Goal: Task Accomplishment & Management: Manage account settings

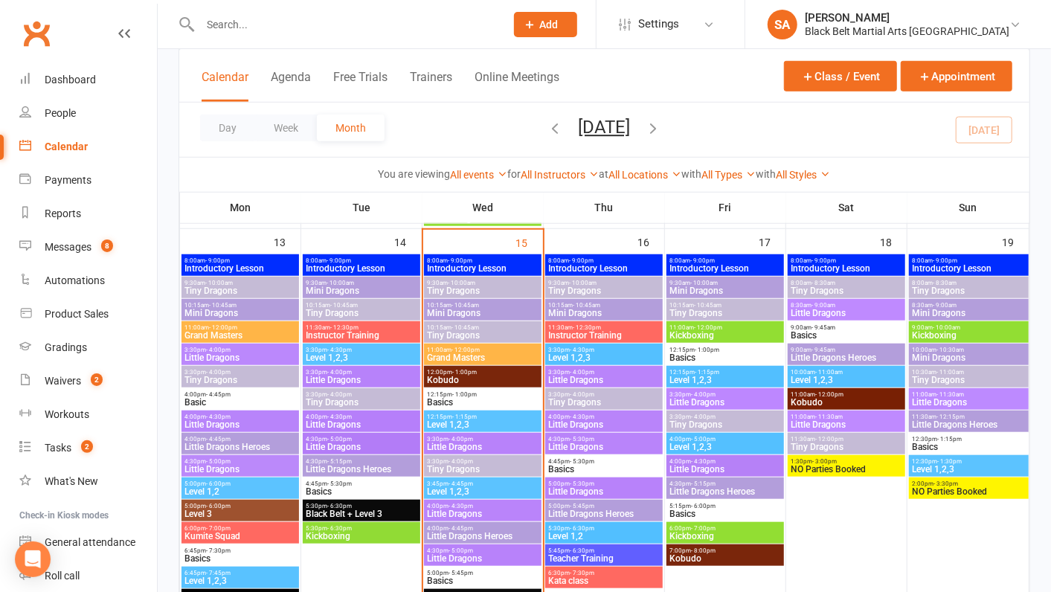
scroll to position [570, 0]
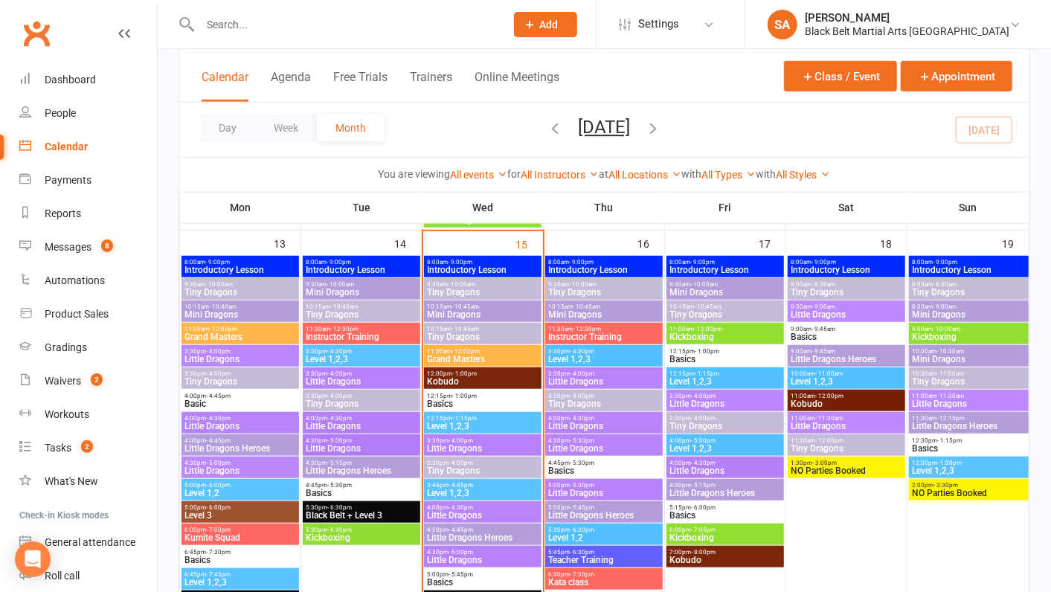
click at [462, 288] on span "Tiny Dragons" at bounding box center [483, 292] width 112 height 9
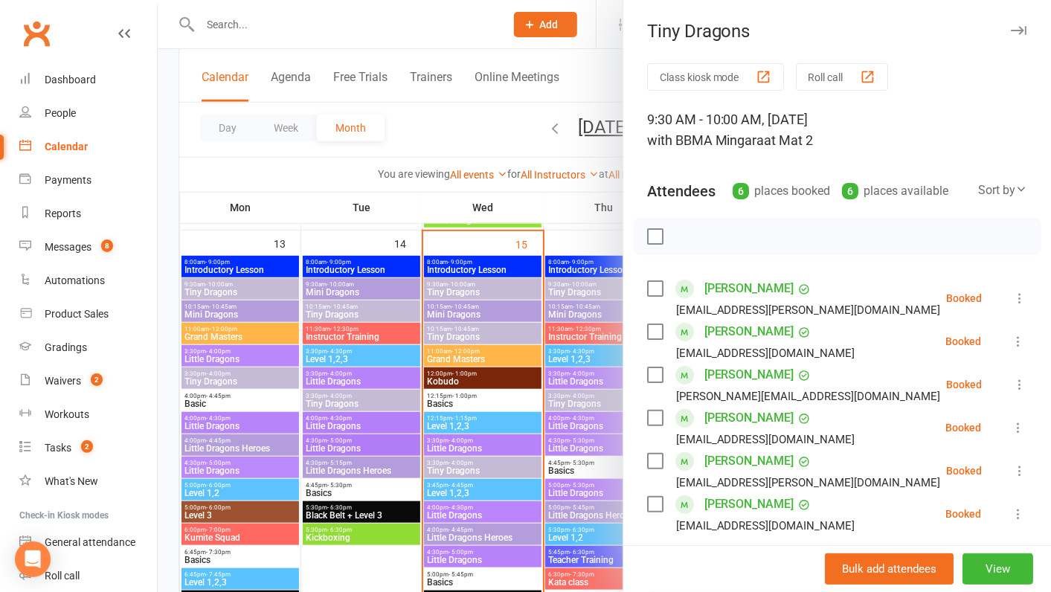
click at [462, 287] on div at bounding box center [604, 296] width 893 height 592
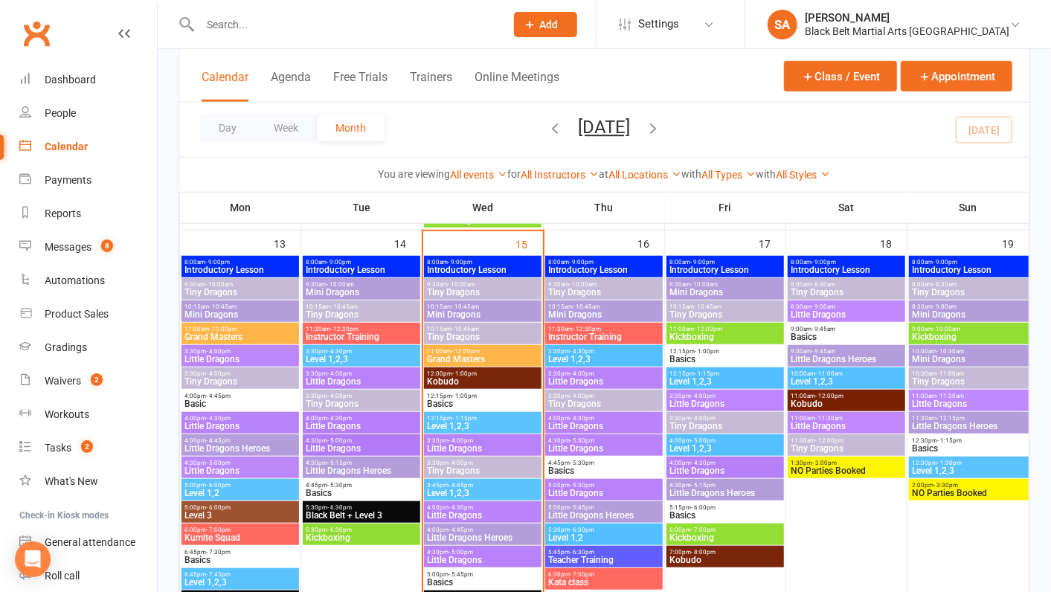
click at [462, 307] on span "- 10:45am" at bounding box center [466, 307] width 28 height 7
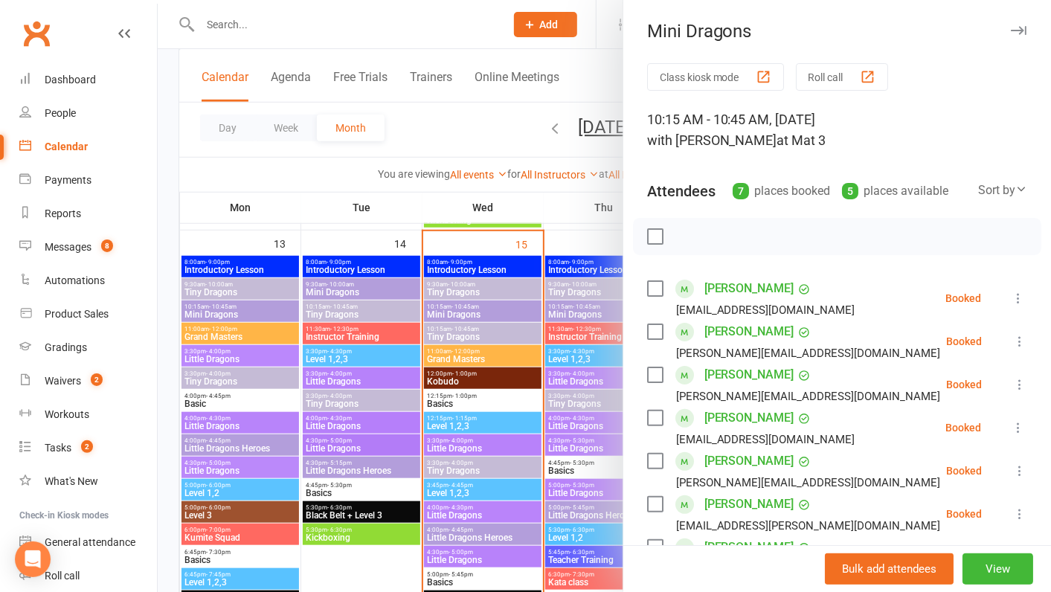
click at [462, 307] on div at bounding box center [604, 296] width 893 height 592
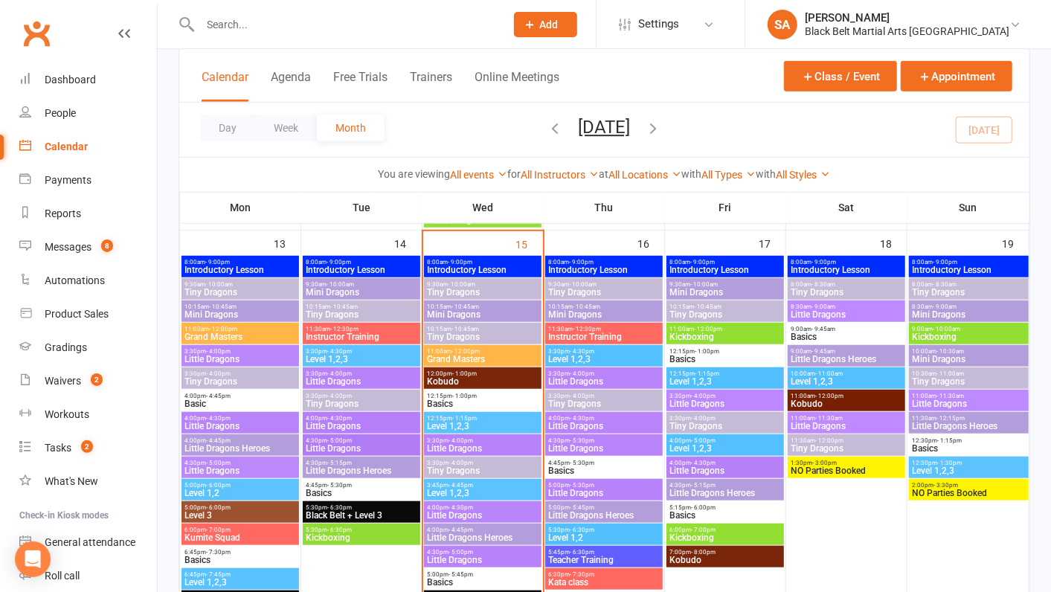
click at [466, 333] on span "Tiny Dragons" at bounding box center [483, 337] width 112 height 9
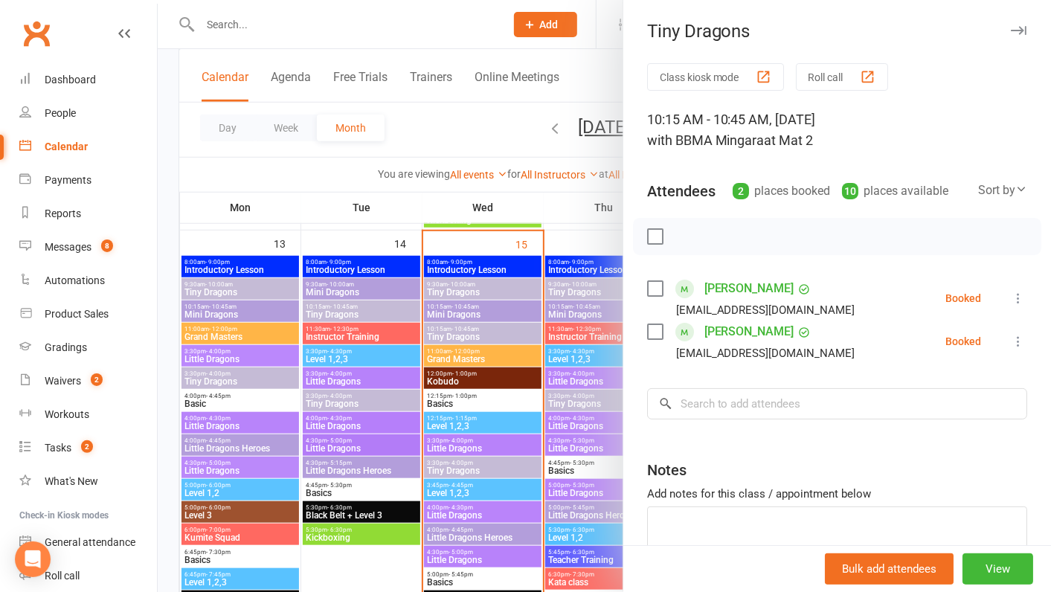
click at [466, 332] on div at bounding box center [604, 296] width 893 height 592
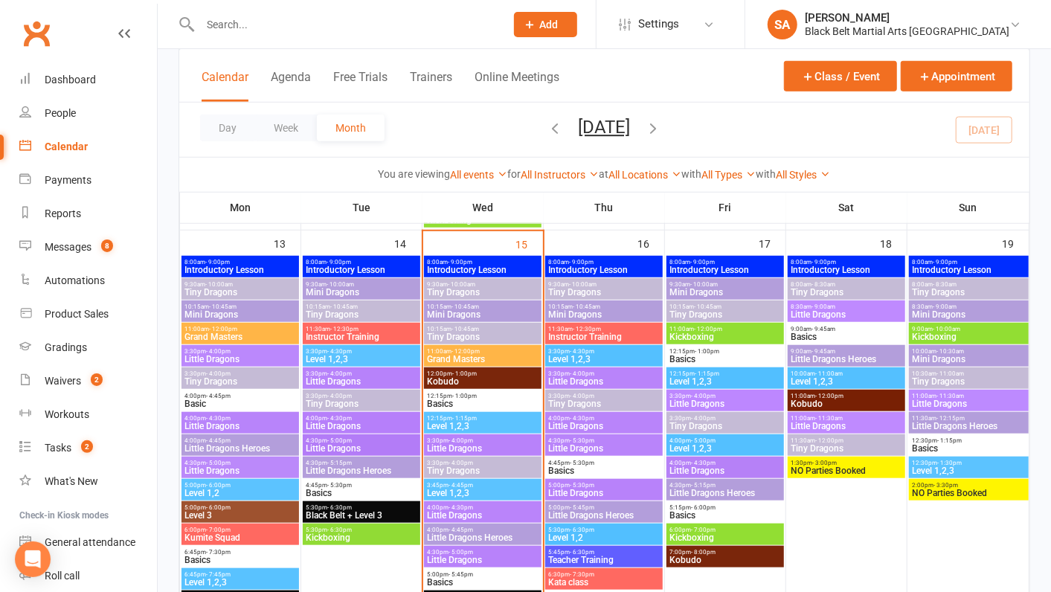
click at [466, 333] on span "Tiny Dragons" at bounding box center [483, 337] width 112 height 9
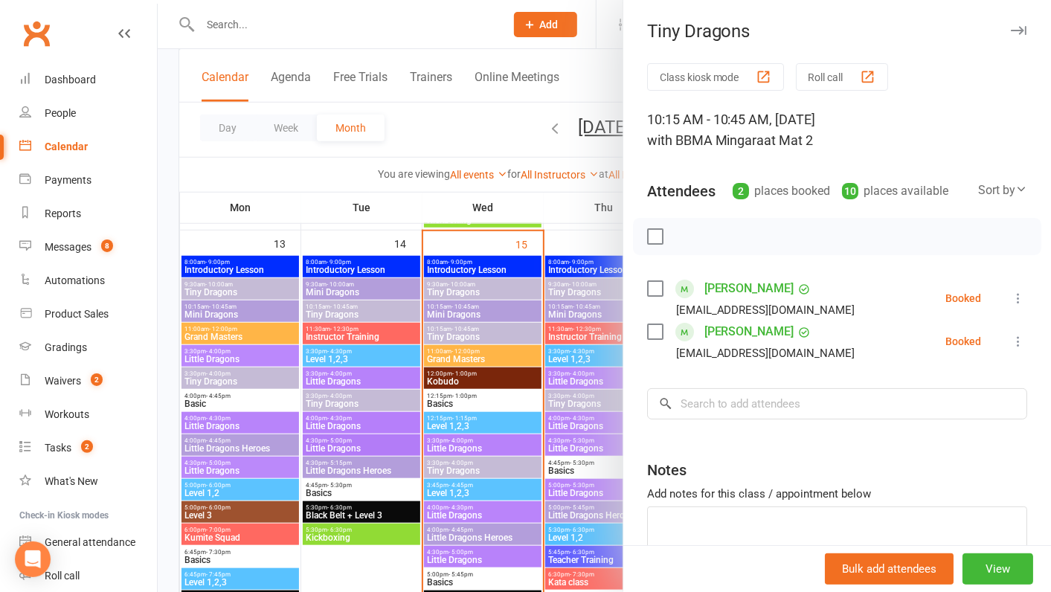
click at [466, 332] on div at bounding box center [604, 296] width 893 height 592
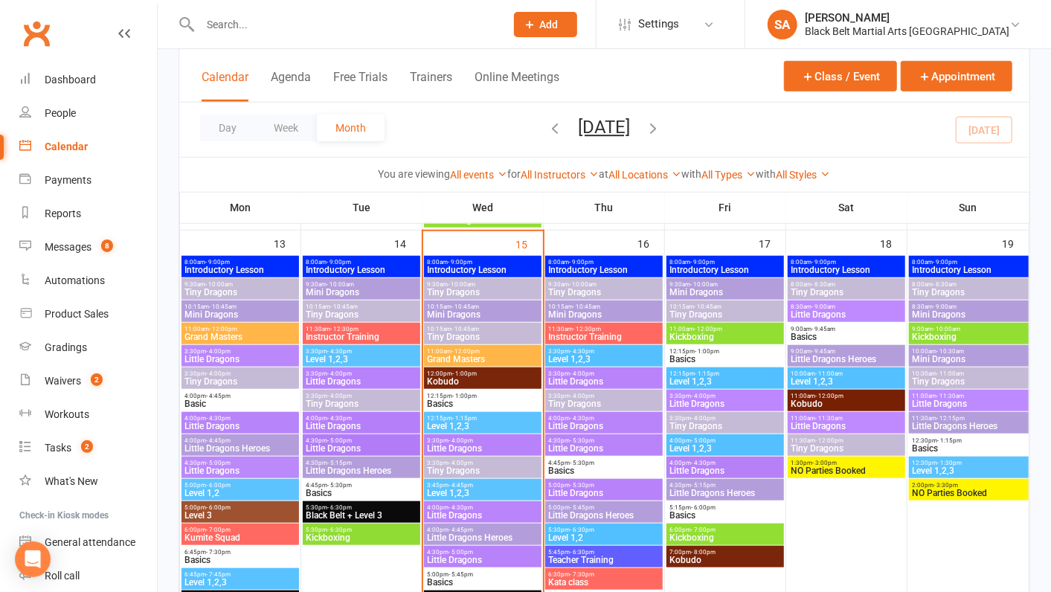
click at [365, 395] on span "3:30pm - 4:00pm" at bounding box center [362, 396] width 112 height 7
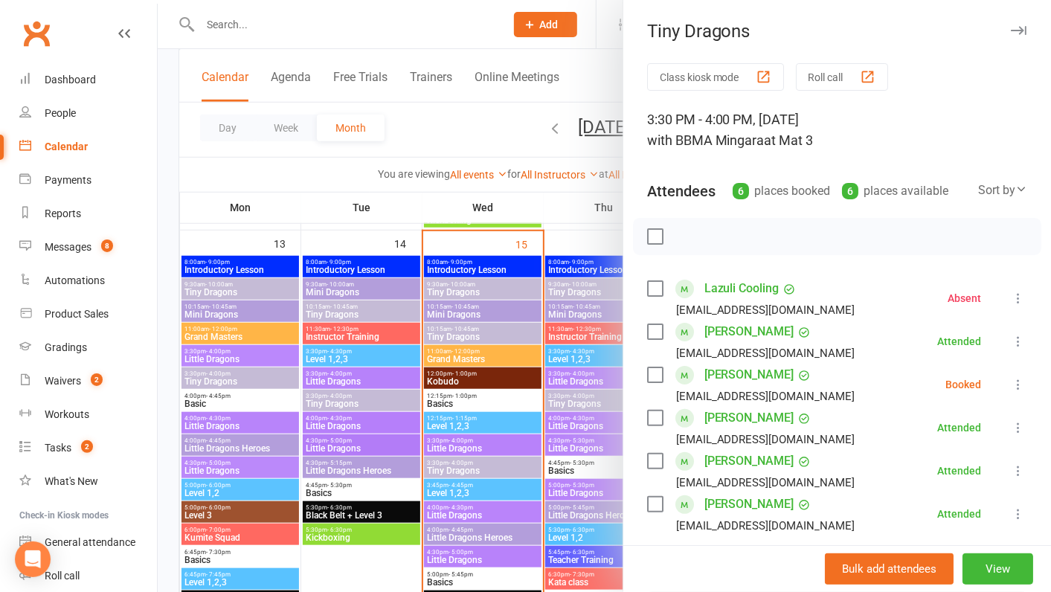
click at [458, 335] on div at bounding box center [604, 296] width 893 height 592
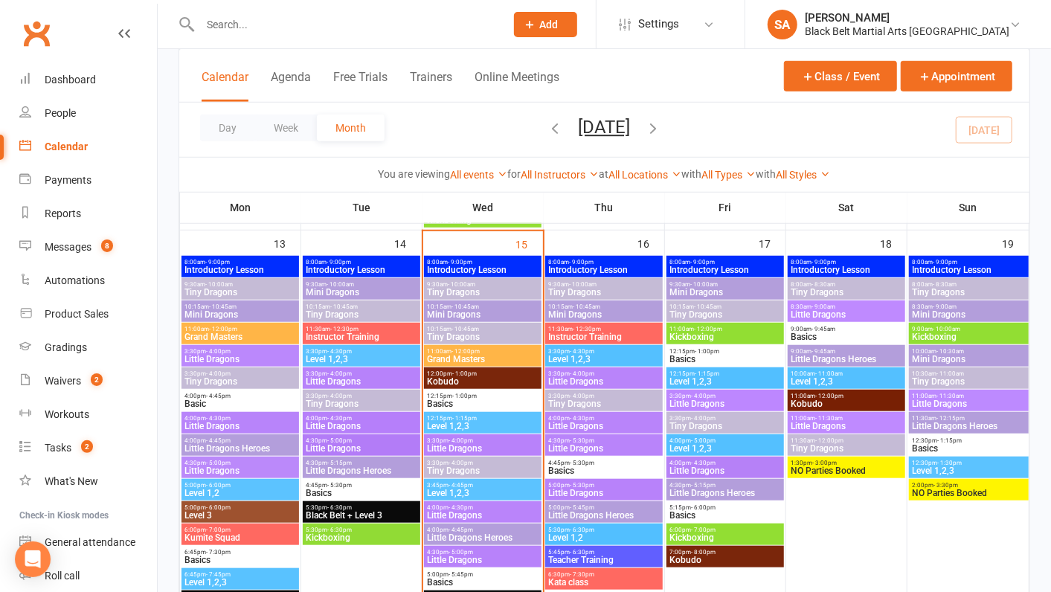
click at [367, 293] on span "Mini Dragons" at bounding box center [362, 292] width 112 height 9
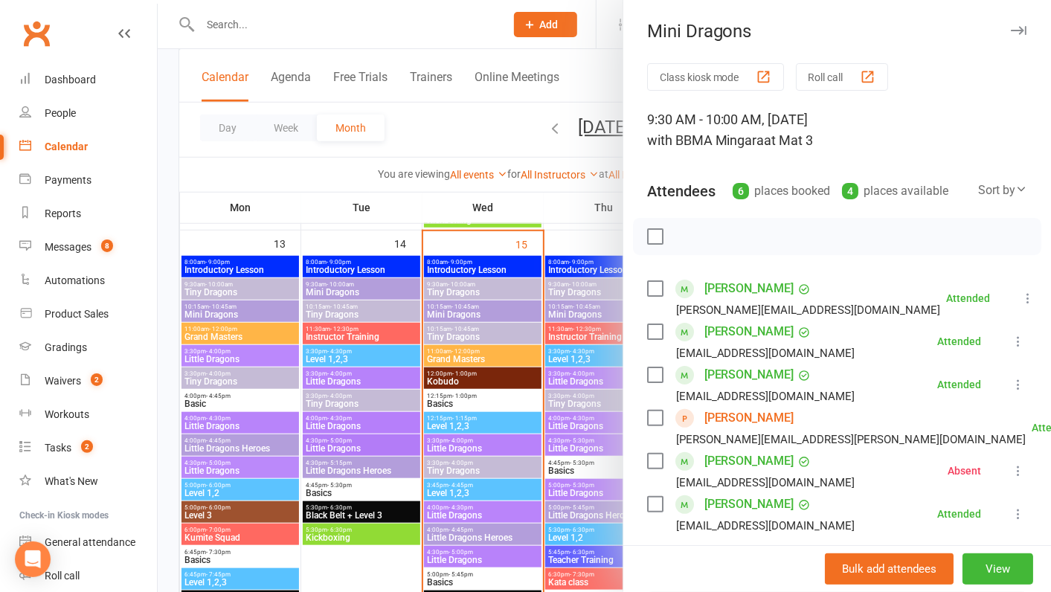
click at [367, 293] on div at bounding box center [604, 296] width 893 height 592
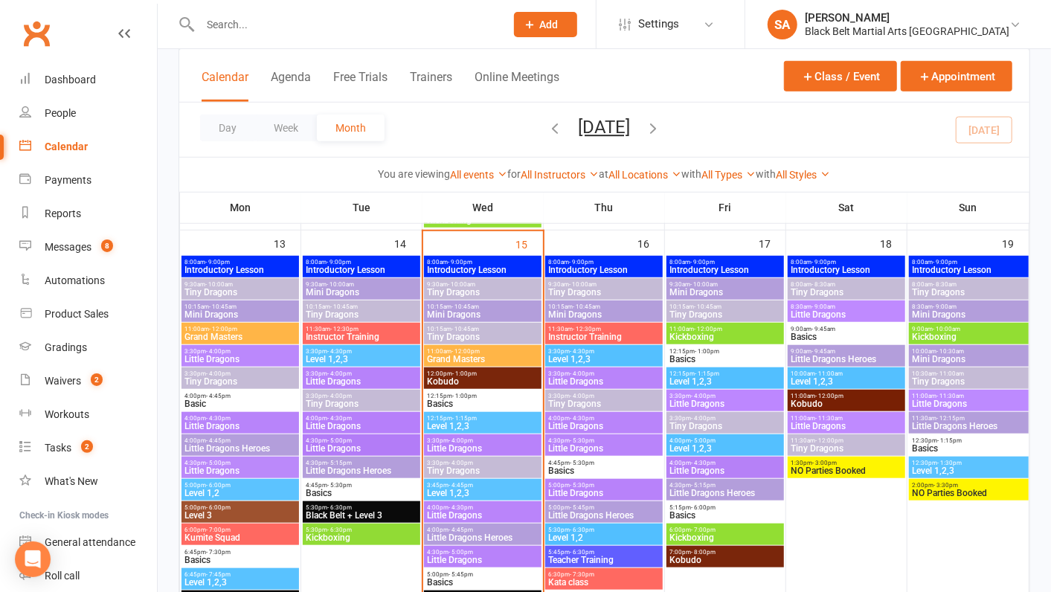
click at [365, 311] on span "Tiny Dragons" at bounding box center [362, 314] width 112 height 9
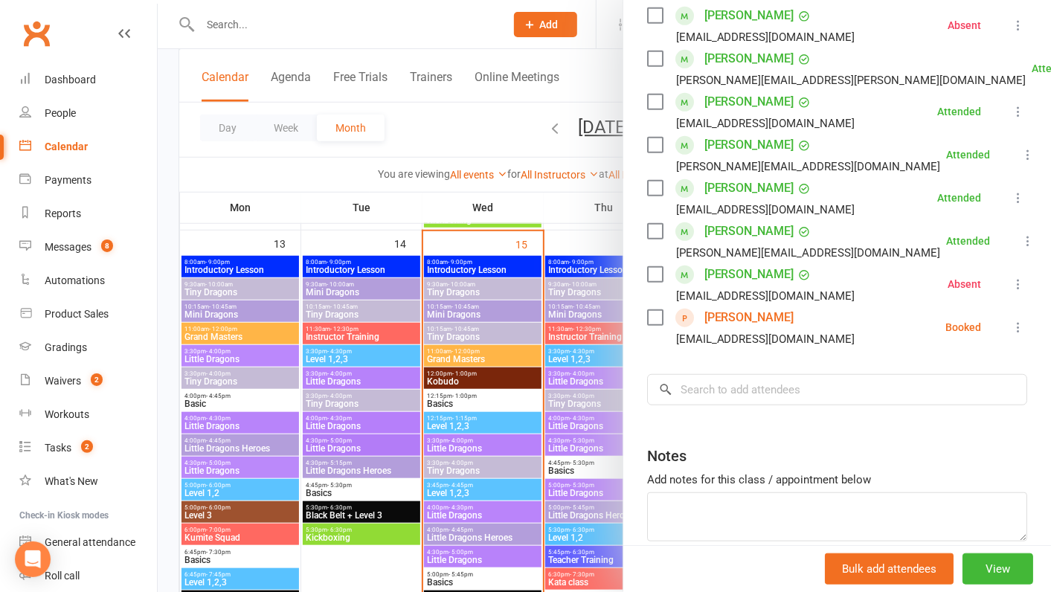
scroll to position [452, 0]
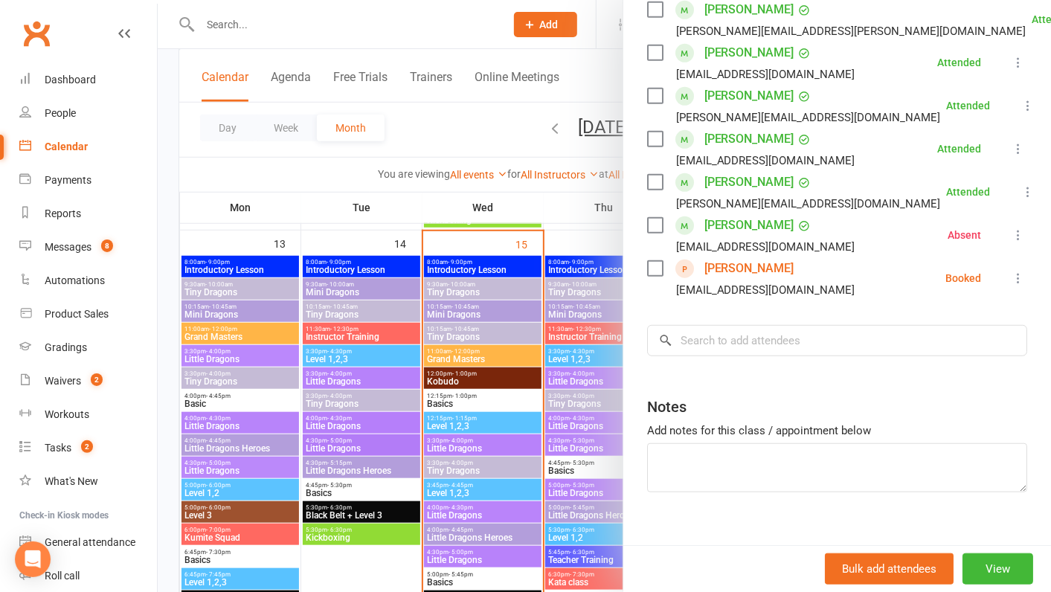
click at [431, 293] on div at bounding box center [604, 296] width 893 height 592
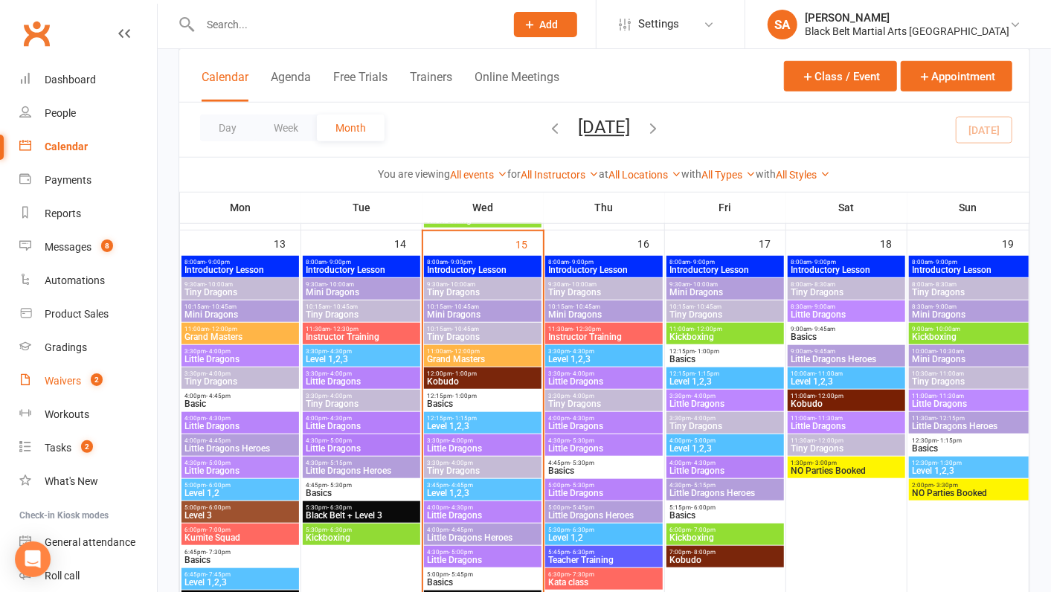
click at [62, 380] on div "Waivers" at bounding box center [63, 381] width 36 height 12
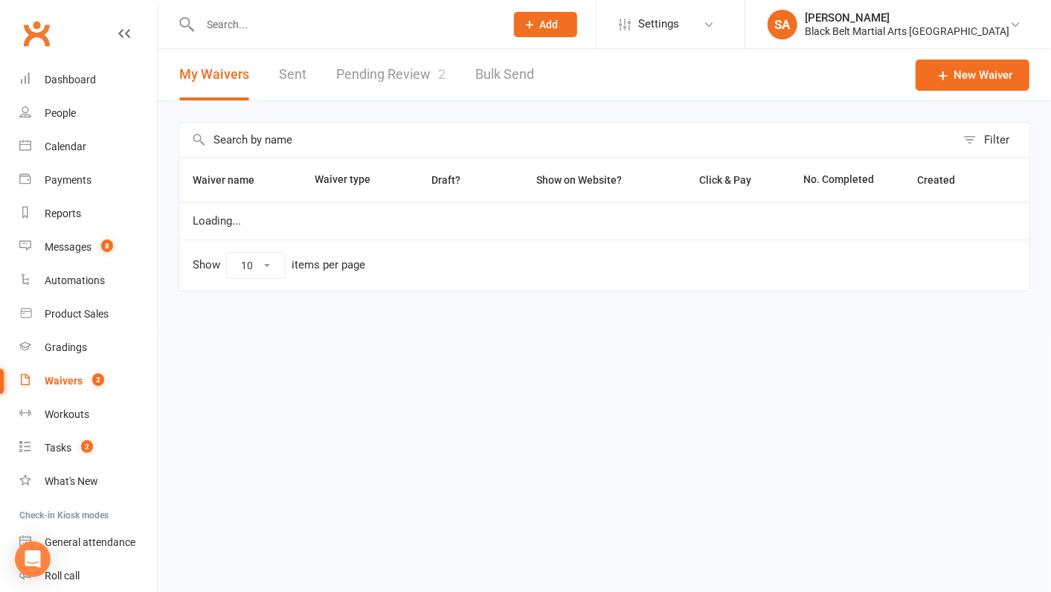
select select "100"
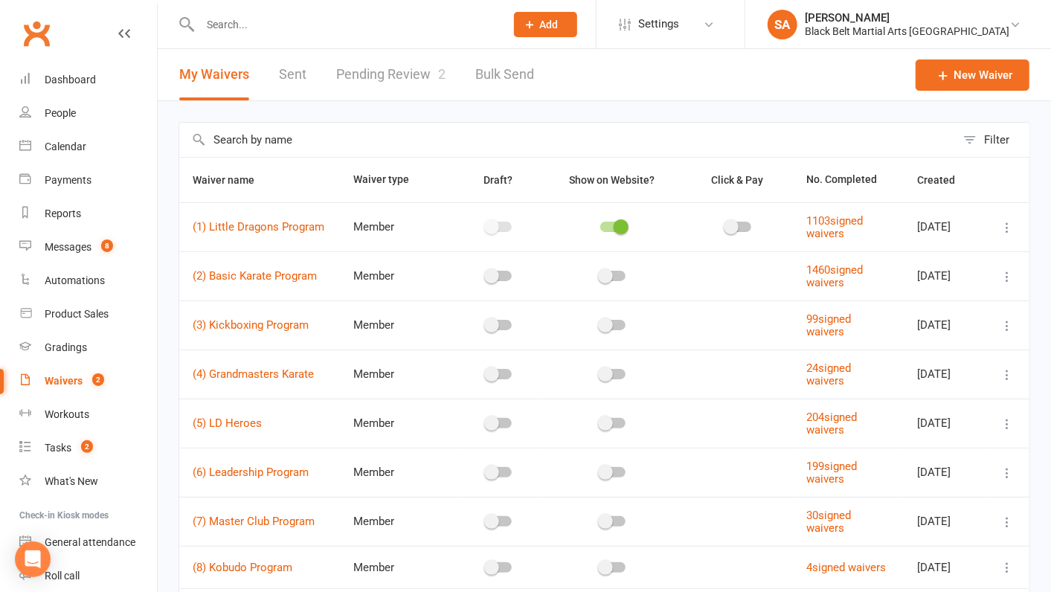
click at [396, 71] on link "Pending Review 2" at bounding box center [390, 74] width 109 height 51
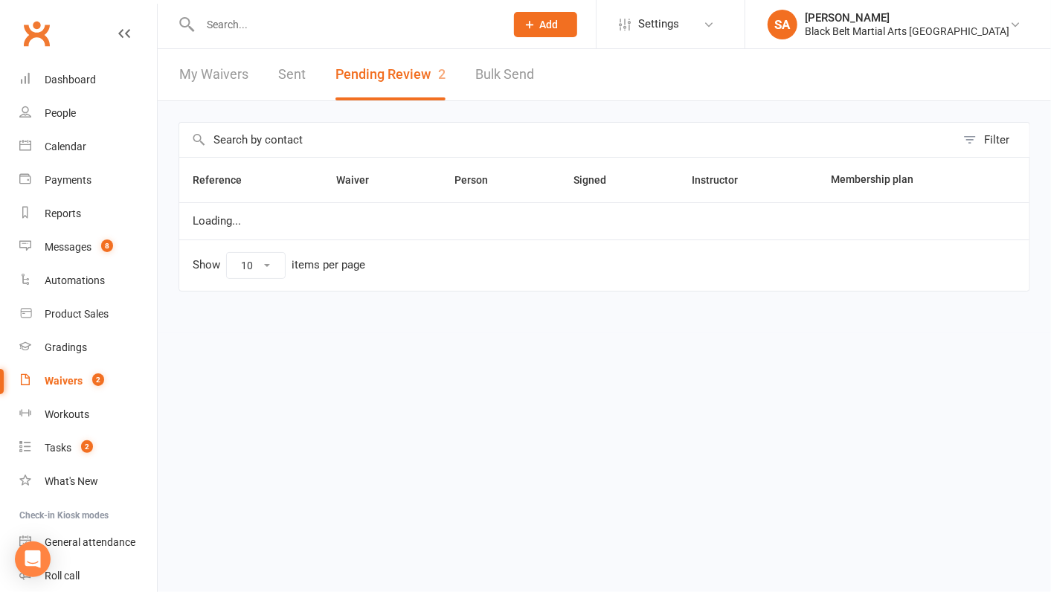
select select "50"
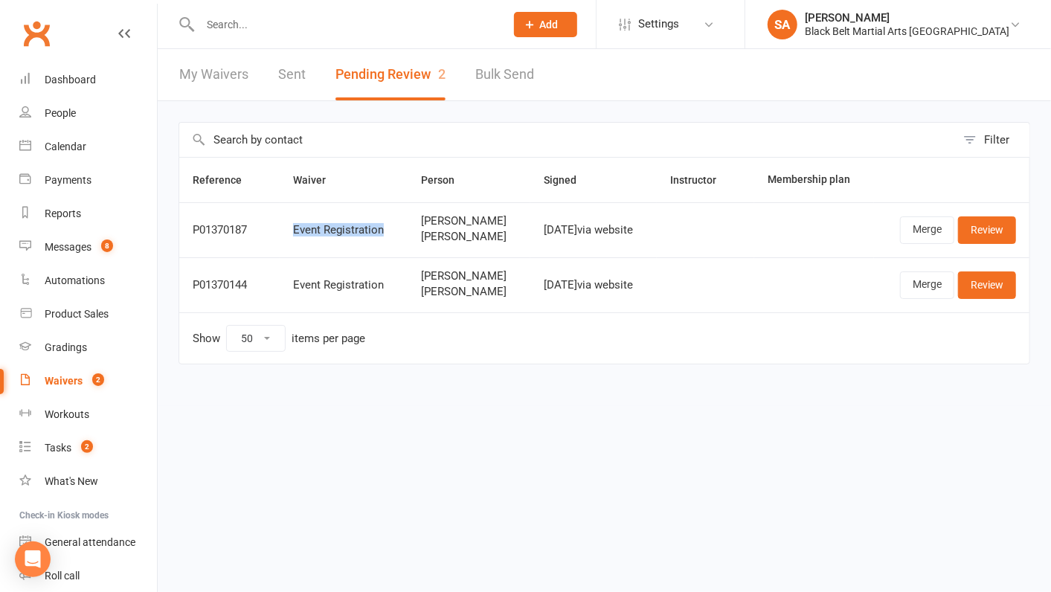
drag, startPoint x: 387, startPoint y: 227, endPoint x: 284, endPoint y: 227, distance: 102.7
click at [284, 227] on td "Event Registration" at bounding box center [344, 229] width 128 height 55
click at [982, 226] on link "Review" at bounding box center [987, 229] width 58 height 27
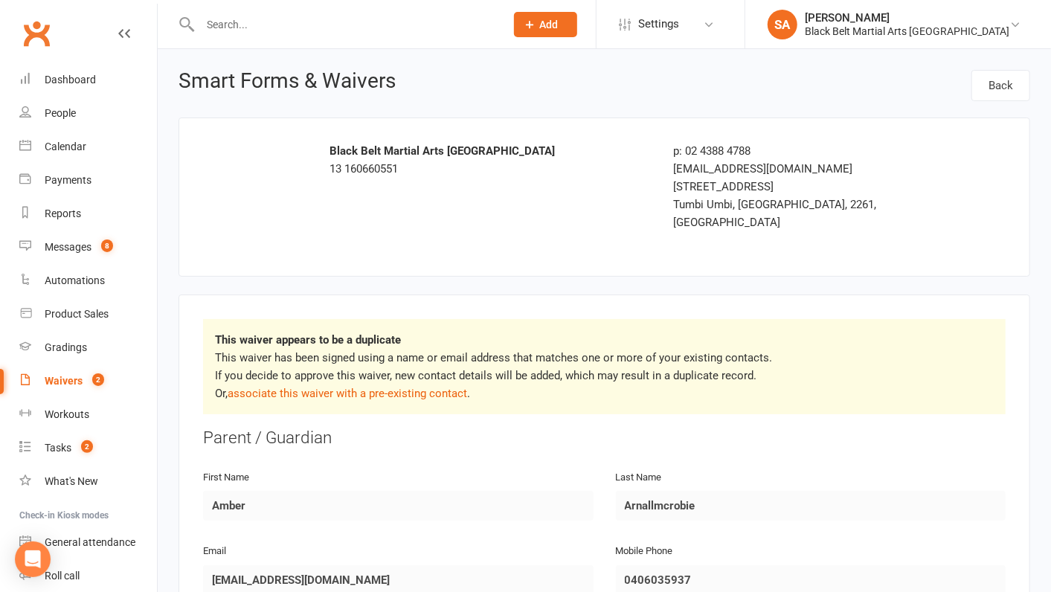
select select "50"
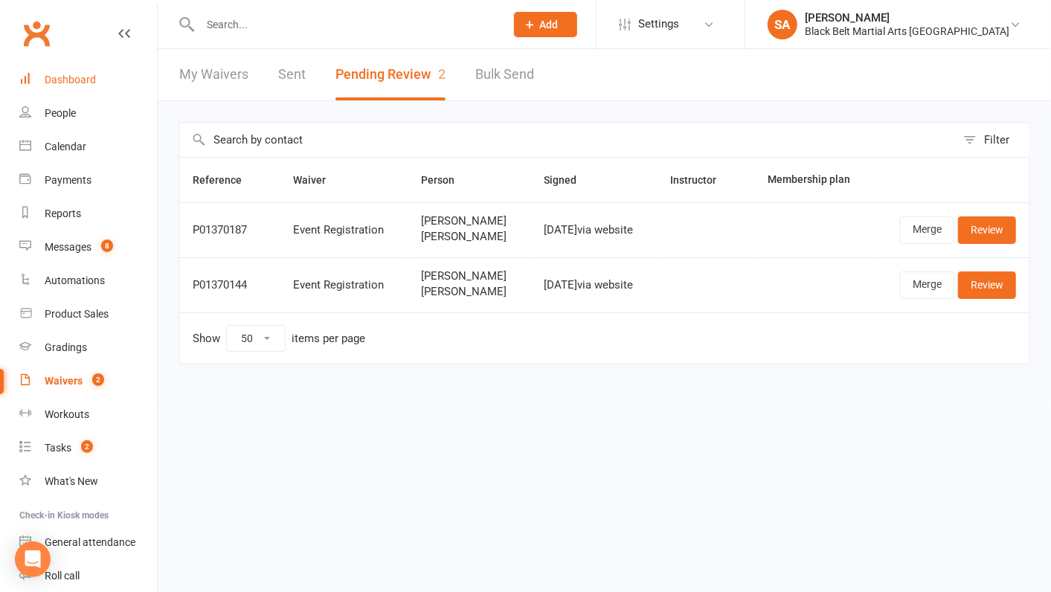
click at [70, 84] on div "Dashboard" at bounding box center [70, 80] width 51 height 12
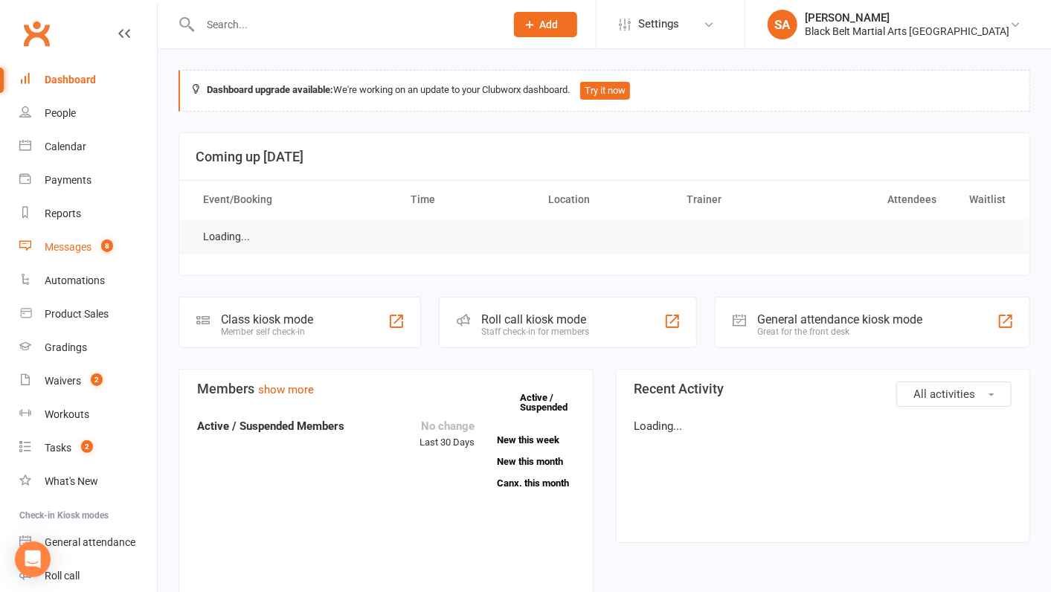
click at [74, 248] on div "Messages" at bounding box center [68, 247] width 47 height 12
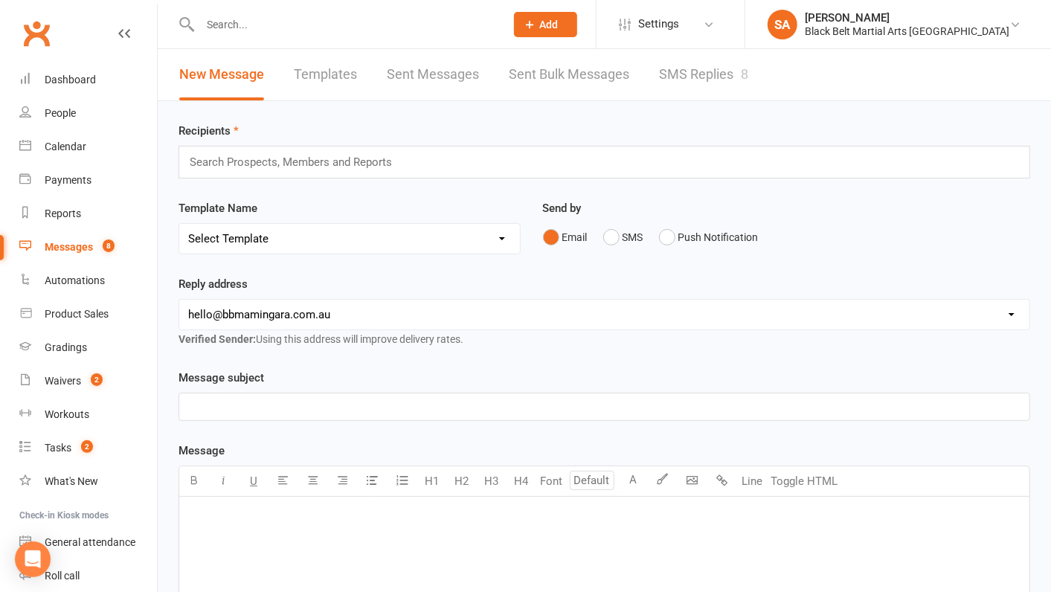
click at [681, 68] on link "SMS Replies 8" at bounding box center [703, 74] width 89 height 51
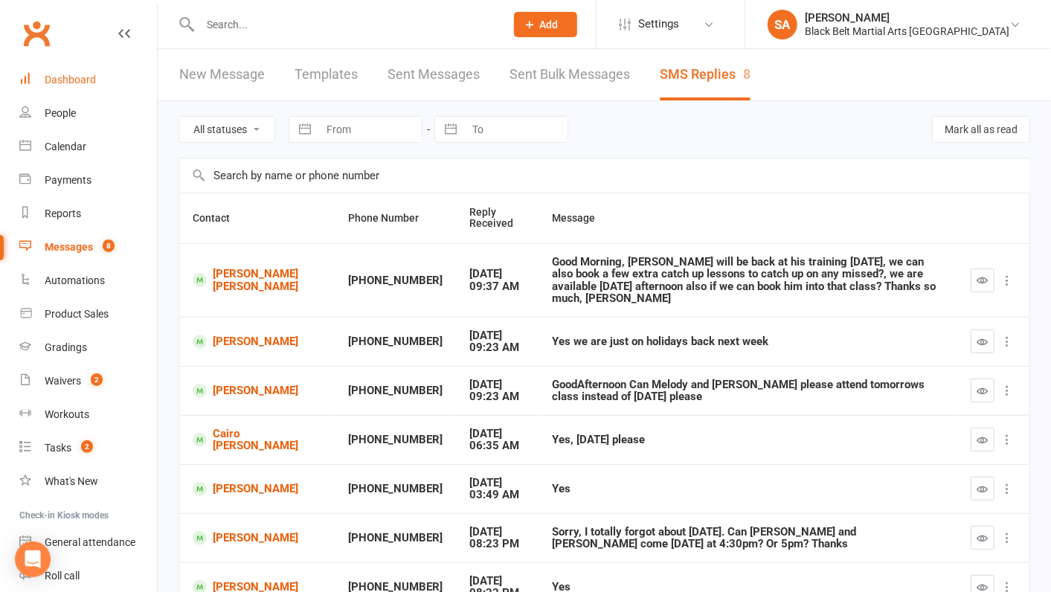
click at [69, 80] on div "Dashboard" at bounding box center [70, 80] width 51 height 12
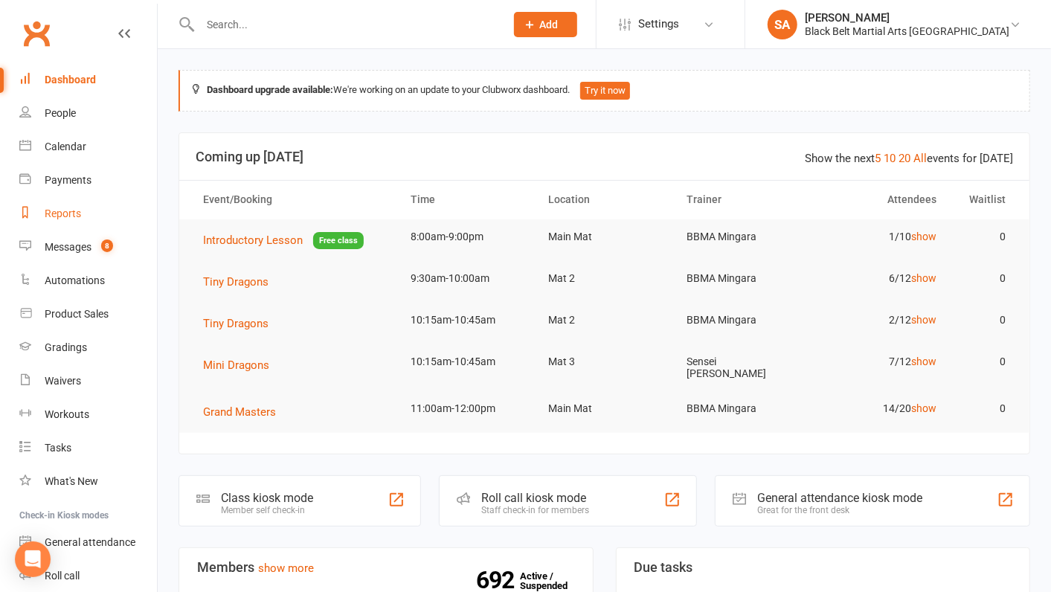
click at [54, 205] on link "Reports" at bounding box center [88, 213] width 138 height 33
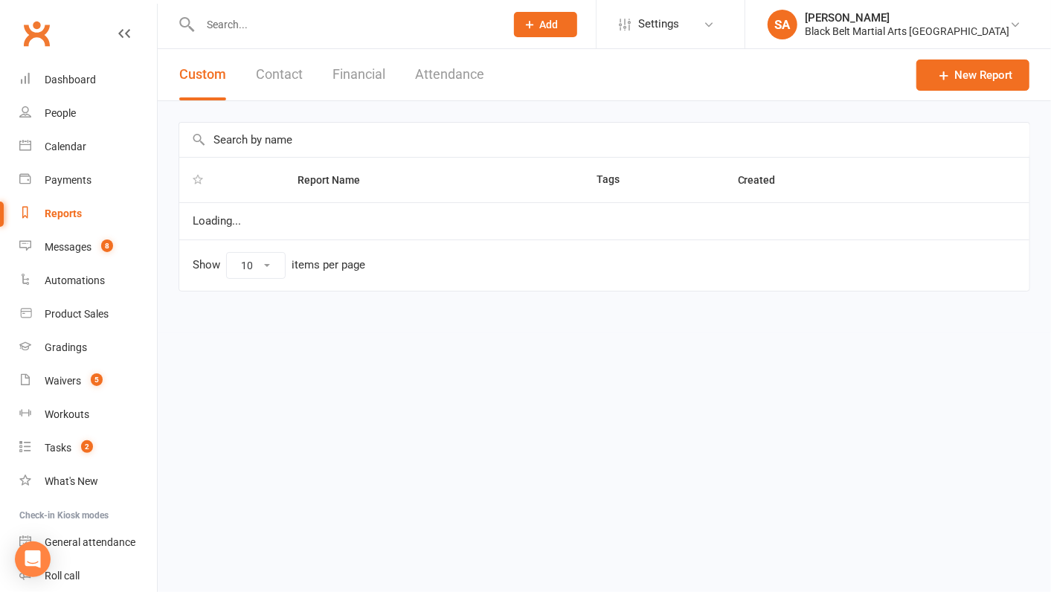
select select "100"
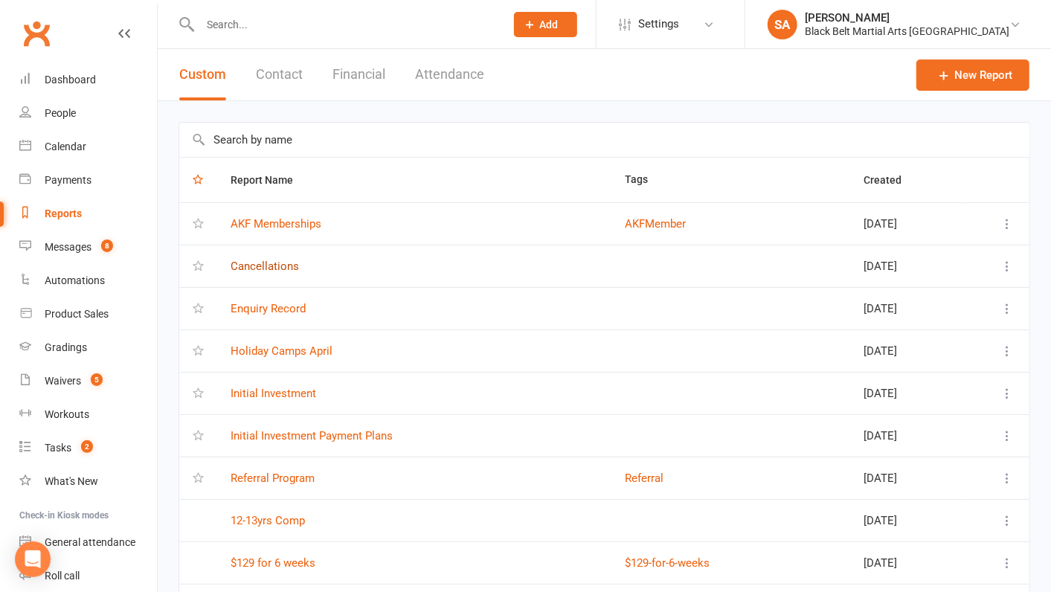
click at [268, 263] on link "Cancellations" at bounding box center [265, 266] width 68 height 13
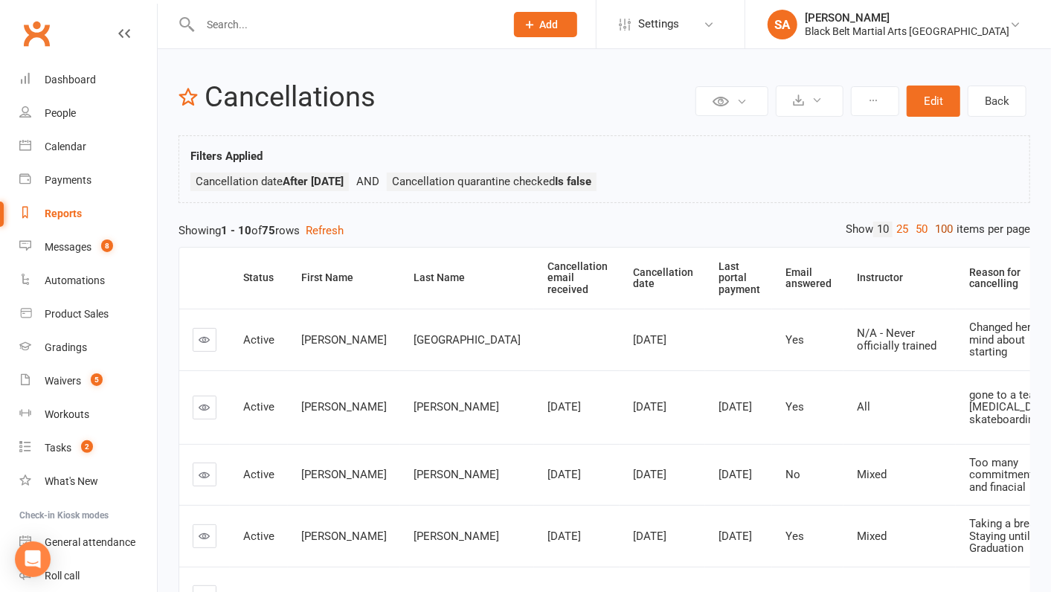
click at [938, 225] on link "100" at bounding box center [943, 230] width 25 height 16
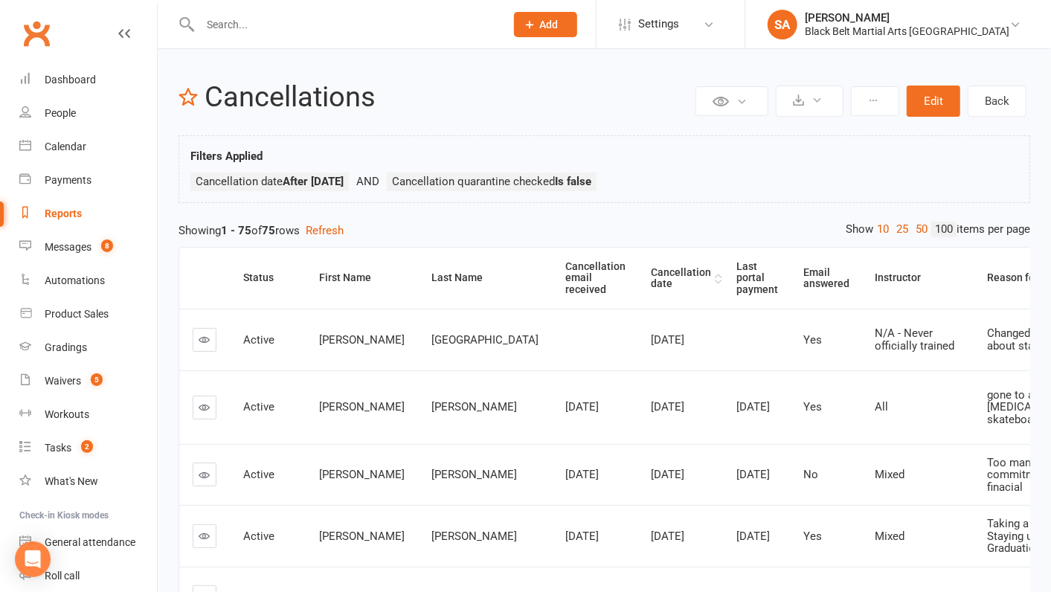
click at [638, 274] on th "Cancellation date" at bounding box center [681, 278] width 86 height 61
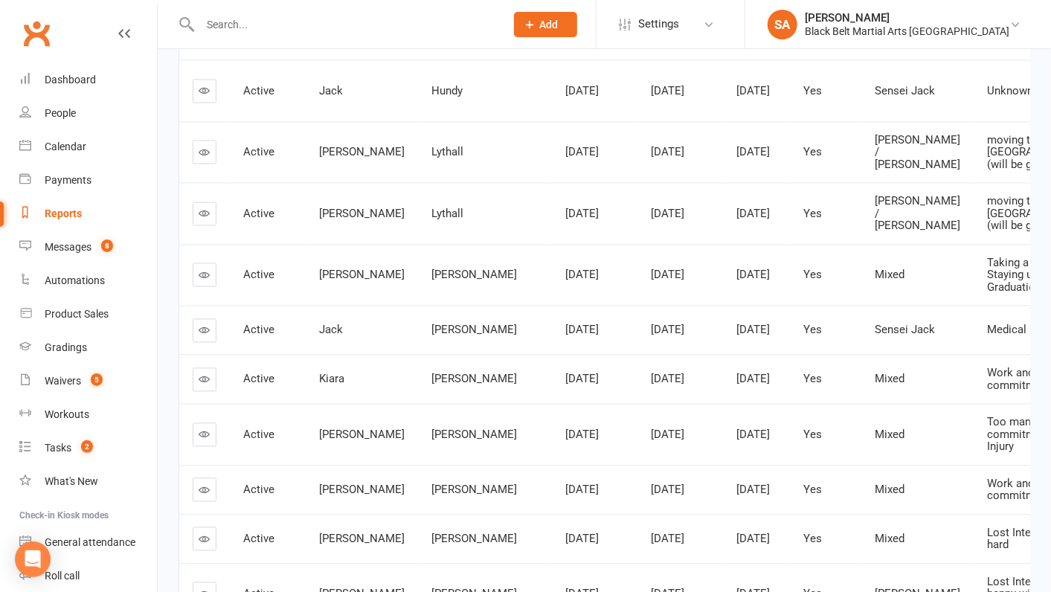
scroll to position [1550, 0]
click at [203, 219] on icon at bounding box center [204, 213] width 11 height 11
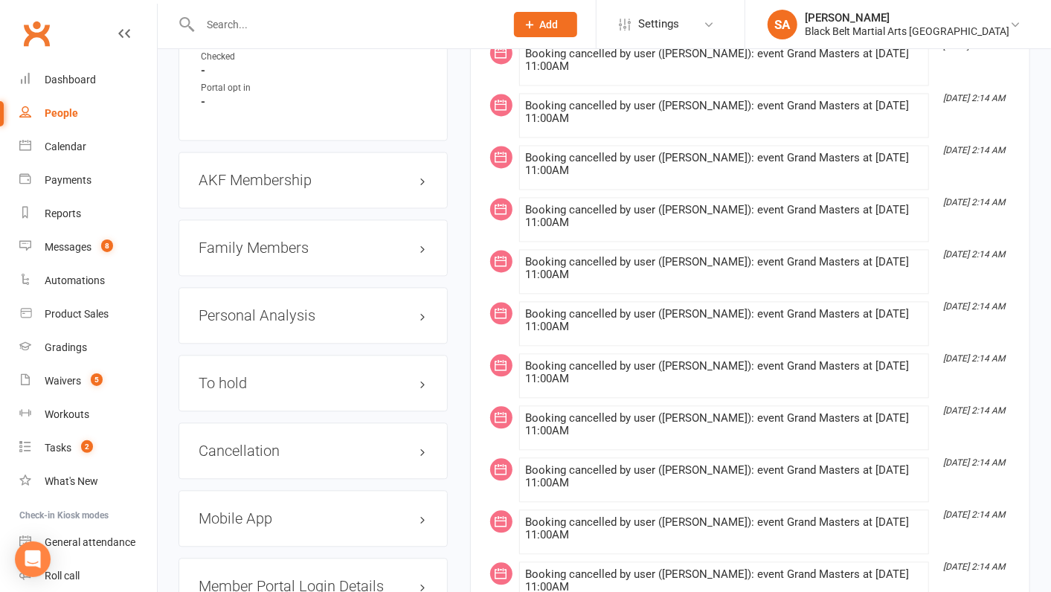
scroll to position [1661, 0]
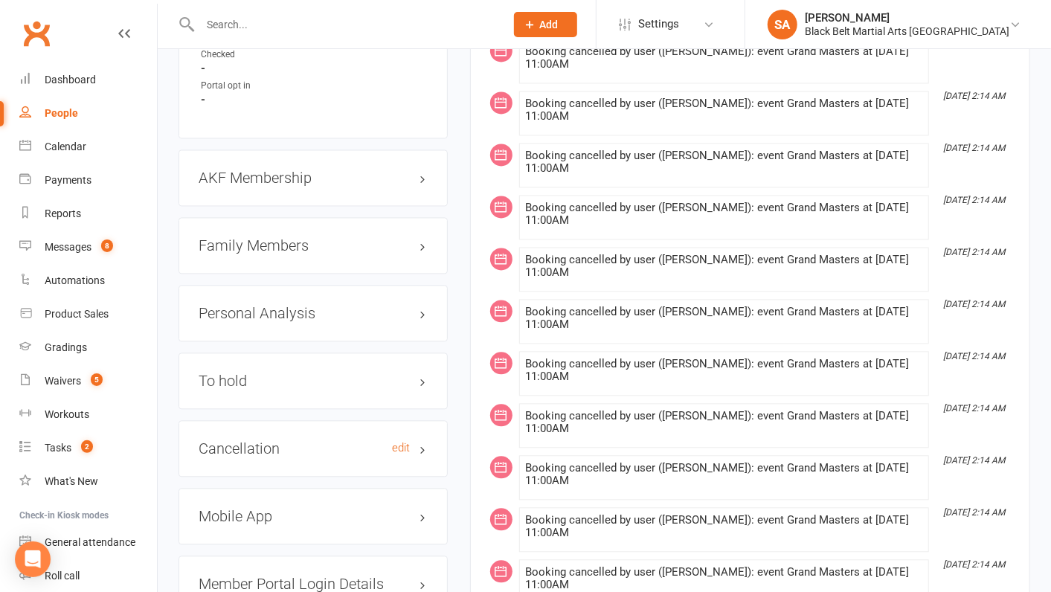
click at [251, 440] on h3 "Cancellation edit" at bounding box center [313, 448] width 229 height 16
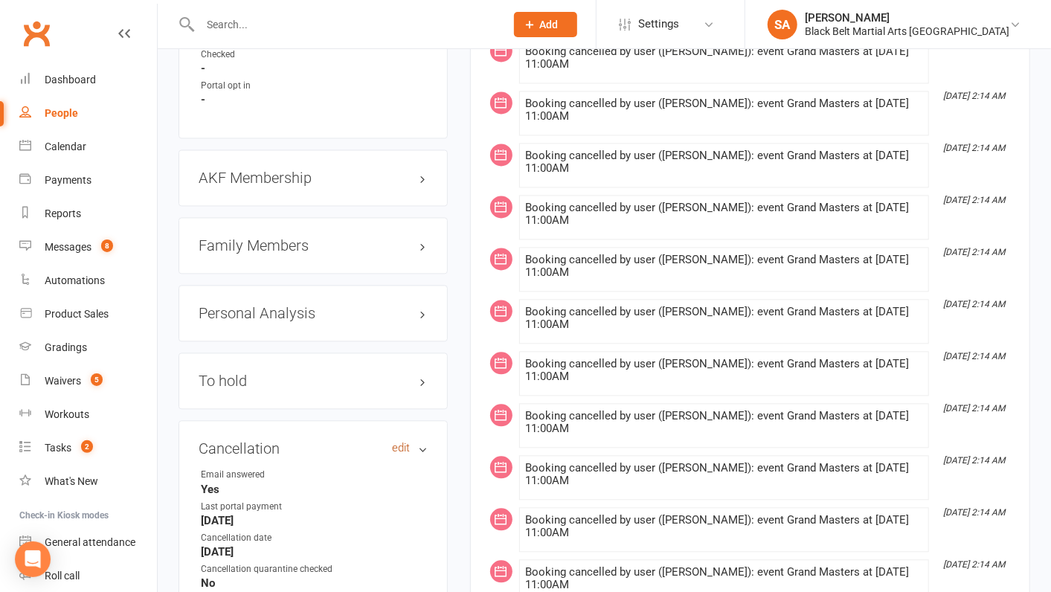
click at [400, 442] on link "edit" at bounding box center [401, 448] width 18 height 13
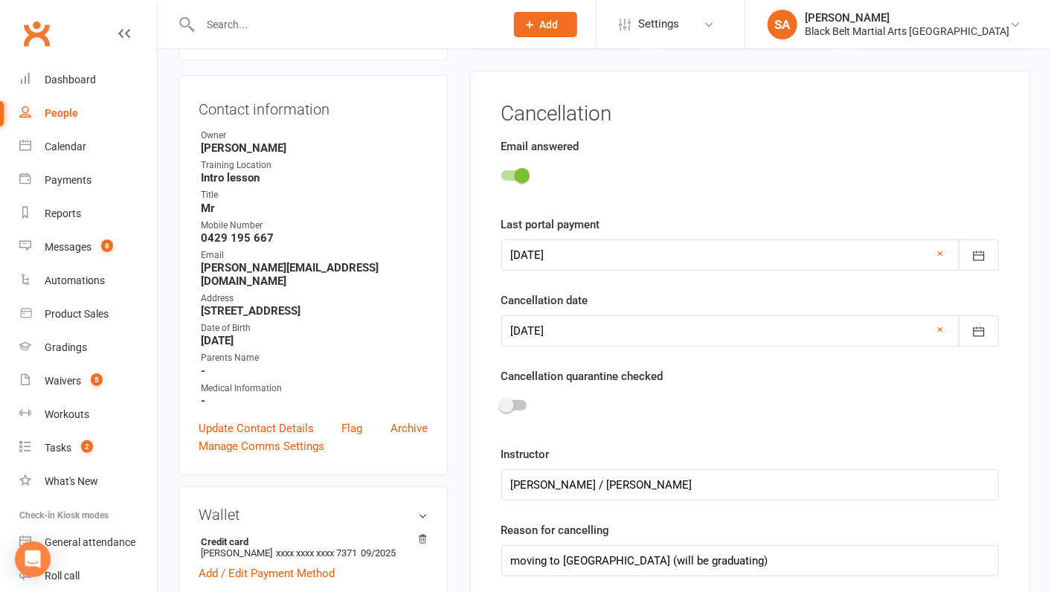
scroll to position [144, 0]
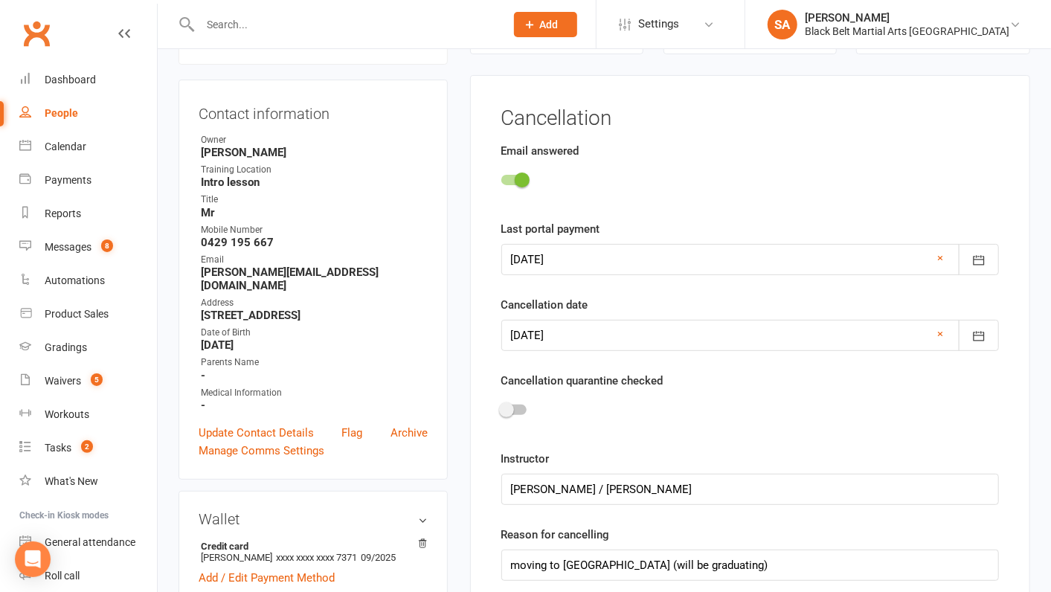
click at [509, 410] on span at bounding box center [506, 409] width 15 height 15
click at [501, 408] on input "checkbox" at bounding box center [501, 408] width 0 height 0
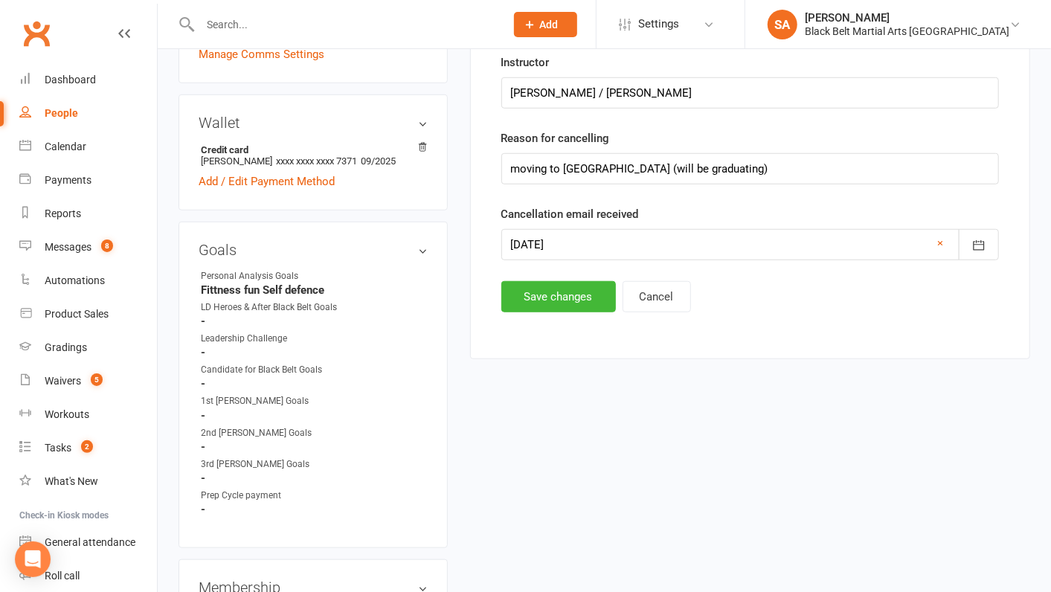
scroll to position [578, 0]
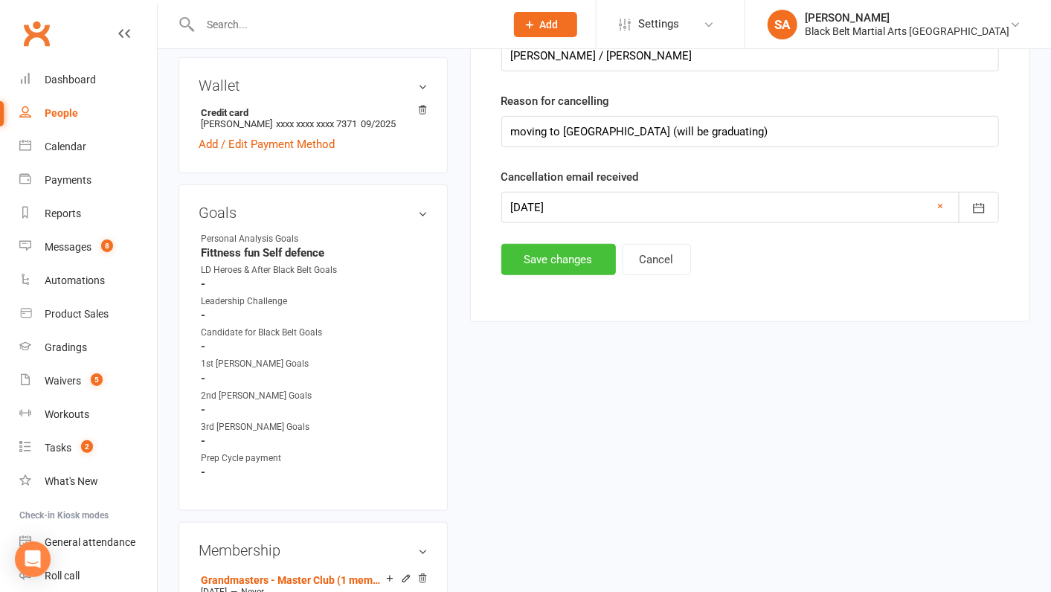
click at [583, 250] on button "Save changes" at bounding box center [558, 259] width 115 height 31
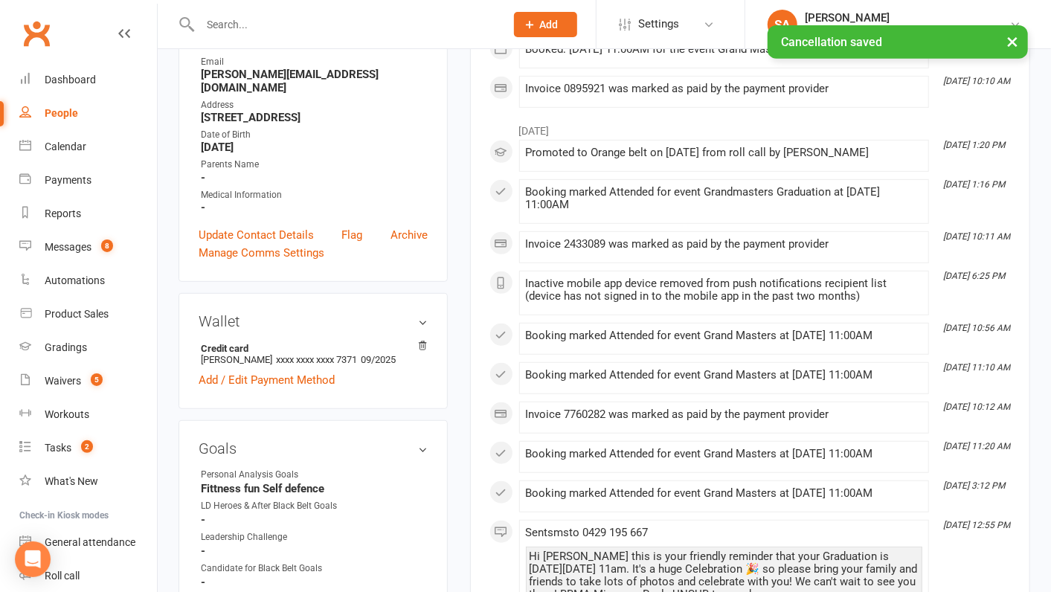
scroll to position [0, 0]
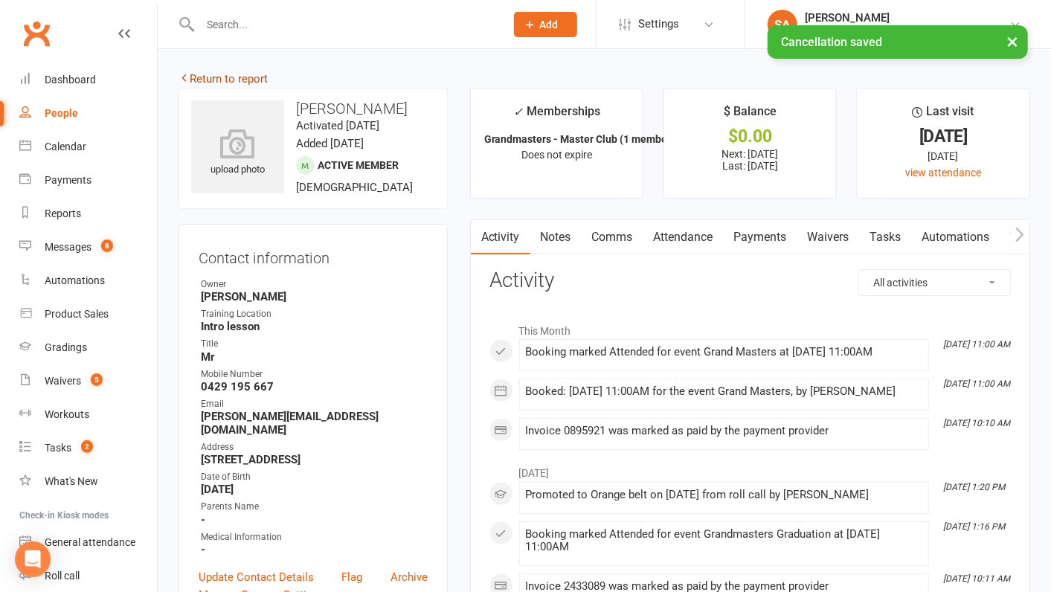
click at [203, 73] on link "Return to report" at bounding box center [223, 78] width 89 height 13
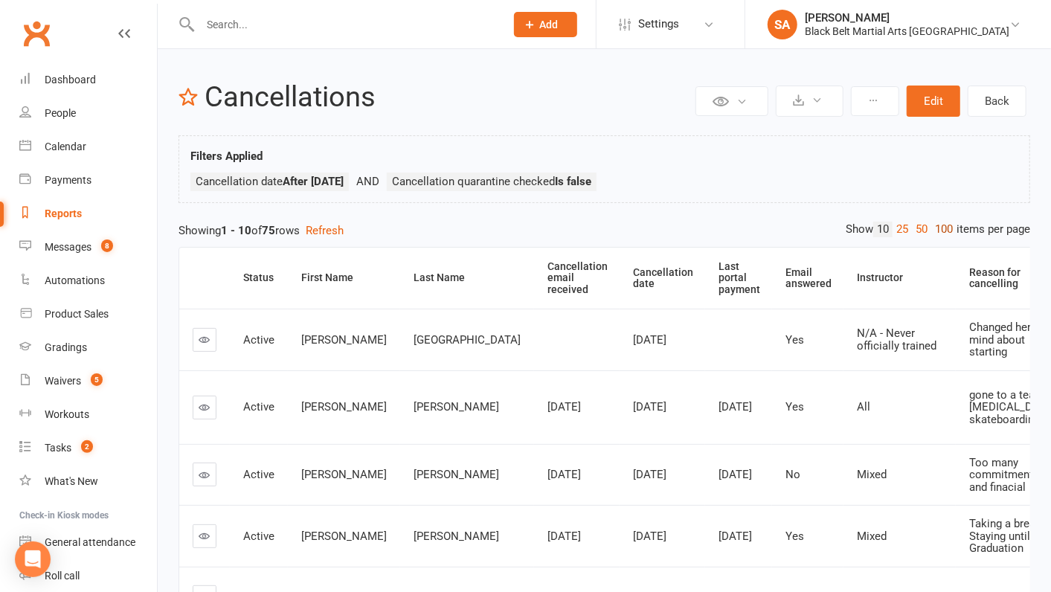
click at [940, 231] on link "100" at bounding box center [943, 230] width 25 height 16
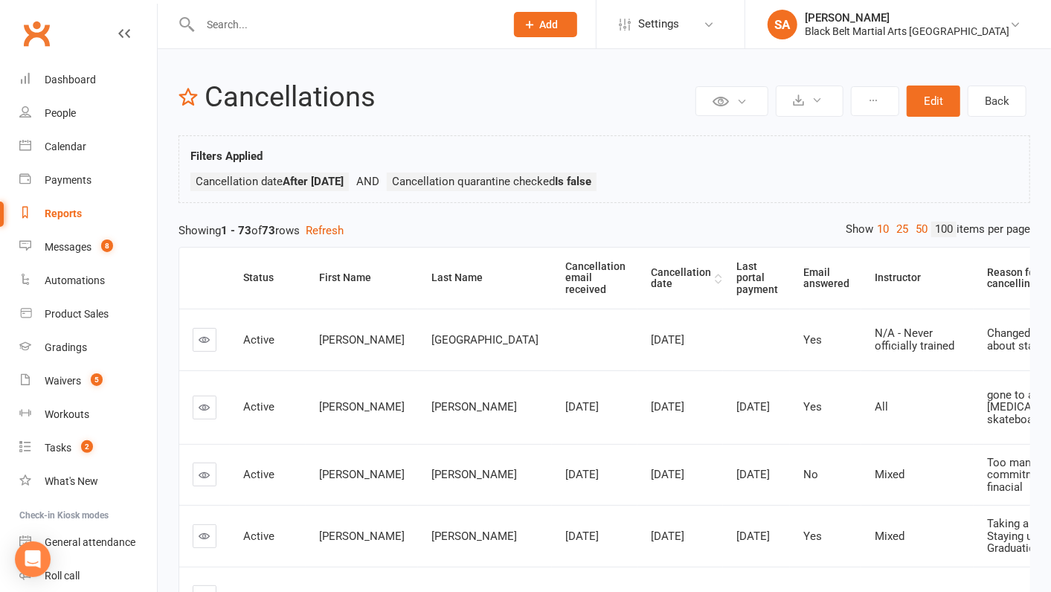
click at [638, 271] on th "Cancellation date" at bounding box center [681, 278] width 86 height 61
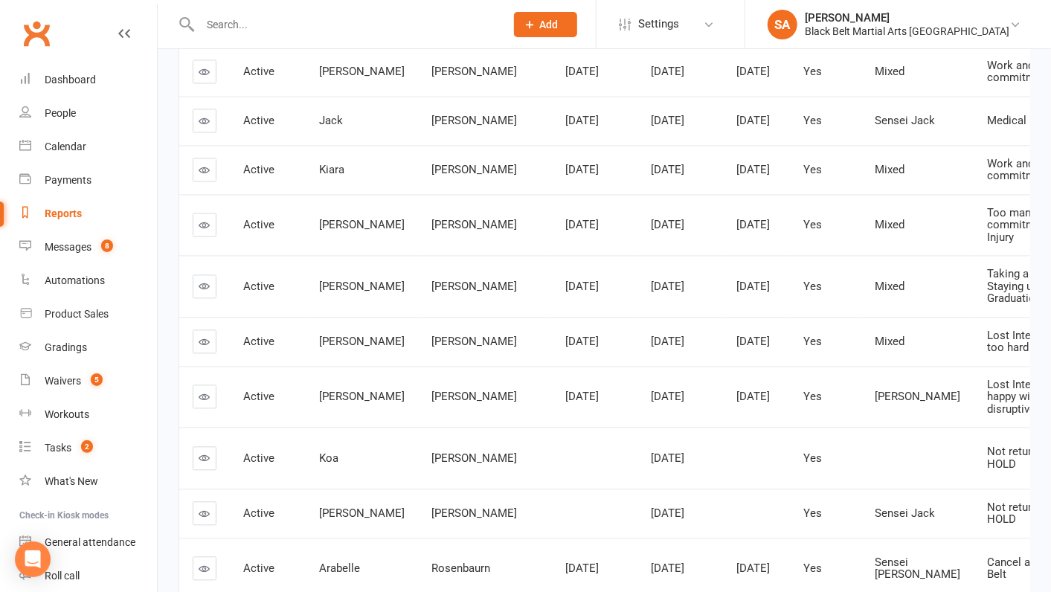
scroll to position [1631, 0]
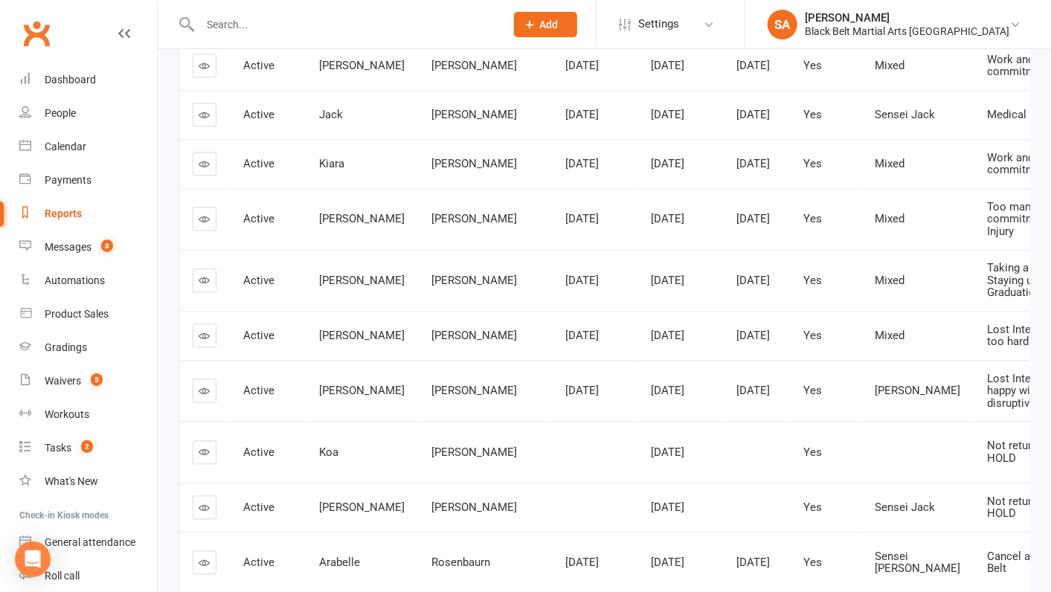
click at [208, 341] on icon at bounding box center [204, 335] width 11 height 11
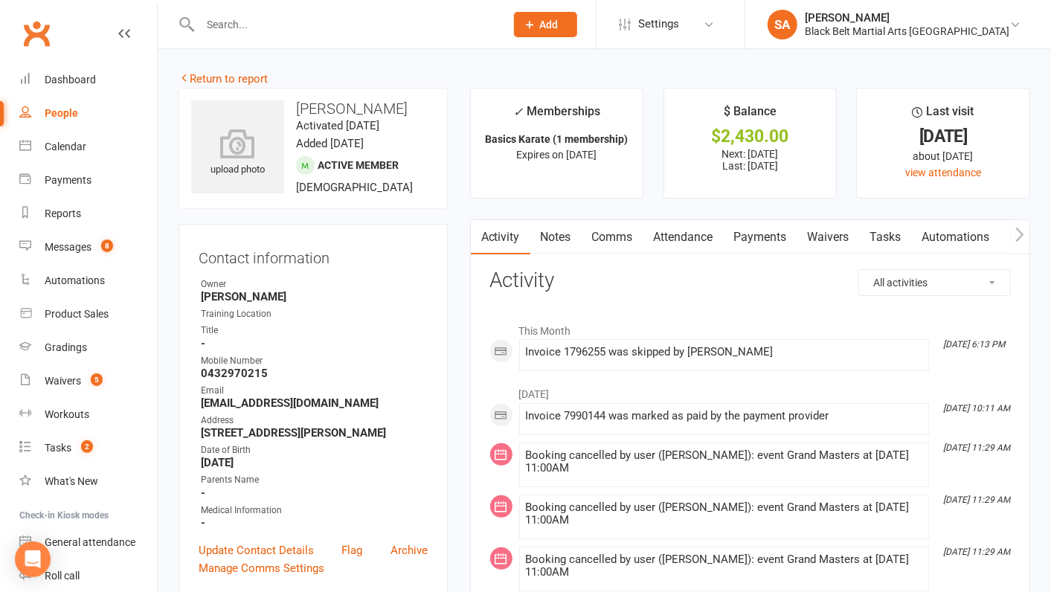
click at [745, 238] on link "Payments" at bounding box center [761, 237] width 74 height 34
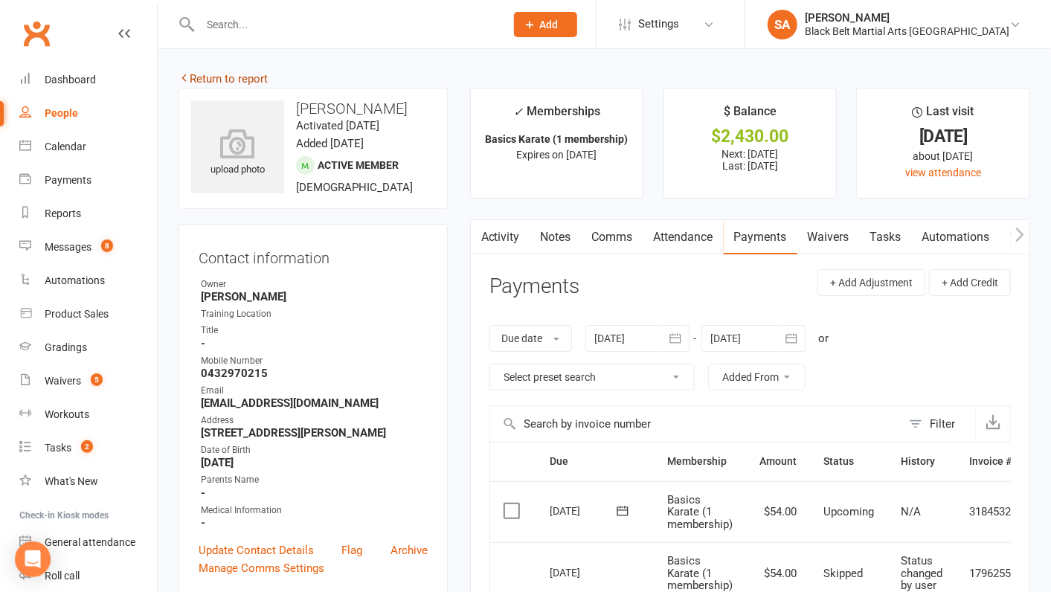
click at [224, 78] on link "Return to report" at bounding box center [223, 78] width 89 height 13
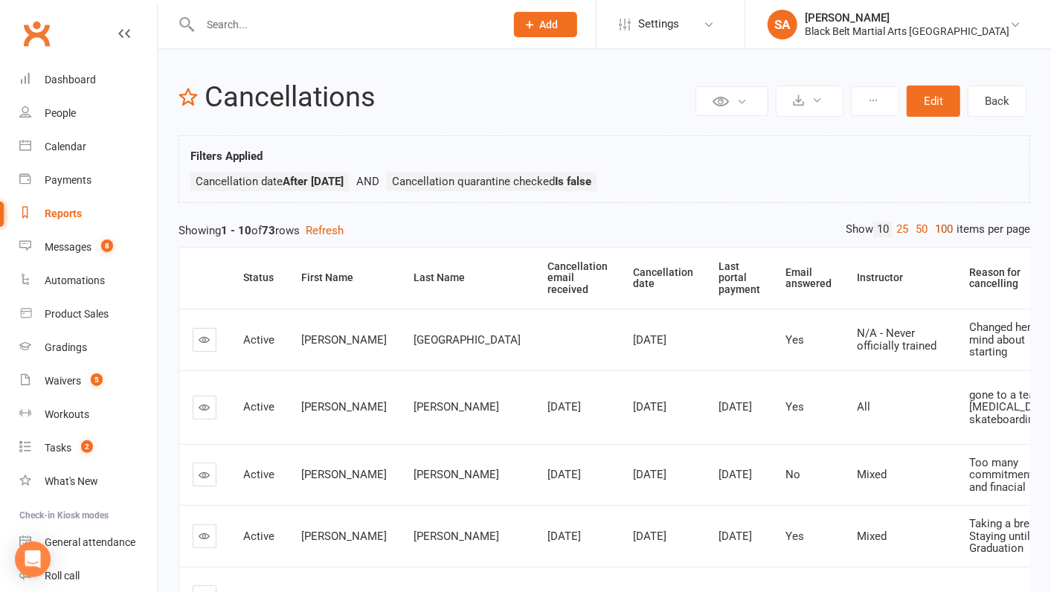
click at [937, 231] on link "100" at bounding box center [943, 230] width 25 height 16
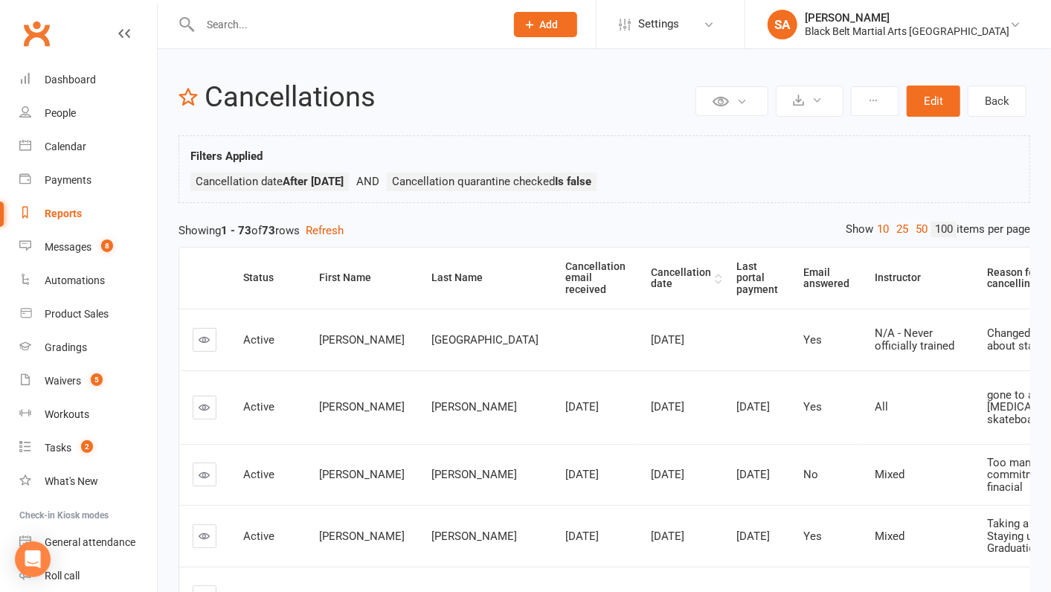
click at [638, 270] on th "Cancellation date" at bounding box center [681, 278] width 86 height 61
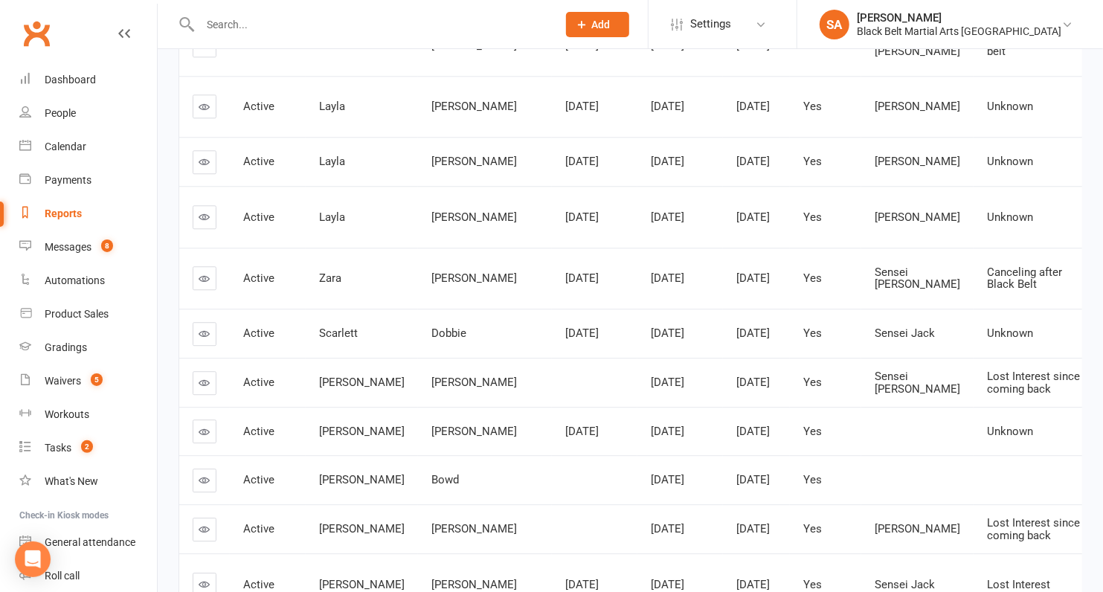
scroll to position [2210, 0]
click at [200, 167] on icon at bounding box center [204, 160] width 11 height 11
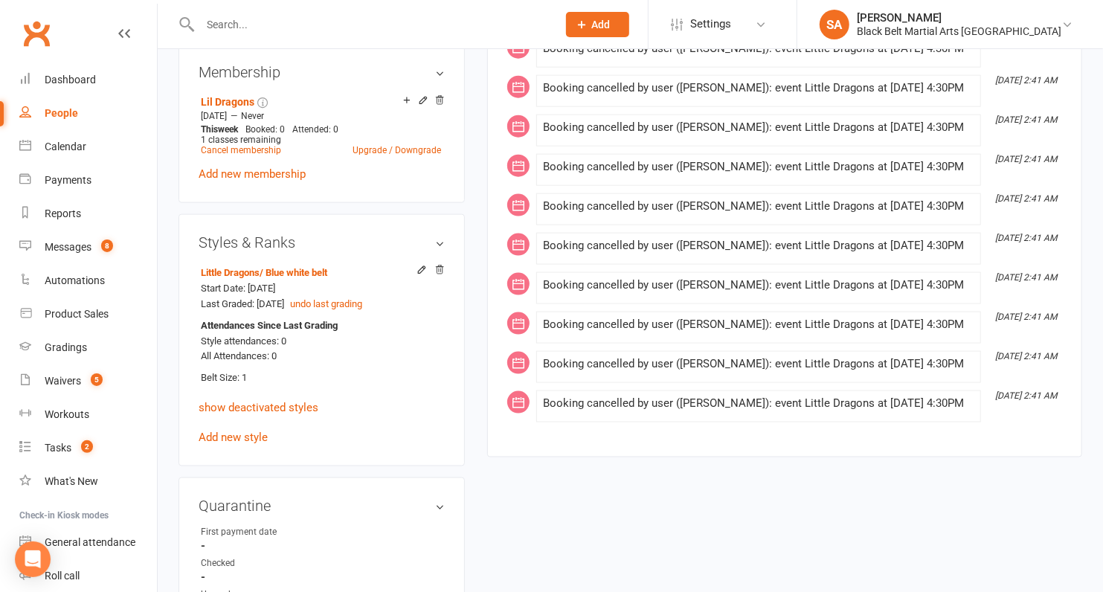
scroll to position [1088, 0]
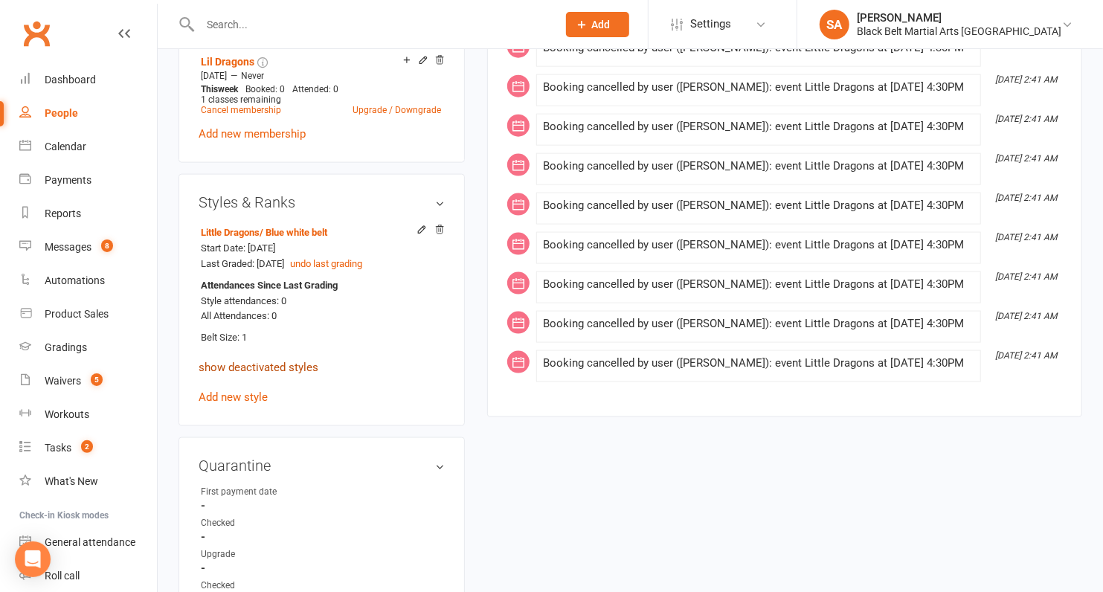
click at [254, 371] on link "show deactivated styles" at bounding box center [259, 367] width 120 height 13
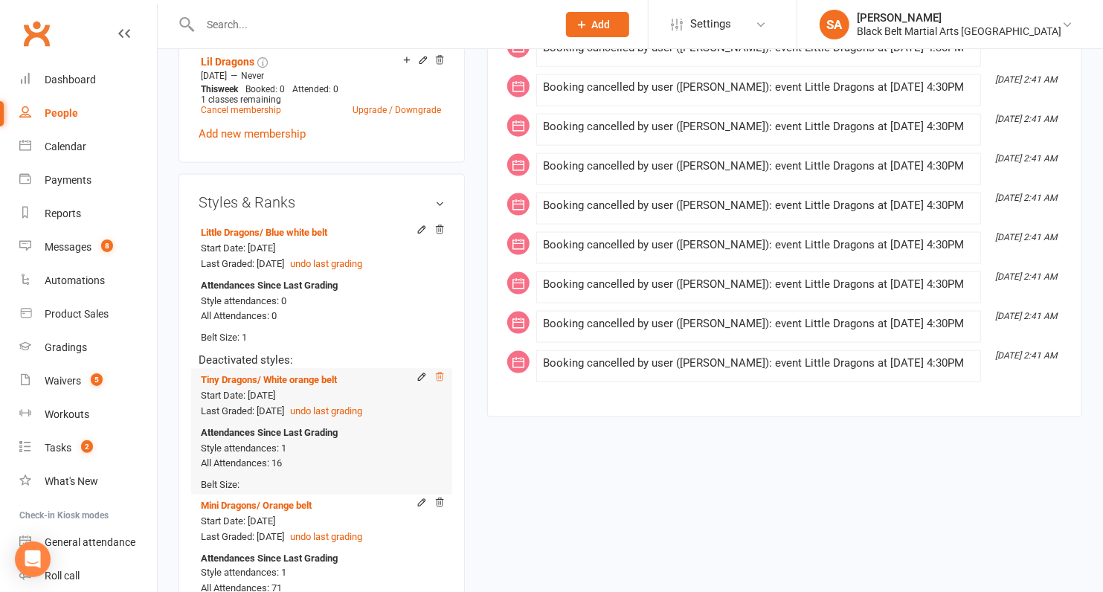
click at [442, 382] on icon at bounding box center [439, 377] width 10 height 10
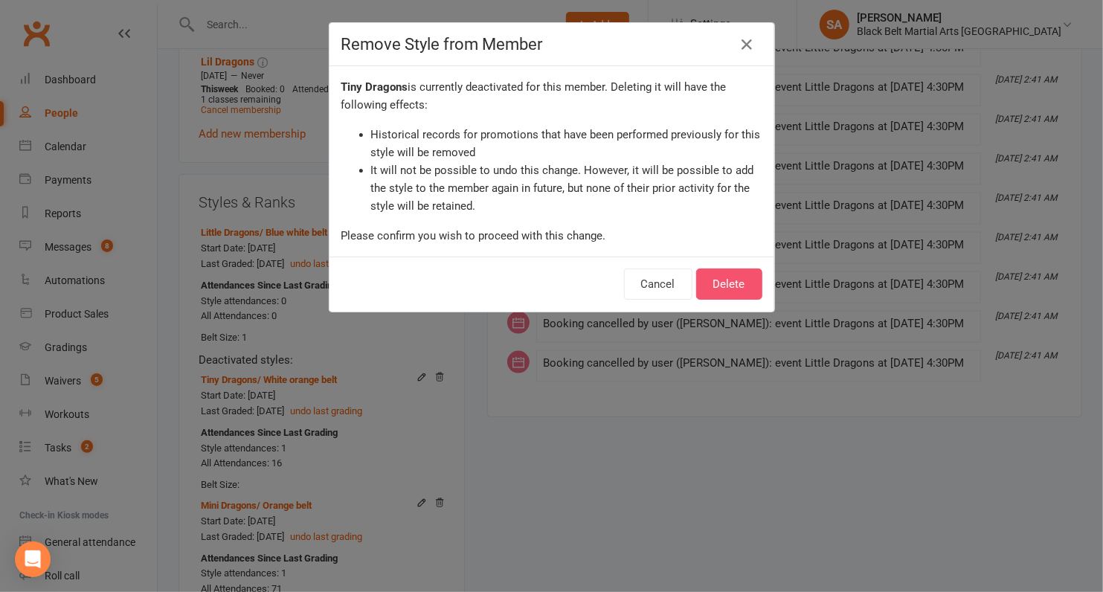
click at [712, 286] on button "Delete" at bounding box center [729, 284] width 66 height 31
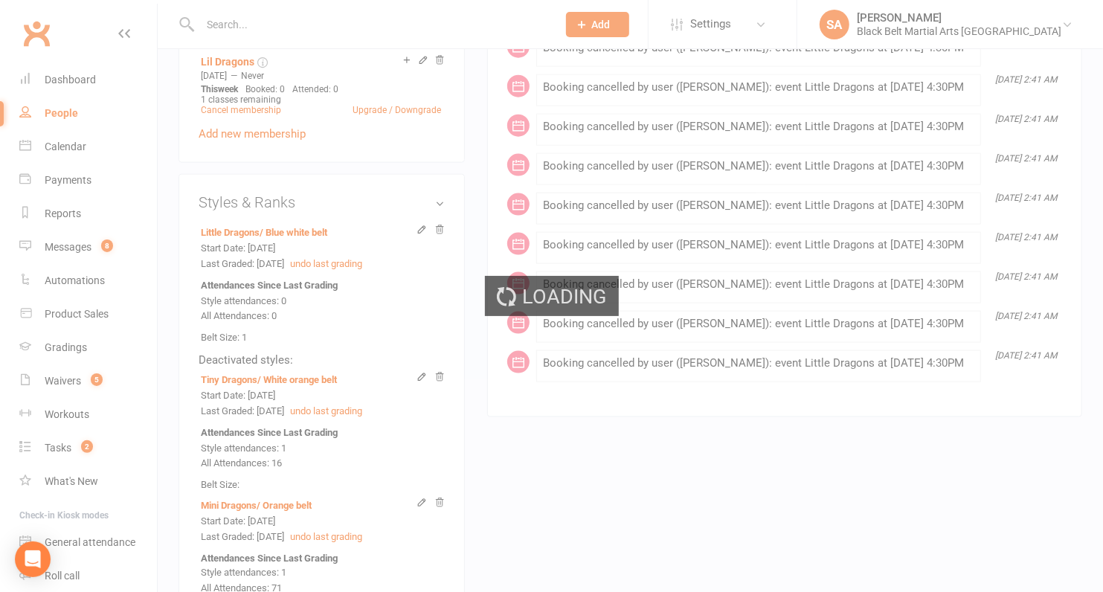
scroll to position [1176, 0]
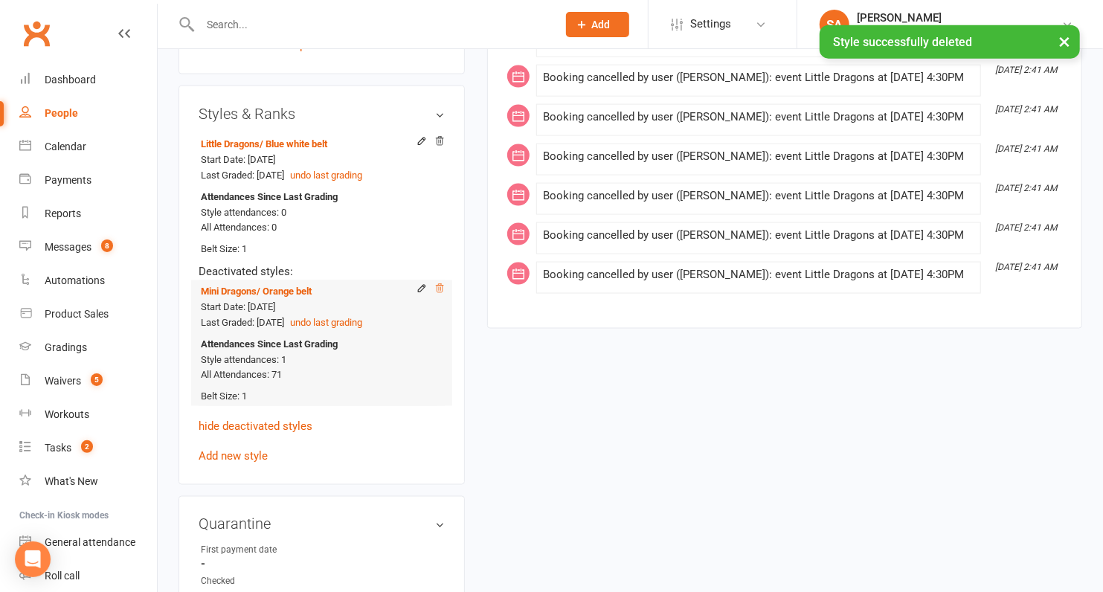
click at [443, 292] on icon at bounding box center [439, 288] width 7 height 8
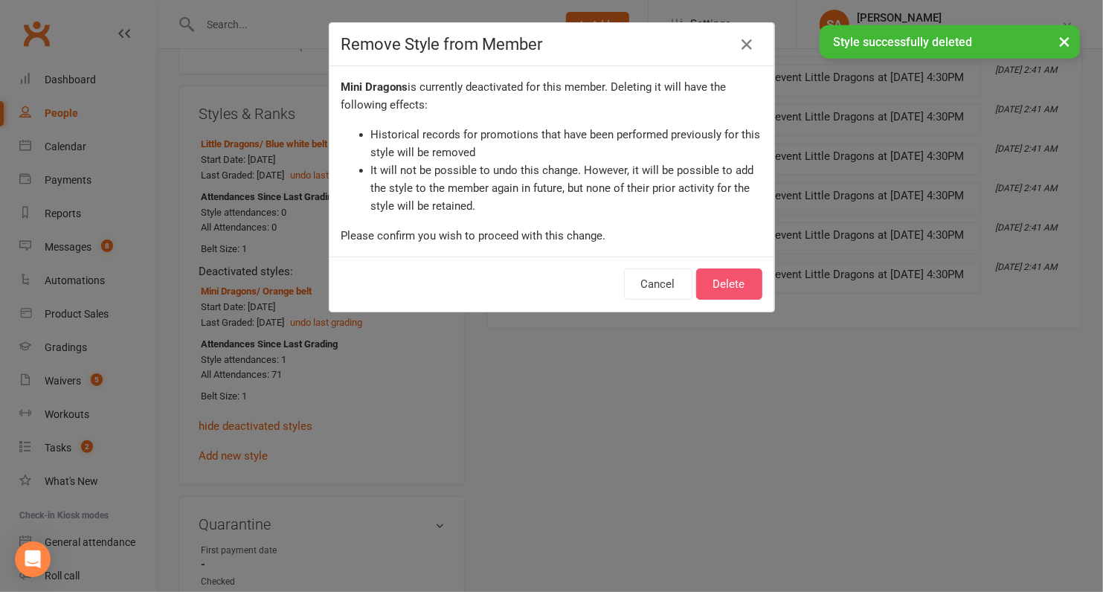
click at [757, 285] on button "Delete" at bounding box center [729, 284] width 66 height 31
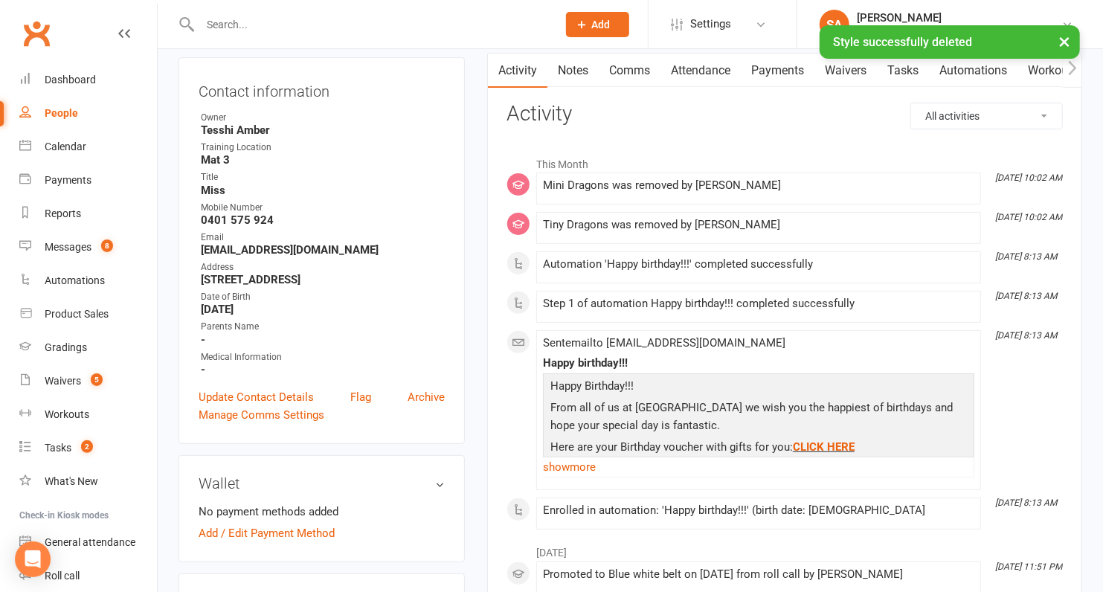
scroll to position [0, 0]
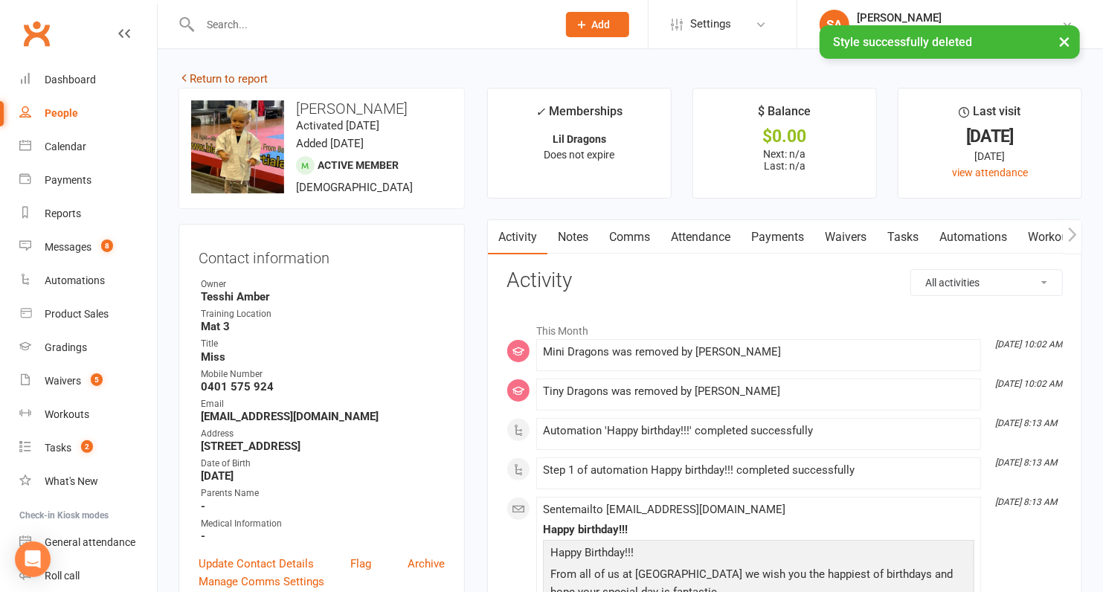
click at [235, 81] on link "Return to report" at bounding box center [223, 78] width 89 height 13
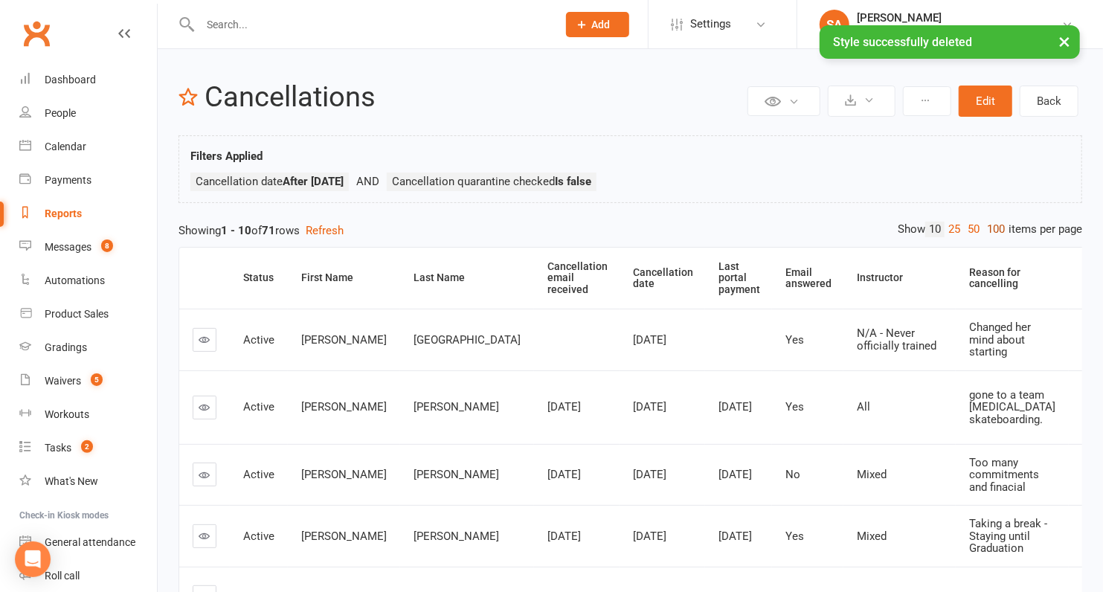
click at [998, 231] on link "100" at bounding box center [995, 230] width 25 height 16
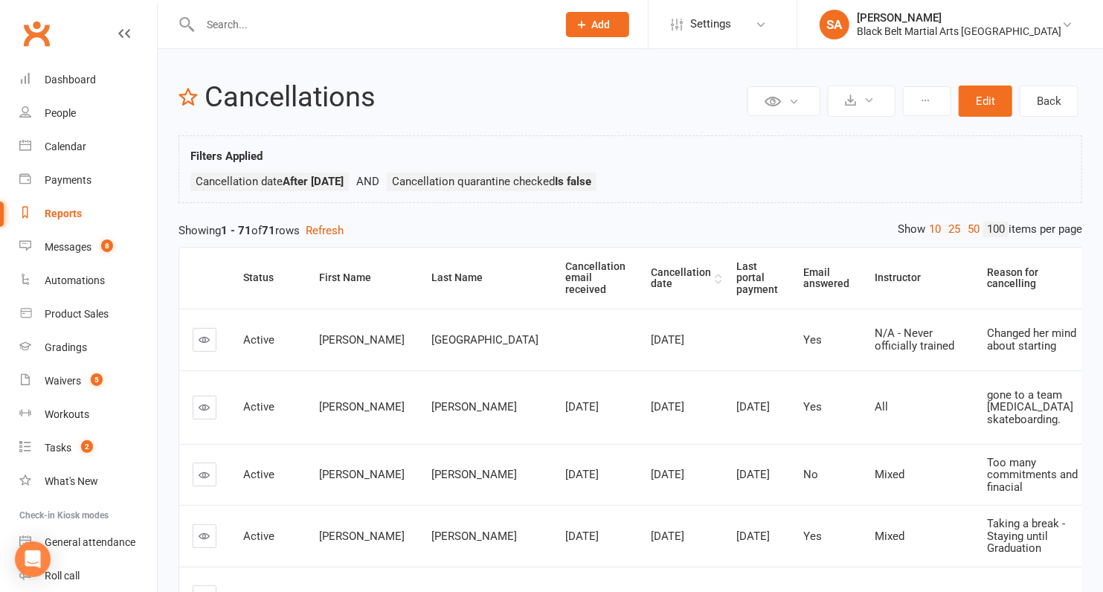
click at [638, 271] on th "Cancellation date" at bounding box center [681, 278] width 86 height 61
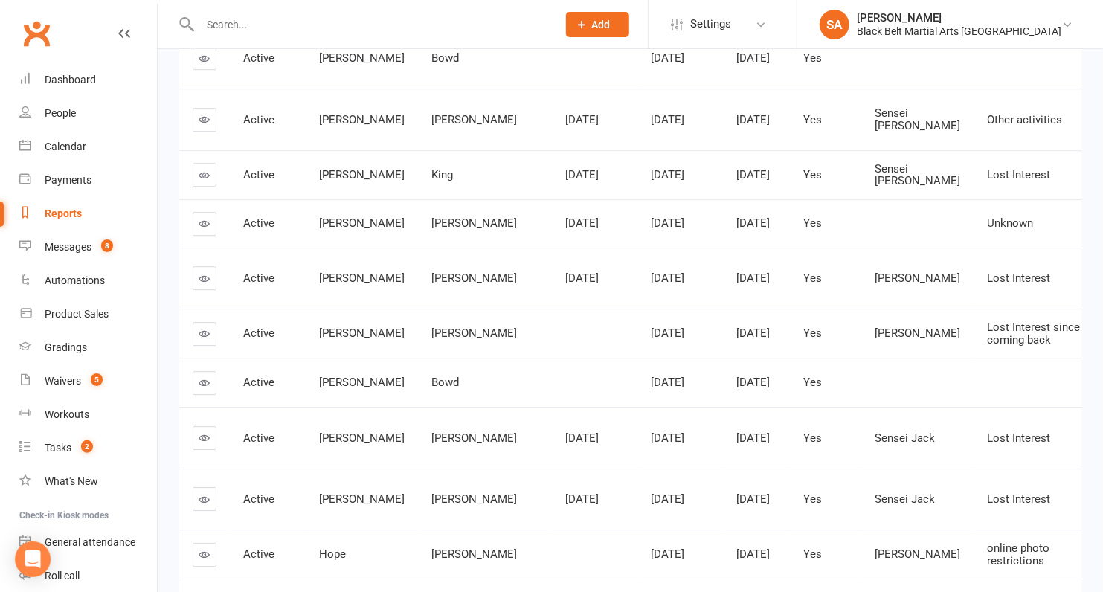
scroll to position [2483, 0]
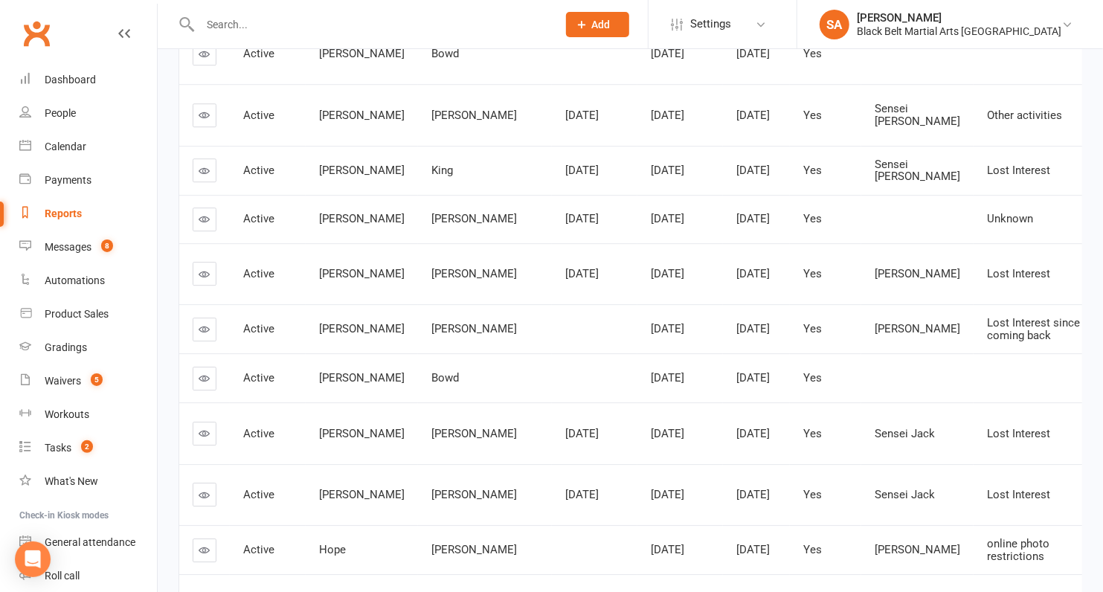
click at [205, 60] on icon at bounding box center [204, 53] width 11 height 11
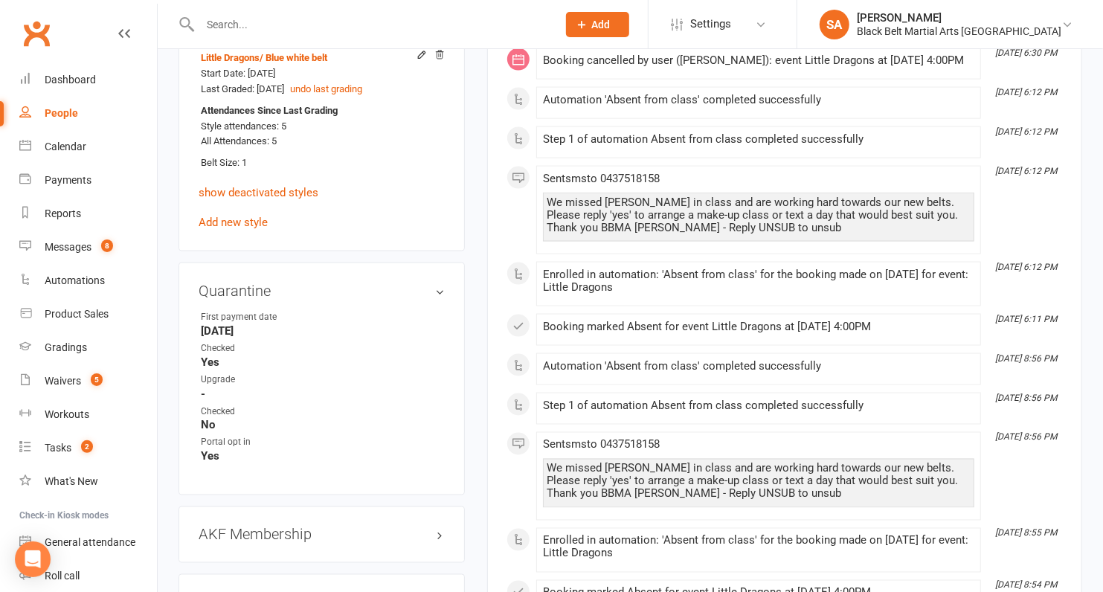
scroll to position [1152, 0]
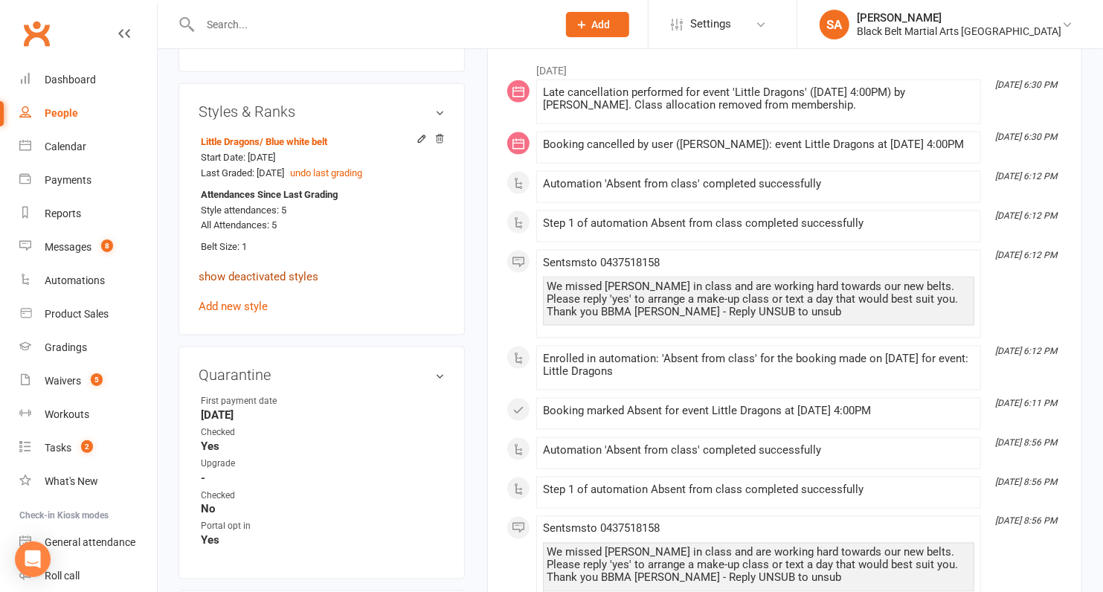
click at [257, 272] on link "show deactivated styles" at bounding box center [259, 276] width 120 height 13
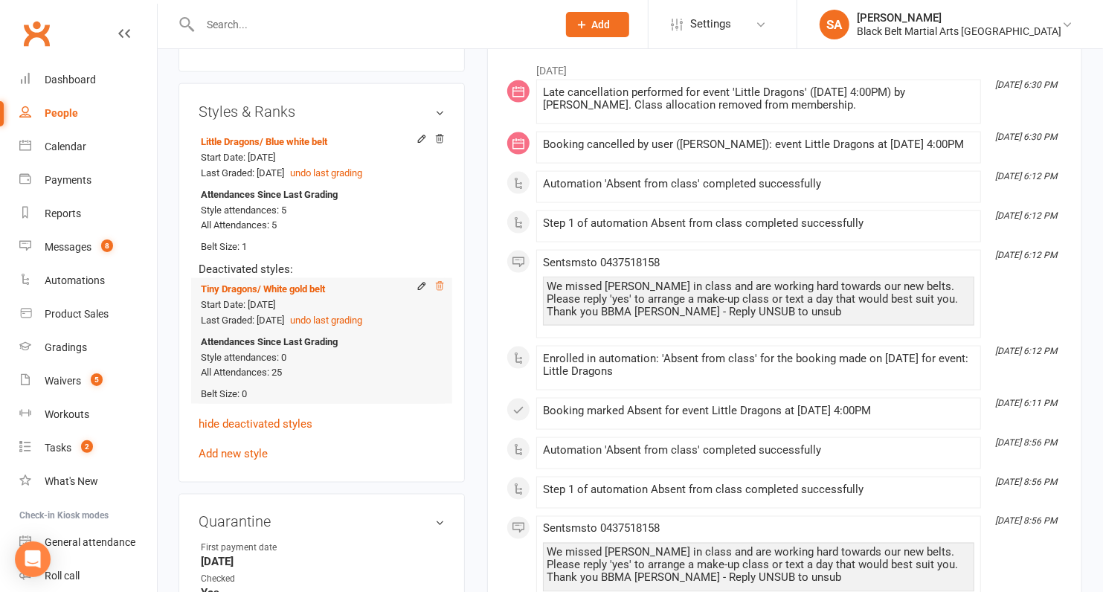
click at [441, 282] on icon at bounding box center [439, 286] width 7 height 8
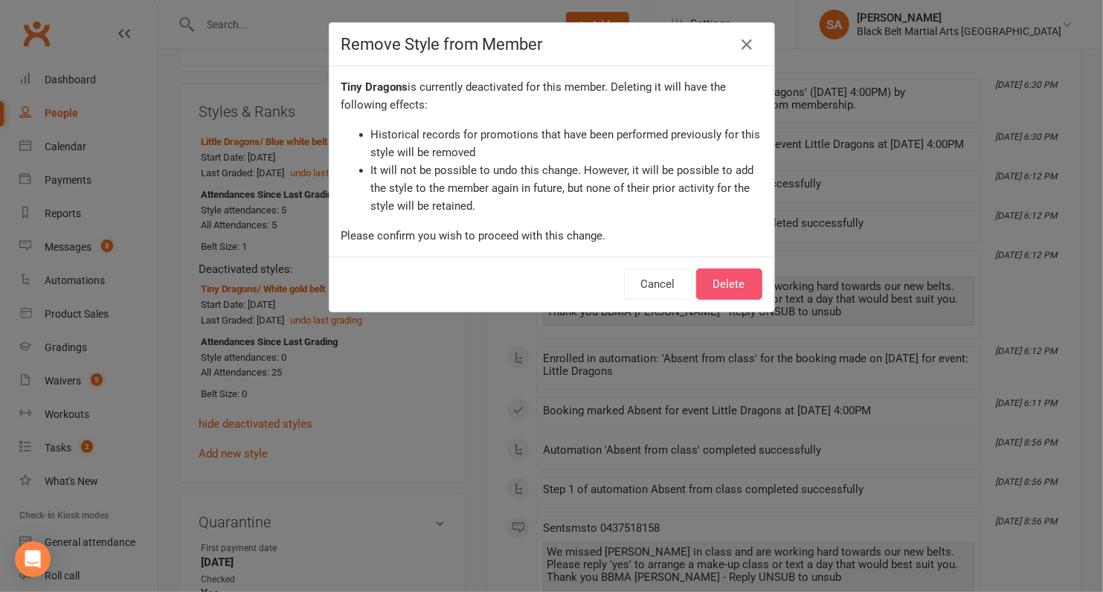
click at [736, 278] on button "Delete" at bounding box center [729, 284] width 66 height 31
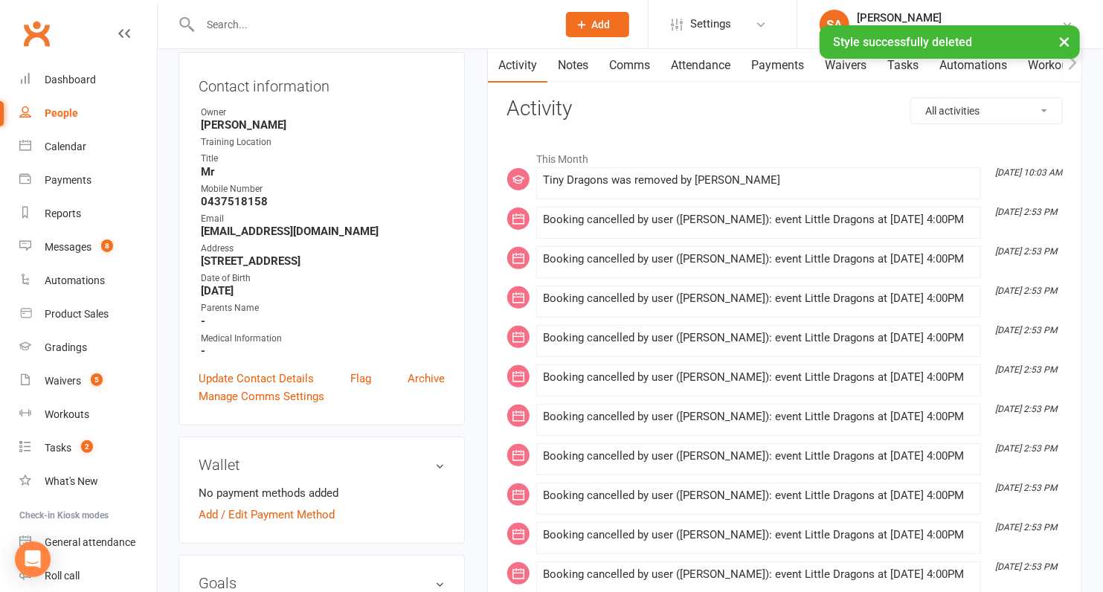
scroll to position [0, 0]
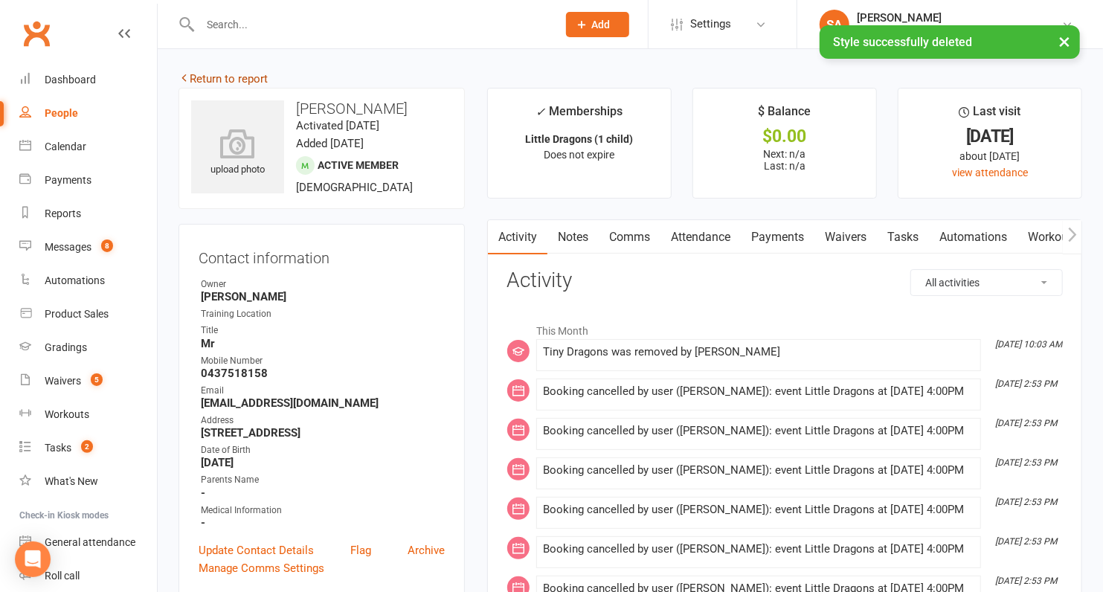
click at [240, 80] on link "Return to report" at bounding box center [223, 78] width 89 height 13
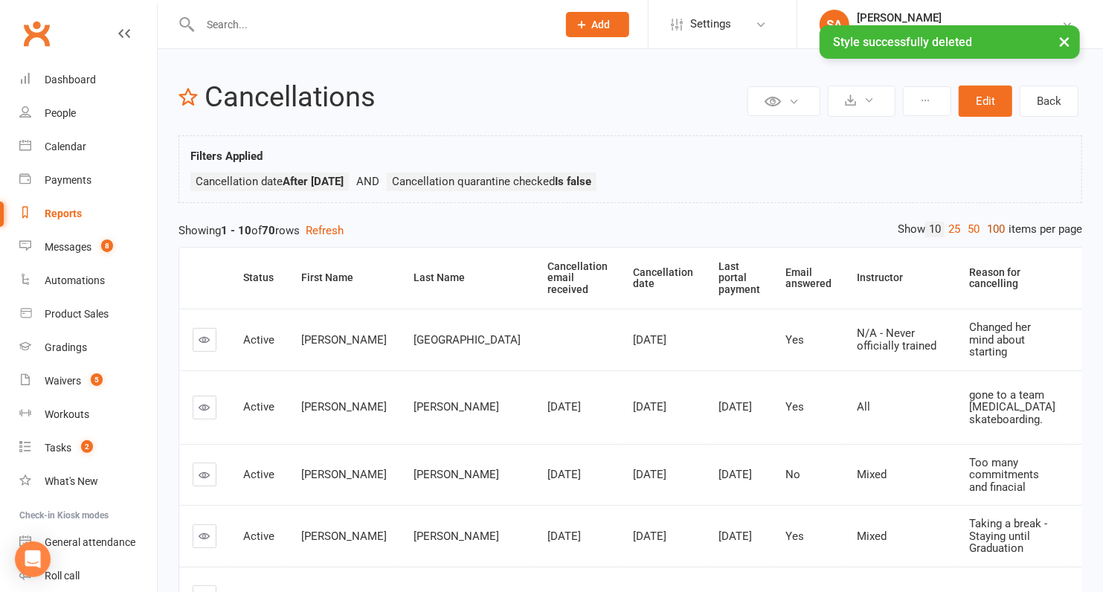
click at [993, 230] on link "100" at bounding box center [995, 230] width 25 height 16
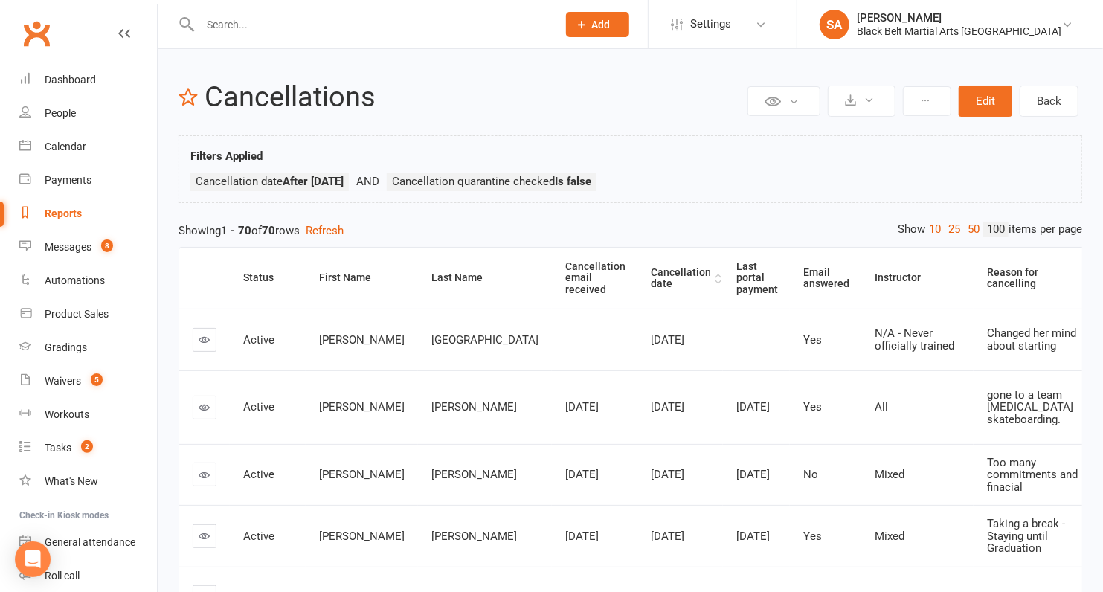
click at [638, 273] on th "Cancellation date" at bounding box center [681, 278] width 86 height 61
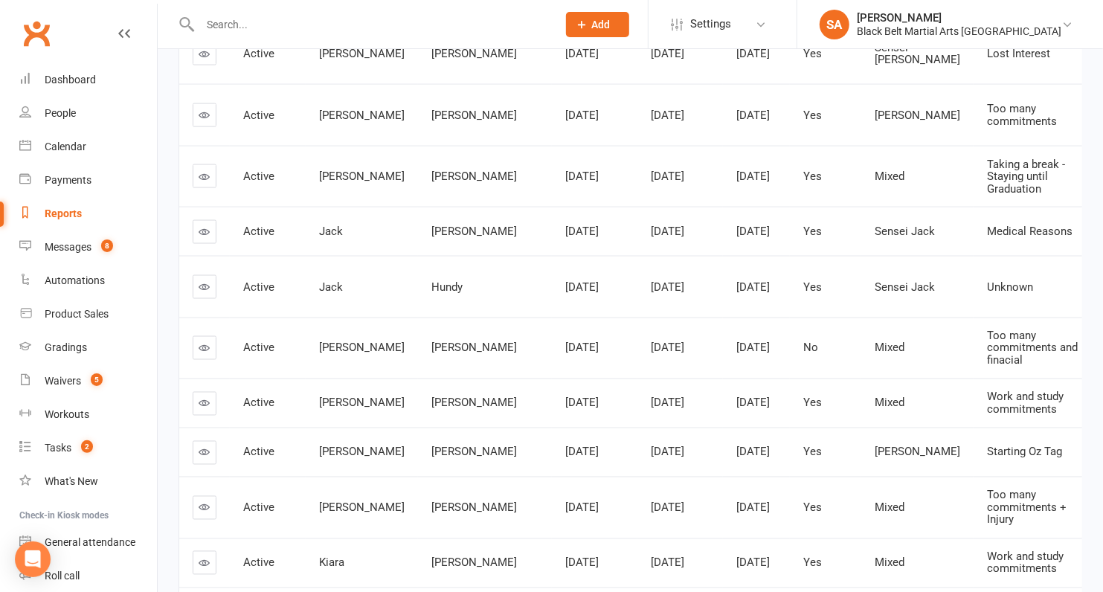
scroll to position [1373, 0]
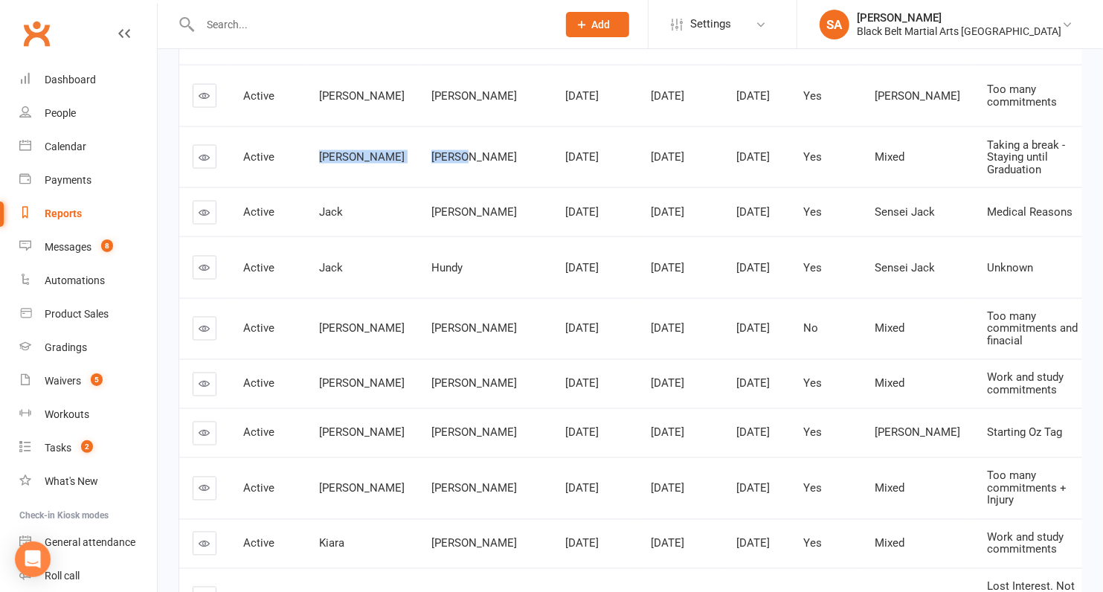
drag, startPoint x: 427, startPoint y: 207, endPoint x: 318, endPoint y: 205, distance: 108.6
click at [318, 188] on tr "Active Hallie Bolton Aug 9, 2025 Oct 15, 2025 Oct 3, 2025 Yes Mixed Taking a br…" at bounding box center [765, 157] width 1172 height 62
copy tr "Hallie Bolton"
drag, startPoint x: 443, startPoint y: 264, endPoint x: 305, endPoint y: 266, distance: 138.4
click at [305, 237] on tr "Active Jack Pickham Sep 3, 2025 Oct 15, 2025 Oct 3, 2025 Yes Sensei Jack Medica…" at bounding box center [765, 211] width 1172 height 49
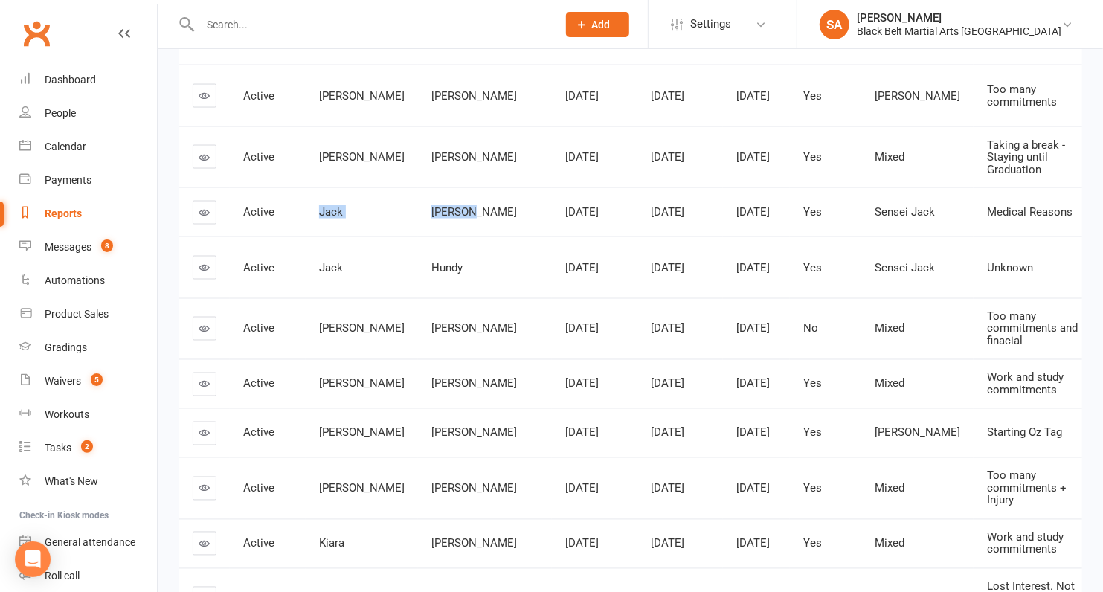
copy tr "Jack Pickham"
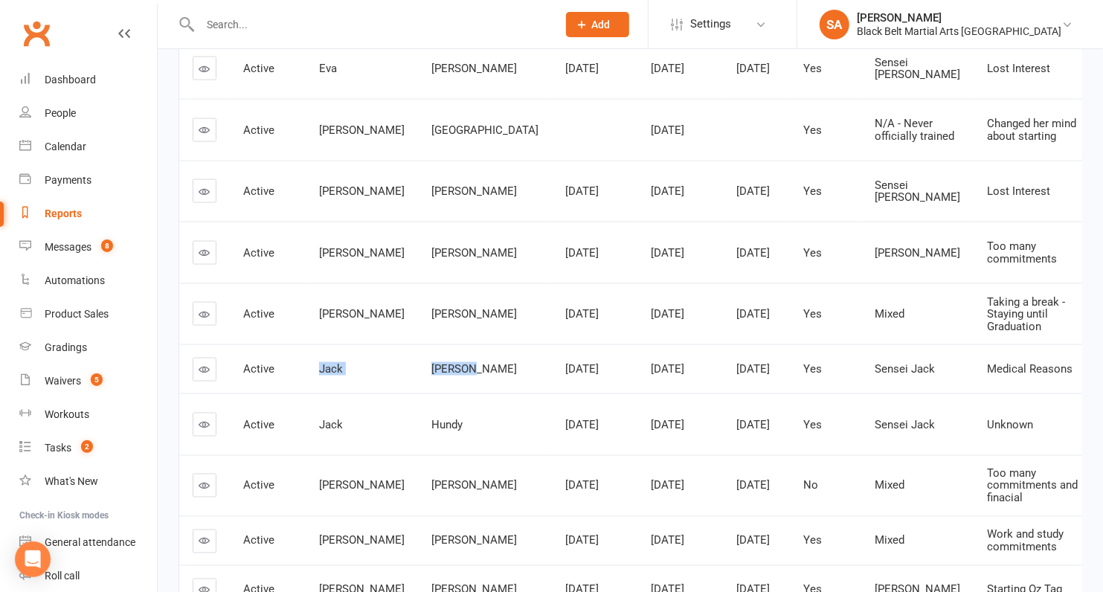
scroll to position [1269, 0]
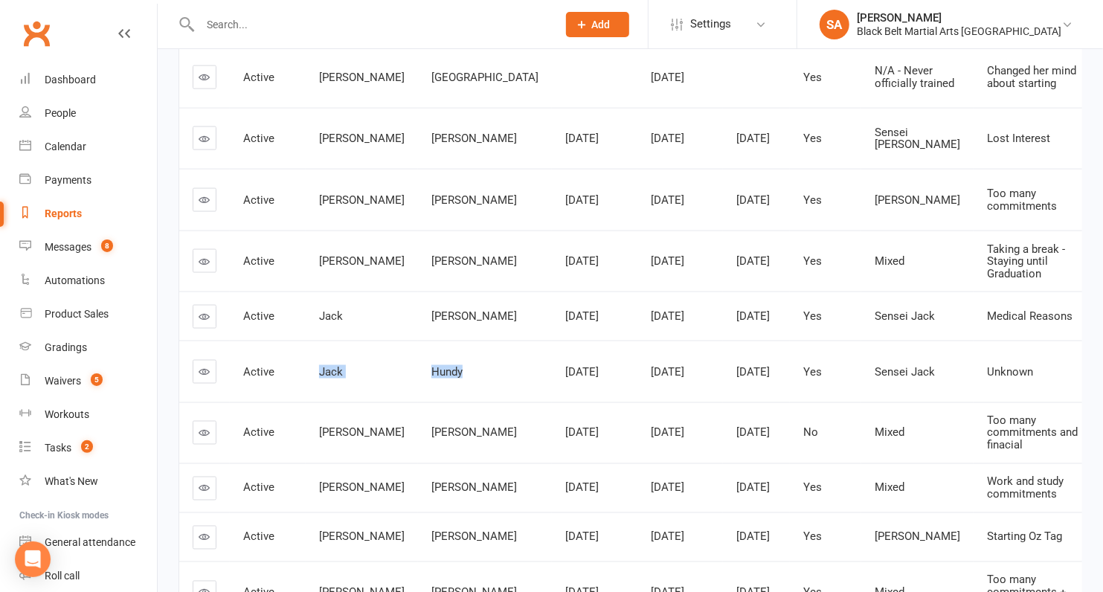
drag, startPoint x: 431, startPoint y: 424, endPoint x: 306, endPoint y: 425, distance: 125.7
click at [306, 402] on tr "Active Jack Hundy Sep 9, 2025 Oct 15, 2025 Oct 8, 2025 Yes Sensei Jack Unknown …" at bounding box center [765, 372] width 1172 height 62
copy tr "Jack Hundy"
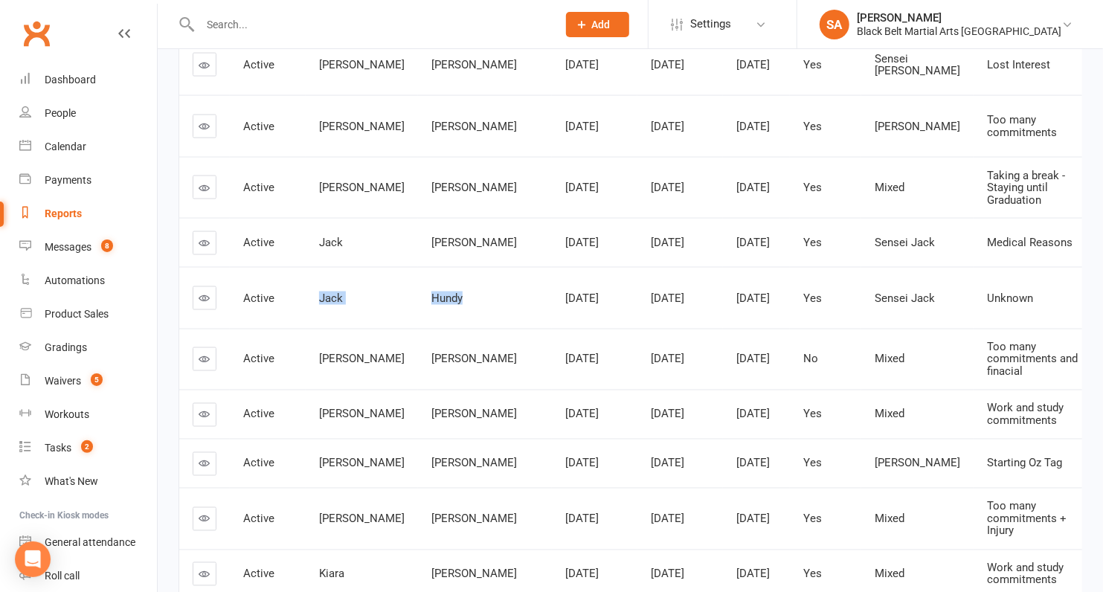
scroll to position [1344, 0]
drag, startPoint x: 420, startPoint y: 417, endPoint x: 318, endPoint y: 398, distance: 104.3
click at [318, 390] on tr "Active Cindy Brady Sep 8, 2025 Oct 15, 2025 Oct 7, 2025 No Mixed Too many commi…" at bounding box center [765, 359] width 1172 height 62
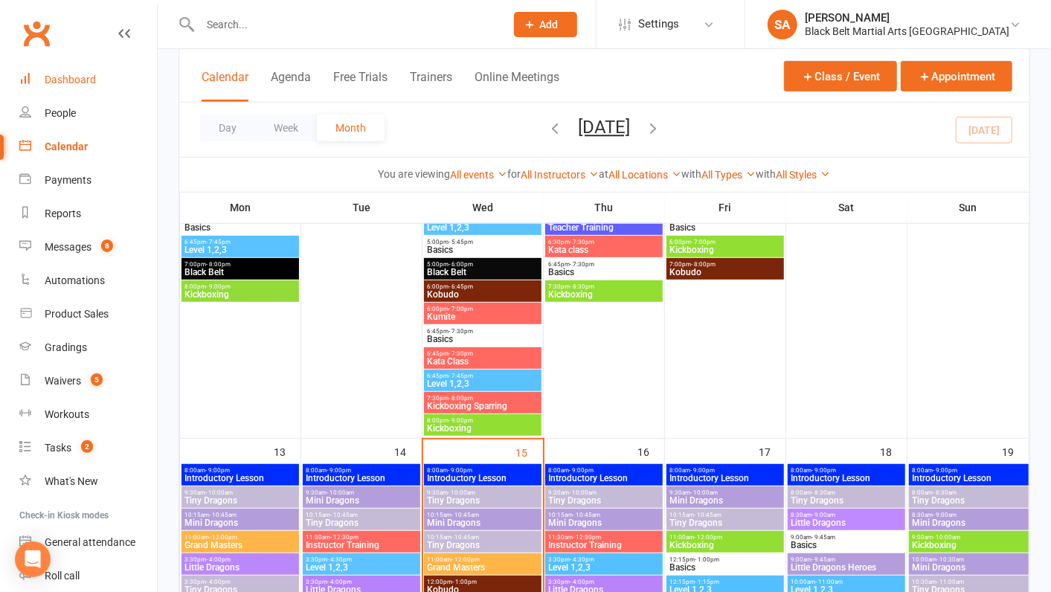
click at [62, 80] on div "Dashboard" at bounding box center [70, 80] width 51 height 12
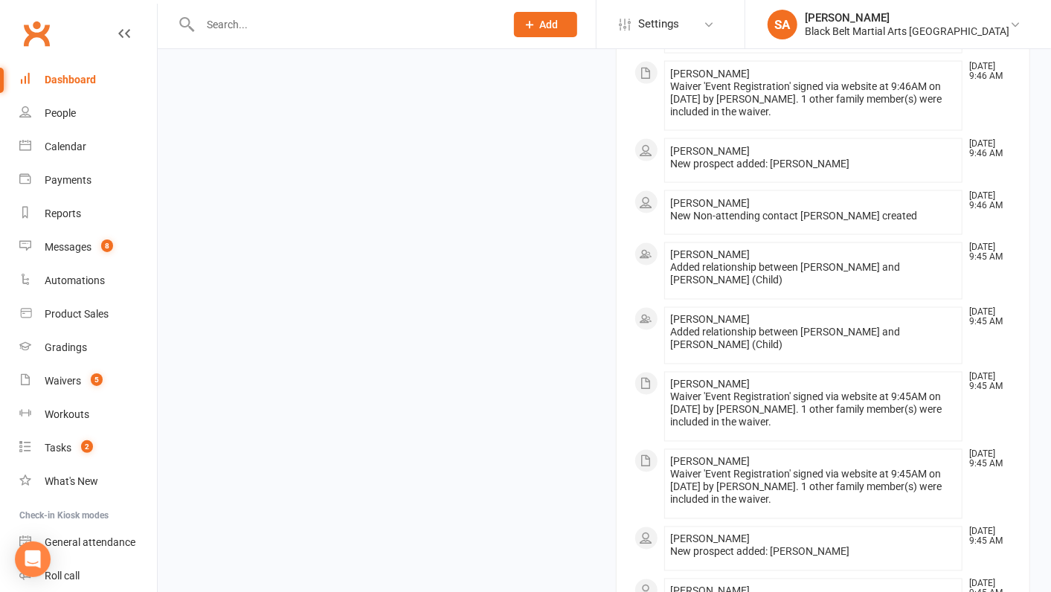
scroll to position [1599, 0]
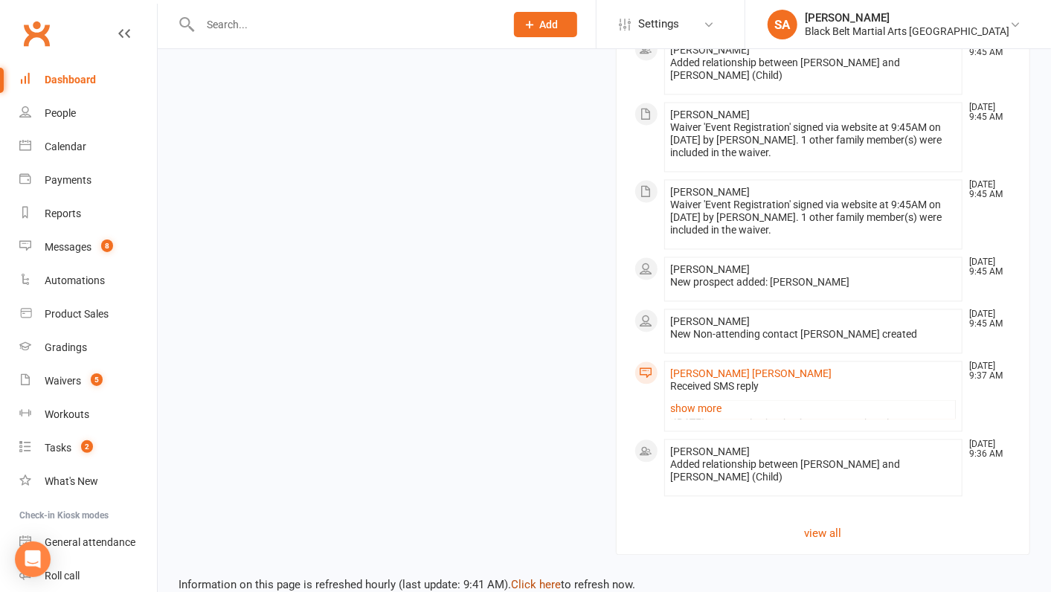
click at [533, 578] on link "Click here" at bounding box center [536, 584] width 50 height 13
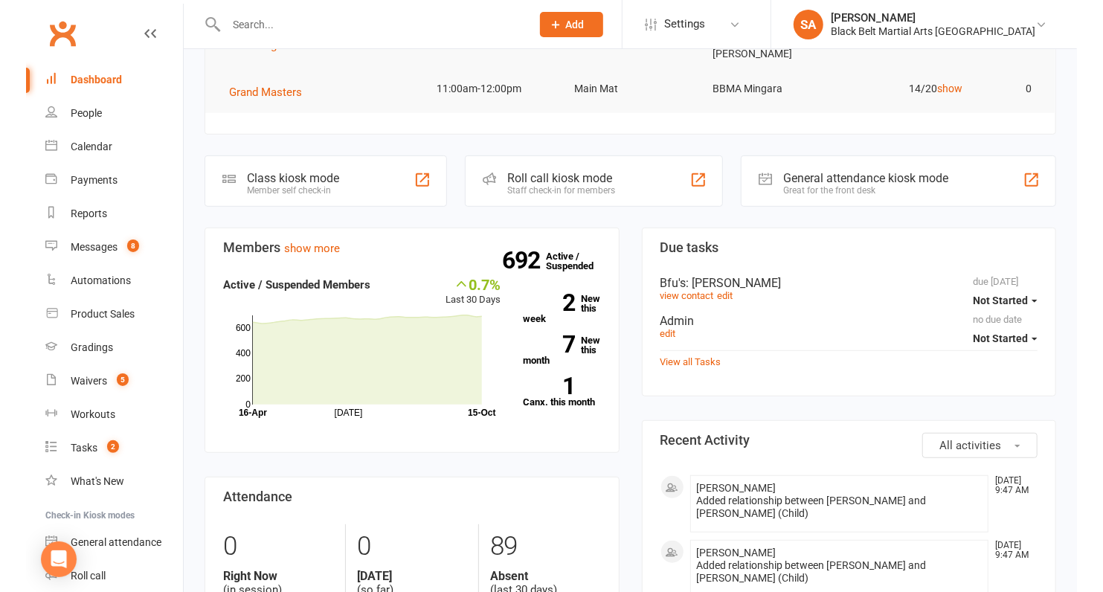
scroll to position [314, 0]
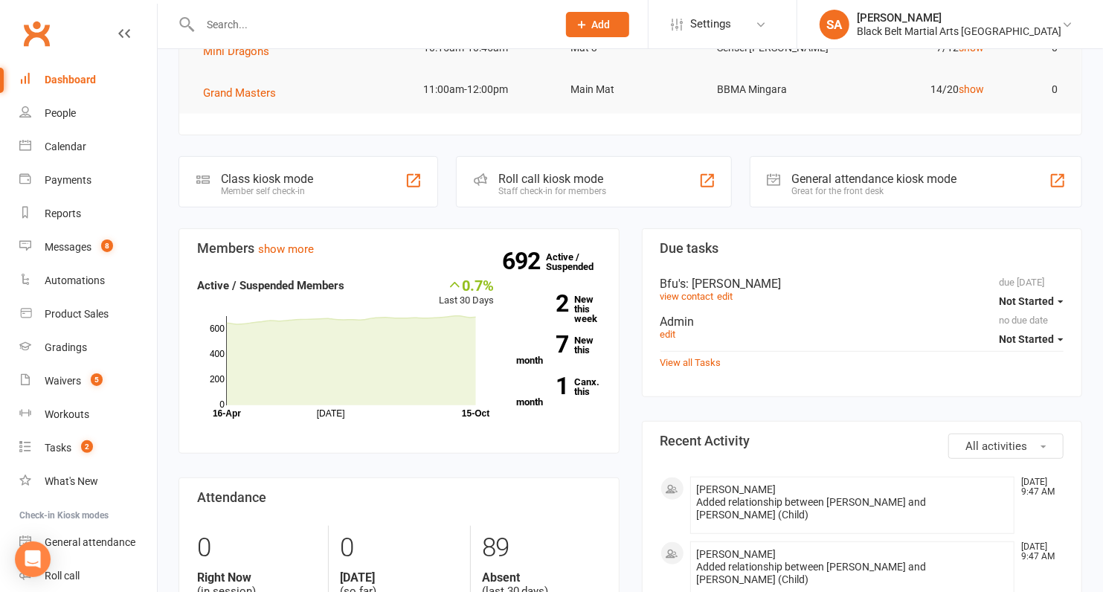
click at [249, 19] on input "text" at bounding box center [371, 24] width 351 height 21
paste input "[PERSON_NAME]"
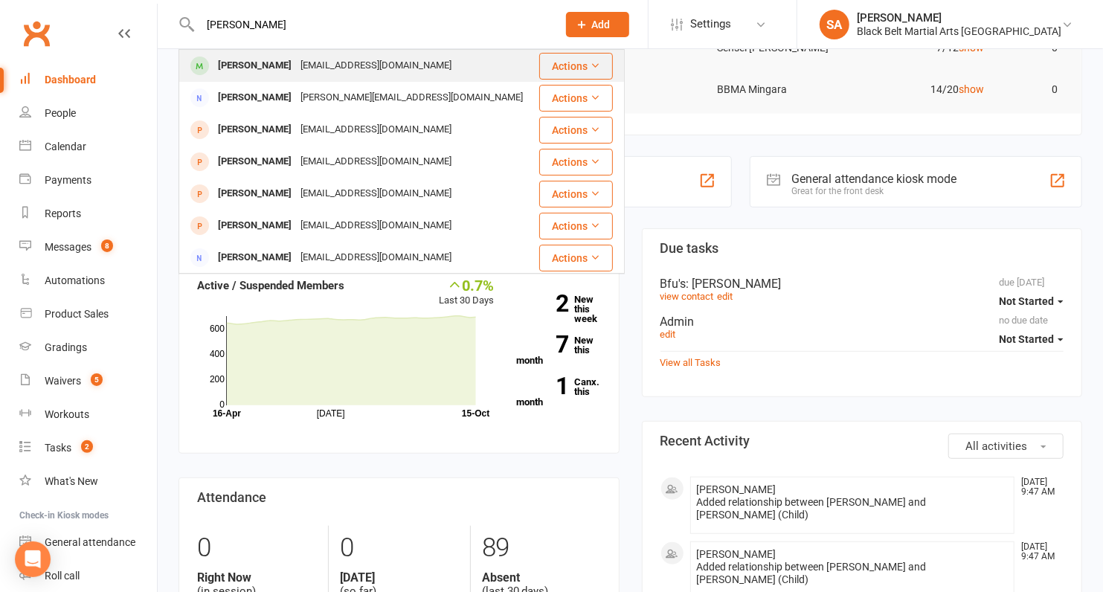
type input "[PERSON_NAME]"
click at [254, 68] on div "[PERSON_NAME]" at bounding box center [255, 66] width 83 height 22
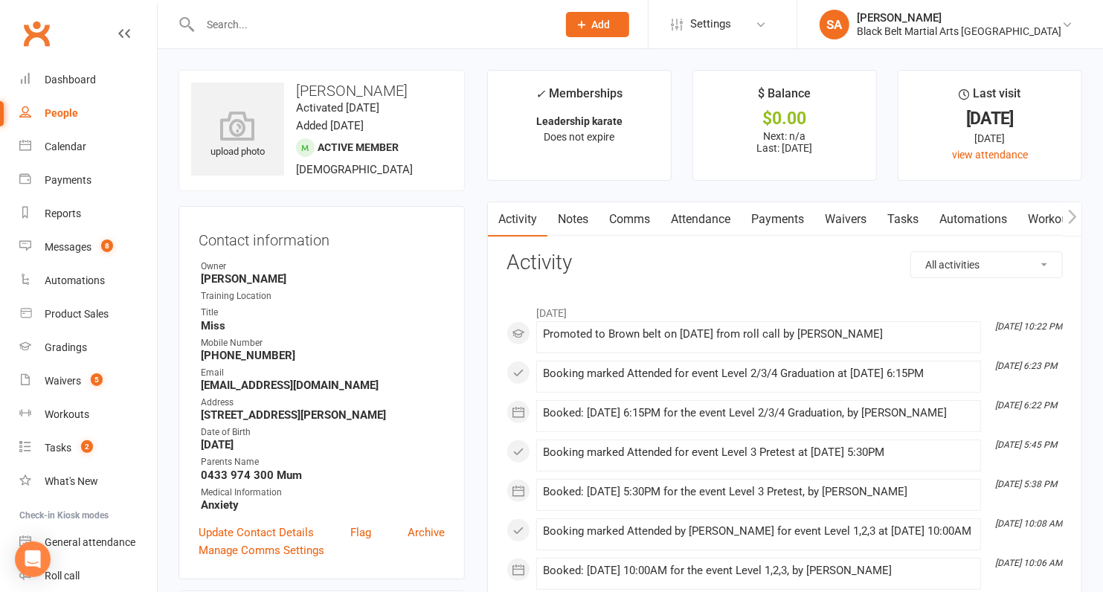
click at [685, 225] on link "Attendance" at bounding box center [701, 219] width 80 height 34
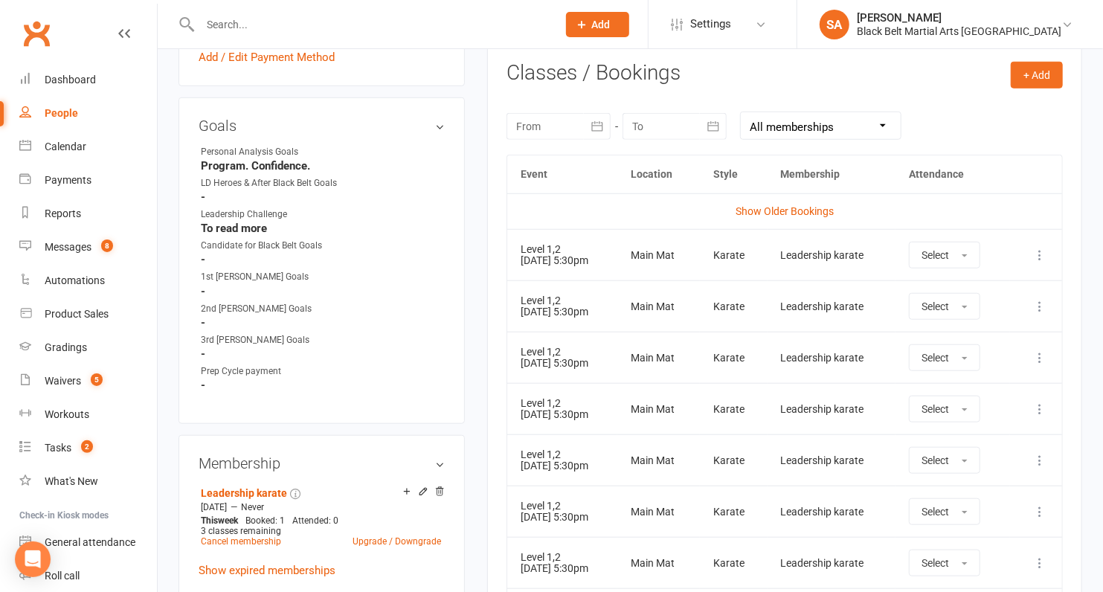
scroll to position [608, 0]
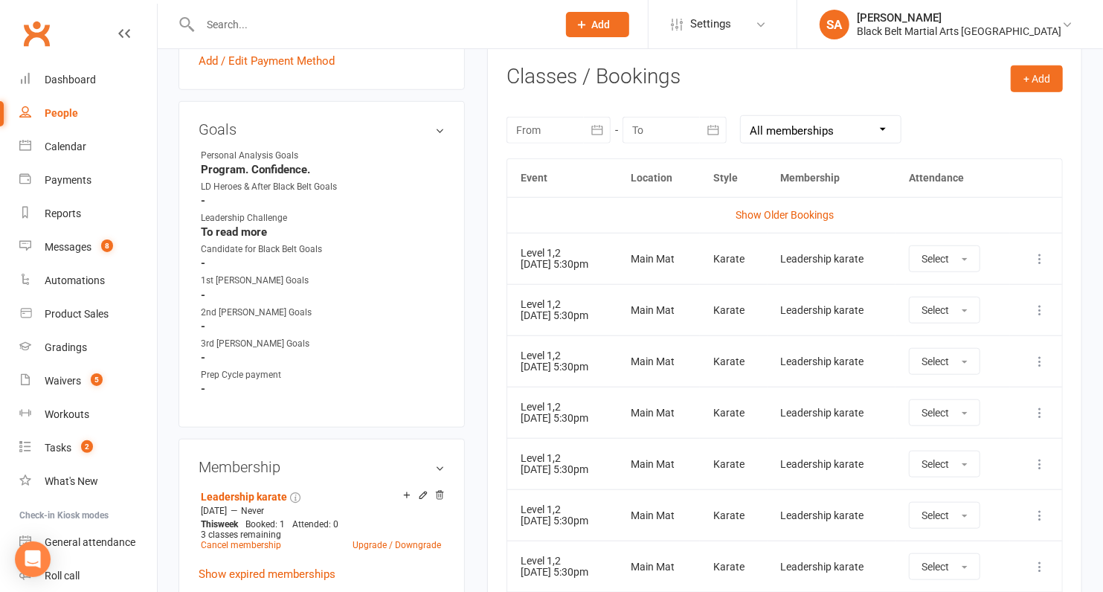
click at [1041, 257] on icon at bounding box center [1040, 258] width 15 height 15
click at [981, 344] on link "Remove booking" at bounding box center [974, 348] width 147 height 30
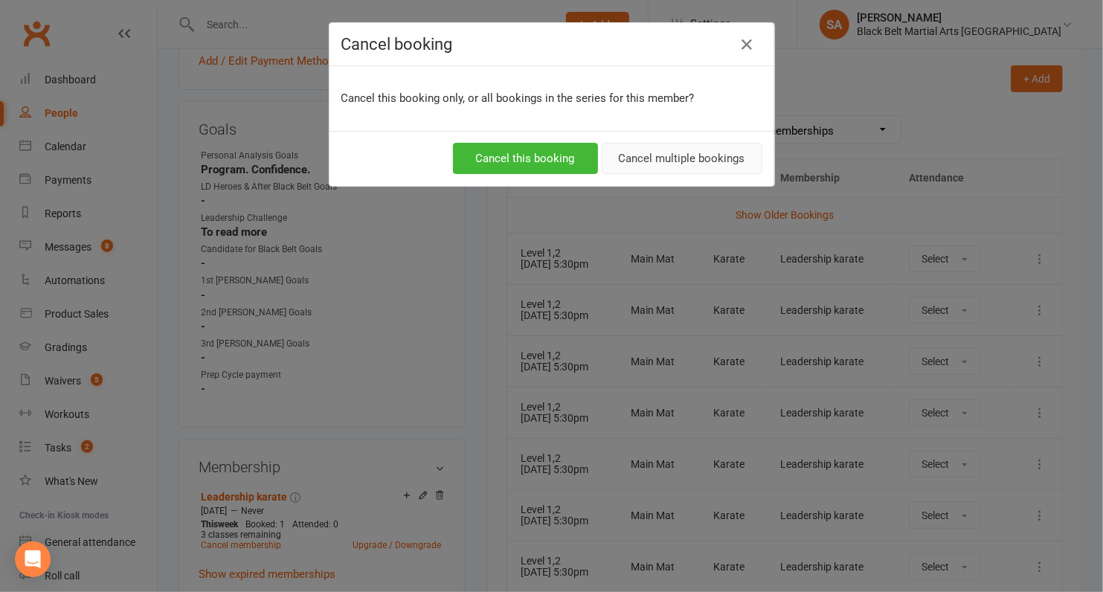
click at [675, 152] on button "Cancel multiple bookings" at bounding box center [682, 158] width 161 height 31
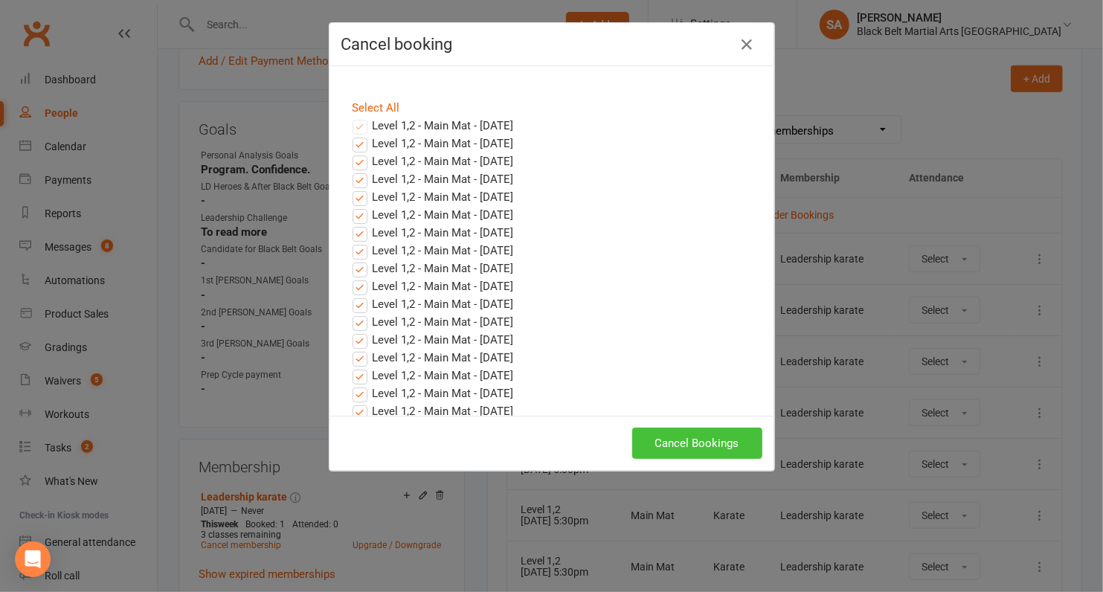
click at [695, 455] on button "Cancel Bookings" at bounding box center [697, 443] width 130 height 31
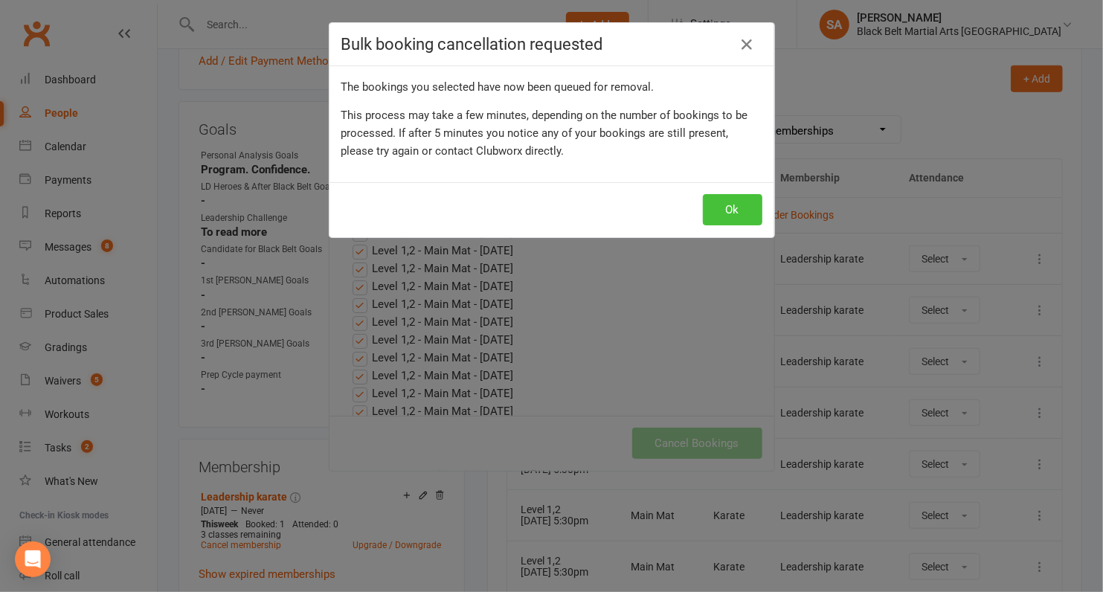
click at [736, 205] on button "Ok" at bounding box center [733, 209] width 60 height 31
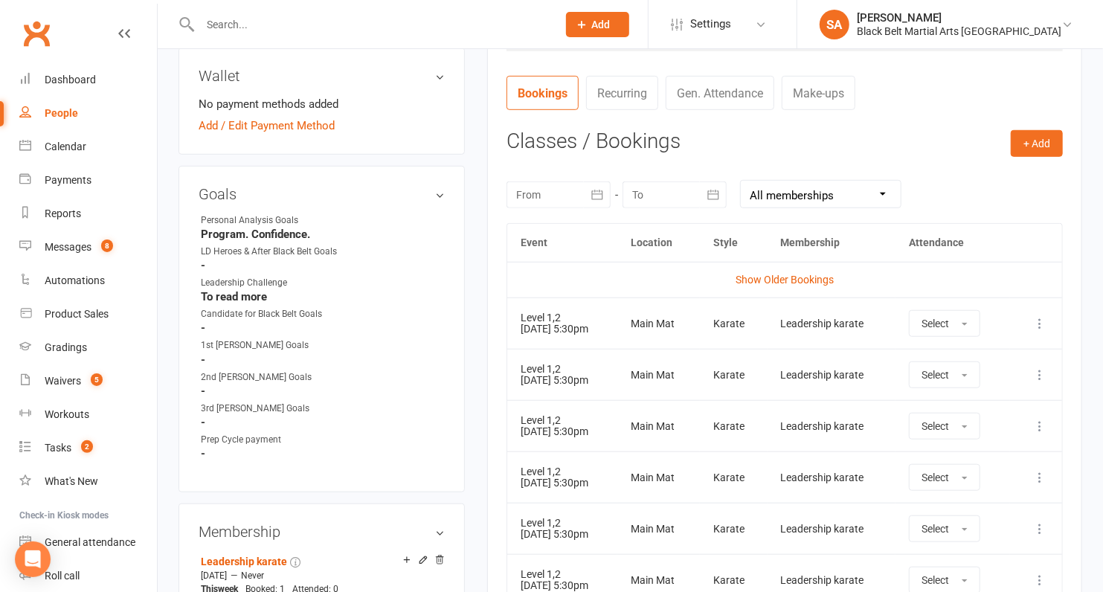
scroll to position [435, 0]
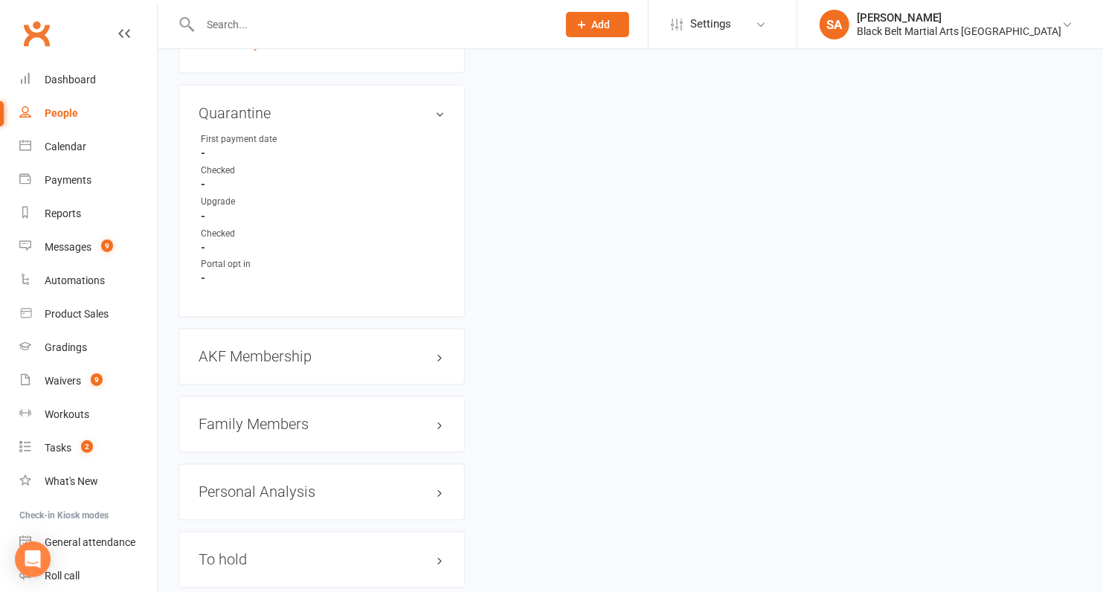
scroll to position [1448, 0]
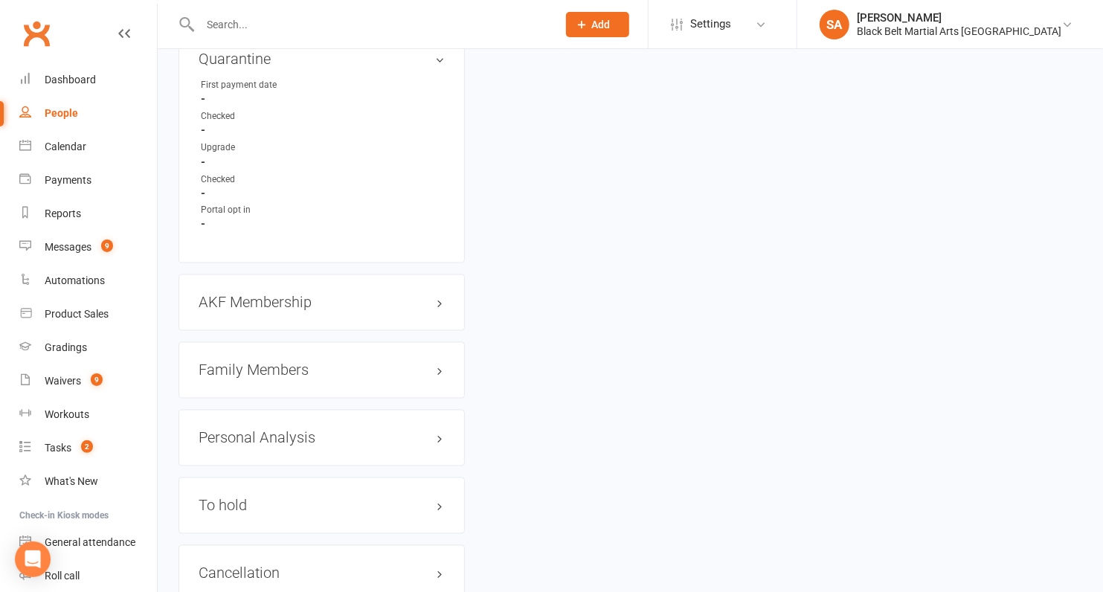
click at [224, 385] on div "Family Members" at bounding box center [322, 370] width 286 height 57
click at [228, 379] on h3 "Family Members" at bounding box center [322, 370] width 246 height 16
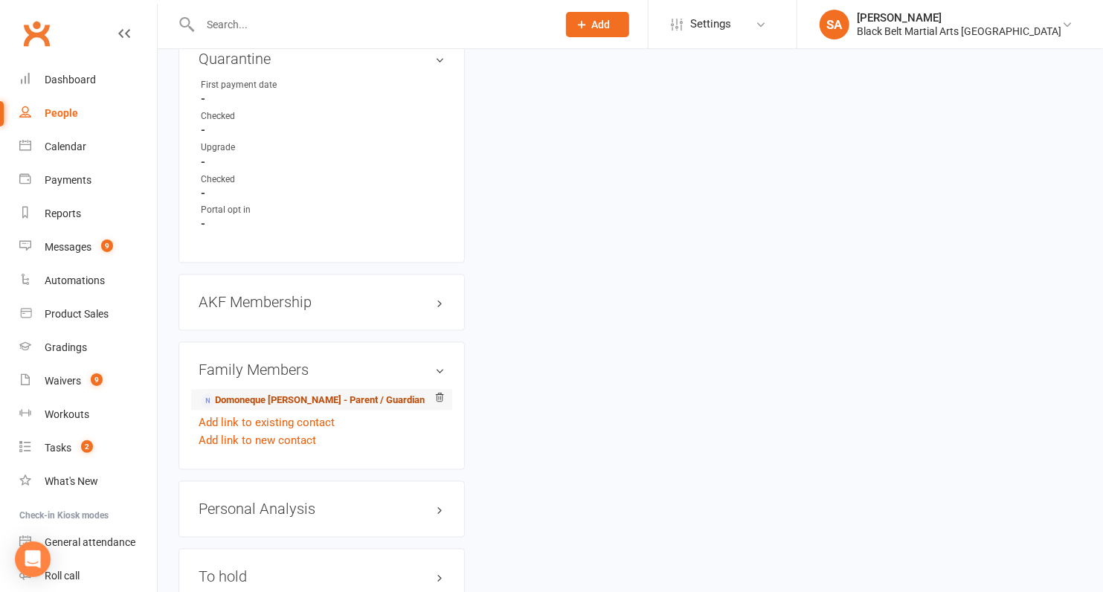
click at [231, 402] on link "Domoneque [PERSON_NAME] - Parent / Guardian" at bounding box center [313, 402] width 224 height 16
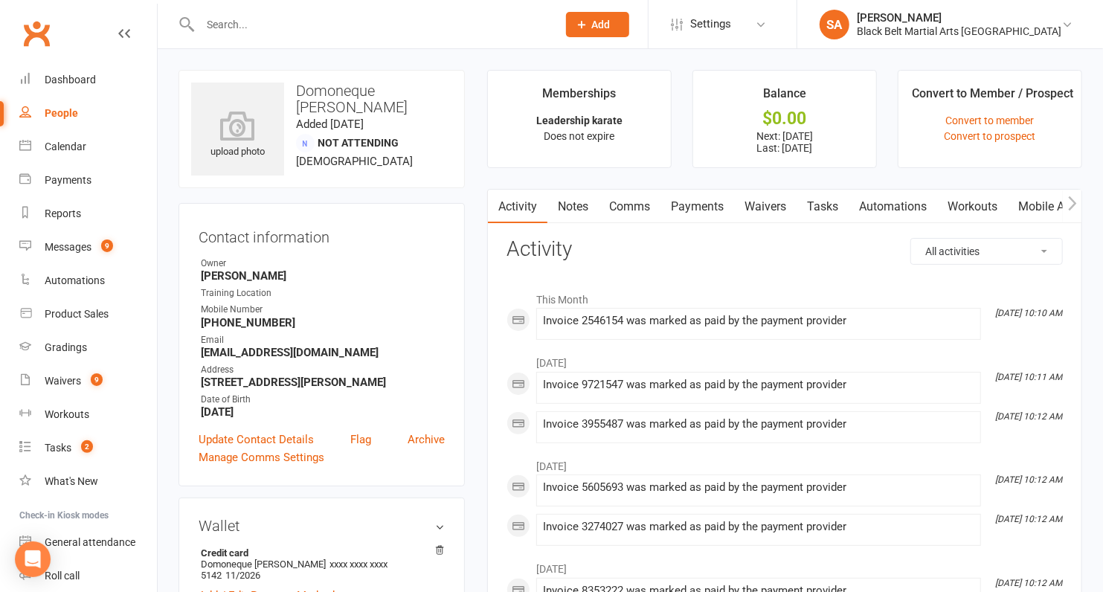
click at [694, 204] on link "Payments" at bounding box center [698, 207] width 74 height 34
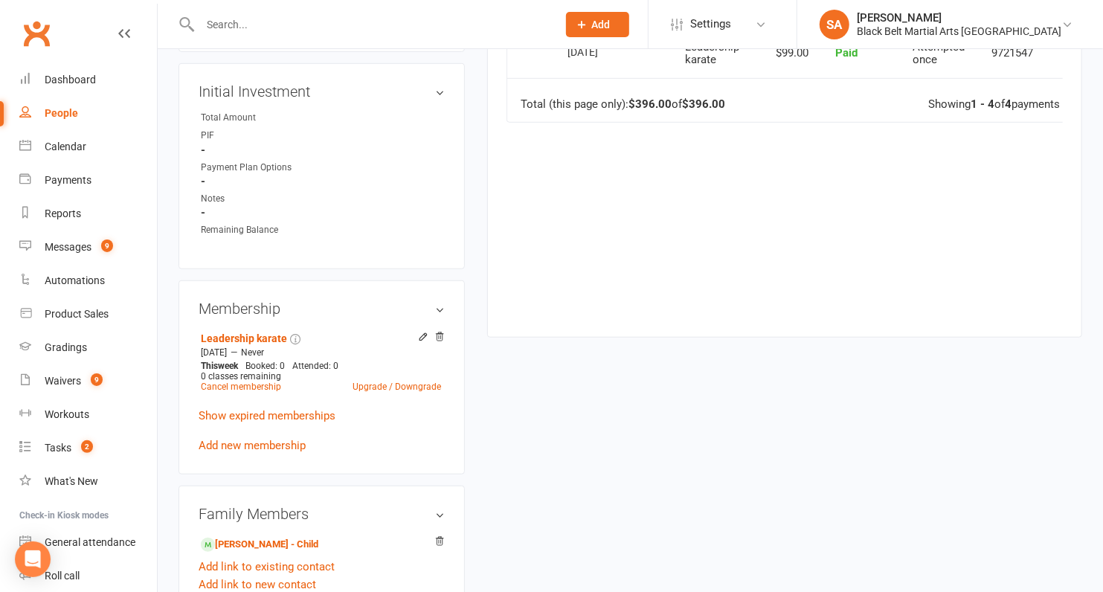
scroll to position [734, 0]
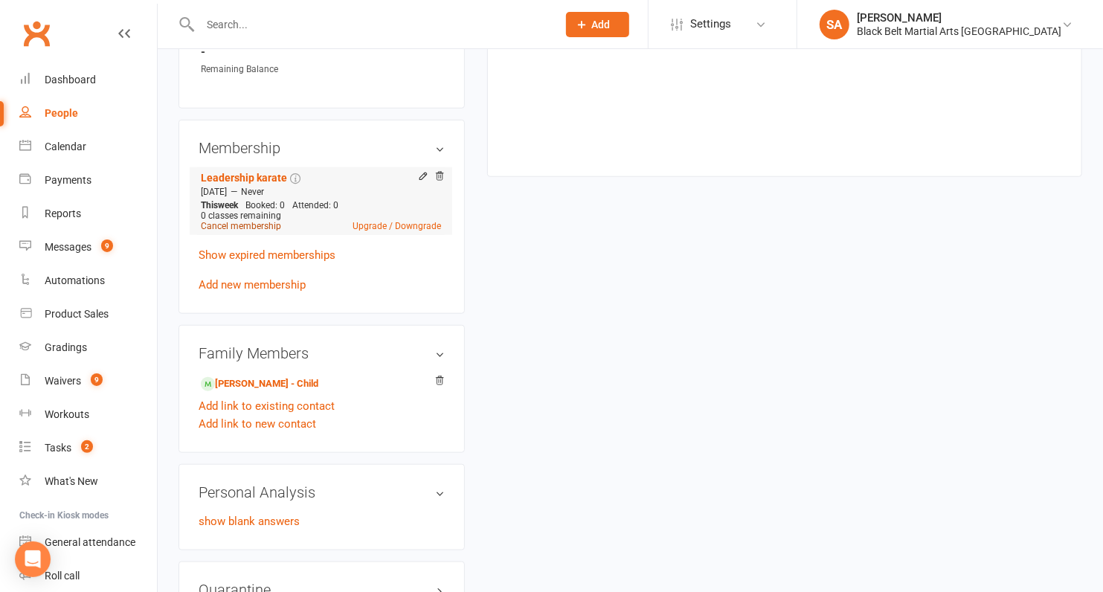
click at [248, 223] on link "Cancel membership" at bounding box center [241, 226] width 80 height 10
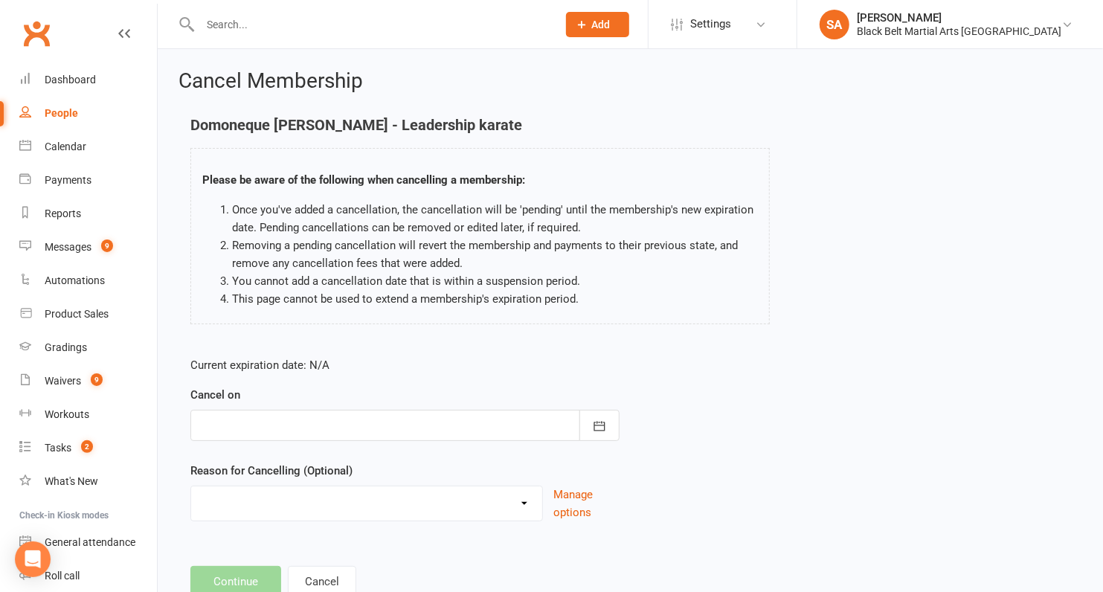
click at [413, 436] on div at bounding box center [404, 425] width 429 height 31
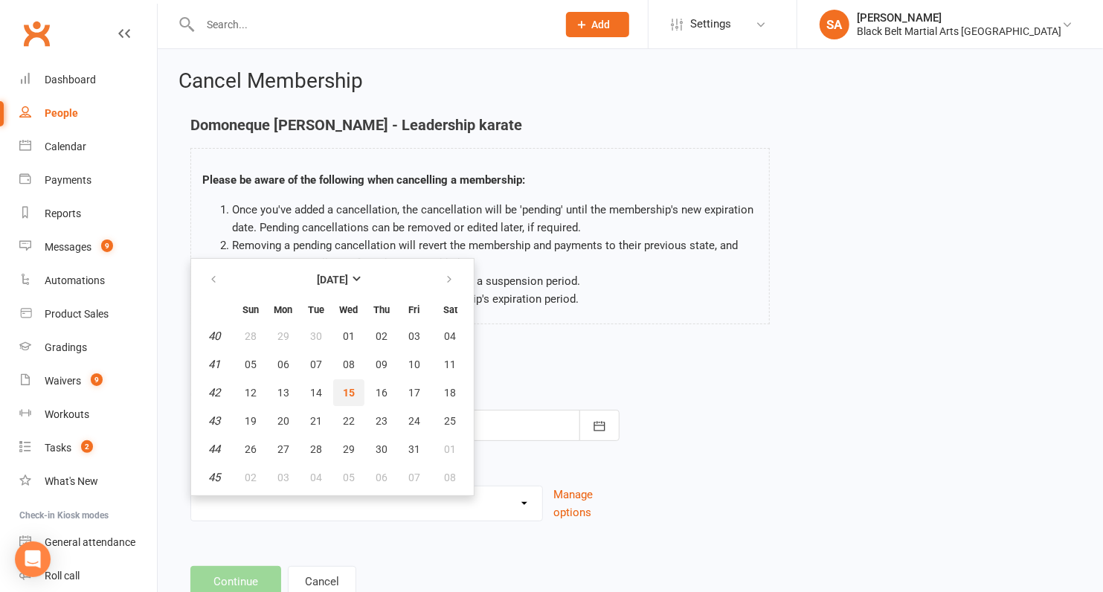
click at [356, 394] on button "15" at bounding box center [348, 392] width 31 height 27
type input "[DATE]"
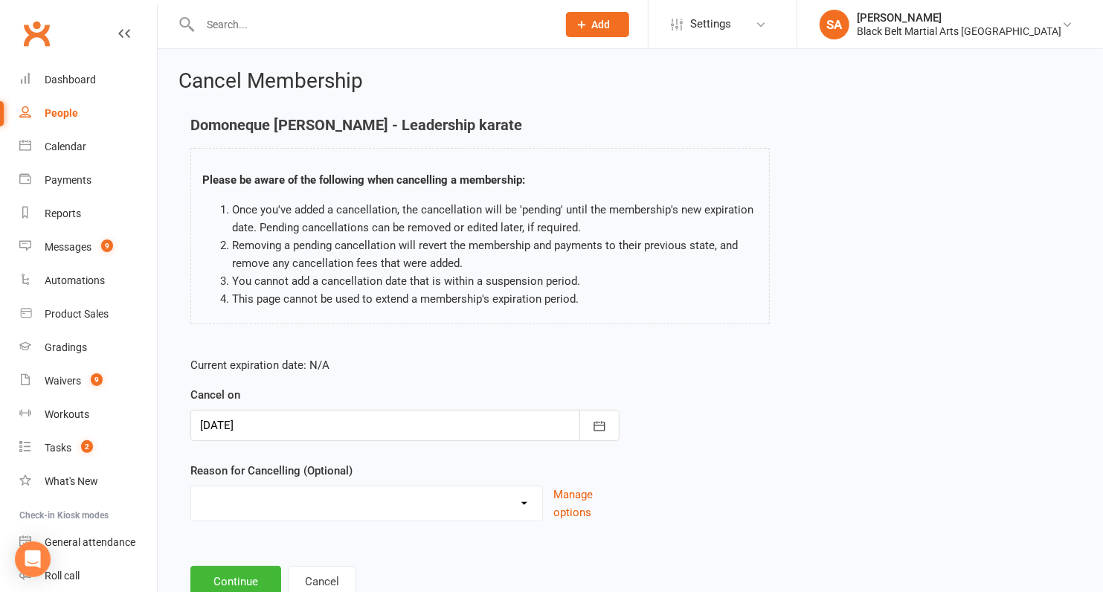
click at [320, 490] on select "Family Circumstances Family member joined Family Member Quit Financial Health /…" at bounding box center [366, 502] width 351 height 30
select select "17"
click at [191, 487] on select "Family Circumstances Family member joined Family Member Quit Financial Health /…" at bounding box center [366, 502] width 351 height 30
click at [295, 568] on input at bounding box center [404, 581] width 429 height 31
type input "e"
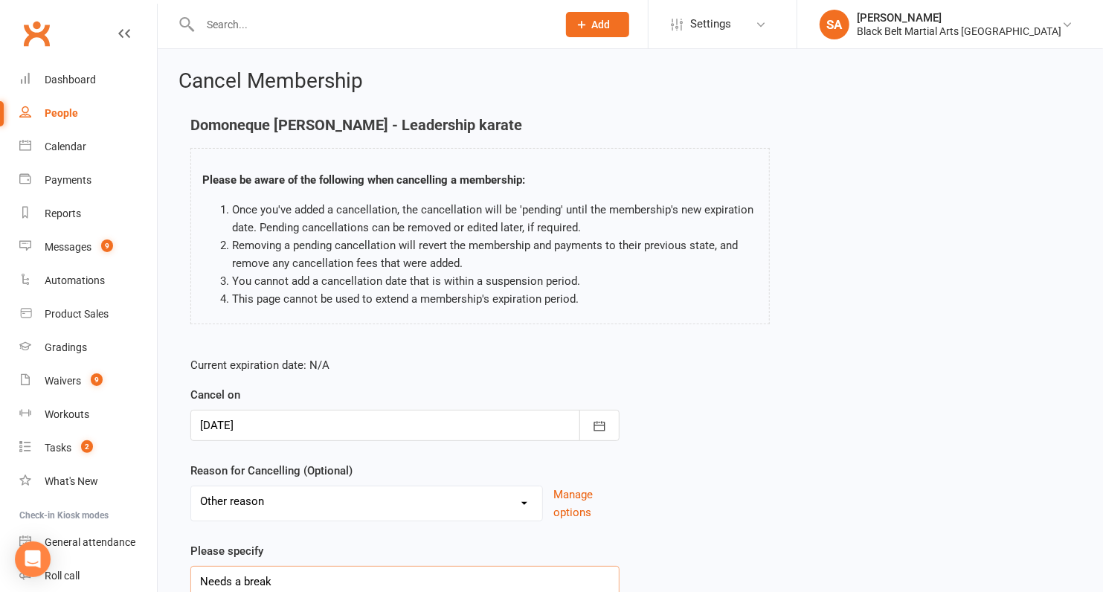
scroll to position [123, 0]
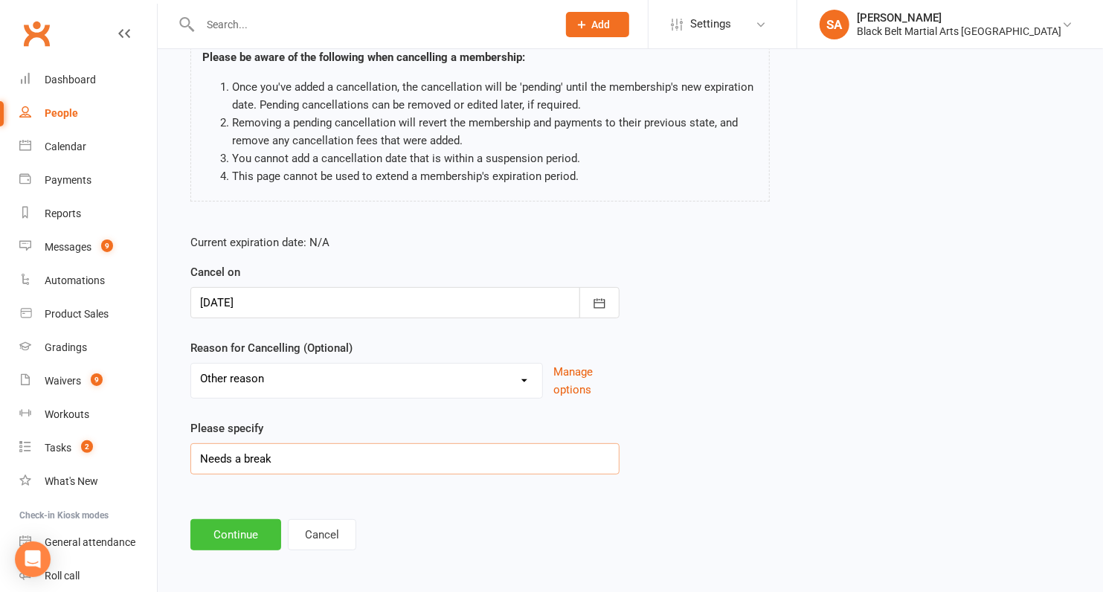
type input "Needs a break"
click at [251, 540] on button "Continue" at bounding box center [235, 534] width 91 height 31
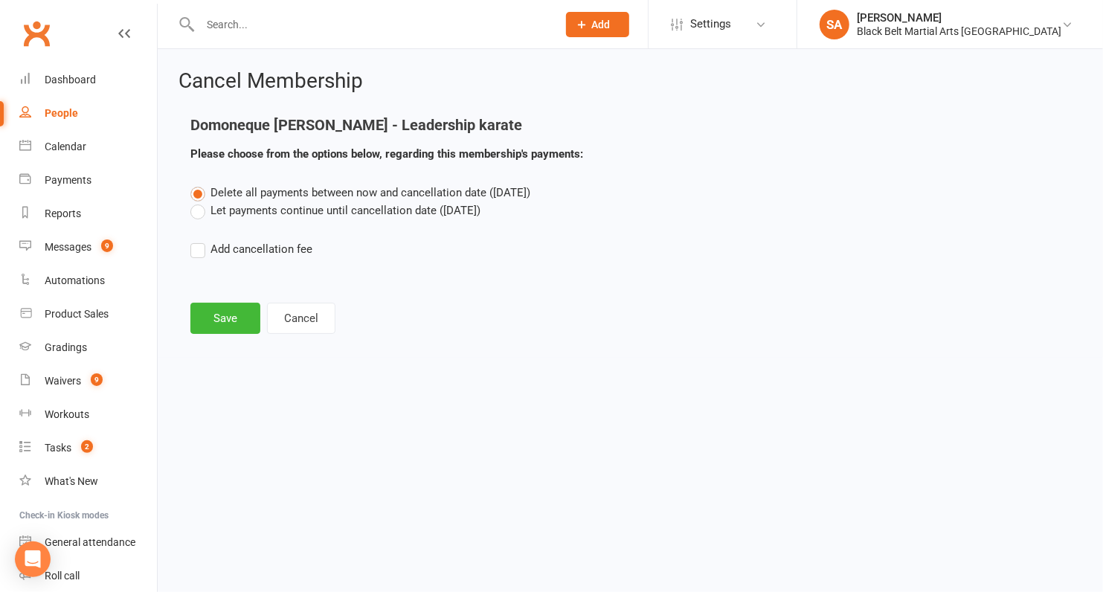
scroll to position [0, 0]
click at [281, 219] on label "Let payments continue until cancellation date ([DATE])" at bounding box center [335, 211] width 290 height 18
click at [200, 202] on input "Let payments continue until cancellation date ([DATE])" at bounding box center [195, 202] width 10 height 0
click at [223, 339] on div "Cancel Membership Domoneque [PERSON_NAME] - Leadership karate Please choose fro…" at bounding box center [631, 203] width 946 height 309
click at [230, 307] on button "Save" at bounding box center [225, 318] width 70 height 31
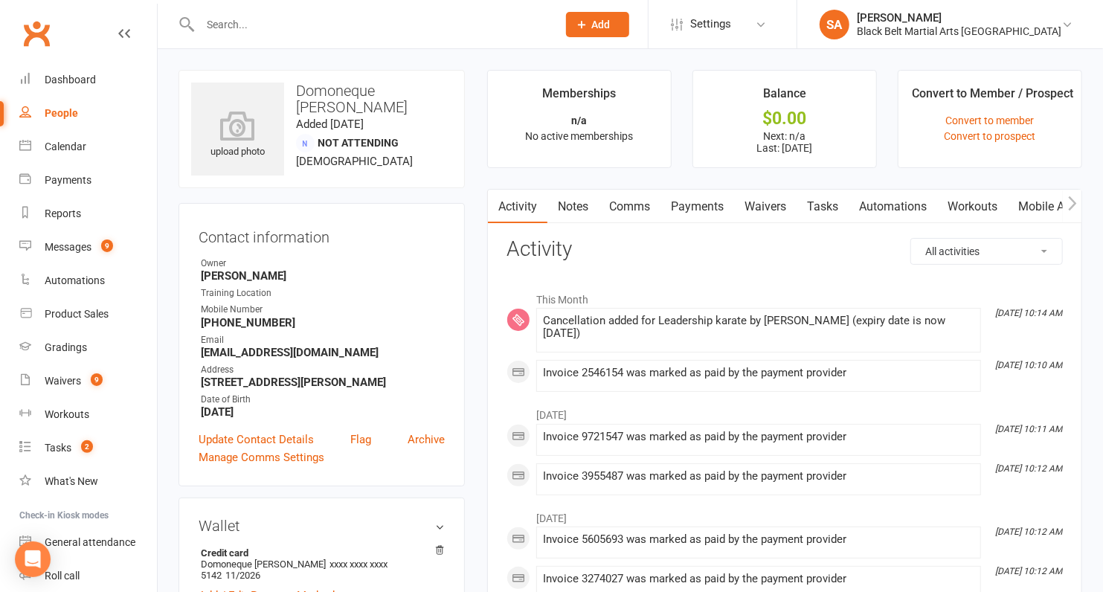
click at [702, 207] on link "Payments" at bounding box center [698, 207] width 74 height 34
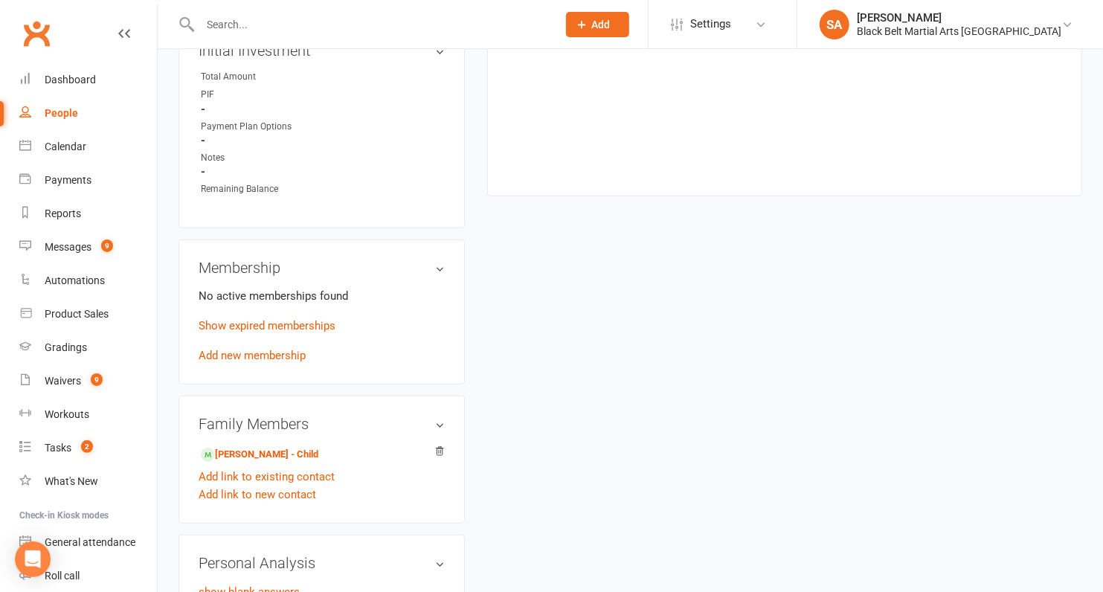
scroll to position [705, 0]
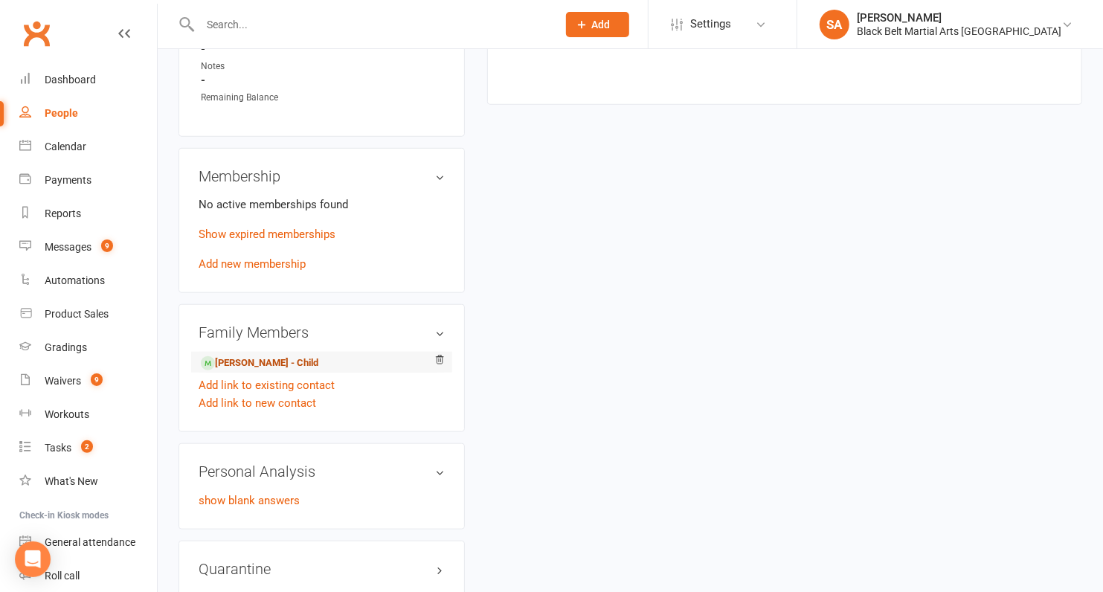
click at [260, 358] on link "[PERSON_NAME] - Child" at bounding box center [260, 364] width 118 height 16
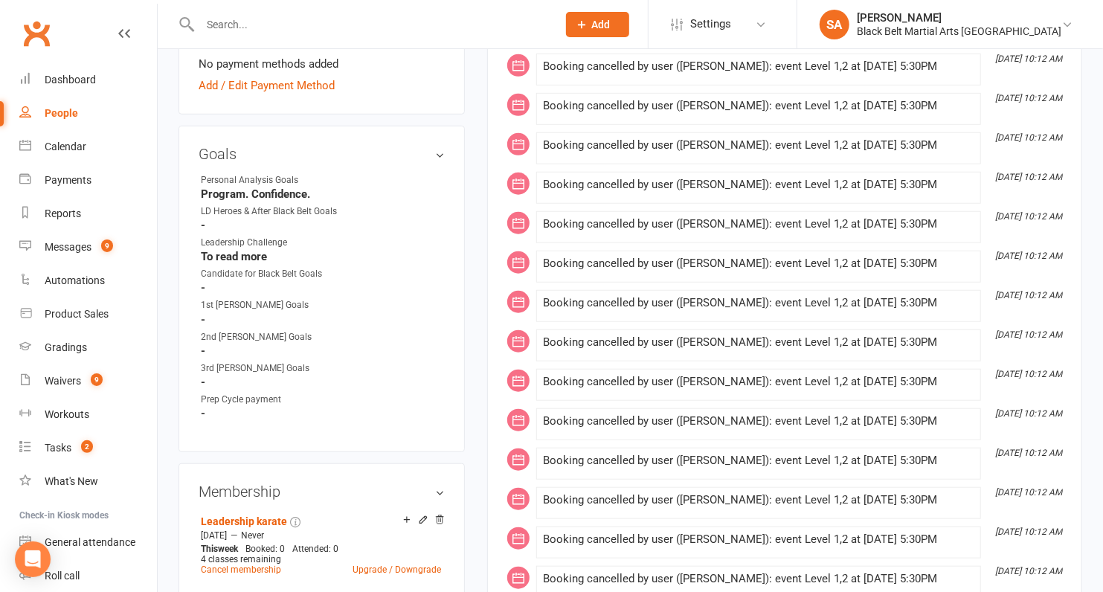
scroll to position [936, 0]
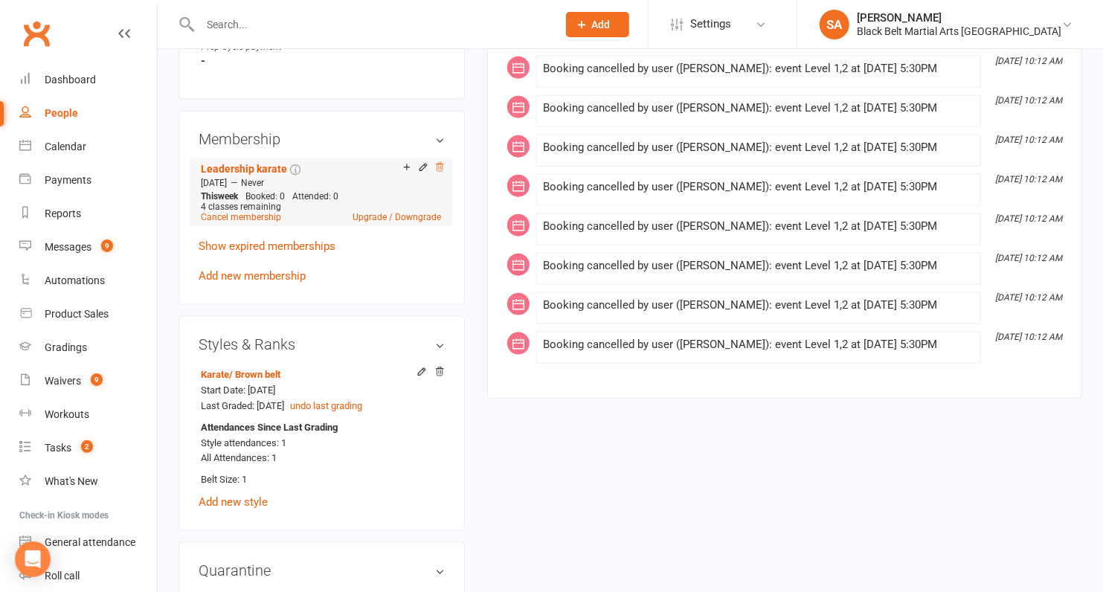
click at [441, 173] on icon at bounding box center [439, 167] width 10 height 10
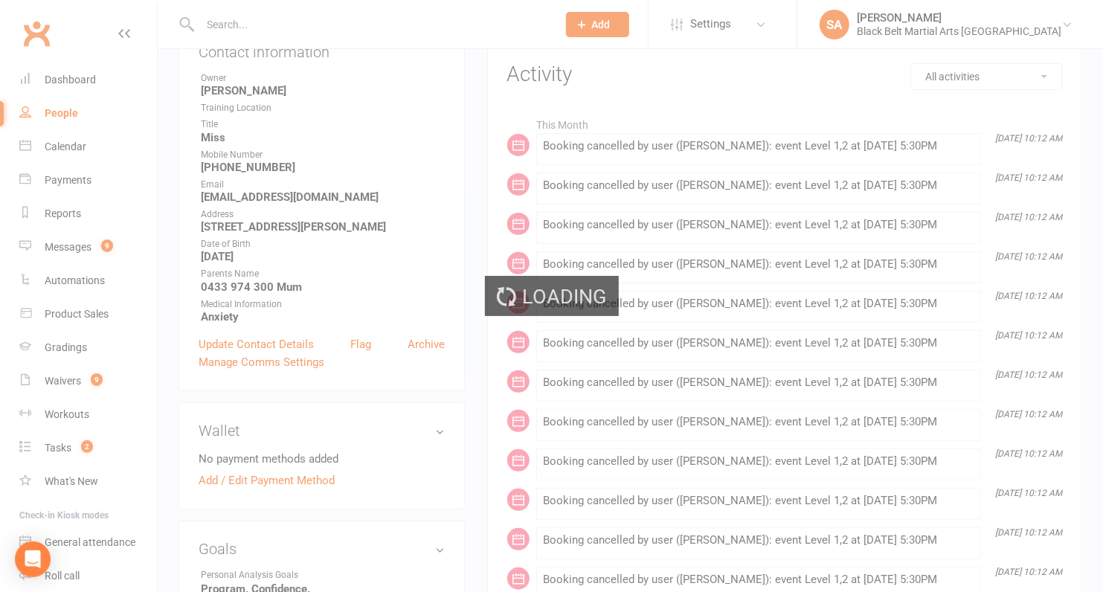
scroll to position [0, 0]
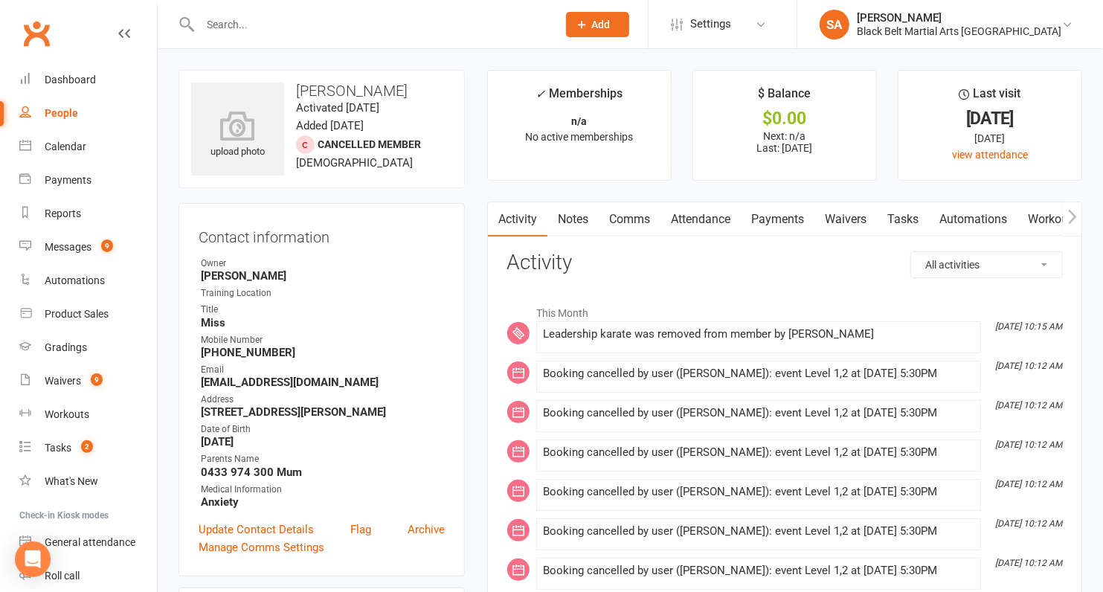
click at [253, 22] on input "text" at bounding box center [371, 24] width 351 height 21
paste input "Jack Pickham"
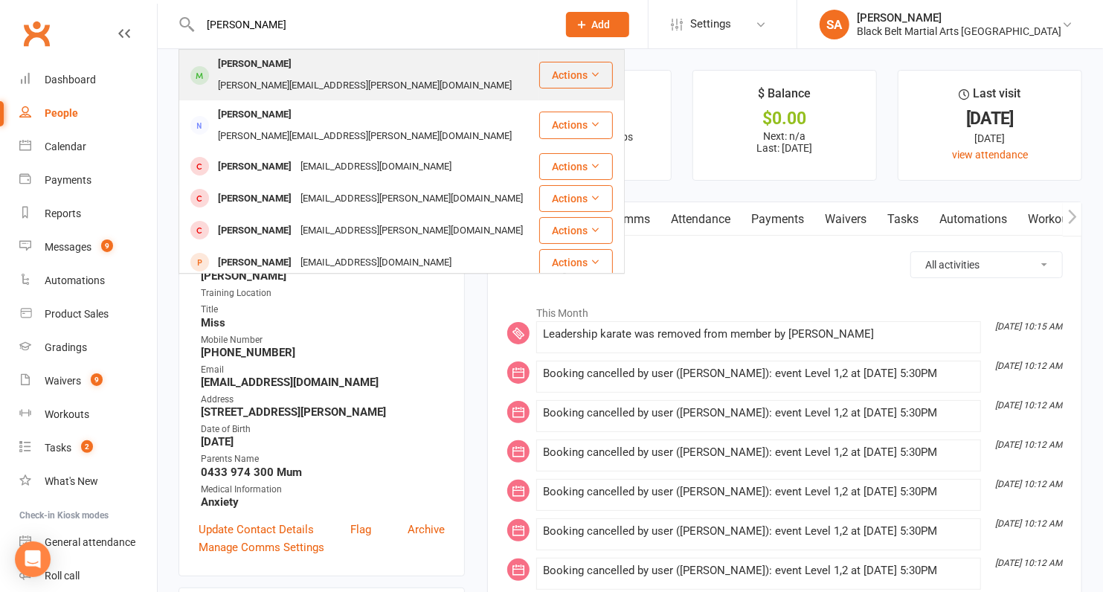
type input "Jack Pickham"
click at [253, 65] on div "Jack Pickham" at bounding box center [255, 65] width 83 height 22
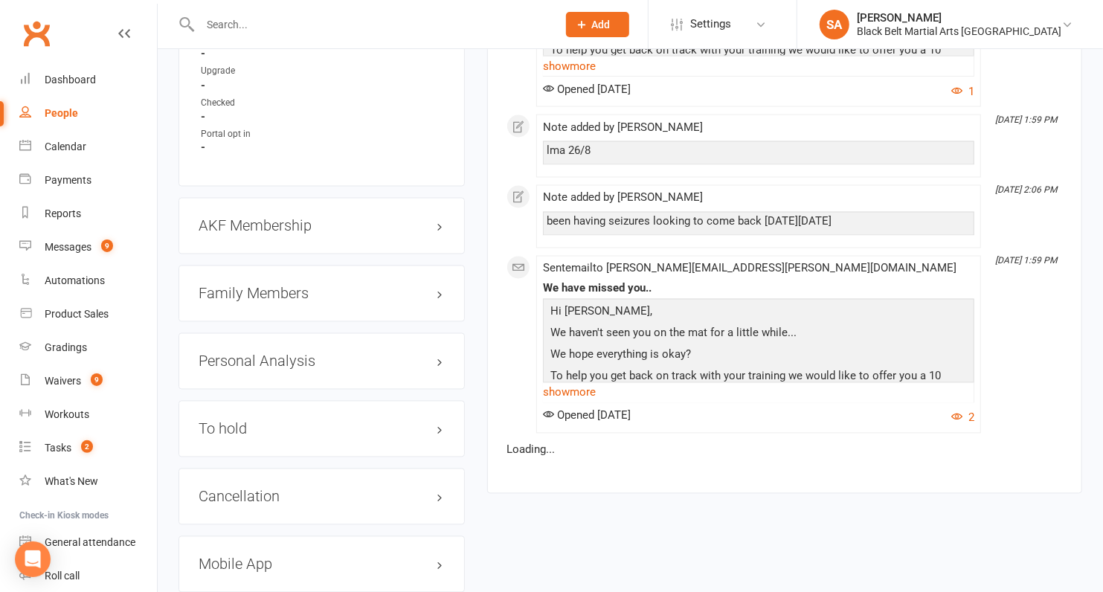
scroll to position [1756, 0]
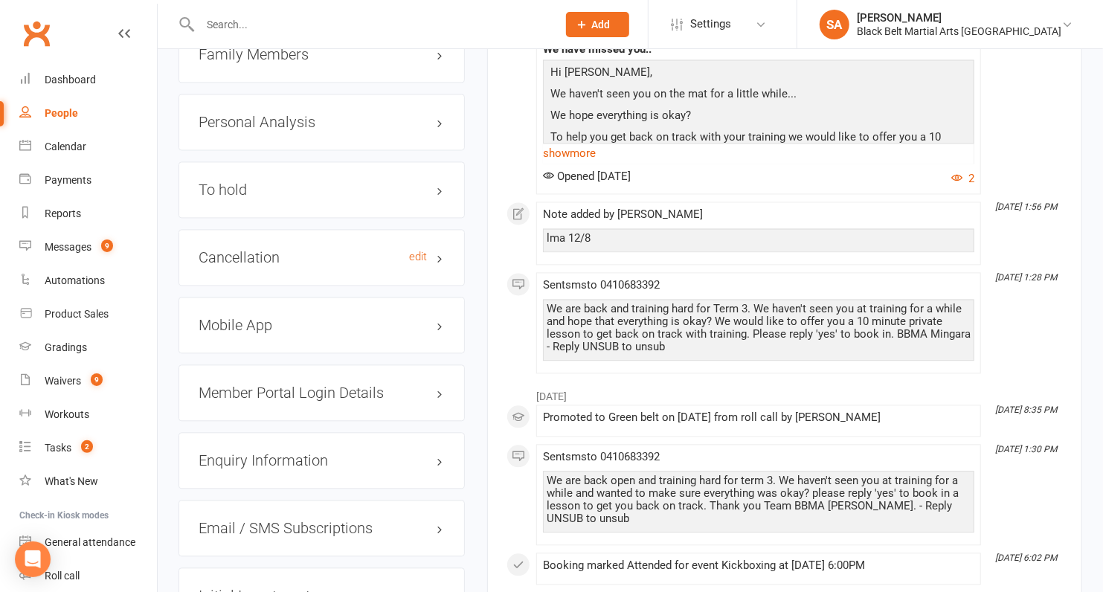
click at [283, 249] on h3 "Cancellation edit" at bounding box center [322, 257] width 246 height 16
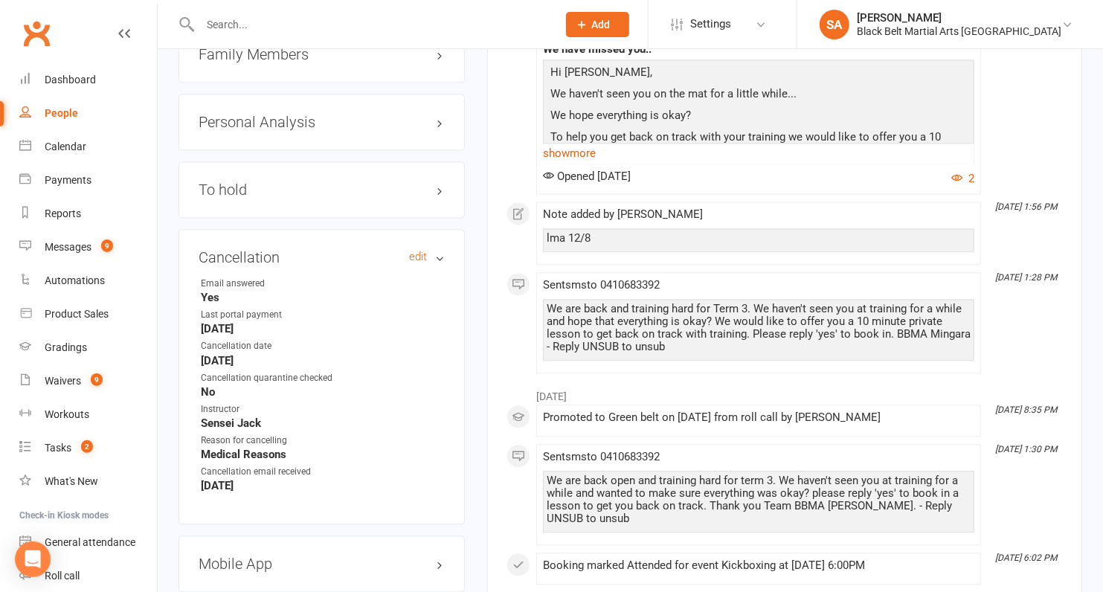
click at [283, 249] on h3 "Cancellation edit" at bounding box center [322, 257] width 246 height 16
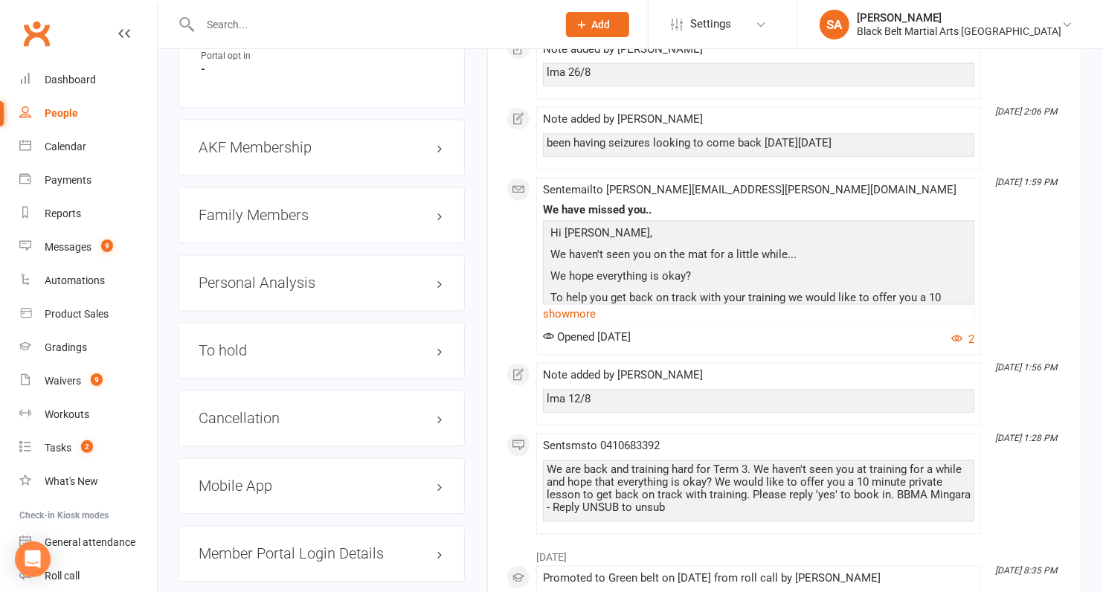
scroll to position [1592, 0]
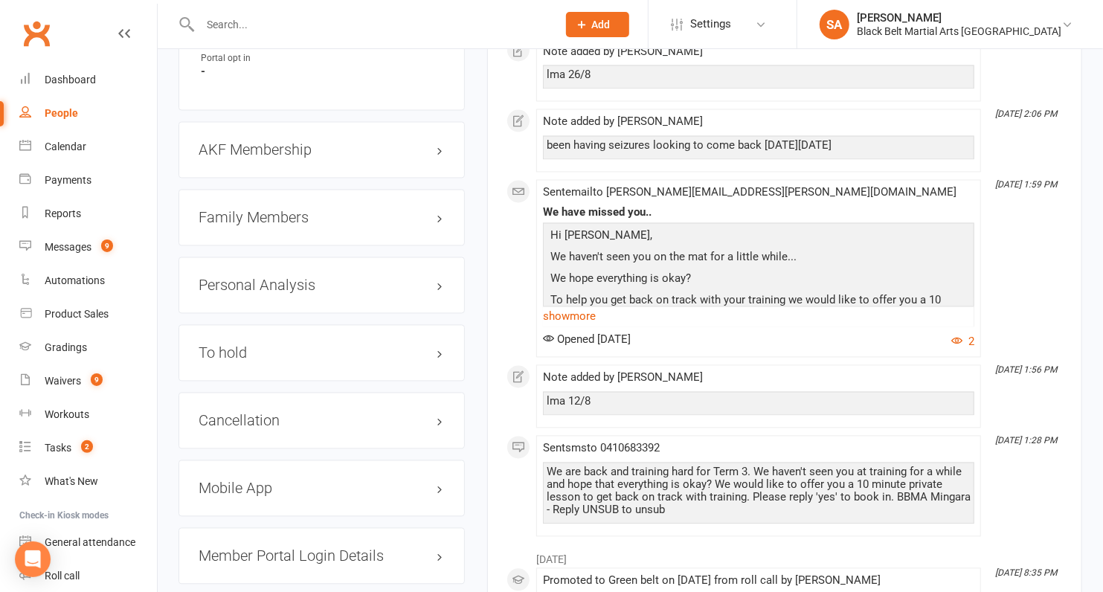
click at [283, 210] on h3 "Family Members" at bounding box center [322, 218] width 246 height 16
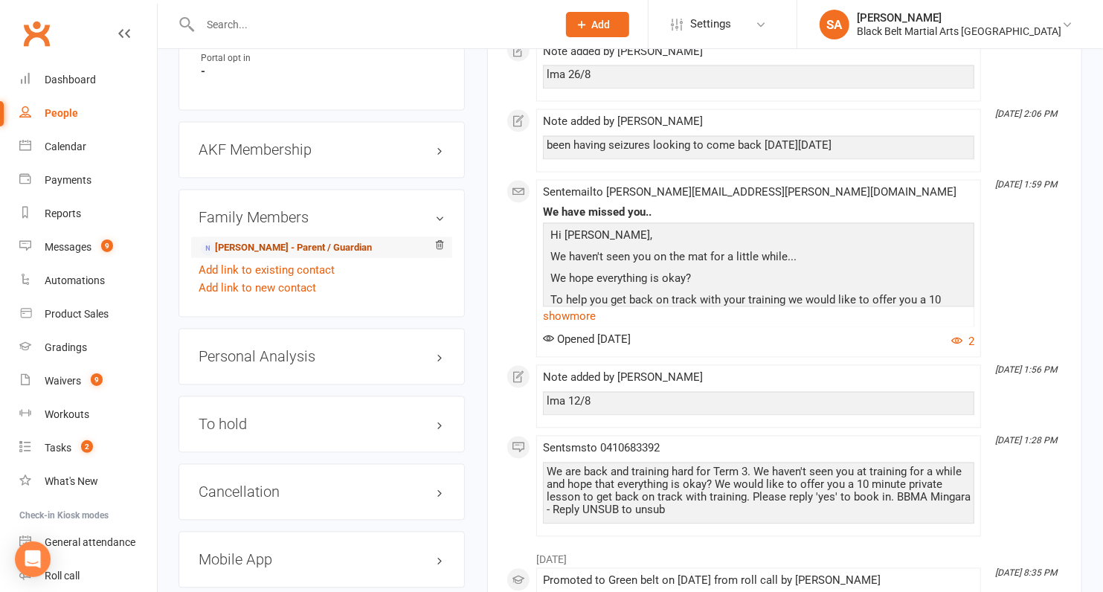
click at [282, 241] on link "Nicole Pickham - Parent / Guardian" at bounding box center [286, 249] width 171 height 16
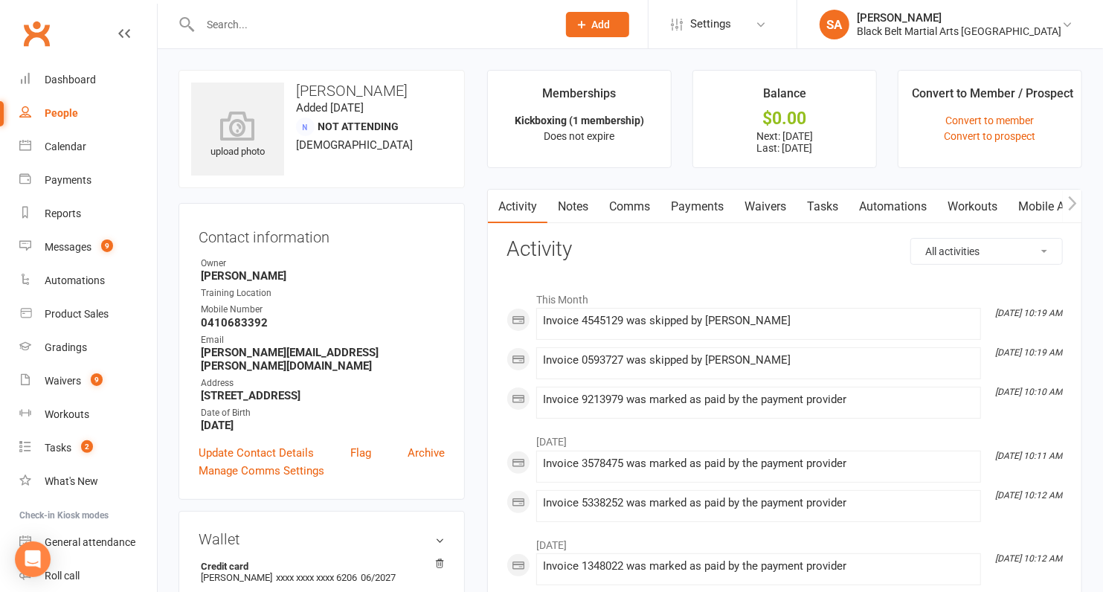
click at [702, 215] on link "Payments" at bounding box center [698, 207] width 74 height 34
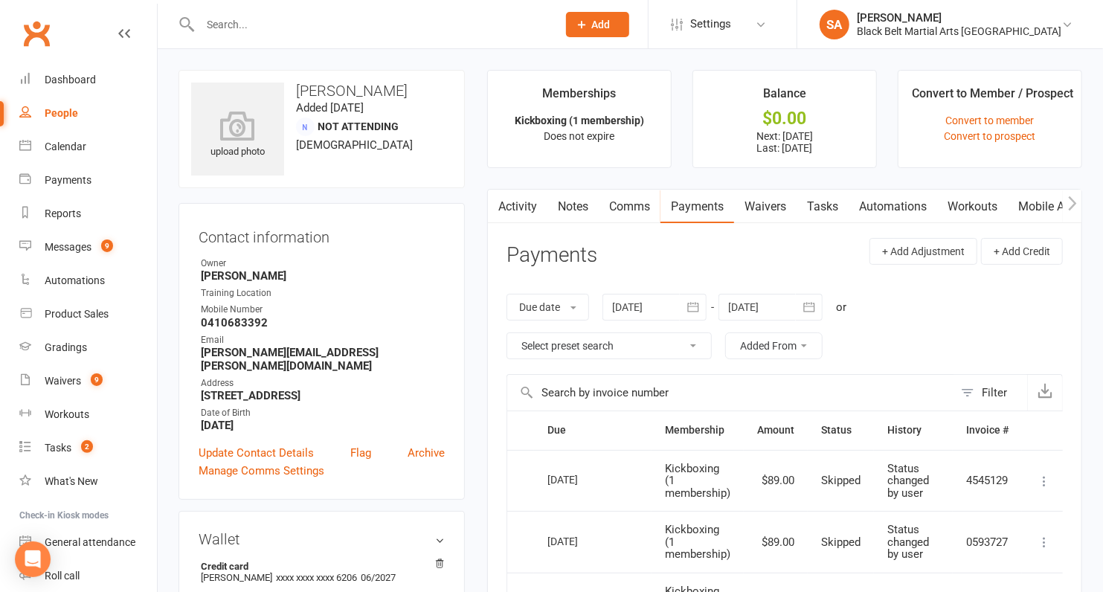
scroll to position [176, 0]
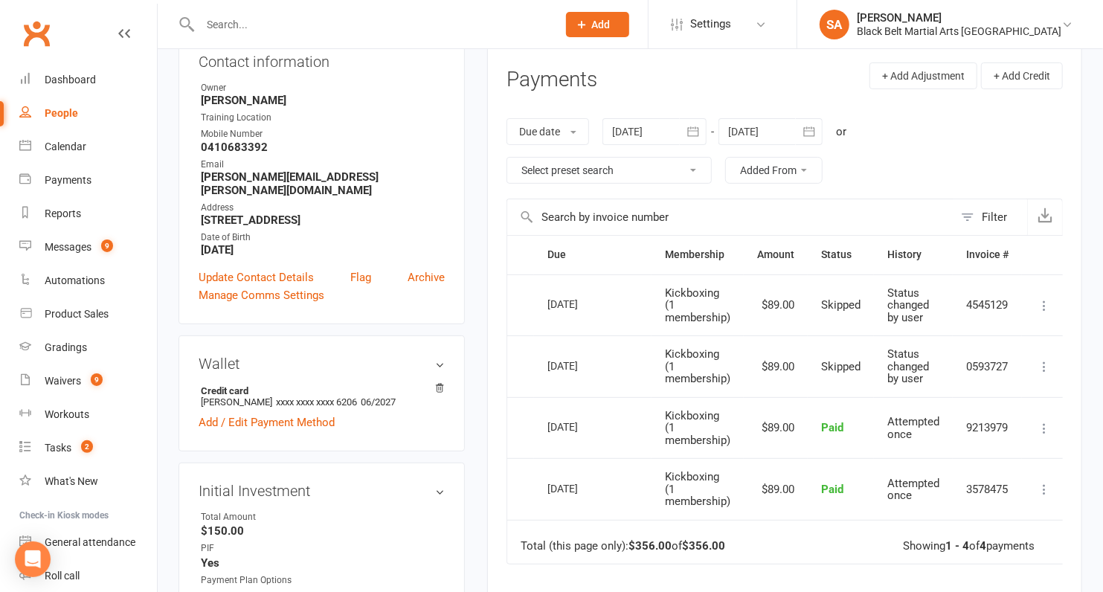
click at [757, 132] on div at bounding box center [771, 131] width 104 height 27
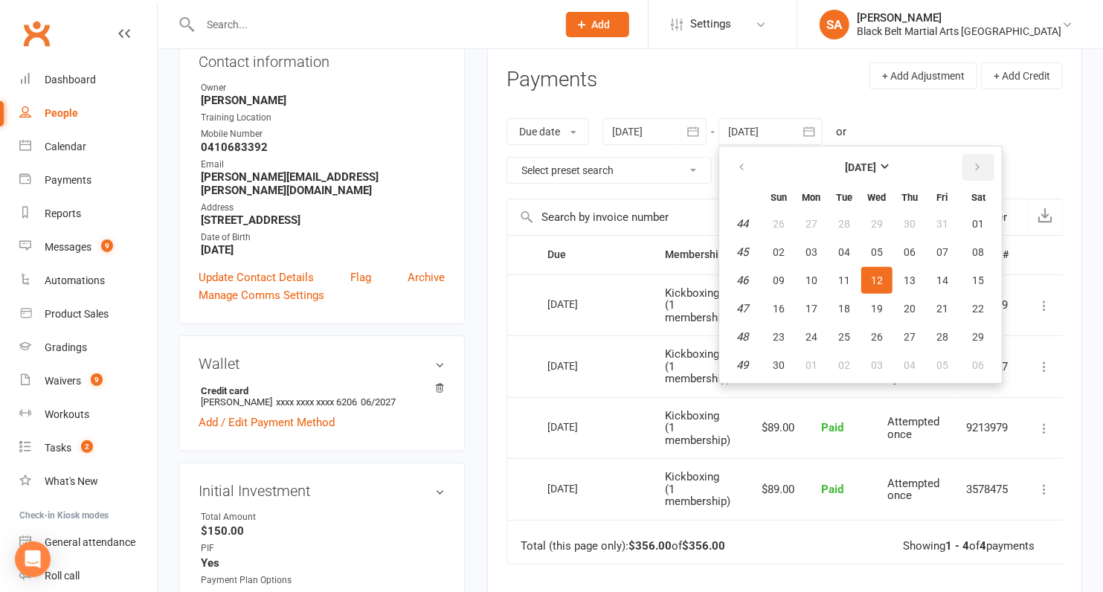
click at [975, 163] on icon "button" at bounding box center [977, 167] width 10 height 12
click at [882, 333] on button "31" at bounding box center [876, 337] width 31 height 27
type input "31 Dec 2025"
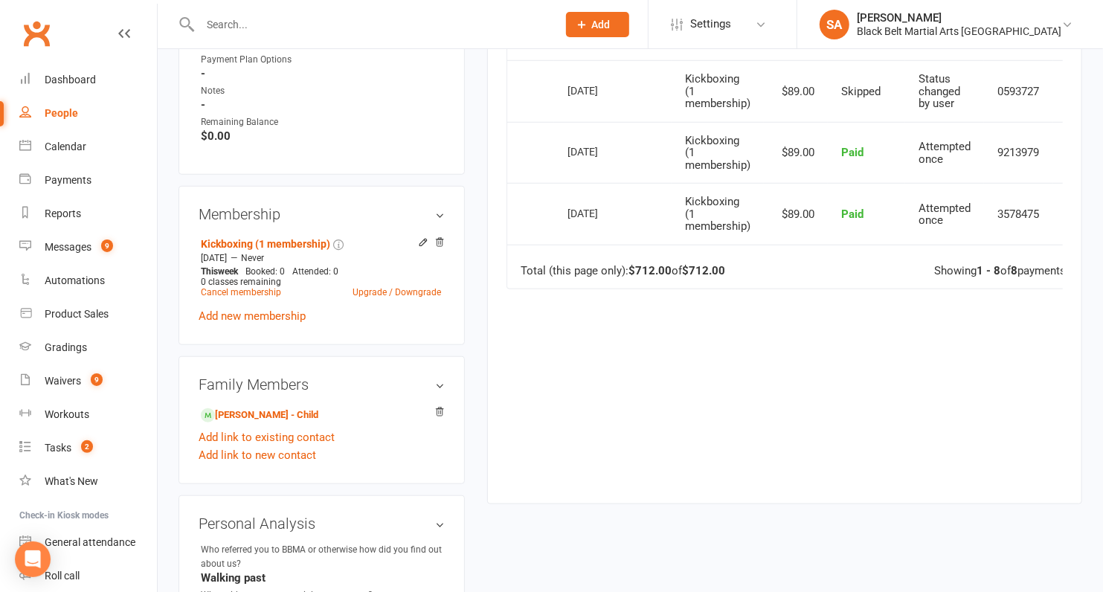
scroll to position [699, 0]
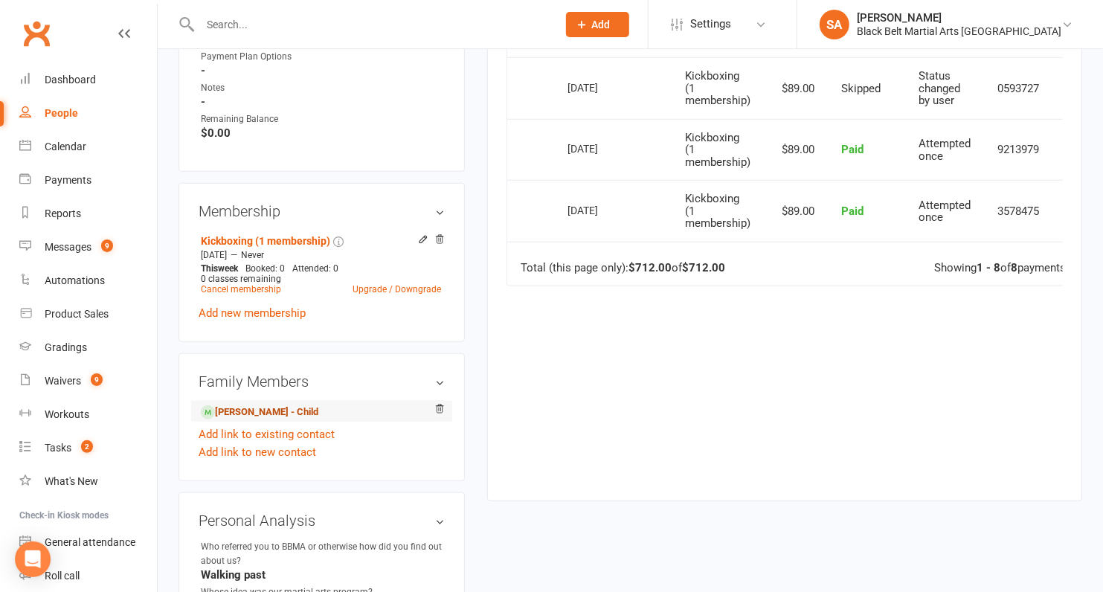
click at [267, 405] on link "Jack Pickham - Child" at bounding box center [260, 413] width 118 height 16
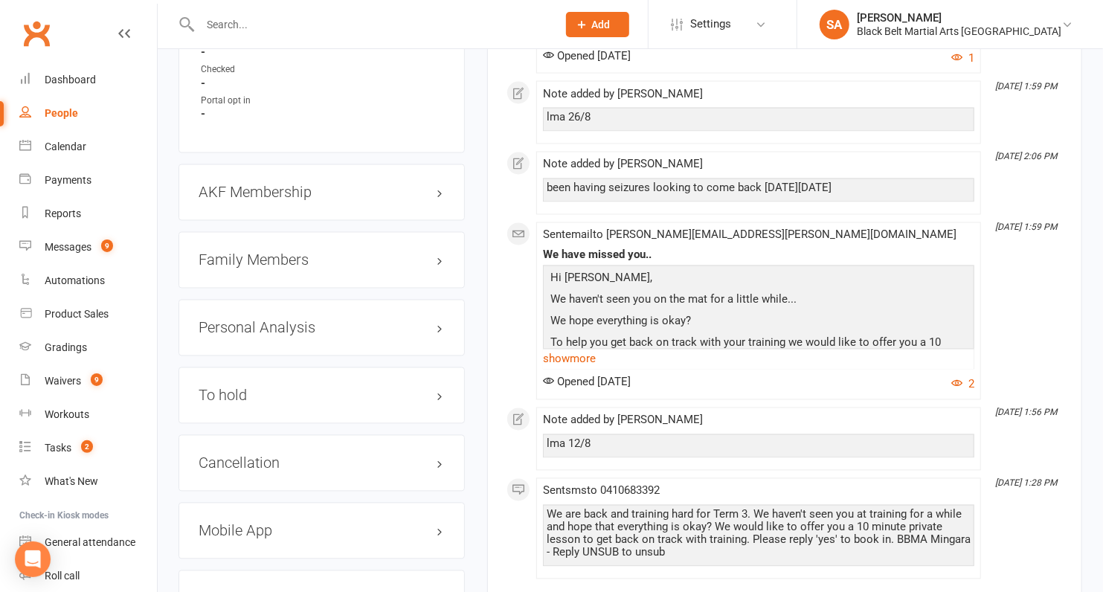
scroll to position [1547, 0]
click at [254, 458] on h3 "Cancellation edit" at bounding box center [322, 466] width 246 height 16
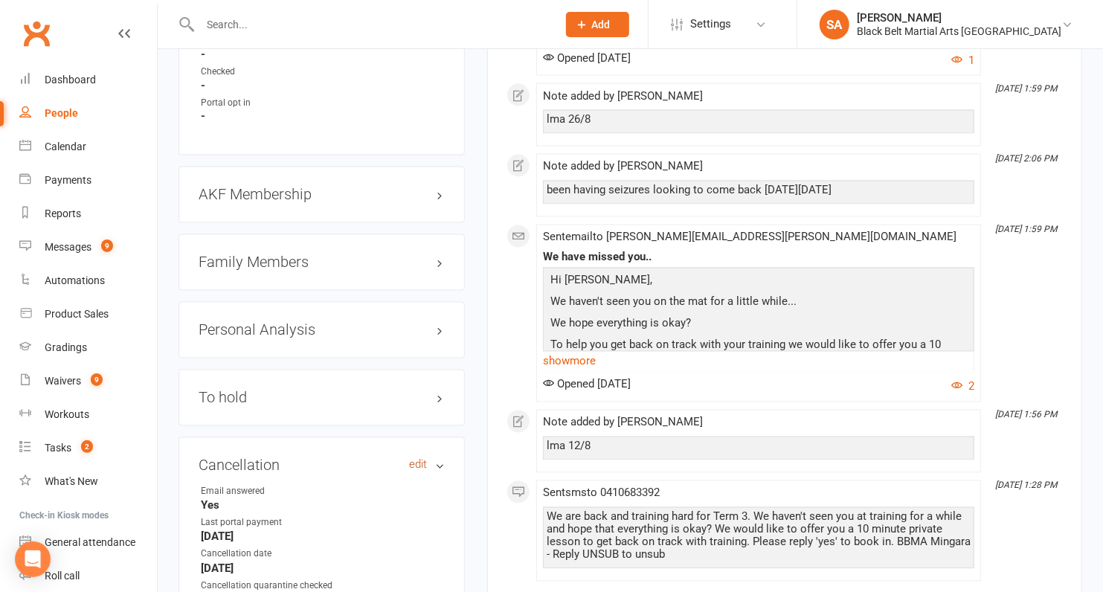
click at [421, 459] on link "edit" at bounding box center [418, 465] width 18 height 13
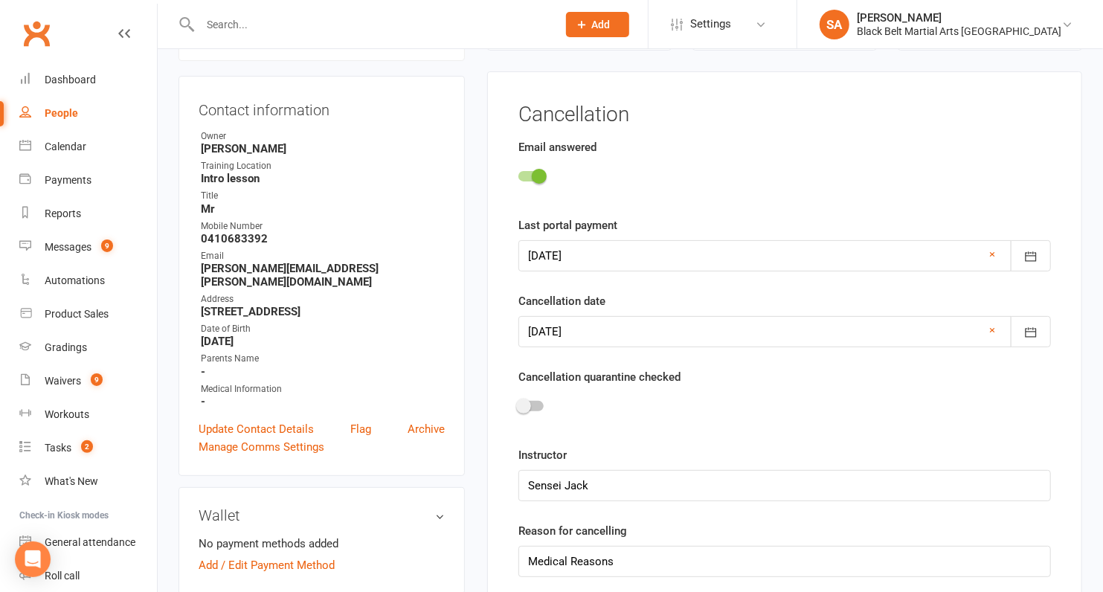
scroll to position [126, 0]
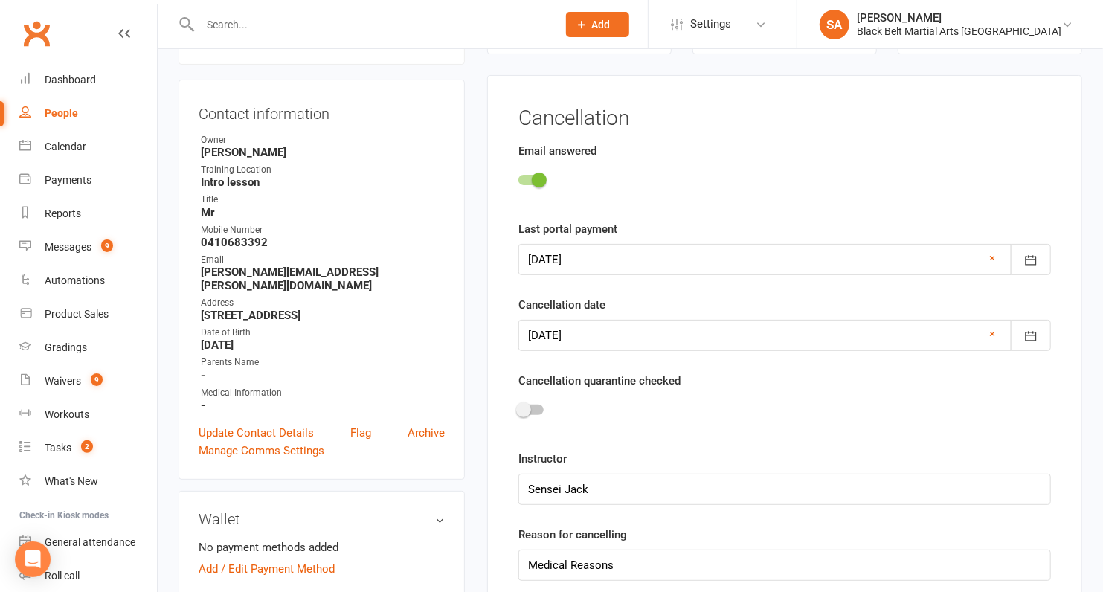
click at [553, 331] on div at bounding box center [785, 335] width 533 height 31
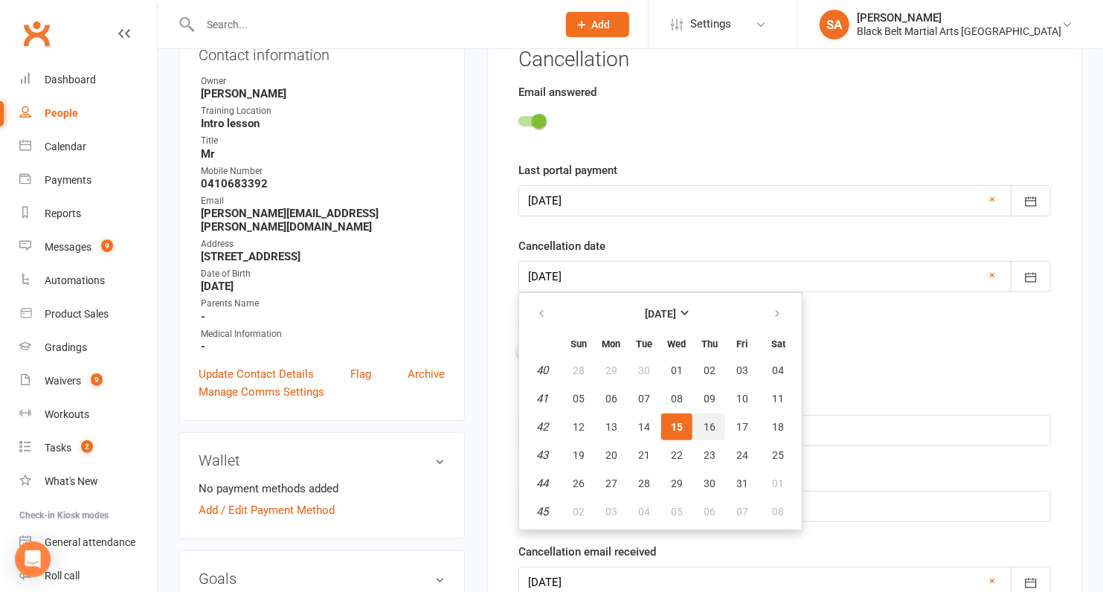
scroll to position [197, 0]
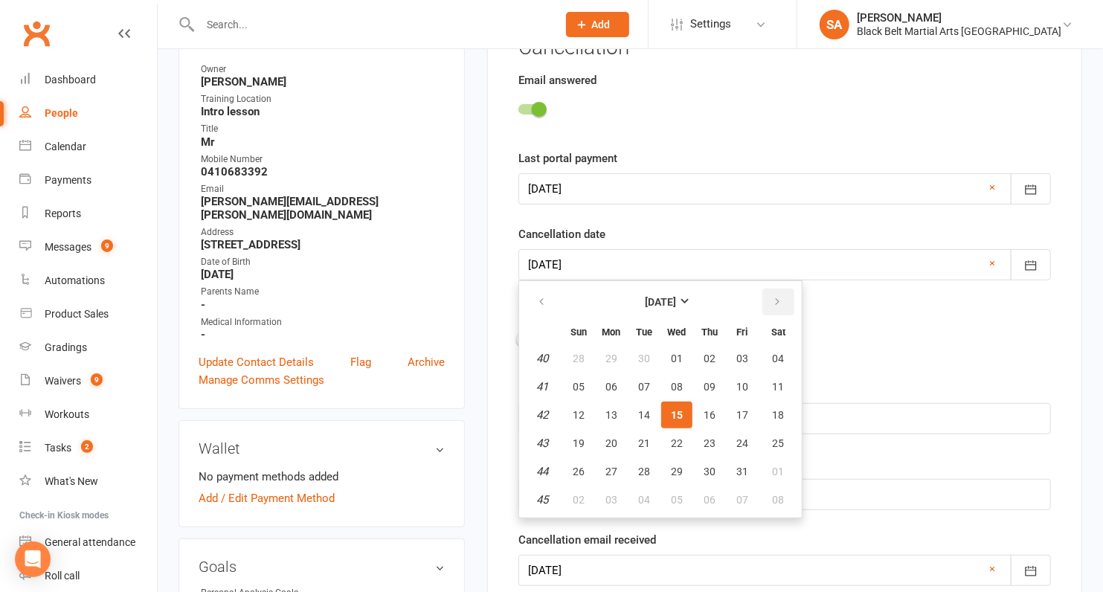
click at [777, 298] on icon "button" at bounding box center [777, 302] width 10 height 12
click at [672, 414] on span "12" at bounding box center [677, 415] width 12 height 12
type input "12 Nov 2025"
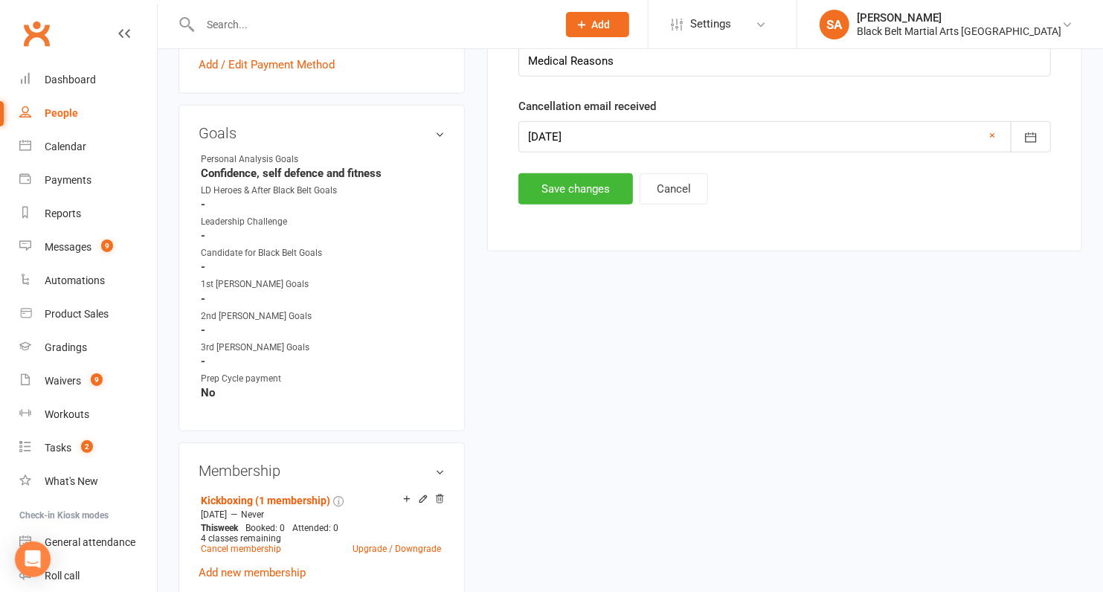
scroll to position [629, 0]
click at [581, 175] on button "Save changes" at bounding box center [576, 190] width 115 height 31
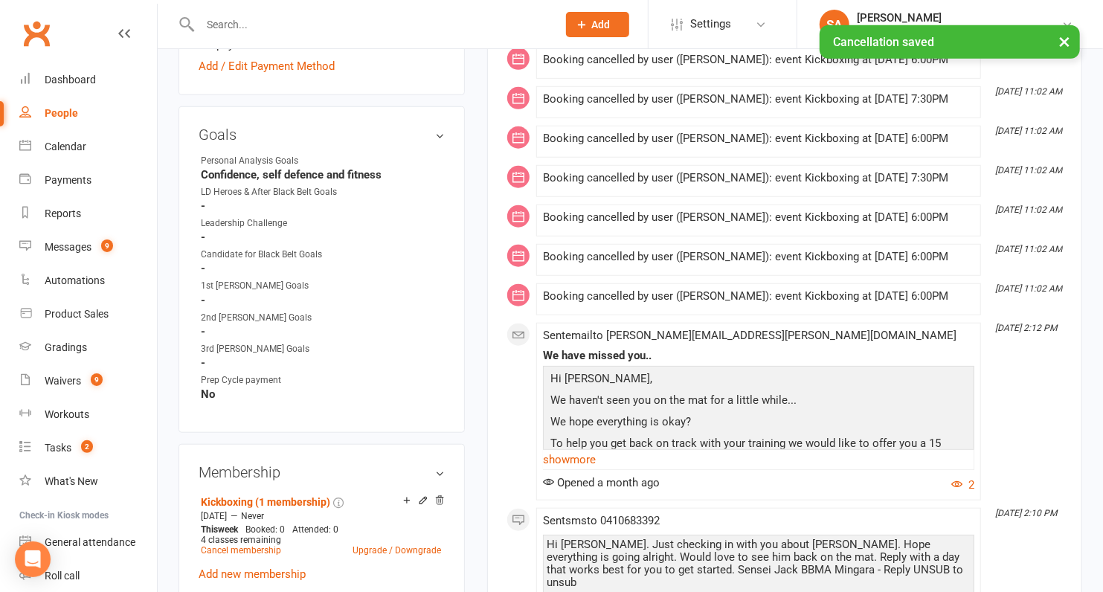
scroll to position [0, 0]
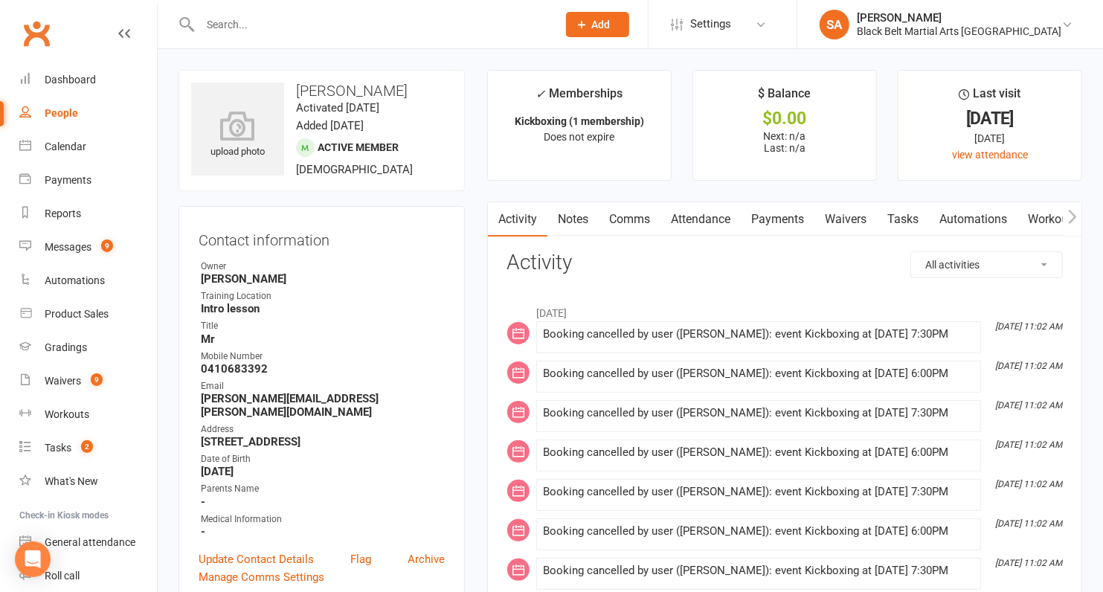
click at [236, 26] on input "text" at bounding box center [371, 24] width 351 height 21
paste input "Jack Hundy"
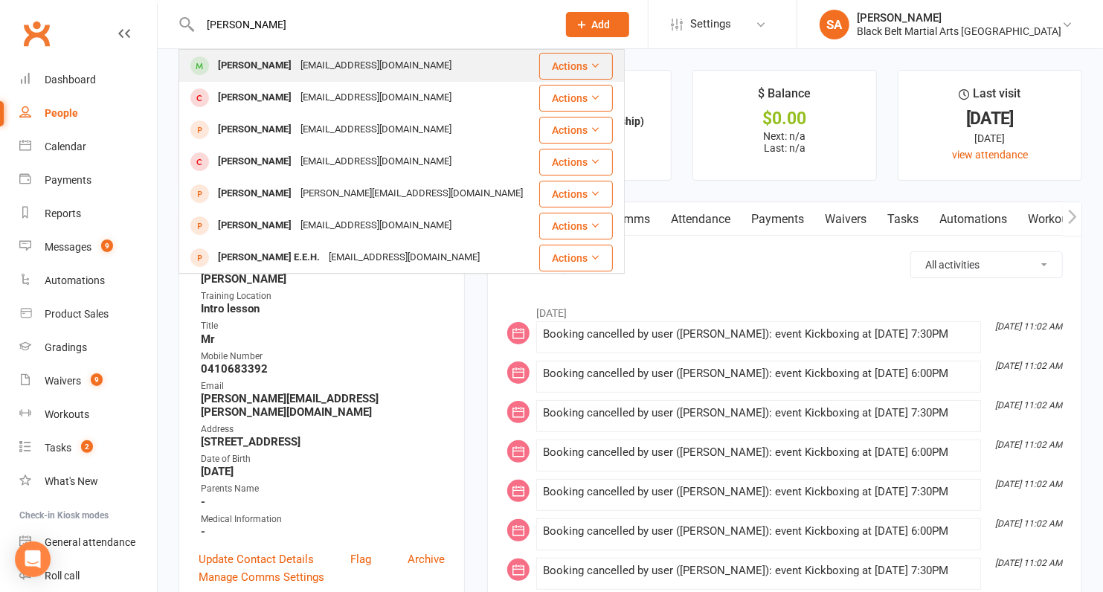
type input "Jack Hundy"
click at [268, 71] on div "Jack Hundy" at bounding box center [255, 66] width 83 height 22
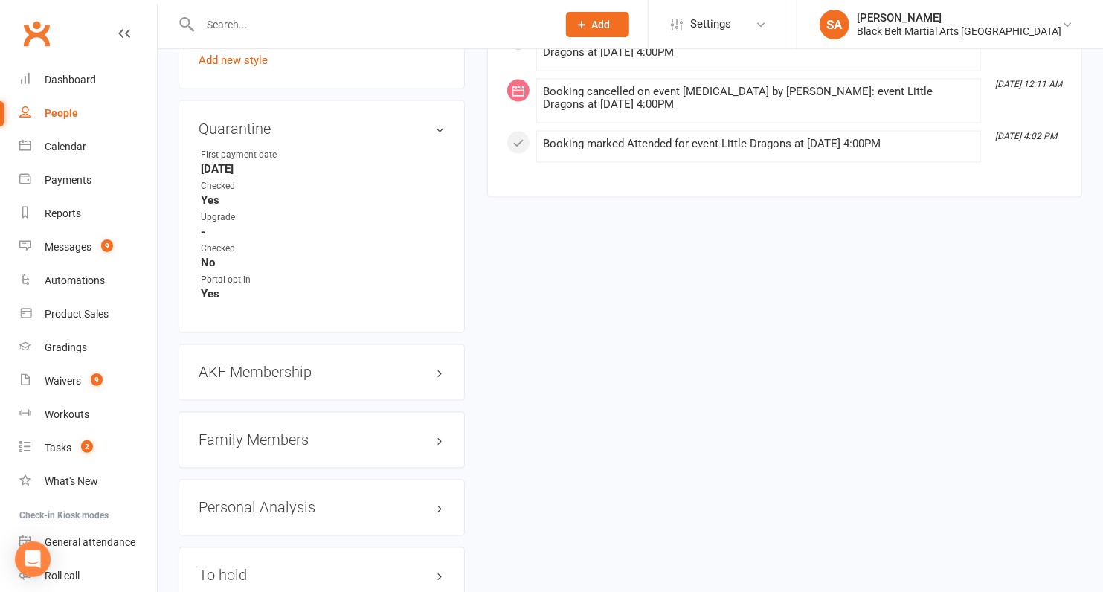
scroll to position [1469, 0]
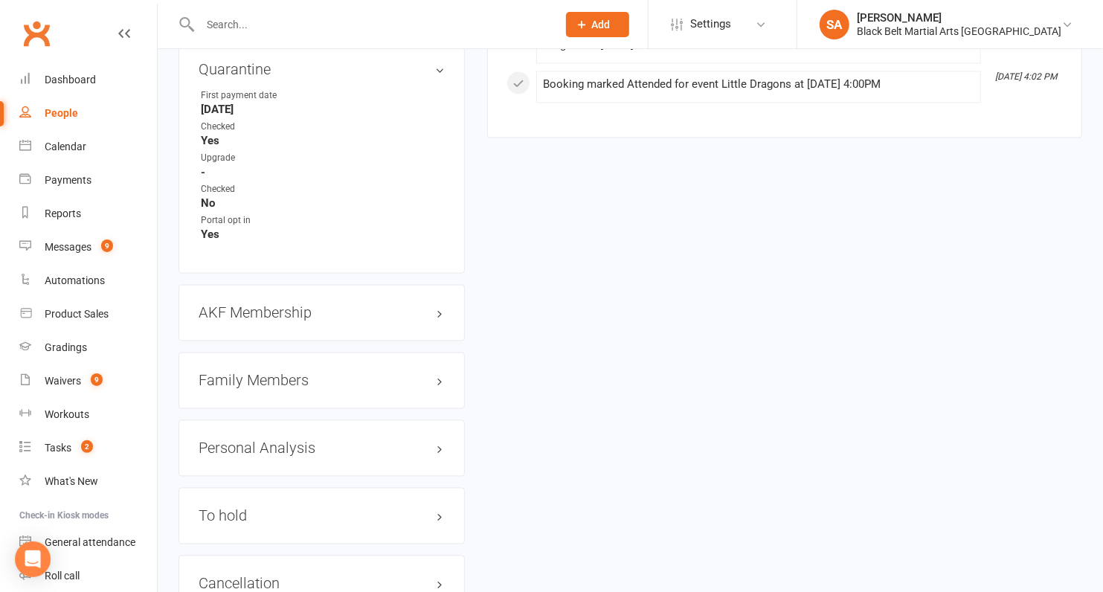
click at [298, 373] on h3 "Family Members" at bounding box center [322, 381] width 246 height 16
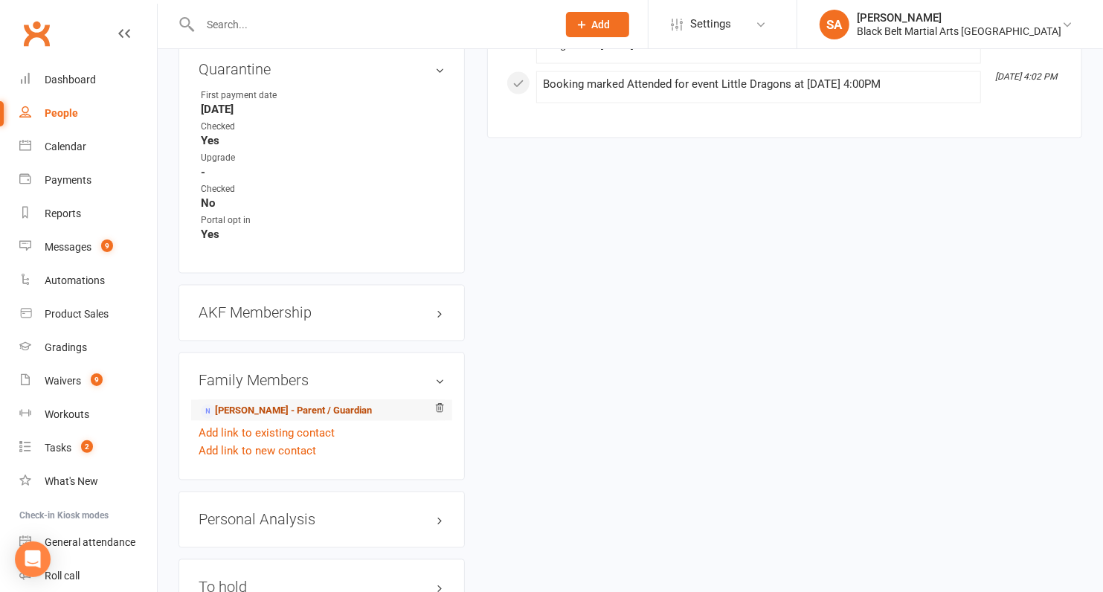
click at [299, 404] on link "Louise Hundy - Parent / Guardian" at bounding box center [286, 412] width 171 height 16
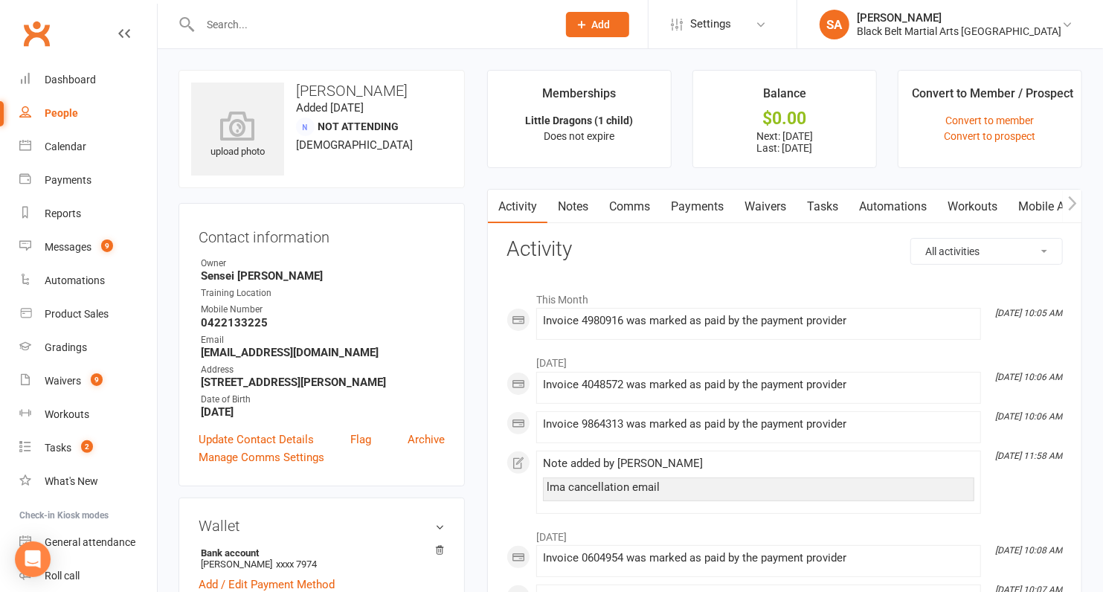
click at [684, 204] on link "Payments" at bounding box center [698, 207] width 74 height 34
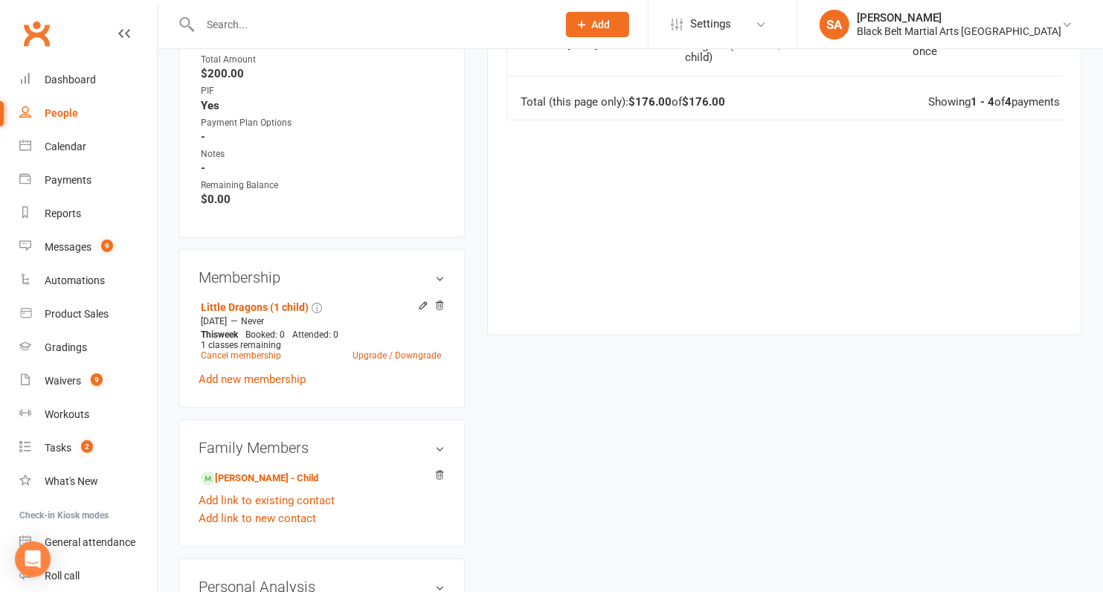
scroll to position [628, 0]
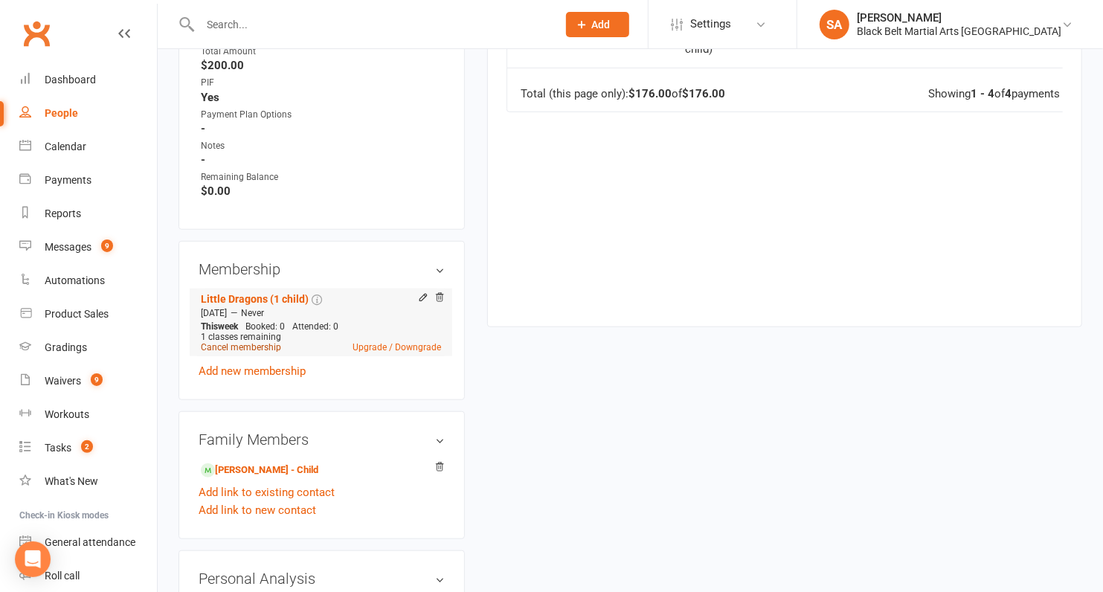
click at [256, 345] on link "Cancel membership" at bounding box center [241, 347] width 80 height 10
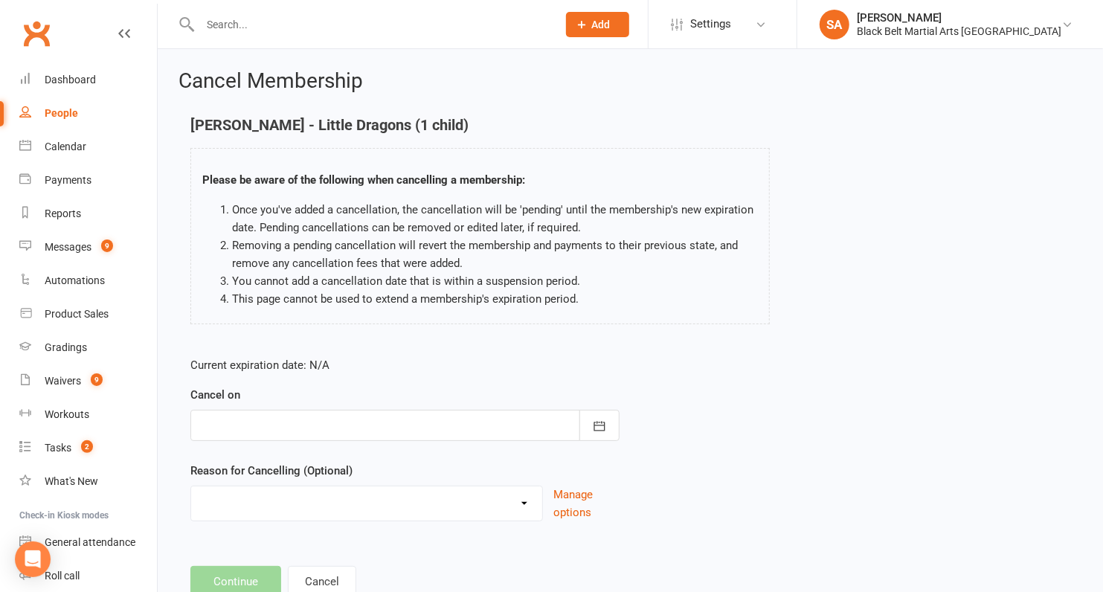
click at [425, 437] on div at bounding box center [404, 425] width 429 height 31
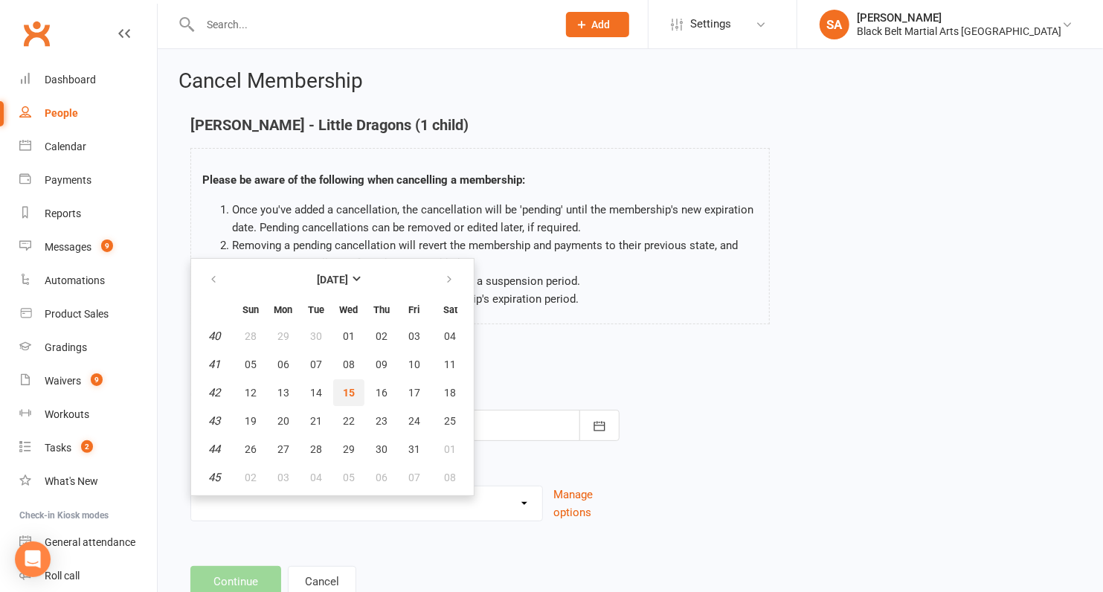
click at [351, 389] on span "15" at bounding box center [349, 393] width 12 height 12
type input "15 Oct 2025"
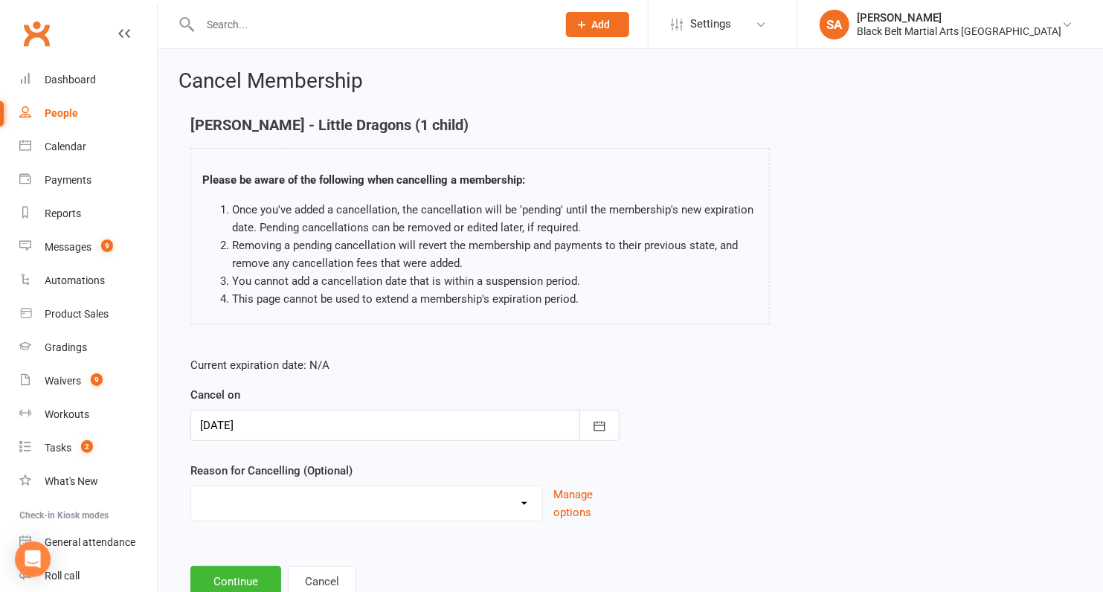
click at [293, 502] on select "Family Circumstances Family member joined Family Member Quit Financial Health /…" at bounding box center [366, 502] width 351 height 30
click at [279, 504] on select "Family Circumstances Family member joined Family Member Quit Financial Health /…" at bounding box center [366, 502] width 351 height 30
select select "17"
click at [191, 487] on select "Family Circumstances Family member joined Family Member Quit Financial Health /…" at bounding box center [366, 502] width 351 height 30
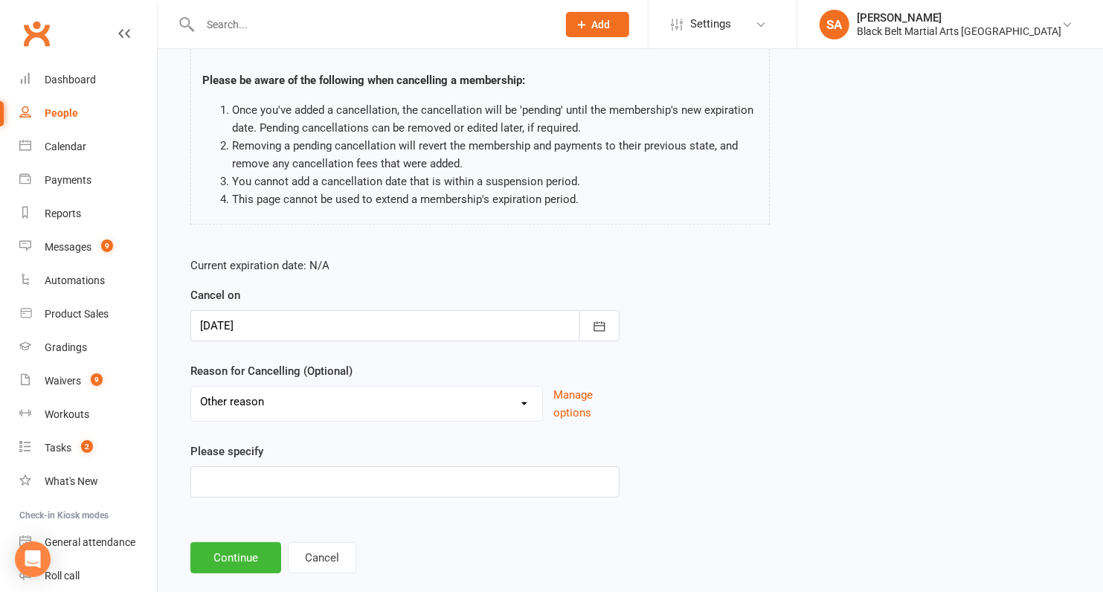
scroll to position [123, 0]
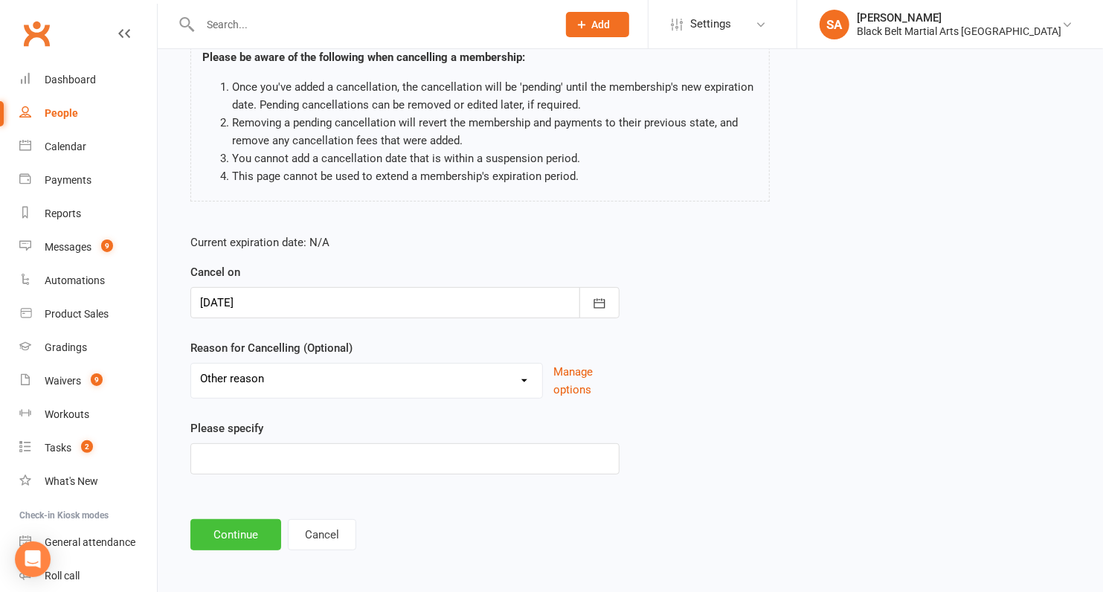
click at [243, 540] on button "Continue" at bounding box center [235, 534] width 91 height 31
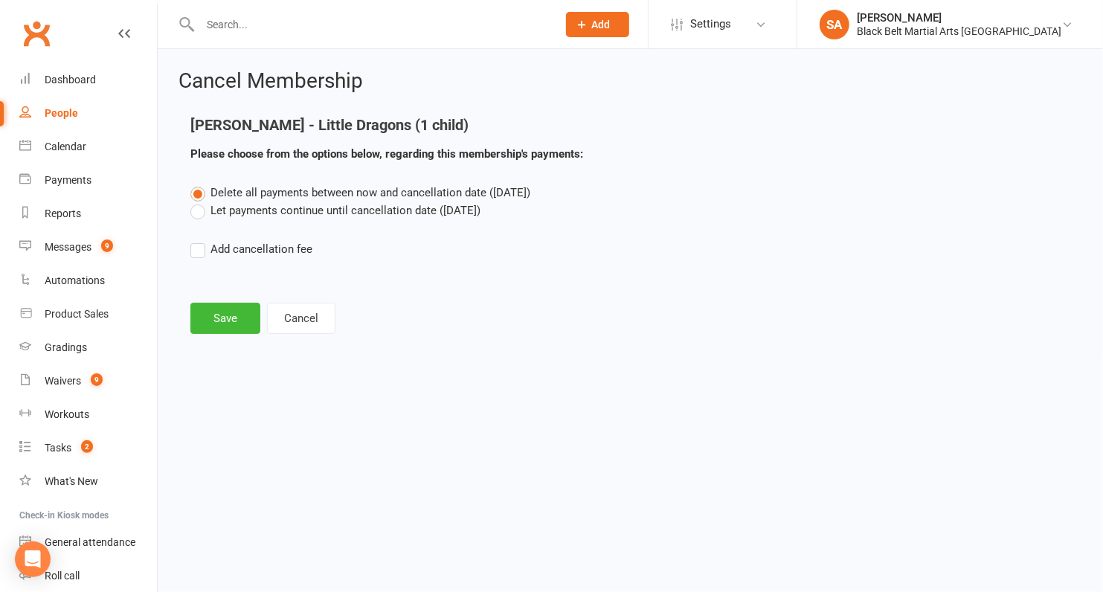
click at [211, 336] on div "Cancel Membership Louise Hundy - Little Dragons (1 child) Please choose from th…" at bounding box center [631, 203] width 946 height 309
click at [216, 313] on button "Save" at bounding box center [225, 318] width 70 height 31
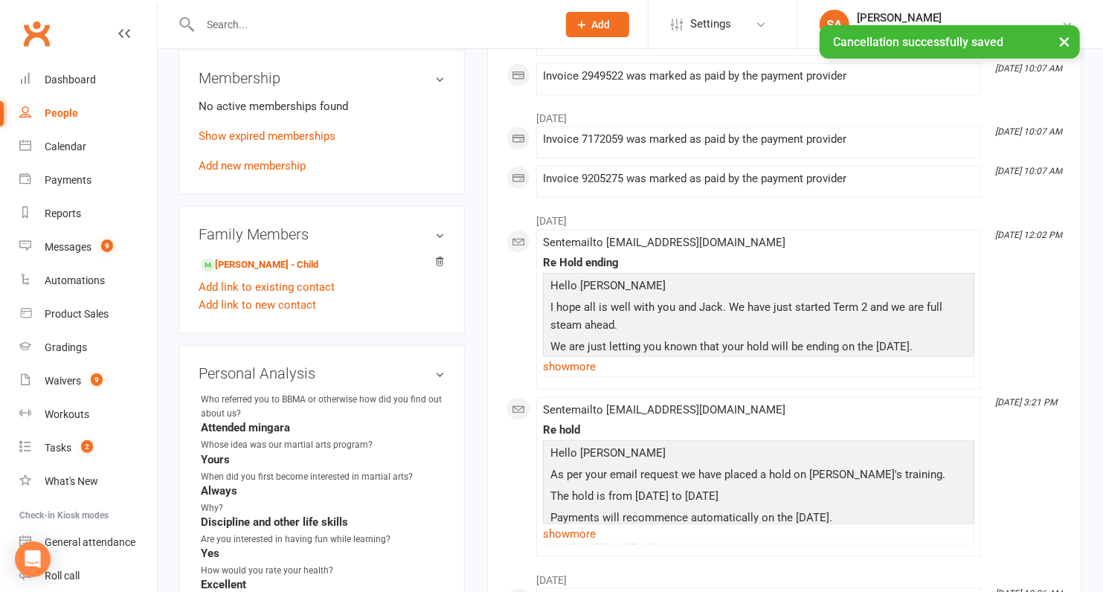
scroll to position [809, 0]
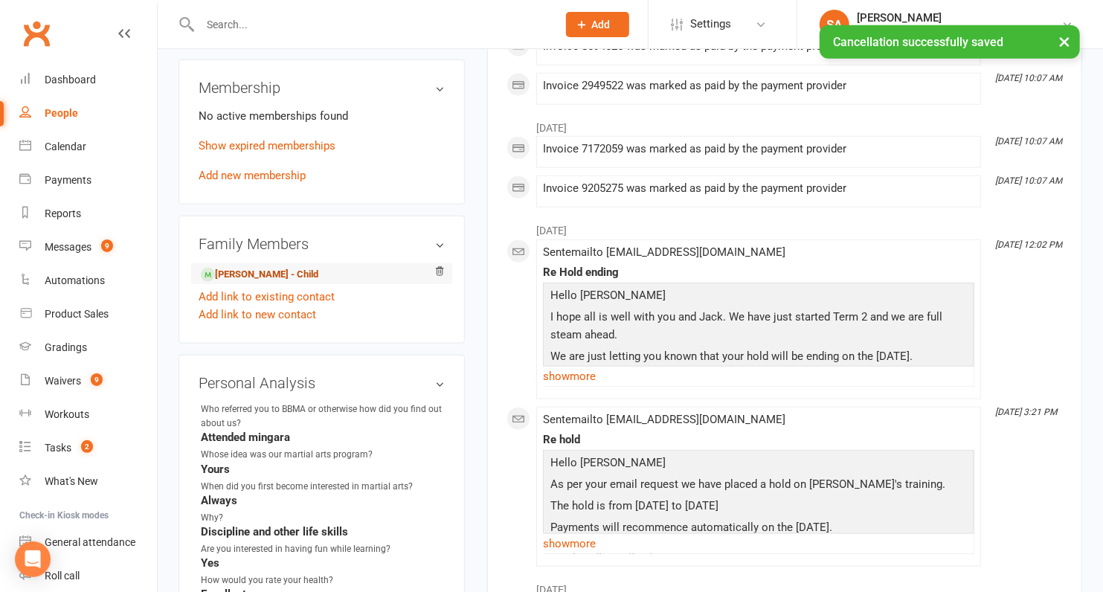
click at [231, 269] on link "Jack Hundy - Child" at bounding box center [260, 275] width 118 height 16
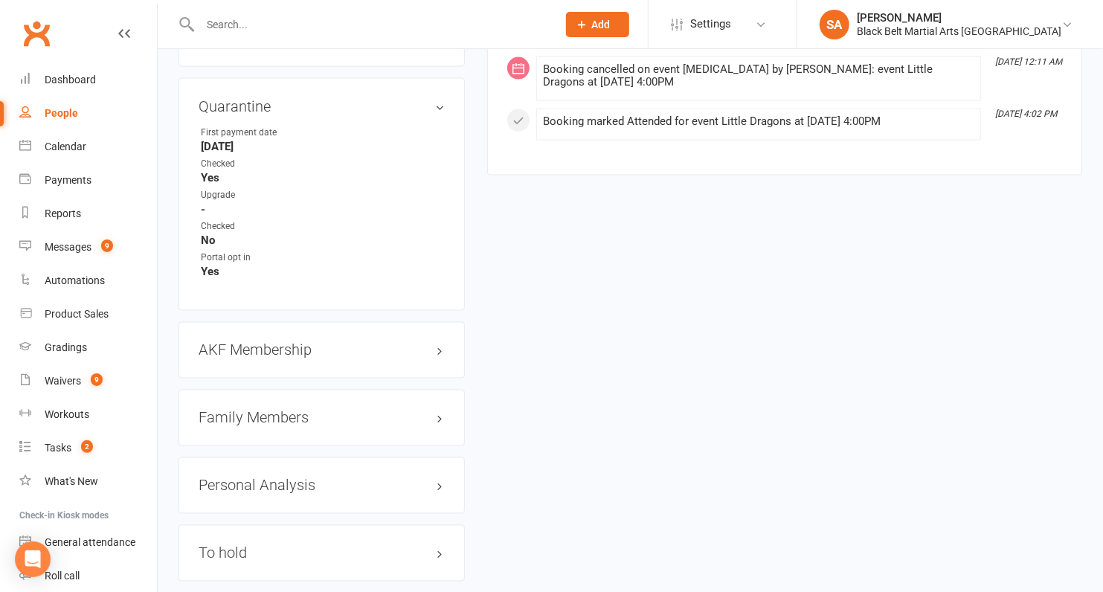
scroll to position [1484, 0]
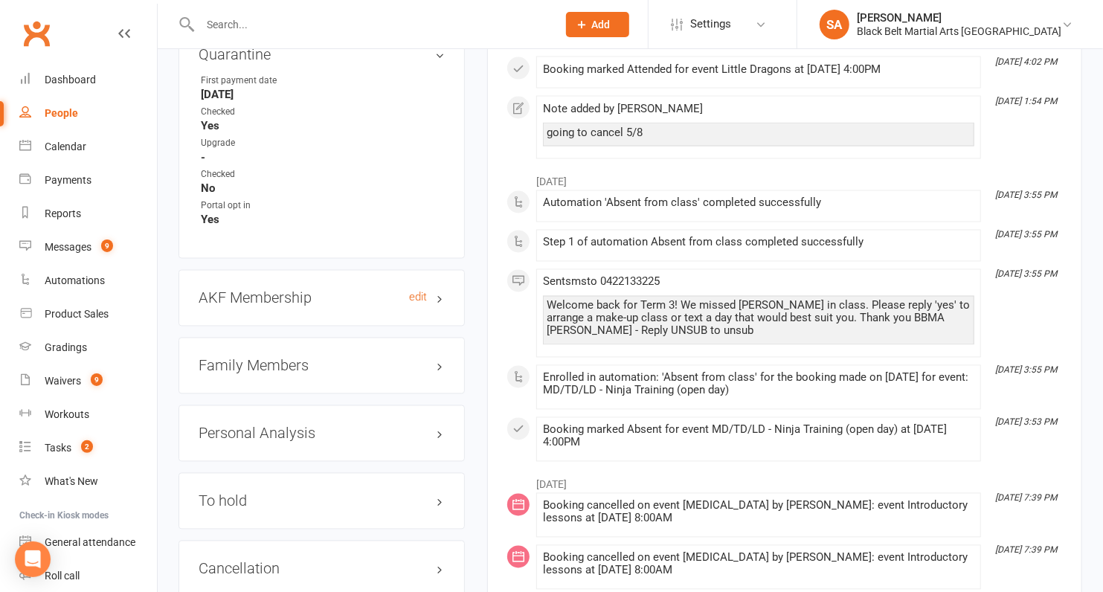
click at [231, 290] on h3 "AKF Membership edit" at bounding box center [322, 298] width 246 height 16
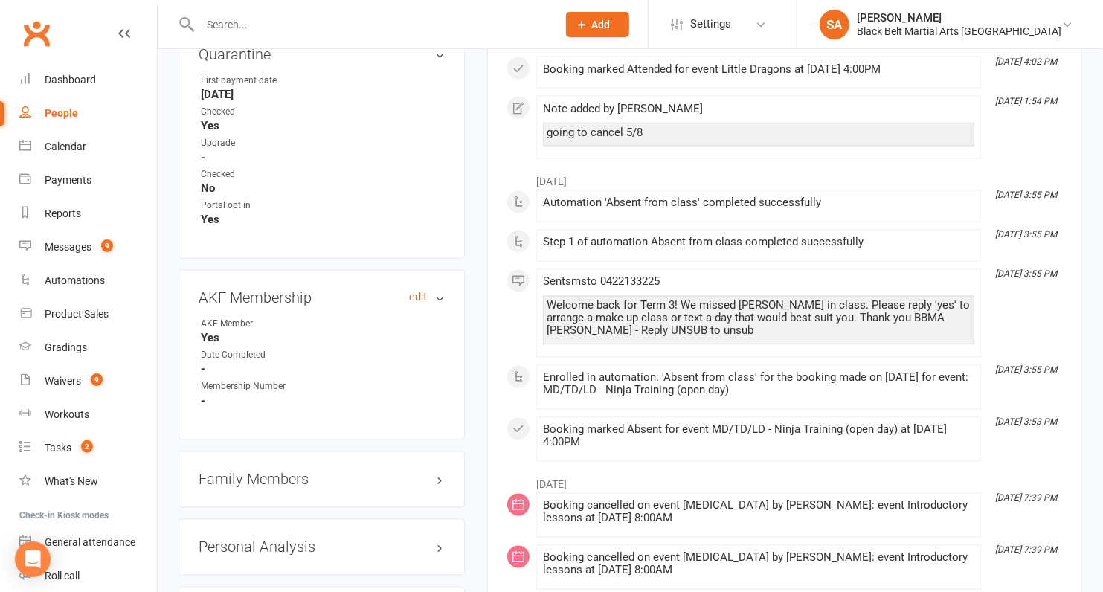
click at [419, 292] on link "edit" at bounding box center [418, 298] width 18 height 13
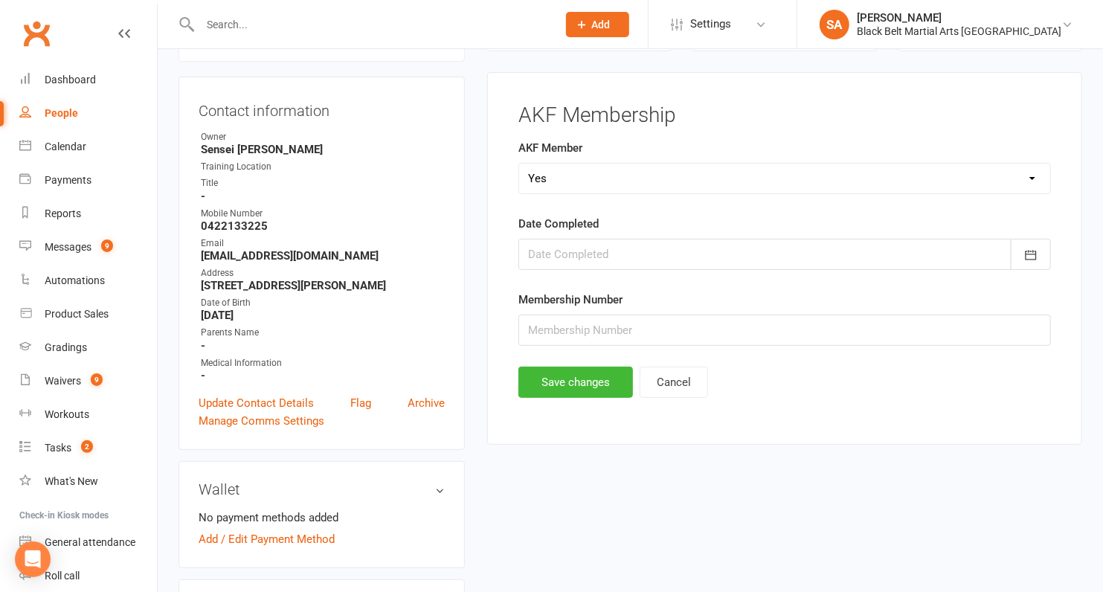
scroll to position [126, 0]
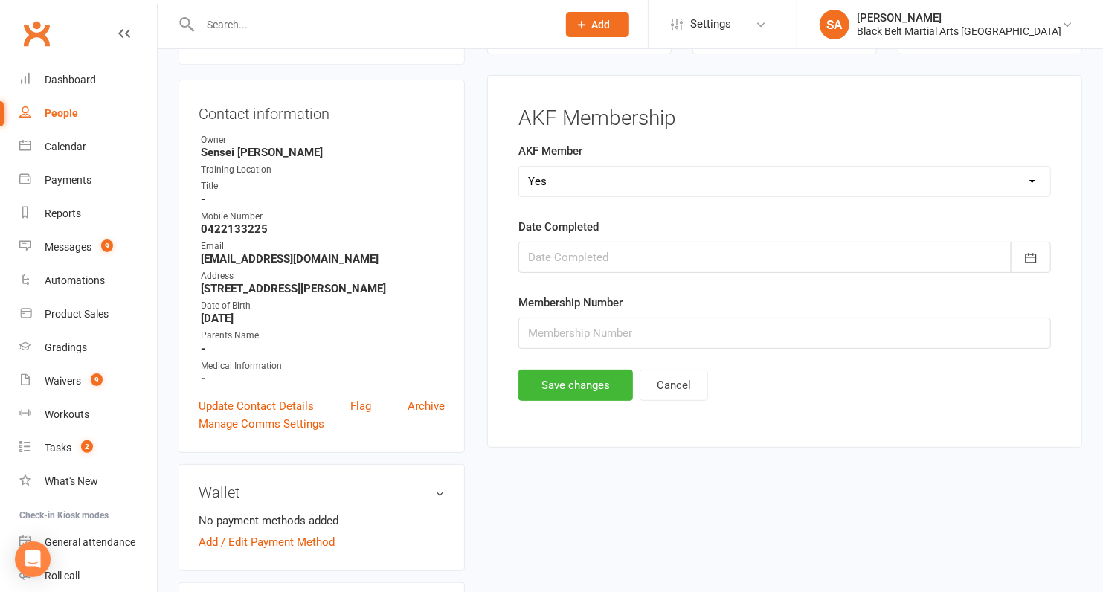
click at [561, 183] on select "Select Yes No Cancelled Transfered" at bounding box center [784, 182] width 531 height 30
select select "Cancelled"
click at [519, 167] on select "Select Yes No Cancelled Transfered" at bounding box center [784, 182] width 531 height 30
click at [556, 359] on main "AKF Membership AKF Member Select Yes No Cancelled Transfered Date Completed Oct…" at bounding box center [785, 254] width 556 height 294
drag, startPoint x: 556, startPoint y: 359, endPoint x: 556, endPoint y: 369, distance: 10.4
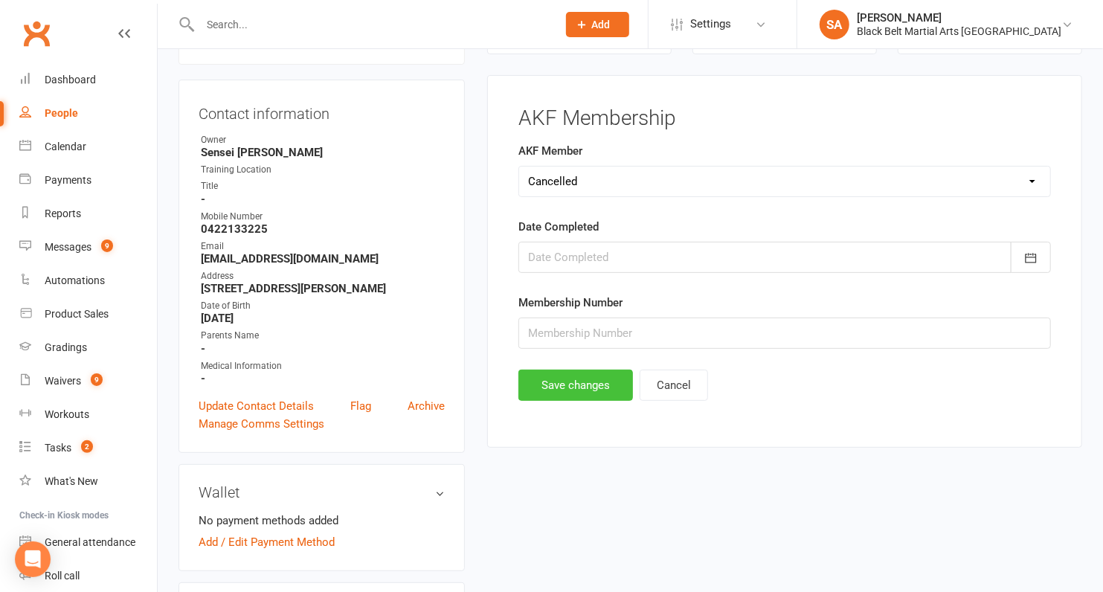
click at [556, 370] on button "Save changes" at bounding box center [576, 385] width 115 height 31
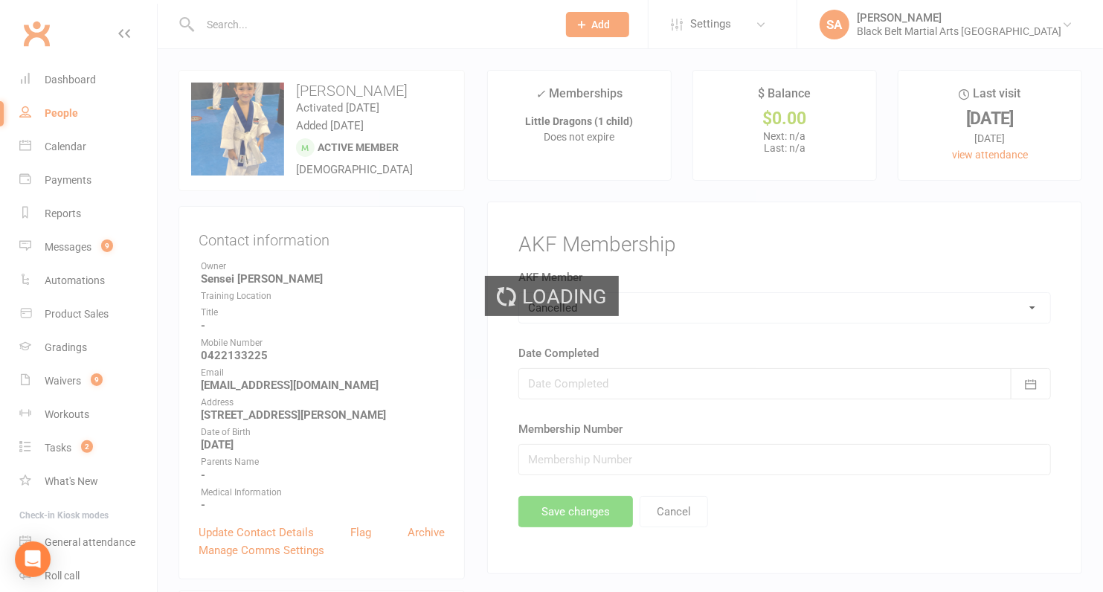
scroll to position [0, 0]
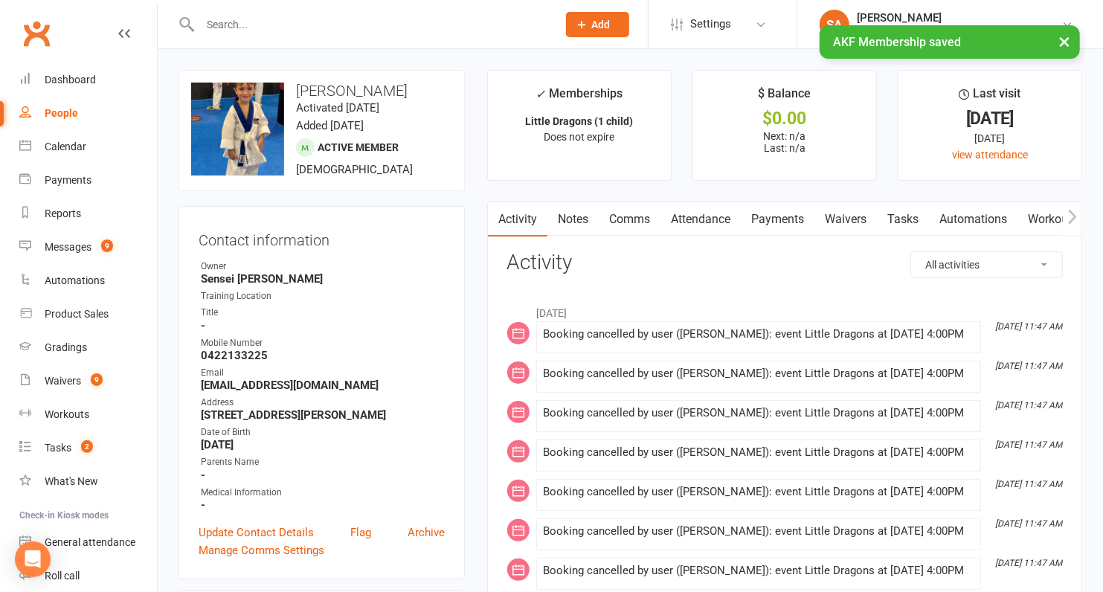
click at [702, 218] on link "Attendance" at bounding box center [701, 219] width 80 height 34
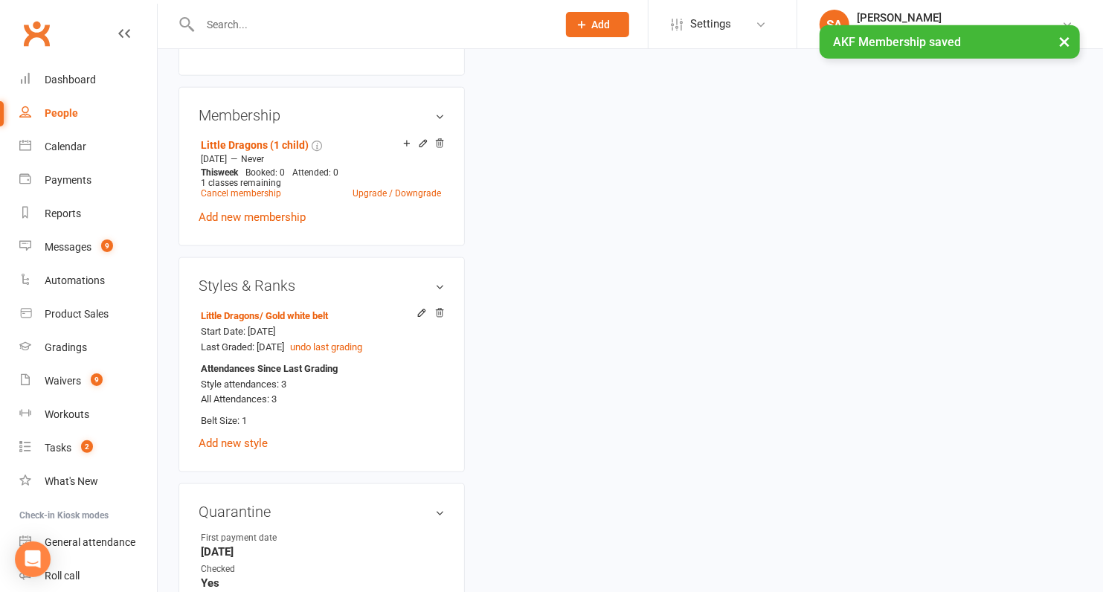
scroll to position [933, 0]
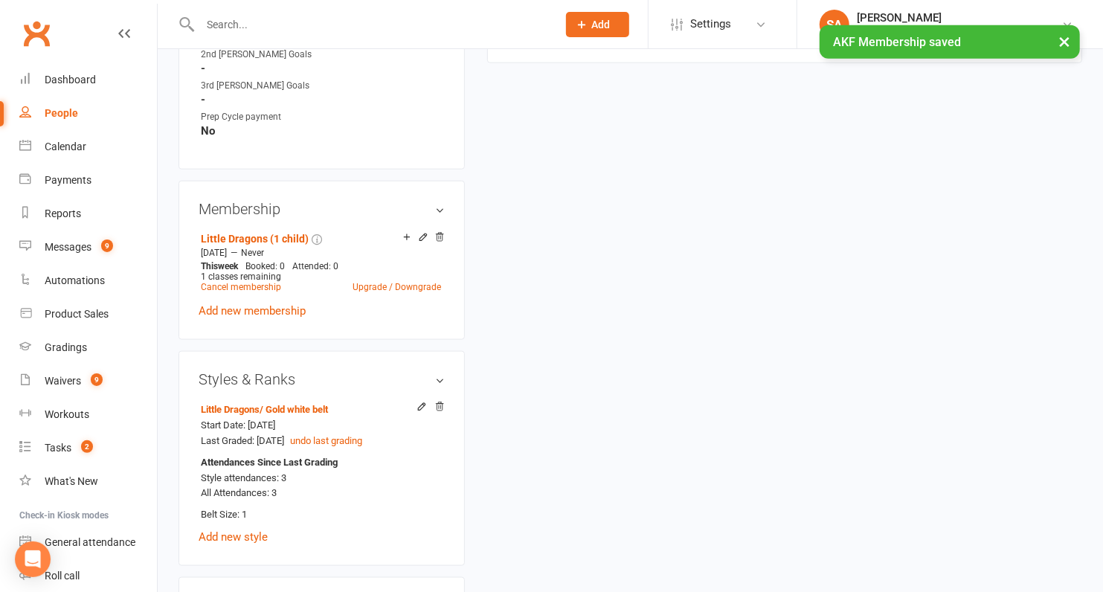
click at [440, 232] on icon at bounding box center [439, 237] width 10 height 10
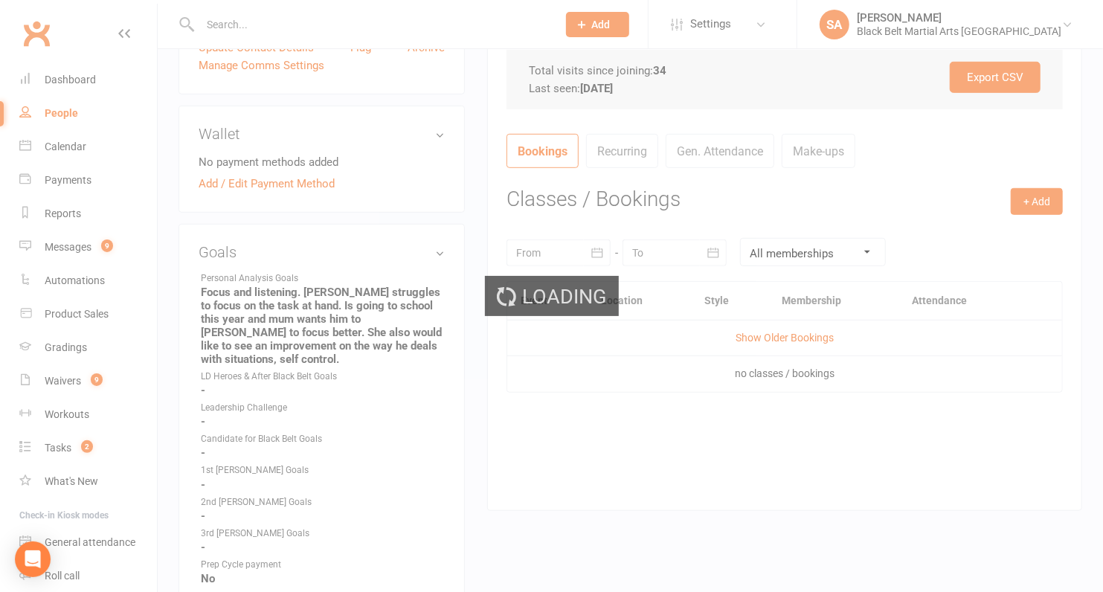
scroll to position [0, 0]
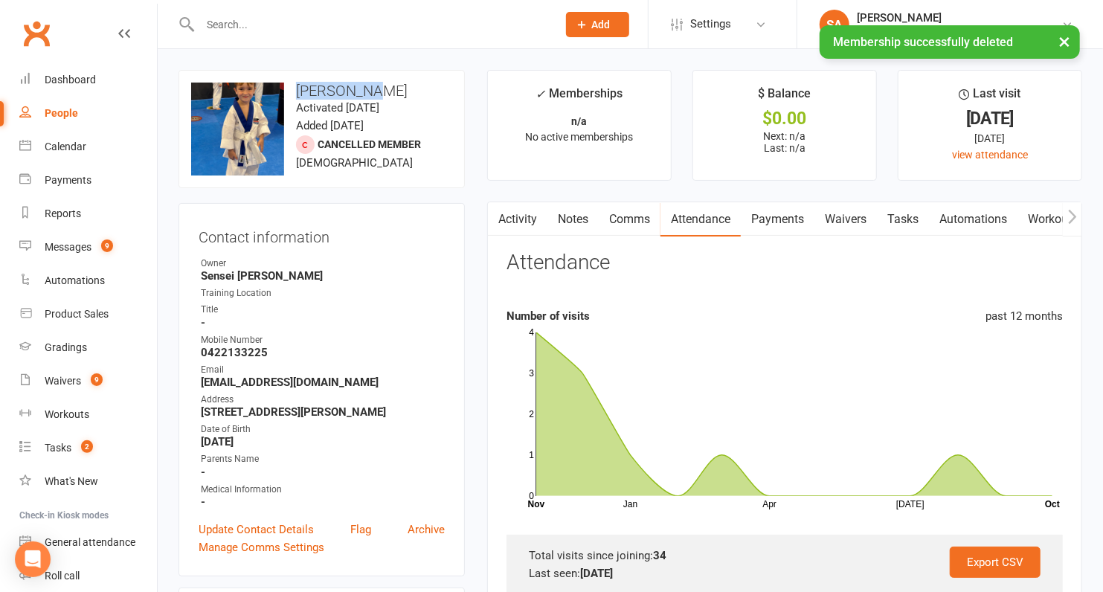
drag, startPoint x: 387, startPoint y: 91, endPoint x: 295, endPoint y: 92, distance: 91.5
click at [295, 92] on h3 "Jack Hundy" at bounding box center [321, 91] width 261 height 16
copy h3 "Jack Hundy"
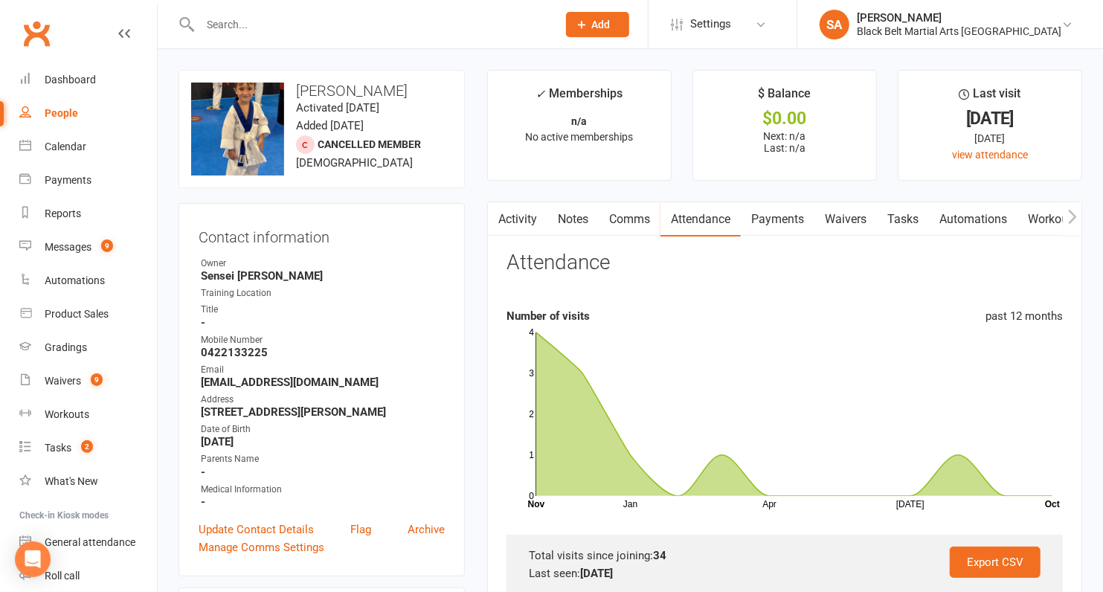
click at [261, 20] on input "text" at bounding box center [371, 24] width 351 height 21
paste input "Cindy Brady"
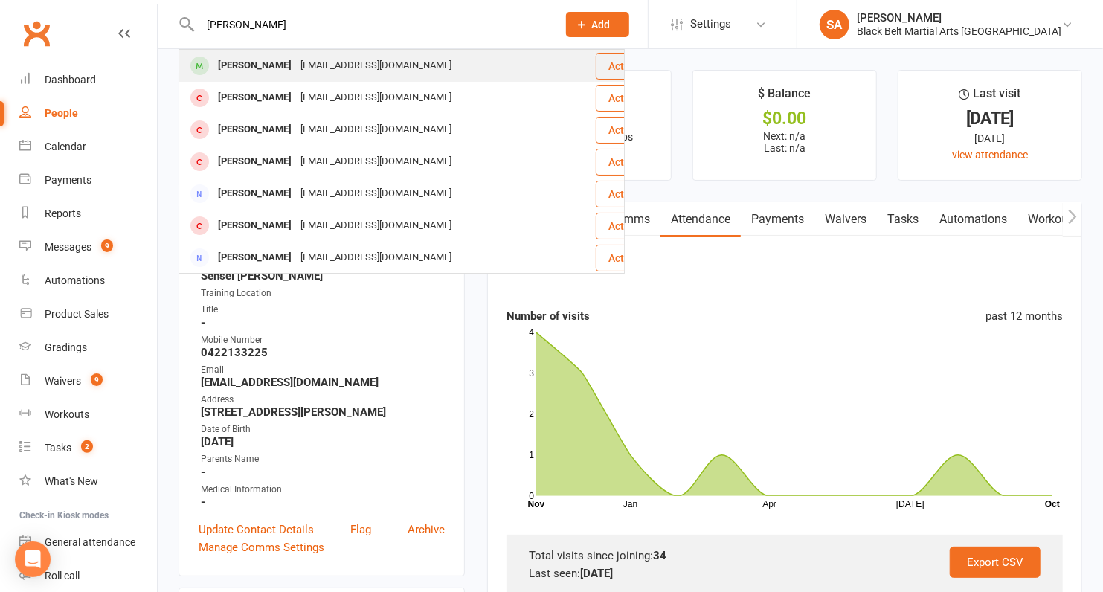
type input "Cindy Brady"
click at [269, 71] on div "Cindy Brady" at bounding box center [255, 66] width 83 height 22
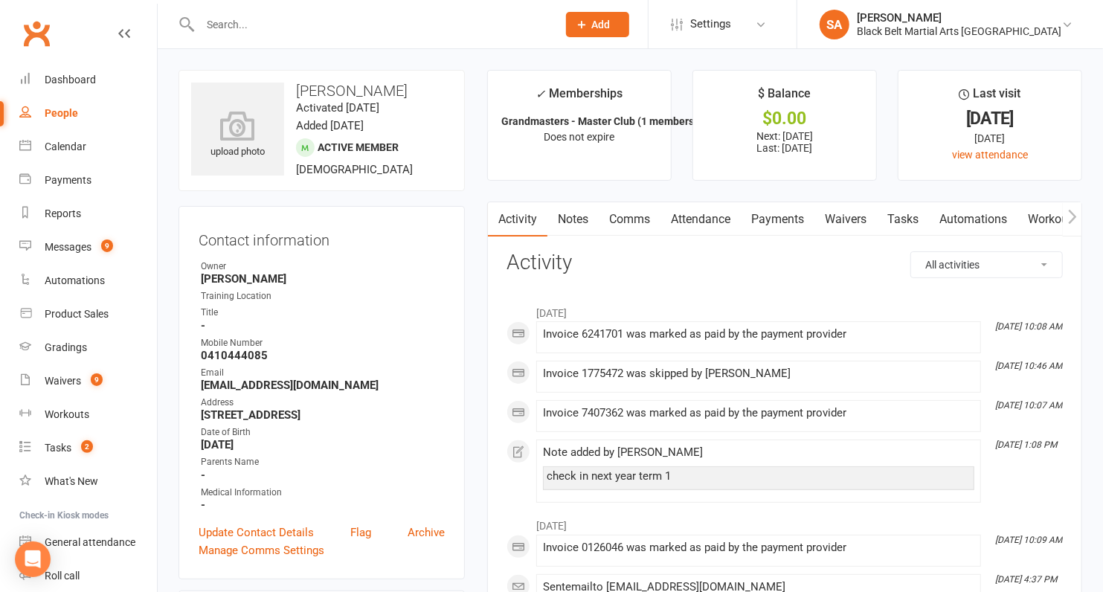
click at [702, 222] on link "Attendance" at bounding box center [701, 219] width 80 height 34
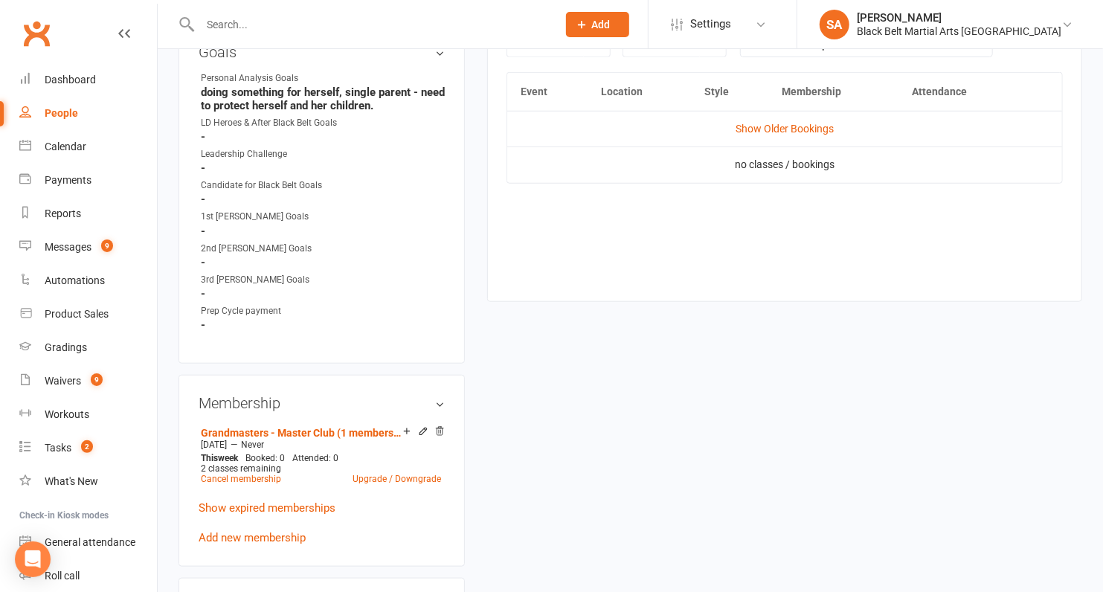
scroll to position [797, 0]
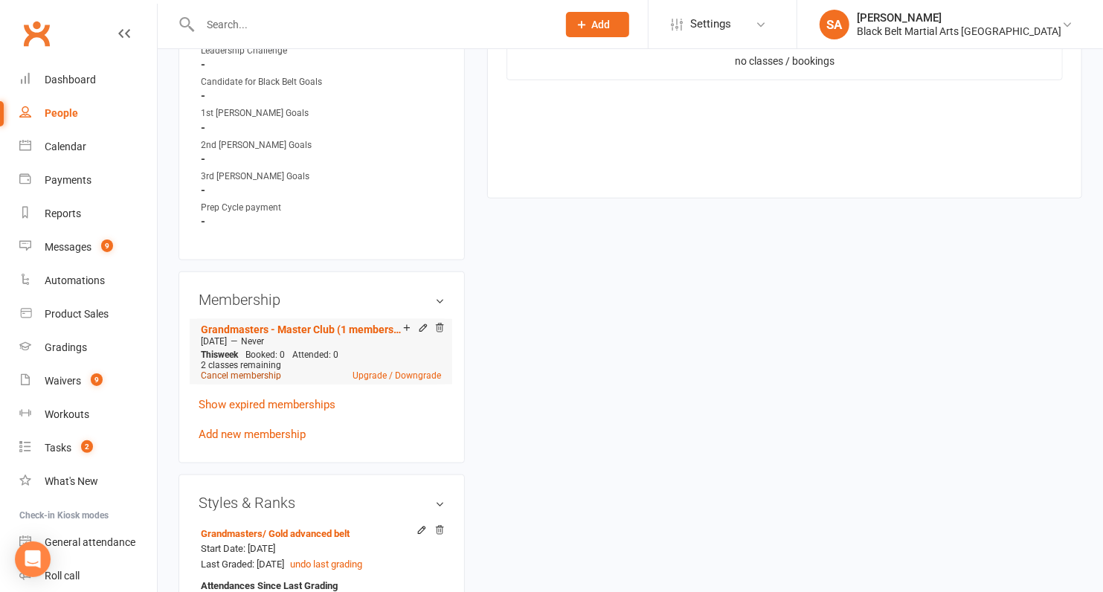
click at [237, 370] on link "Cancel membership" at bounding box center [241, 375] width 80 height 10
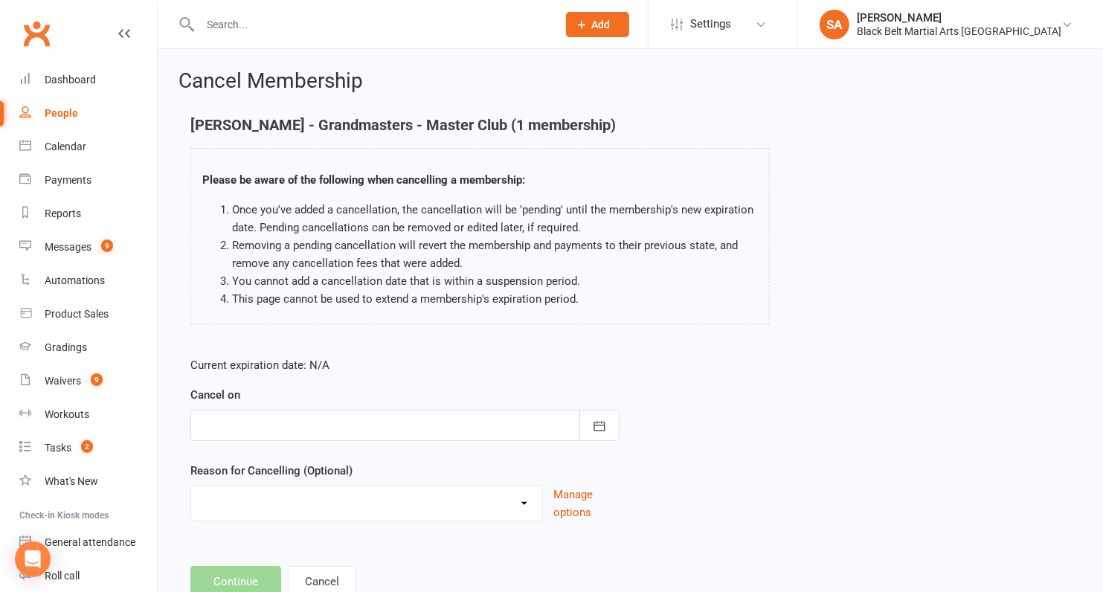
click at [318, 426] on div at bounding box center [404, 425] width 429 height 31
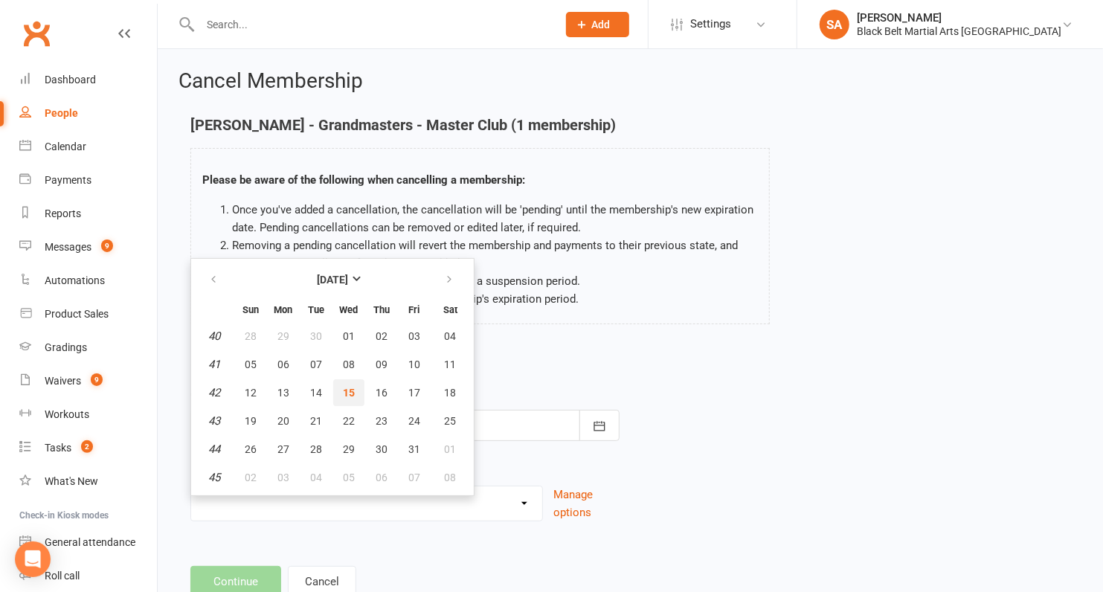
click at [350, 389] on span "15" at bounding box center [349, 393] width 12 height 12
type input "15 Oct 2025"
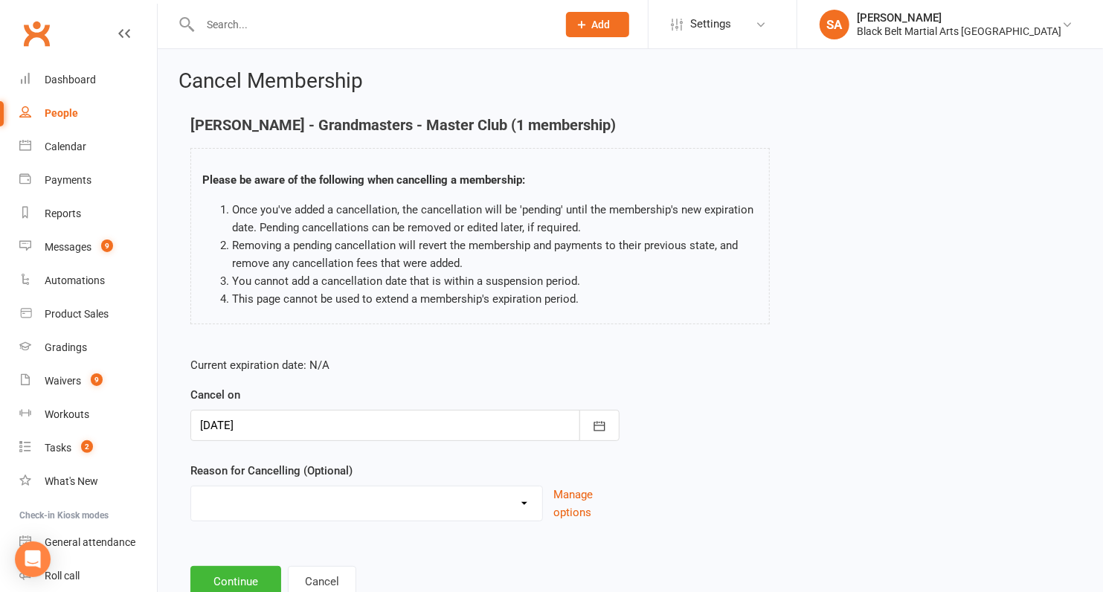
click at [281, 497] on select "Family Circumstances Family member joined Family Member Quit Financial Health /…" at bounding box center [366, 502] width 351 height 30
select select "13"
click at [191, 487] on select "Family Circumstances Family member joined Family Member Quit Financial Health /…" at bounding box center [366, 502] width 351 height 30
click at [251, 589] on button "Continue" at bounding box center [235, 581] width 91 height 31
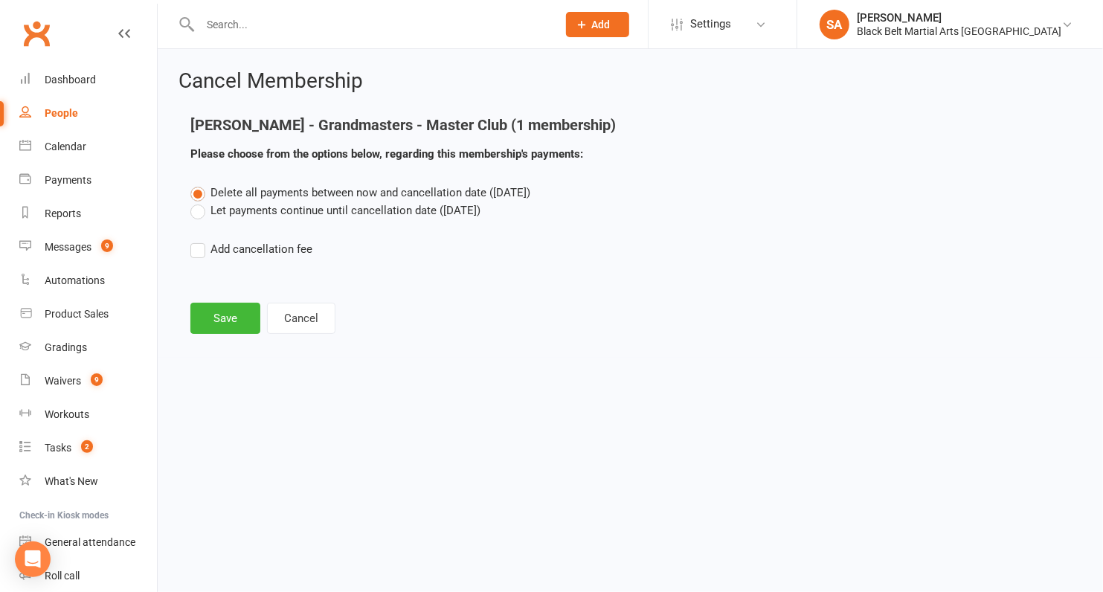
click at [253, 211] on label "Let payments continue until cancellation date (Oct 15, 2025)" at bounding box center [335, 211] width 290 height 18
click at [200, 202] on input "Let payments continue until cancellation date (Oct 15, 2025)" at bounding box center [195, 202] width 10 height 0
click at [234, 315] on button "Save" at bounding box center [225, 318] width 70 height 31
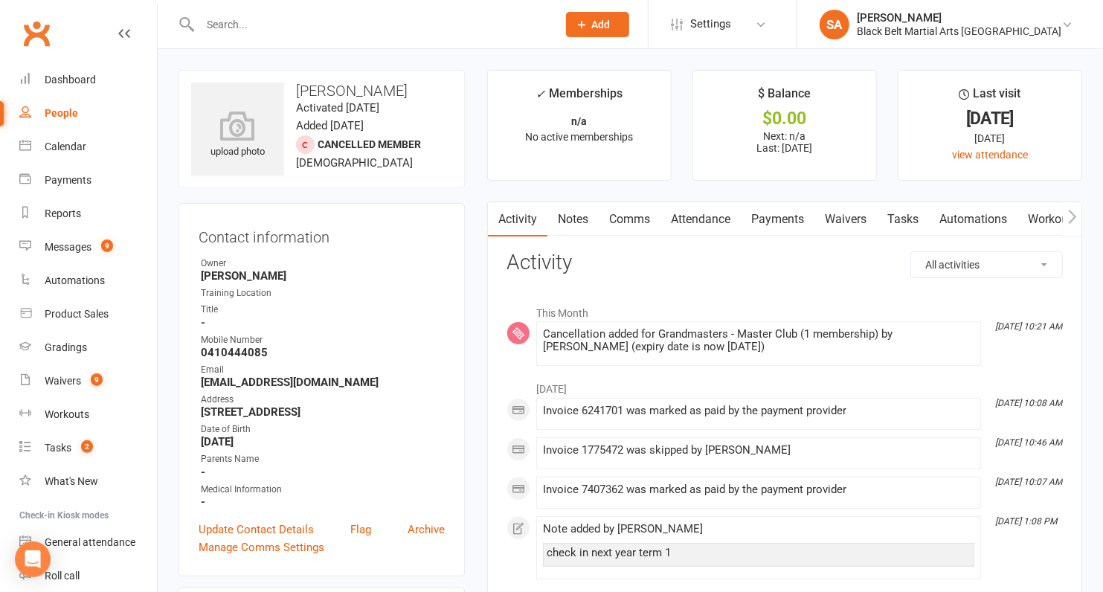
click at [291, 21] on input "text" at bounding box center [371, 24] width 351 height 21
paste input "[PERSON_NAME]"
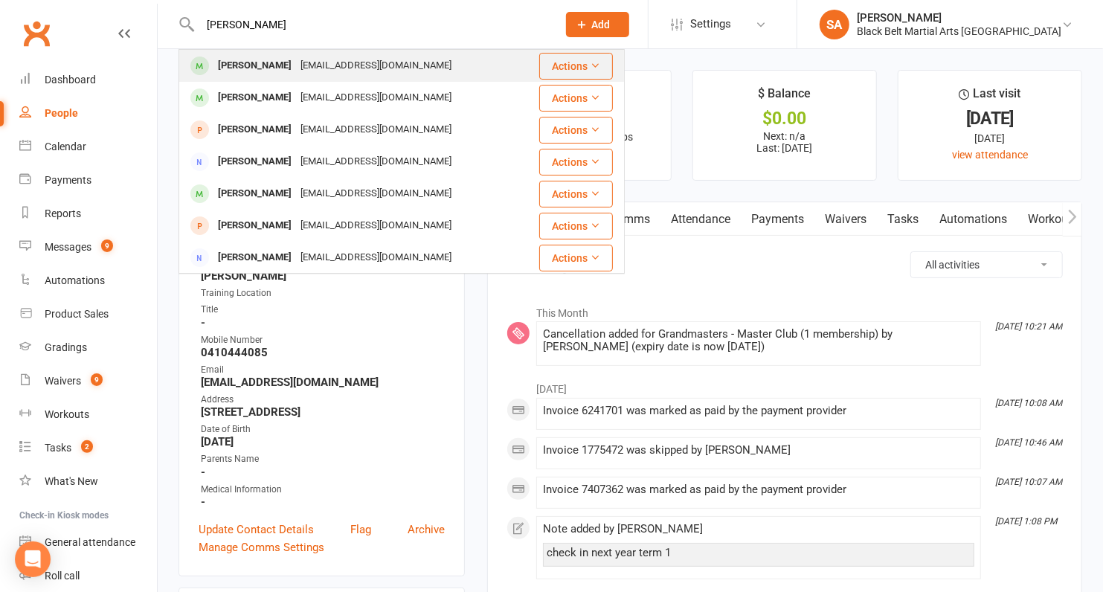
type input "[PERSON_NAME]"
click at [296, 64] on div "Coolwolf2006@gmail.com" at bounding box center [376, 66] width 160 height 22
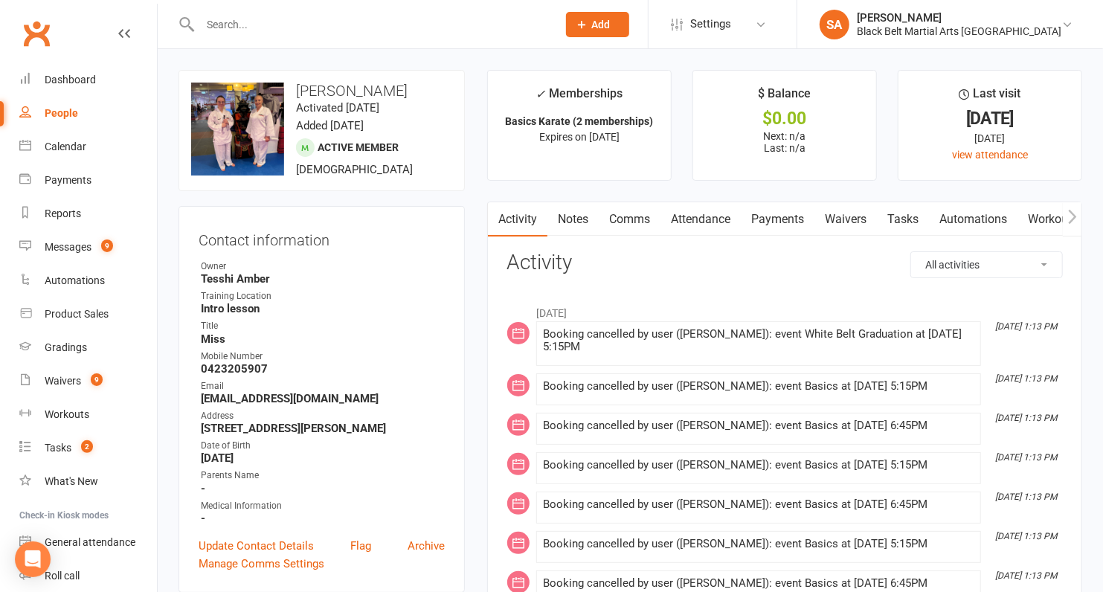
click at [765, 224] on link "Payments" at bounding box center [778, 219] width 74 height 34
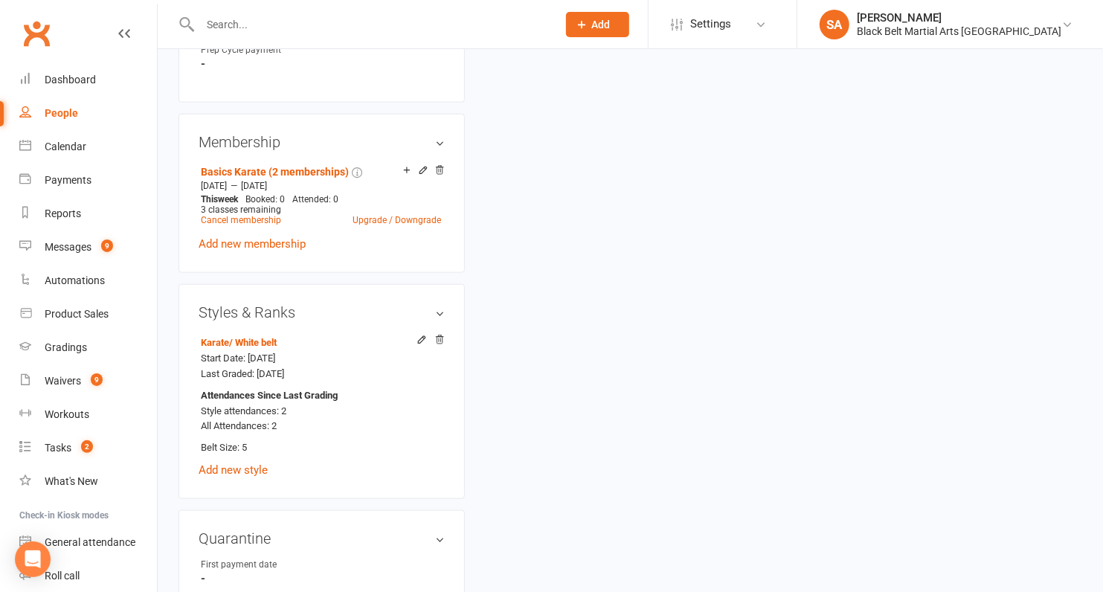
scroll to position [949, 0]
click at [258, 216] on link "Cancel membership" at bounding box center [241, 218] width 80 height 10
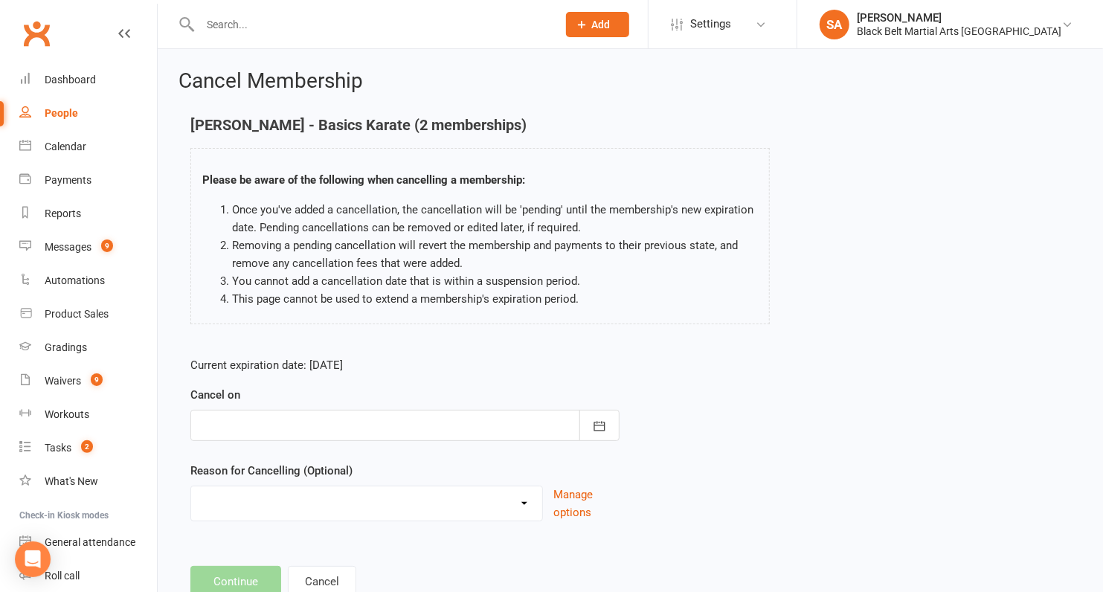
click at [355, 420] on div at bounding box center [404, 425] width 429 height 31
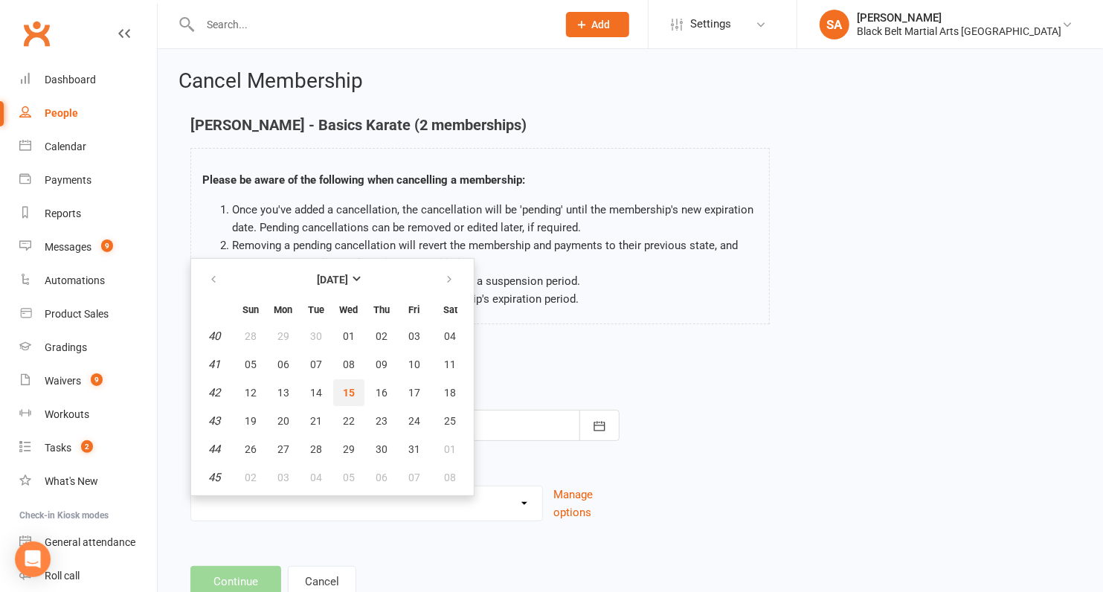
click at [340, 397] on button "15" at bounding box center [348, 392] width 31 height 27
type input "15 Oct 2025"
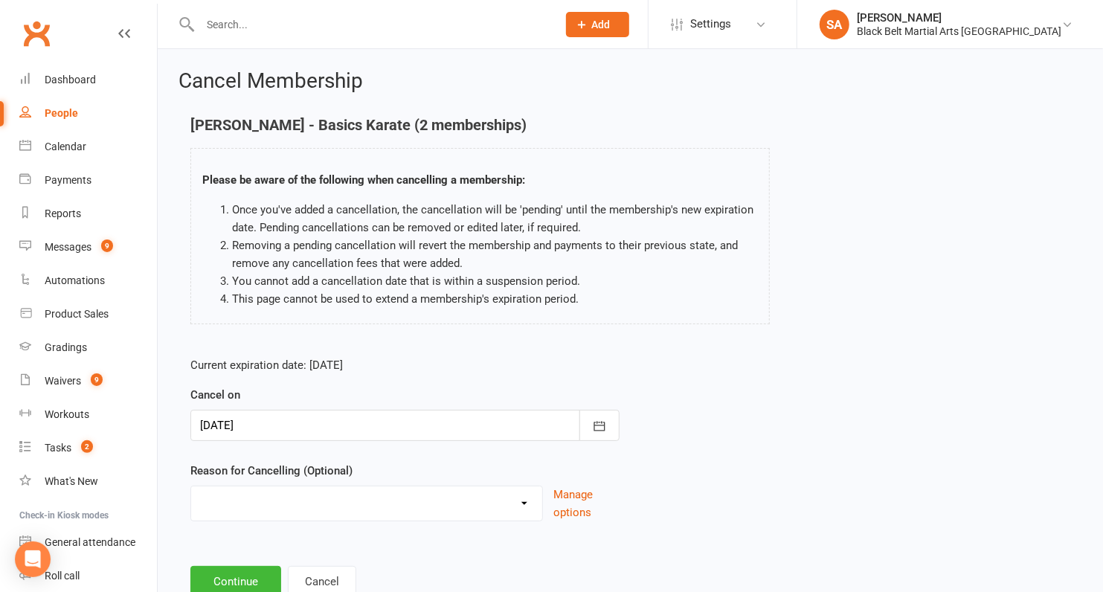
click at [318, 513] on select "Family Circumstances Family member joined Family Member Quit Financial Health /…" at bounding box center [366, 502] width 351 height 30
click at [245, 504] on select "Family Circumstances Family member joined Family Member Quit Financial Health /…" at bounding box center [366, 502] width 351 height 30
select select "16"
click at [191, 487] on select "Family Circumstances Family member joined Family Member Quit Financial Health /…" at bounding box center [366, 502] width 351 height 30
click at [239, 573] on button "Continue" at bounding box center [235, 581] width 91 height 31
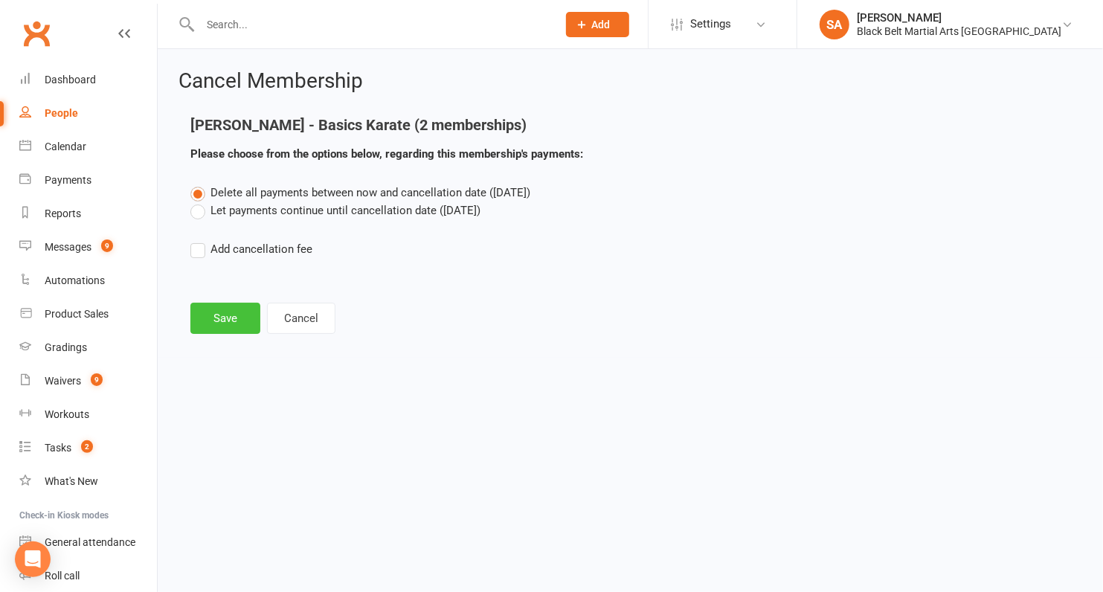
click at [203, 316] on button "Save" at bounding box center [225, 318] width 70 height 31
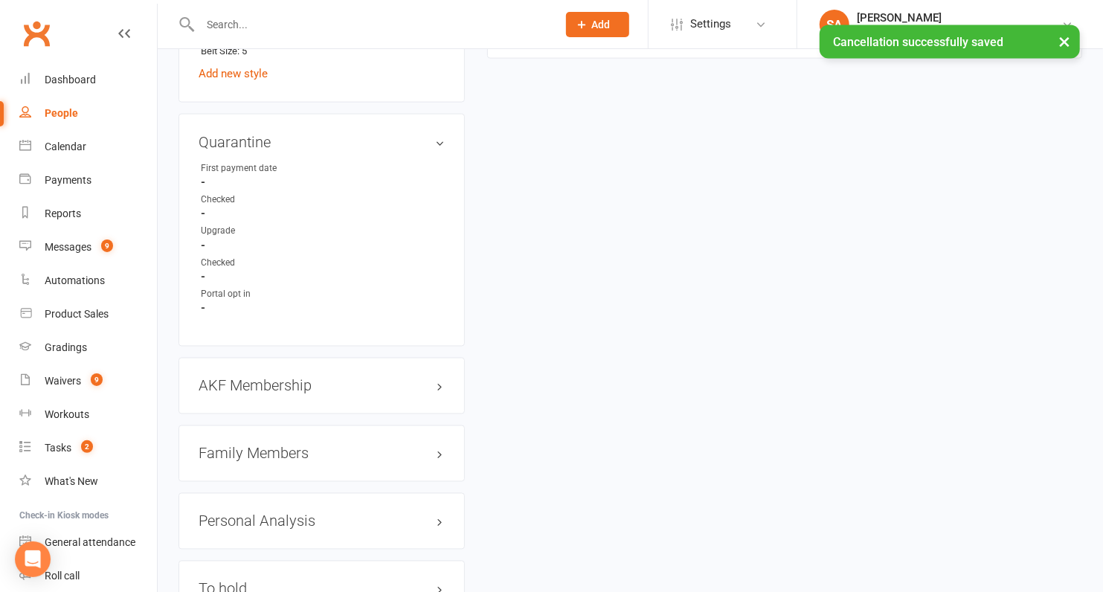
scroll to position [1329, 0]
click at [277, 376] on h3 "AKF Membership edit" at bounding box center [322, 383] width 246 height 16
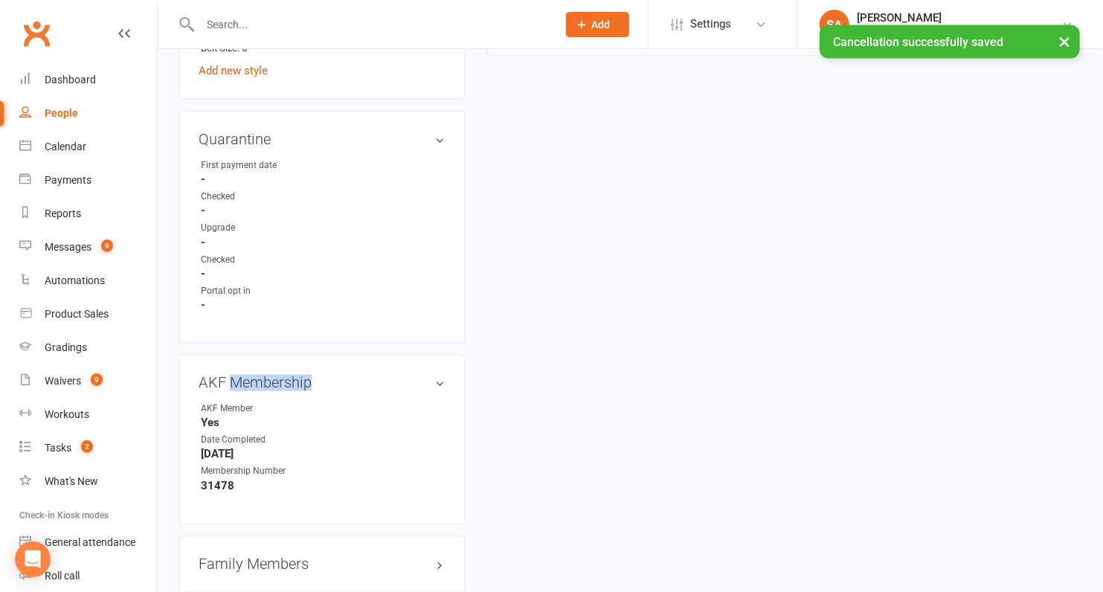
click at [277, 376] on h3 "AKF Membership edit" at bounding box center [322, 383] width 246 height 16
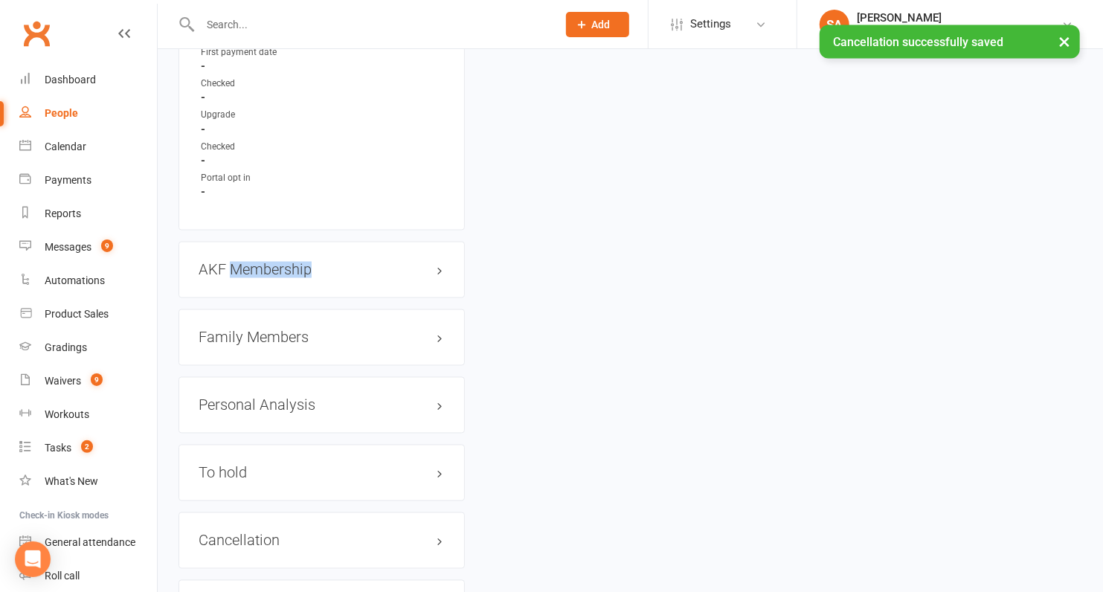
scroll to position [1650, 0]
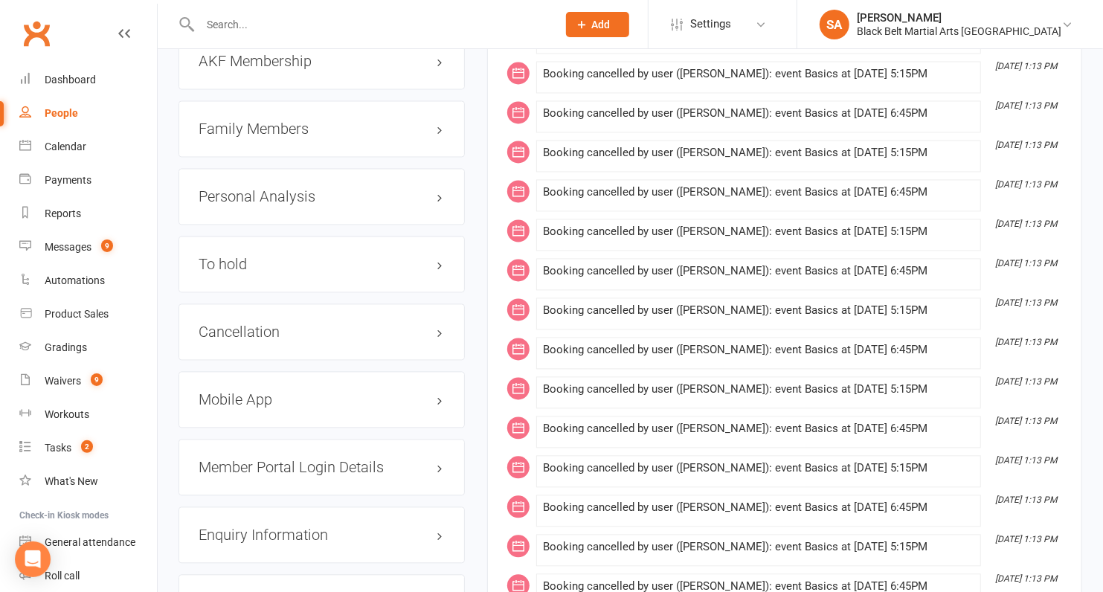
click at [264, 109] on div "Family Members" at bounding box center [322, 129] width 286 height 57
click at [264, 121] on h3 "Family Members" at bounding box center [322, 129] width 246 height 16
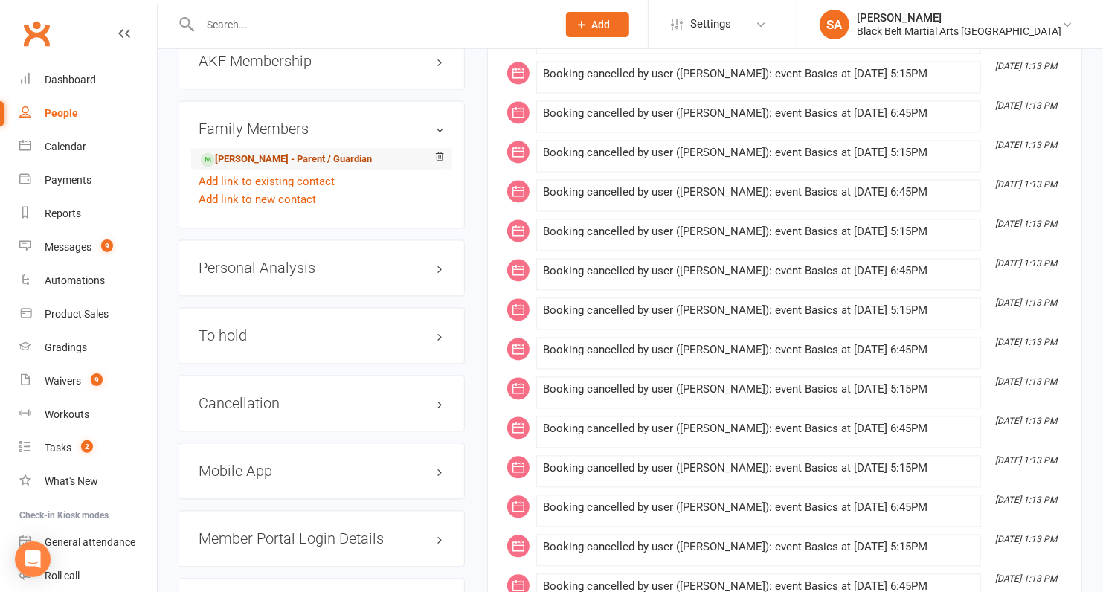
click at [263, 153] on link "Kelly Nichols - Parent / Guardian" at bounding box center [286, 161] width 171 height 16
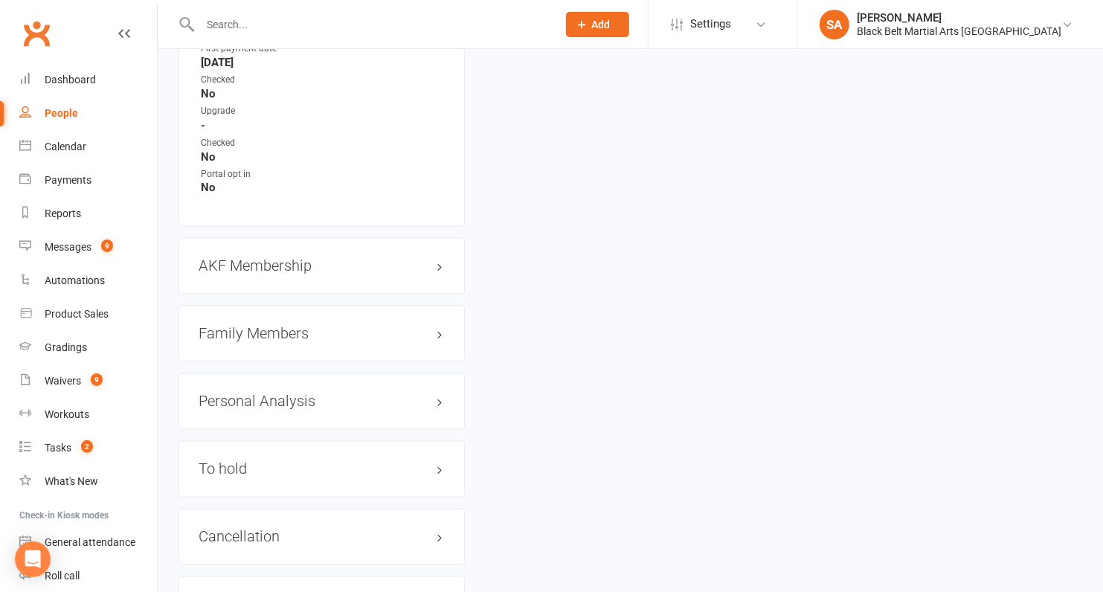
scroll to position [1506, 0]
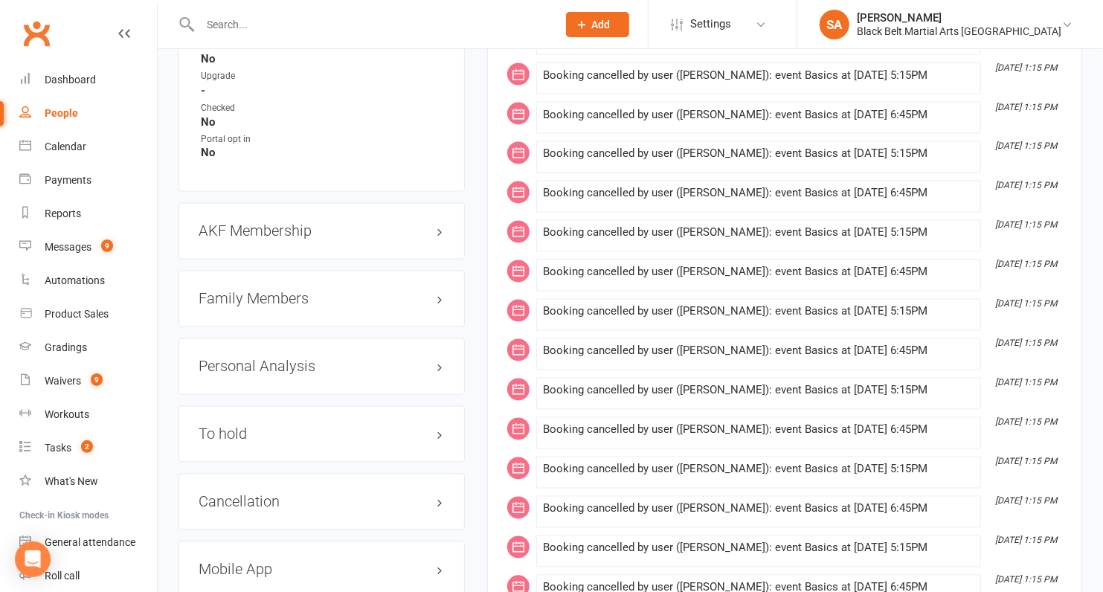
click at [290, 298] on h3 "Family Members" at bounding box center [322, 299] width 246 height 16
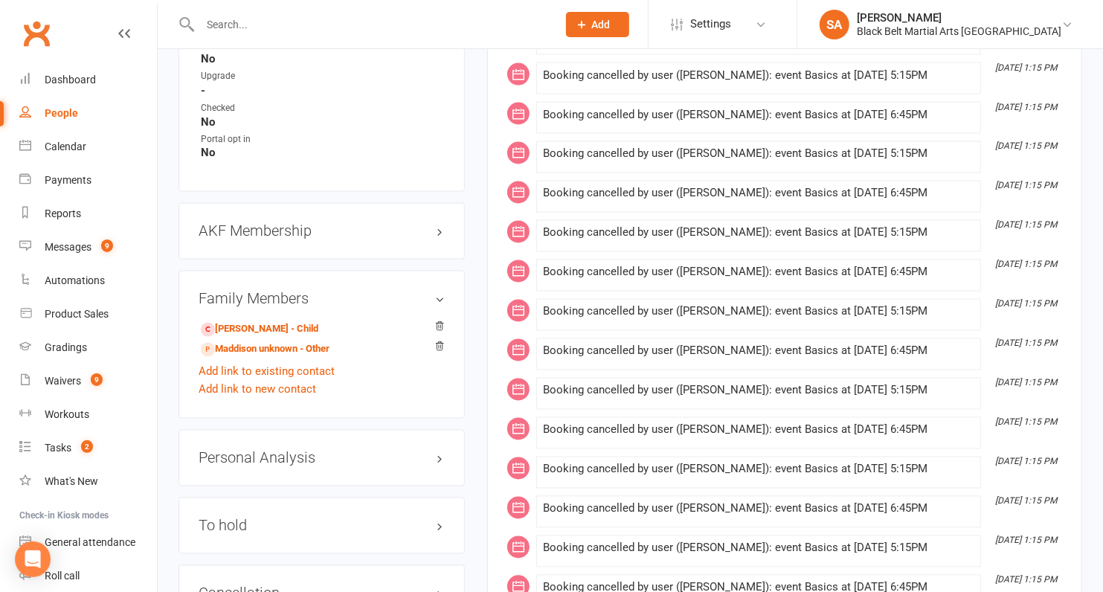
click at [291, 299] on h3 "Family Members" at bounding box center [322, 299] width 246 height 16
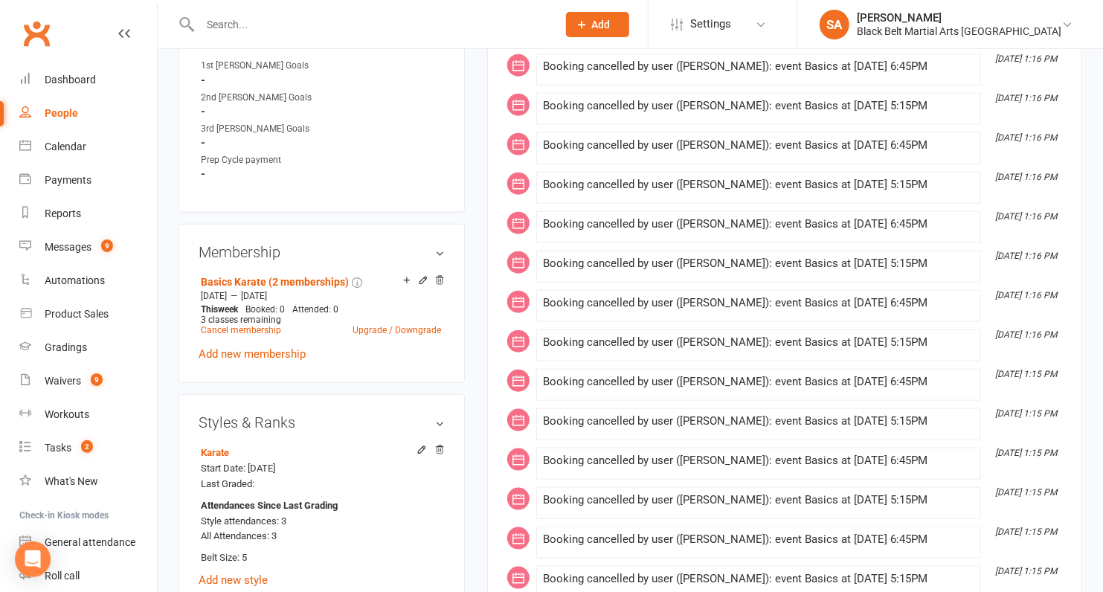
scroll to position [885, 0]
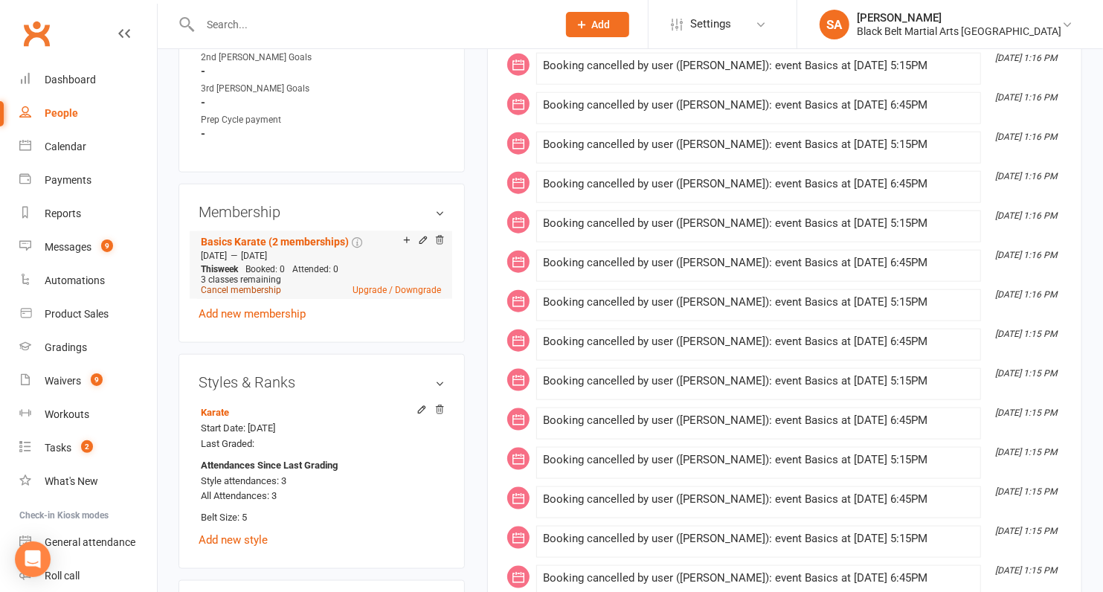
click at [254, 295] on link "Cancel membership" at bounding box center [241, 290] width 80 height 10
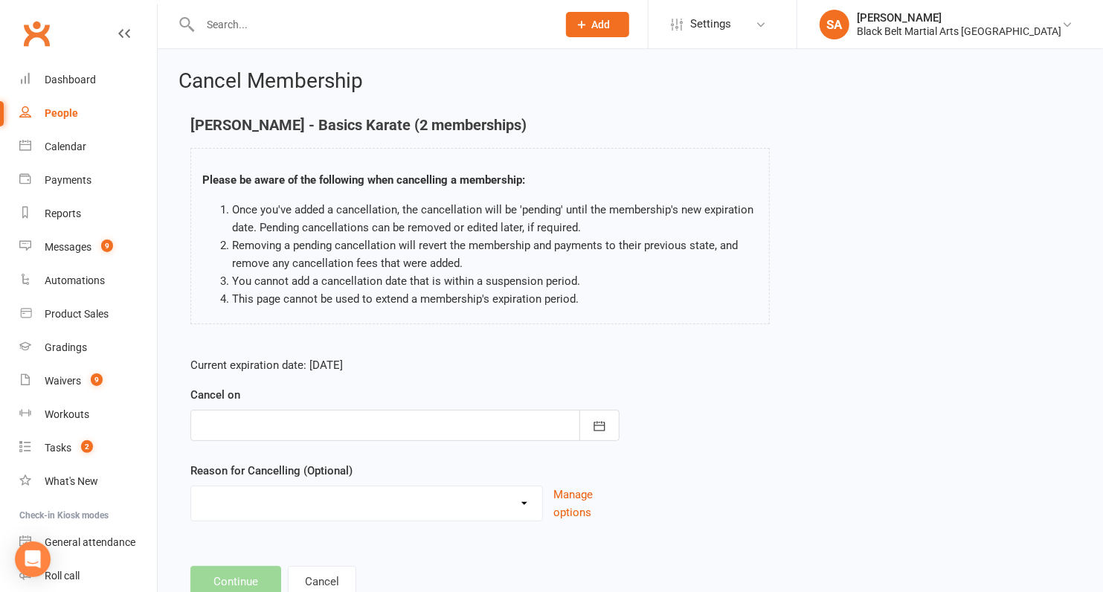
click at [350, 434] on div at bounding box center [404, 425] width 429 height 31
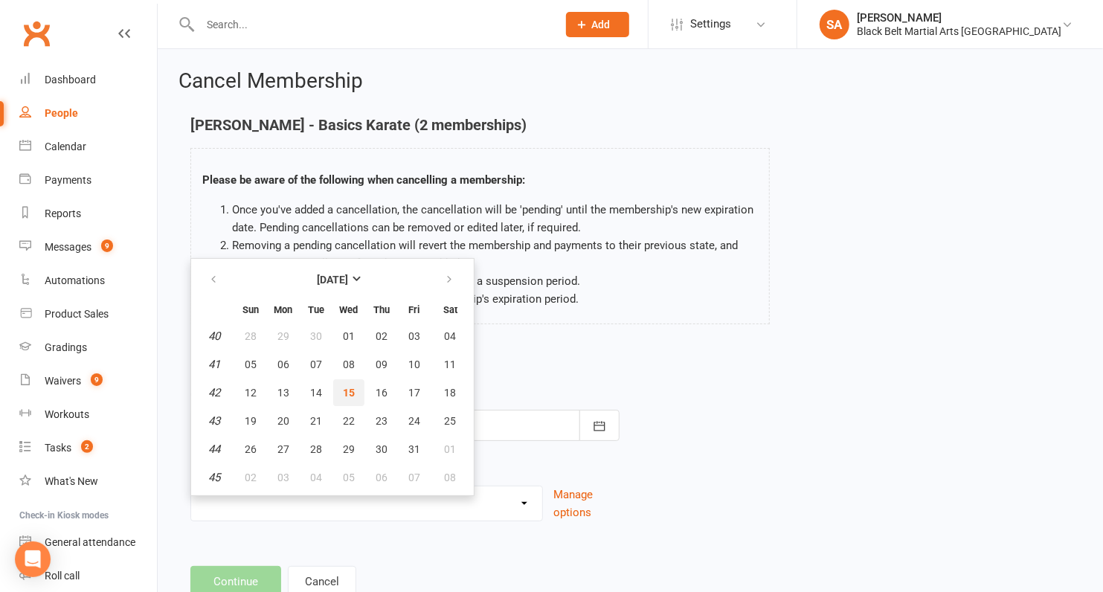
click at [343, 394] on span "15" at bounding box center [349, 393] width 12 height 12
type input "15 Oct 2025"
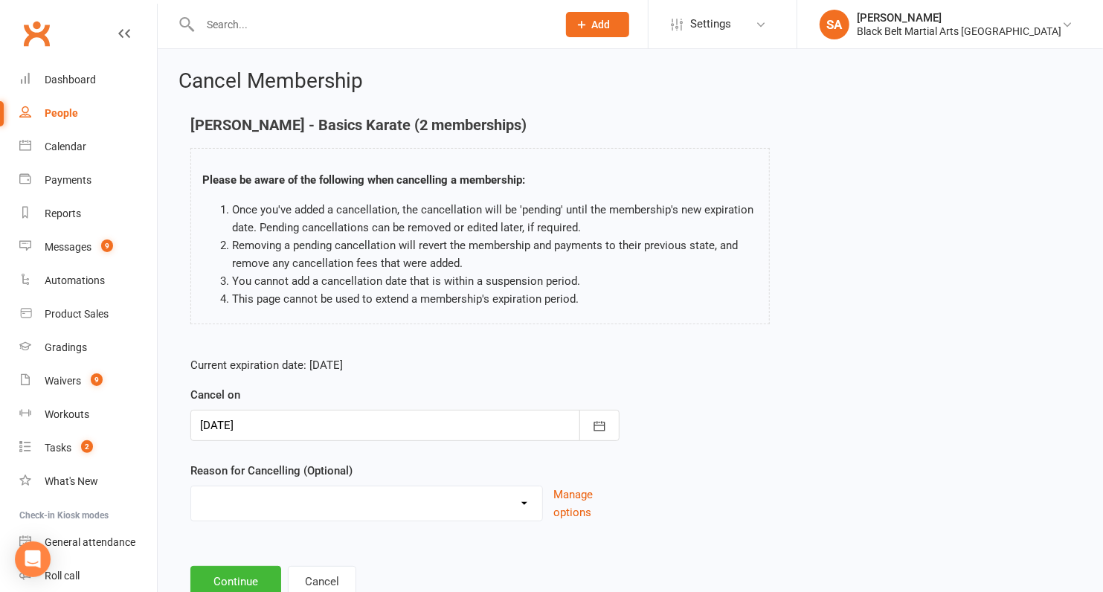
click at [325, 503] on select "Family Circumstances Family member joined Family Member Quit Financial Health /…" at bounding box center [366, 502] width 351 height 30
select select "16"
click at [191, 487] on select "Family Circumstances Family member joined Family Member Quit Financial Health /…" at bounding box center [366, 502] width 351 height 30
click at [271, 574] on button "Continue" at bounding box center [235, 581] width 91 height 31
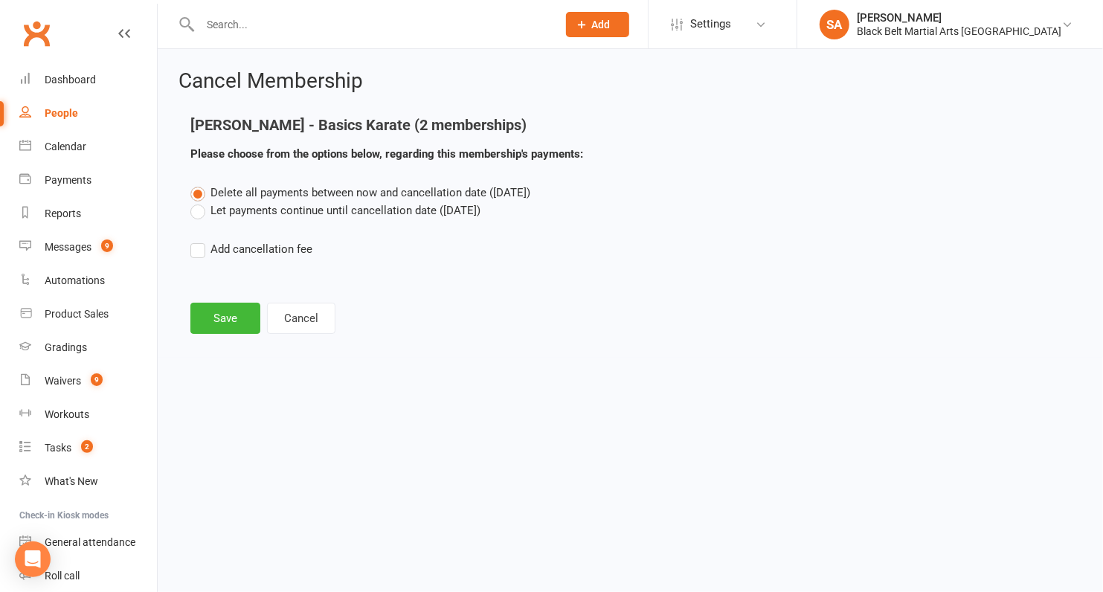
click at [266, 211] on label "Let payments continue until cancellation date (Oct 15, 2025)" at bounding box center [335, 211] width 290 height 18
click at [200, 202] on input "Let payments continue until cancellation date (Oct 15, 2025)" at bounding box center [195, 202] width 10 height 0
click at [242, 309] on button "Save" at bounding box center [225, 318] width 70 height 31
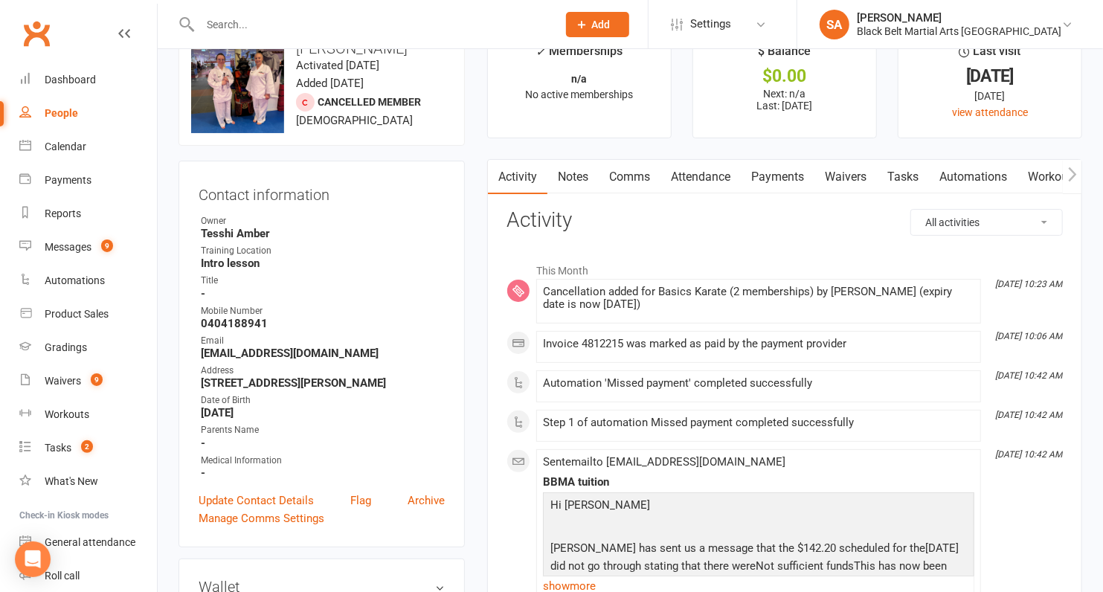
scroll to position [43, 0]
click at [771, 175] on link "Payments" at bounding box center [778, 176] width 74 height 34
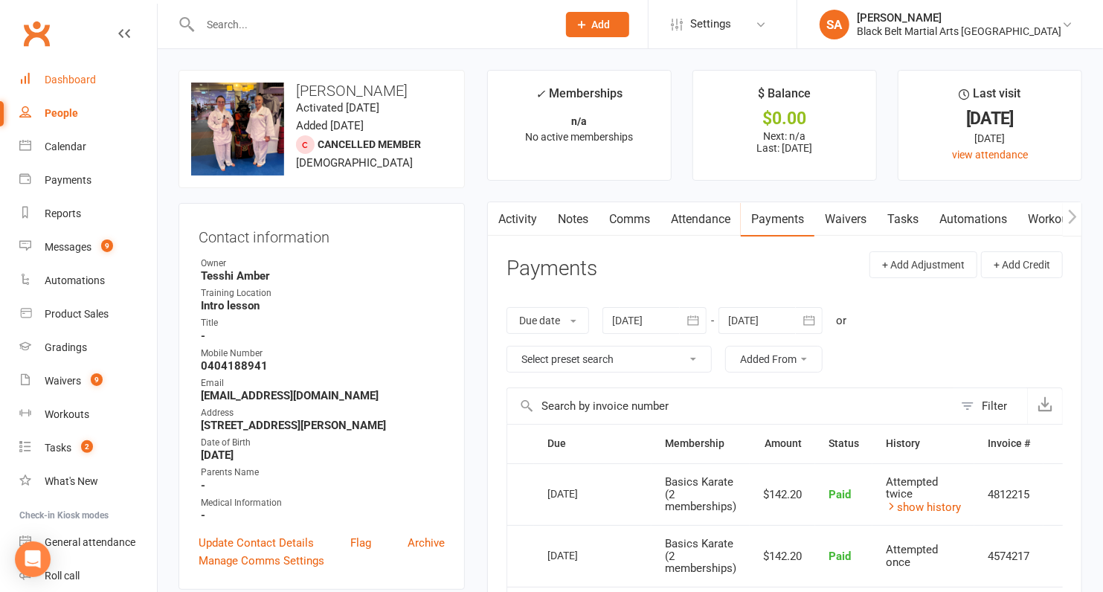
click at [81, 81] on div "Dashboard" at bounding box center [70, 80] width 51 height 12
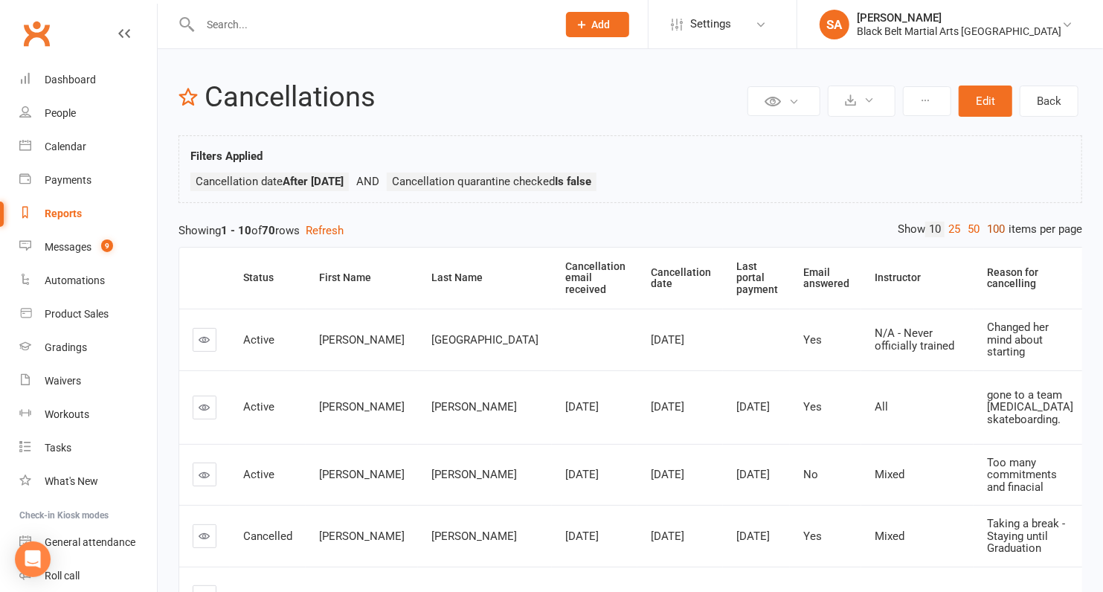
click at [993, 231] on link "100" at bounding box center [995, 230] width 25 height 16
click at [638, 272] on th "Cancellation date" at bounding box center [681, 278] width 86 height 61
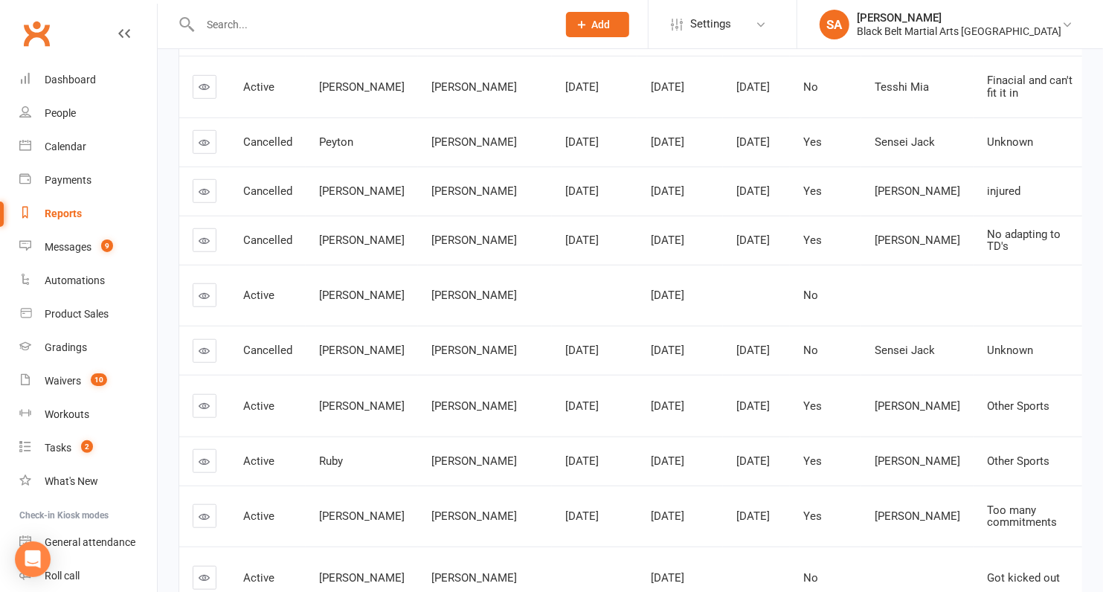
scroll to position [635, 0]
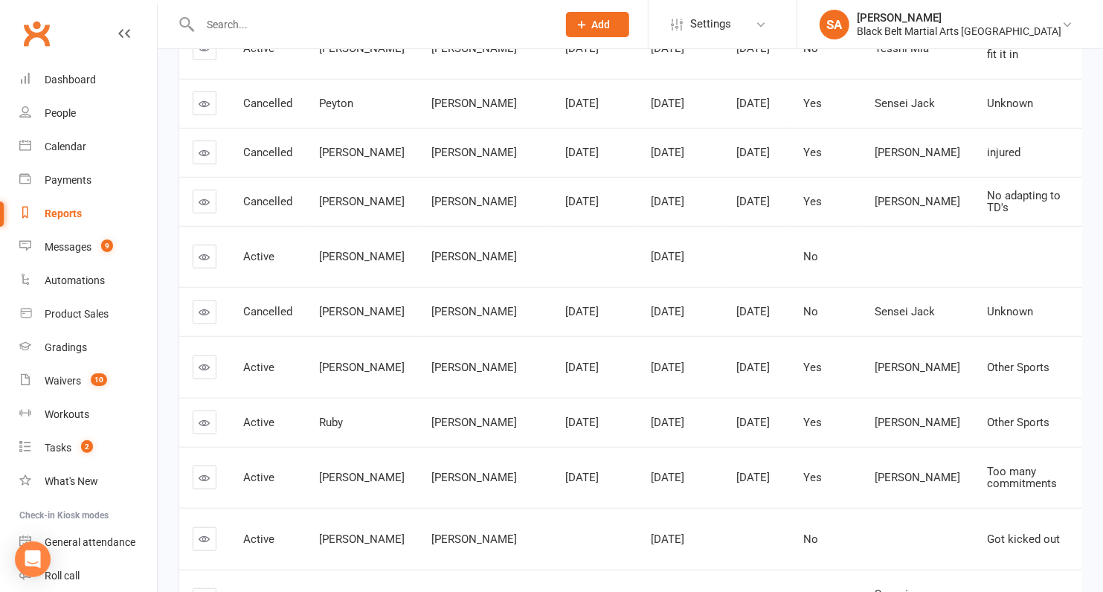
click at [201, 318] on icon at bounding box center [204, 312] width 11 height 11
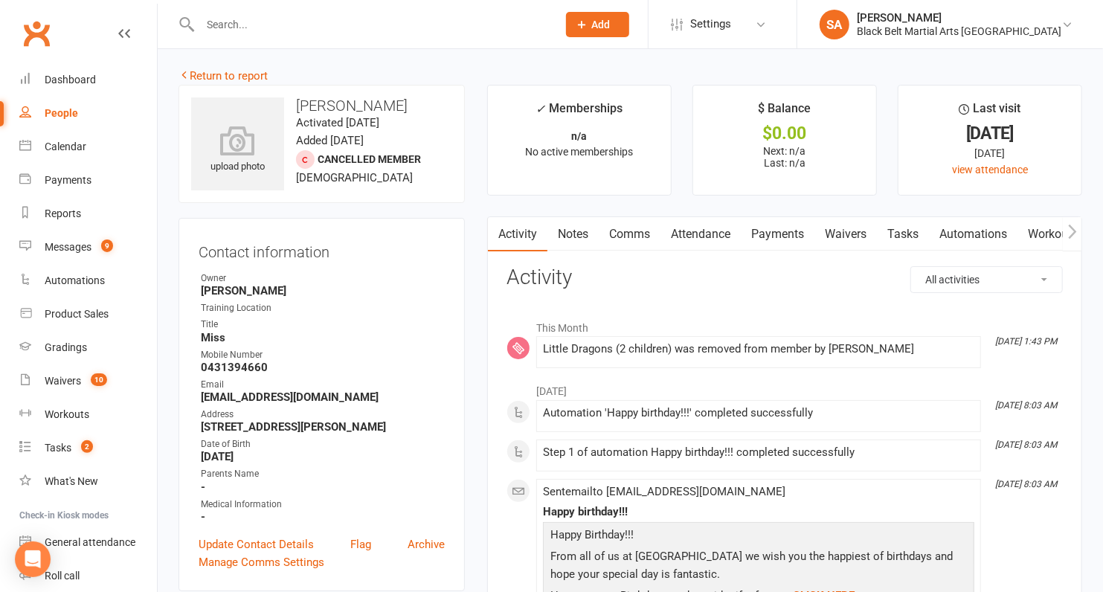
click at [711, 240] on link "Attendance" at bounding box center [701, 234] width 80 height 34
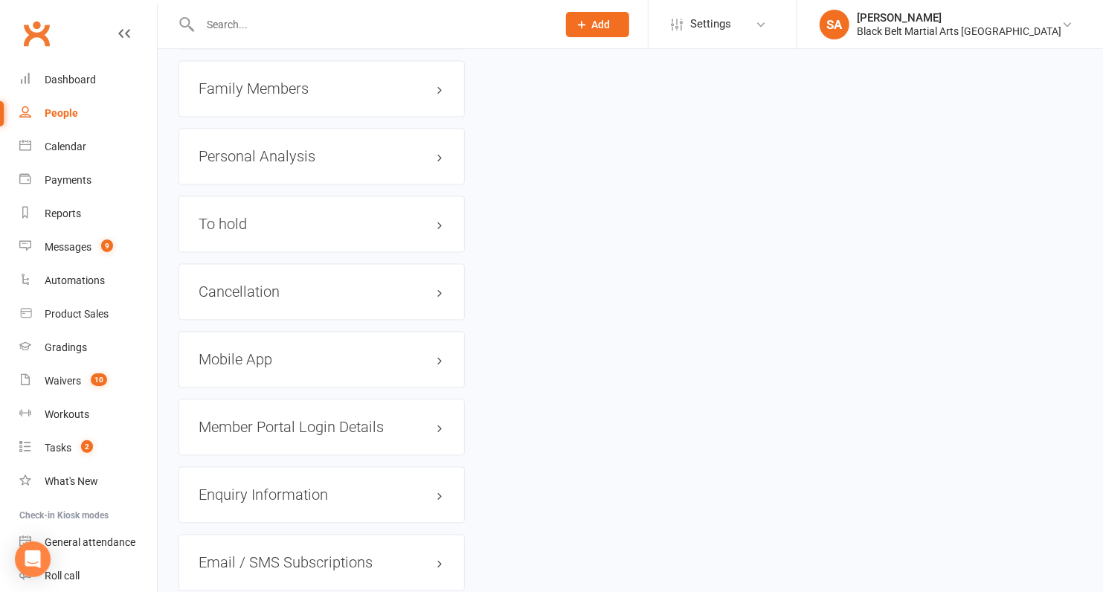
scroll to position [1696, 0]
click at [231, 263] on div "Cancellation edit" at bounding box center [322, 288] width 286 height 57
click at [236, 280] on h3 "Cancellation edit" at bounding box center [322, 288] width 246 height 16
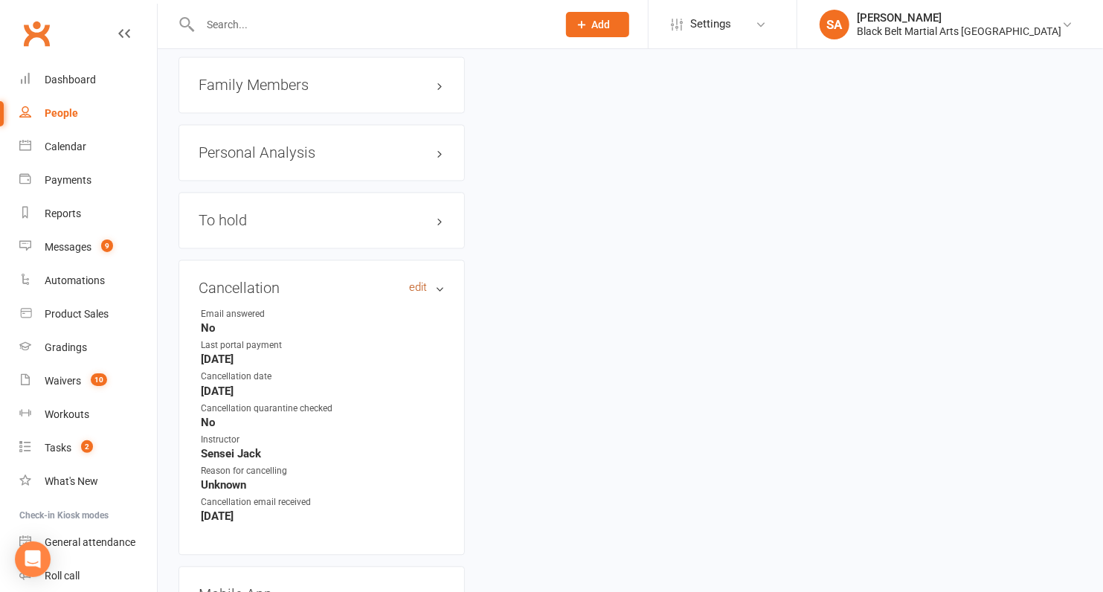
click at [419, 281] on link "edit" at bounding box center [418, 287] width 18 height 13
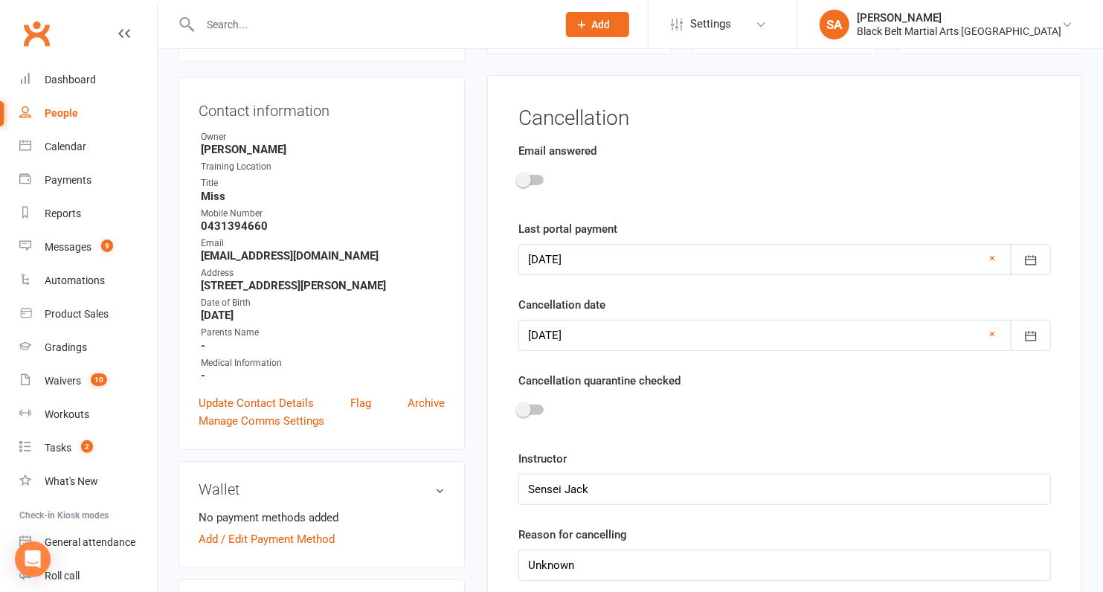
click at [530, 405] on div at bounding box center [531, 410] width 25 height 10
click at [519, 408] on input "checkbox" at bounding box center [519, 408] width 0 height 0
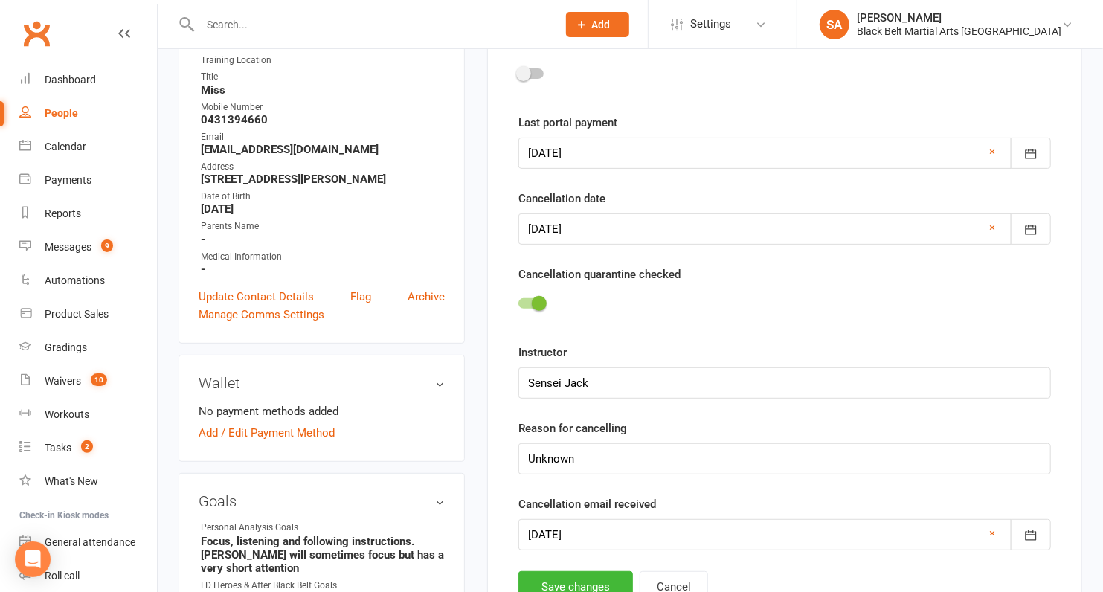
scroll to position [510, 0]
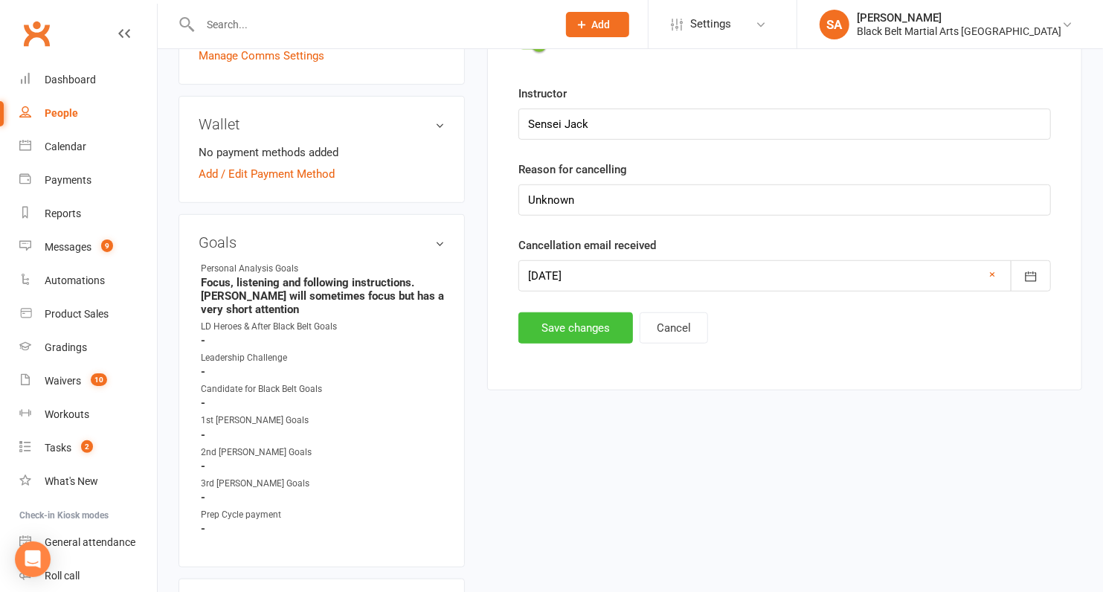
click at [560, 327] on button "Save changes" at bounding box center [576, 327] width 115 height 31
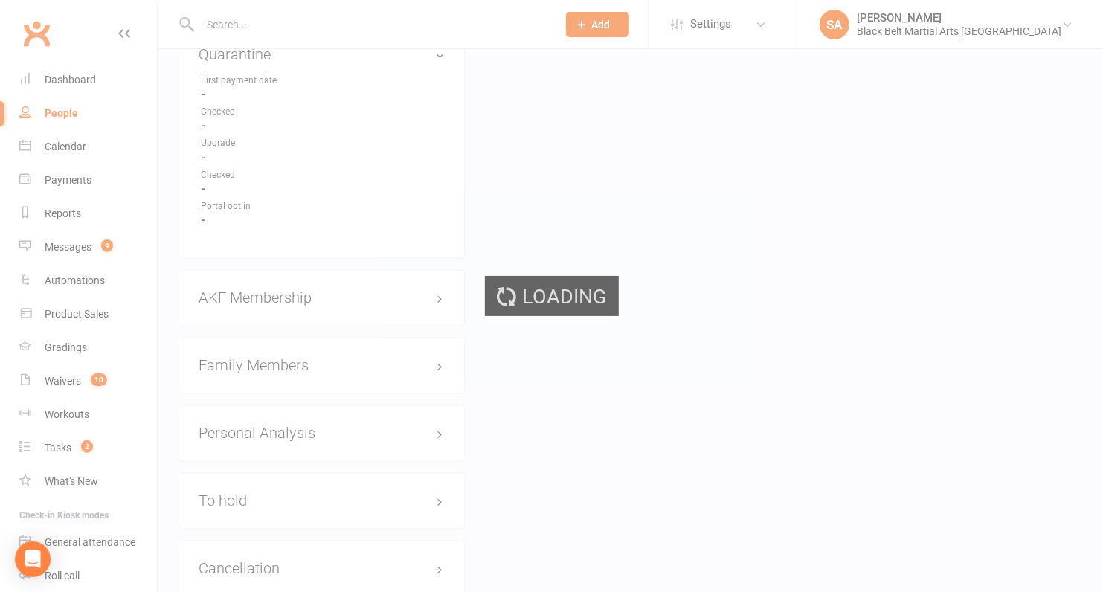
scroll to position [1464, 0]
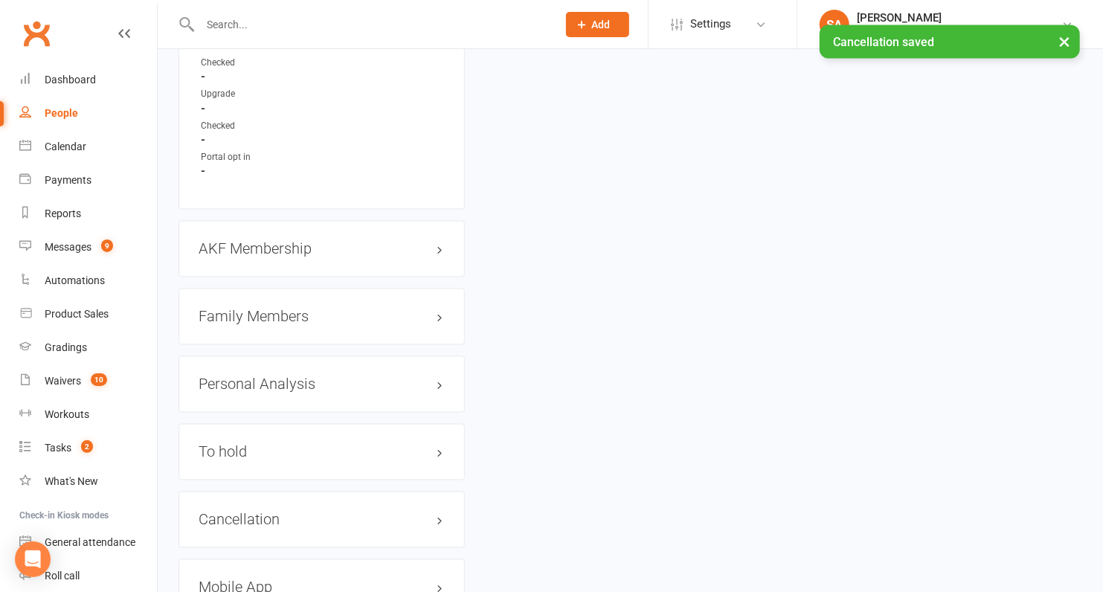
click at [271, 309] on h3 "Family Members" at bounding box center [322, 317] width 246 height 16
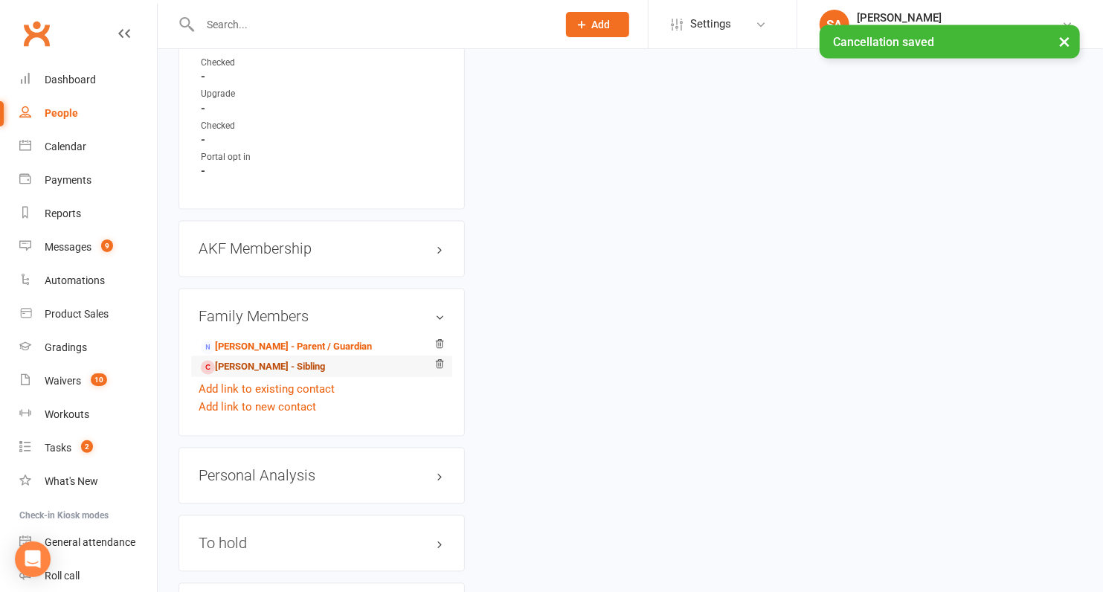
click at [268, 360] on link "Peyton Fletcher - Sibling" at bounding box center [263, 368] width 124 height 16
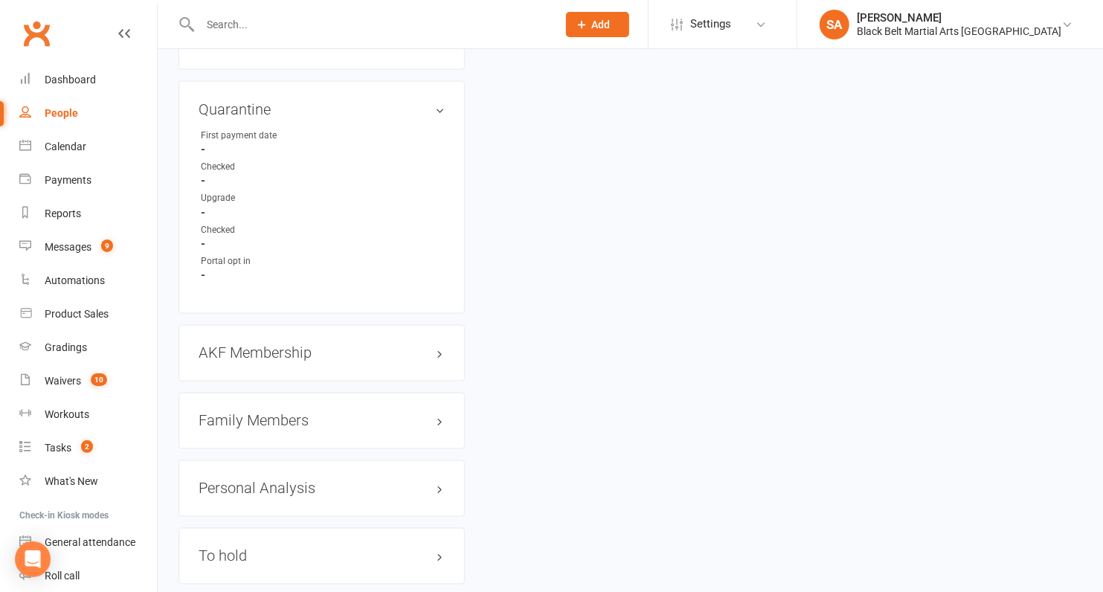
scroll to position [1361, 0]
click at [281, 344] on h3 "AKF Membership edit" at bounding box center [322, 352] width 246 height 16
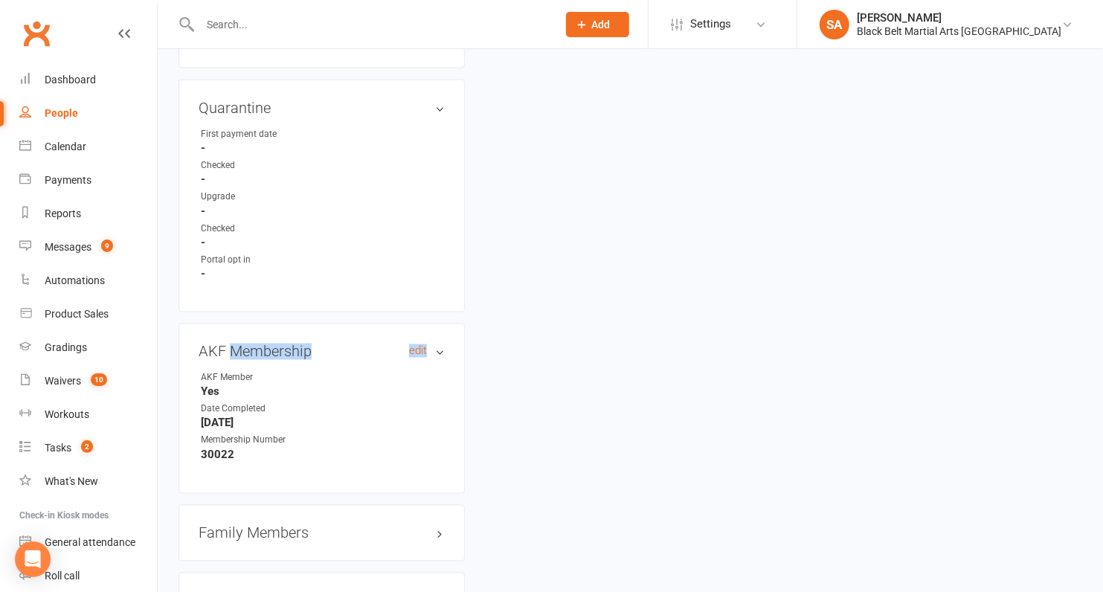
click at [281, 344] on h3 "AKF Membership edit" at bounding box center [322, 352] width 246 height 16
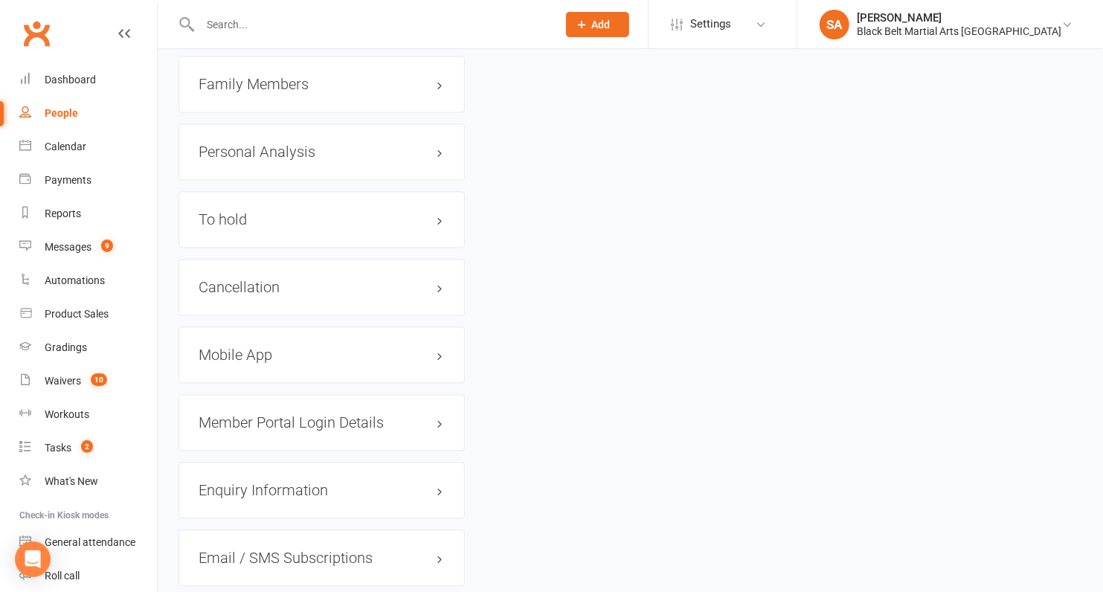
scroll to position [1705, 0]
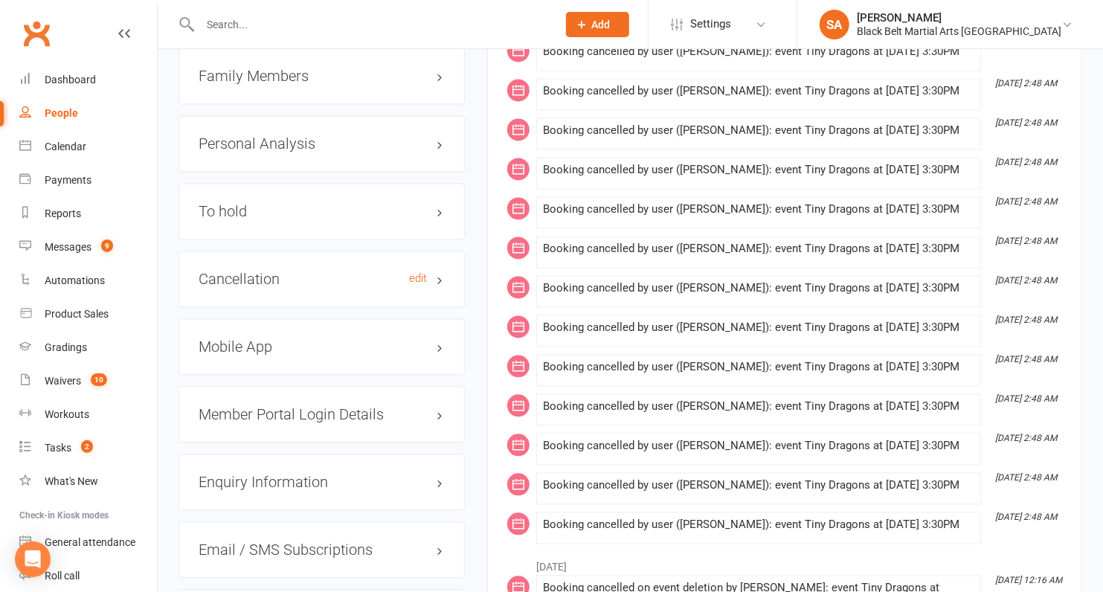
click at [277, 271] on h3 "Cancellation edit" at bounding box center [322, 279] width 246 height 16
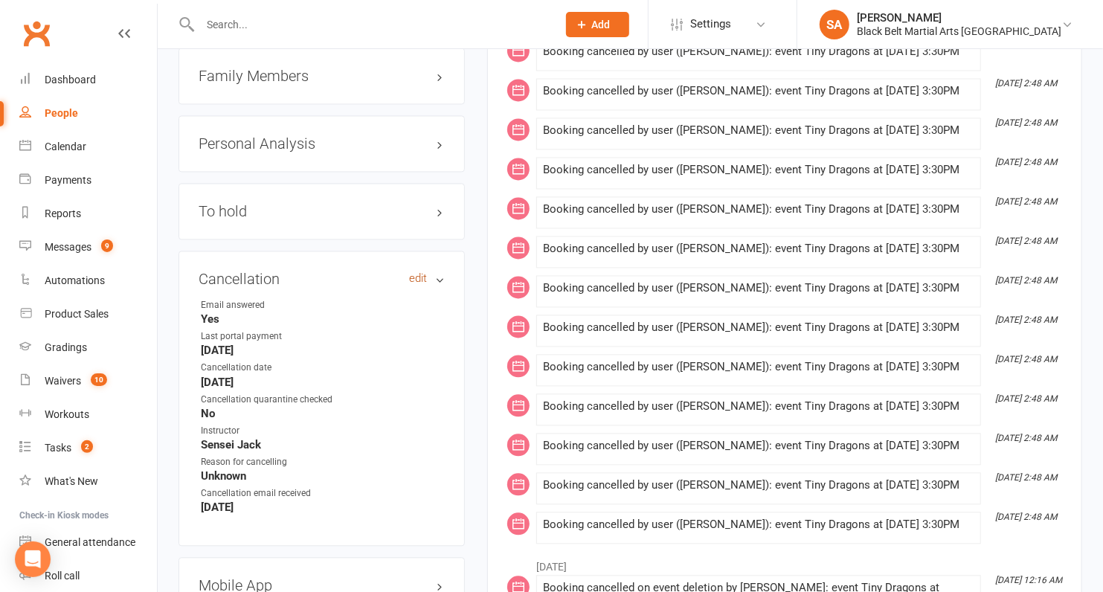
click at [413, 272] on link "edit" at bounding box center [418, 278] width 18 height 13
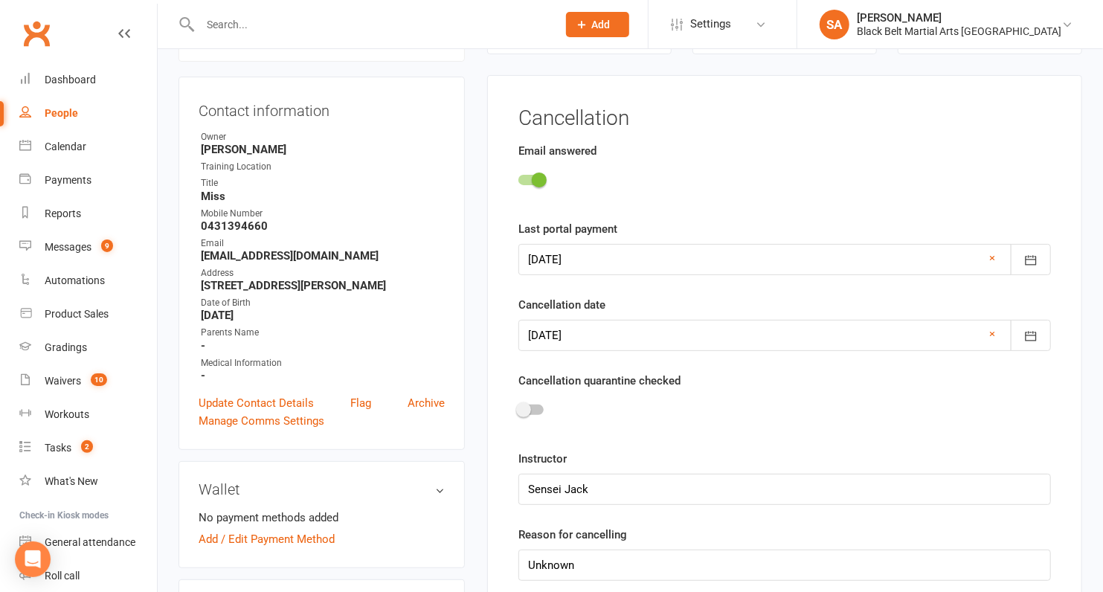
click at [533, 408] on div at bounding box center [531, 410] width 25 height 10
click at [519, 408] on input "checkbox" at bounding box center [519, 408] width 0 height 0
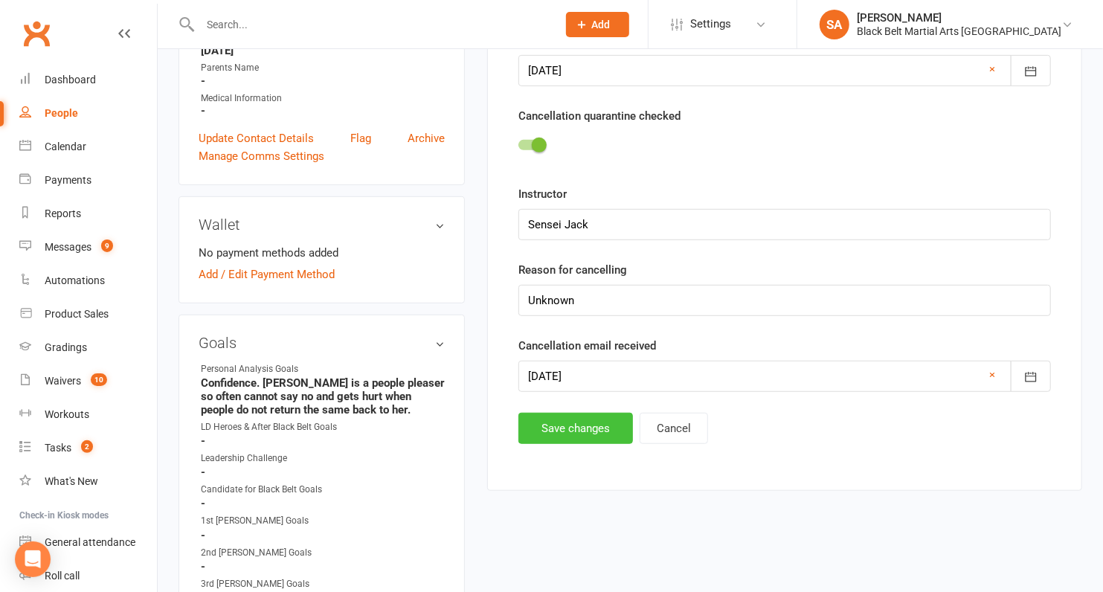
click at [536, 419] on button "Save changes" at bounding box center [576, 428] width 115 height 31
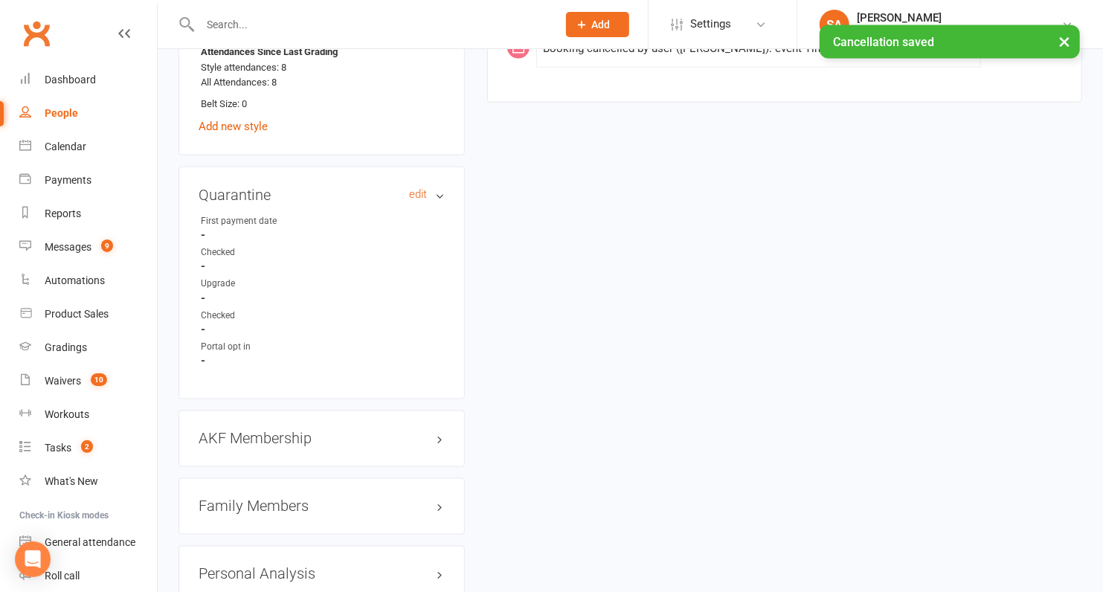
scroll to position [1296, 0]
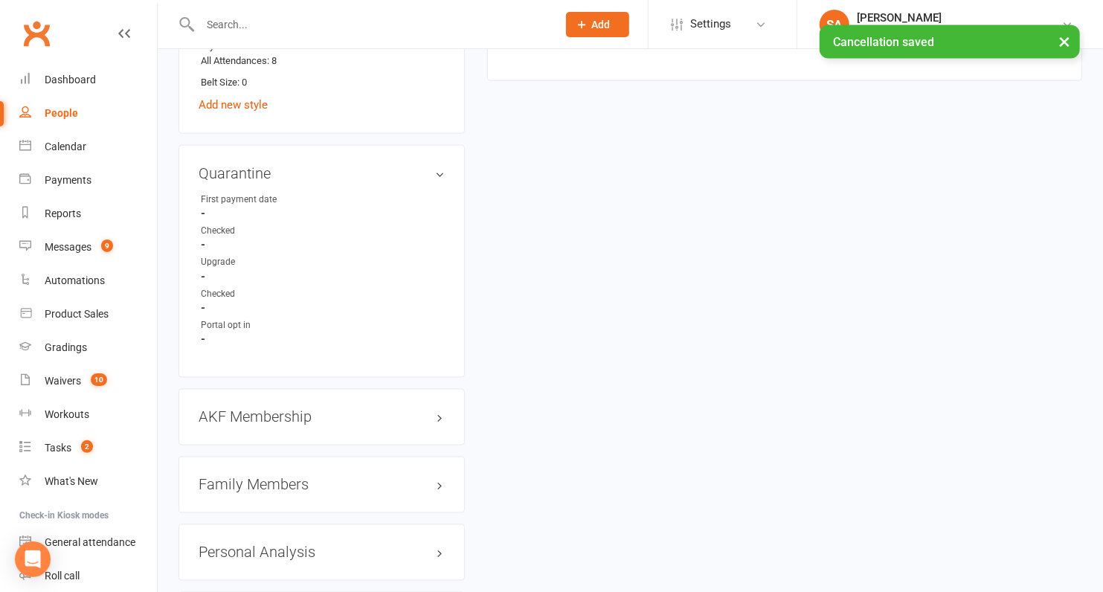
click at [255, 485] on div "Family Members" at bounding box center [322, 485] width 286 height 57
click at [255, 477] on h3 "Family Members" at bounding box center [322, 485] width 246 height 16
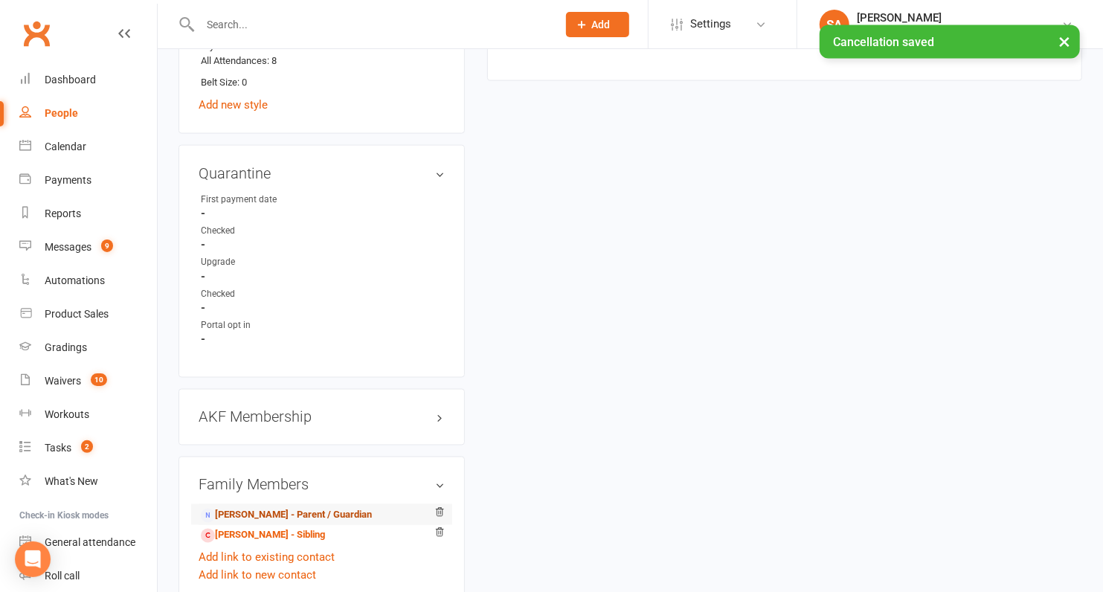
click at [256, 508] on link "Rebecca Verity - Parent / Guardian" at bounding box center [286, 516] width 171 height 16
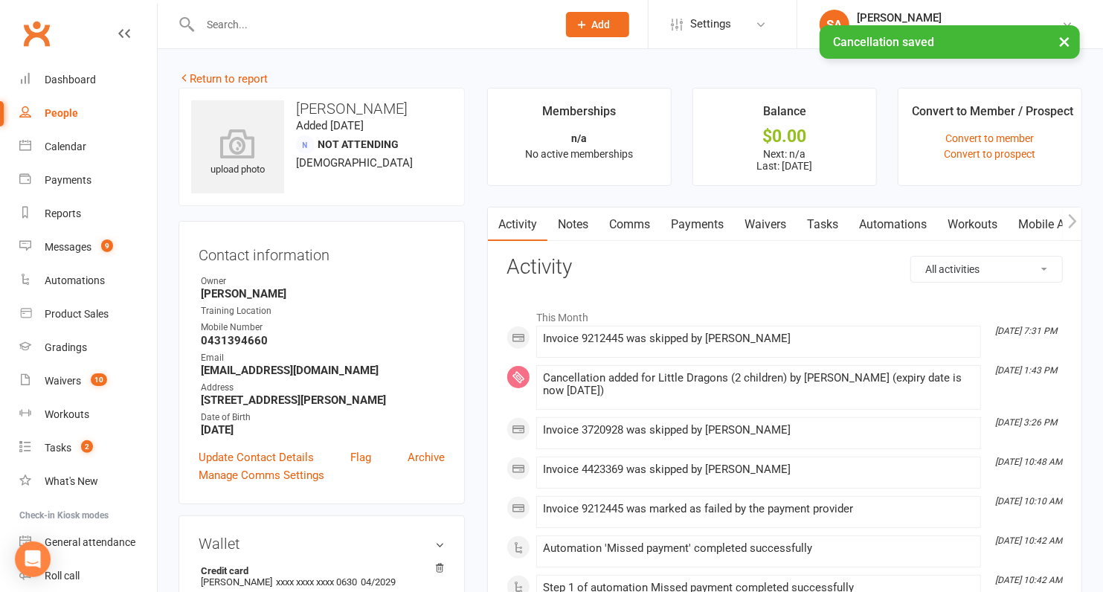
click at [707, 228] on link "Payments" at bounding box center [698, 225] width 74 height 34
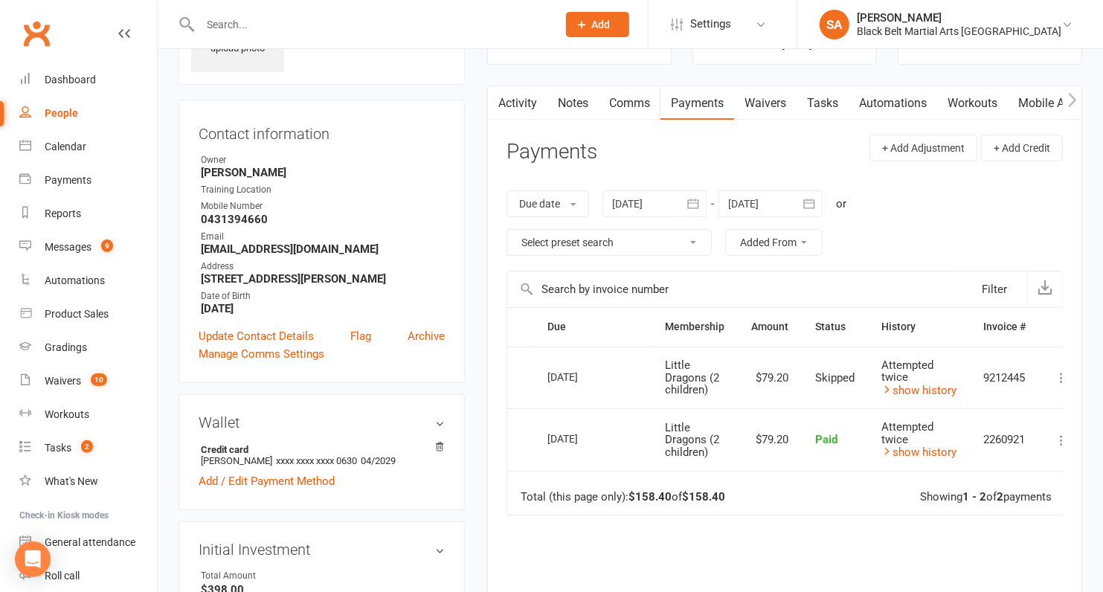
scroll to position [126, 0]
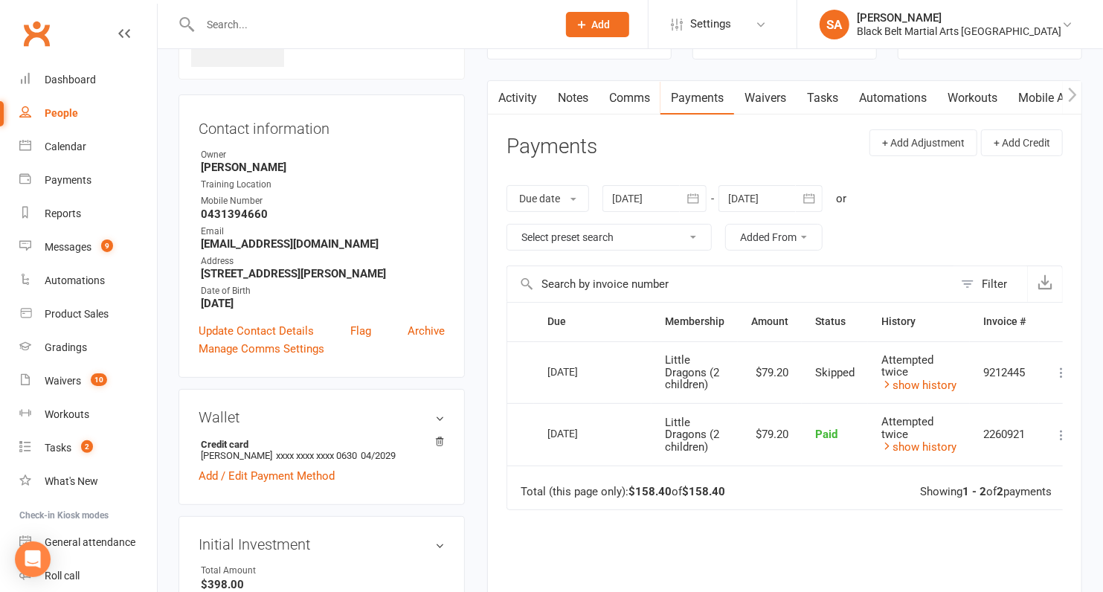
click at [760, 193] on div at bounding box center [771, 198] width 104 height 27
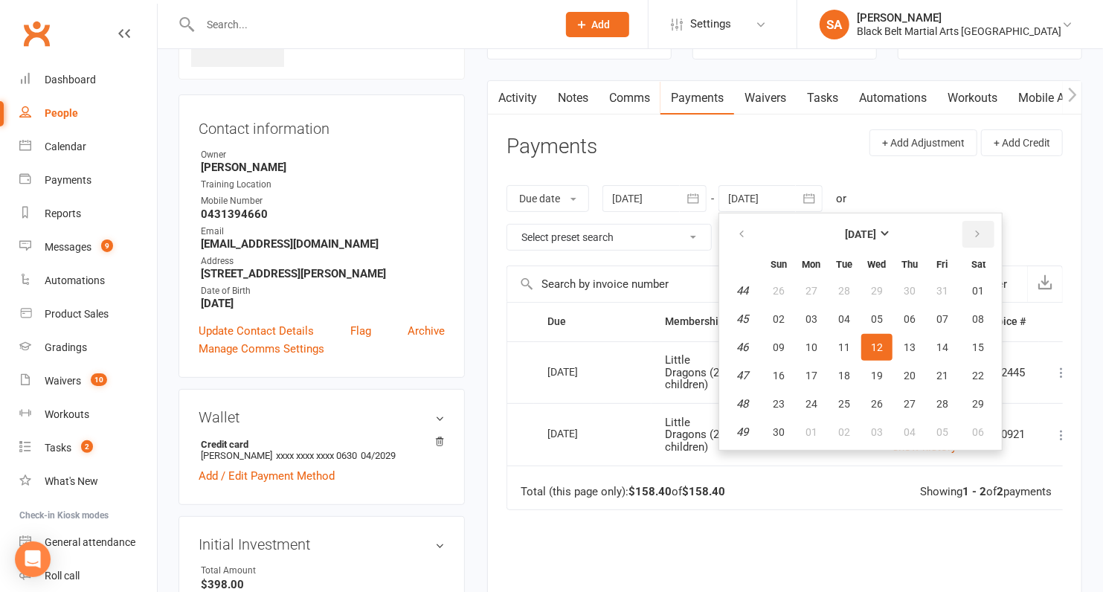
click at [974, 229] on icon "button" at bounding box center [977, 234] width 10 height 12
click at [978, 370] on span "28" at bounding box center [979, 376] width 12 height 12
type input "28 Feb 2026"
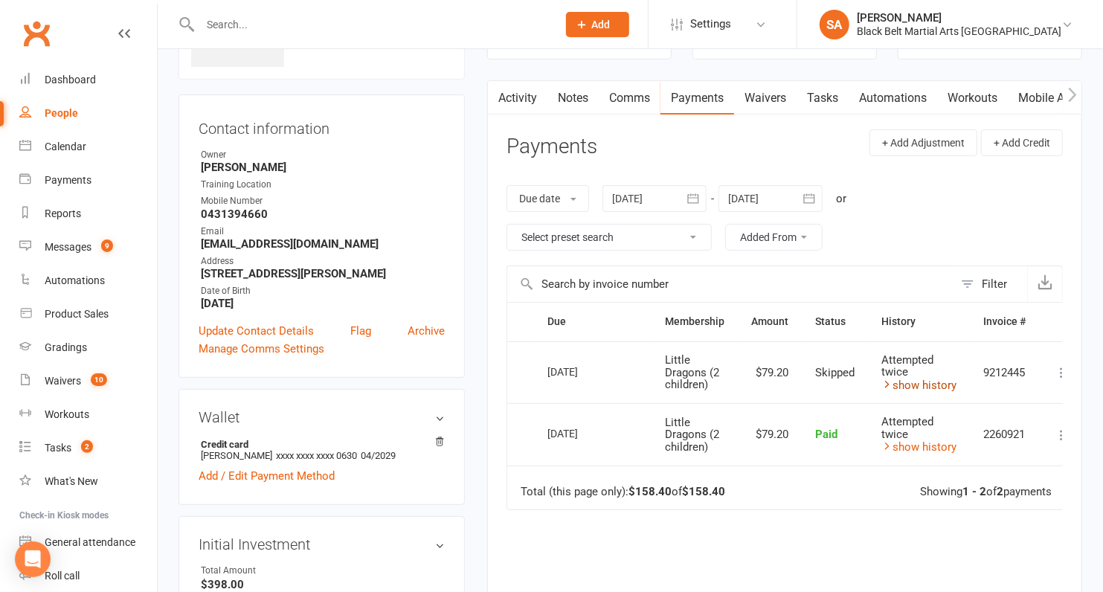
click at [885, 387] on icon at bounding box center [887, 384] width 11 height 11
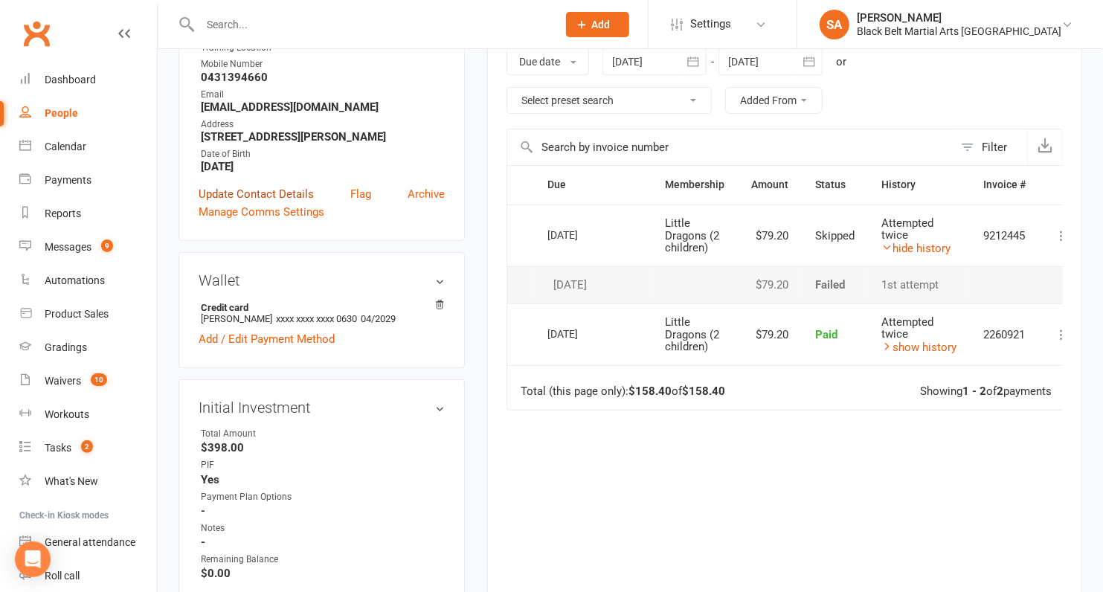
scroll to position [0, 0]
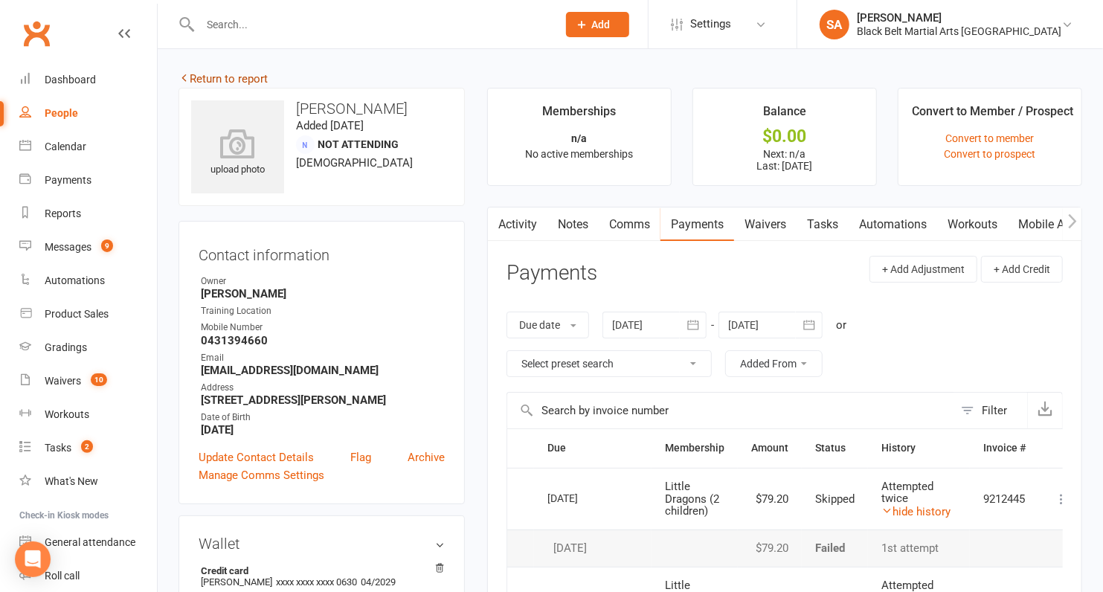
click at [233, 77] on link "Return to report" at bounding box center [223, 78] width 89 height 13
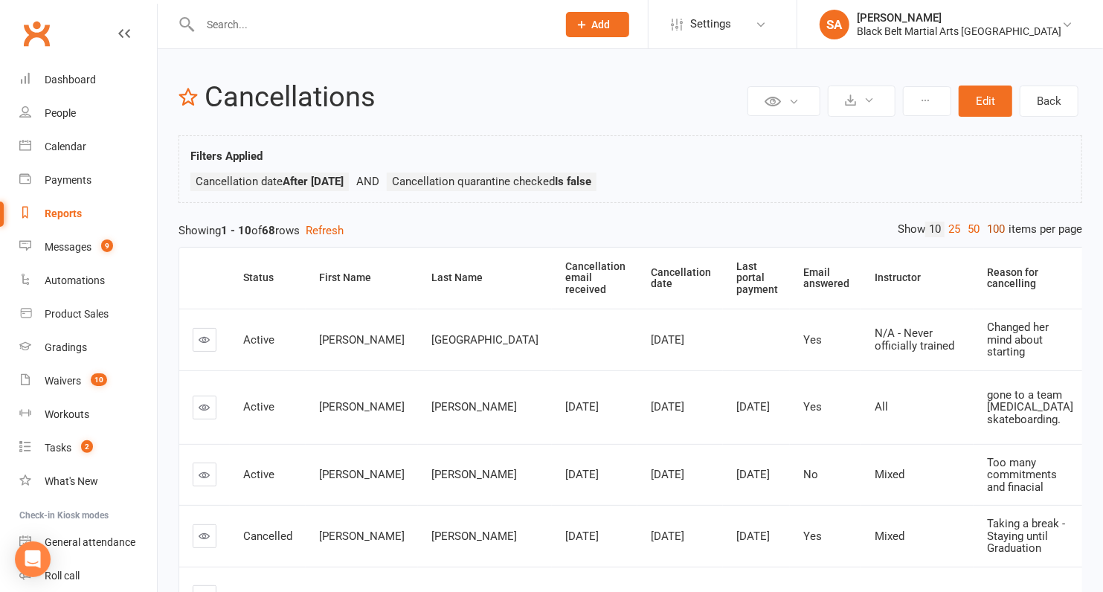
click at [1004, 230] on link "100" at bounding box center [995, 230] width 25 height 16
click at [638, 271] on th "Cancellation date" at bounding box center [681, 278] width 86 height 61
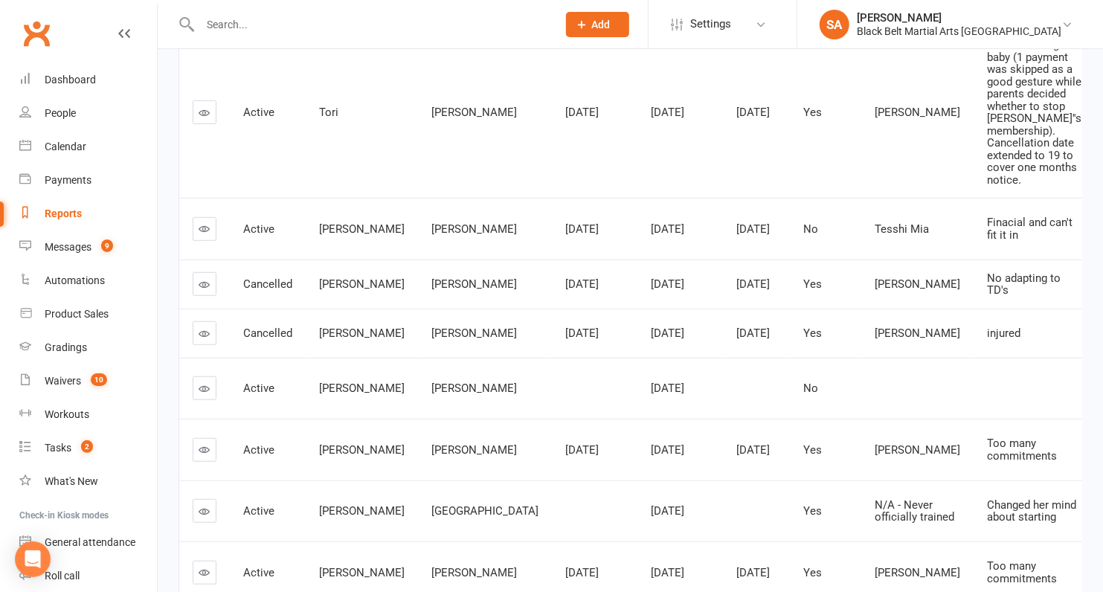
scroll to position [460, 0]
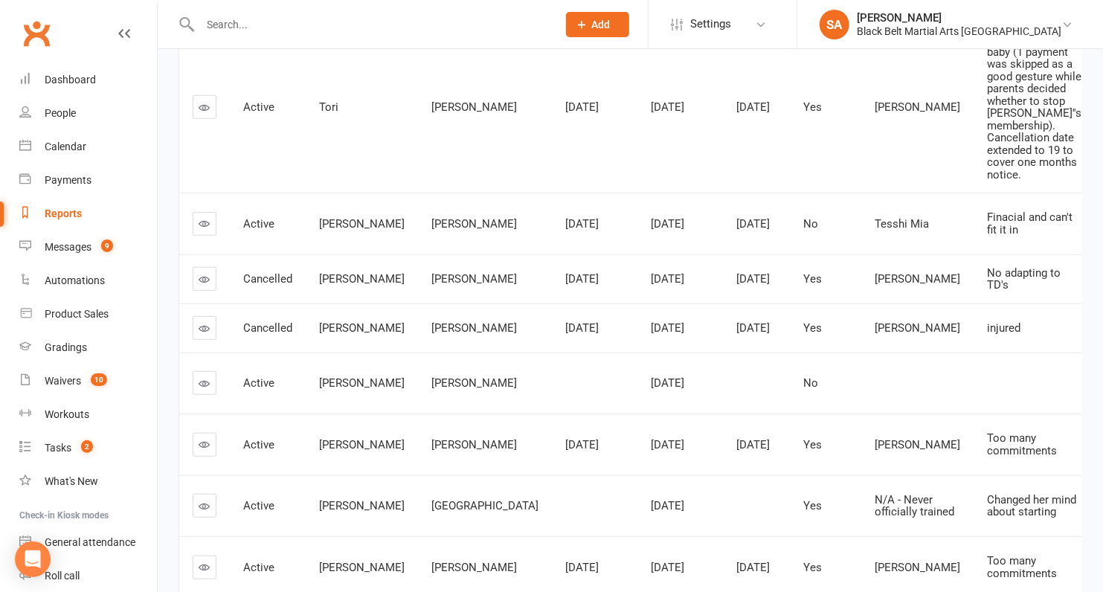
click at [202, 291] on link at bounding box center [205, 279] width 24 height 24
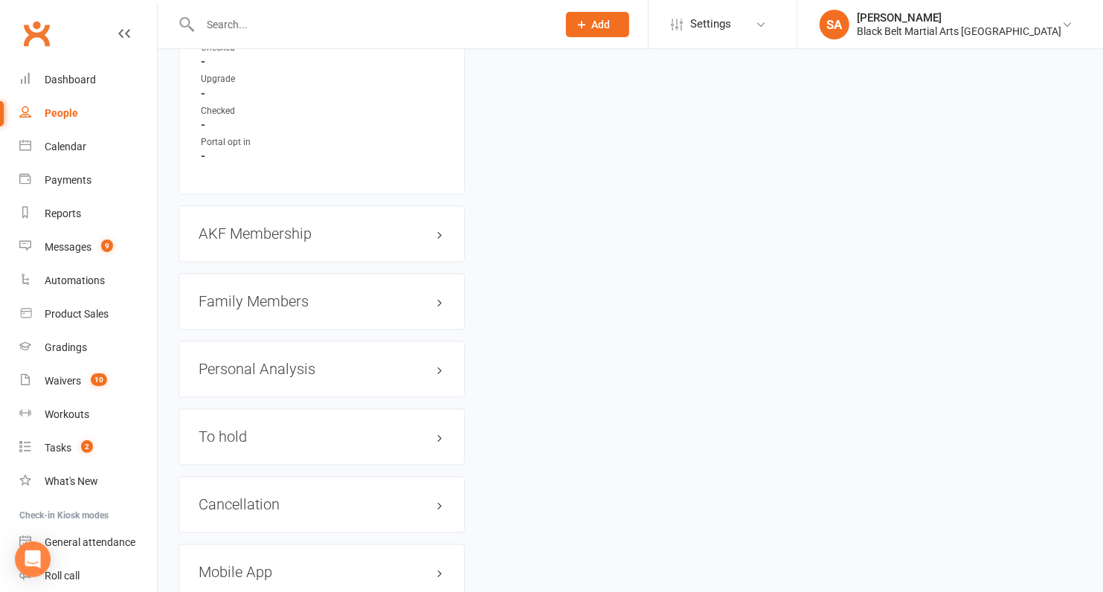
scroll to position [1481, 0]
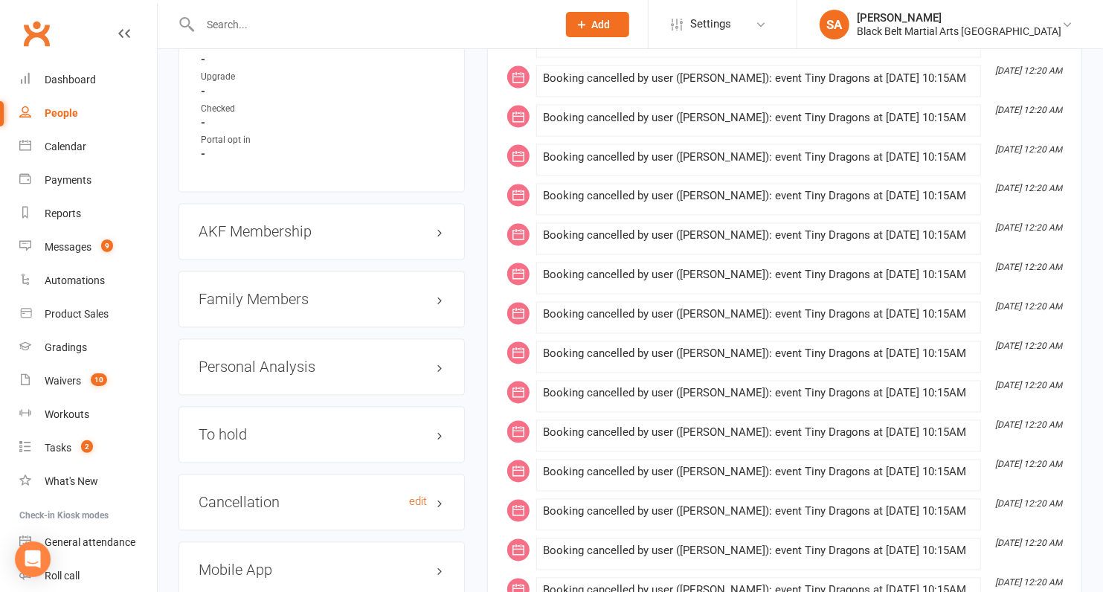
click at [297, 495] on h3 "Cancellation edit" at bounding box center [322, 503] width 246 height 16
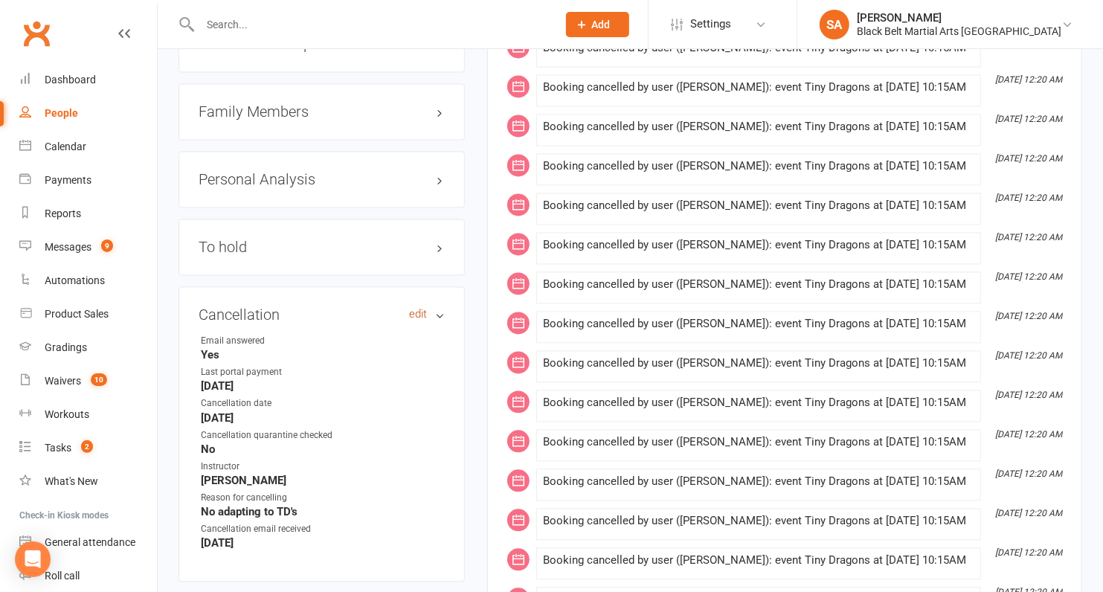
click at [411, 308] on link "edit" at bounding box center [418, 314] width 18 height 13
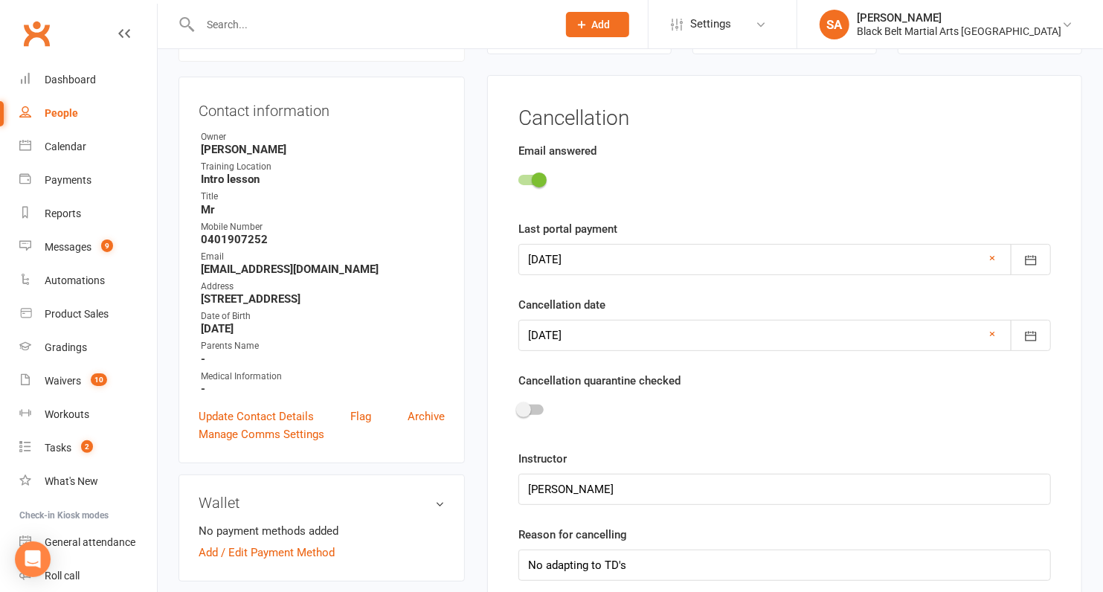
click at [529, 408] on span at bounding box center [523, 409] width 15 height 15
click at [519, 408] on input "checkbox" at bounding box center [519, 408] width 0 height 0
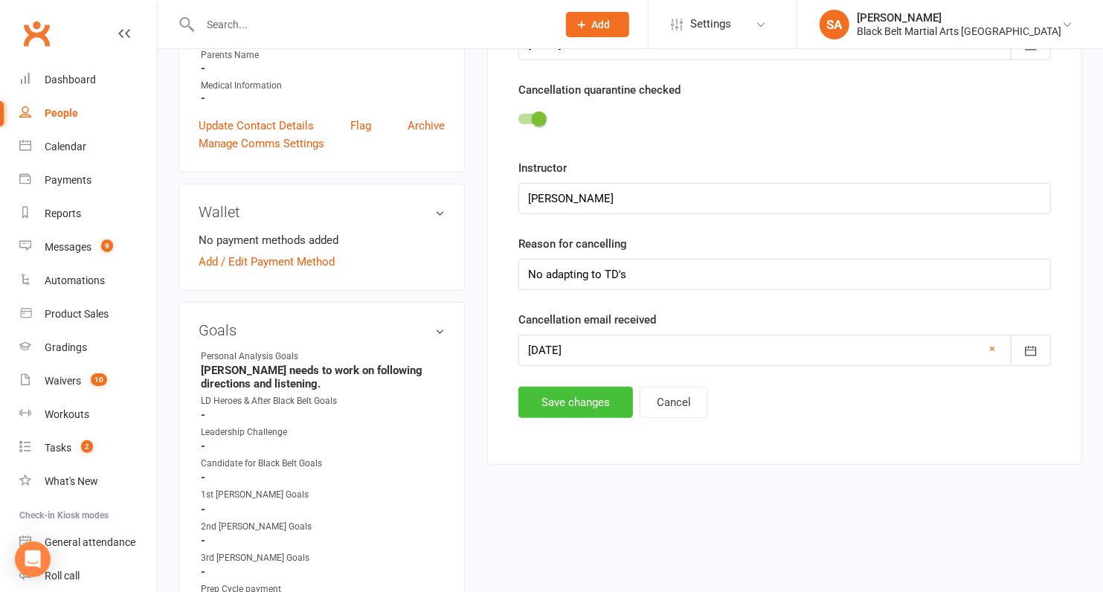
click at [541, 397] on button "Save changes" at bounding box center [576, 402] width 115 height 31
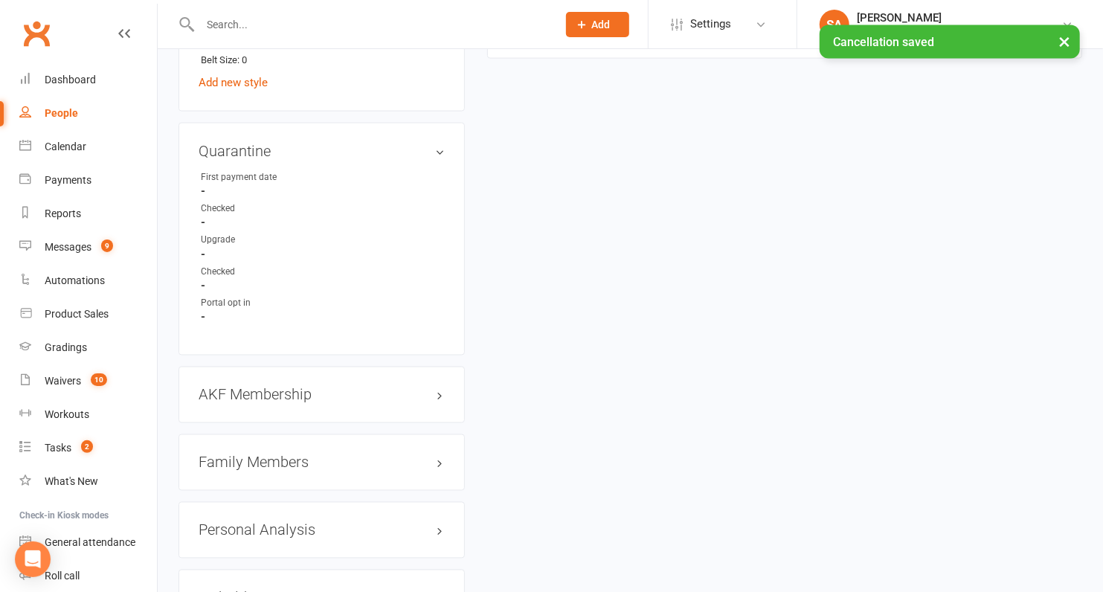
scroll to position [1543, 0]
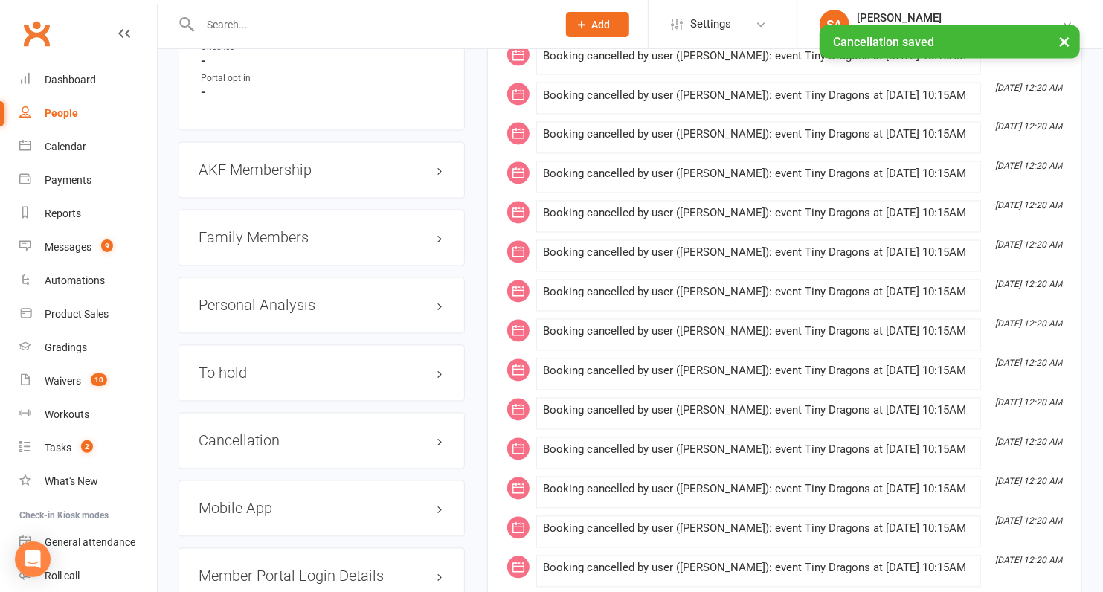
click at [265, 230] on h3 "Family Members" at bounding box center [322, 238] width 246 height 16
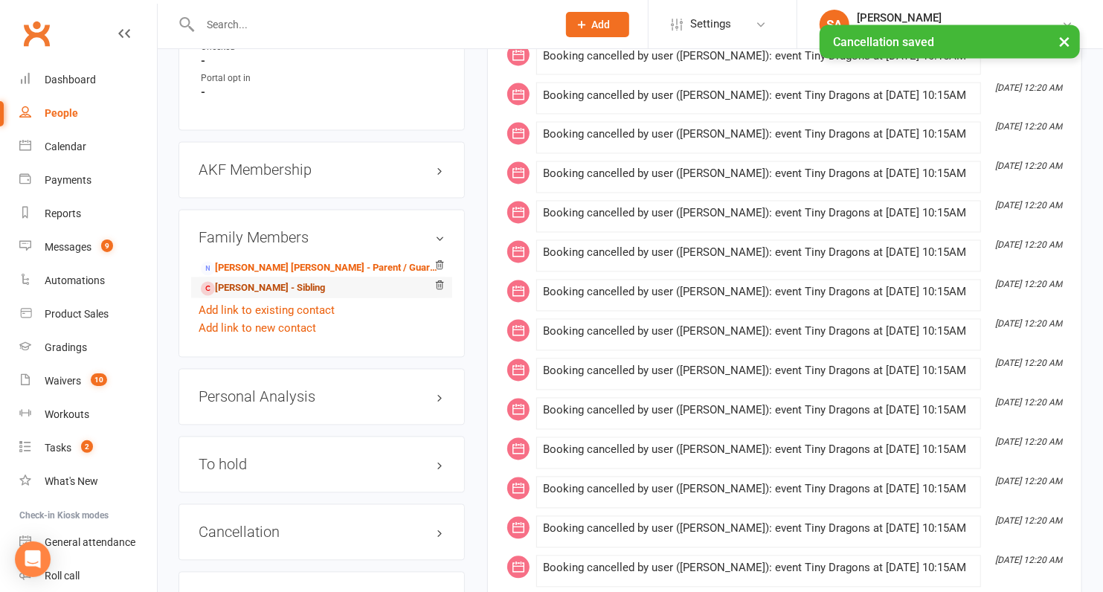
click at [262, 281] on link "Fletcher Ida - Sibling" at bounding box center [263, 289] width 124 height 16
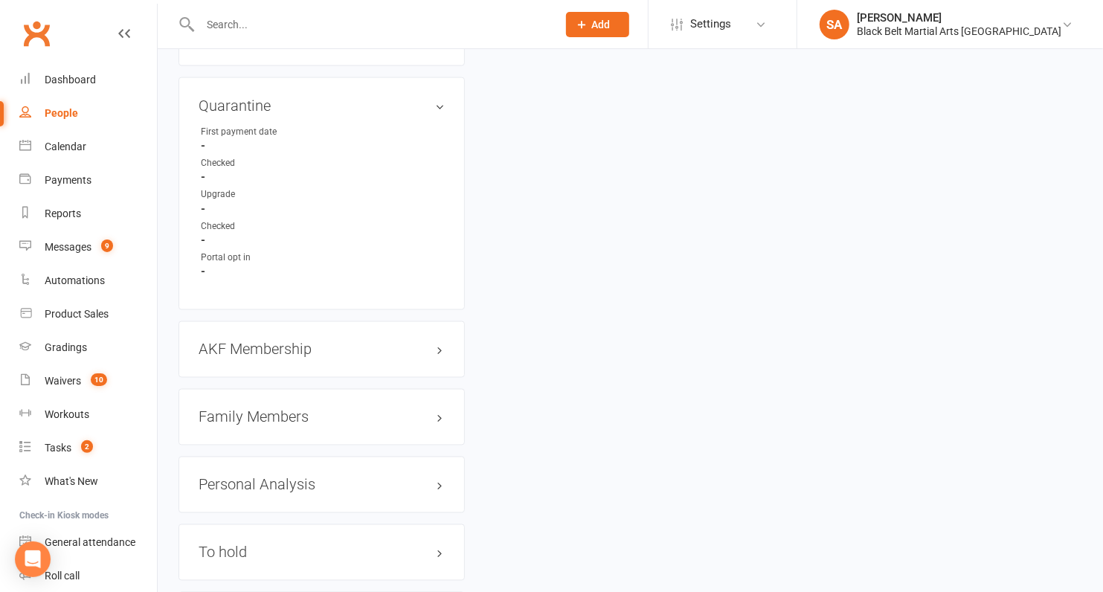
scroll to position [1377, 0]
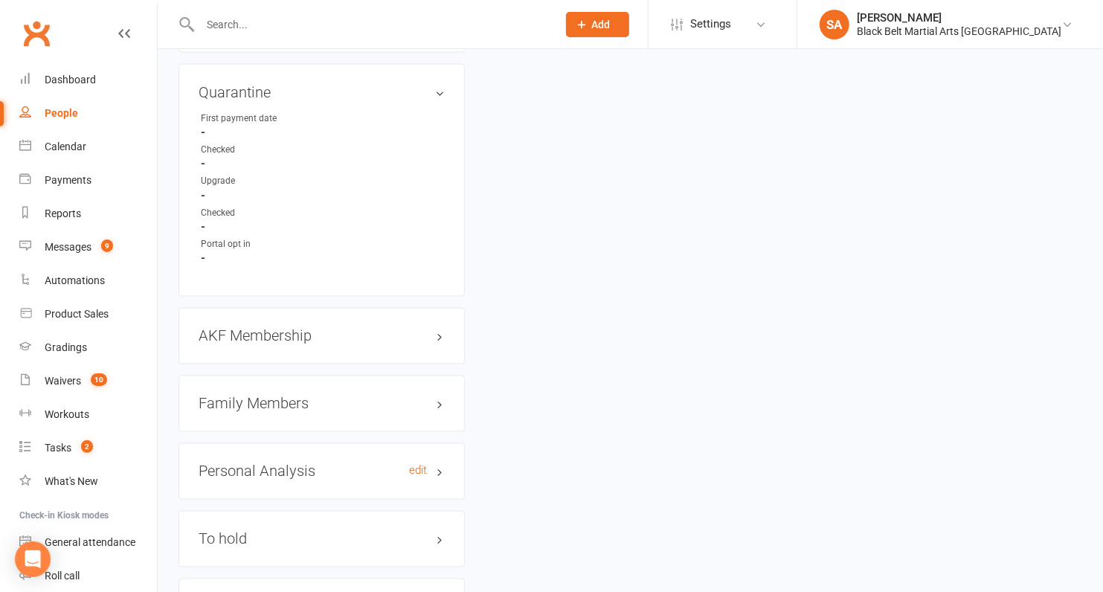
click at [266, 463] on h3 "Personal Analysis edit" at bounding box center [322, 471] width 246 height 16
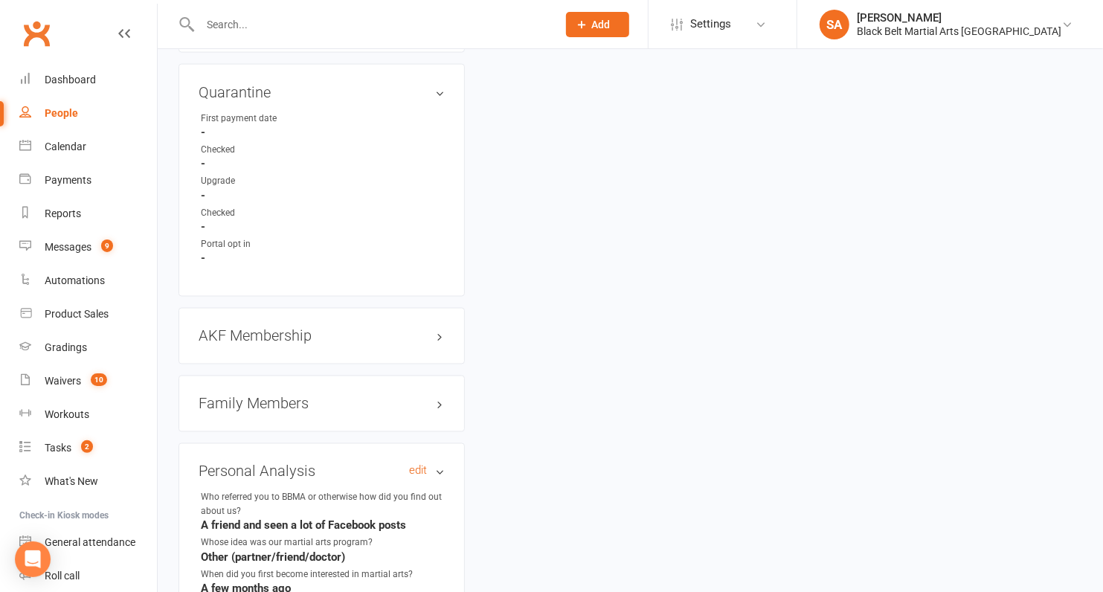
click at [266, 463] on h3 "Personal Analysis edit" at bounding box center [322, 471] width 246 height 16
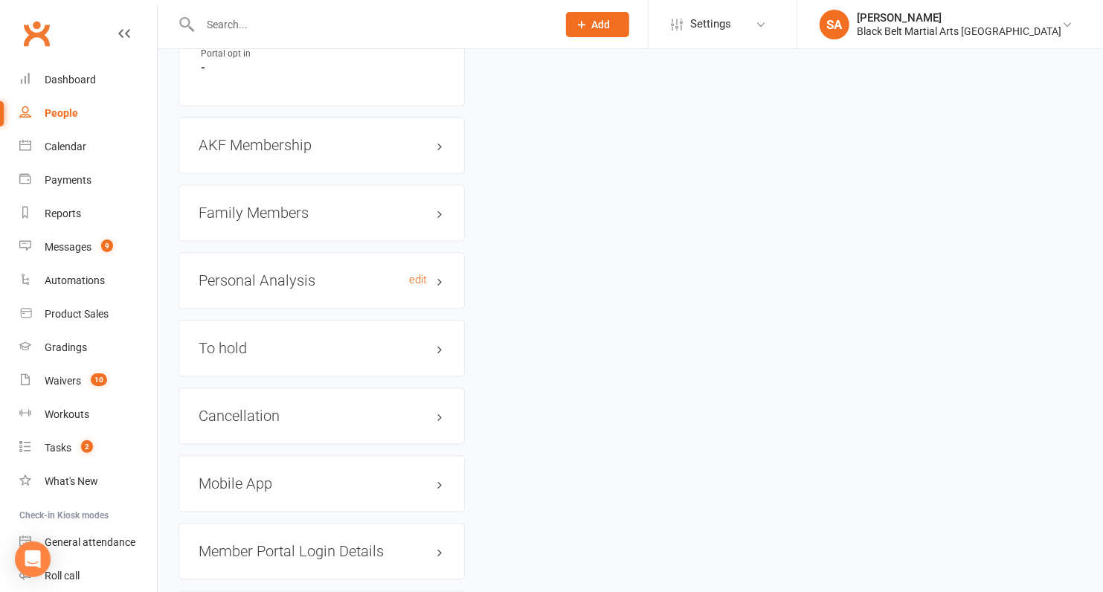
scroll to position [1570, 0]
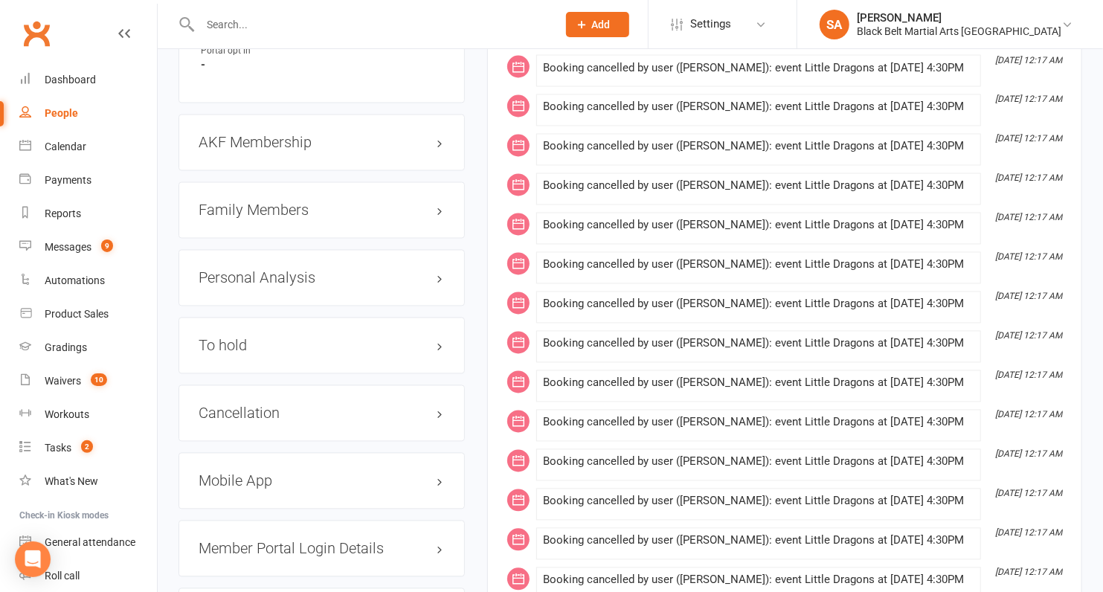
click at [254, 413] on div "Cancellation edit" at bounding box center [322, 413] width 286 height 57
click at [257, 405] on h3 "Cancellation edit" at bounding box center [322, 413] width 246 height 16
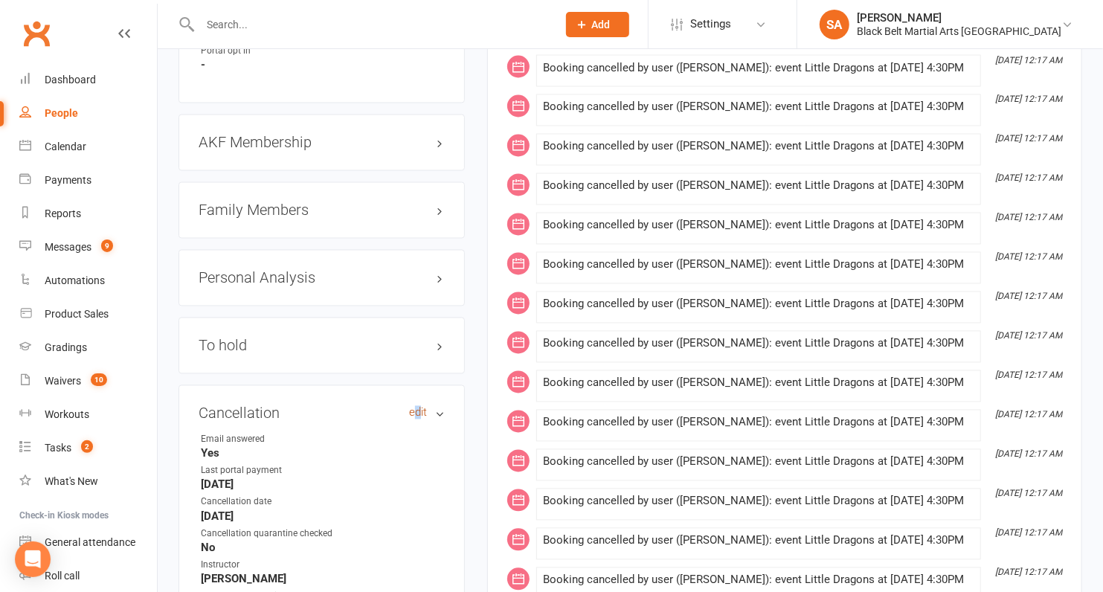
click at [418, 407] on link "edit" at bounding box center [418, 413] width 18 height 13
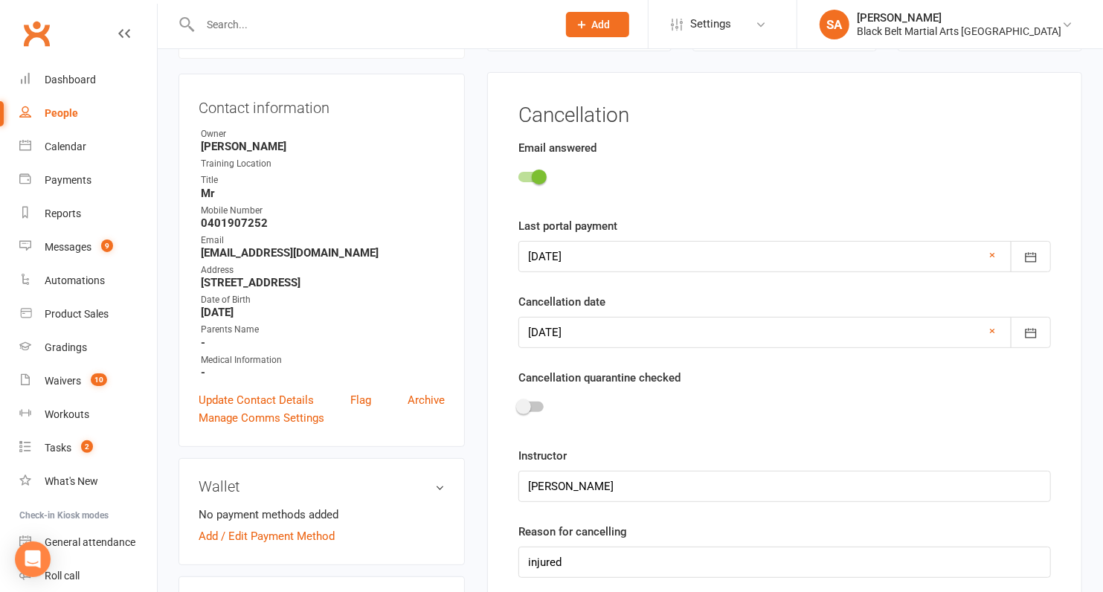
scroll to position [144, 0]
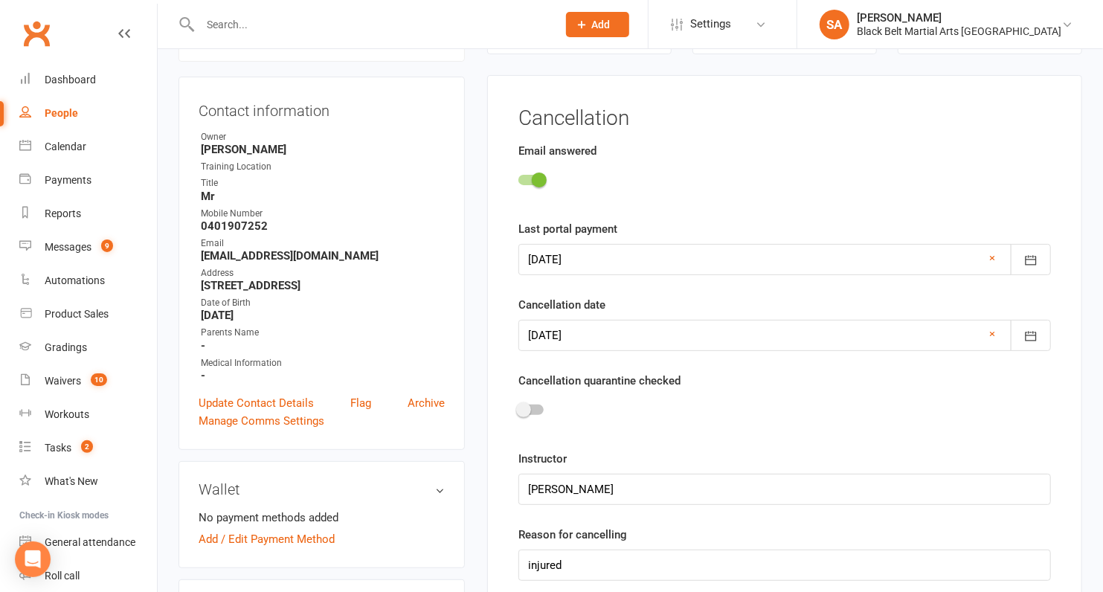
click at [532, 414] on div at bounding box center [785, 412] width 533 height 33
click at [530, 405] on div at bounding box center [531, 410] width 25 height 10
click at [519, 408] on input "checkbox" at bounding box center [519, 408] width 0 height 0
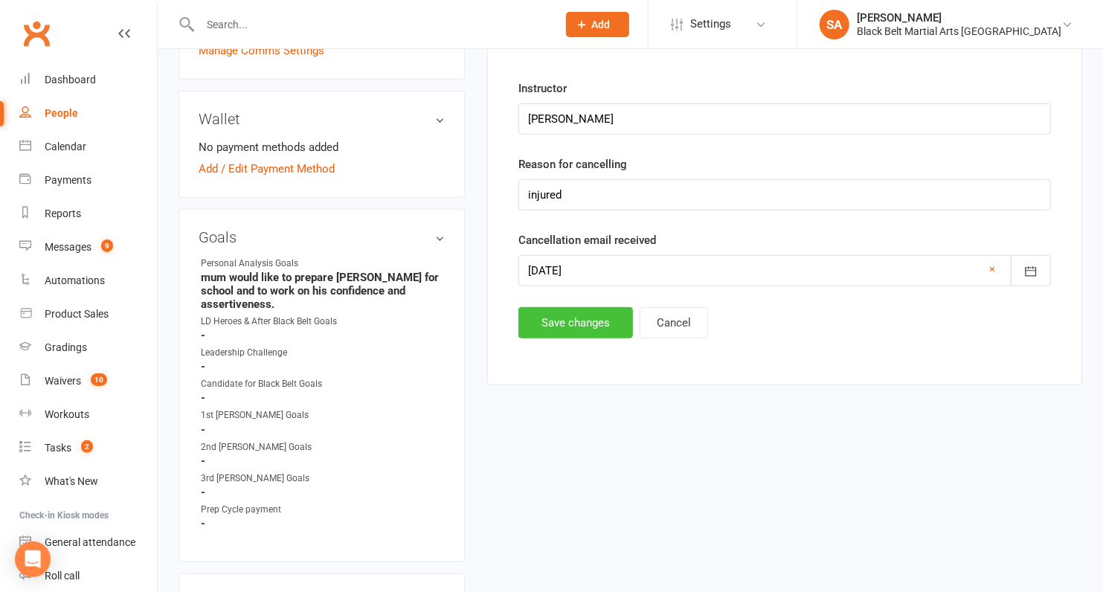
click at [542, 324] on button "Save changes" at bounding box center [576, 322] width 115 height 31
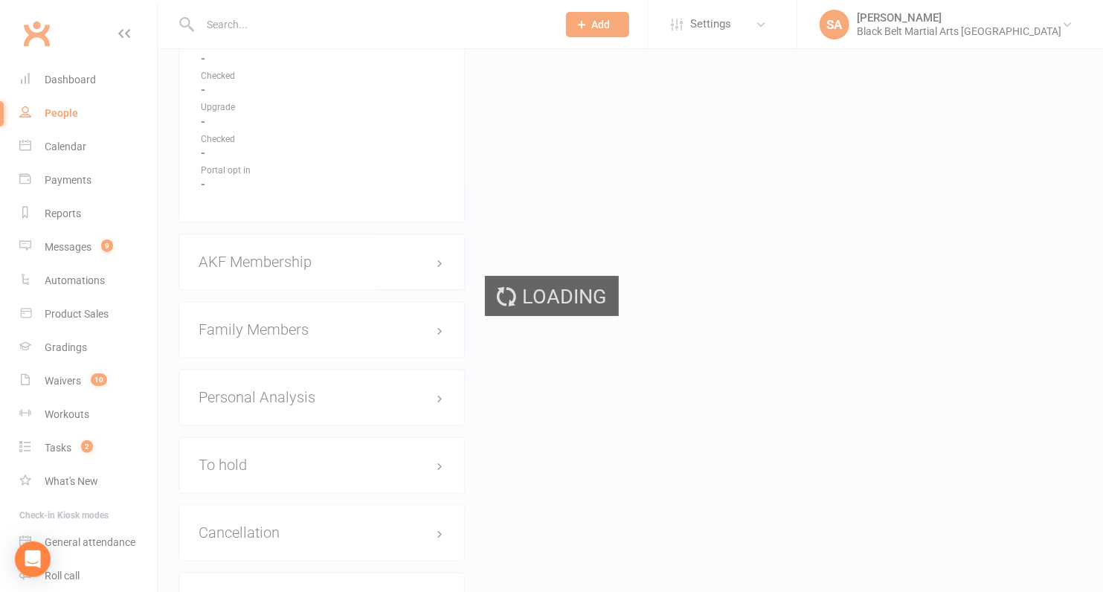
scroll to position [1492, 0]
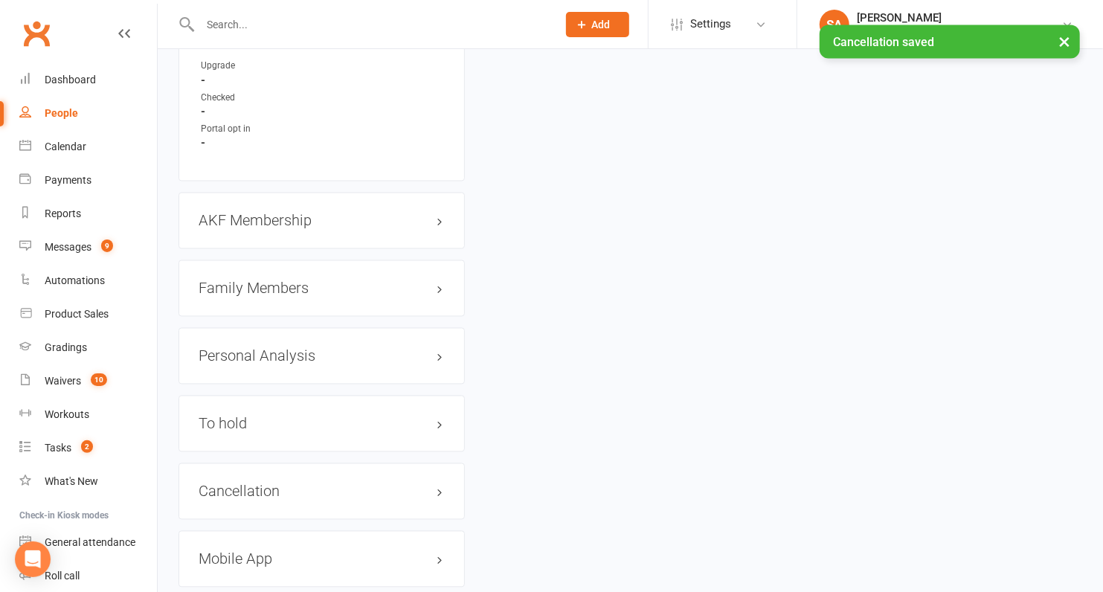
click at [260, 280] on h3 "Family Members" at bounding box center [322, 288] width 246 height 16
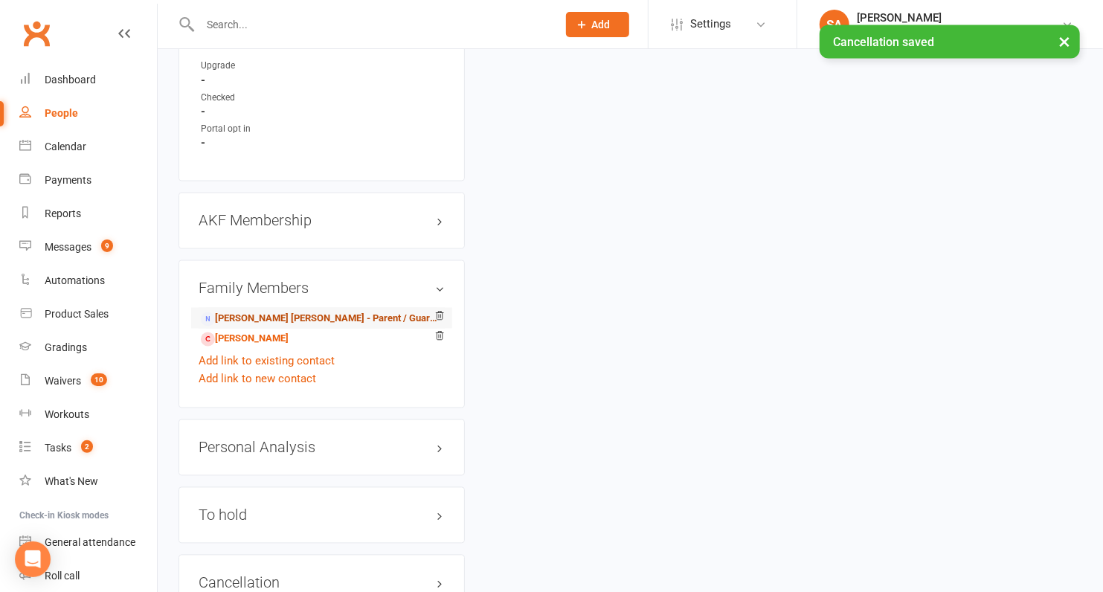
click at [254, 312] on link "Rebecca Ida - Parent / Guardian" at bounding box center [319, 320] width 237 height 16
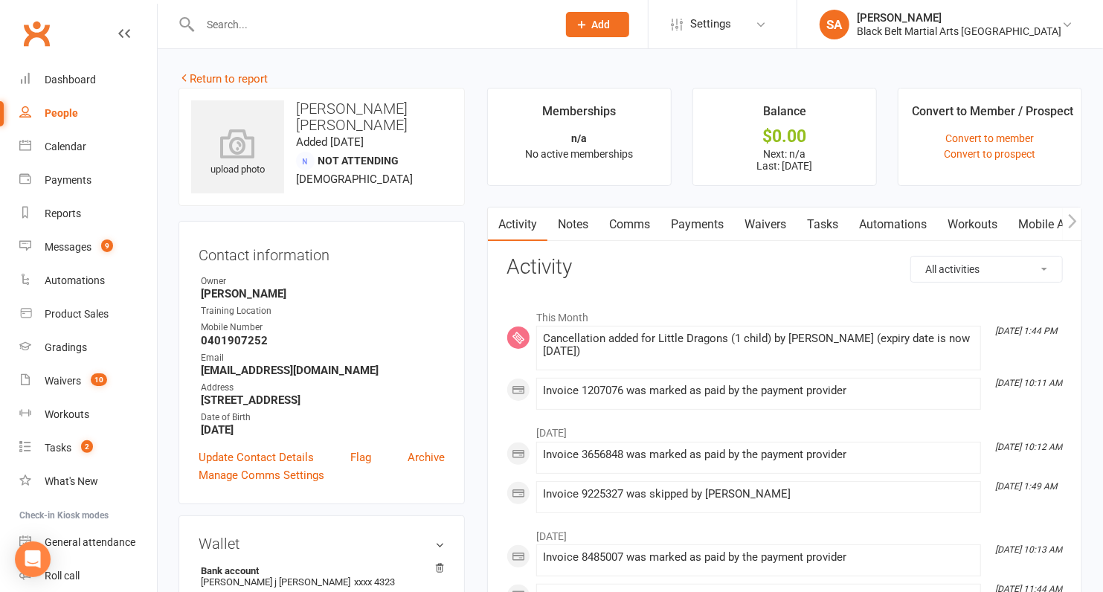
click at [702, 232] on link "Payments" at bounding box center [698, 225] width 74 height 34
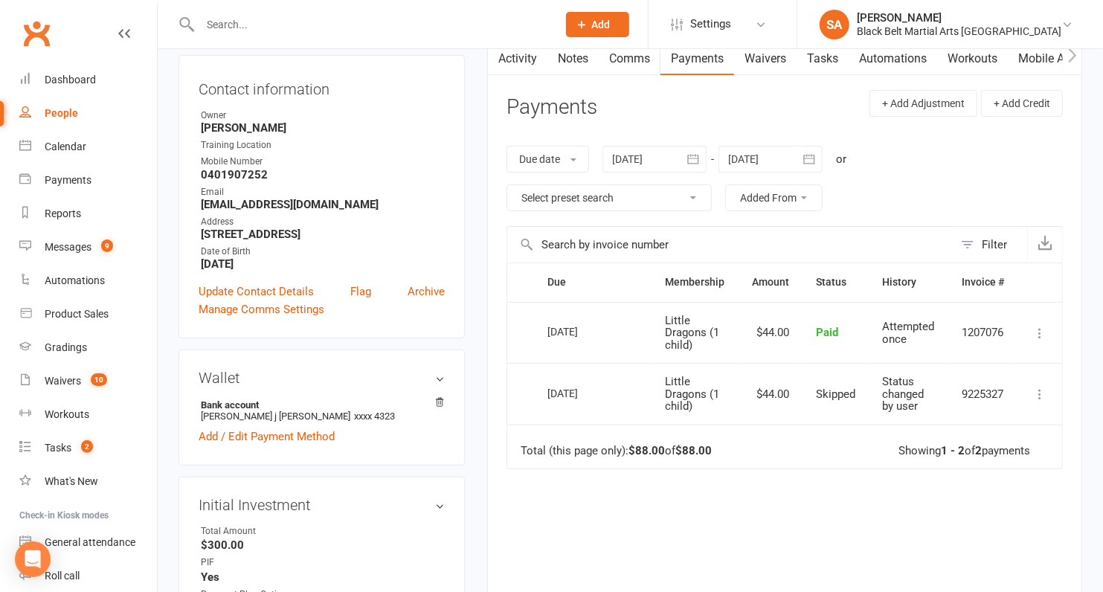
scroll to position [167, 0]
click at [742, 155] on div at bounding box center [771, 158] width 104 height 27
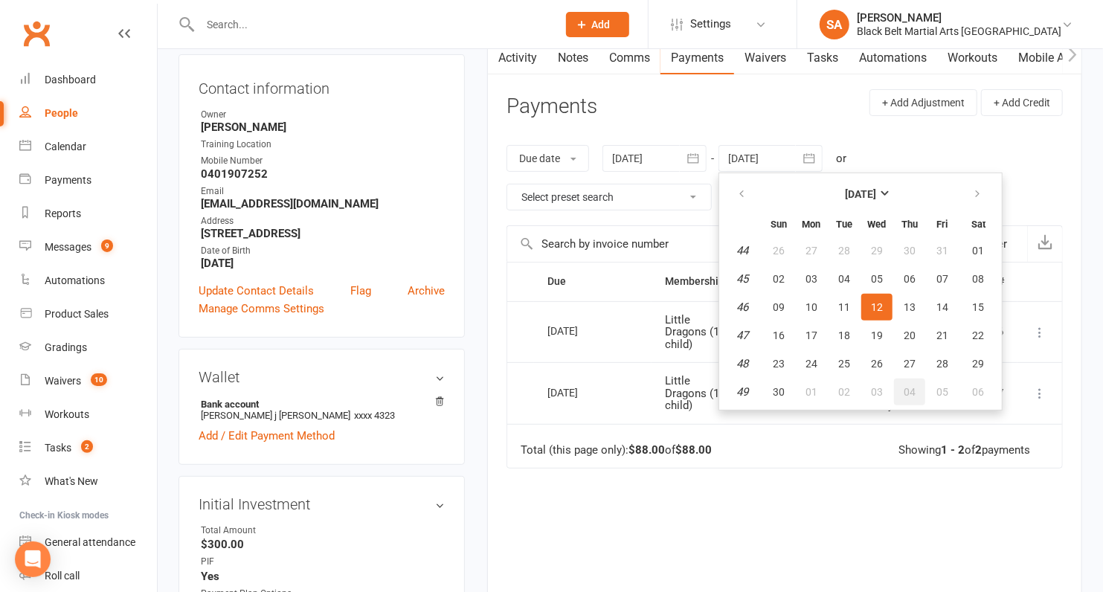
click at [908, 391] on span "04" at bounding box center [910, 392] width 12 height 12
type input "04 Dec 2025"
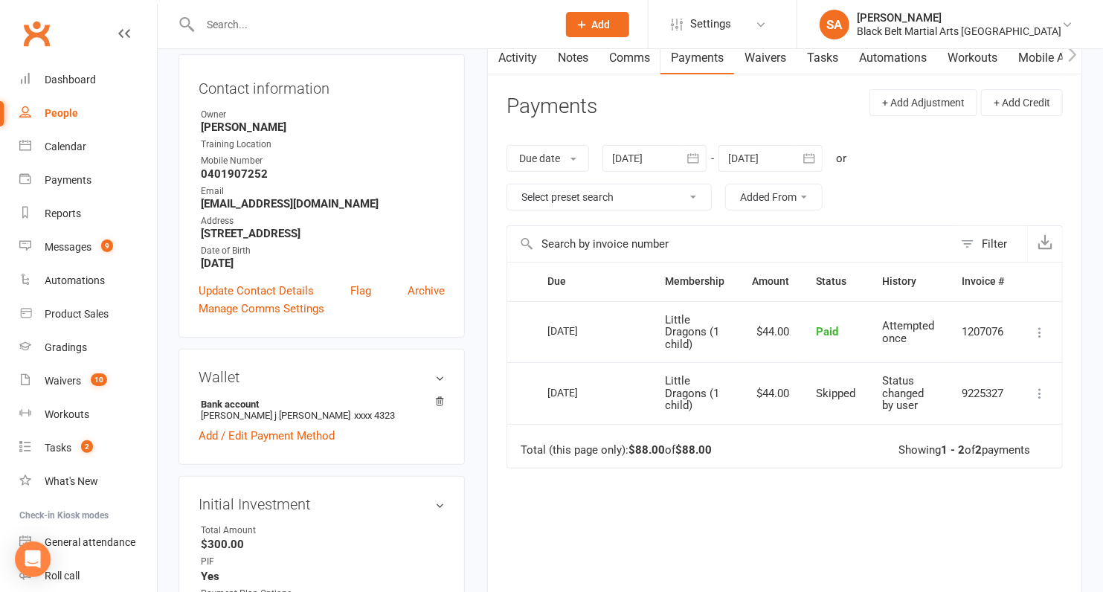
scroll to position [0, 0]
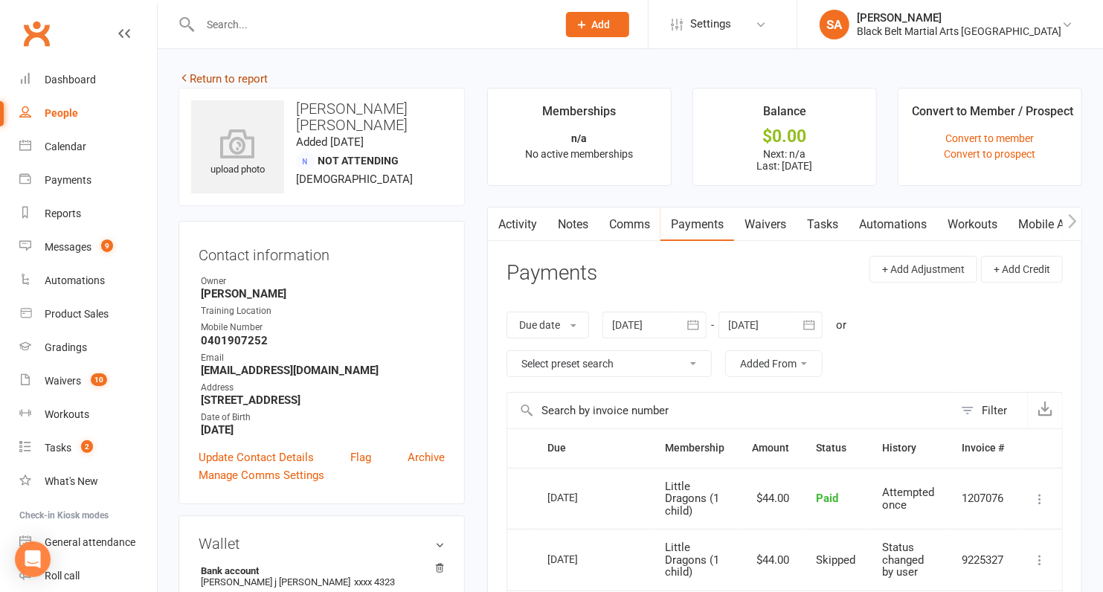
click at [244, 80] on link "Return to report" at bounding box center [223, 78] width 89 height 13
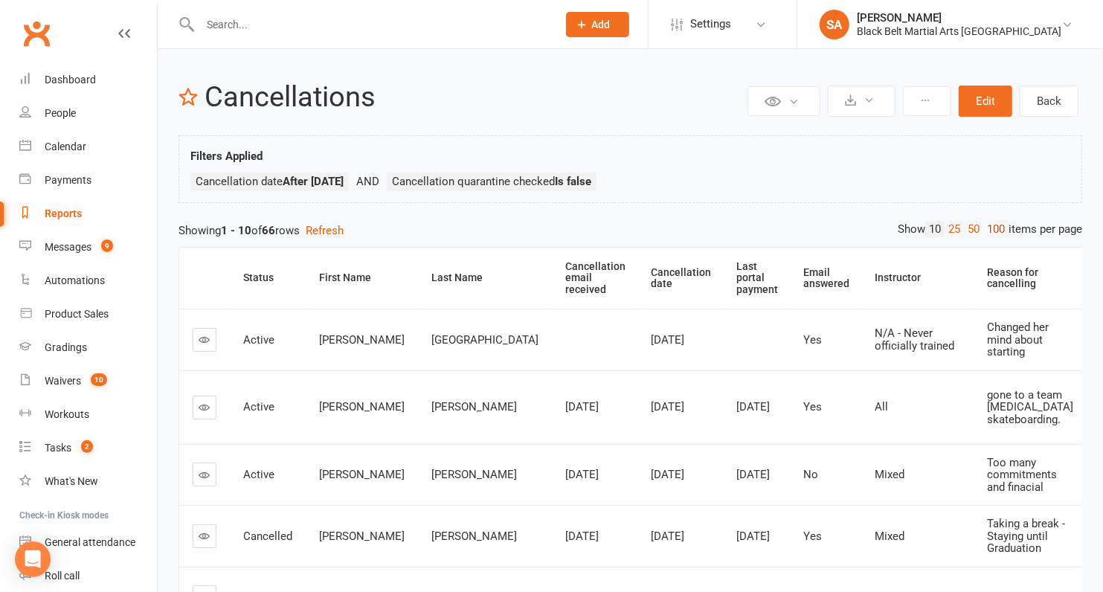
click at [989, 222] on link "100" at bounding box center [995, 230] width 25 height 16
click at [638, 269] on th "Cancellation date" at bounding box center [681, 278] width 86 height 61
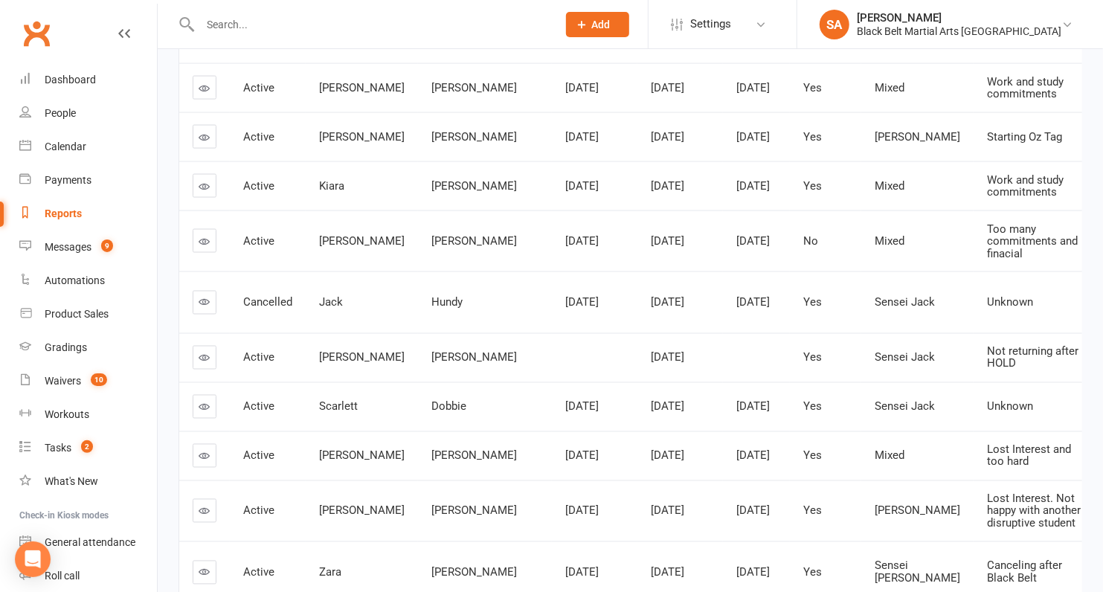
scroll to position [1357, 0]
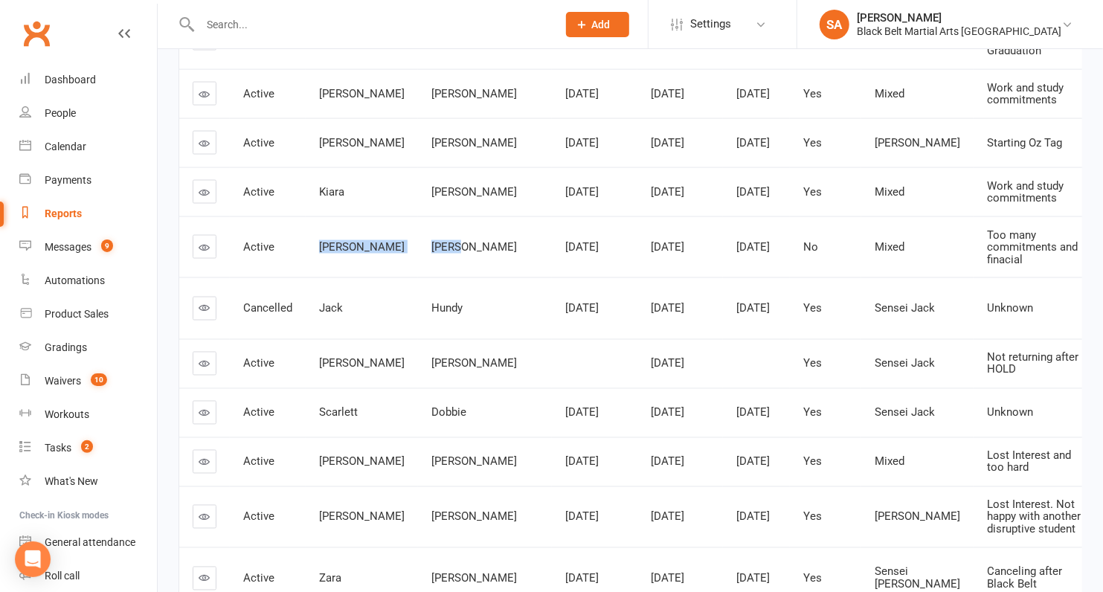
drag, startPoint x: 429, startPoint y: 324, endPoint x: 301, endPoint y: 323, distance: 127.2
click at [301, 278] on tr "Active Cindy Brady Sep 8, 2025 Oct 15, 2025 Oct 7, 2025 No Mixed Too many commi…" at bounding box center [765, 247] width 1172 height 62
copy tr "Cindy Brady"
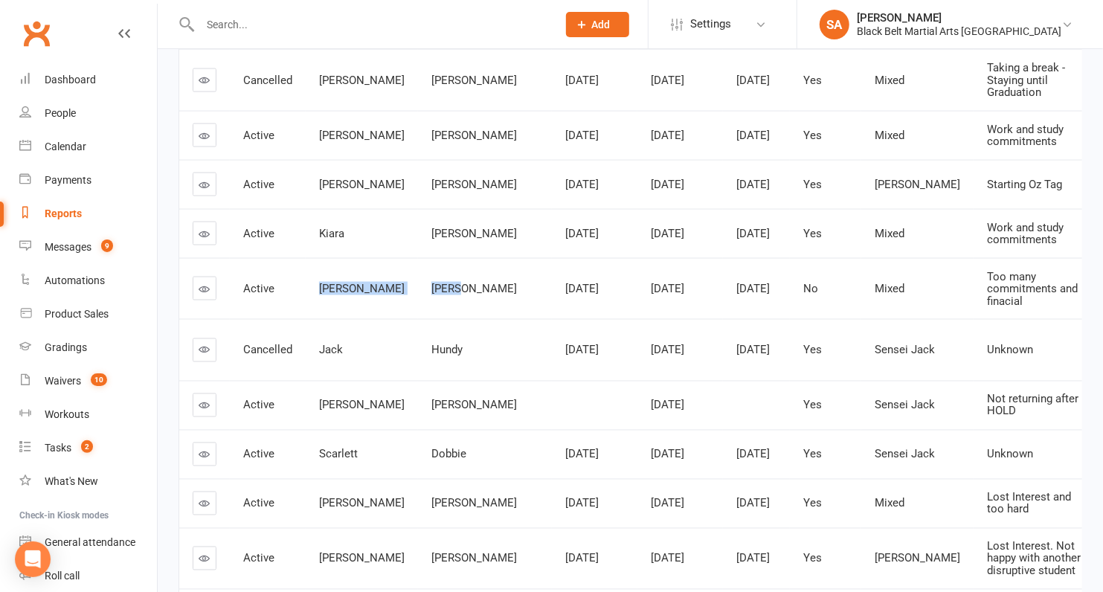
scroll to position [1313, 0]
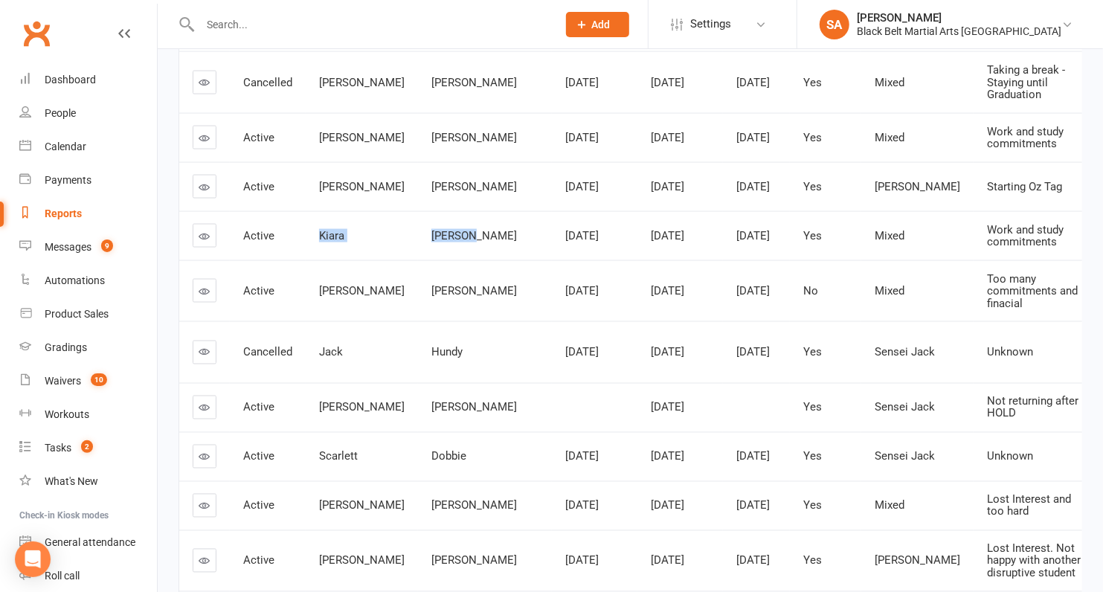
drag, startPoint x: 433, startPoint y: 310, endPoint x: 309, endPoint y: 307, distance: 123.5
click at [309, 260] on tr "Active Kiara Nichols Sep 15, 2025 Oct 15, 2025 Oct 3, 2025 Yes Mixed Work and s…" at bounding box center [765, 235] width 1172 height 49
copy tr "Kiara Nichols"
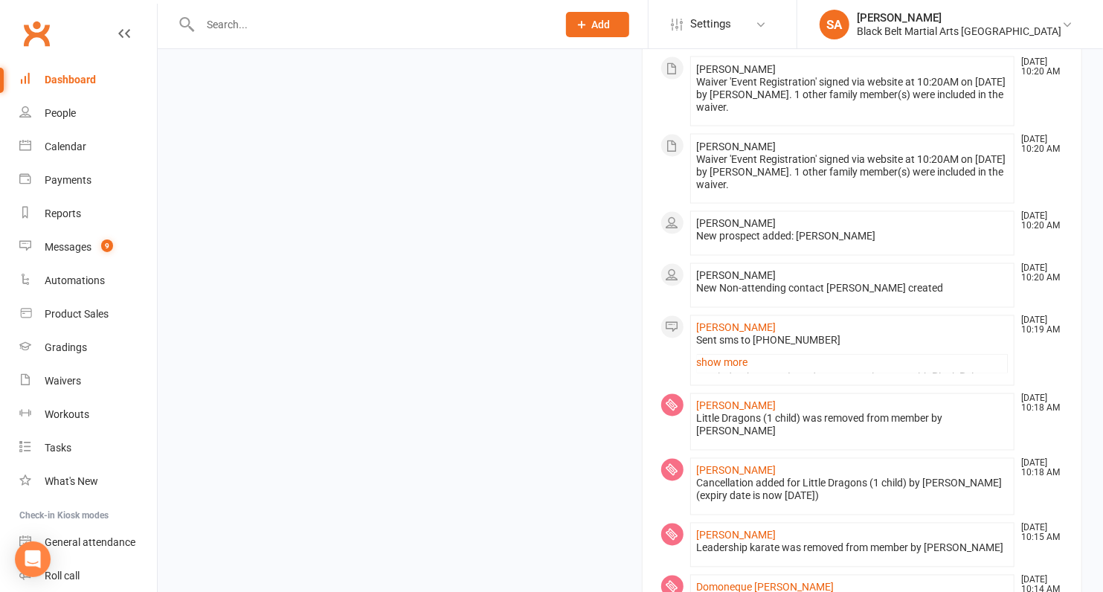
scroll to position [1592, 0]
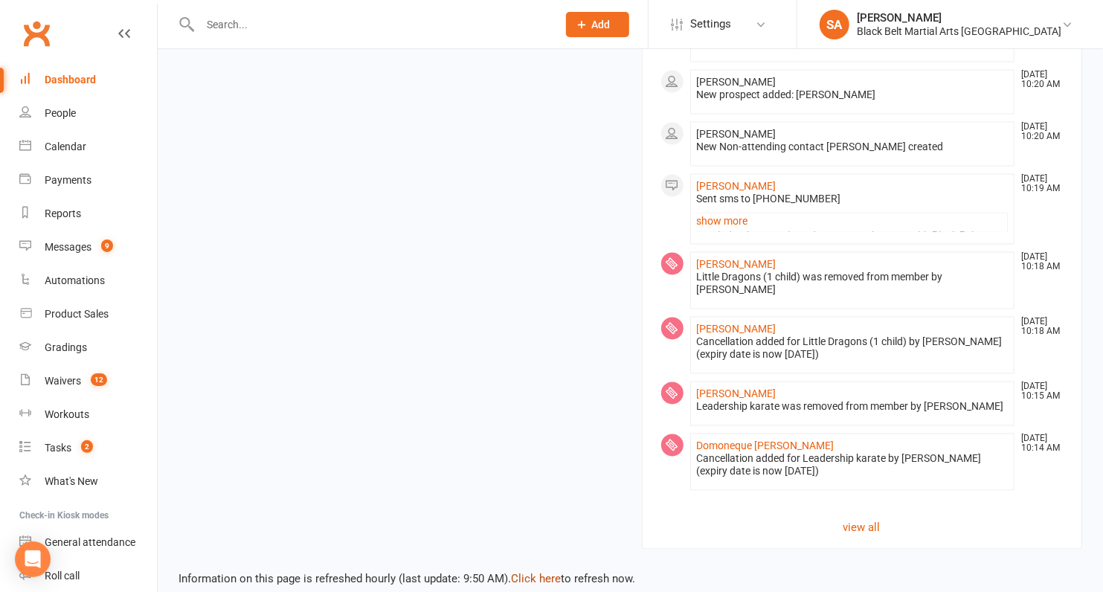
click at [544, 573] on link "Click here" at bounding box center [536, 579] width 50 height 13
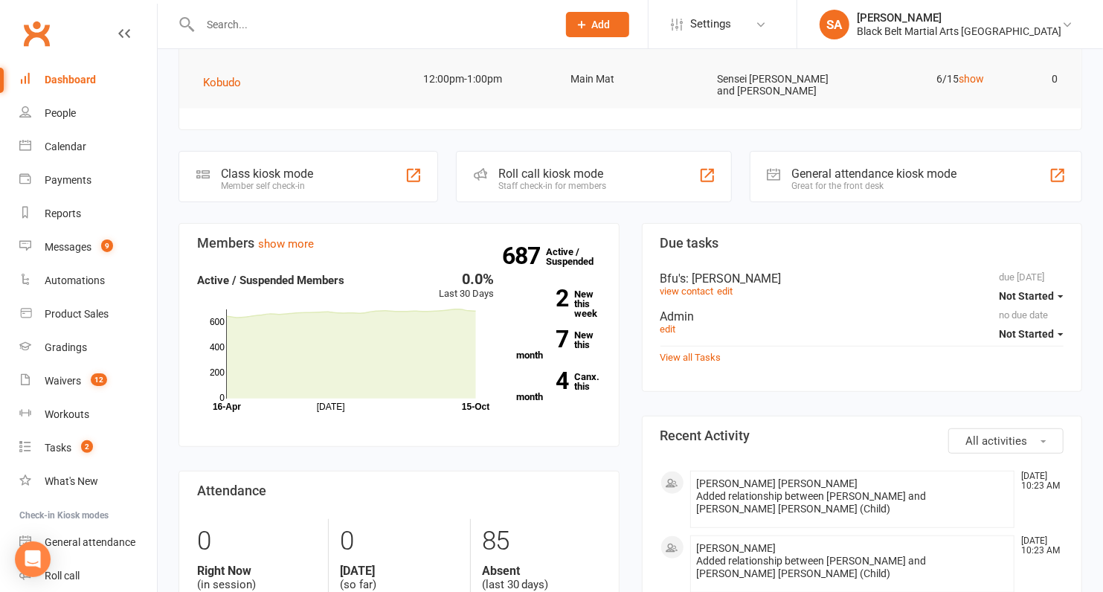
scroll to position [323, 0]
click at [573, 380] on link "4 Canx. this month" at bounding box center [558, 388] width 84 height 30
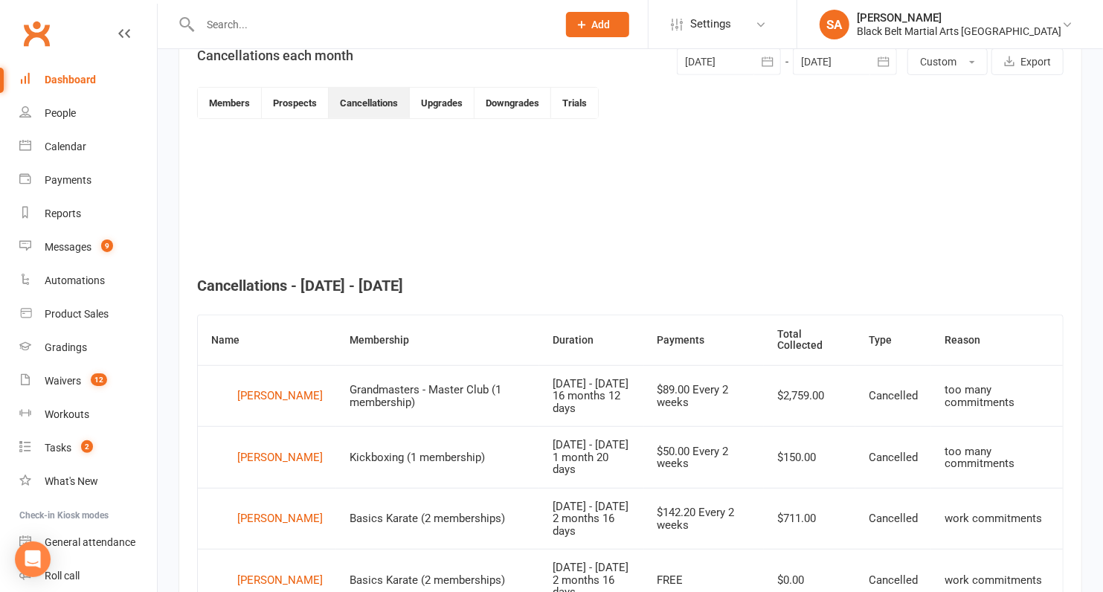
scroll to position [487, 0]
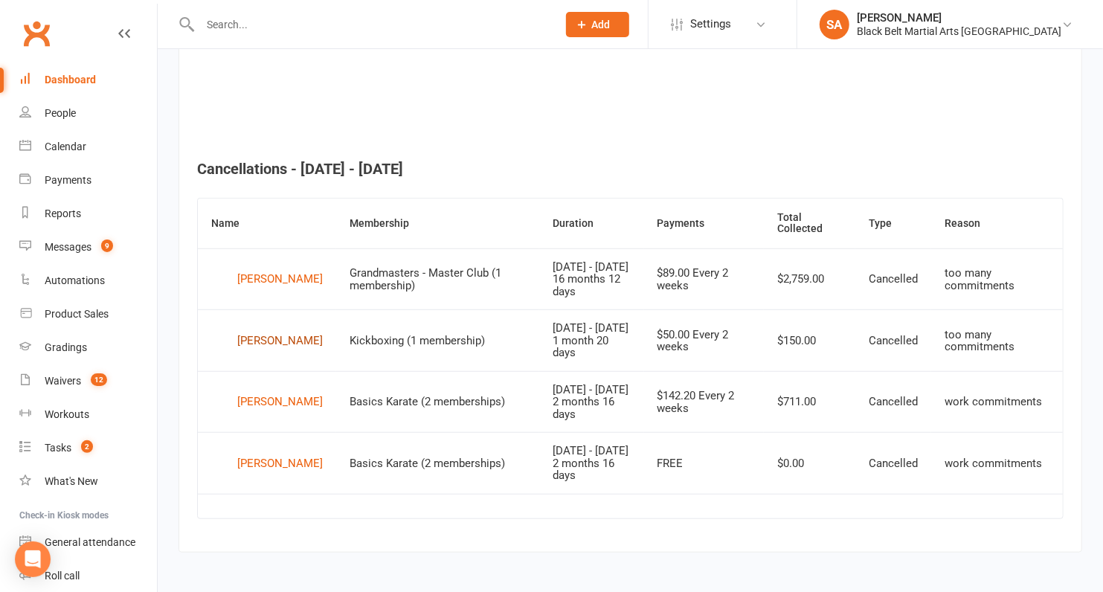
click at [243, 343] on div "[PERSON_NAME]" at bounding box center [280, 341] width 86 height 22
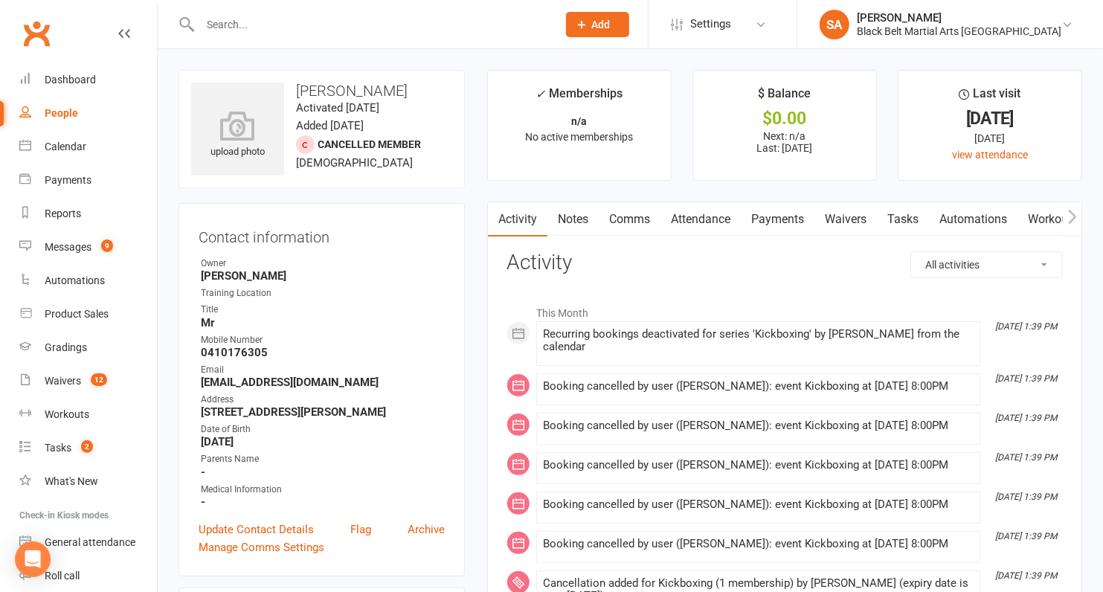
click at [710, 212] on link "Attendance" at bounding box center [701, 219] width 80 height 34
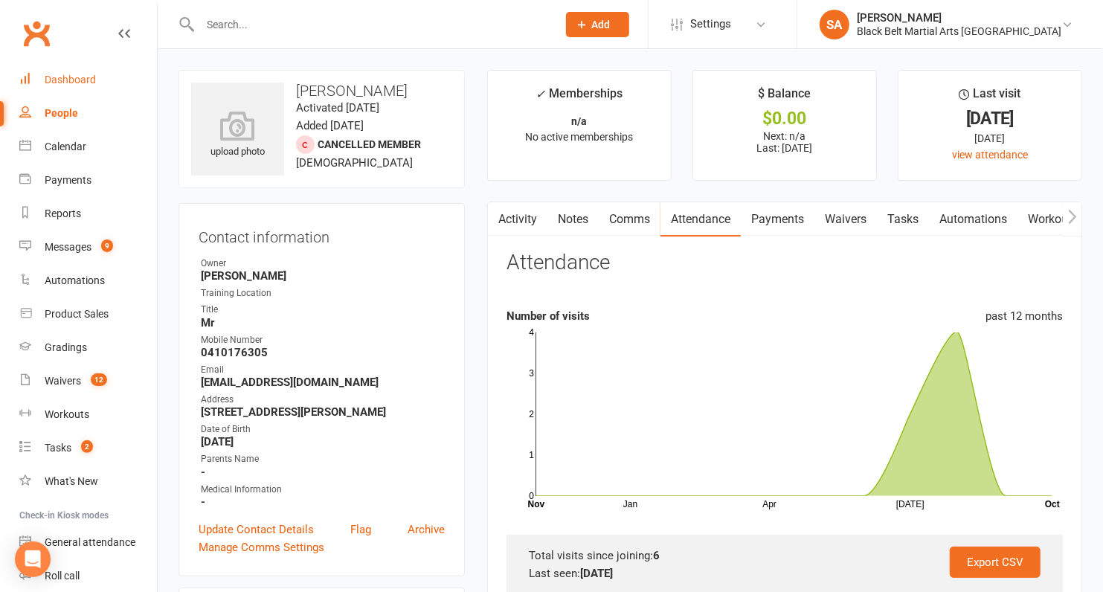
click at [63, 69] on link "Dashboard" at bounding box center [88, 79] width 138 height 33
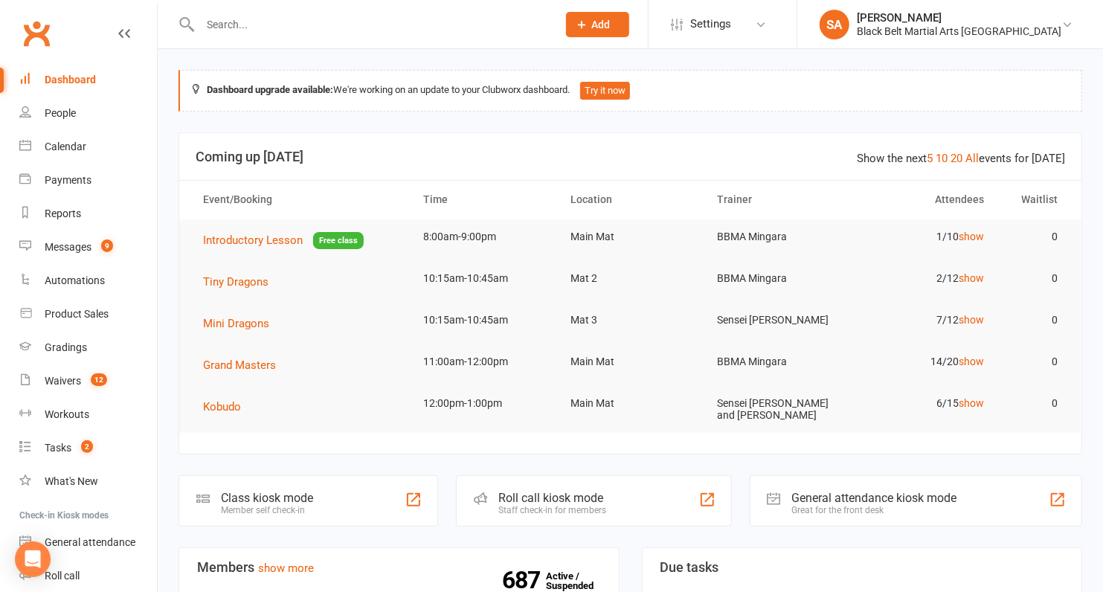
click at [305, 10] on div at bounding box center [363, 24] width 368 height 48
click at [305, 17] on input "text" at bounding box center [371, 24] width 351 height 21
paste input "Bowie Sheppard"
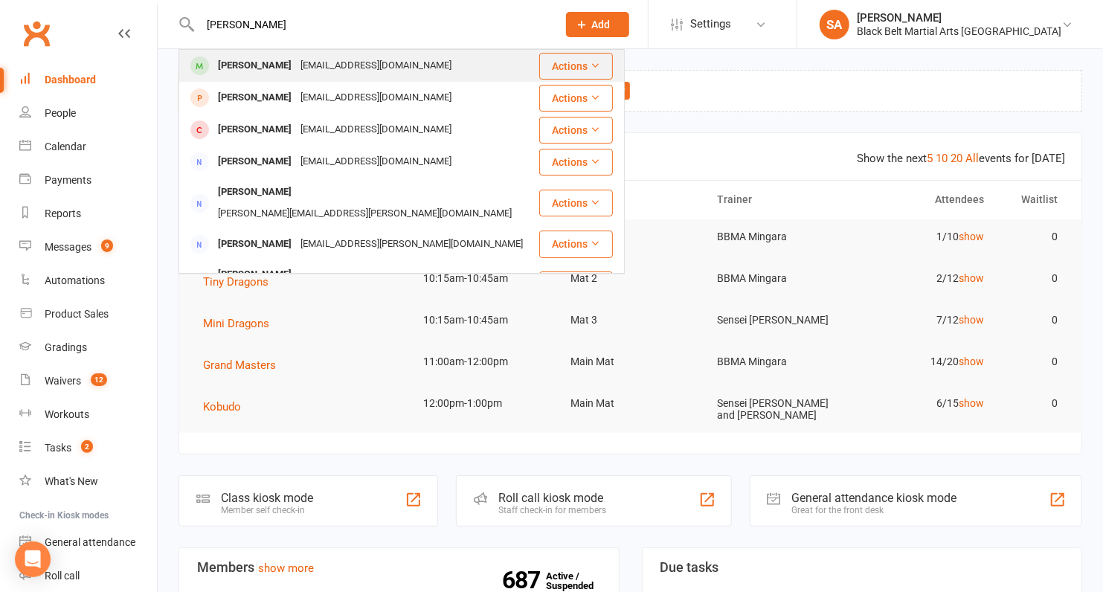
type input "Bowie Sheppard"
click at [304, 65] on div "carlyadavis84@hotmail.com" at bounding box center [376, 66] width 160 height 22
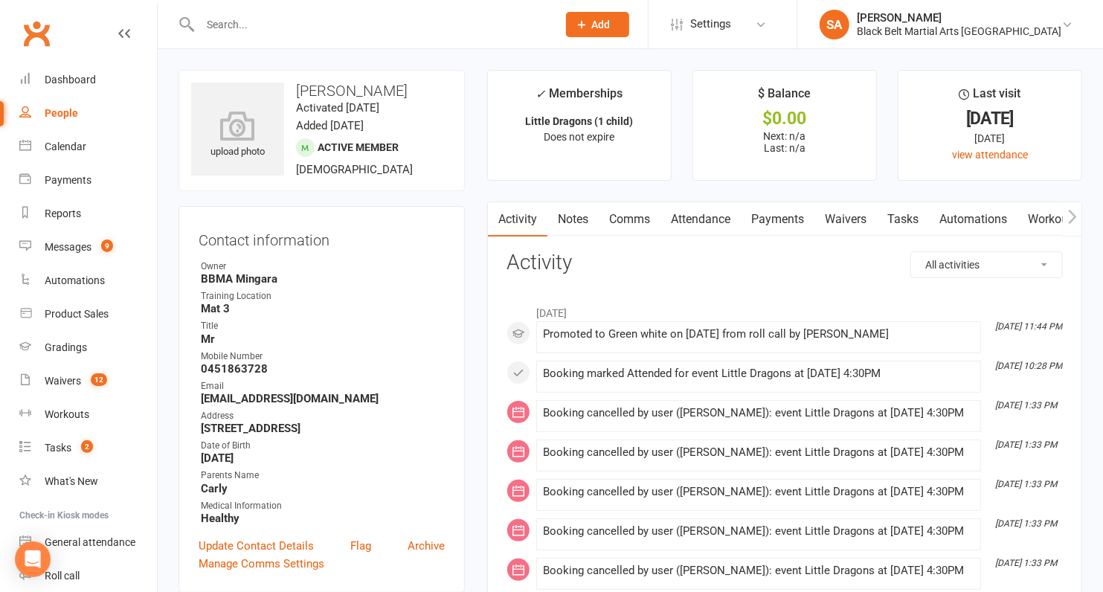
click at [720, 228] on link "Attendance" at bounding box center [701, 219] width 80 height 34
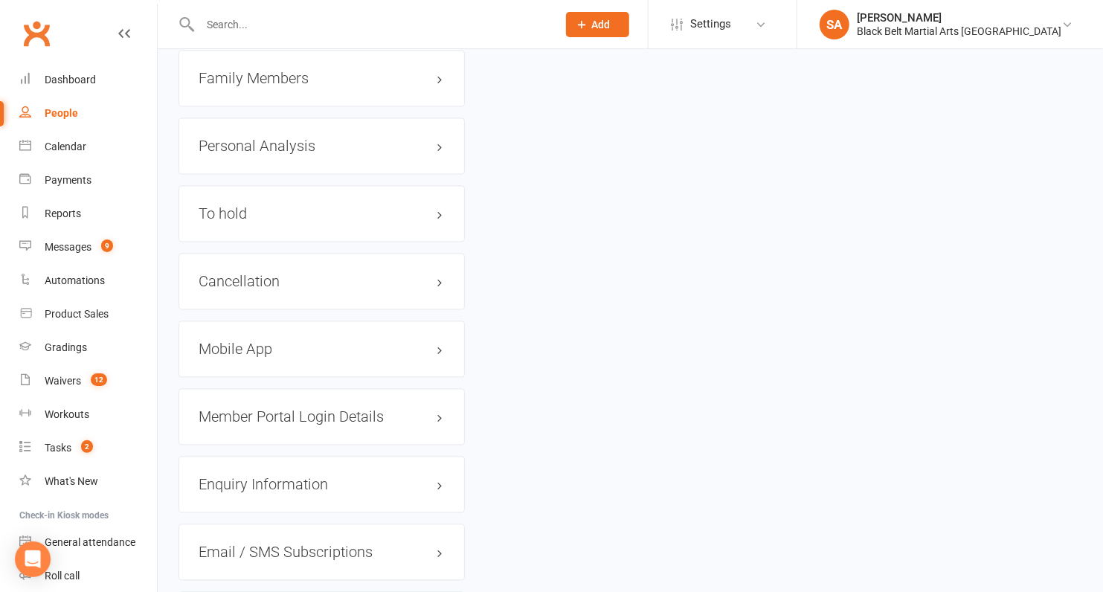
scroll to position [1724, 0]
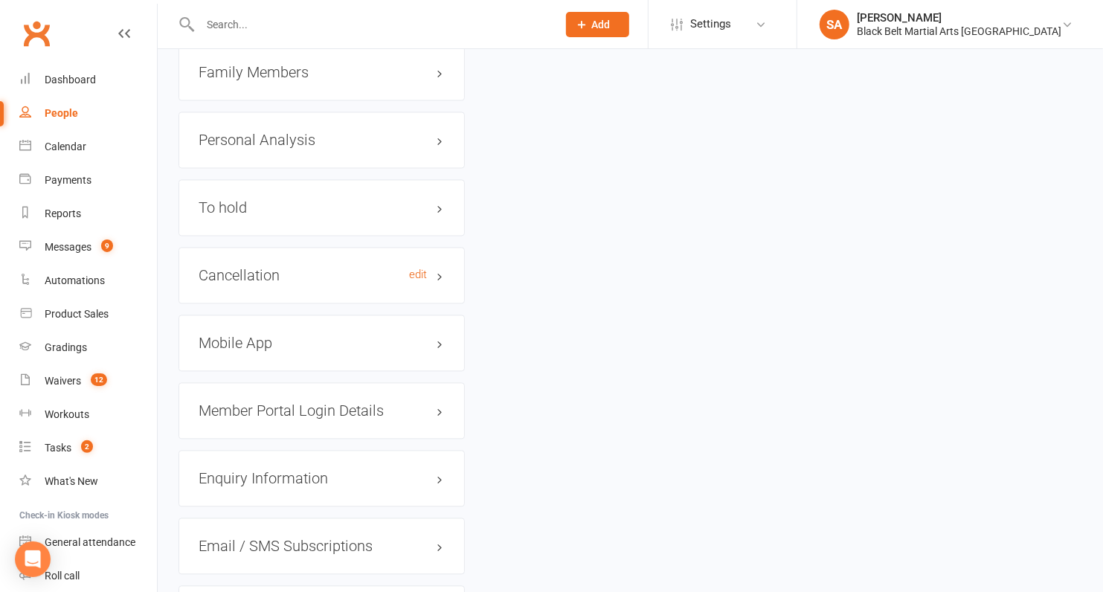
click at [261, 267] on h3 "Cancellation edit" at bounding box center [322, 275] width 246 height 16
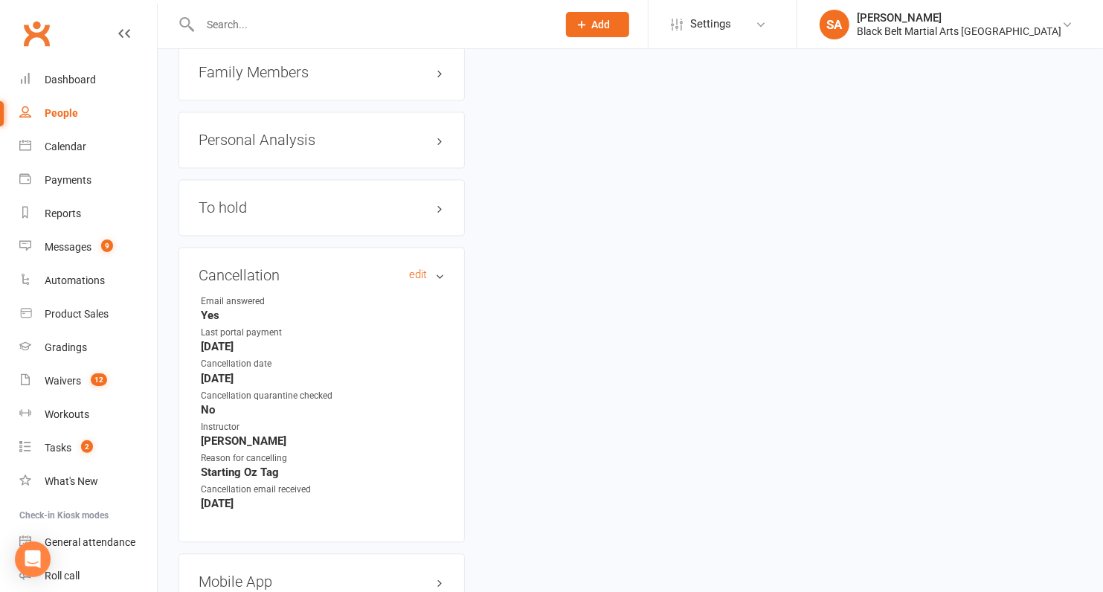
click at [271, 267] on h3 "Cancellation edit" at bounding box center [322, 275] width 246 height 16
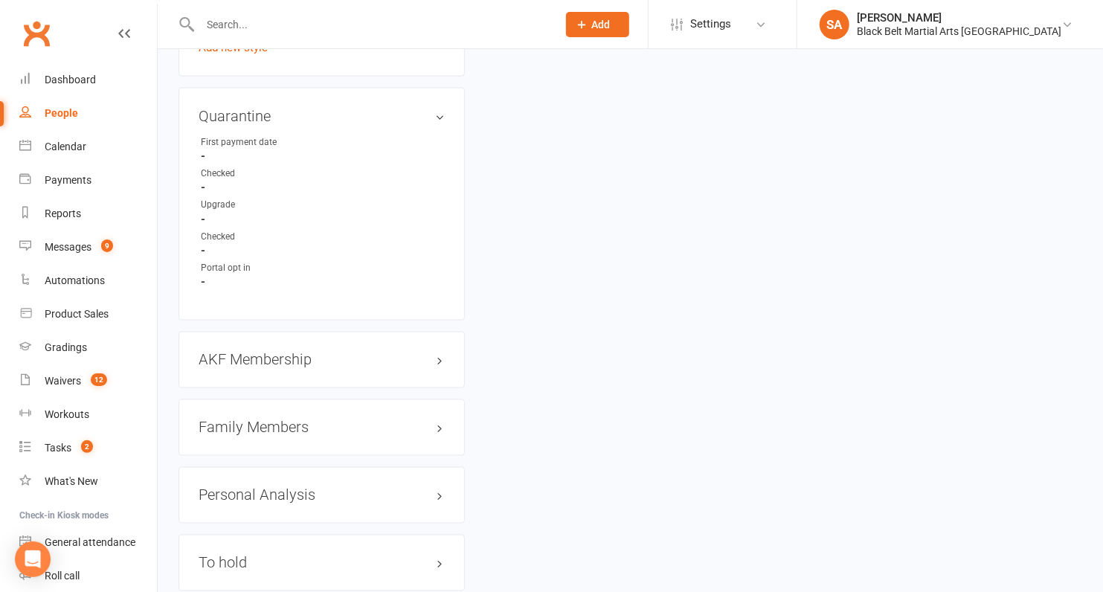
scroll to position [1466, 0]
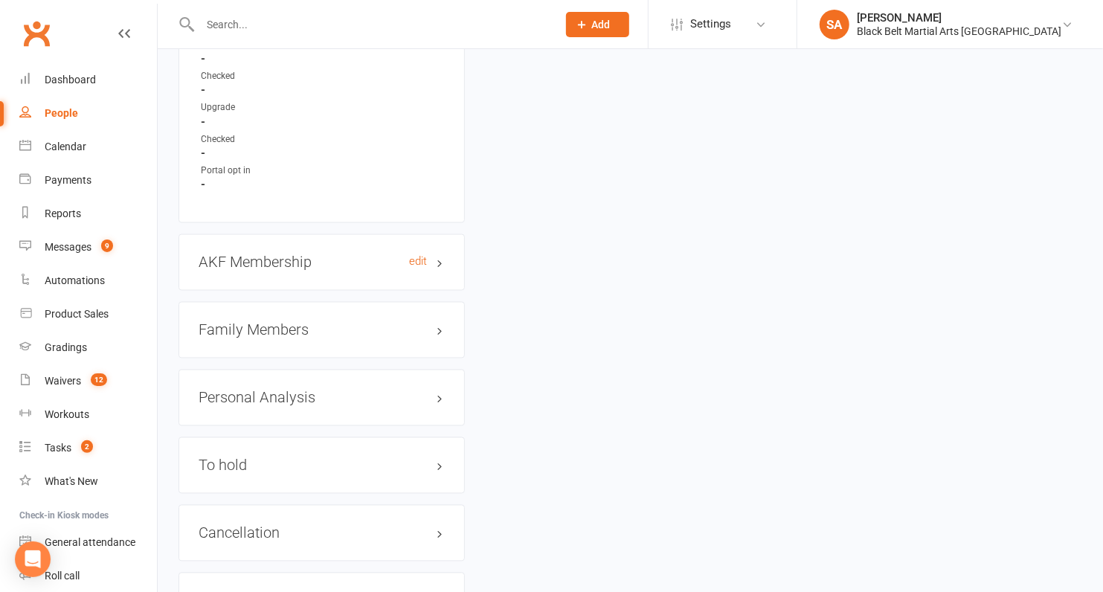
click at [262, 254] on h3 "AKF Membership edit" at bounding box center [322, 262] width 246 height 16
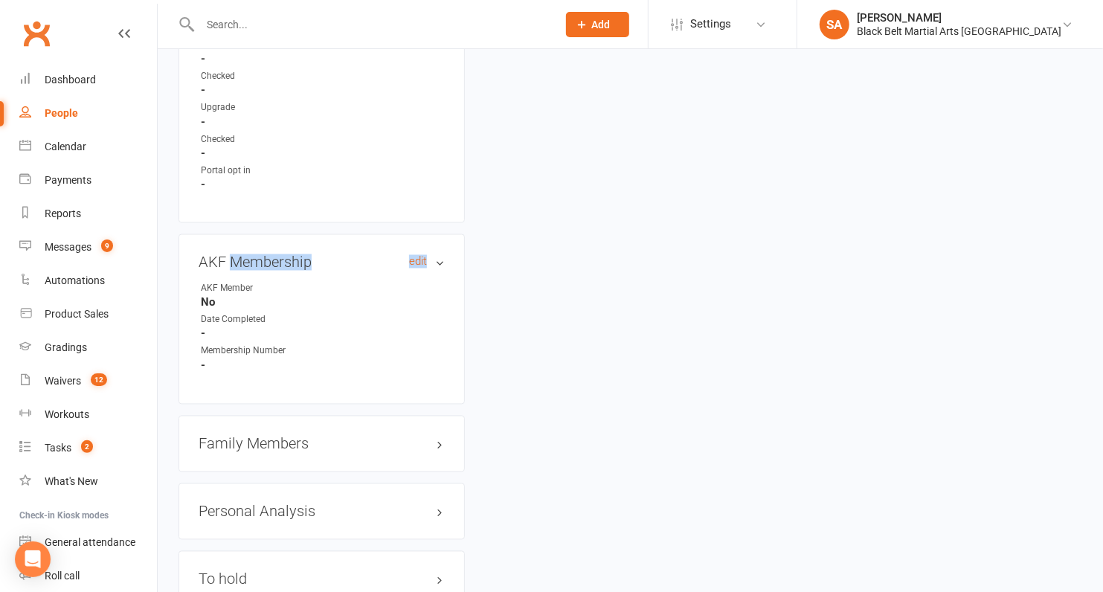
click at [262, 254] on h3 "AKF Membership edit" at bounding box center [322, 262] width 246 height 16
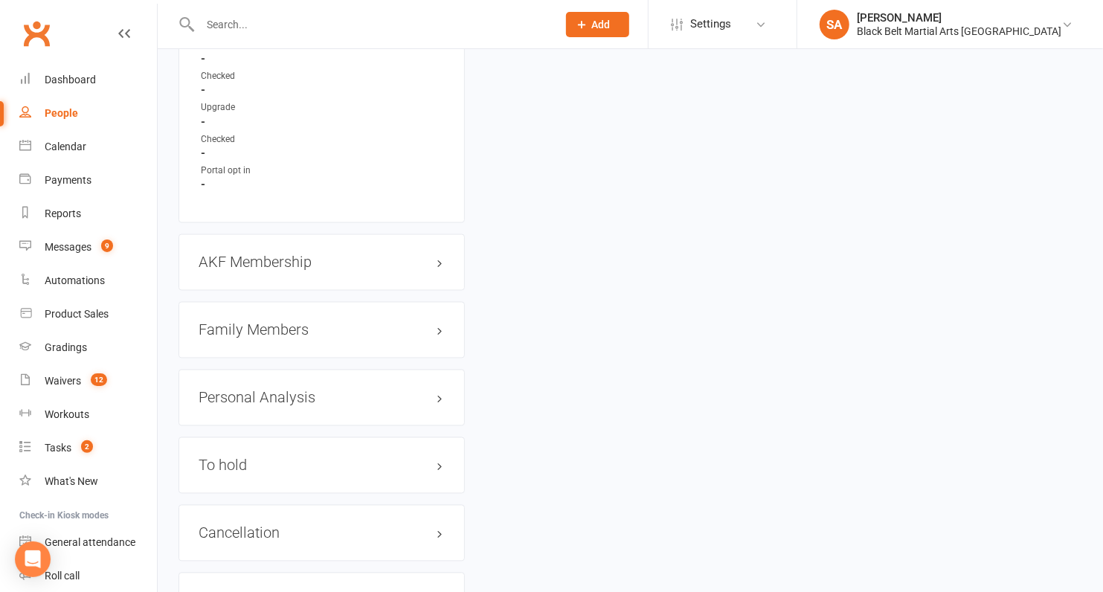
click at [254, 322] on h3 "Family Members" at bounding box center [322, 330] width 246 height 16
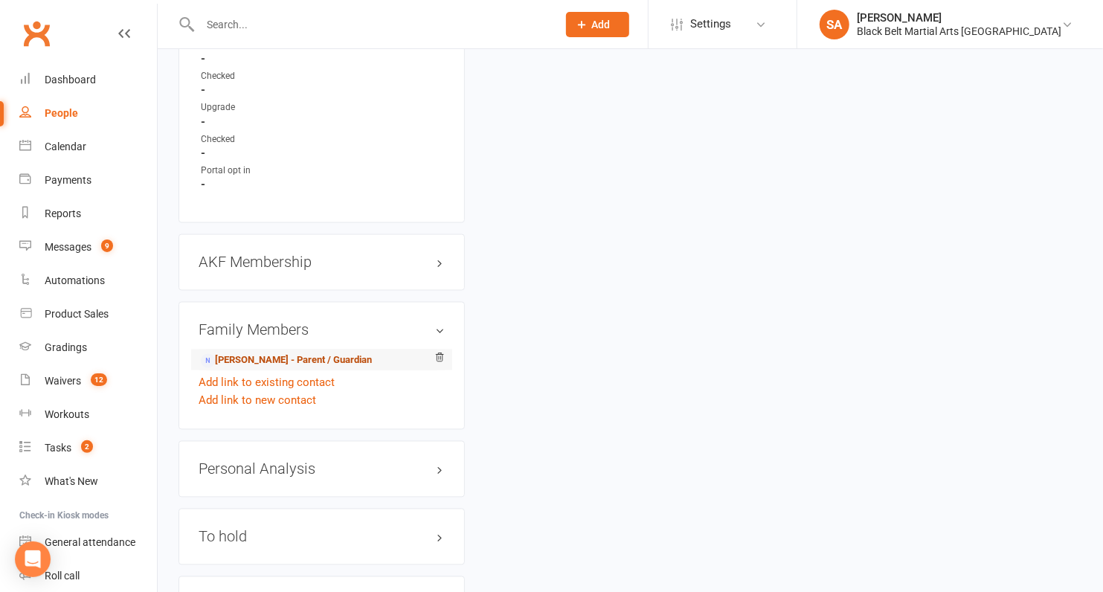
click at [253, 353] on link "Carly Sheppard - Parent / Guardian" at bounding box center [286, 361] width 171 height 16
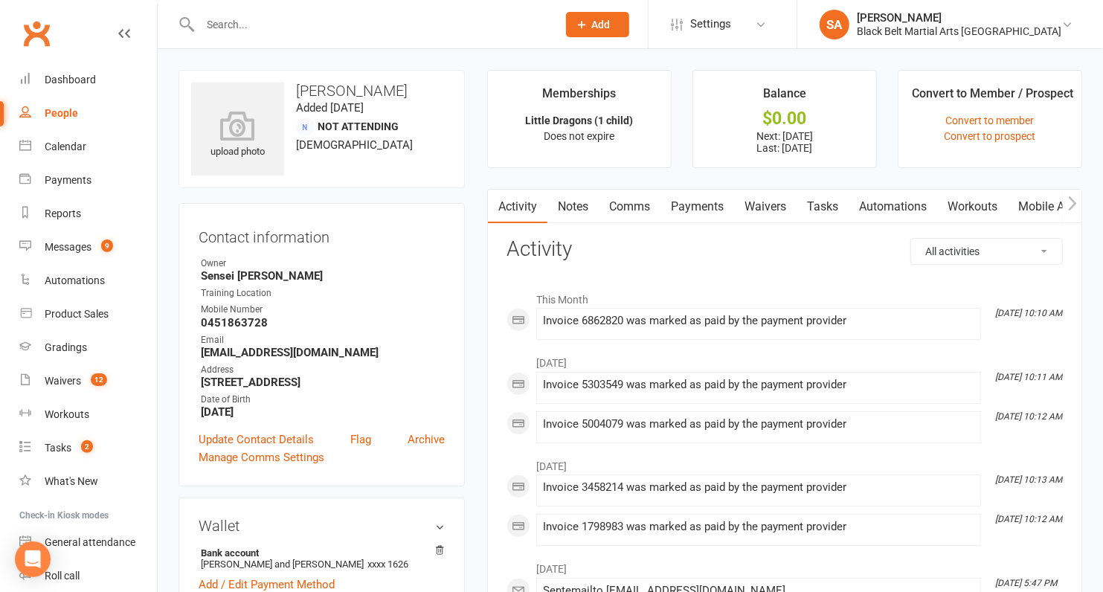
click at [698, 205] on link "Payments" at bounding box center [698, 207] width 74 height 34
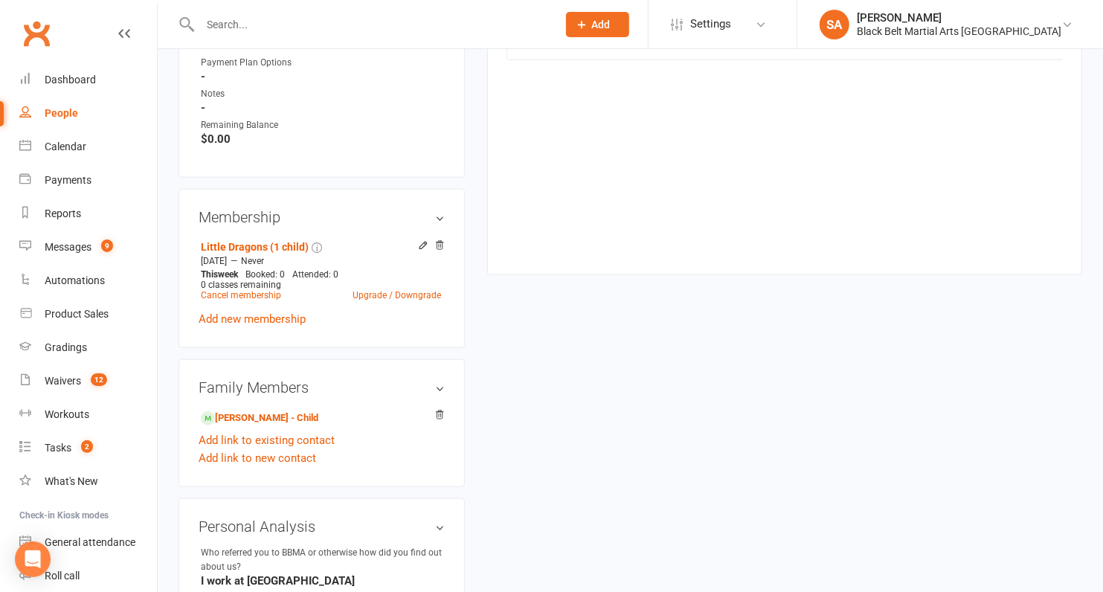
scroll to position [692, 0]
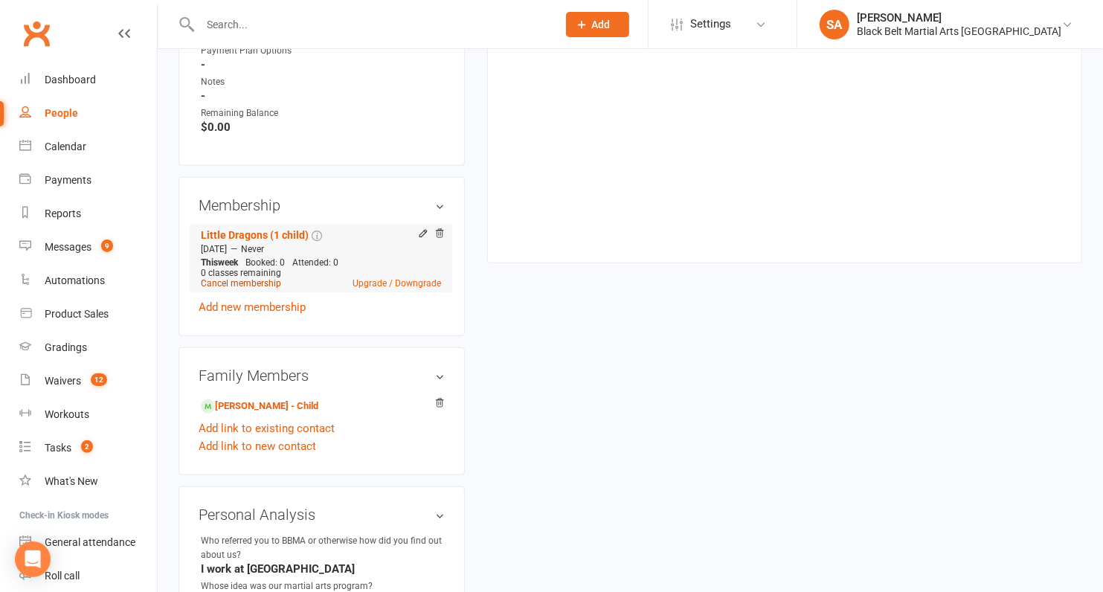
click at [252, 281] on link "Cancel membership" at bounding box center [241, 283] width 80 height 10
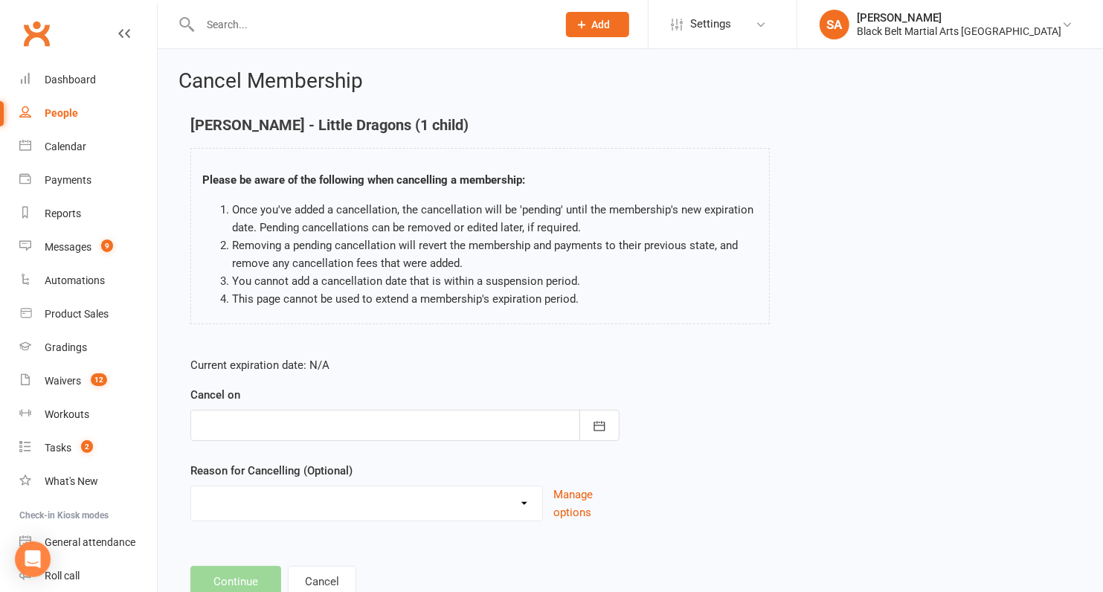
click at [378, 431] on div at bounding box center [404, 425] width 429 height 31
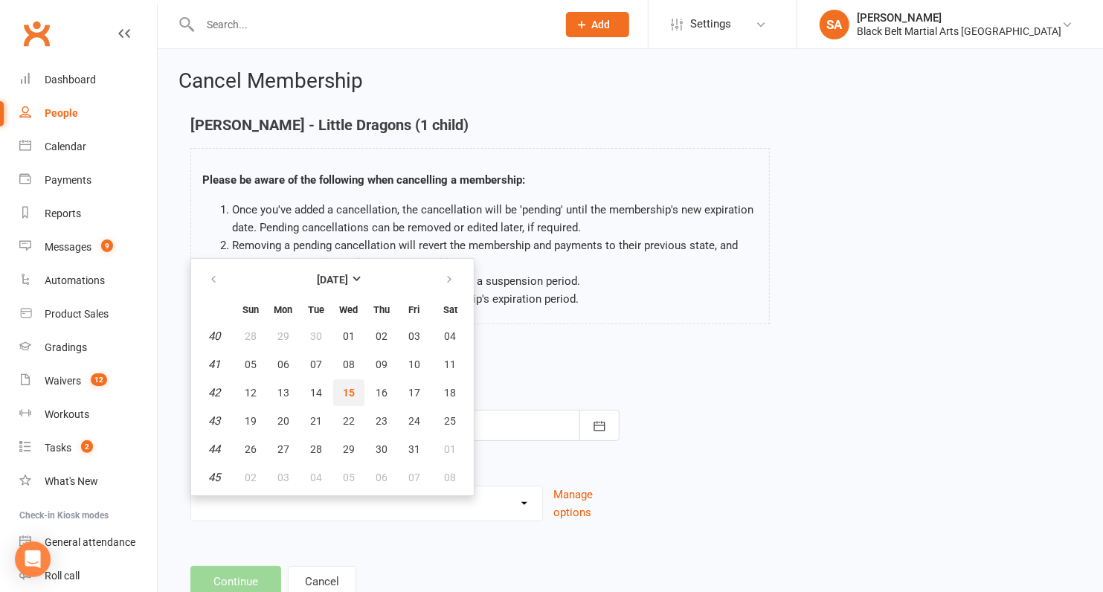
click at [343, 391] on span "15" at bounding box center [349, 393] width 12 height 12
type input "15 Oct 2025"
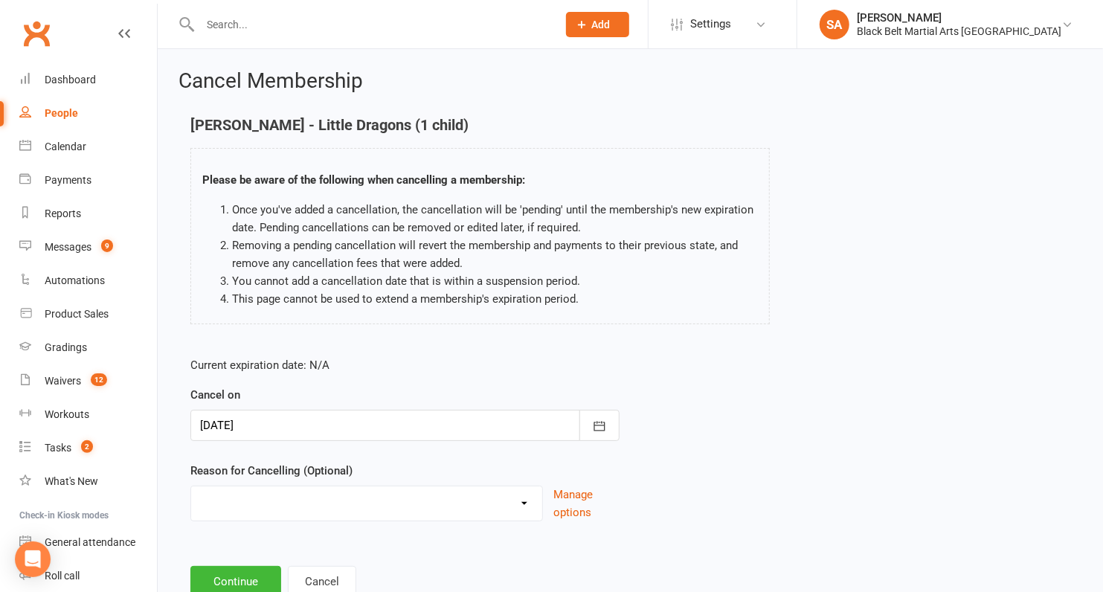
click at [266, 506] on select "Family Circumstances Family member joined Family Member Quit Financial Health /…" at bounding box center [366, 502] width 351 height 30
select select "10"
click at [191, 487] on select "Family Circumstances Family member joined Family Member Quit Financial Health /…" at bounding box center [366, 502] width 351 height 30
click at [232, 579] on button "Continue" at bounding box center [235, 581] width 91 height 31
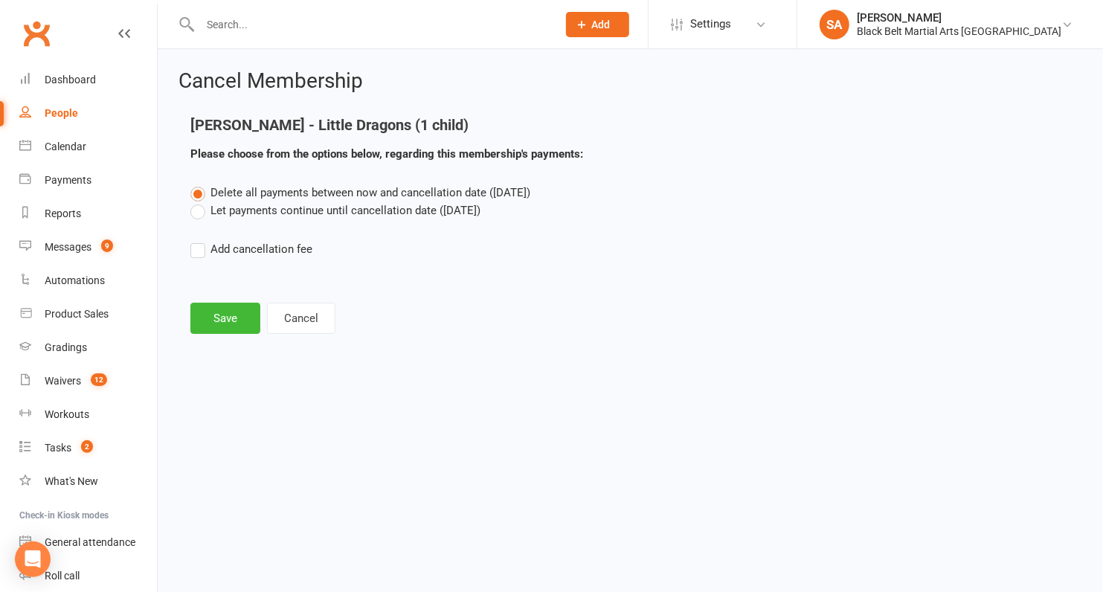
click at [293, 204] on label "Let payments continue until cancellation date (Oct 15, 2025)" at bounding box center [335, 211] width 290 height 18
click at [200, 202] on input "Let payments continue until cancellation date (Oct 15, 2025)" at bounding box center [195, 202] width 10 height 0
click at [221, 319] on button "Save" at bounding box center [225, 318] width 70 height 31
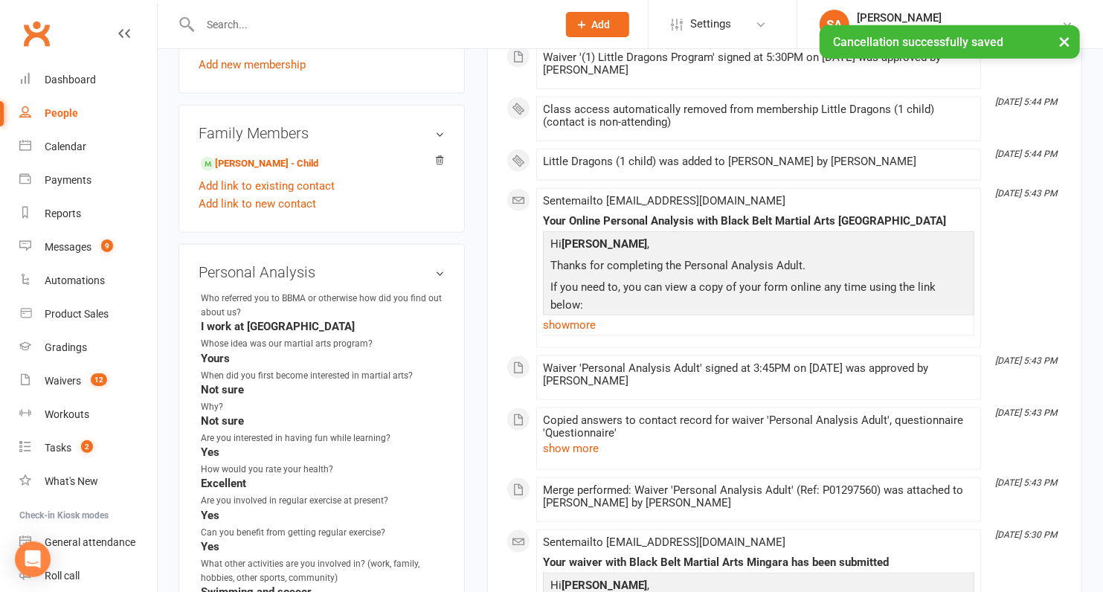
scroll to position [771, 0]
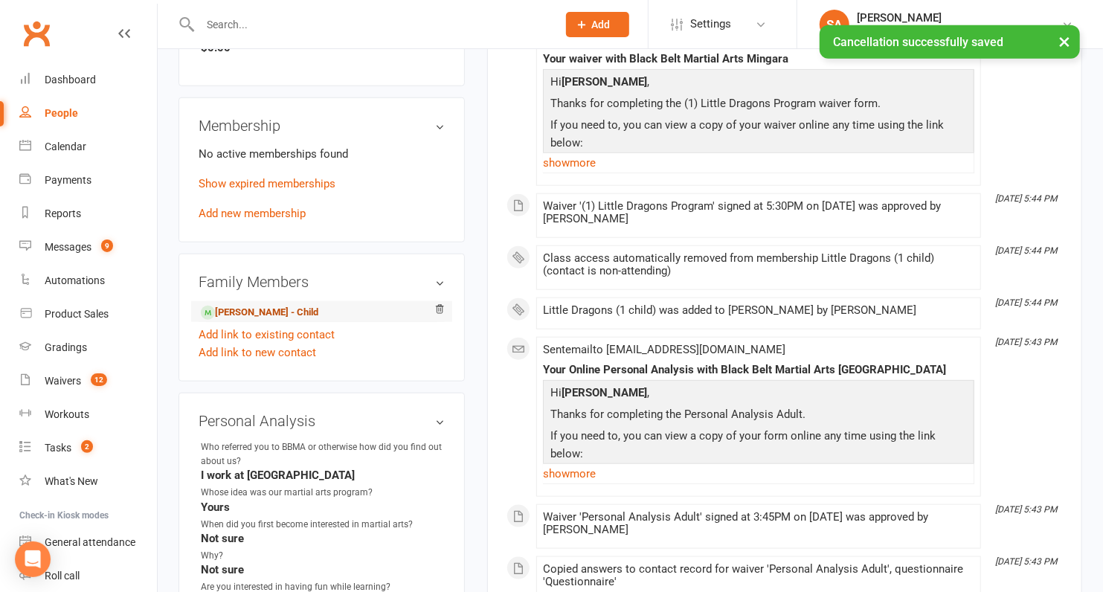
click at [227, 308] on link "Bowie Sheppard - Child" at bounding box center [260, 313] width 118 height 16
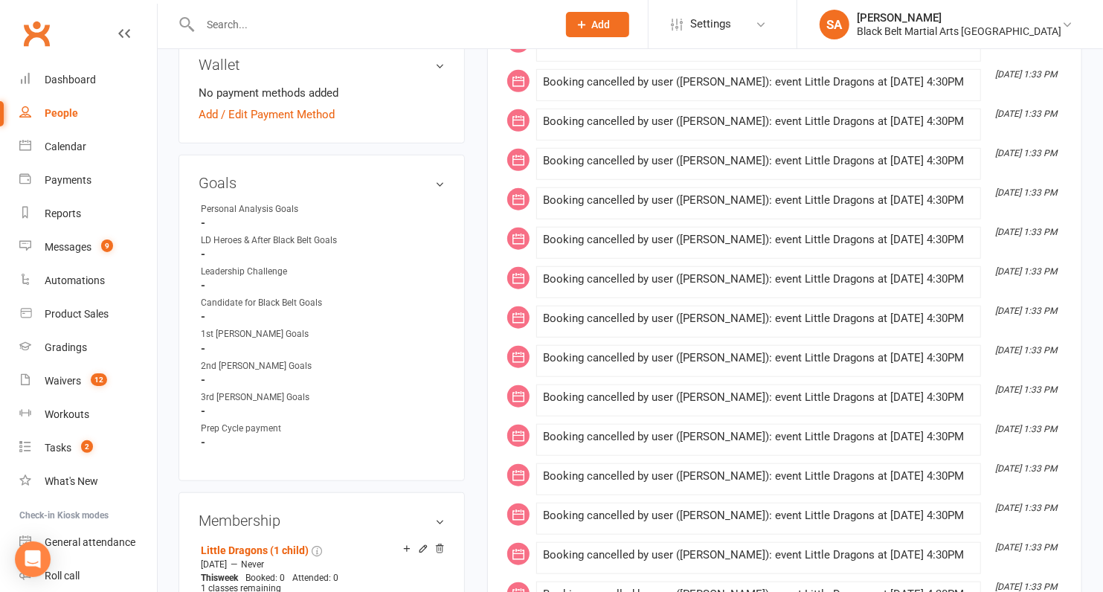
scroll to position [708, 0]
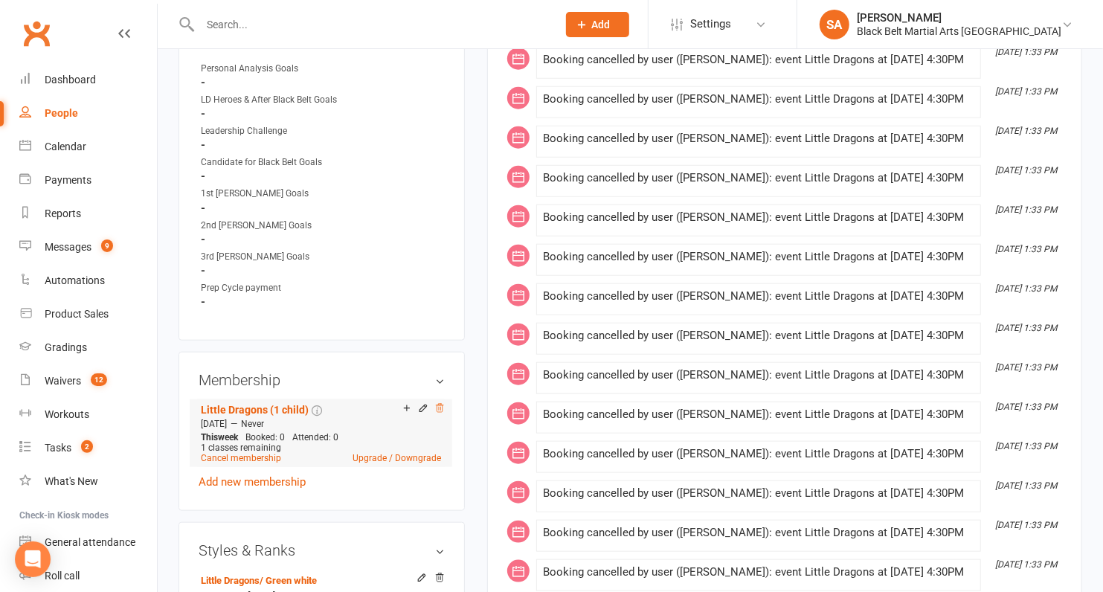
click at [440, 405] on icon at bounding box center [439, 408] width 10 height 10
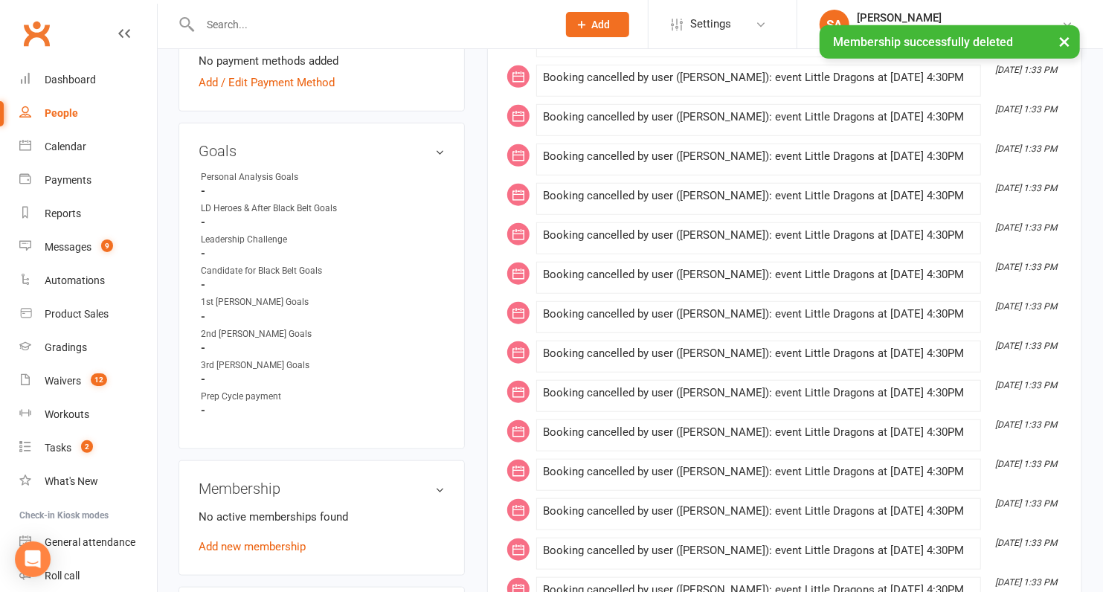
scroll to position [0, 0]
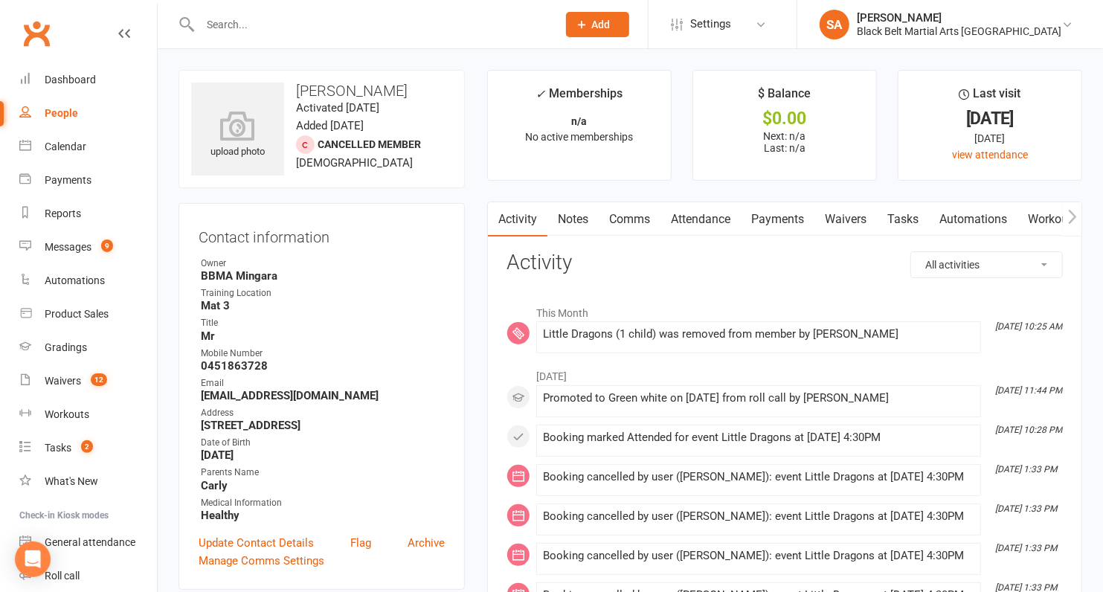
click at [231, 25] on input "text" at bounding box center [371, 24] width 351 height 21
paste input "Emily Peters"
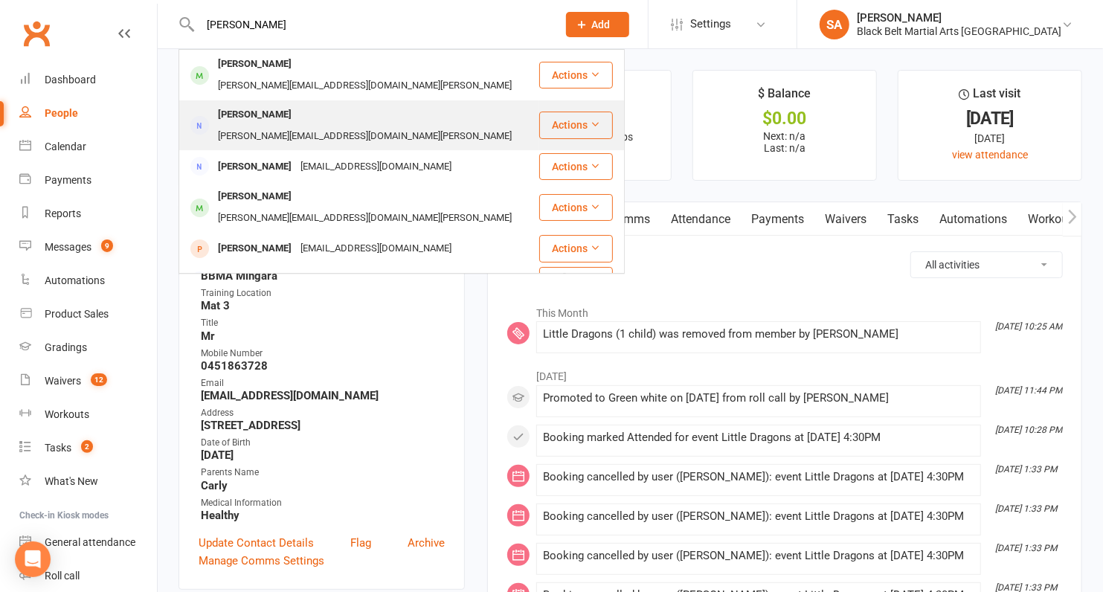
type input "Emily Peters"
click at [240, 104] on div "Karl Peters" at bounding box center [255, 115] width 83 height 22
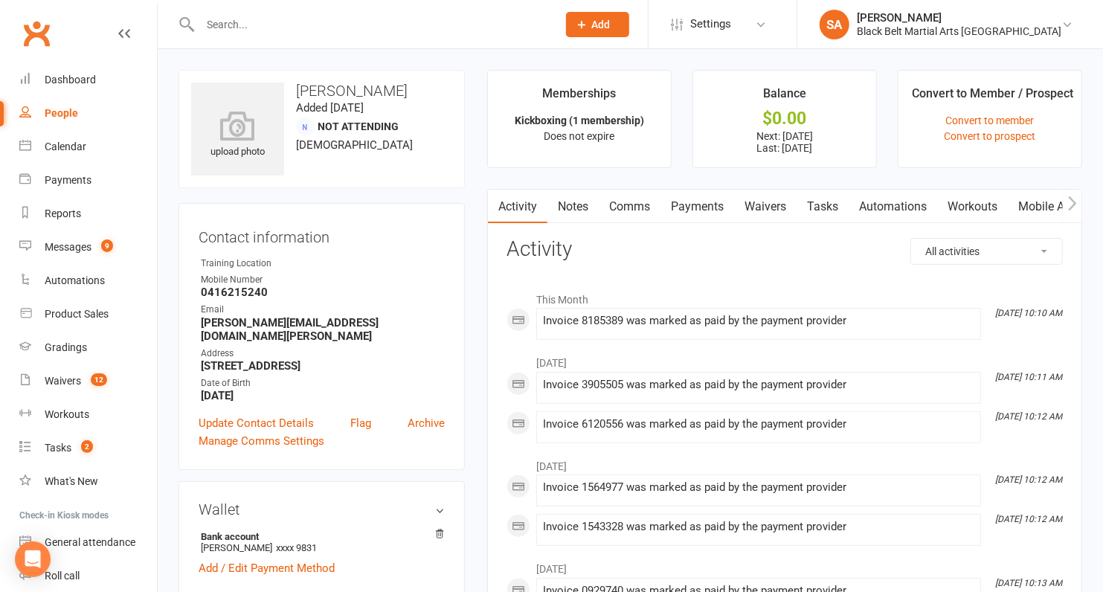
click at [699, 213] on link "Payments" at bounding box center [698, 207] width 74 height 34
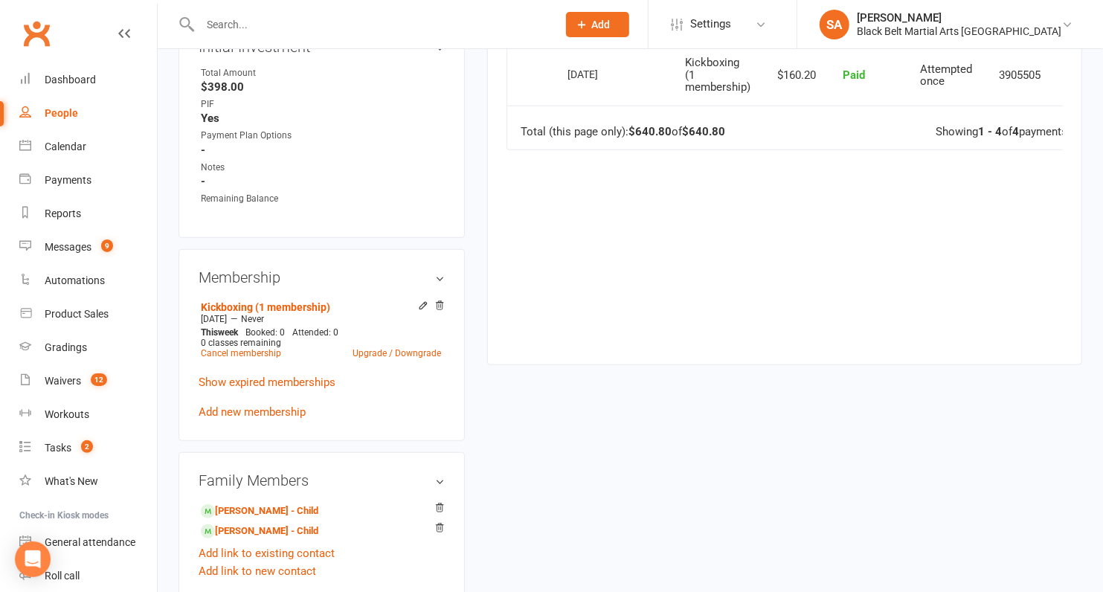
scroll to position [593, 0]
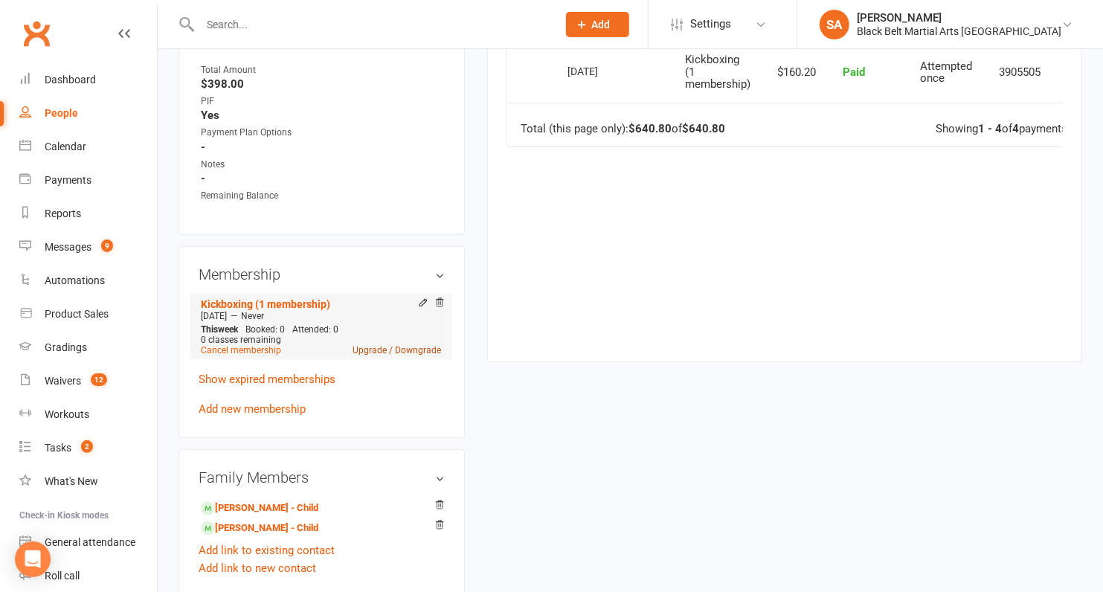
click at [392, 345] on link "Upgrade / Downgrade" at bounding box center [397, 350] width 89 height 10
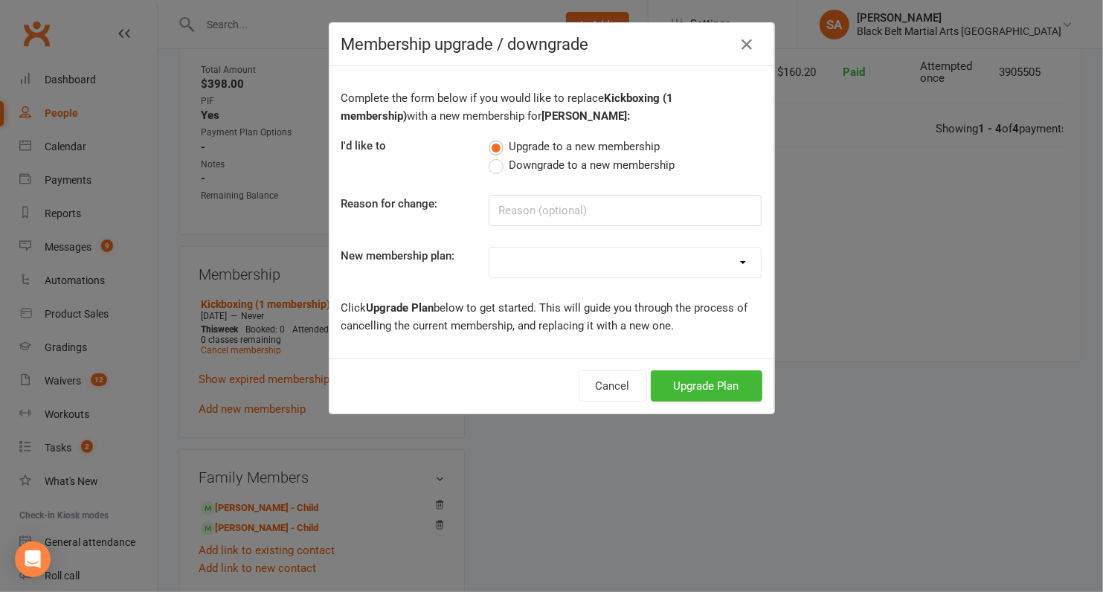
click at [562, 164] on span "Downgrade to a new membership" at bounding box center [592, 164] width 166 height 16
click at [498, 156] on input "Downgrade to a new membership" at bounding box center [494, 156] width 10 height 0
click at [558, 213] on input at bounding box center [625, 210] width 273 height 31
click at [547, 271] on select "Little Dragons (1 child) Little Dragons (2 children) Little Dragons (3 children…" at bounding box center [626, 263] width 272 height 30
select select "10"
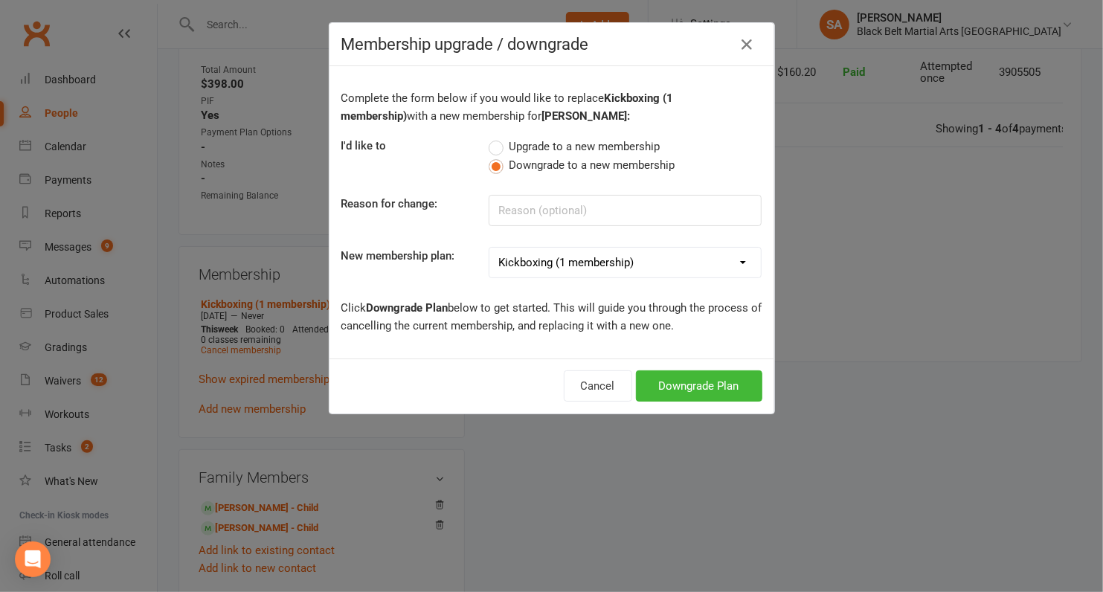
click at [490, 248] on select "Little Dragons (1 child) Little Dragons (2 children) Little Dragons (3 children…" at bounding box center [626, 263] width 272 height 30
click at [670, 374] on button "Downgrade Plan" at bounding box center [699, 385] width 126 height 31
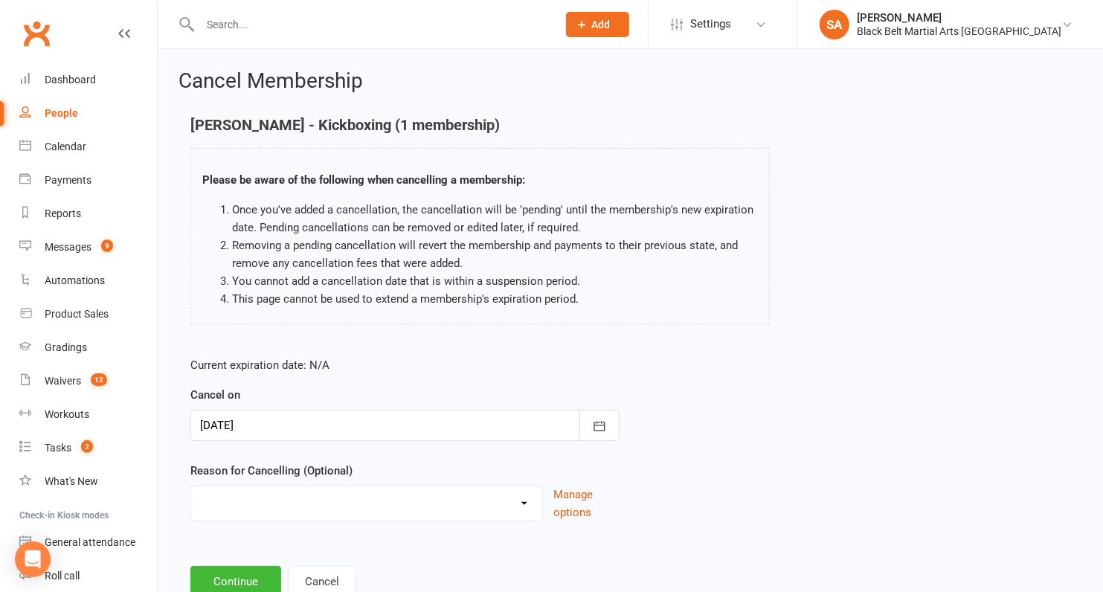
scroll to position [48, 0]
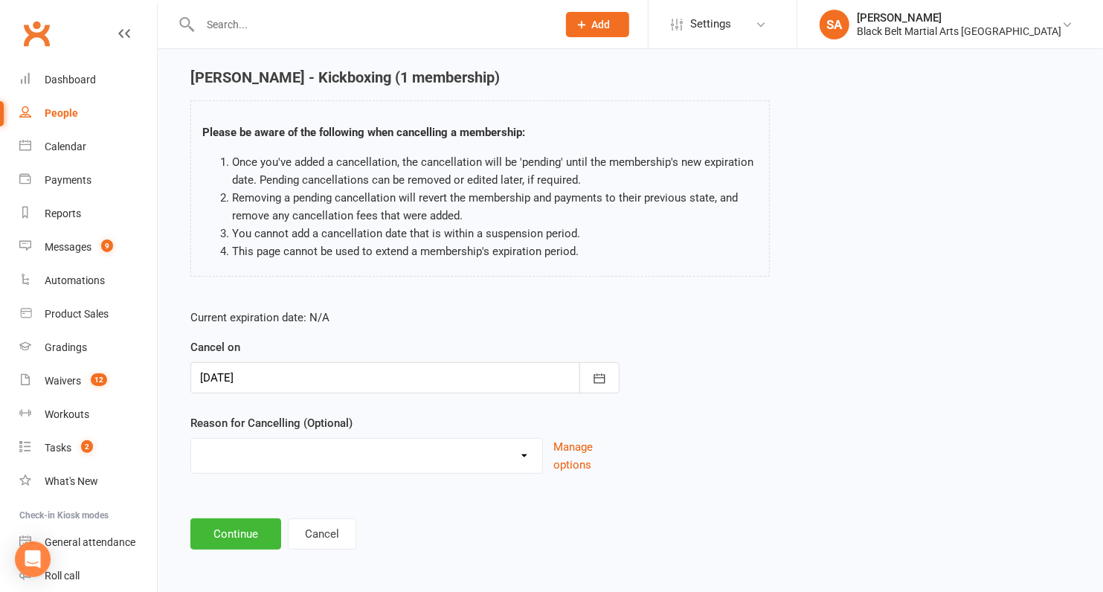
click at [364, 455] on select "Family Circumstances Family member joined Family Member Quit Financial Health /…" at bounding box center [366, 454] width 351 height 30
select select "2"
click at [191, 439] on select "Family Circumstances Family member joined Family Member Quit Financial Health /…" at bounding box center [366, 454] width 351 height 30
click at [237, 540] on button "Continue" at bounding box center [235, 534] width 91 height 31
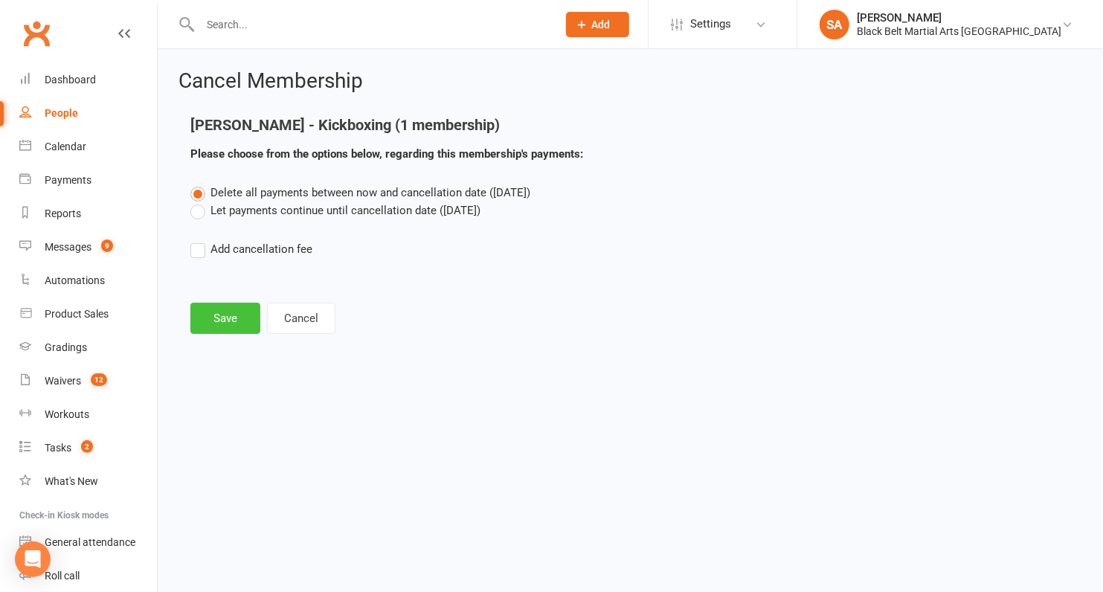
click at [228, 319] on button "Save" at bounding box center [225, 318] width 70 height 31
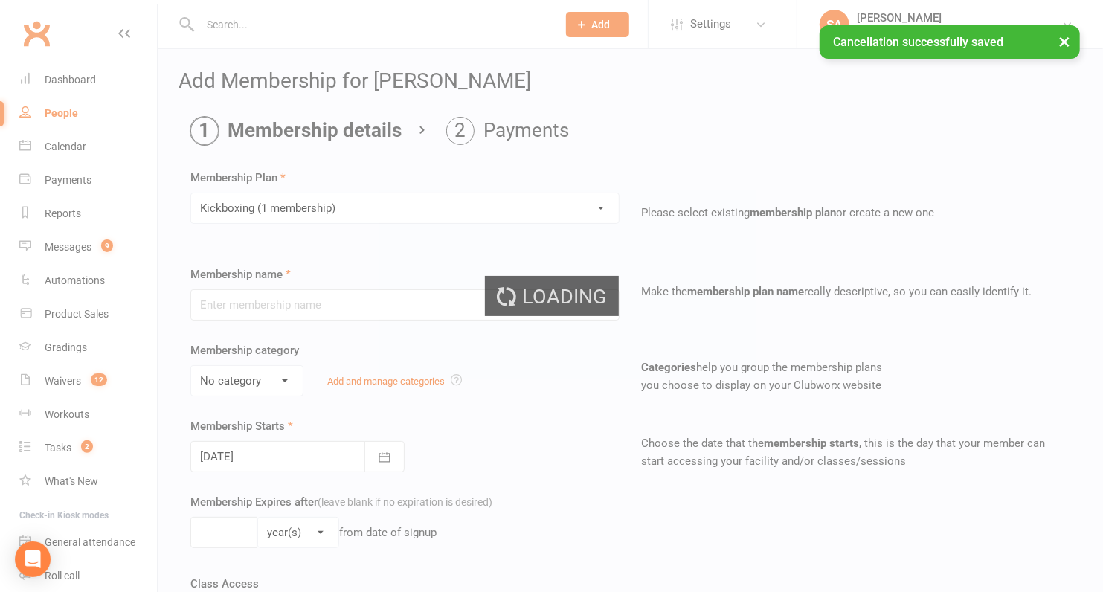
type input "Kickboxing (1 membership)"
select select "0"
type input "0"
type input "4"
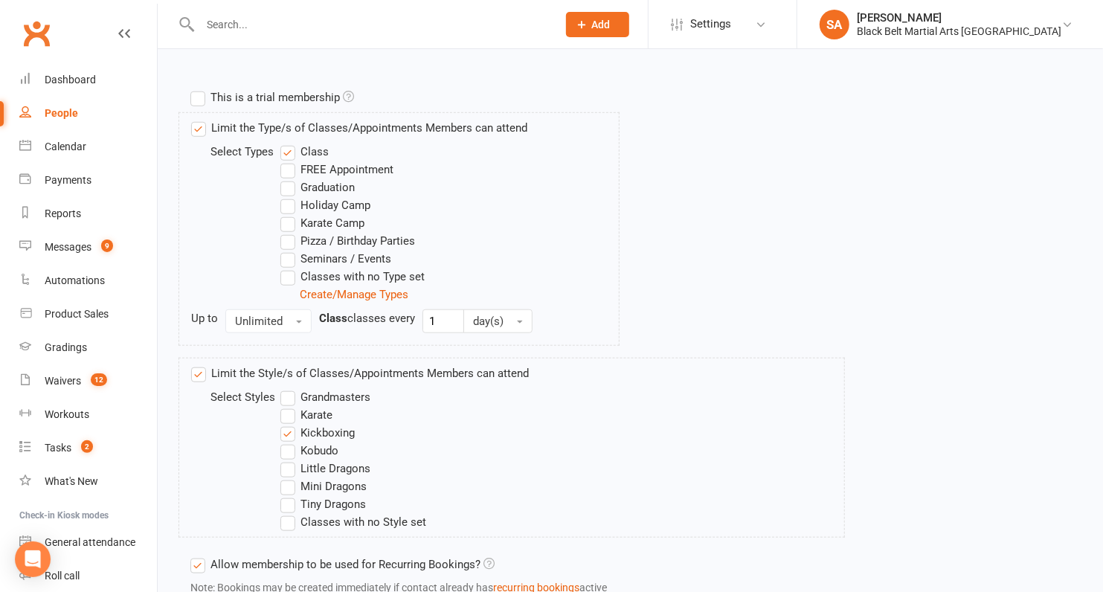
scroll to position [793, 0]
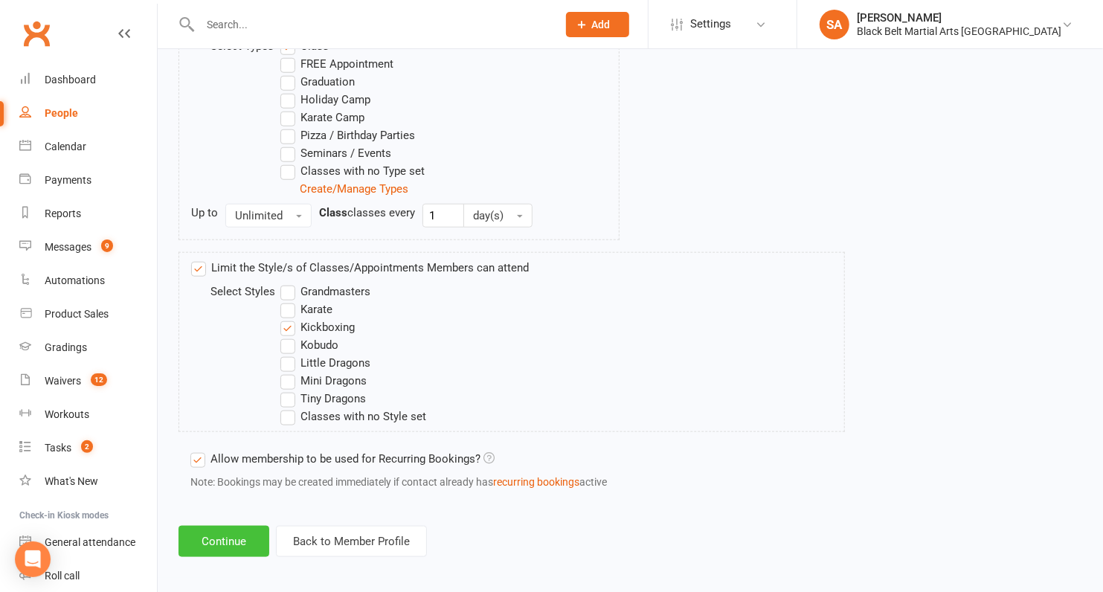
click at [233, 538] on button "Continue" at bounding box center [224, 541] width 91 height 31
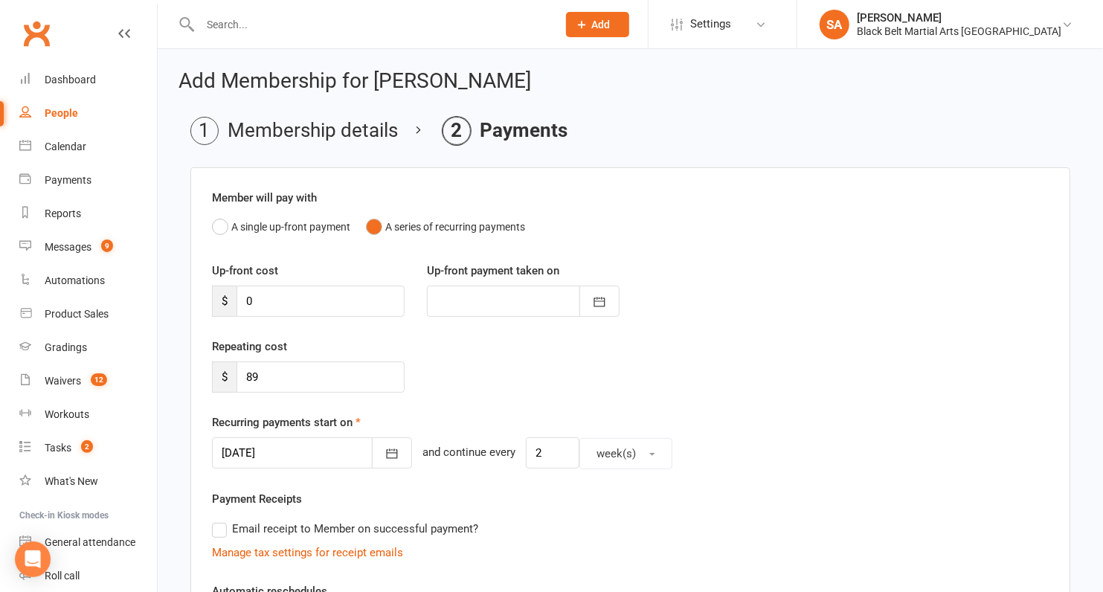
click at [263, 454] on div at bounding box center [312, 452] width 200 height 31
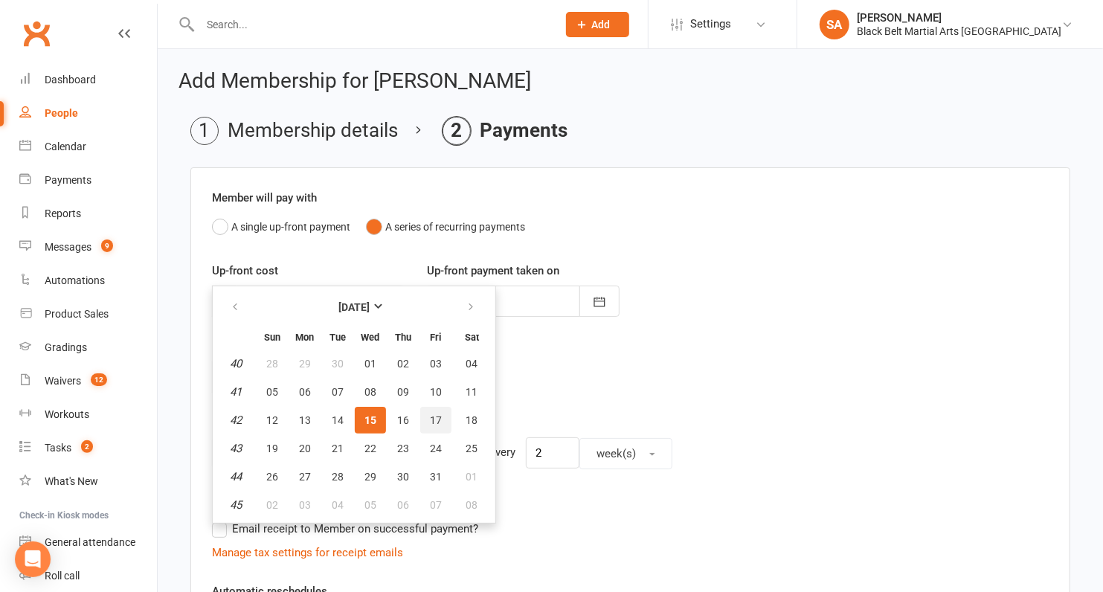
click at [430, 420] on span "17" at bounding box center [436, 420] width 12 height 12
type input "17 Oct 2025"
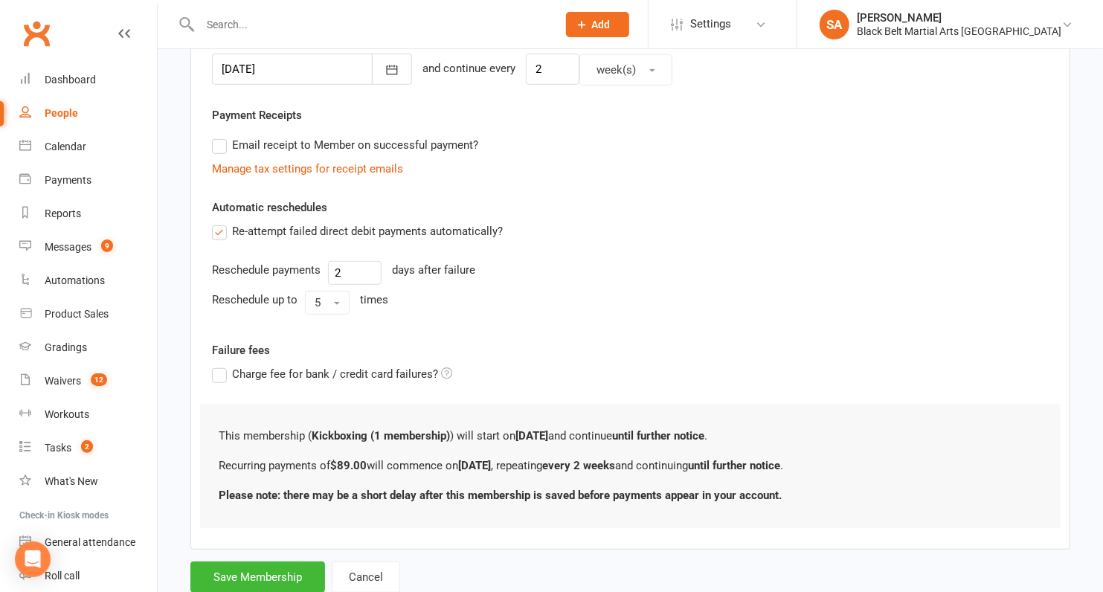
scroll to position [424, 0]
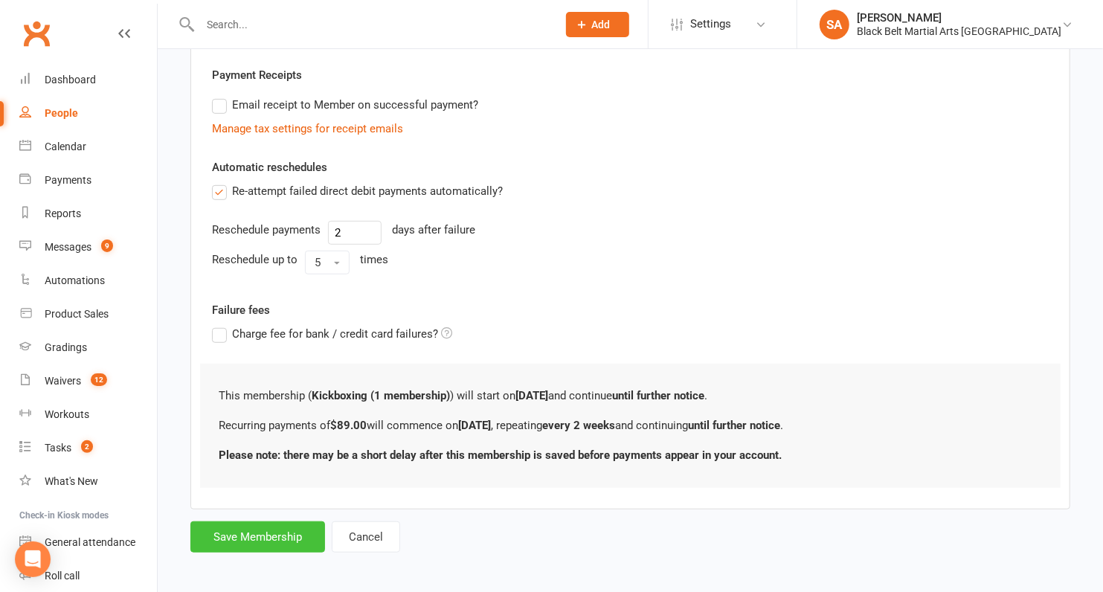
click at [259, 528] on button "Save Membership" at bounding box center [257, 536] width 135 height 31
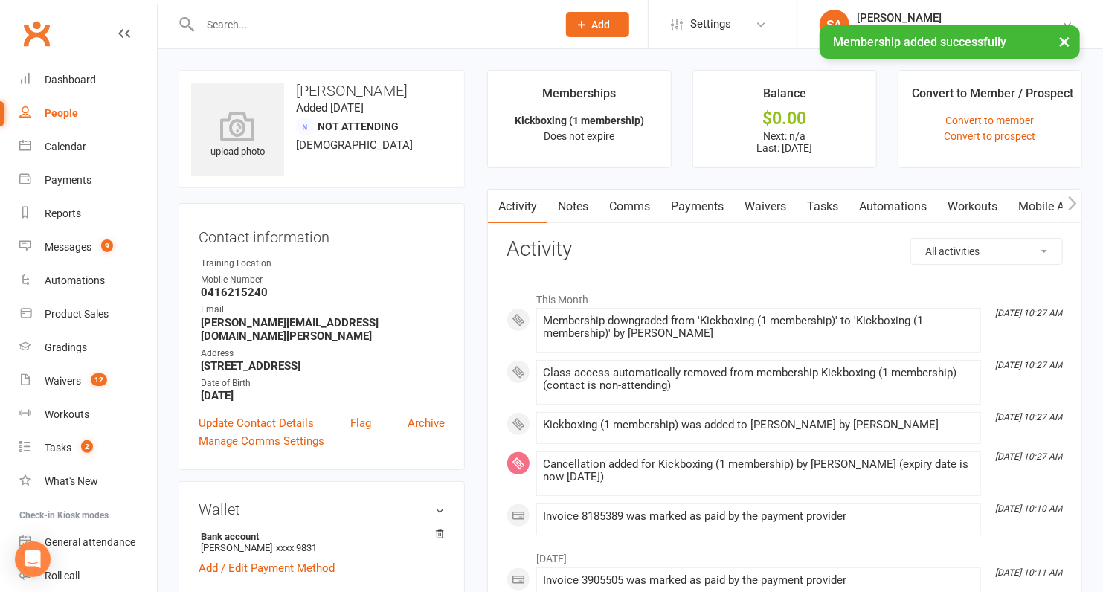
click at [708, 190] on link "Payments" at bounding box center [698, 207] width 74 height 34
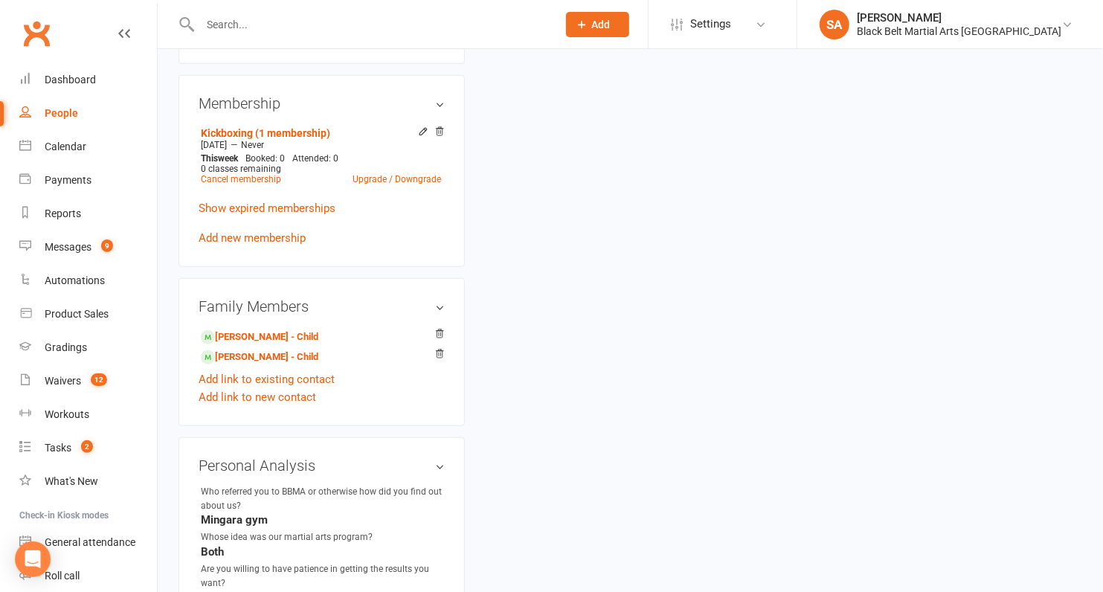
scroll to position [1069, 0]
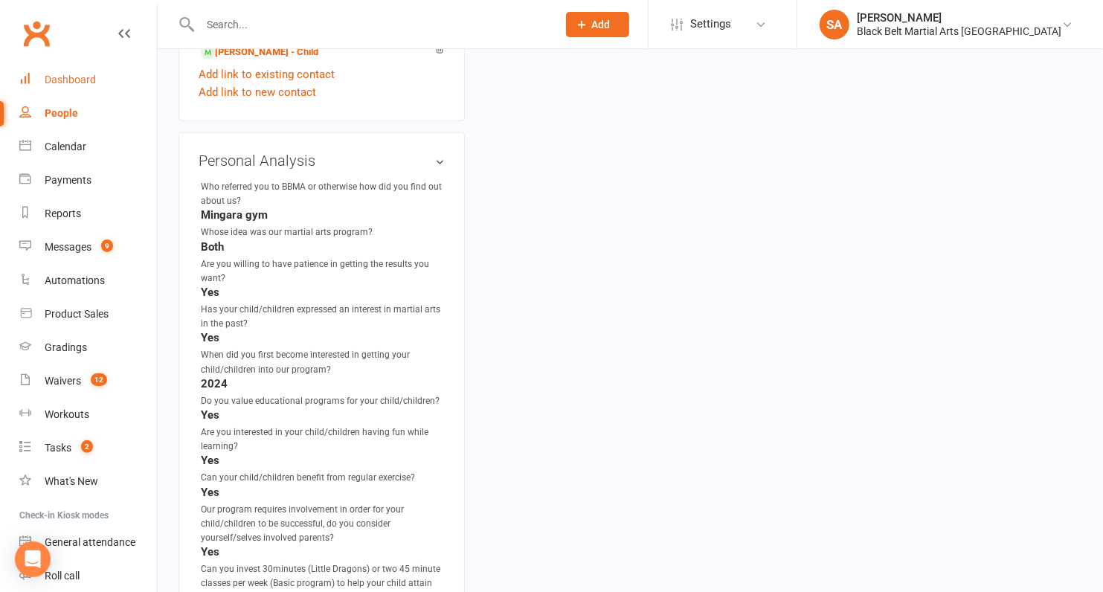
click at [68, 79] on div "Dashboard" at bounding box center [70, 80] width 51 height 12
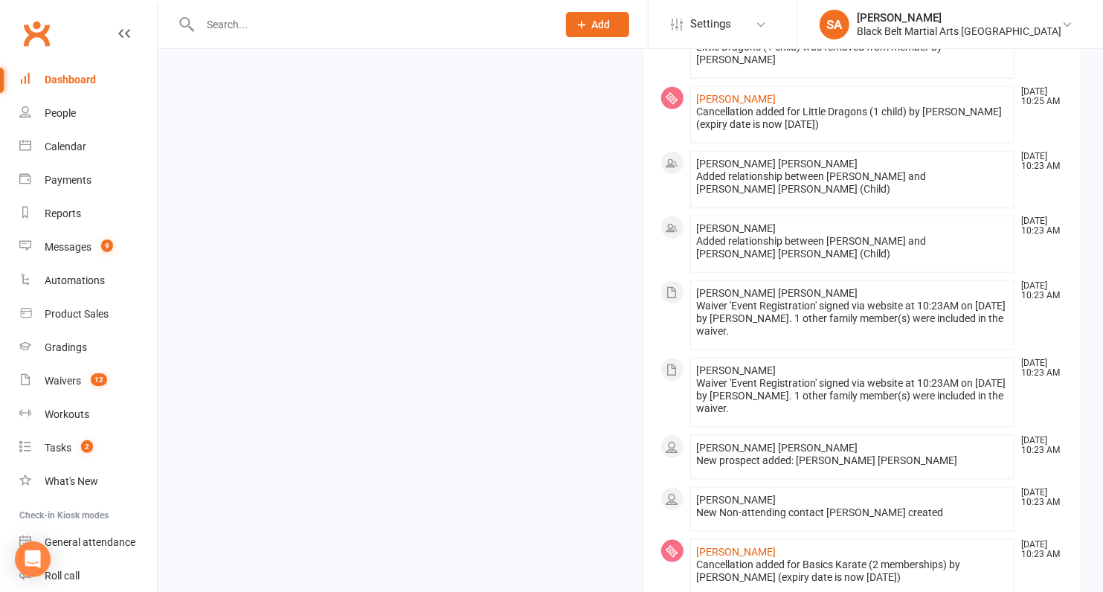
scroll to position [1603, 0]
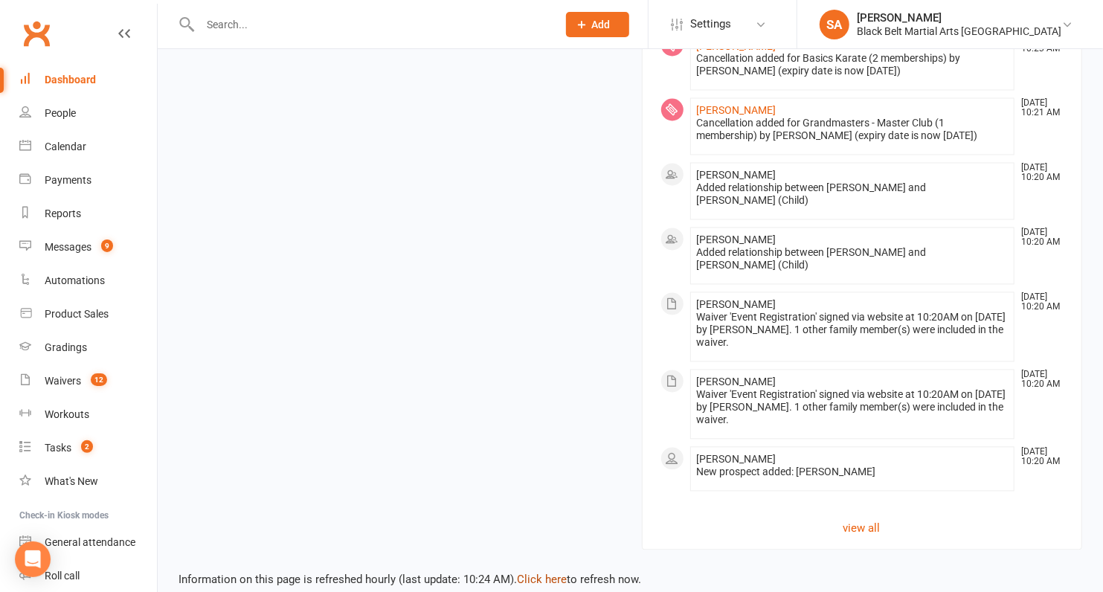
click at [533, 574] on link "Click here" at bounding box center [542, 580] width 50 height 13
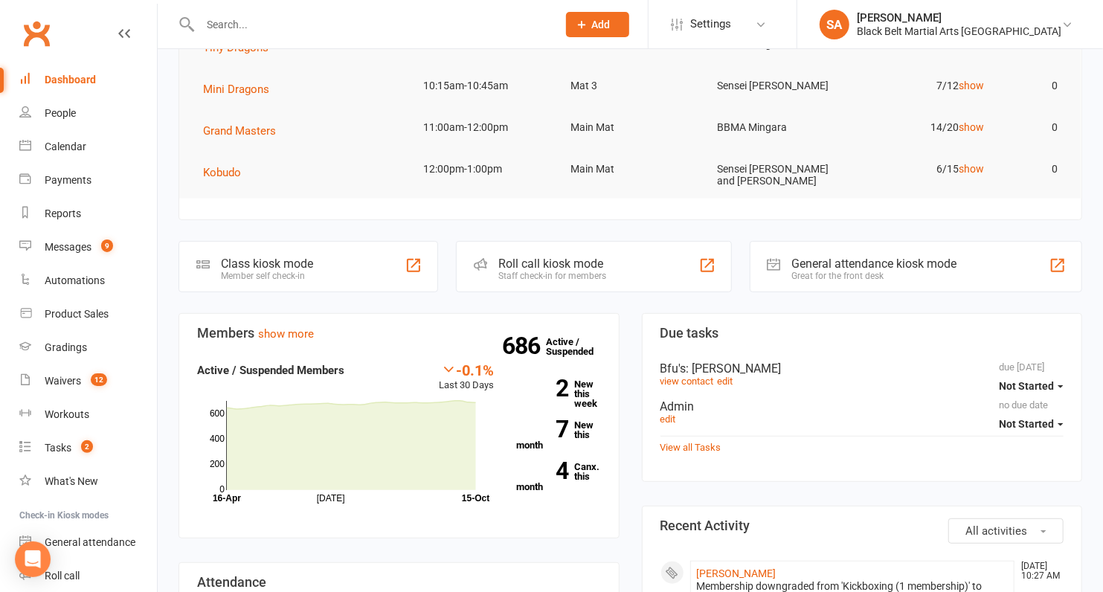
scroll to position [235, 0]
click at [583, 462] on link "4 Canx. this month" at bounding box center [558, 476] width 84 height 30
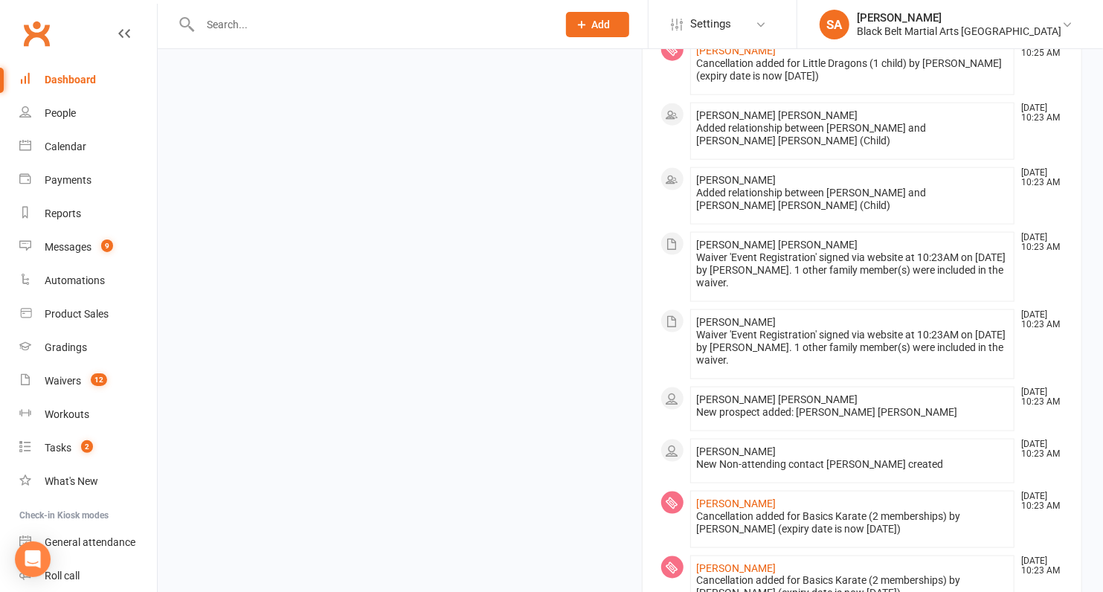
scroll to position [1603, 0]
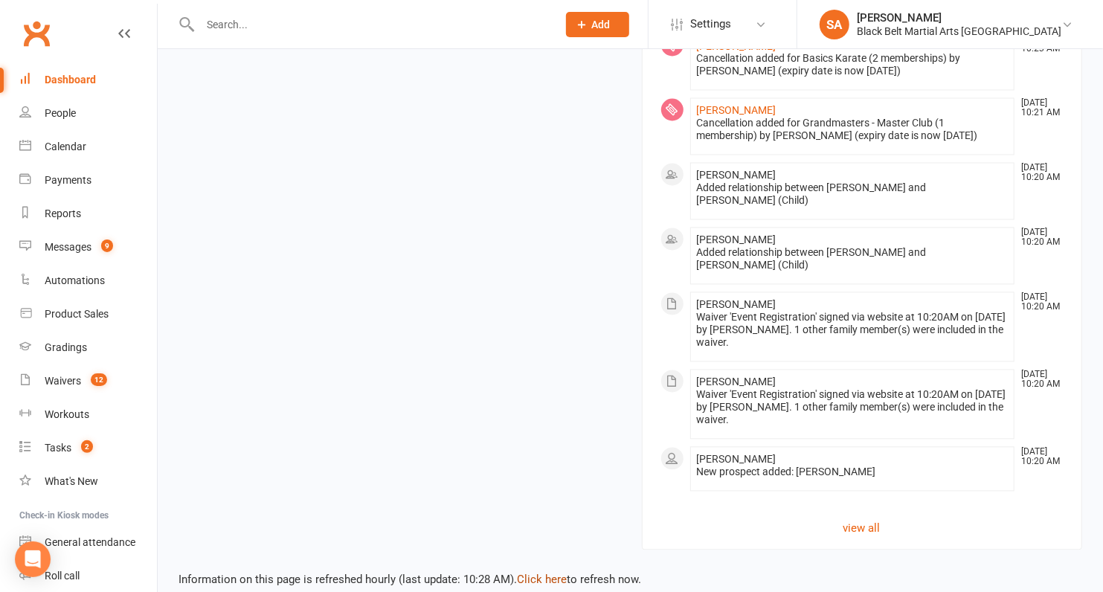
click at [551, 574] on link "Click here" at bounding box center [542, 580] width 50 height 13
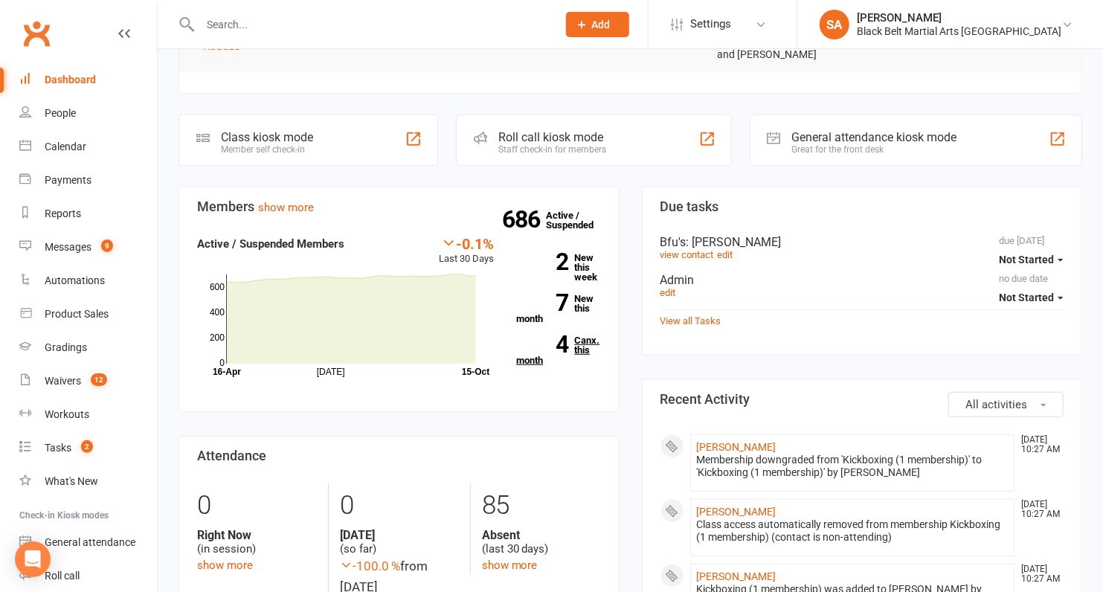
scroll to position [358, 0]
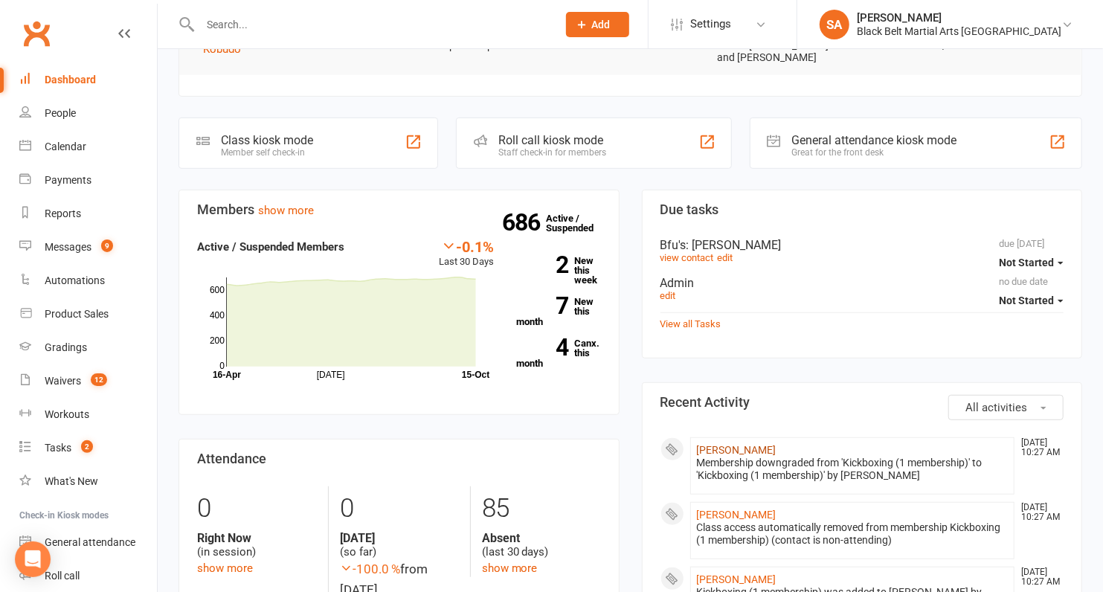
click at [736, 444] on link "Karl Peters" at bounding box center [737, 450] width 80 height 12
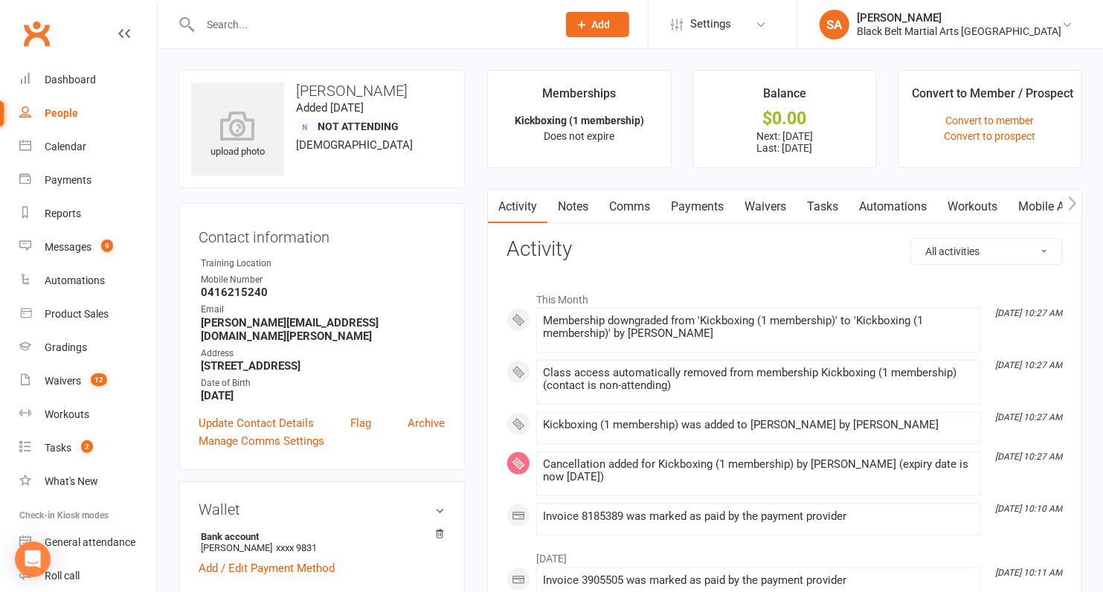
click at [685, 208] on link "Payments" at bounding box center [698, 207] width 74 height 34
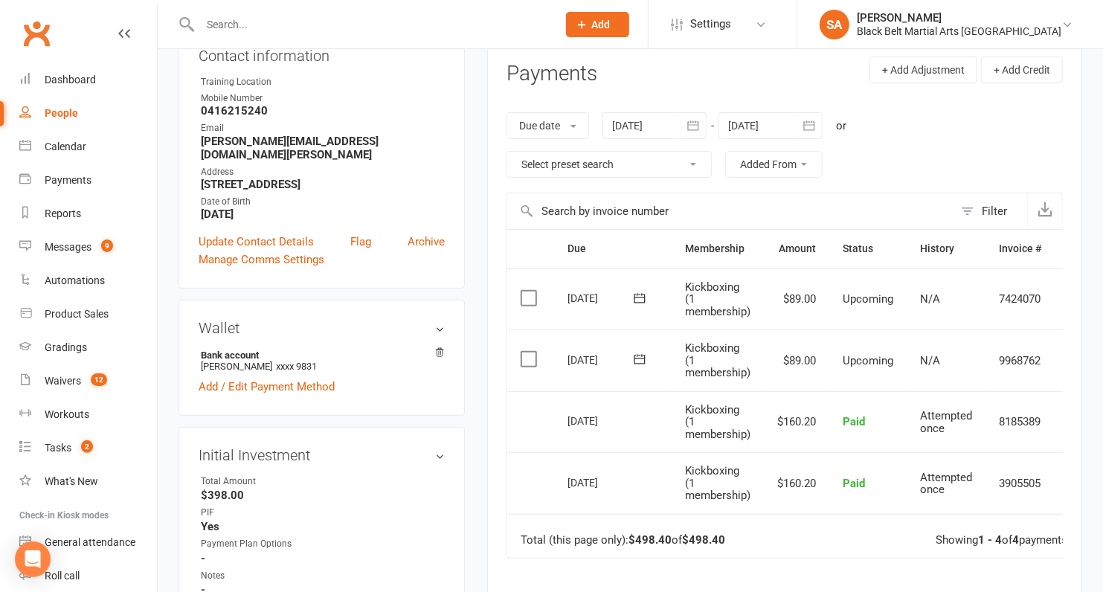
scroll to position [152, 0]
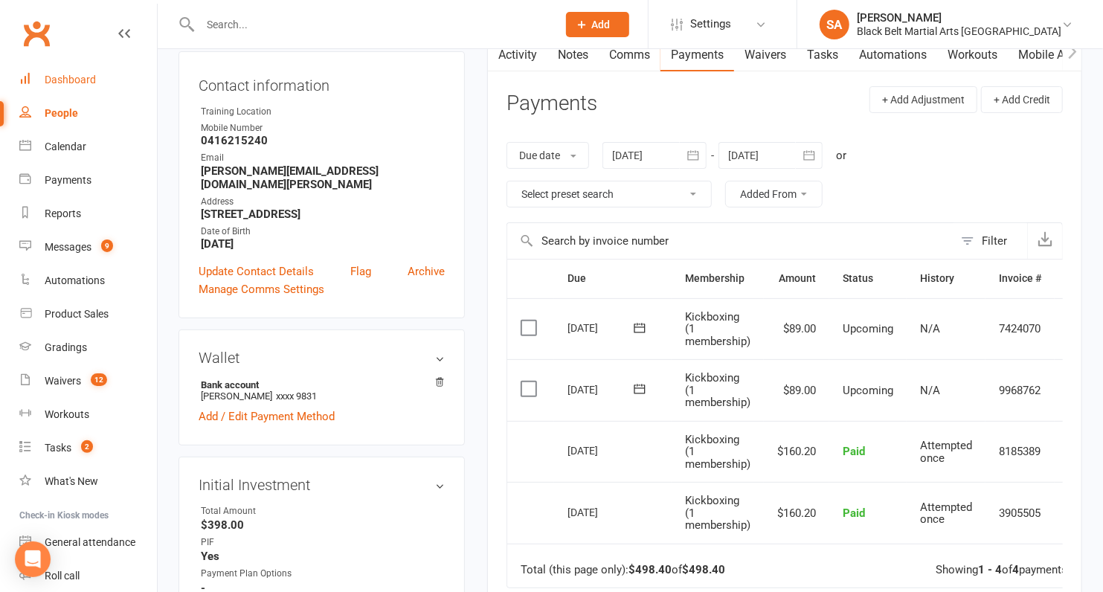
click at [70, 84] on div "Dashboard" at bounding box center [70, 80] width 51 height 12
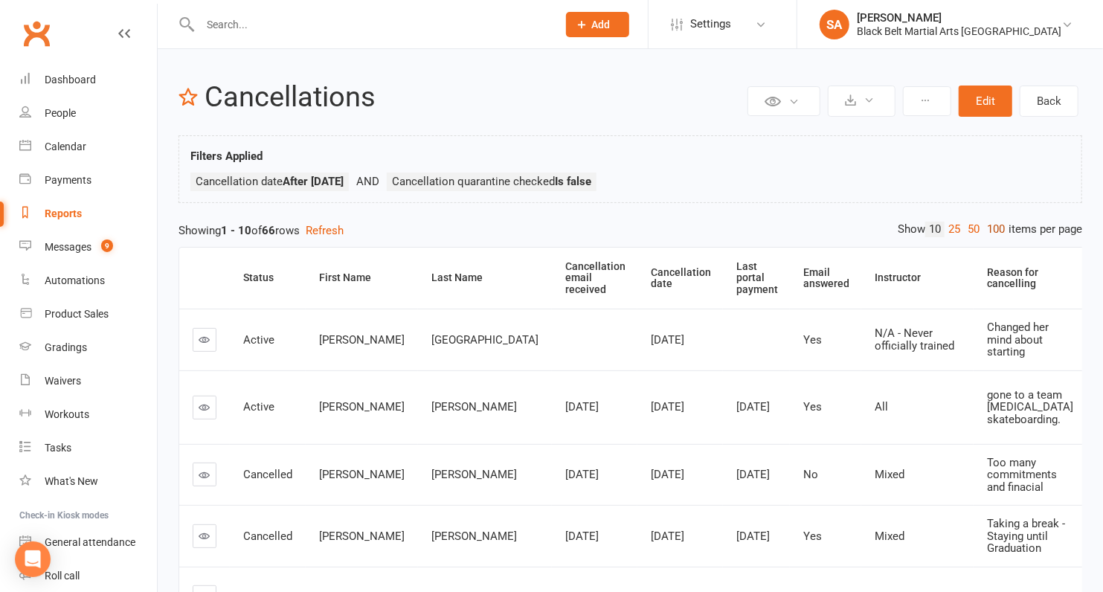
click at [992, 224] on link "100" at bounding box center [995, 230] width 25 height 16
click at [638, 273] on th "Cancellation date" at bounding box center [681, 278] width 86 height 61
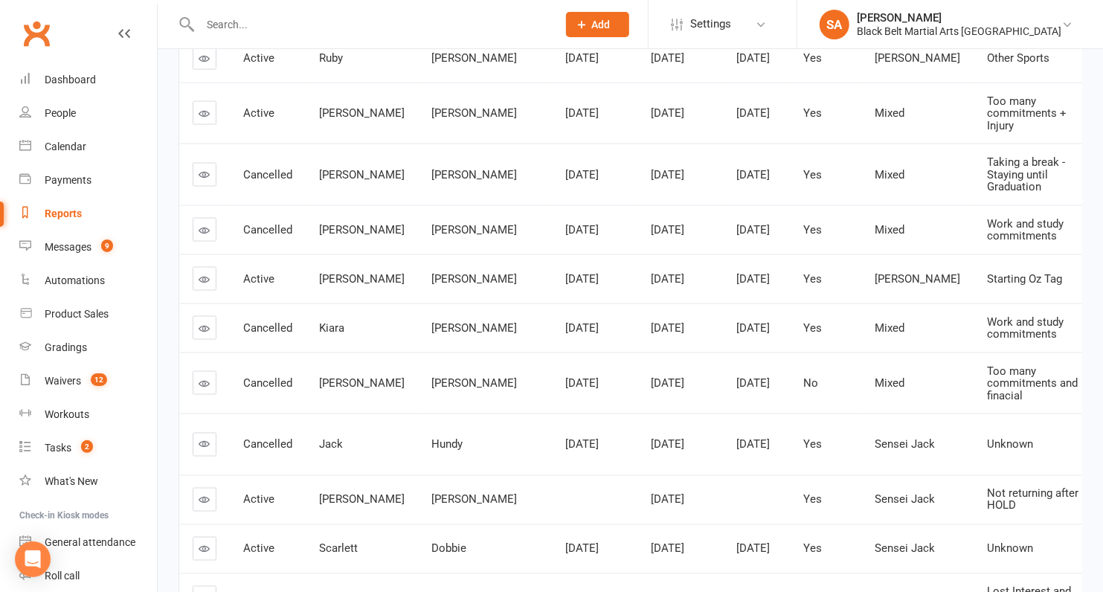
scroll to position [1220, 0]
drag, startPoint x: 463, startPoint y: 353, endPoint x: 310, endPoint y: 347, distance: 152.6
click at [310, 304] on tr "Active [PERSON_NAME] [DATE] [DATE] [DATE] Yes [PERSON_NAME] Starting Oz Tag Lit…" at bounding box center [765, 279] width 1172 height 49
copy tr "[PERSON_NAME]"
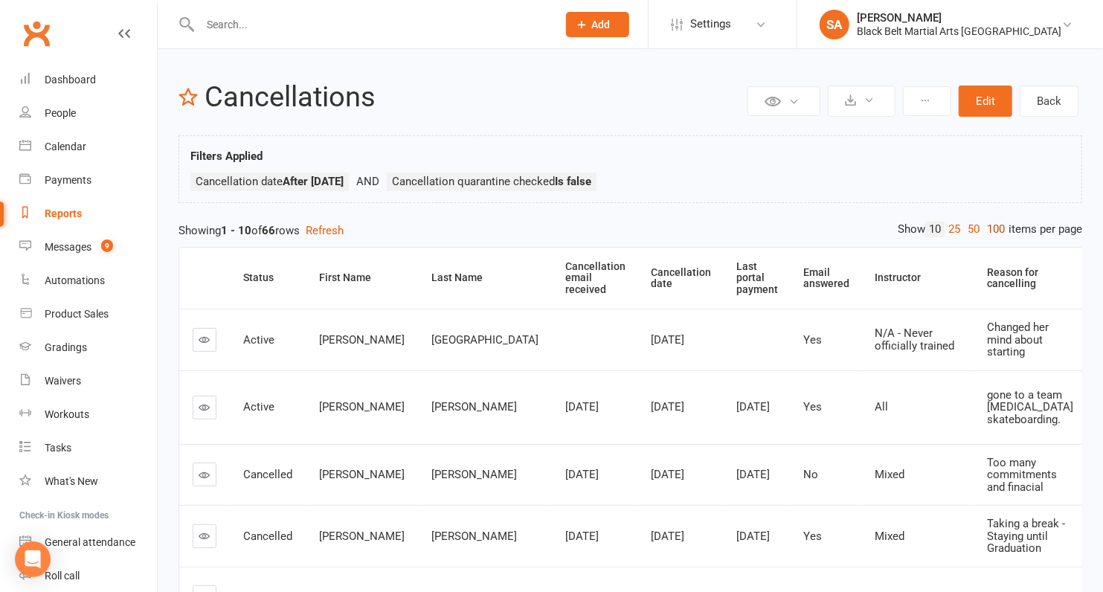
click at [995, 231] on link "100" at bounding box center [995, 230] width 25 height 16
click at [638, 273] on th "Cancellation date" at bounding box center [681, 278] width 86 height 61
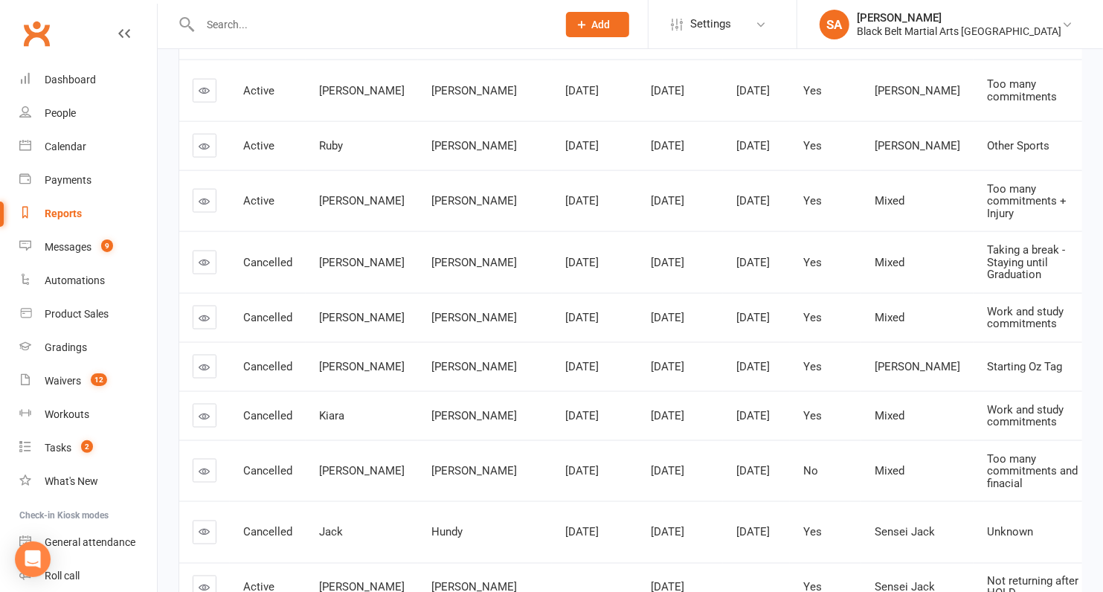
scroll to position [1132, 0]
drag, startPoint x: 429, startPoint y: 254, endPoint x: 311, endPoint y: 254, distance: 117.5
click at [311, 233] on tr "Active [PERSON_NAME] [DATE] [DATE] [DATE] Yes Mixed Too many commitments + Inju…" at bounding box center [765, 202] width 1172 height 62
copy tr "[PERSON_NAME]"
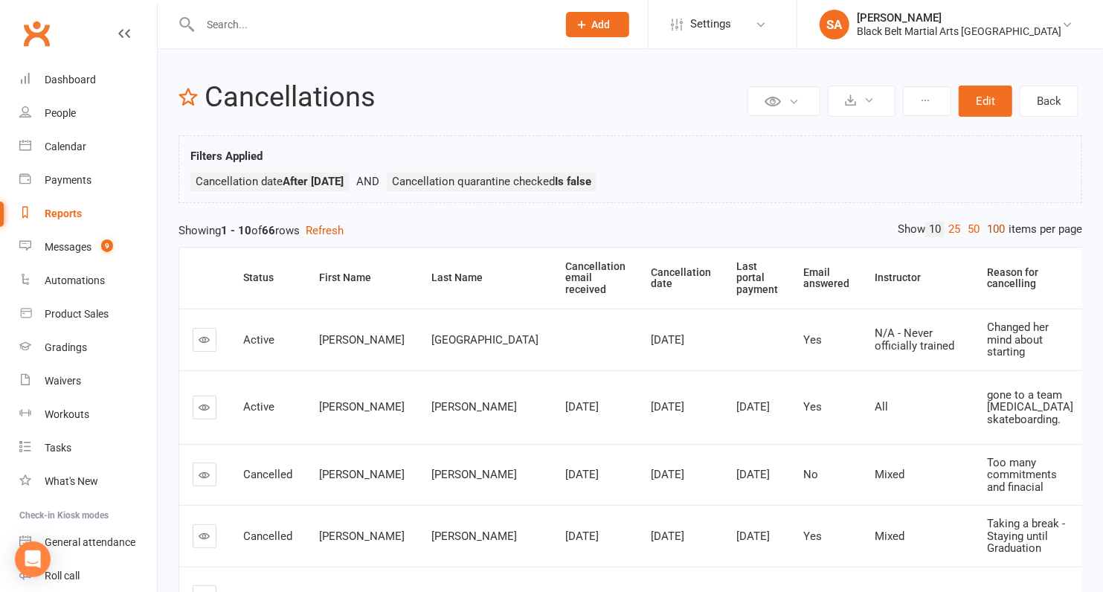
click at [995, 231] on link "100" at bounding box center [995, 230] width 25 height 16
click at [63, 379] on div "Waivers" at bounding box center [63, 381] width 36 height 12
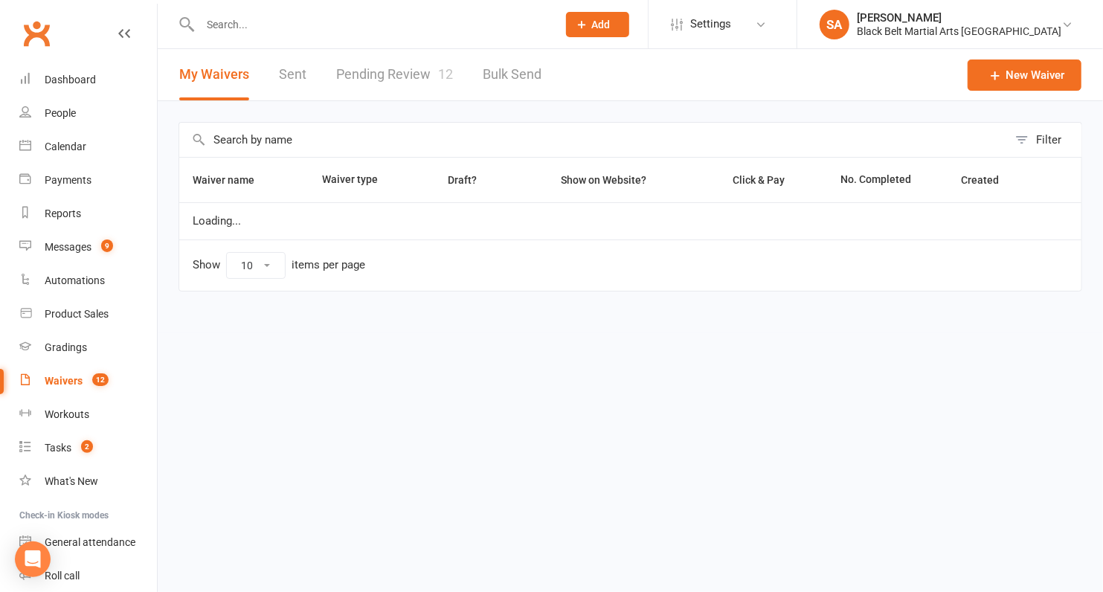
select select "100"
click at [362, 101] on div "Filter Waiver name Waiver type Draft? Show on Website? Click & Pay No. Complete…" at bounding box center [631, 217] width 946 height 232
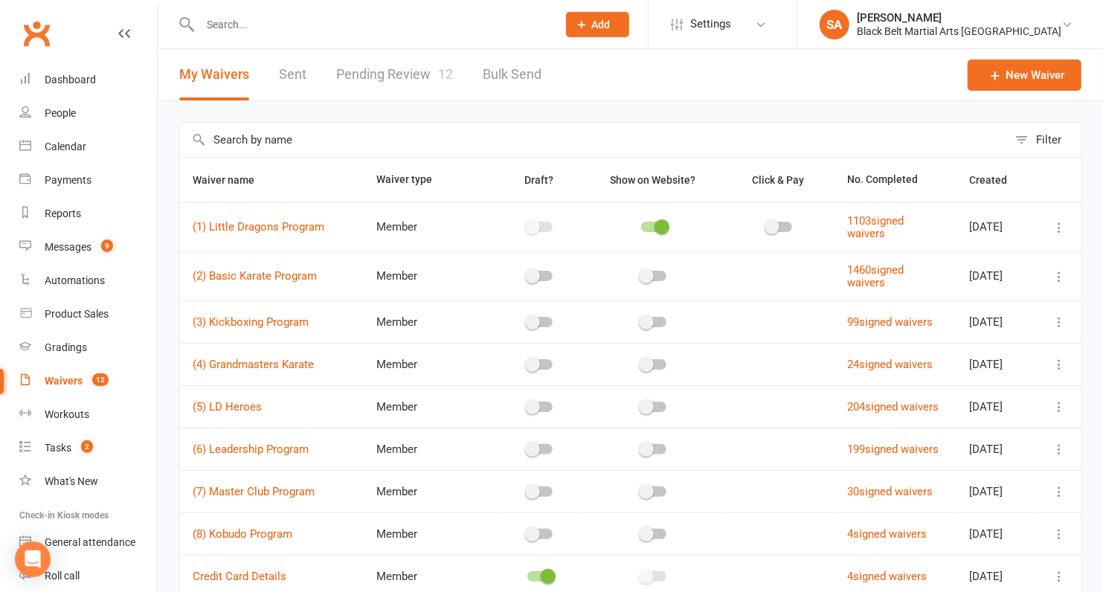
click at [370, 80] on link "Pending Review 12" at bounding box center [394, 74] width 117 height 51
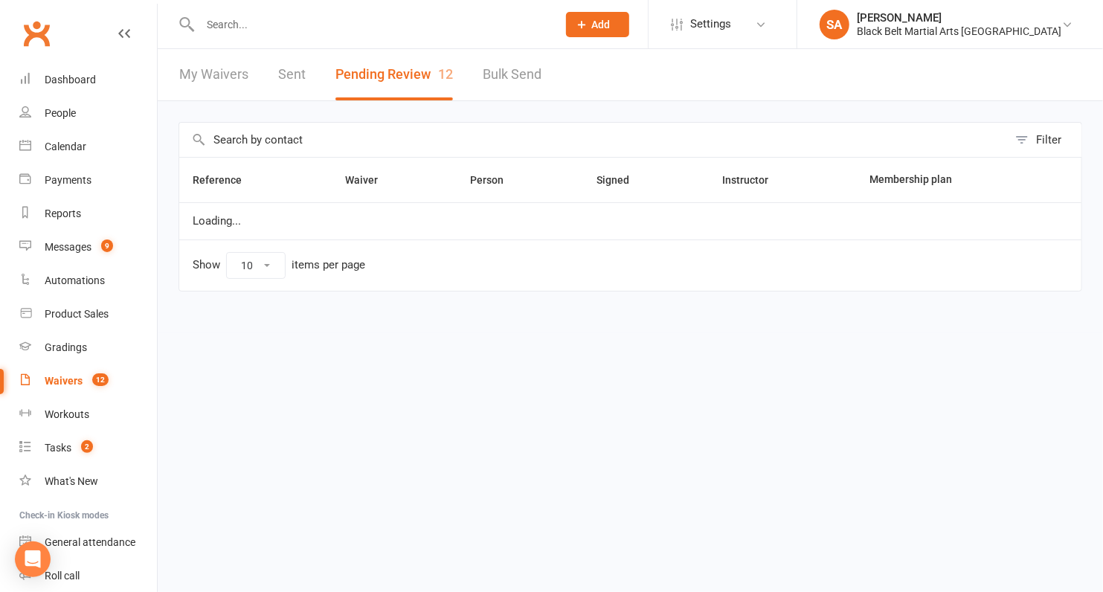
select select "50"
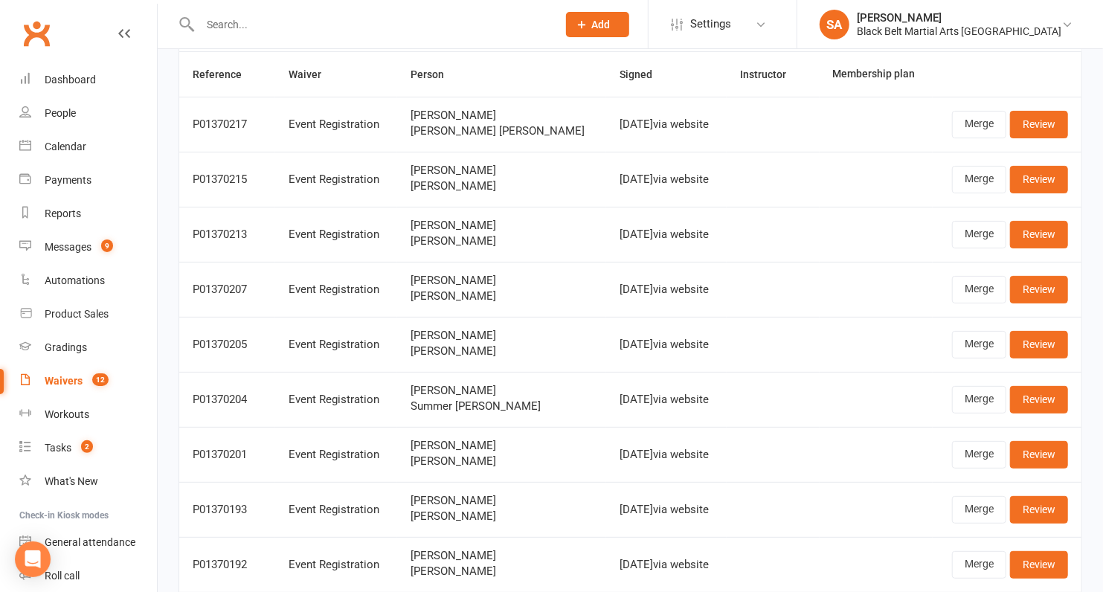
scroll to position [101, 0]
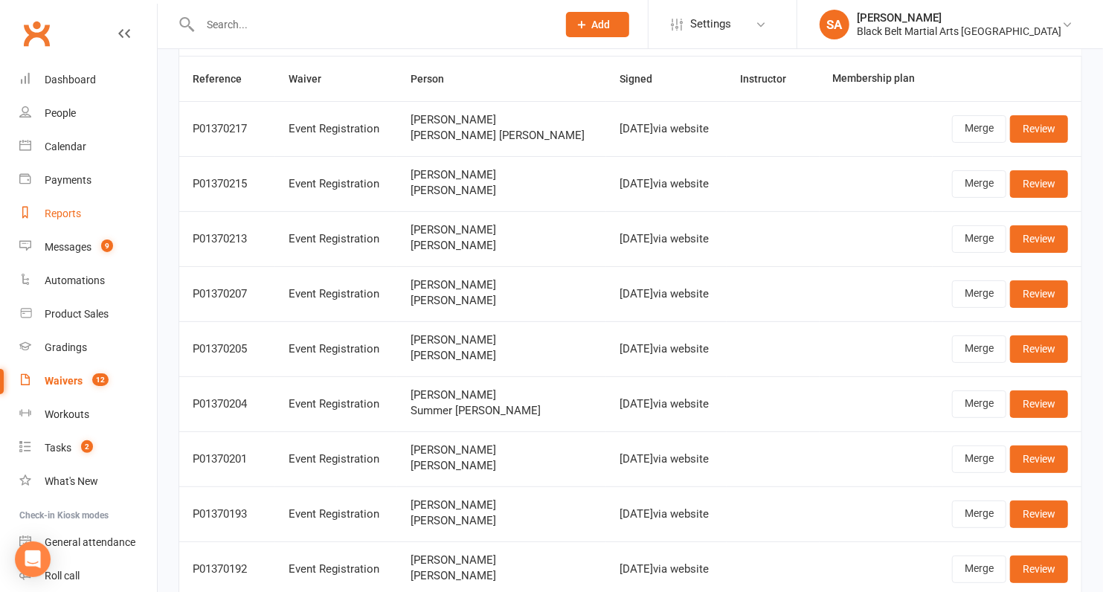
click at [63, 216] on div "Reports" at bounding box center [63, 214] width 36 height 12
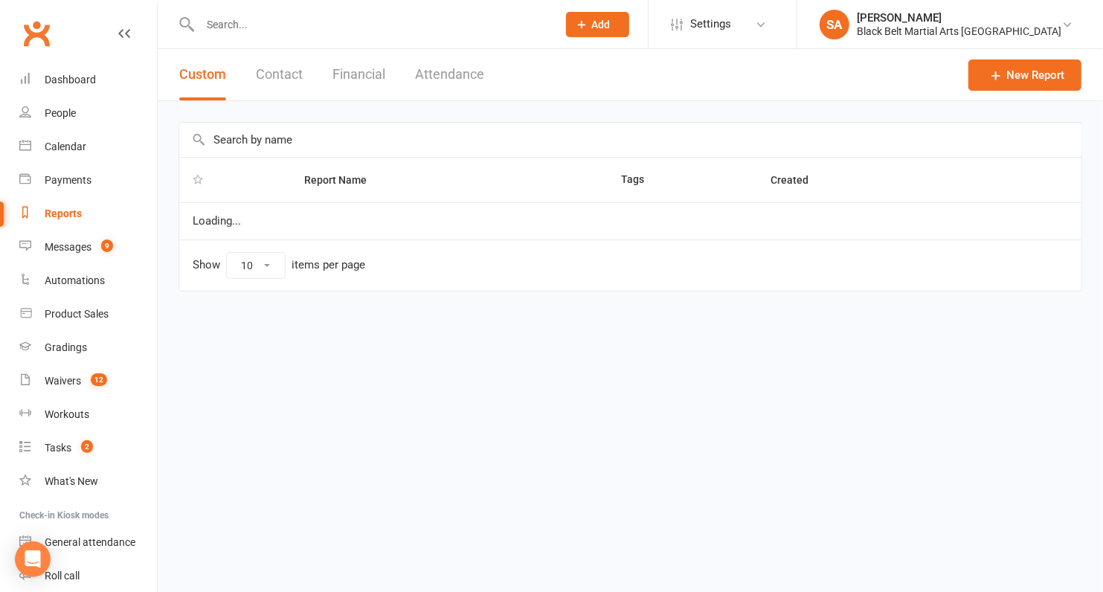
select select "100"
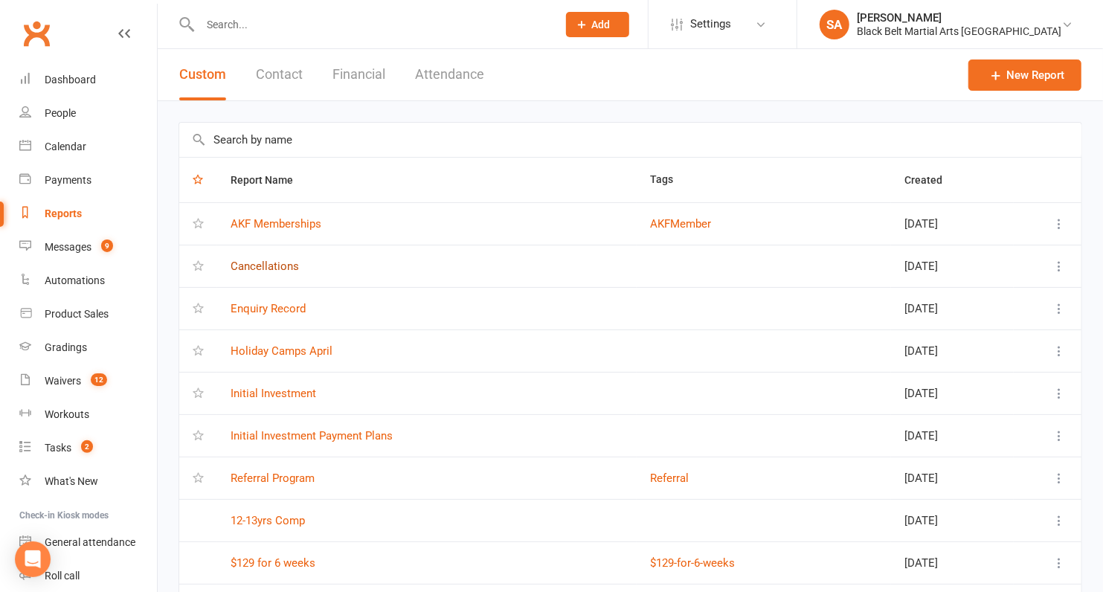
click at [263, 266] on link "Cancellations" at bounding box center [265, 266] width 68 height 13
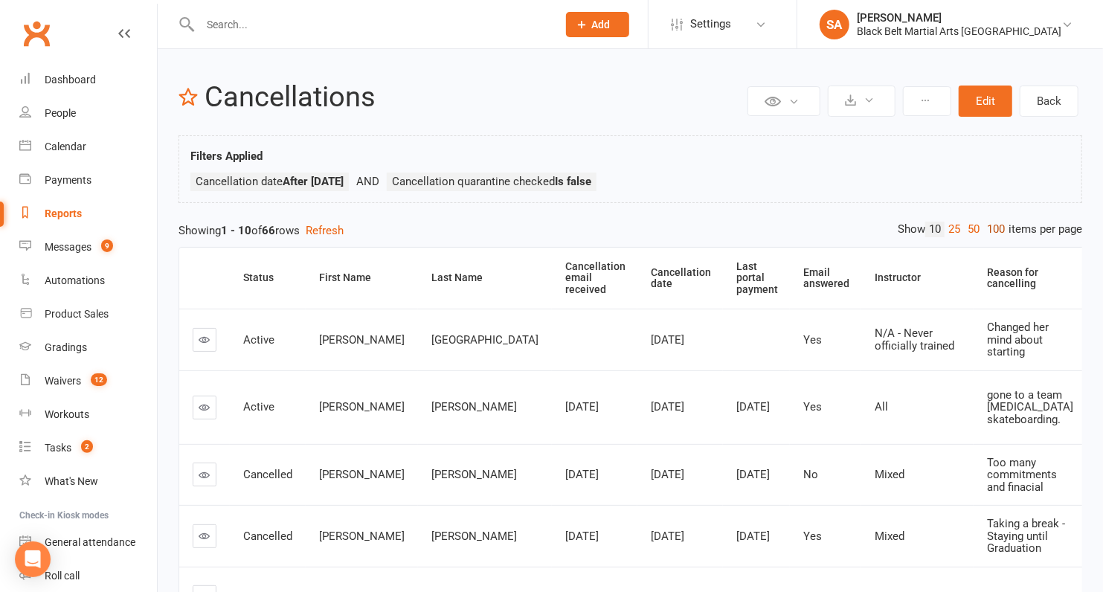
click at [992, 225] on link "100" at bounding box center [995, 230] width 25 height 16
click at [638, 273] on th "Cancellation date" at bounding box center [681, 278] width 86 height 61
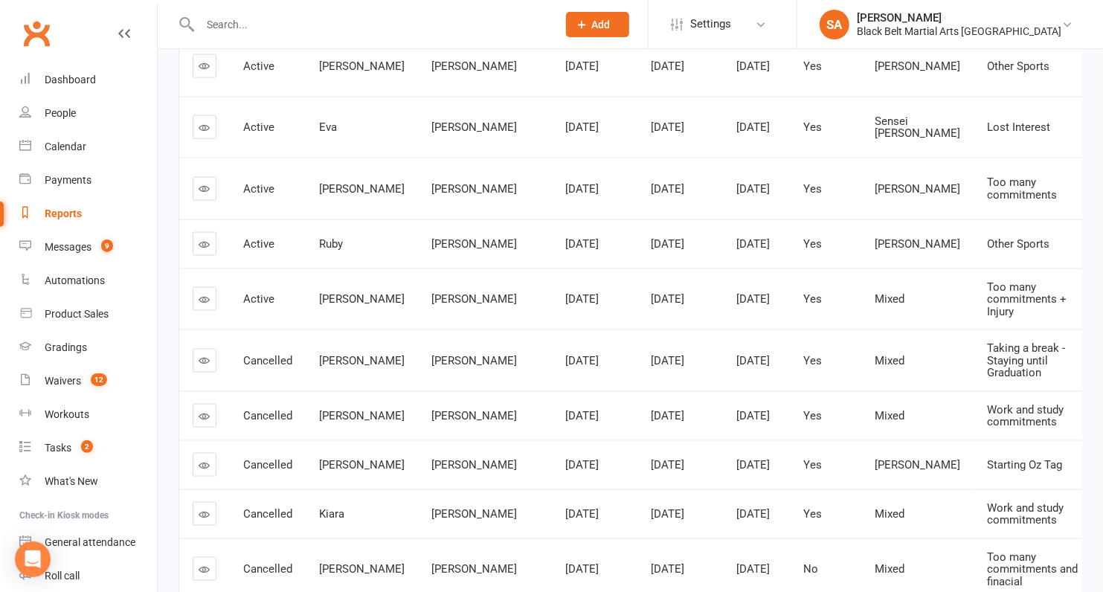
scroll to position [1052, 0]
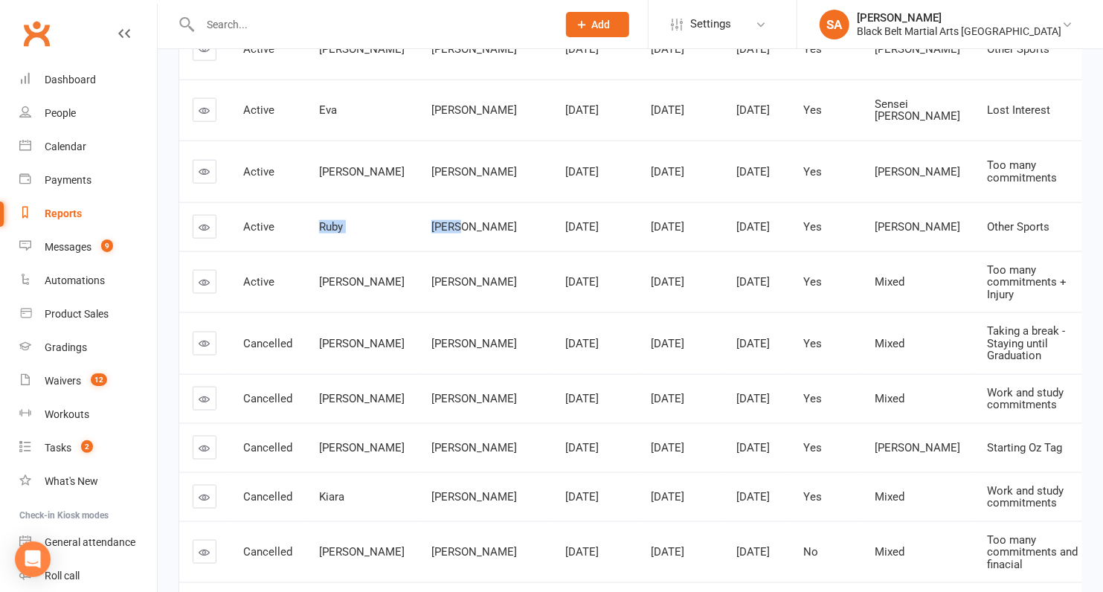
drag, startPoint x: 437, startPoint y: 277, endPoint x: 315, endPoint y: 271, distance: 122.2
click at [315, 251] on tr "Active [PERSON_NAME] [DATE] [DATE] [DATE] Yes Sensei [PERSON_NAME] Other Sports…" at bounding box center [765, 226] width 1172 height 49
copy tr "[PERSON_NAME]"
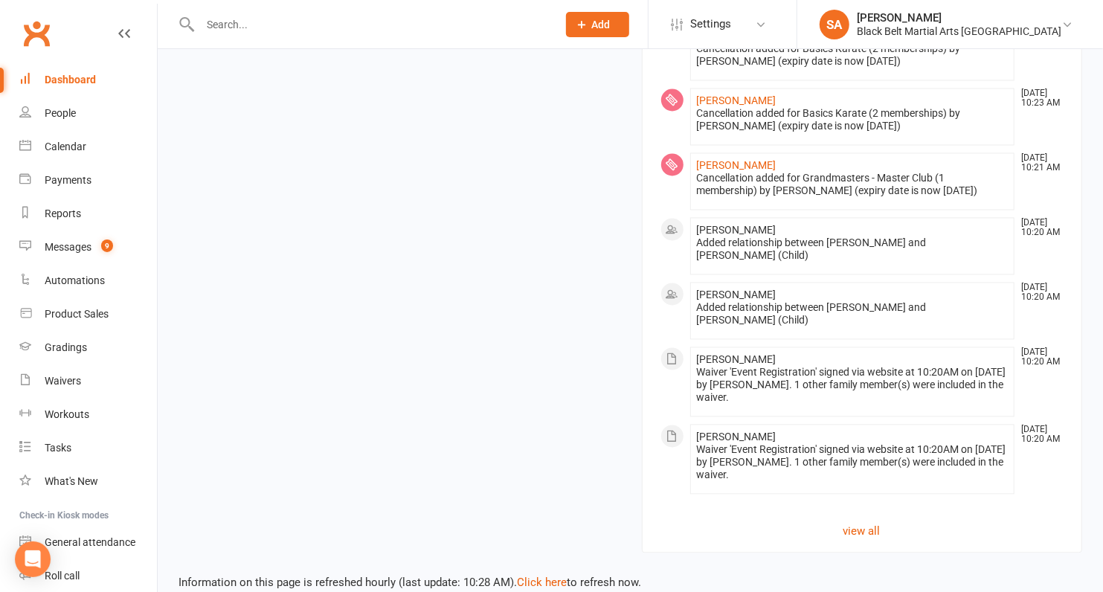
scroll to position [1616, 0]
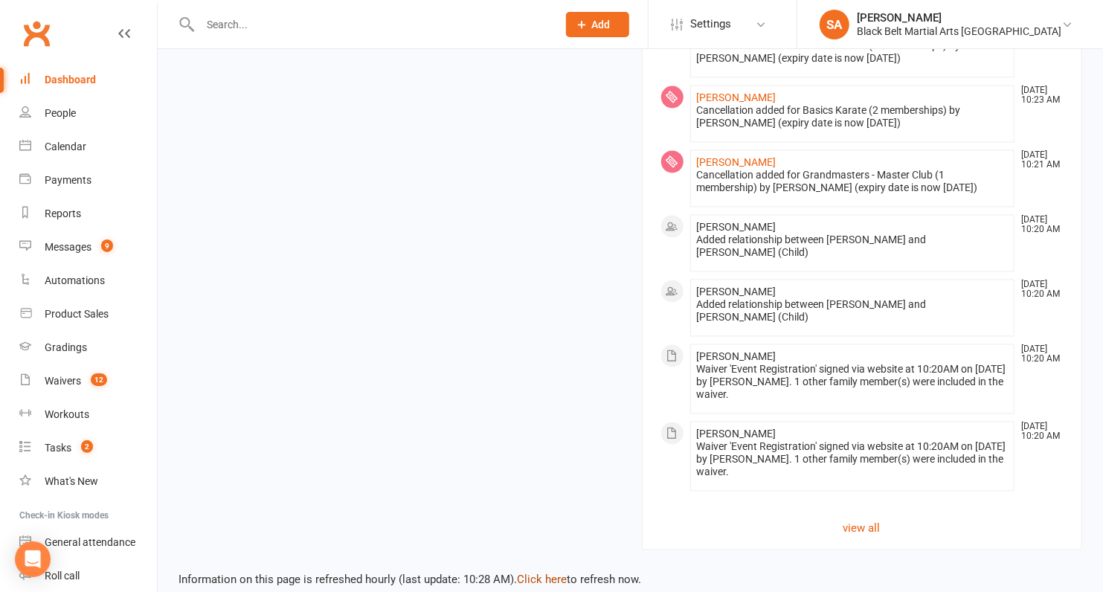
click at [541, 574] on link "Click here" at bounding box center [542, 580] width 50 height 13
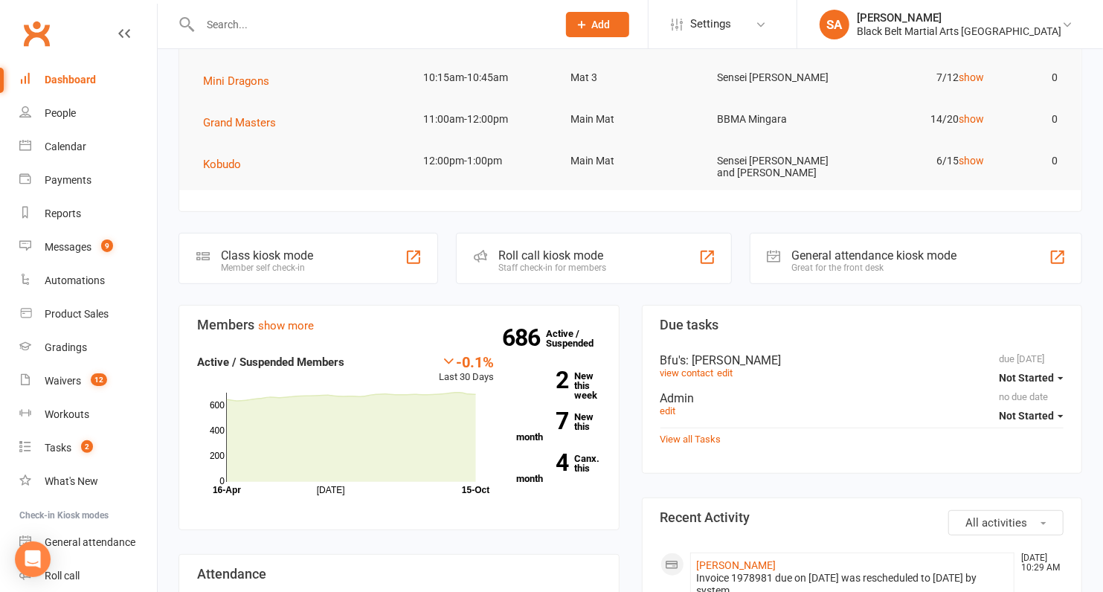
scroll to position [240, 0]
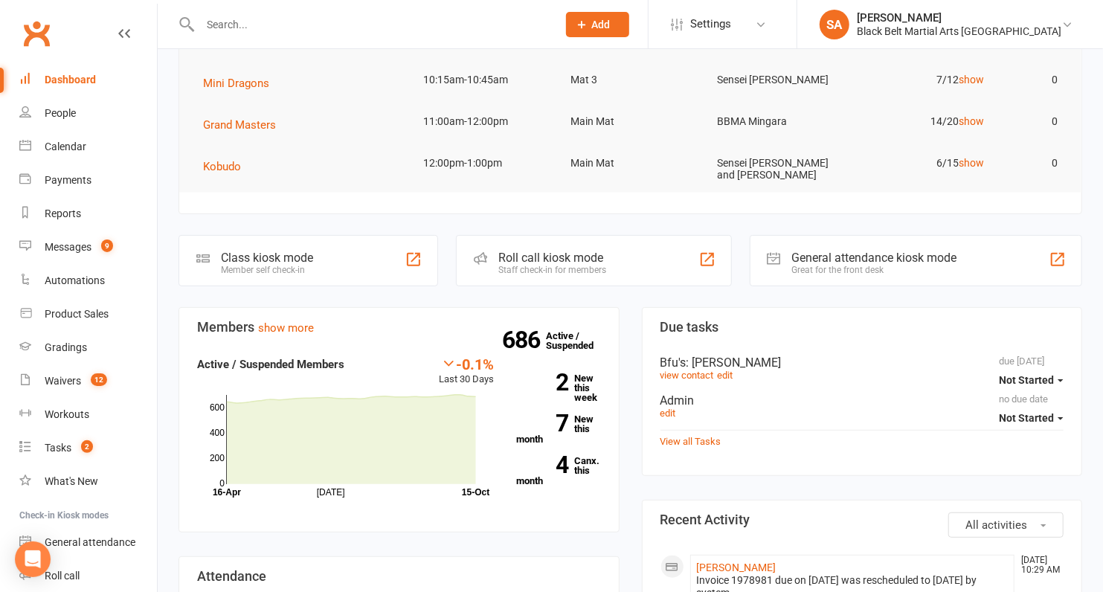
click at [241, 10] on div at bounding box center [363, 24] width 368 height 48
click at [241, 21] on input "text" at bounding box center [371, 24] width 351 height 21
paste input "[PERSON_NAME]"
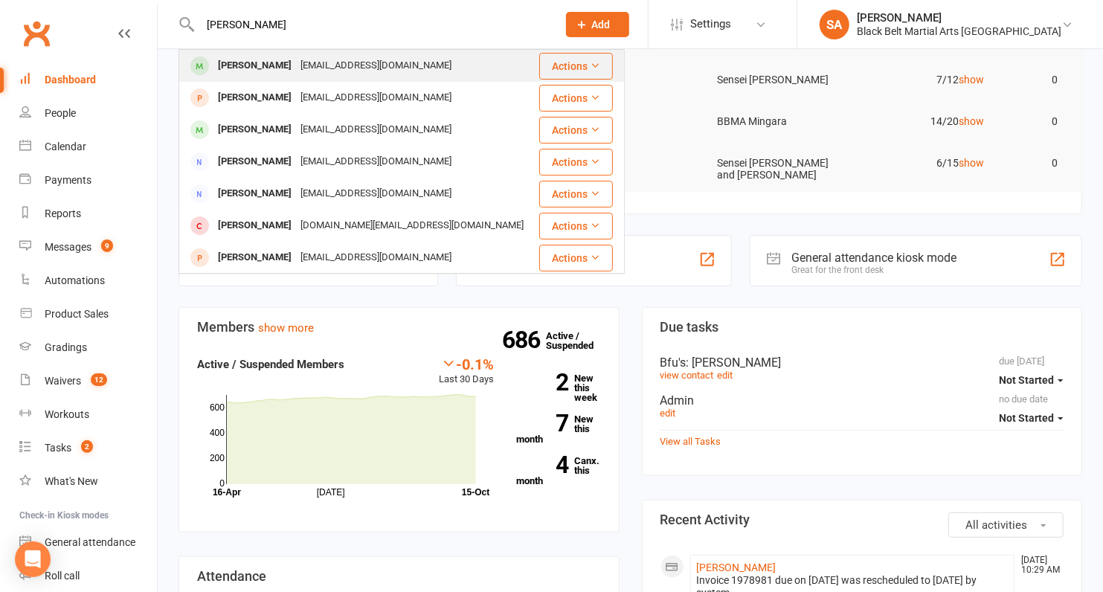
type input "[PERSON_NAME]"
click at [254, 57] on div "[PERSON_NAME]" at bounding box center [255, 66] width 83 height 22
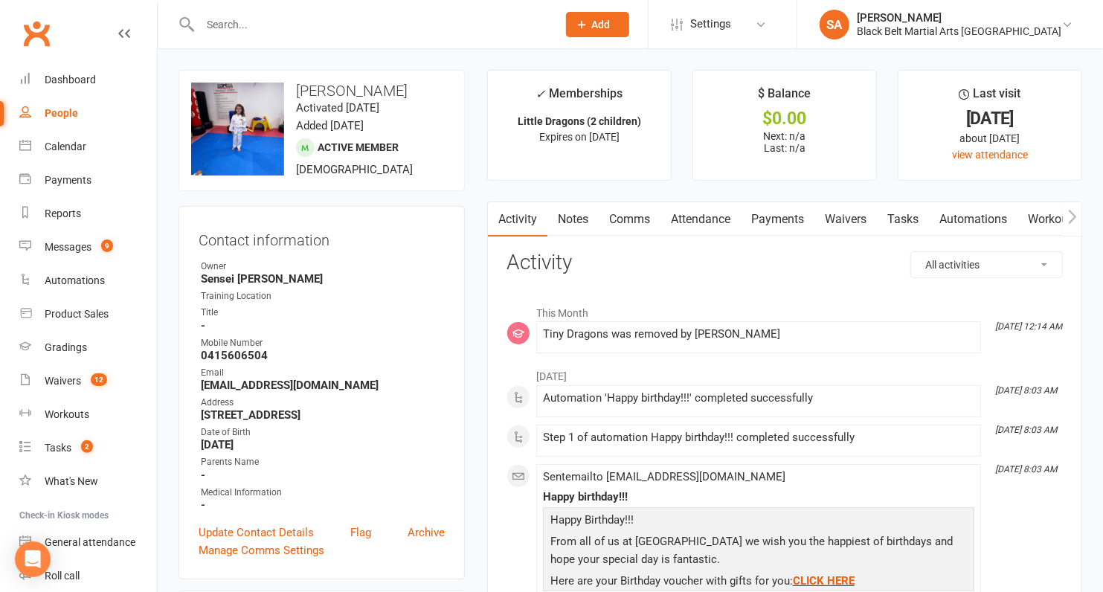
click at [691, 231] on link "Attendance" at bounding box center [701, 219] width 80 height 34
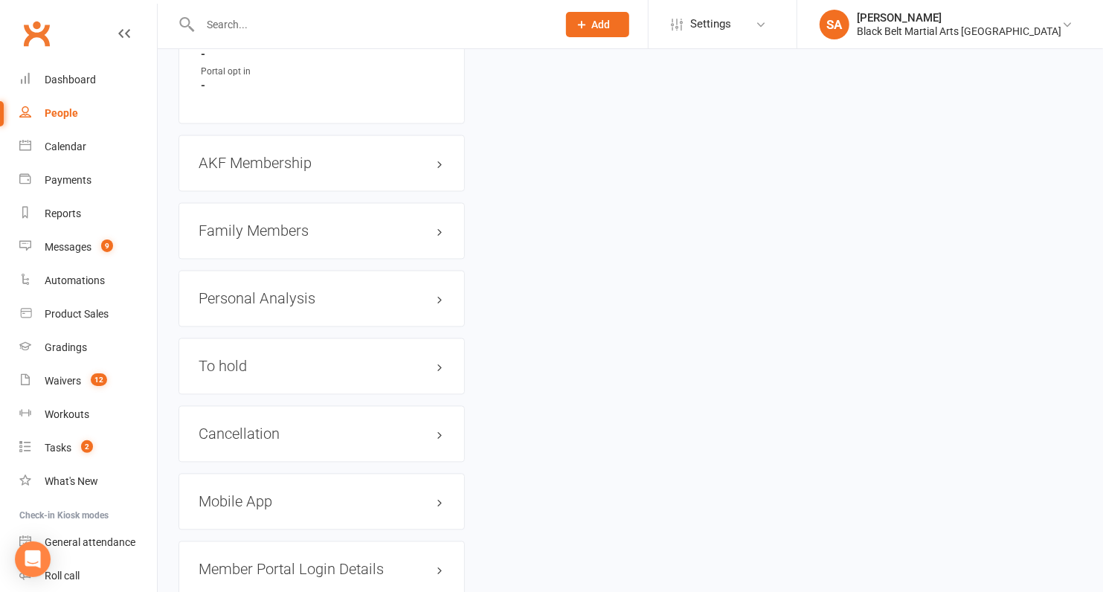
scroll to position [1564, 0]
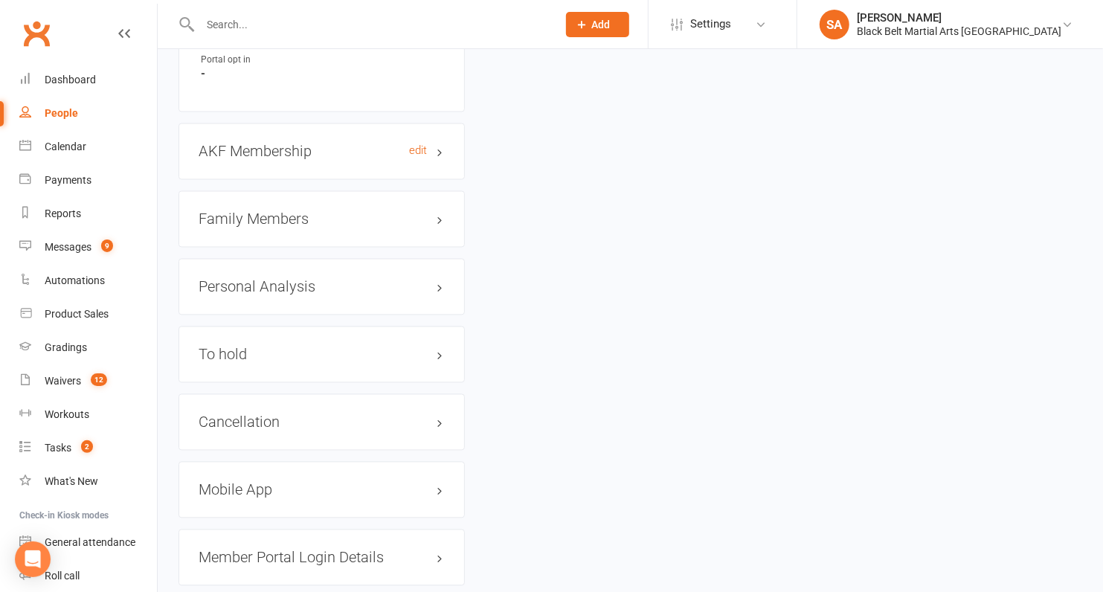
click at [299, 147] on h3 "AKF Membership edit" at bounding box center [322, 152] width 246 height 16
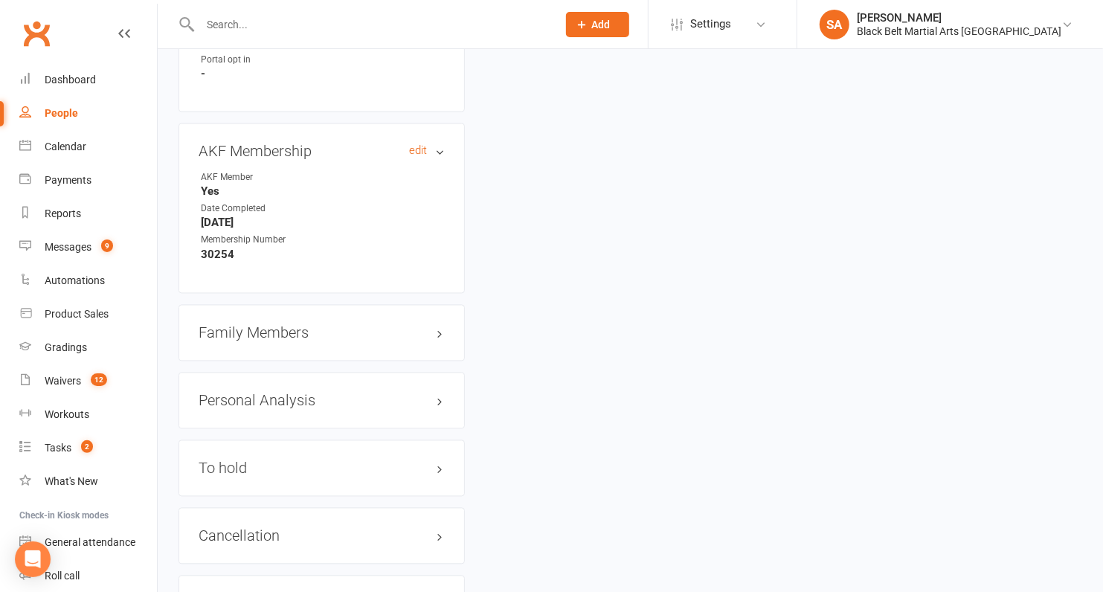
click at [323, 144] on h3 "AKF Membership edit" at bounding box center [322, 152] width 246 height 16
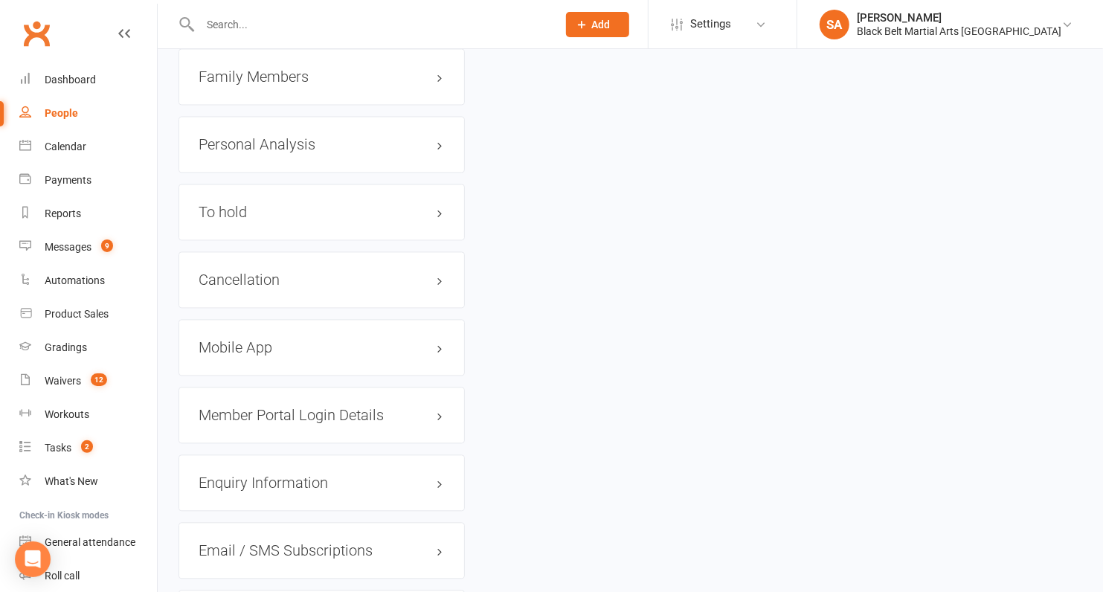
scroll to position [1707, 0]
click at [289, 271] on h3 "Cancellation edit" at bounding box center [322, 279] width 246 height 16
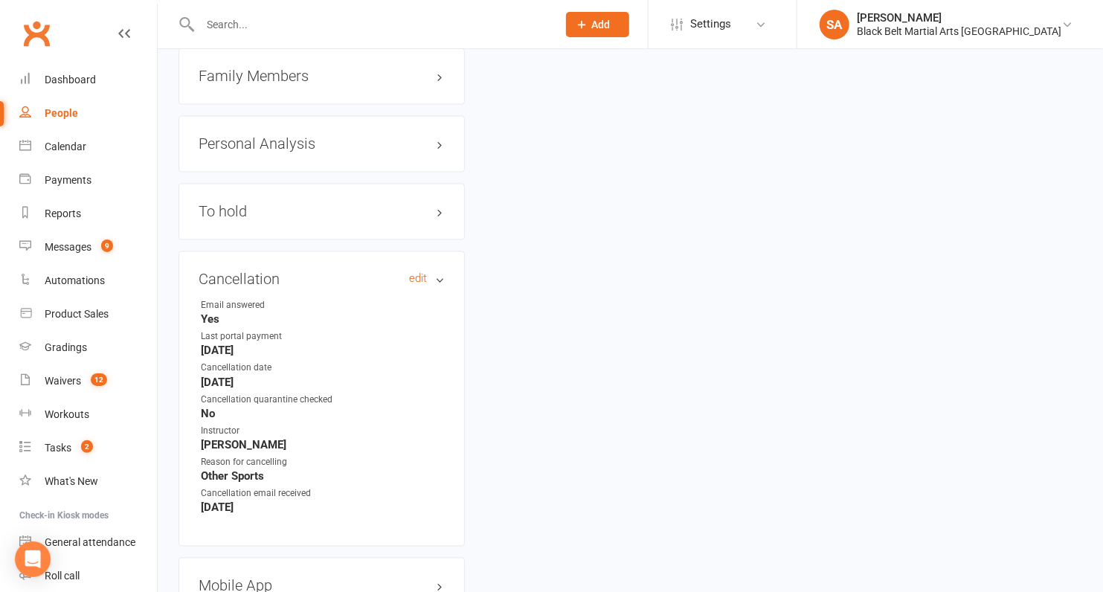
click at [289, 271] on h3 "Cancellation edit" at bounding box center [322, 279] width 246 height 16
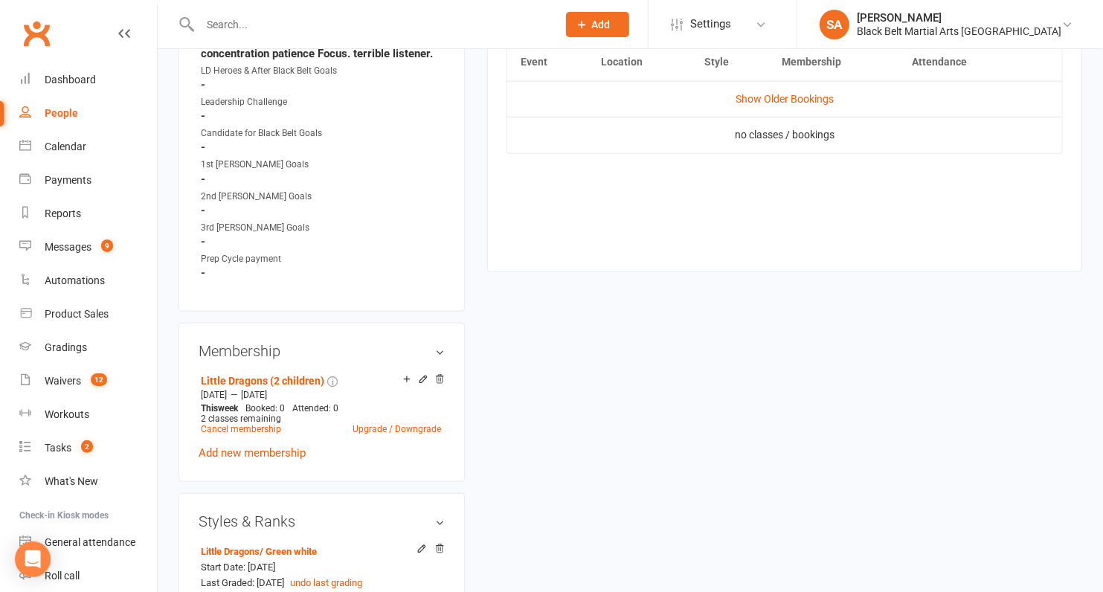
scroll to position [722, 0]
click at [443, 376] on icon at bounding box center [439, 381] width 10 height 10
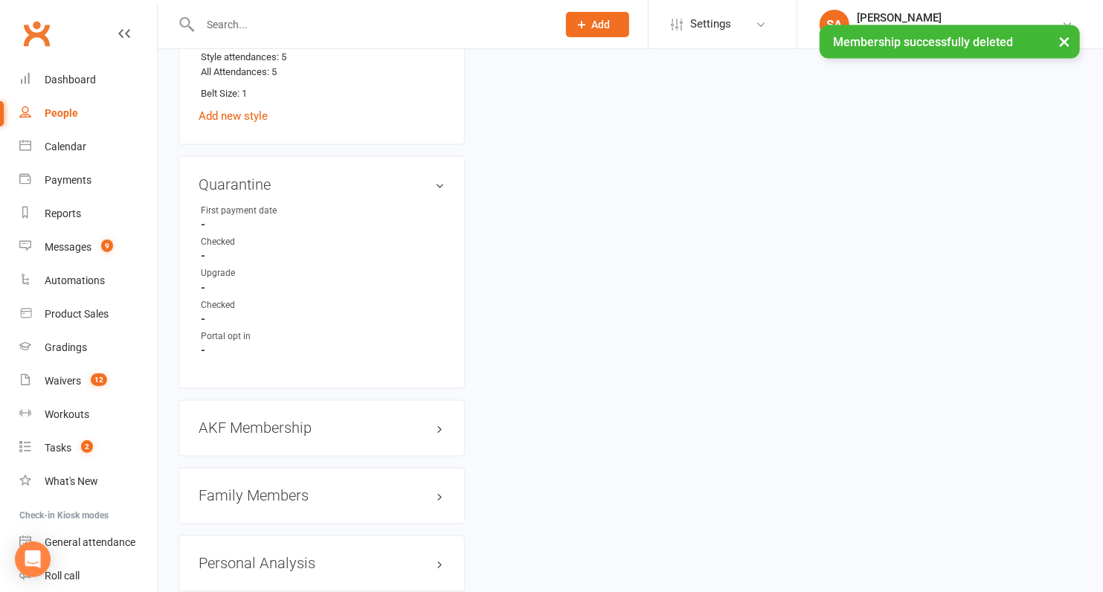
scroll to position [1445, 0]
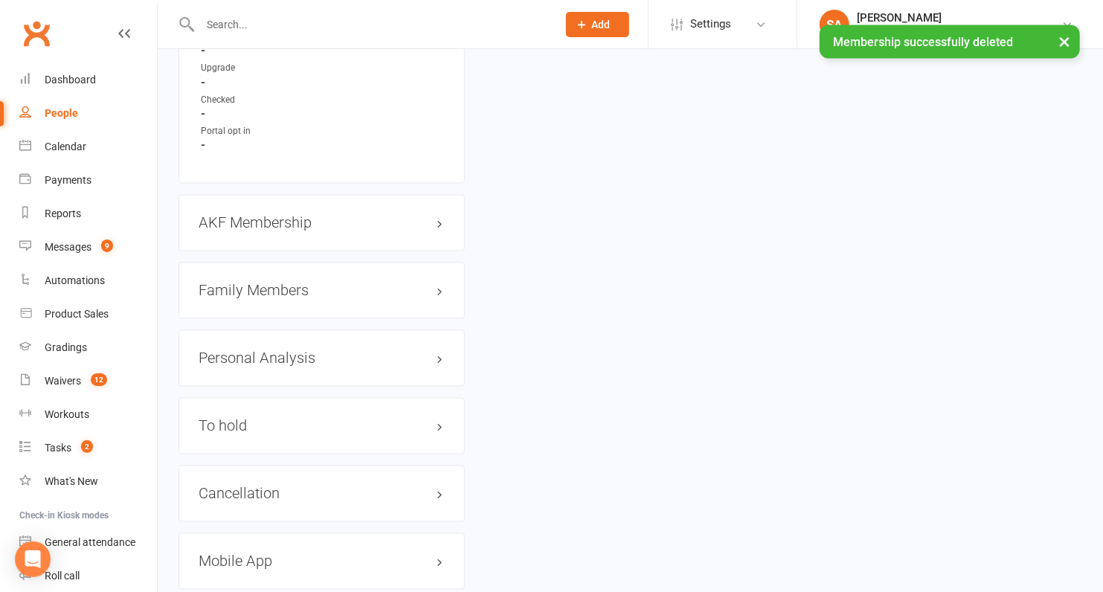
click at [254, 283] on h3 "Family Members" at bounding box center [322, 291] width 246 height 16
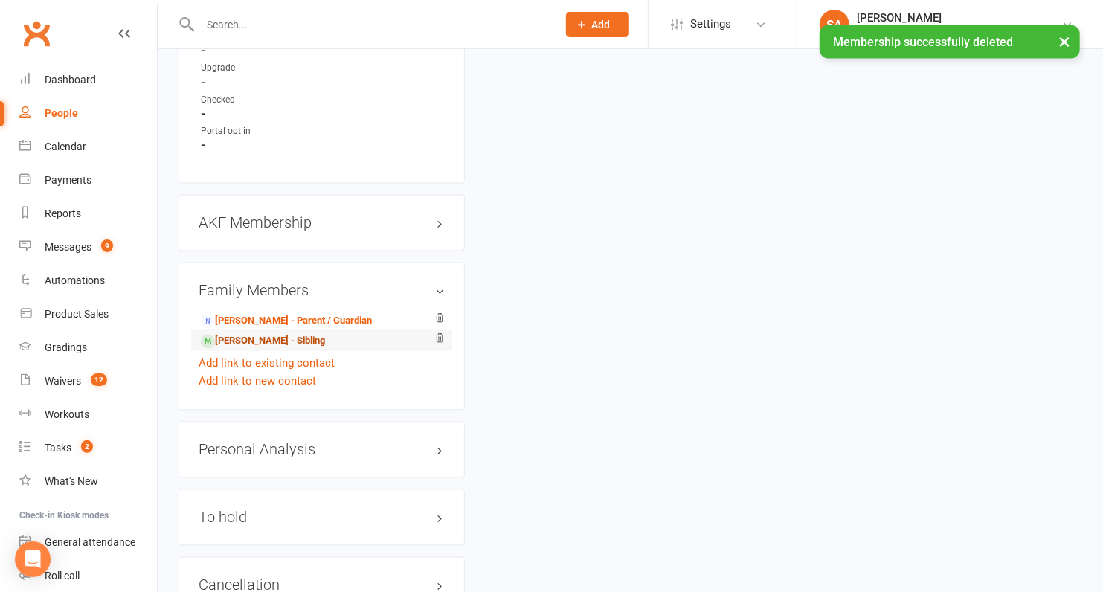
click at [249, 335] on link "[PERSON_NAME] - Sibling" at bounding box center [263, 342] width 124 height 16
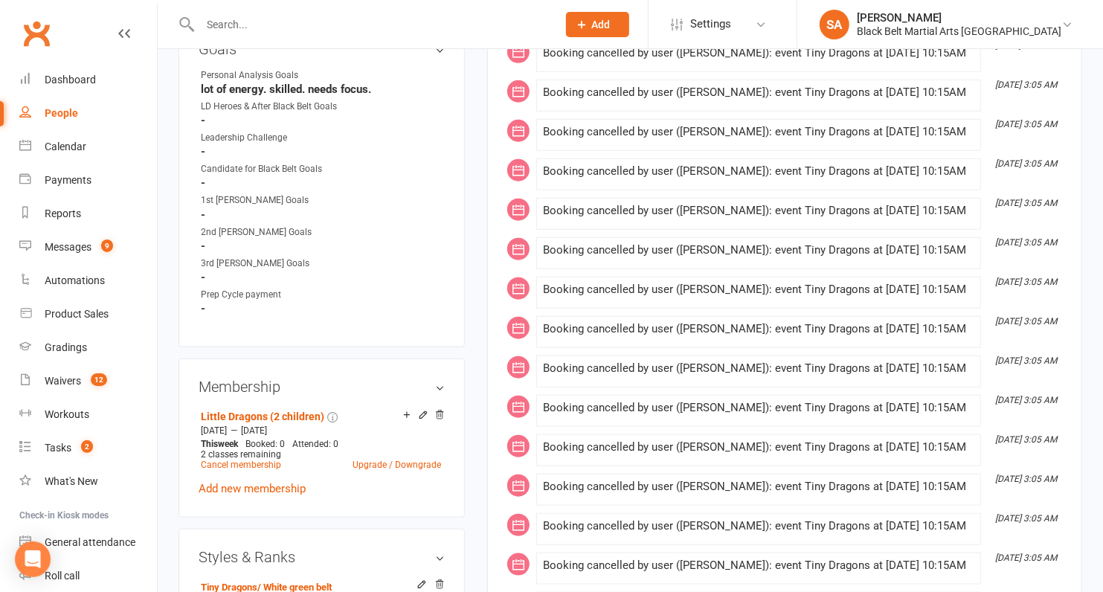
scroll to position [707, 0]
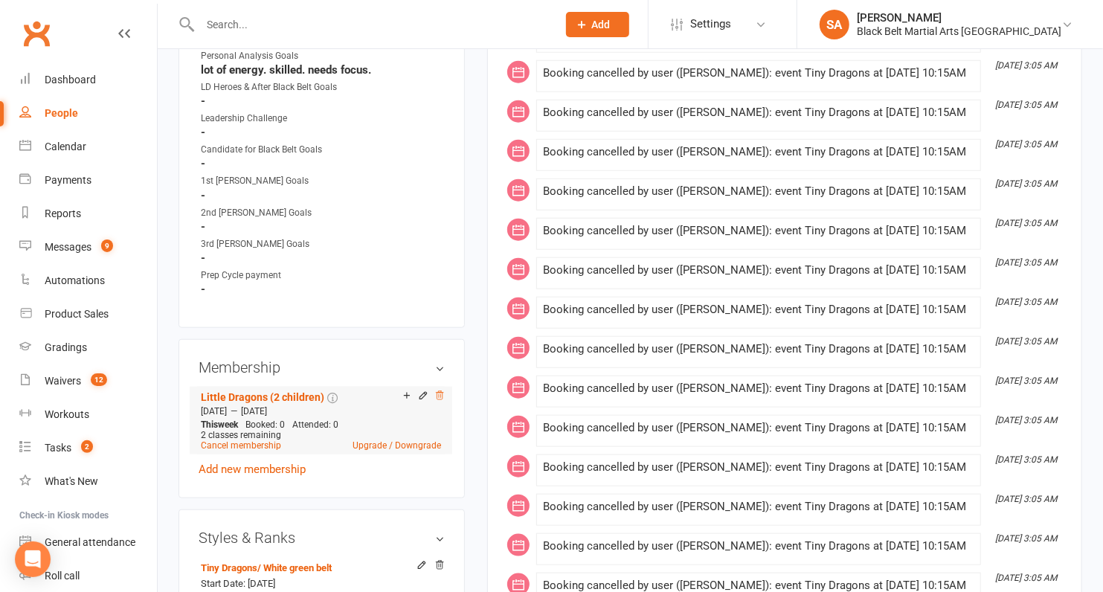
click at [438, 393] on icon at bounding box center [439, 396] width 10 height 10
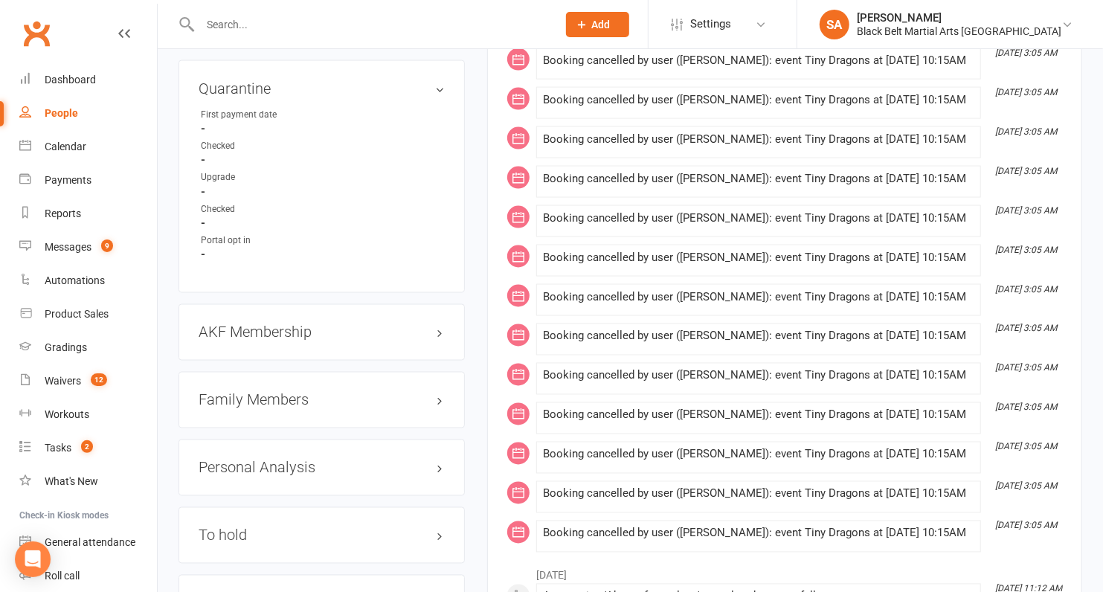
scroll to position [1342, 0]
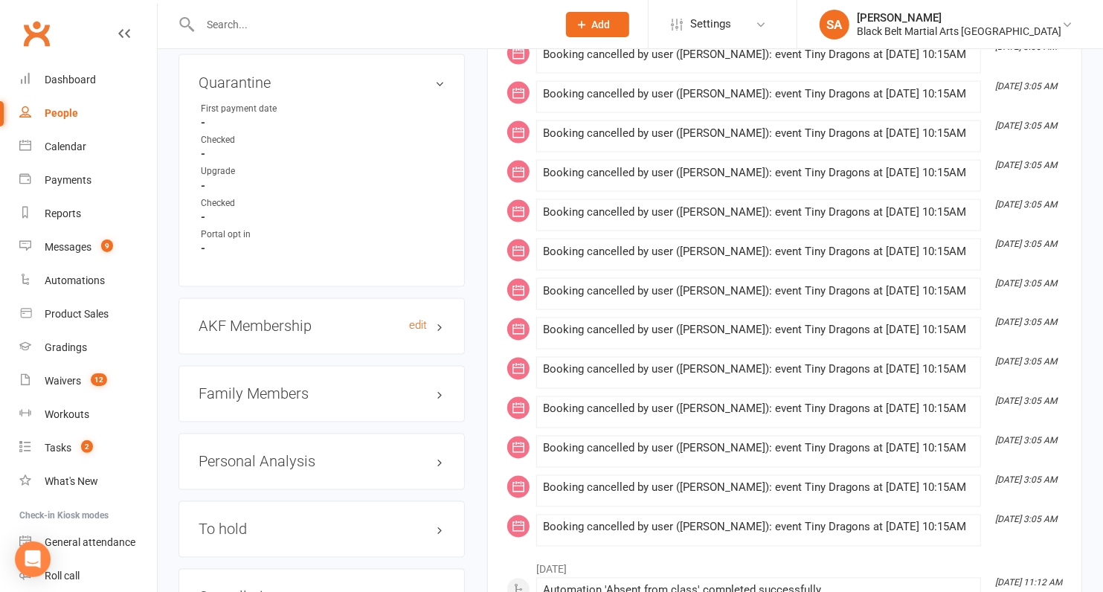
click at [289, 318] on h3 "AKF Membership edit" at bounding box center [322, 326] width 246 height 16
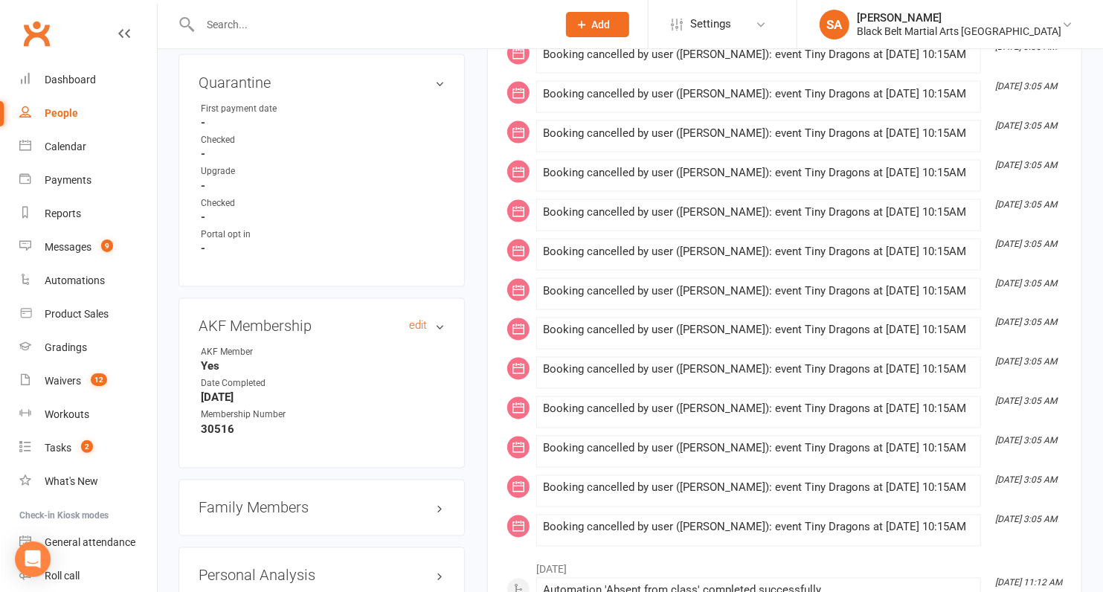
click at [289, 318] on h3 "AKF Membership edit" at bounding box center [322, 326] width 246 height 16
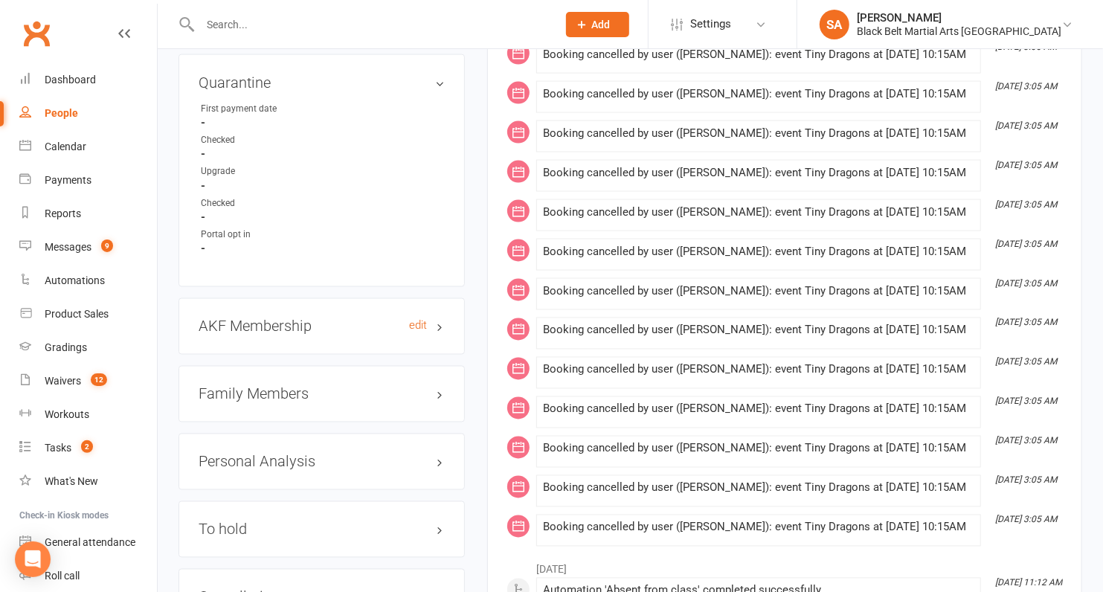
scroll to position [1433, 0]
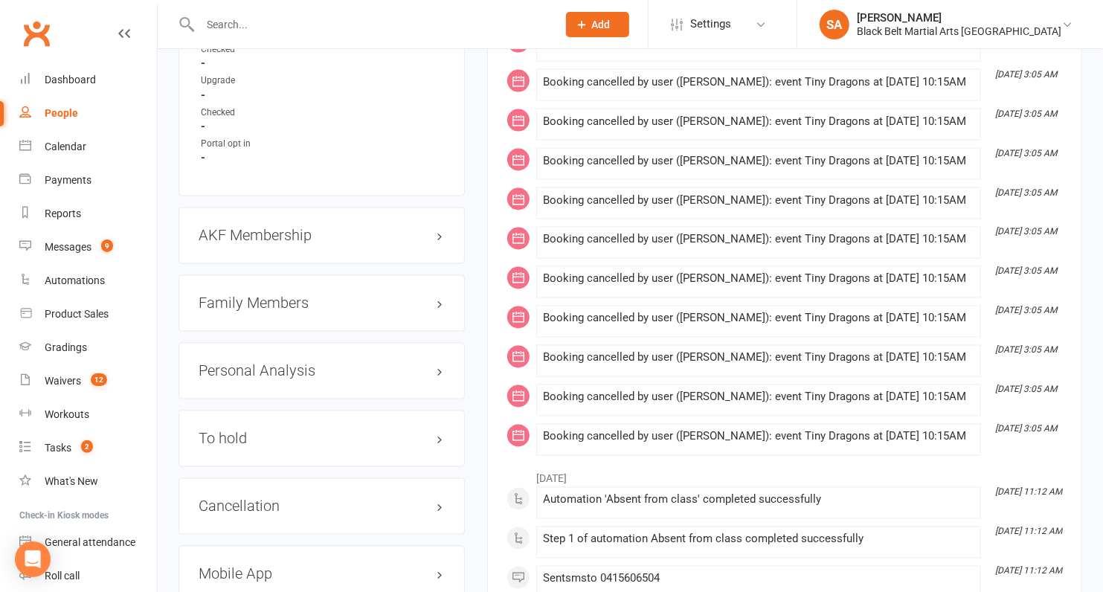
click at [277, 295] on h3 "Family Members" at bounding box center [322, 303] width 246 height 16
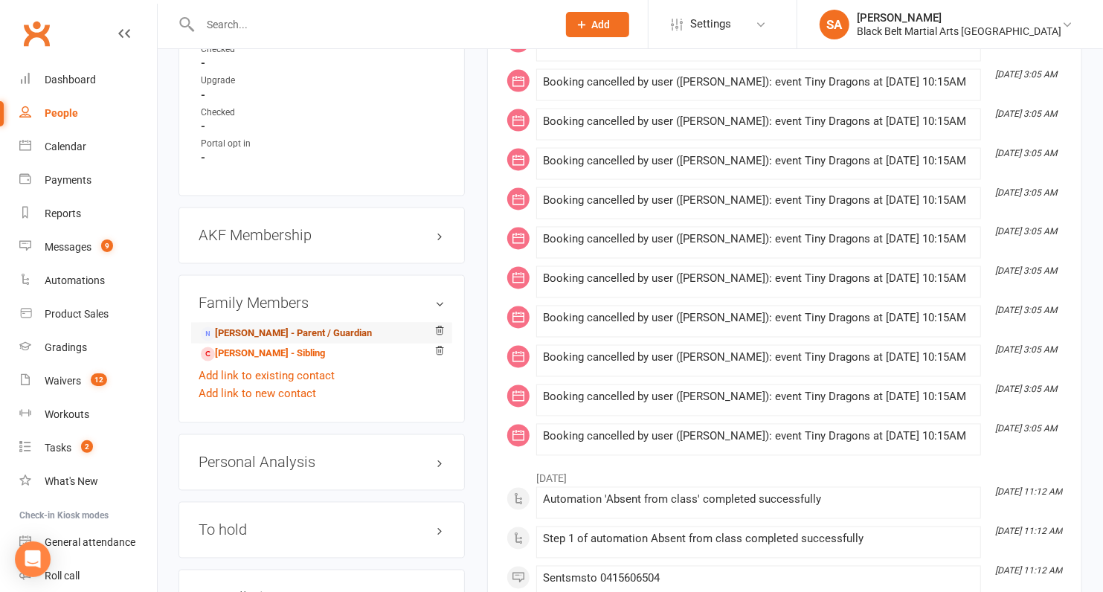
click at [275, 329] on link "[PERSON_NAME] - Parent / Guardian" at bounding box center [286, 335] width 171 height 16
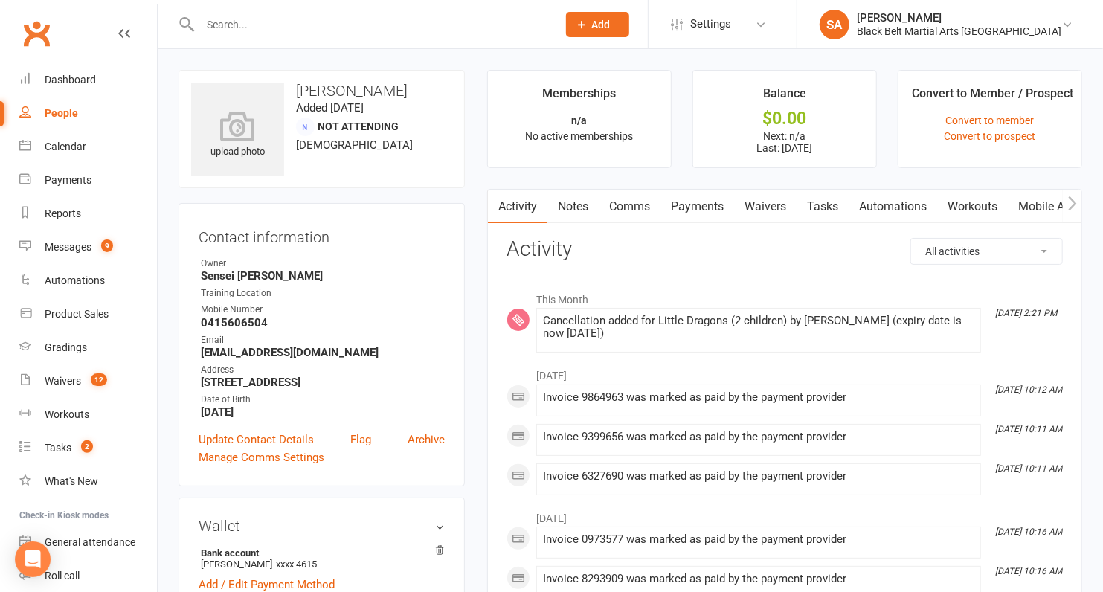
click at [693, 200] on link "Payments" at bounding box center [698, 207] width 74 height 34
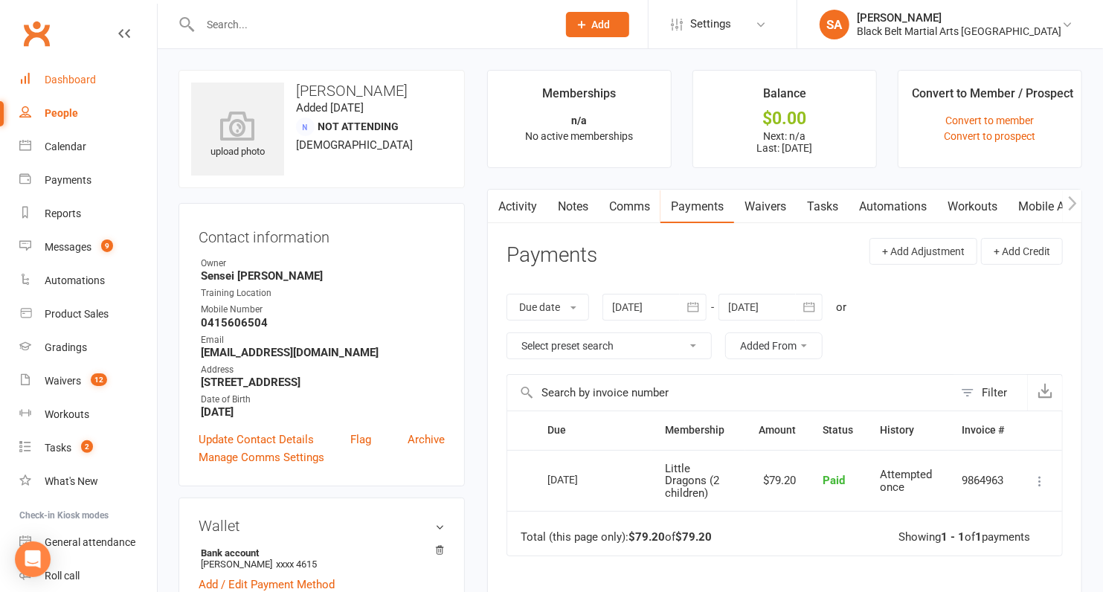
click at [75, 82] on div "Dashboard" at bounding box center [70, 80] width 51 height 12
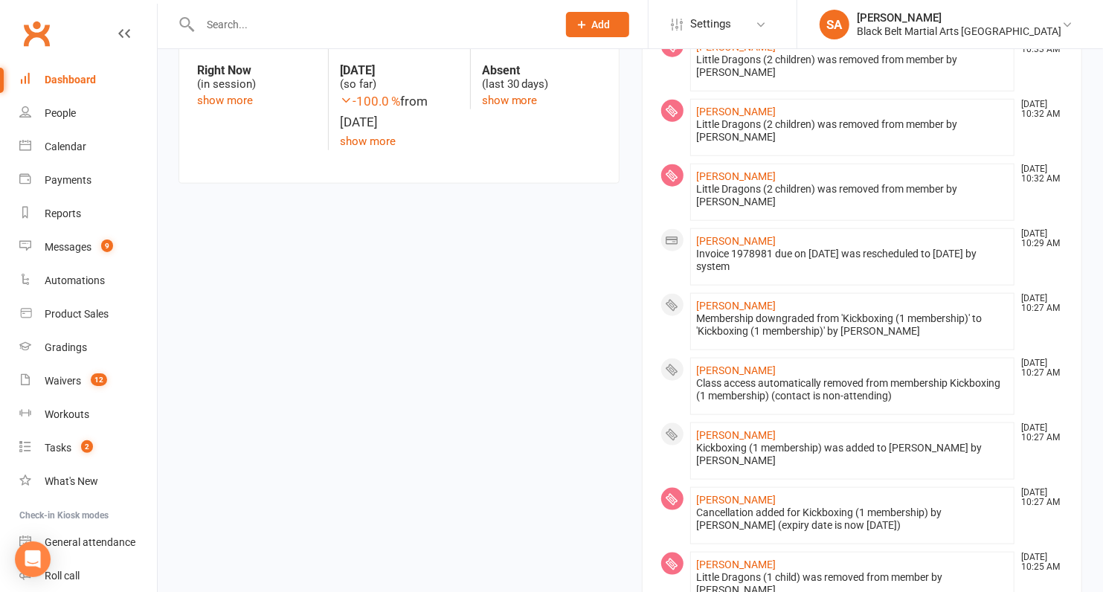
scroll to position [1591, 0]
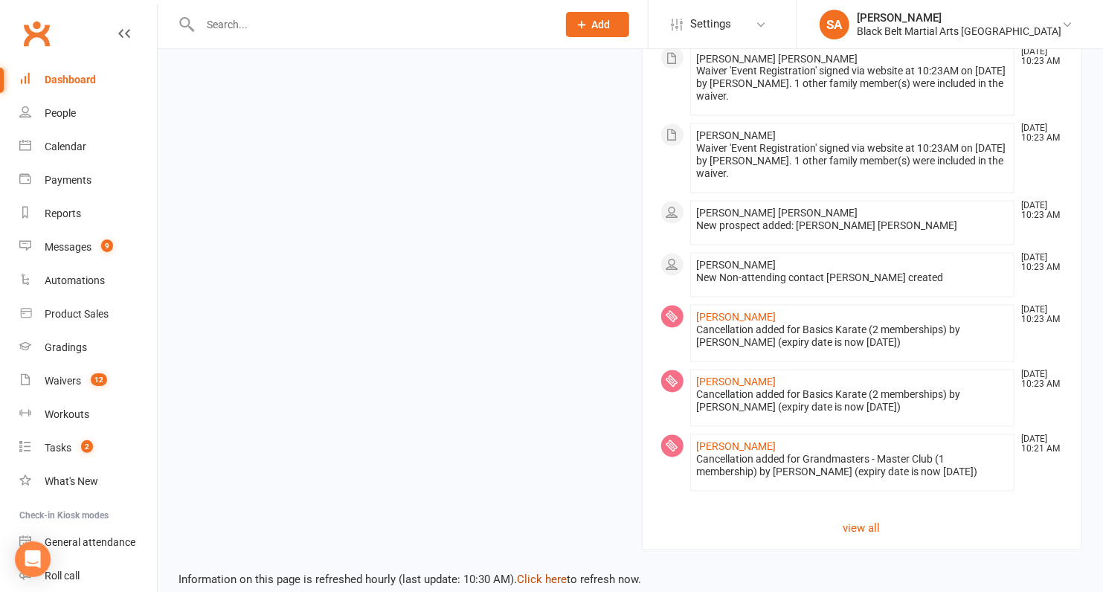
click at [548, 574] on link "Click here" at bounding box center [542, 580] width 50 height 13
click at [540, 574] on link "Click here" at bounding box center [542, 580] width 50 height 13
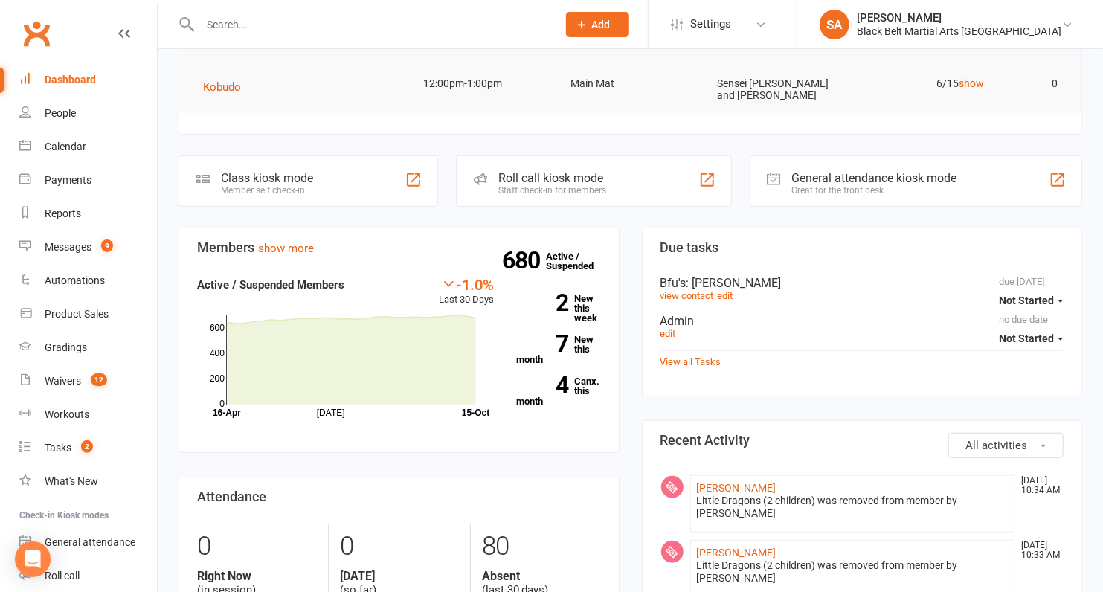
scroll to position [318, 0]
click at [231, 21] on input "text" at bounding box center [371, 24] width 351 height 21
paste input "[PERSON_NAME]"
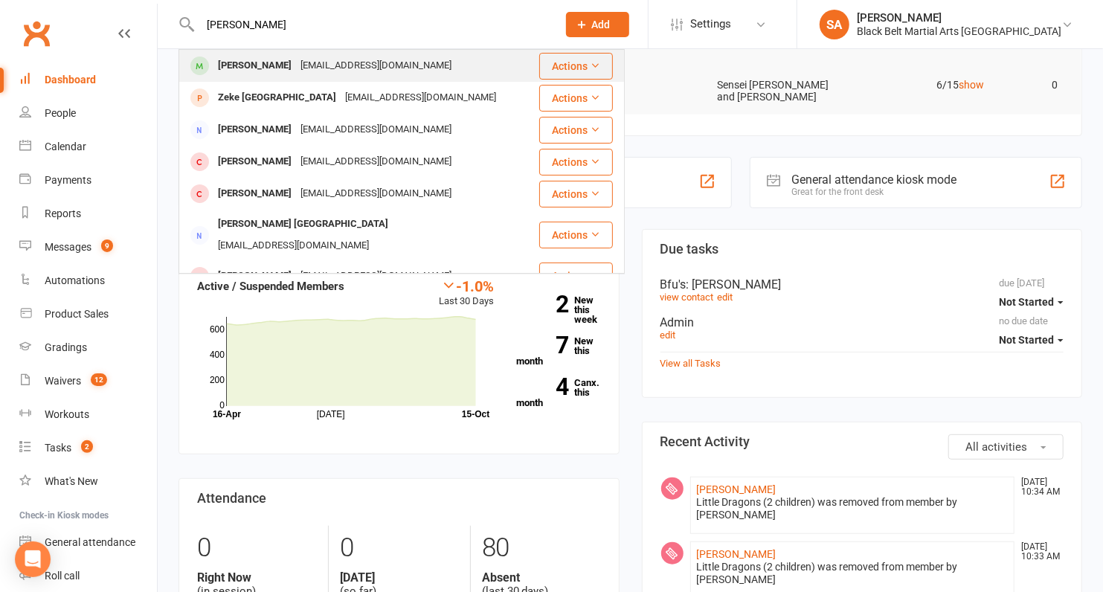
type input "[PERSON_NAME]"
click at [246, 76] on div "[PERSON_NAME]" at bounding box center [255, 66] width 83 height 22
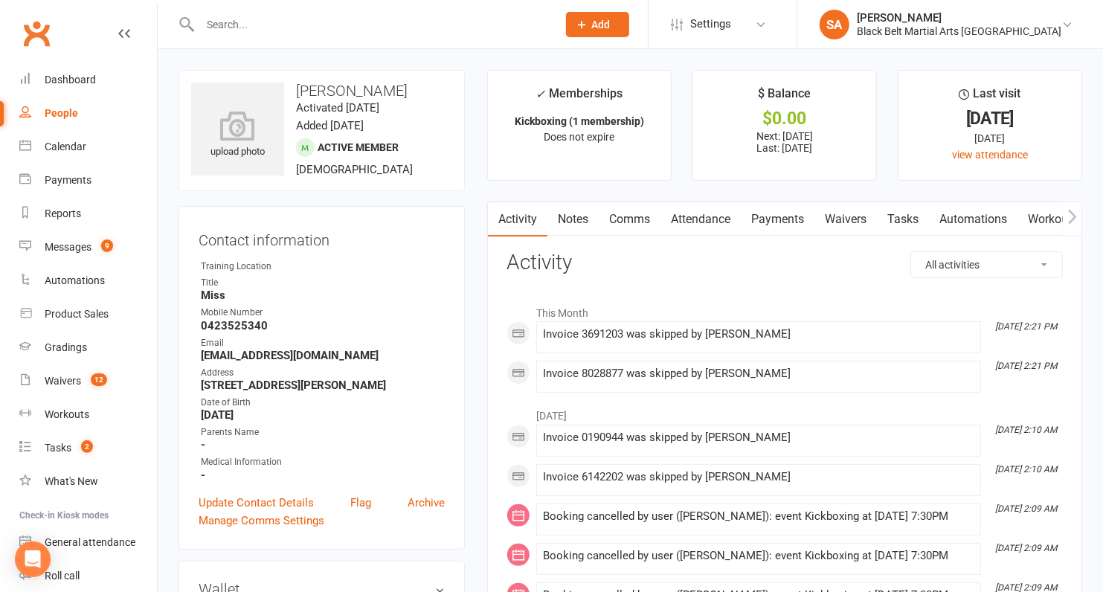
click at [770, 215] on link "Payments" at bounding box center [778, 219] width 74 height 34
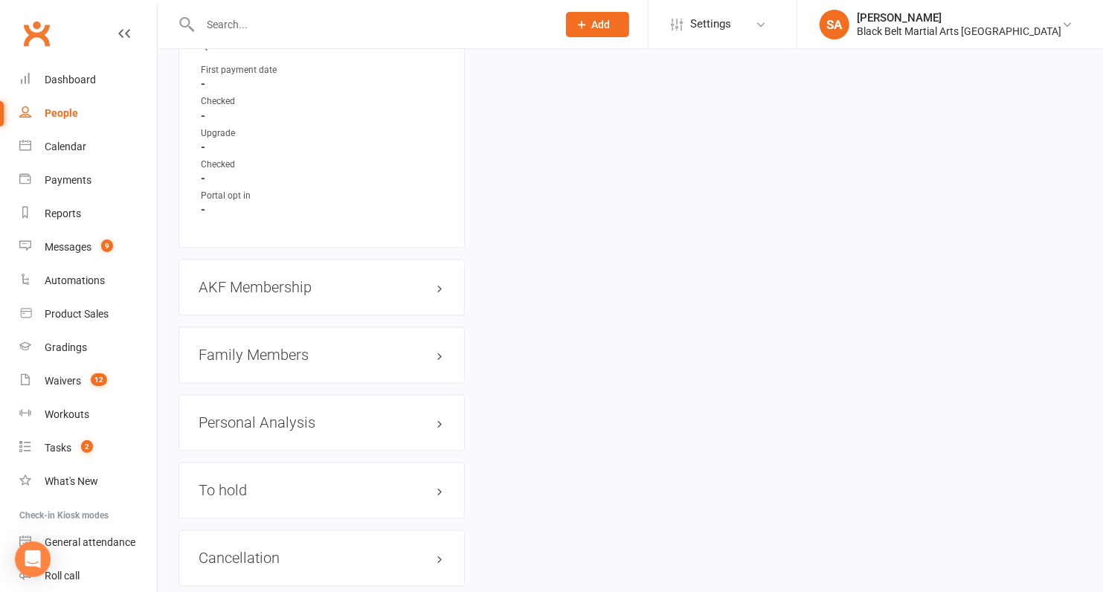
scroll to position [1467, 0]
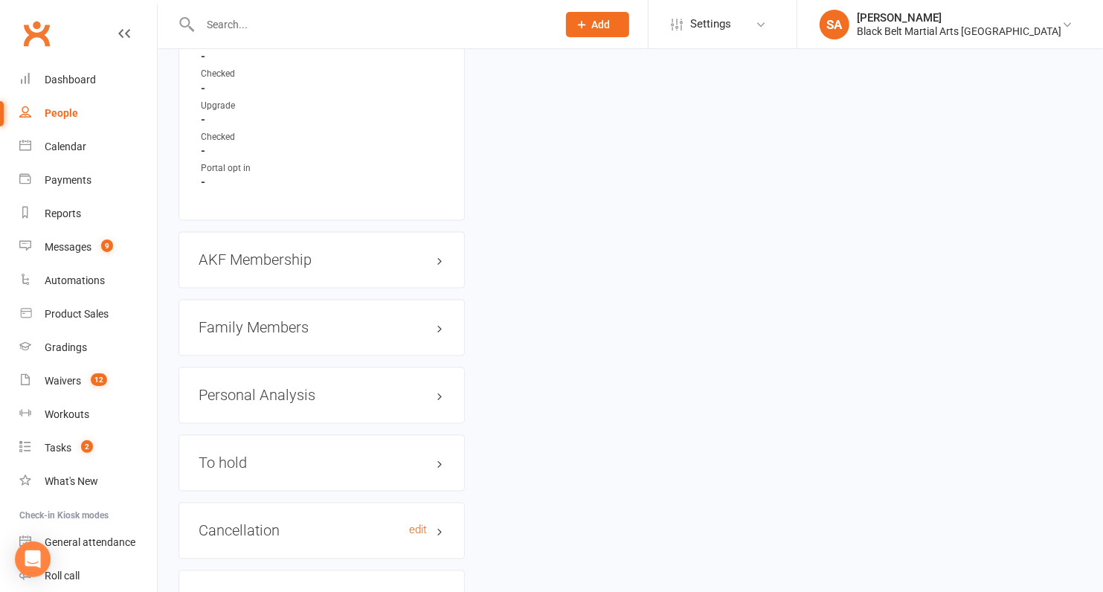
click at [272, 525] on h3 "Cancellation edit" at bounding box center [322, 531] width 246 height 16
click at [411, 524] on link "edit" at bounding box center [418, 530] width 18 height 13
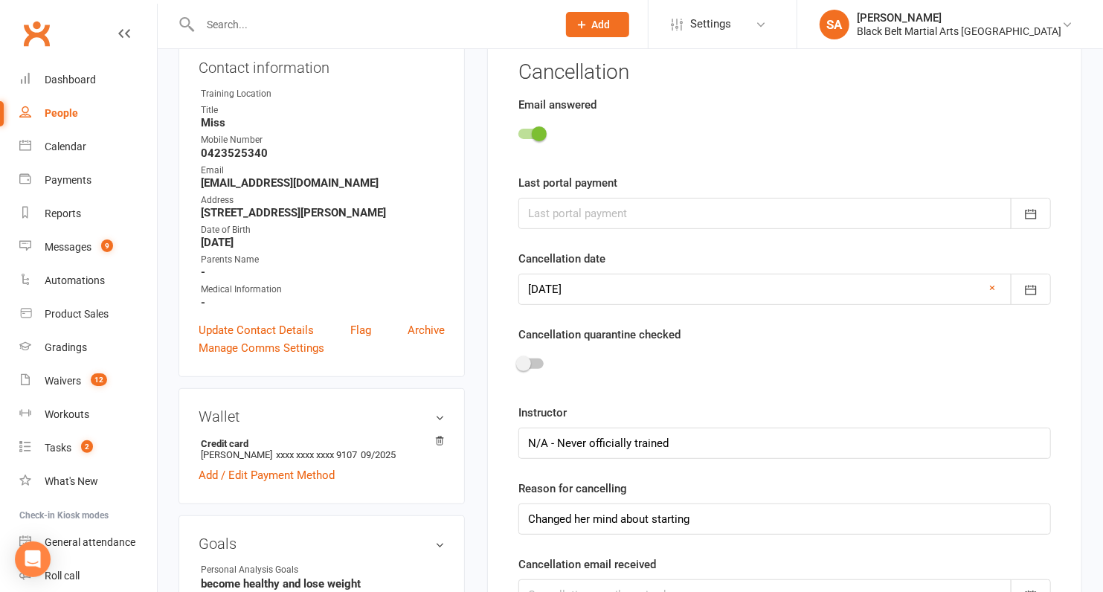
scroll to position [173, 0]
click at [568, 287] on div at bounding box center [785, 288] width 533 height 31
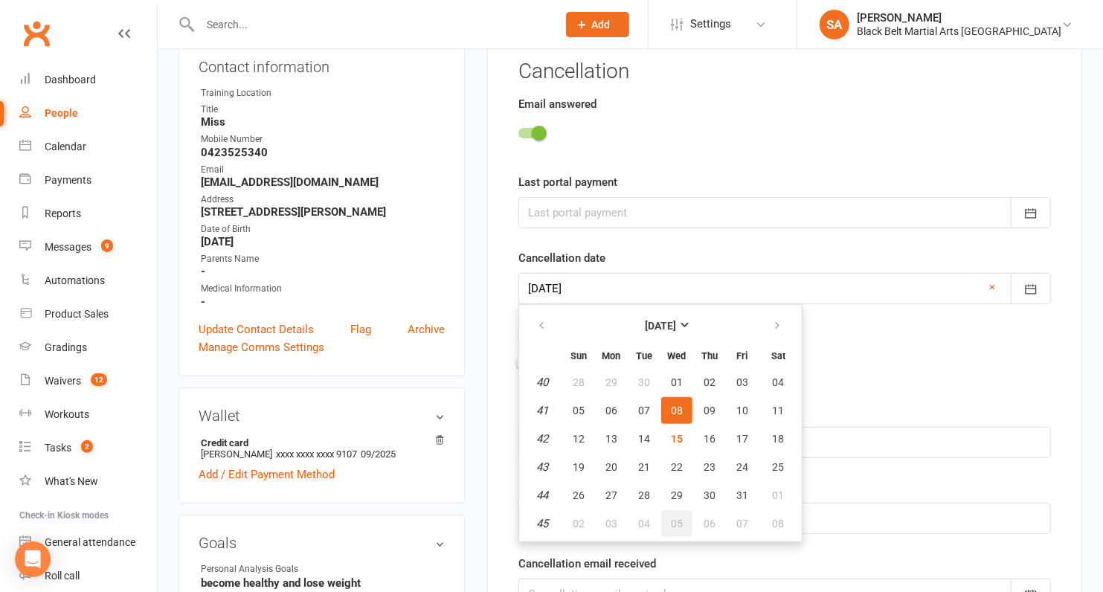
click at [665, 519] on button "05" at bounding box center [676, 523] width 31 height 27
type input "[DATE]"
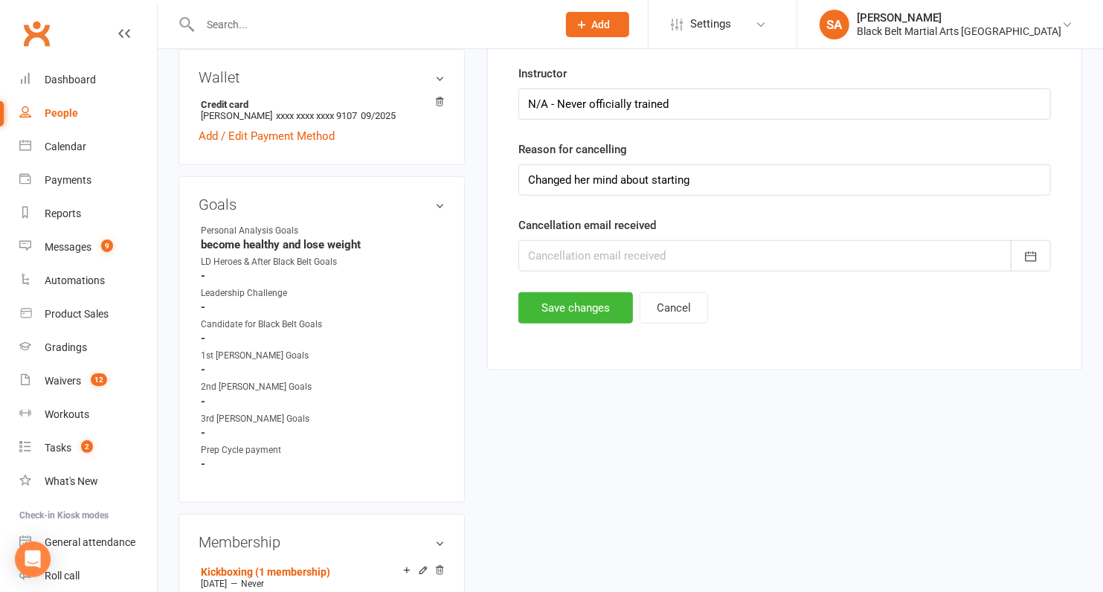
scroll to position [562, 0]
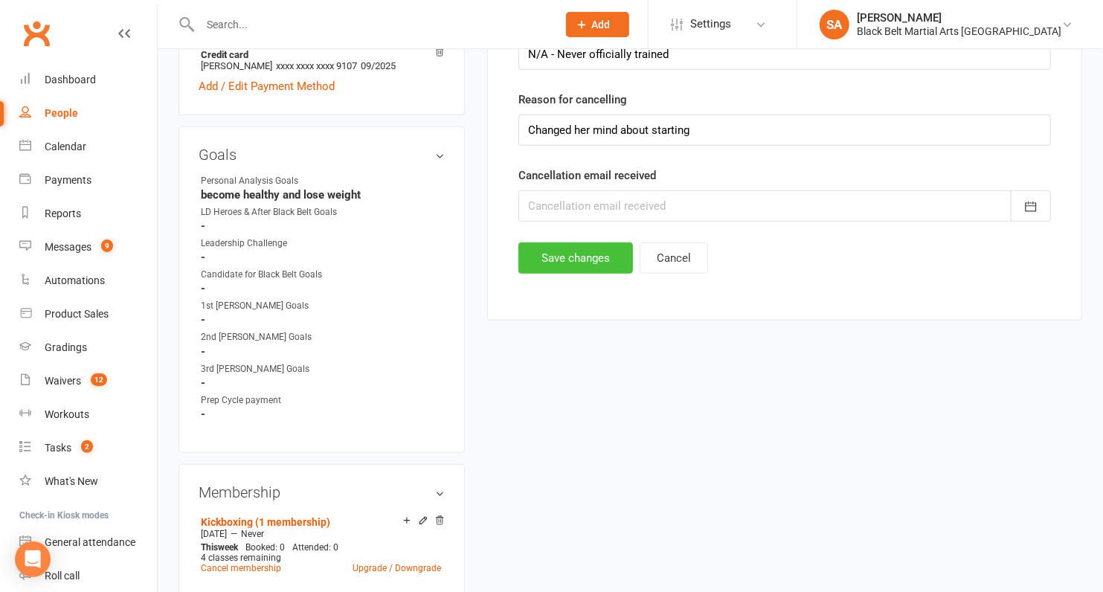
click at [559, 260] on button "Save changes" at bounding box center [576, 258] width 115 height 31
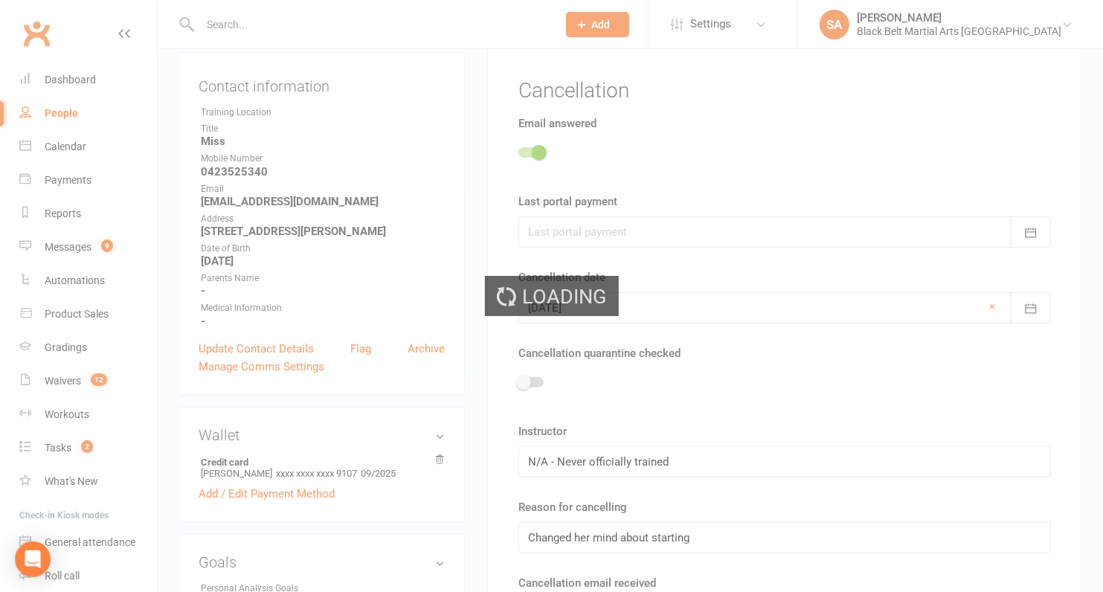
scroll to position [0, 0]
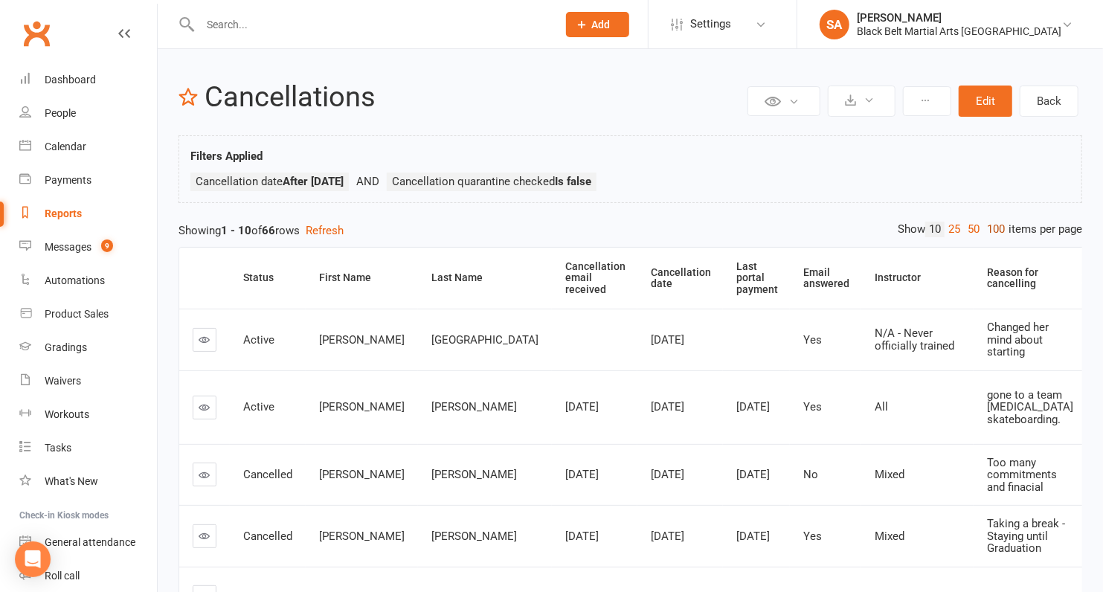
click at [986, 223] on link "100" at bounding box center [995, 230] width 25 height 16
click at [638, 272] on th "Cancellation date" at bounding box center [681, 278] width 86 height 61
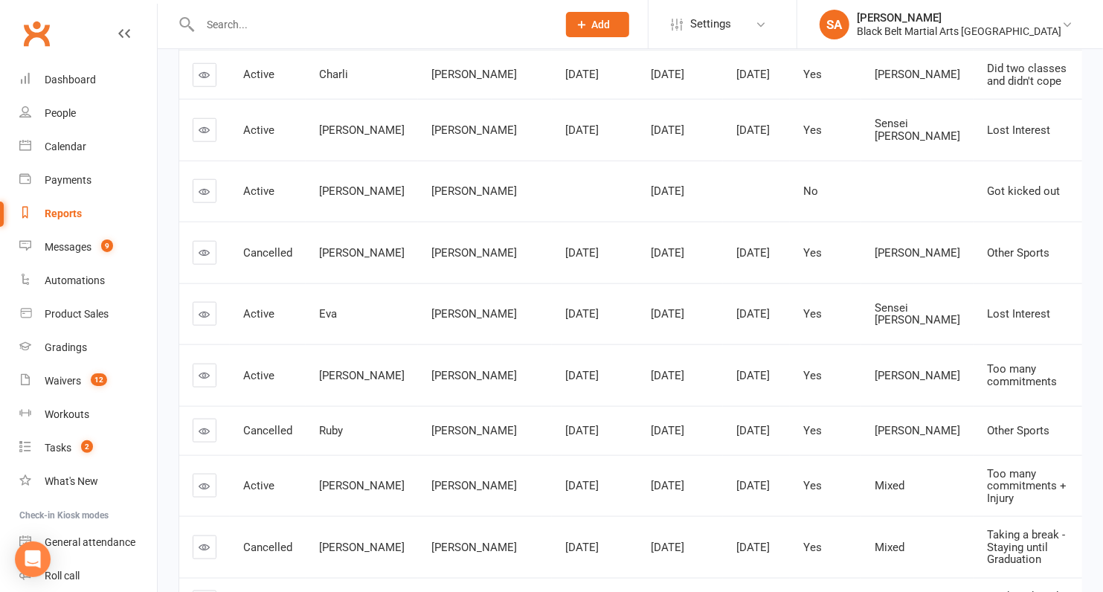
scroll to position [841, 0]
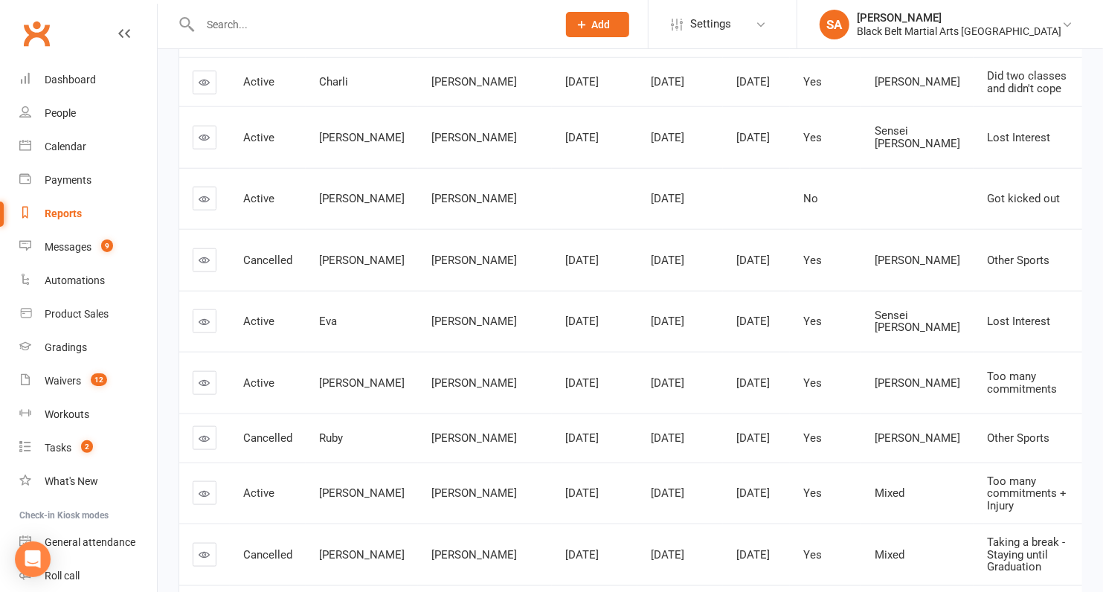
click at [204, 205] on icon at bounding box center [204, 198] width 11 height 11
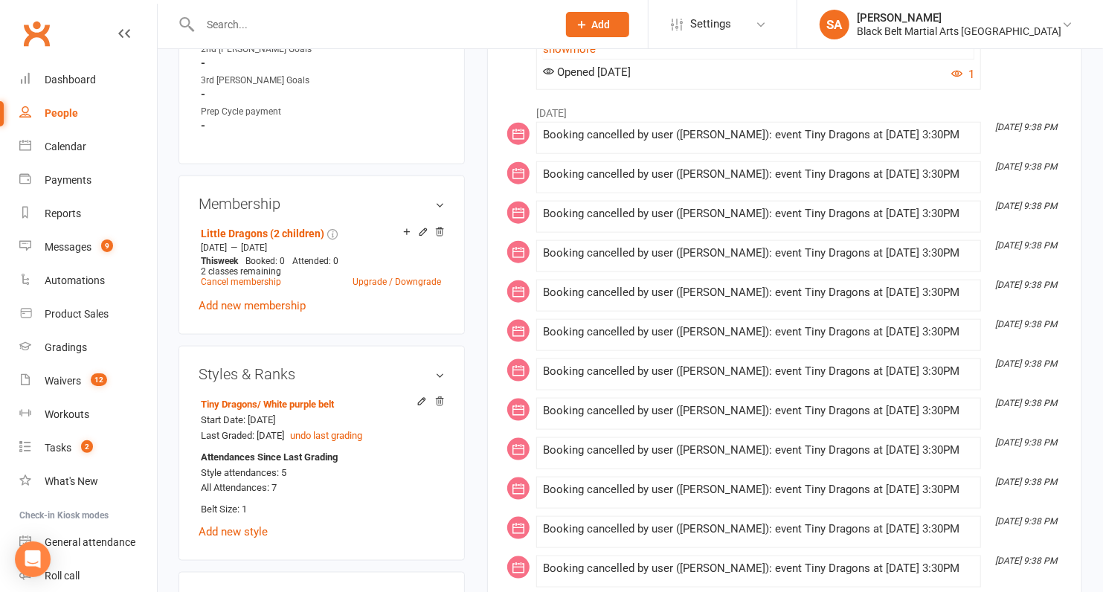
scroll to position [951, 0]
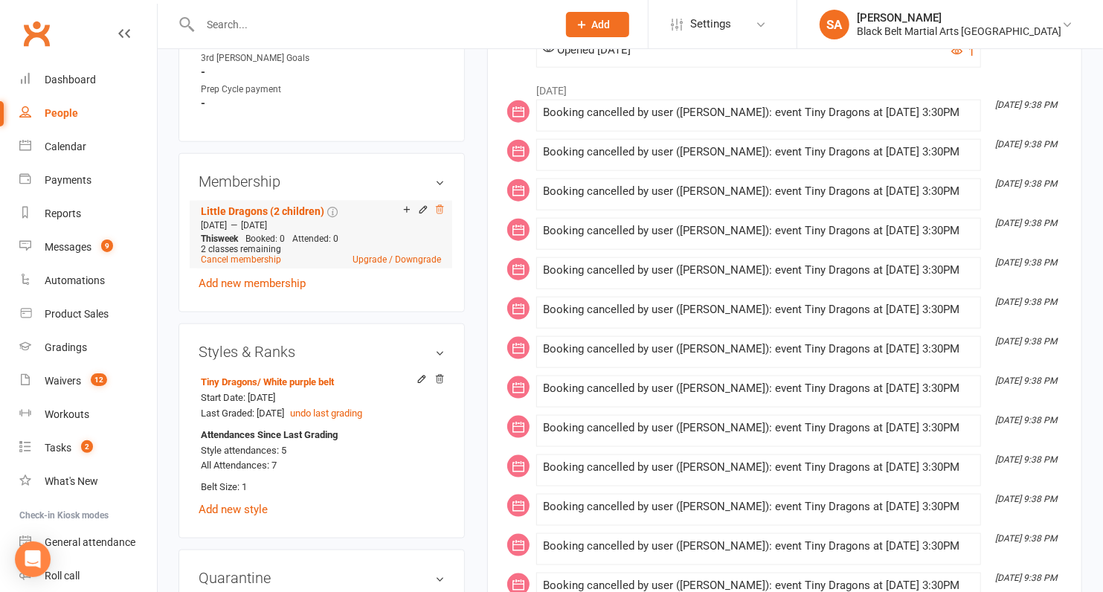
click at [440, 215] on icon at bounding box center [439, 210] width 10 height 10
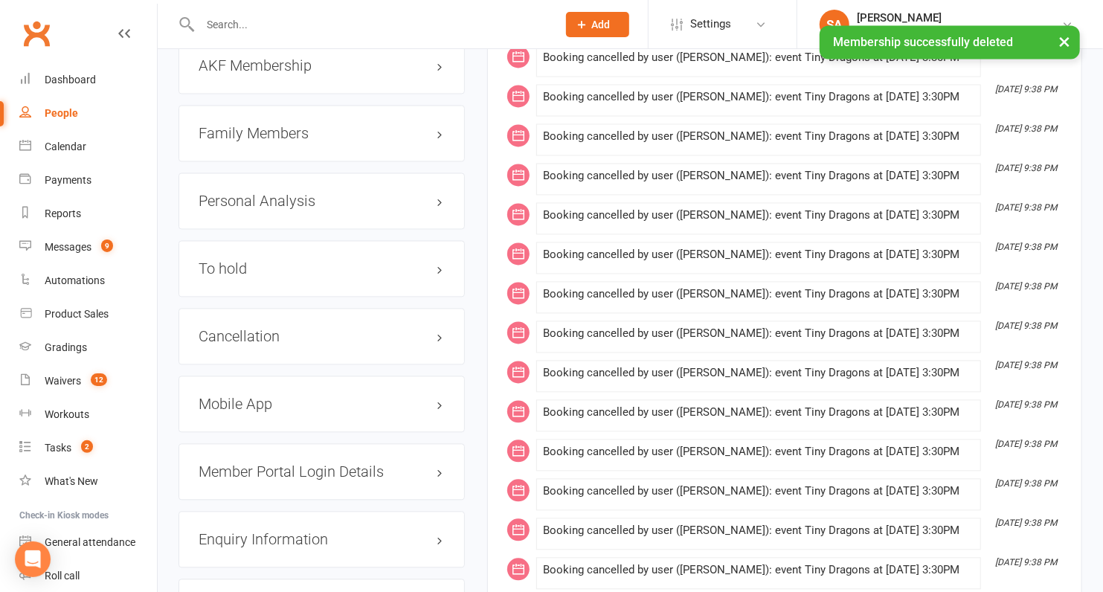
scroll to position [1659, 0]
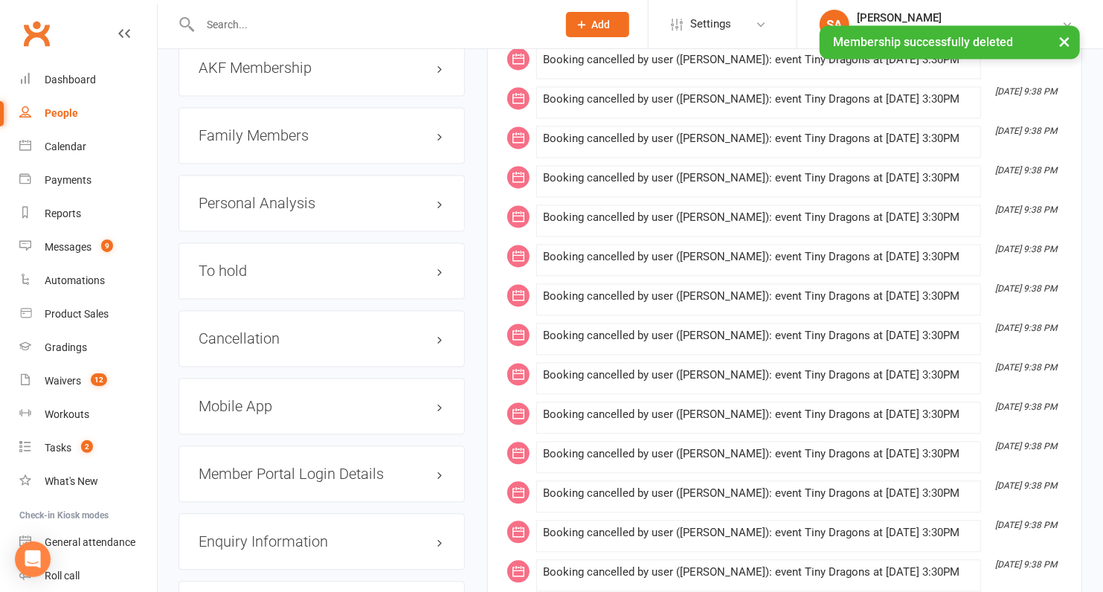
click at [307, 151] on div "Family Members" at bounding box center [322, 135] width 286 height 57
click at [307, 144] on h3 "Family Members" at bounding box center [322, 135] width 246 height 16
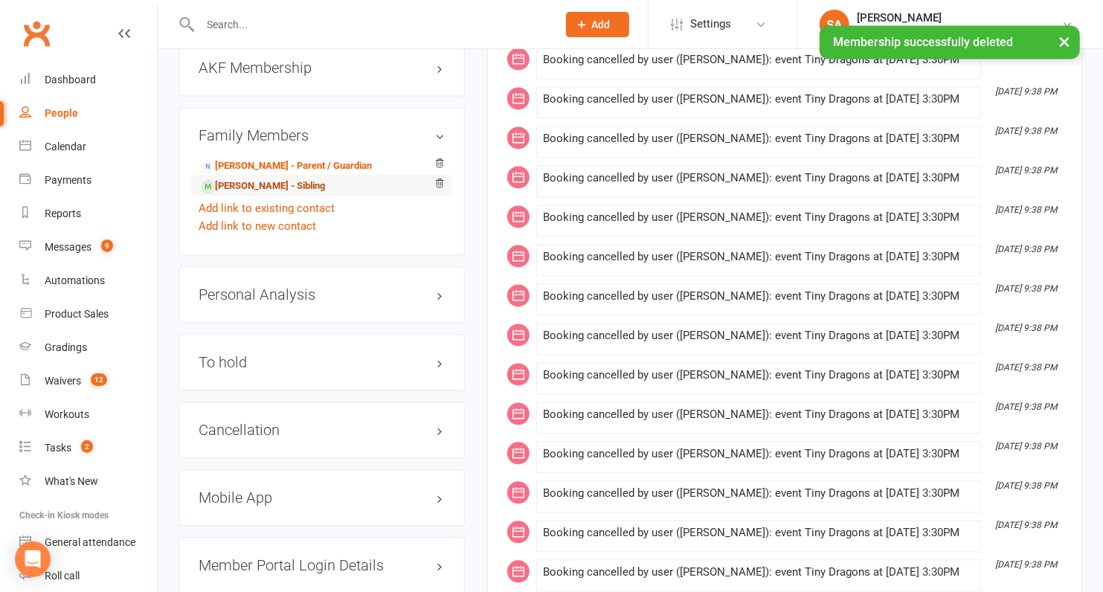
click at [300, 194] on link "[PERSON_NAME] - Sibling" at bounding box center [263, 187] width 124 height 16
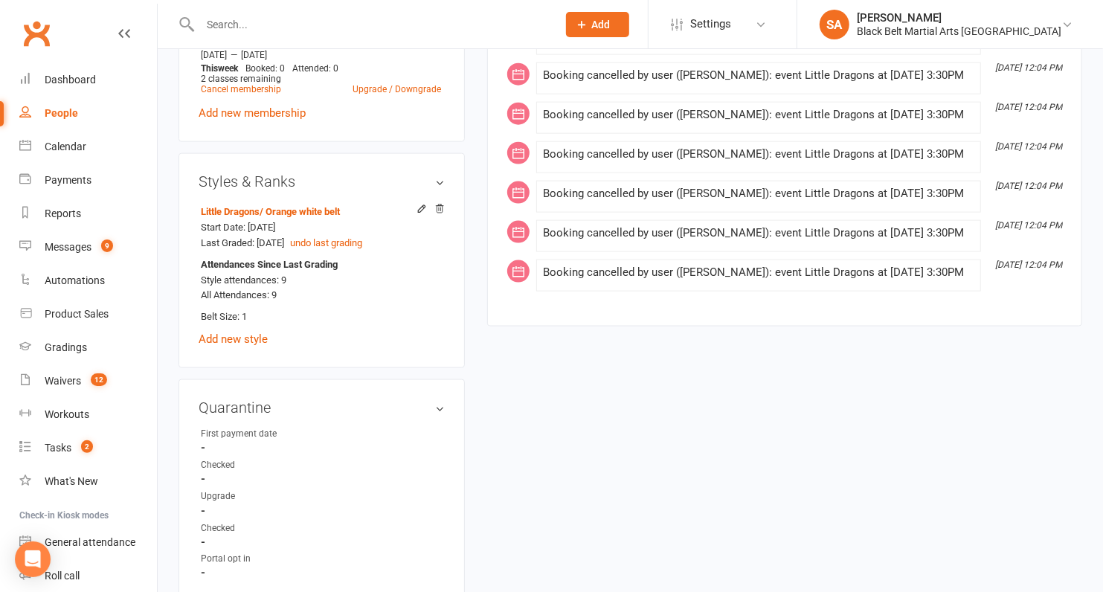
scroll to position [1093, 0]
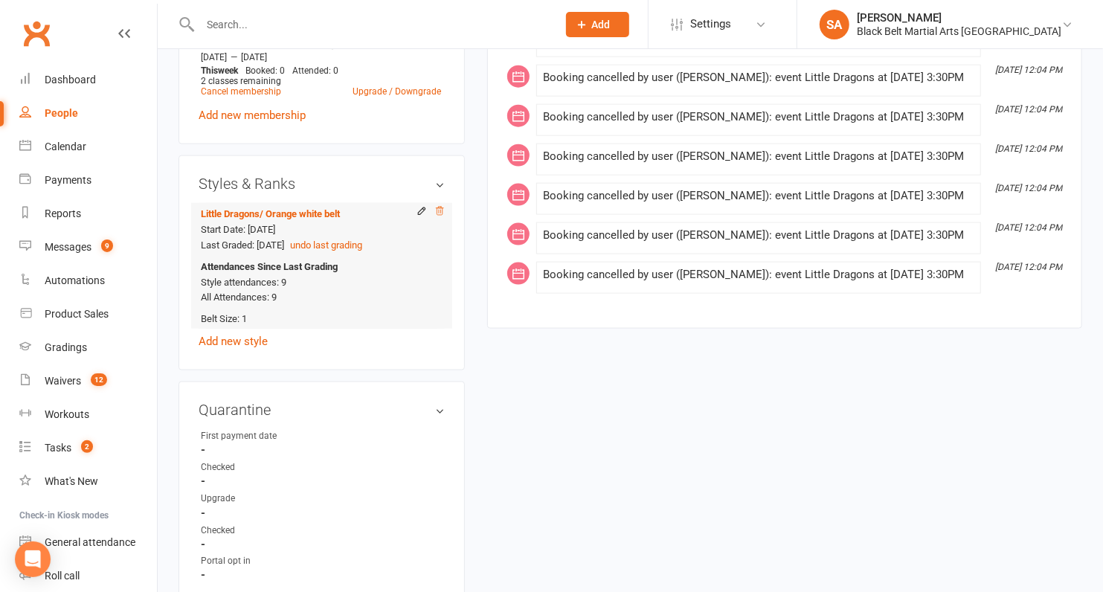
click at [444, 216] on icon at bounding box center [439, 211] width 10 height 10
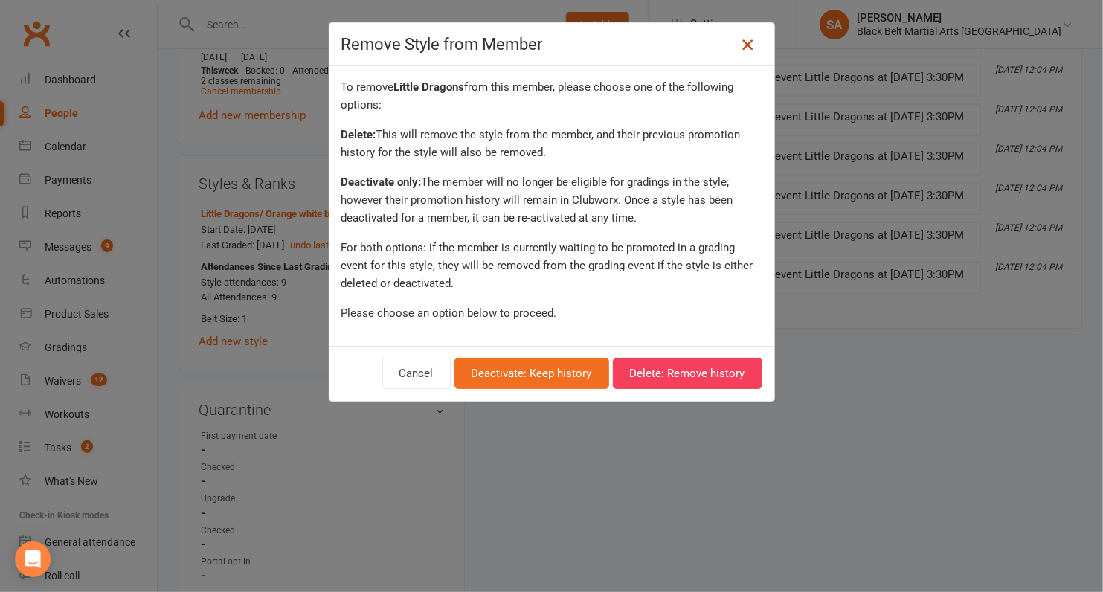
click at [743, 48] on icon at bounding box center [748, 45] width 18 height 18
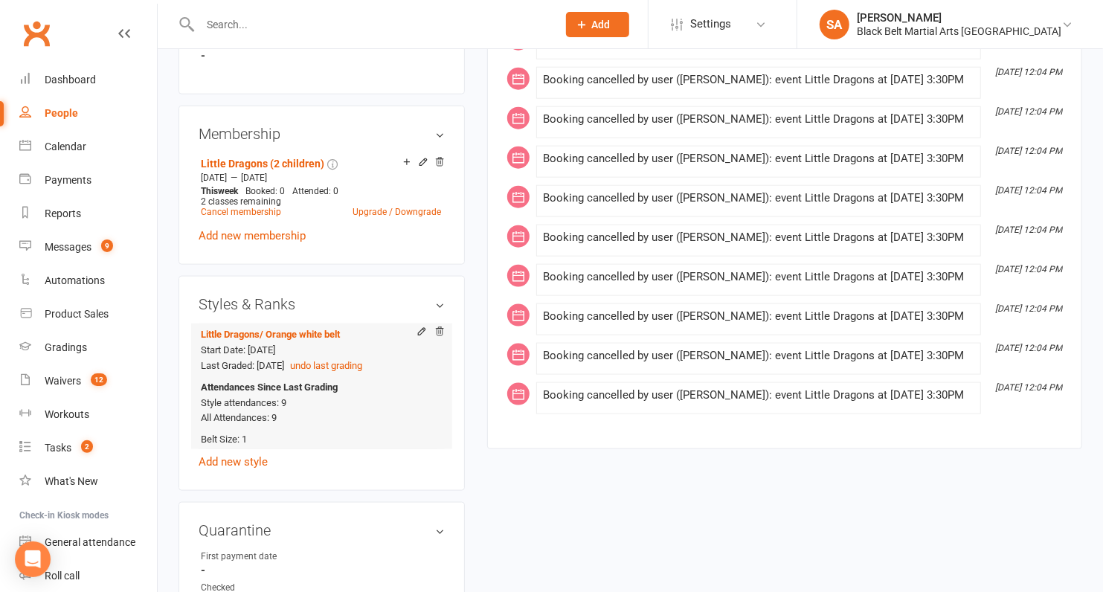
scroll to position [969, 0]
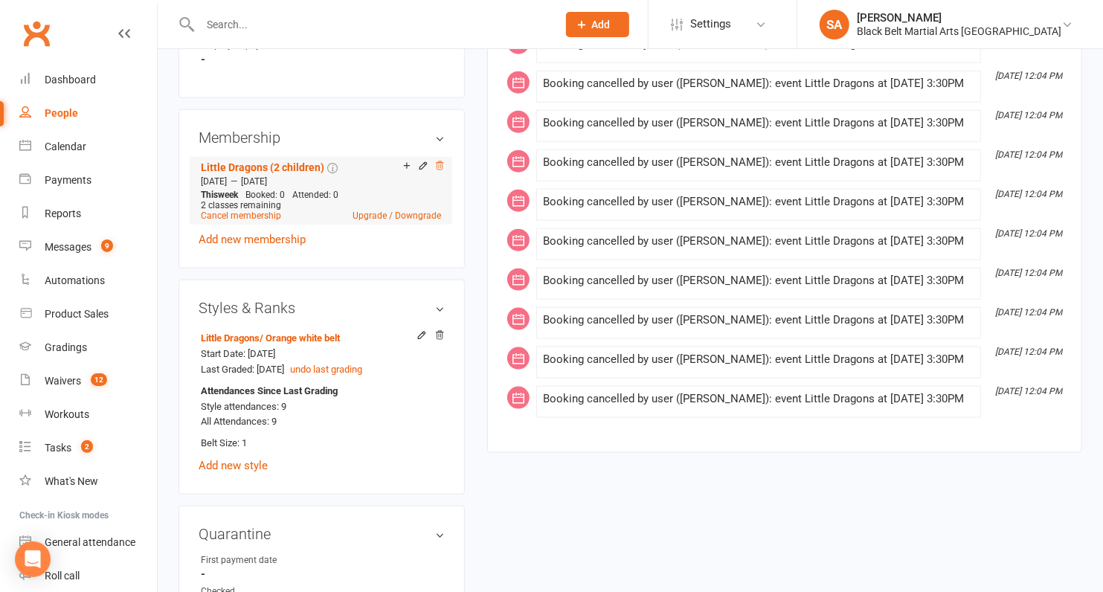
click at [440, 170] on icon at bounding box center [439, 166] width 10 height 10
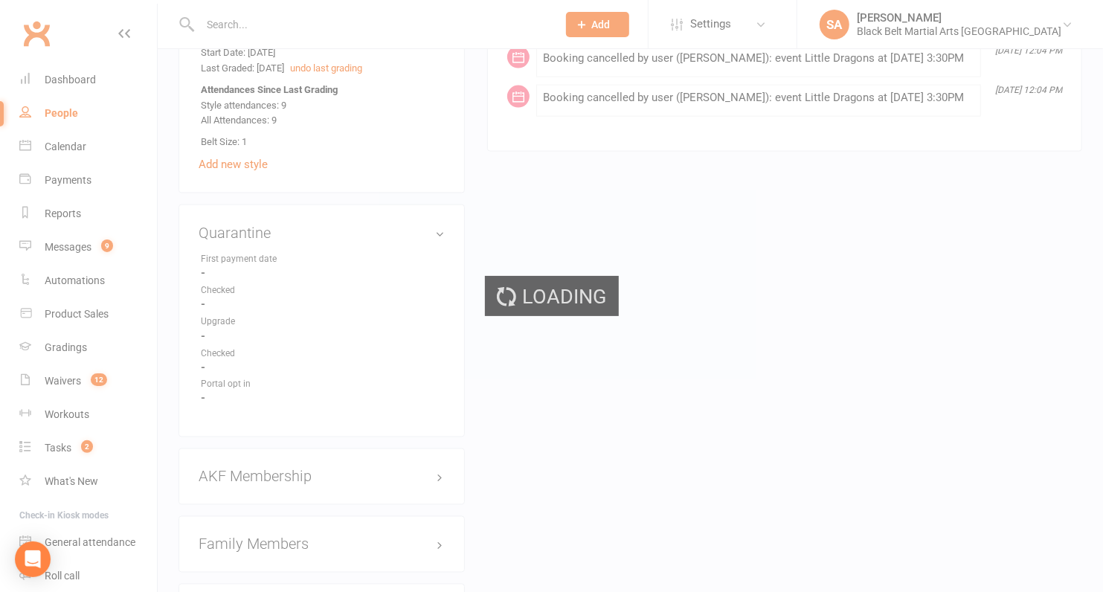
scroll to position [1483, 0]
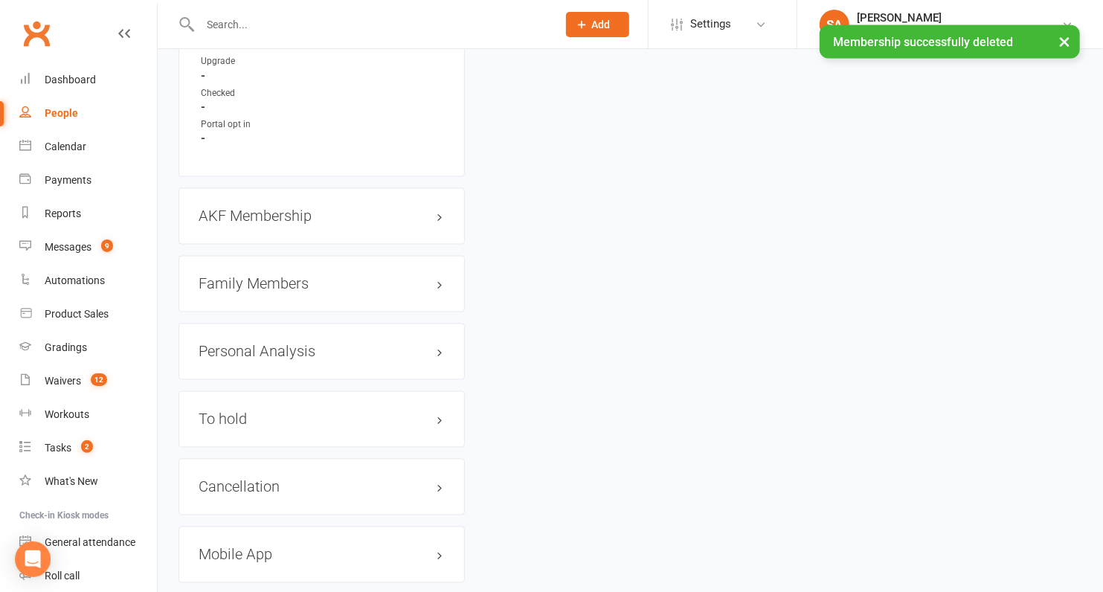
click at [263, 274] on div "Family Members" at bounding box center [322, 284] width 286 height 57
click at [260, 280] on h3 "Family Members" at bounding box center [322, 284] width 246 height 16
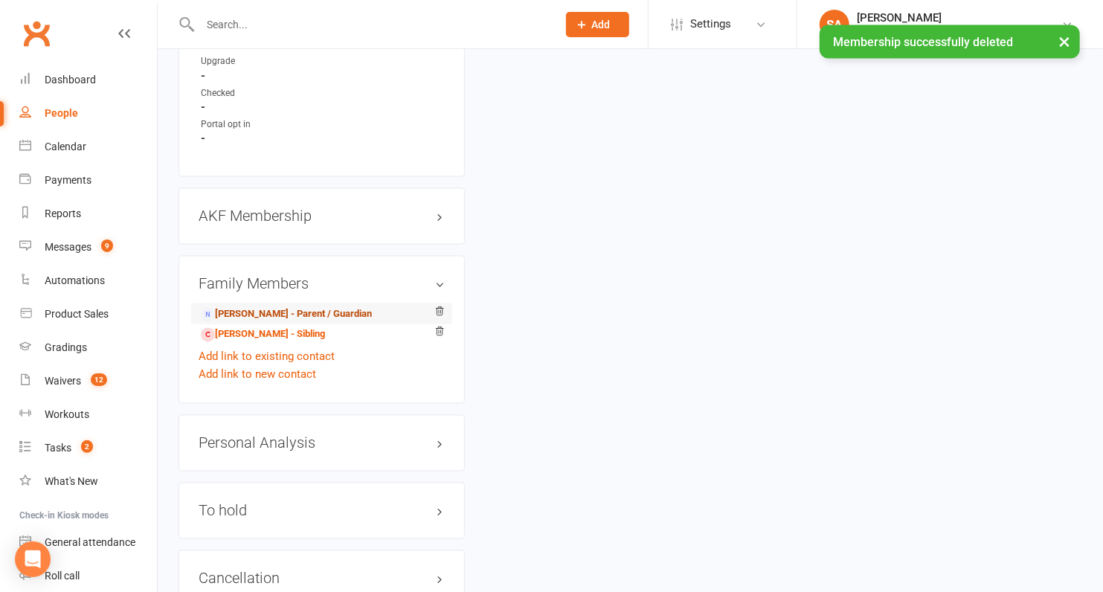
click at [251, 318] on link "Cassandra Downes - Parent / Guardian" at bounding box center [286, 315] width 171 height 16
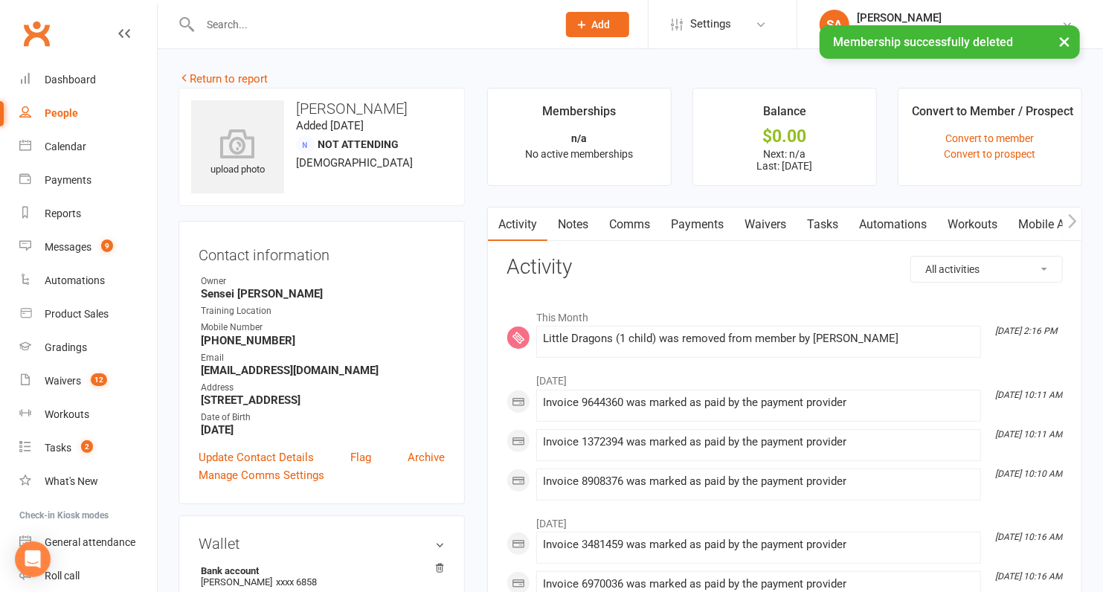
click at [710, 222] on link "Payments" at bounding box center [698, 225] width 74 height 34
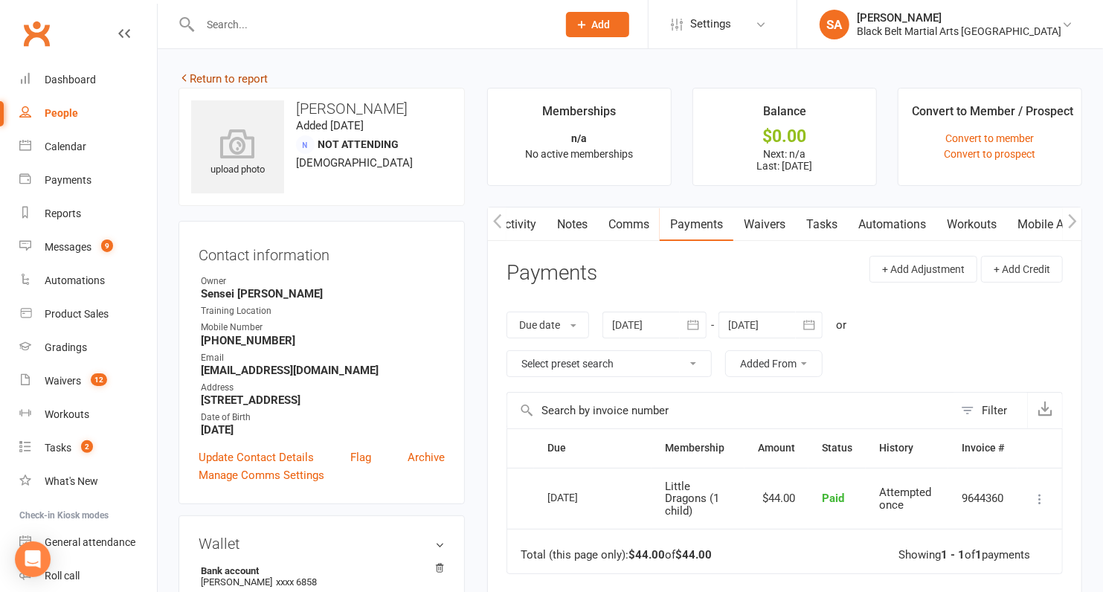
click at [248, 76] on link "Return to report" at bounding box center [223, 78] width 89 height 13
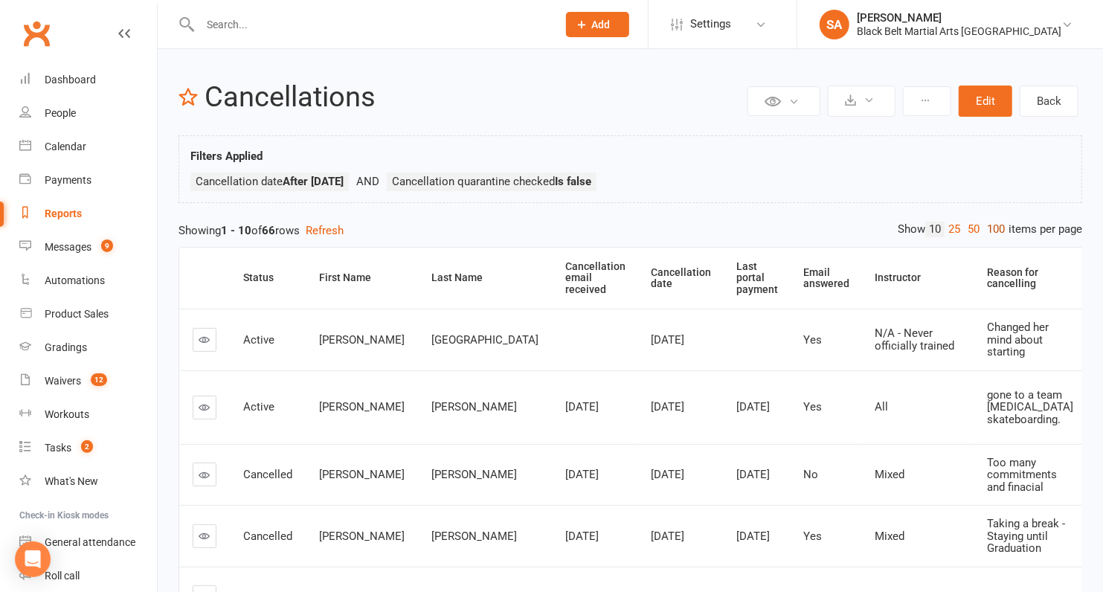
click at [999, 222] on link "100" at bounding box center [995, 230] width 25 height 16
click at [638, 273] on th "Cancellation date" at bounding box center [681, 278] width 86 height 61
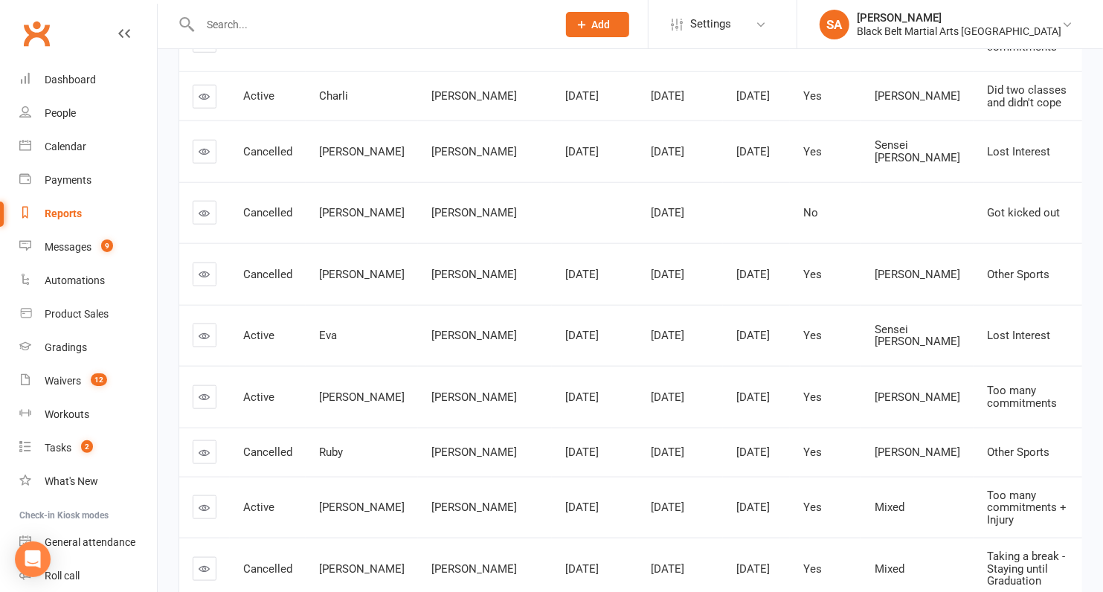
scroll to position [827, 0]
click at [208, 402] on icon at bounding box center [204, 396] width 11 height 11
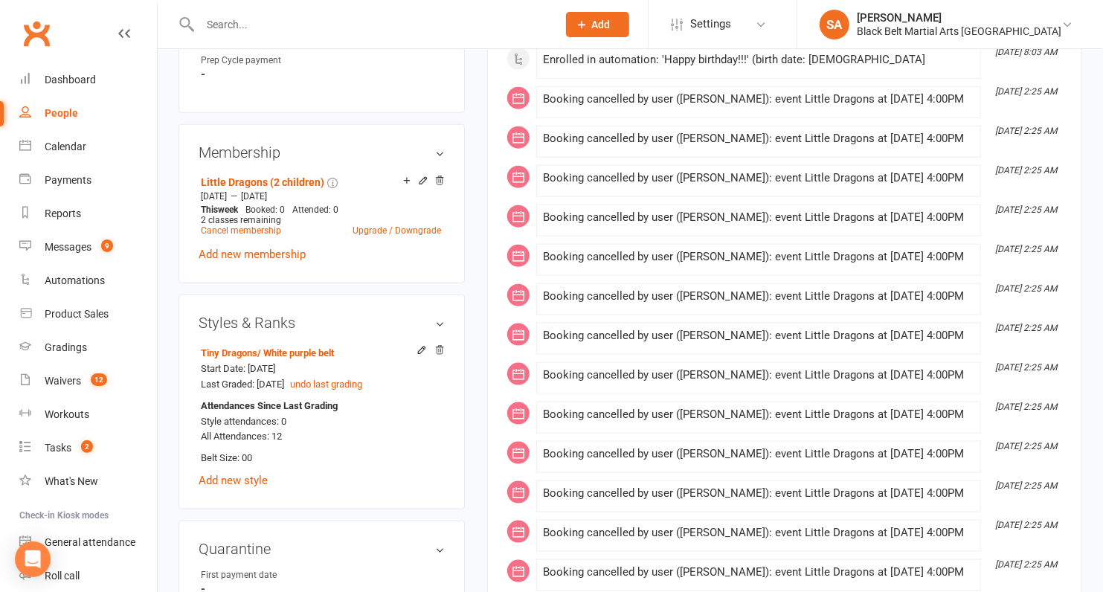
scroll to position [962, 0]
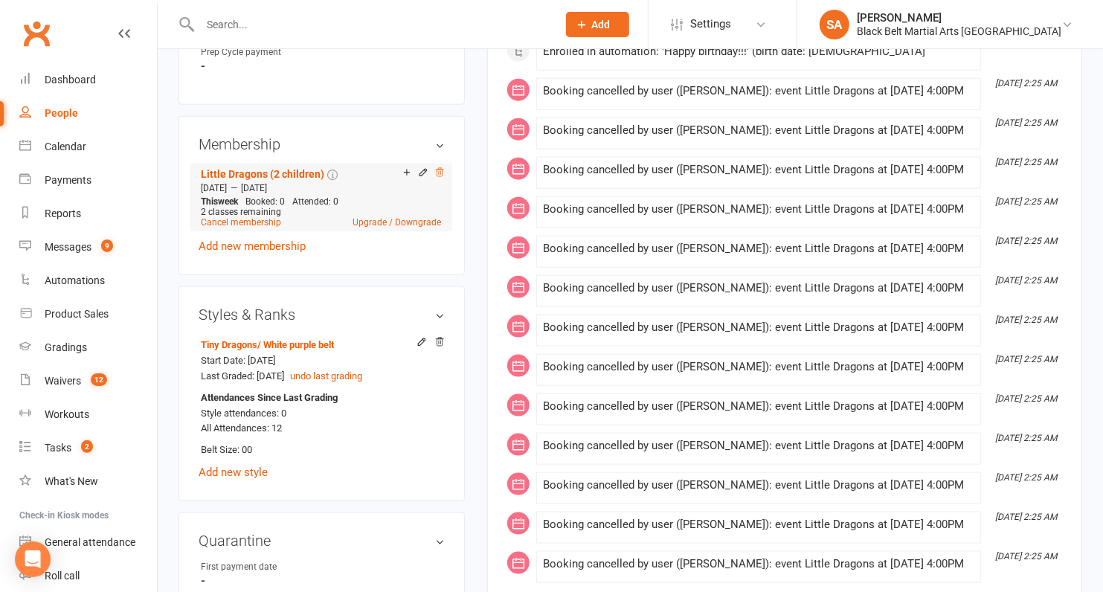
click at [437, 167] on icon at bounding box center [439, 172] width 10 height 10
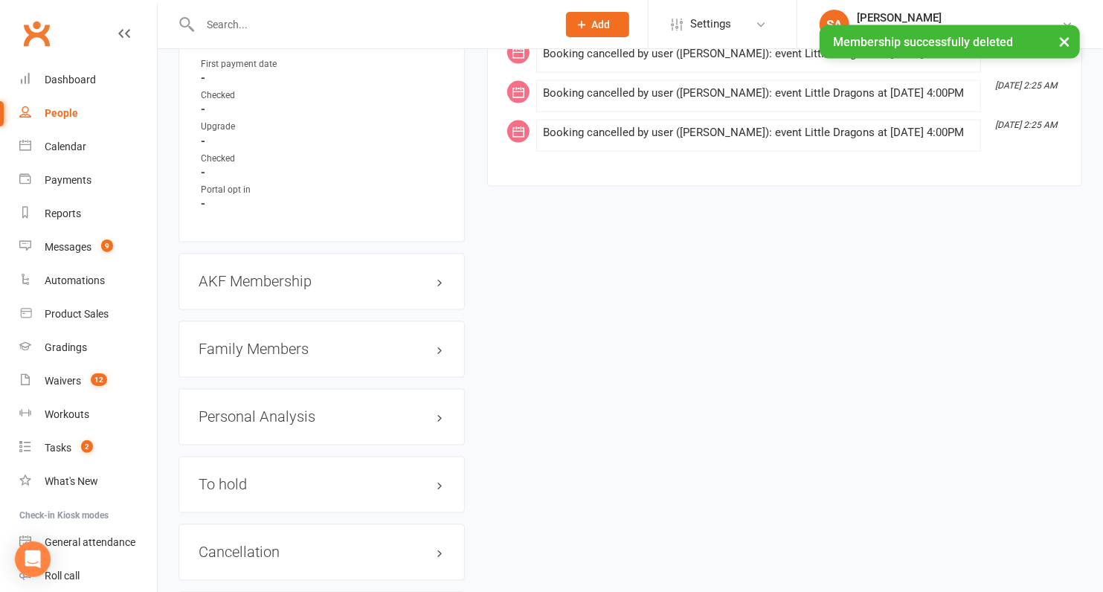
scroll to position [1419, 0]
click at [296, 346] on h3 "Family Members" at bounding box center [322, 349] width 246 height 16
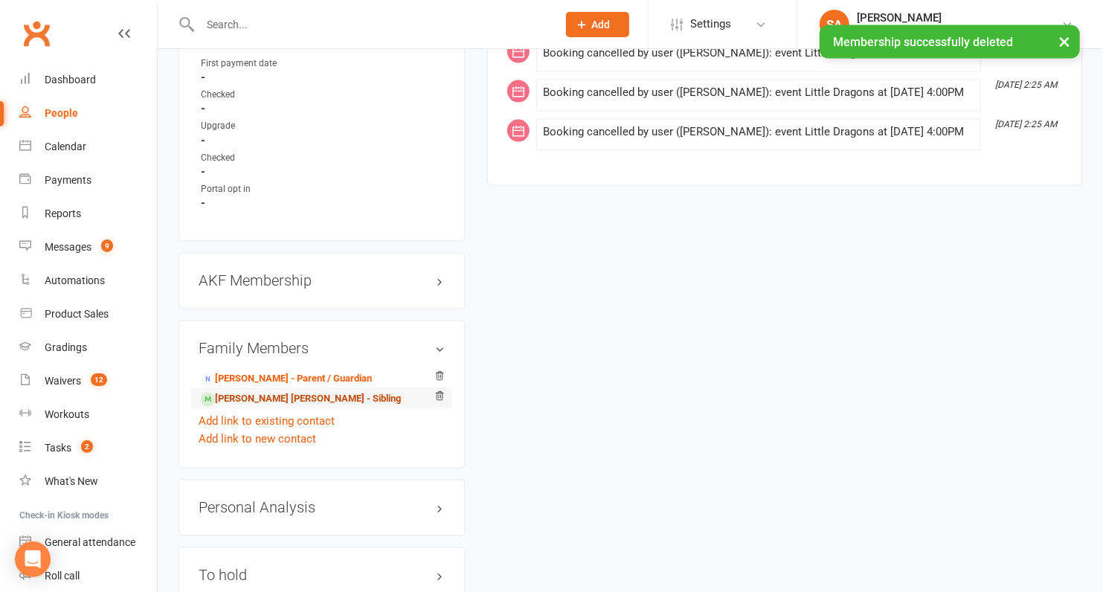
click at [285, 396] on link "Archer Shearer - Sibling" at bounding box center [301, 400] width 200 height 16
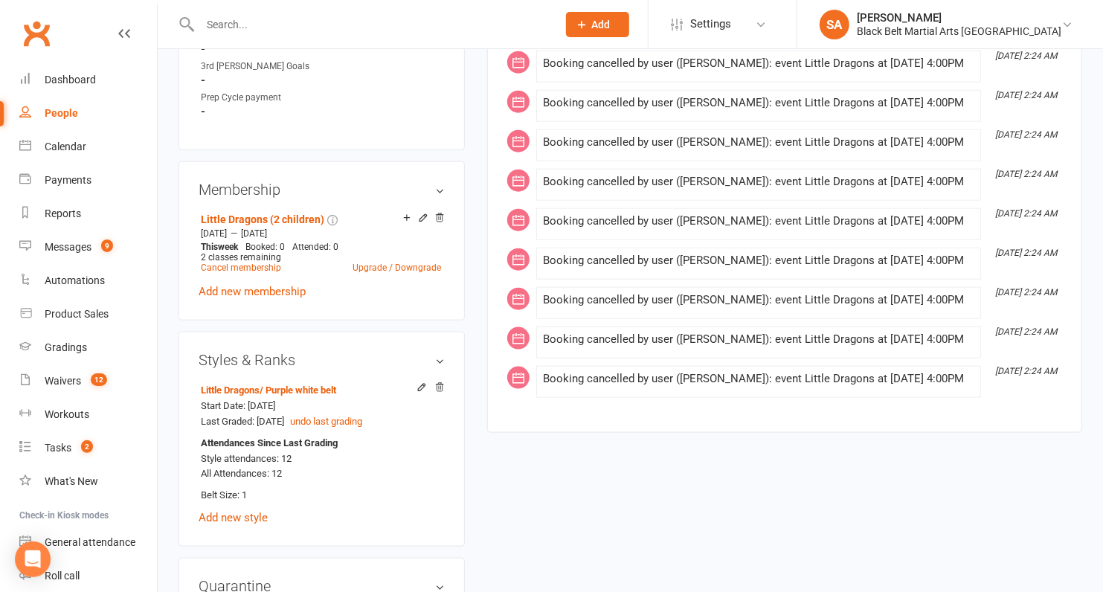
scroll to position [942, 0]
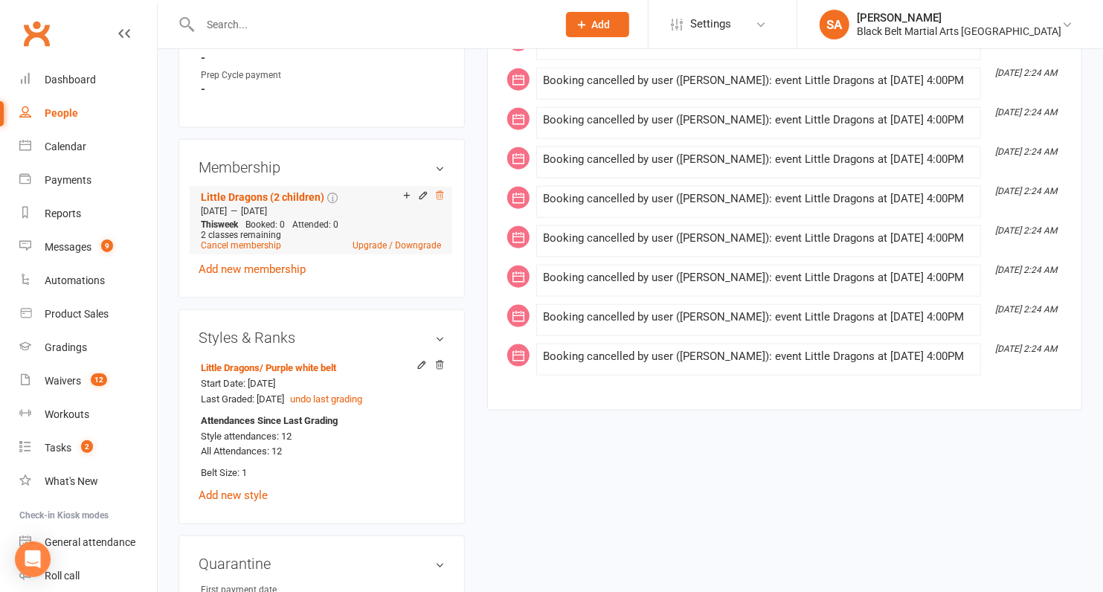
click at [437, 191] on icon at bounding box center [439, 195] width 7 height 8
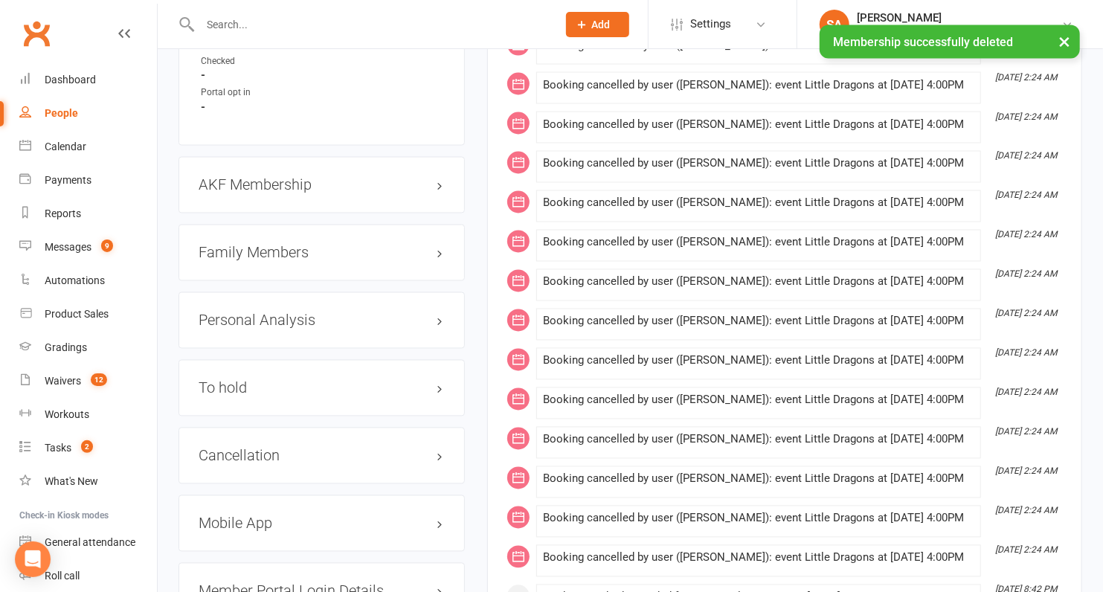
scroll to position [1542, 0]
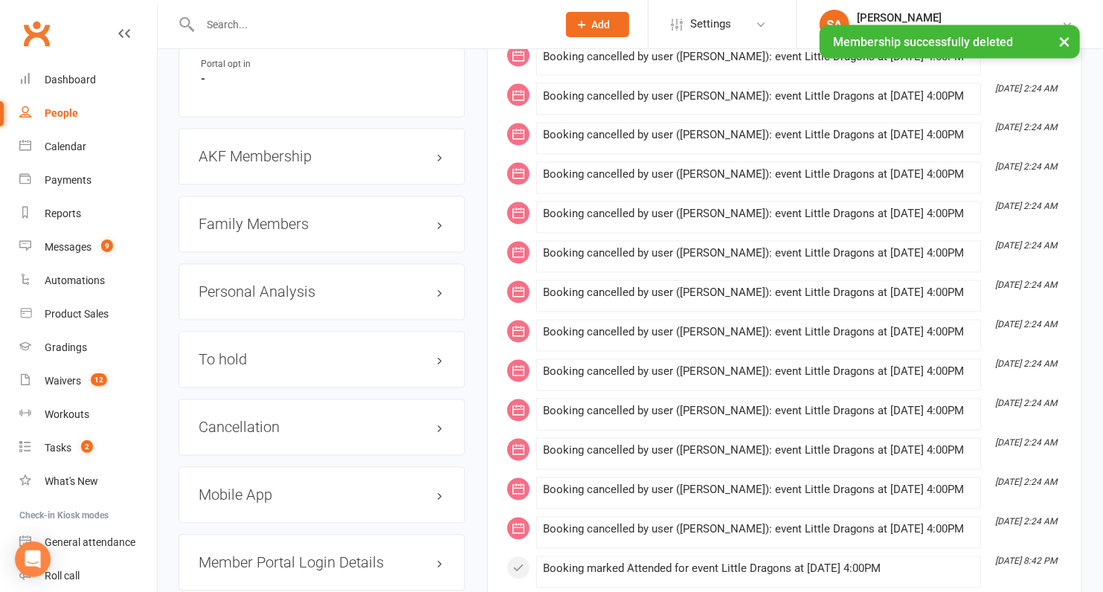
click at [277, 216] on h3 "Family Members" at bounding box center [322, 224] width 246 height 16
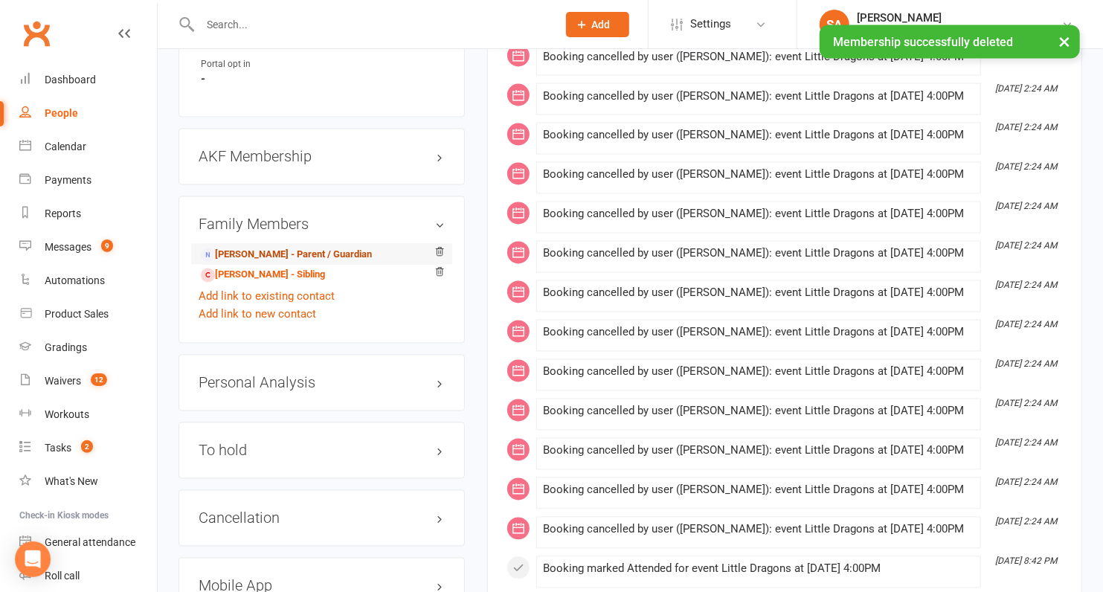
click at [274, 248] on link "Holly Chen - Parent / Guardian" at bounding box center [286, 256] width 171 height 16
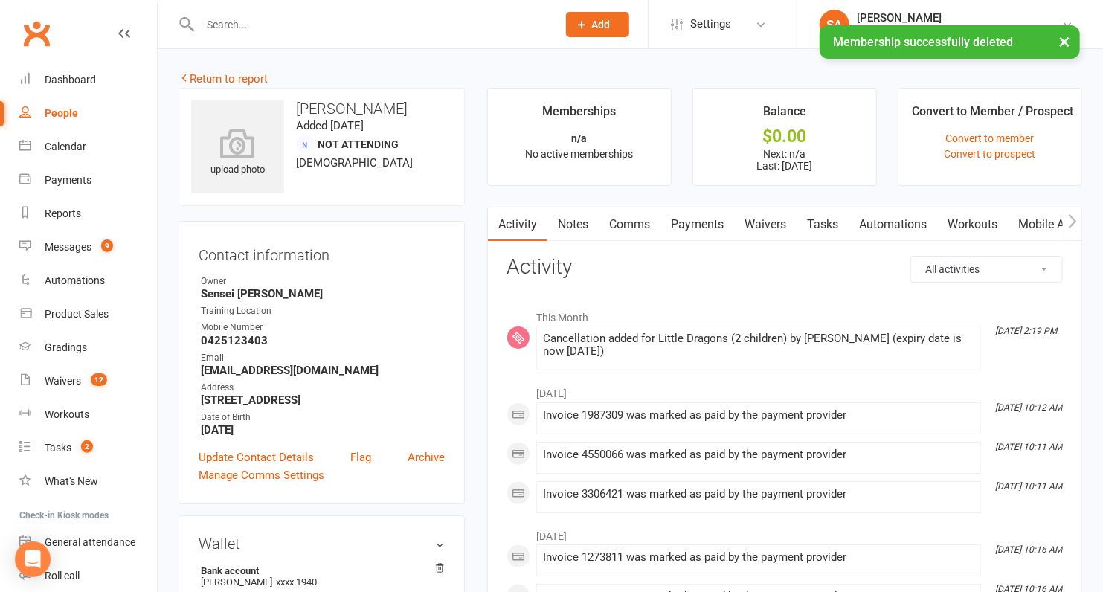
click at [702, 220] on link "Payments" at bounding box center [698, 225] width 74 height 34
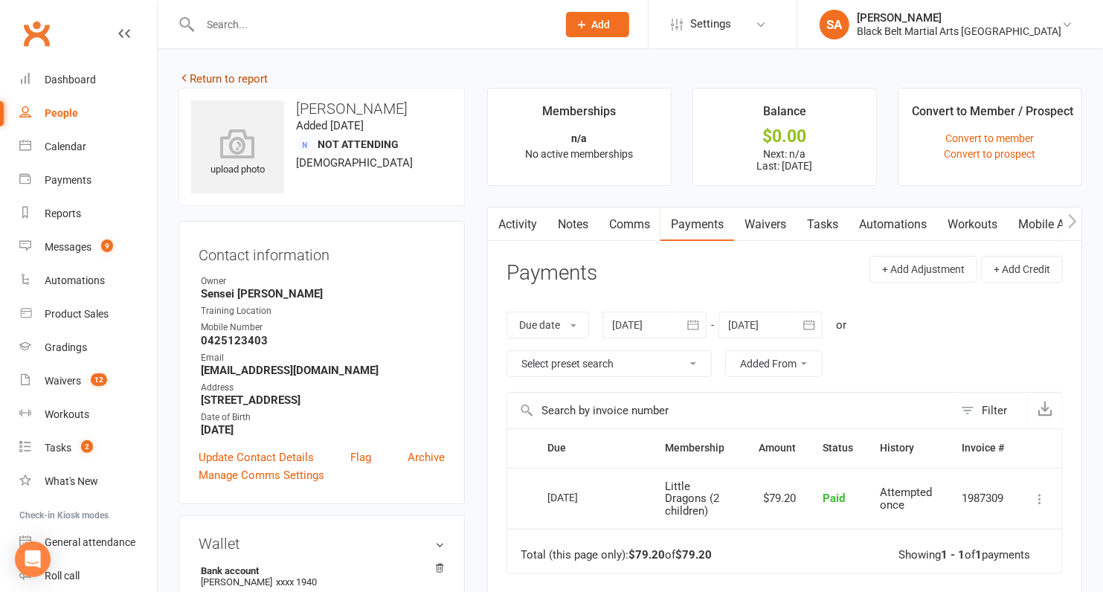
click at [238, 79] on link "Return to report" at bounding box center [223, 78] width 89 height 13
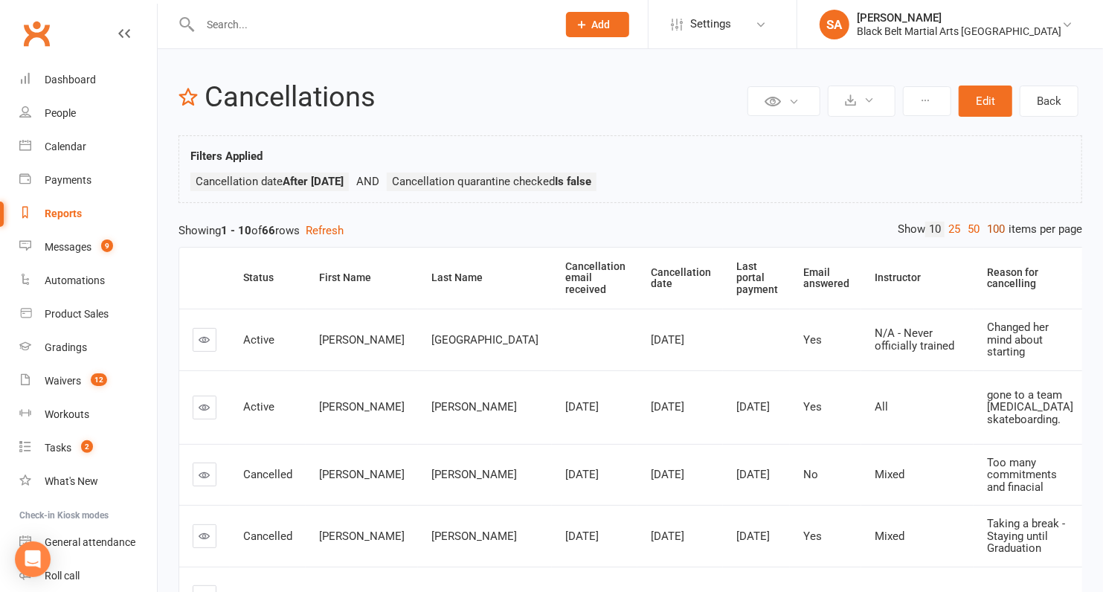
click at [990, 225] on link "100" at bounding box center [995, 230] width 25 height 16
click at [638, 274] on th "Cancellation date" at bounding box center [681, 278] width 86 height 61
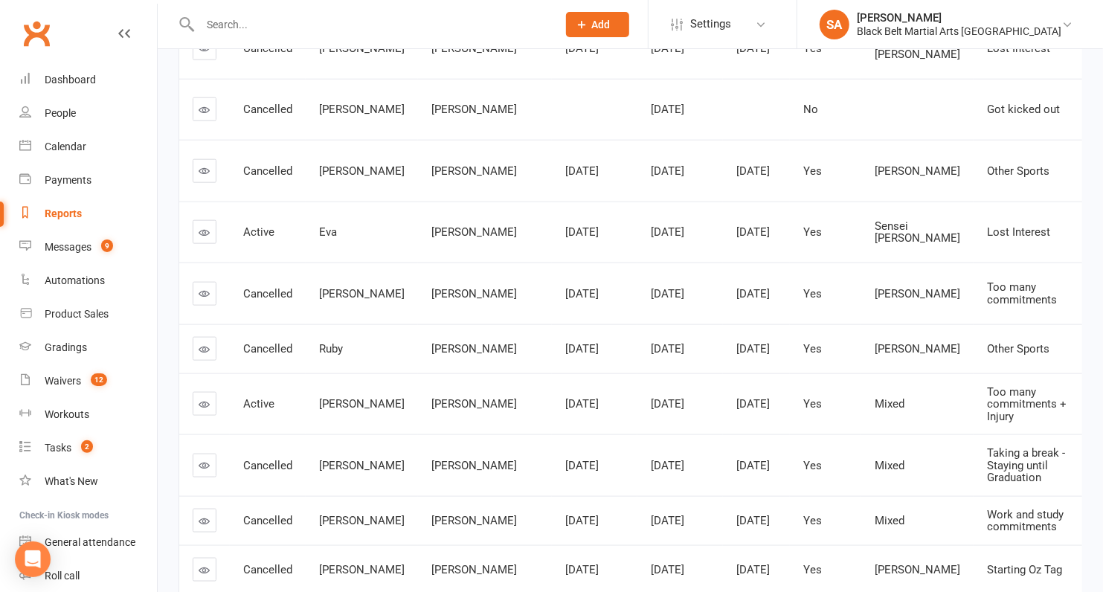
scroll to position [953, 0]
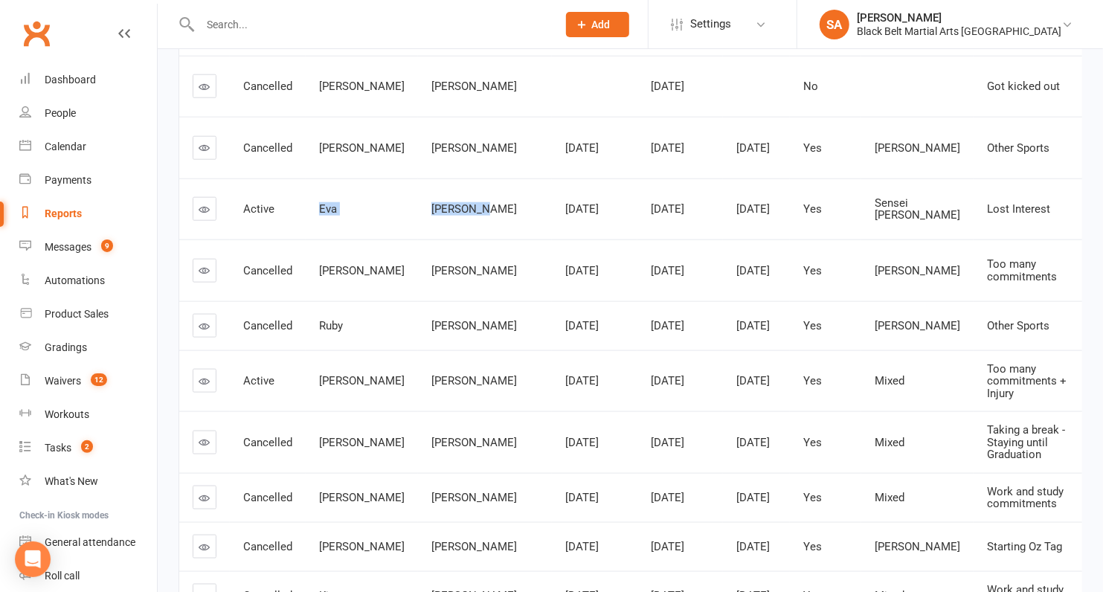
drag, startPoint x: 462, startPoint y: 266, endPoint x: 311, endPoint y: 262, distance: 151.1
click at [311, 240] on tr "Active Eva Buczynski Sep 3, 2025 Oct 8, 2025 Sep 25, 2025 Yes Sensei Pauline Lo…" at bounding box center [765, 210] width 1172 height 62
click at [201, 215] on icon at bounding box center [204, 209] width 11 height 11
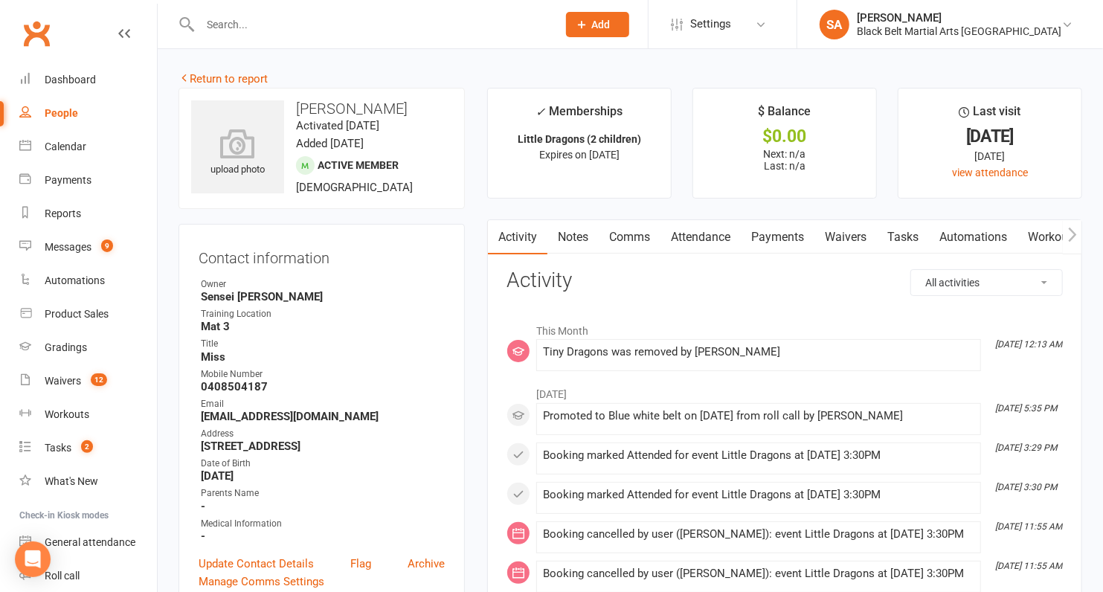
click at [690, 237] on link "Attendance" at bounding box center [701, 237] width 80 height 34
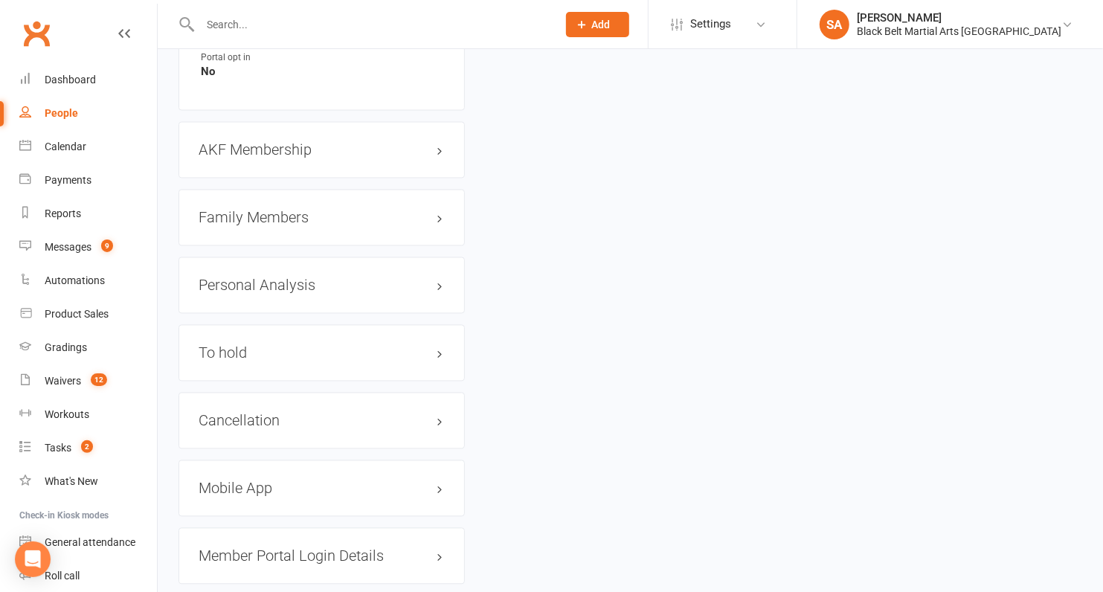
scroll to position [1599, 0]
click at [294, 139] on h3 "AKF Membership edit" at bounding box center [322, 147] width 246 height 16
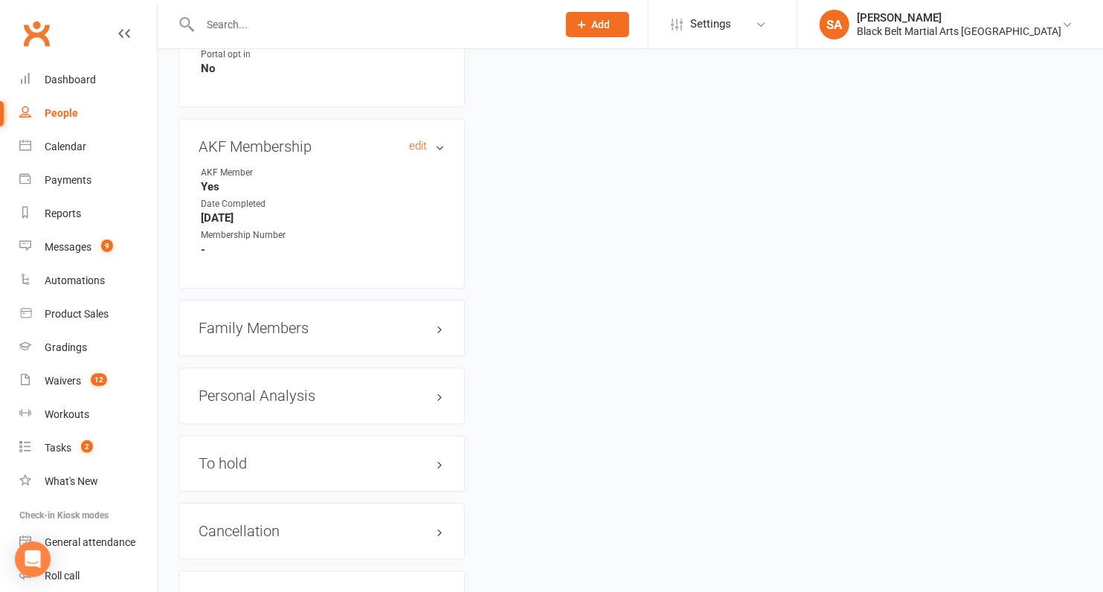
click at [294, 139] on h3 "AKF Membership edit" at bounding box center [322, 147] width 246 height 16
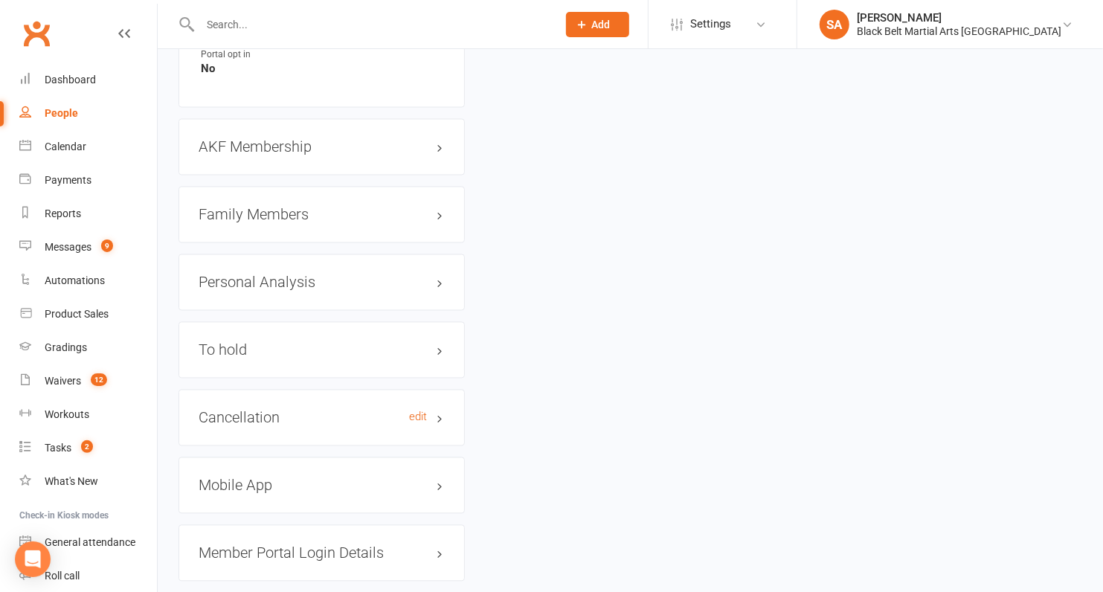
click at [259, 410] on h3 "Cancellation edit" at bounding box center [322, 418] width 246 height 16
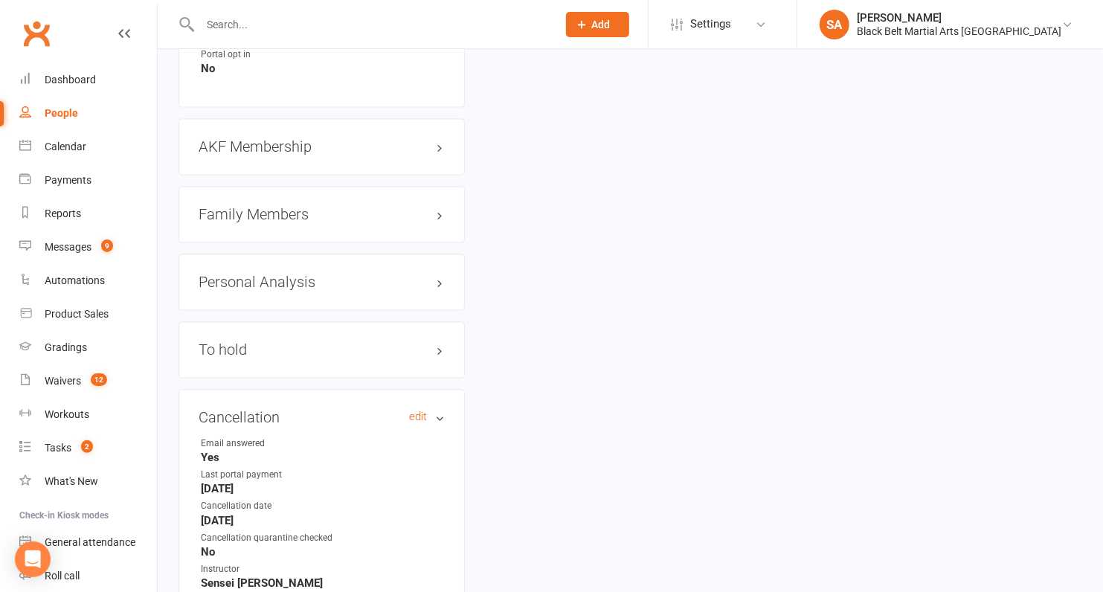
click at [423, 413] on h3 "Cancellation edit" at bounding box center [322, 418] width 246 height 16
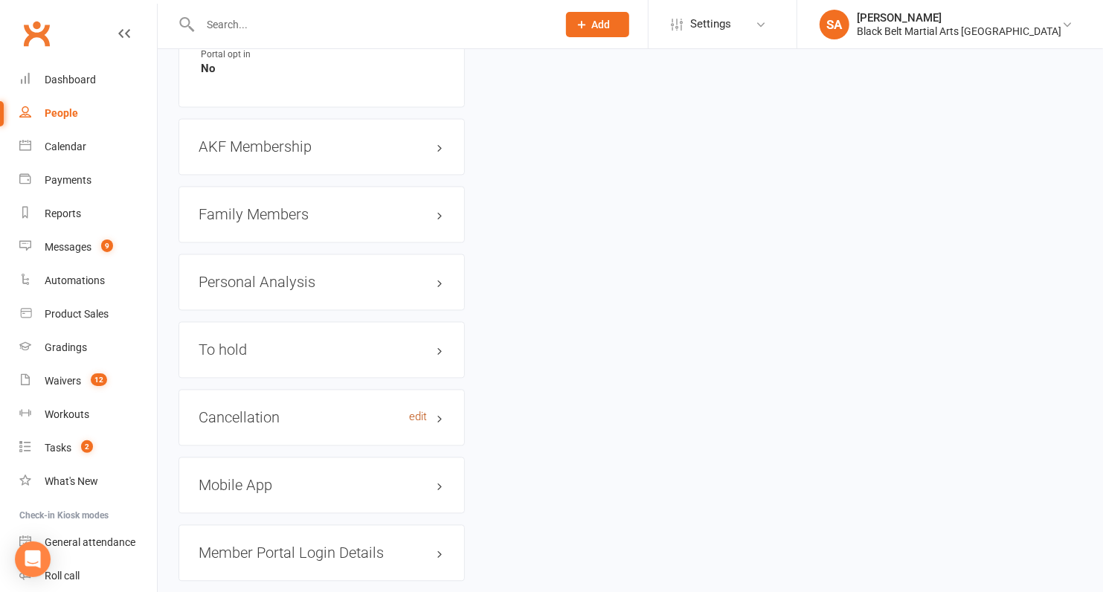
click at [421, 411] on link "edit" at bounding box center [418, 417] width 18 height 13
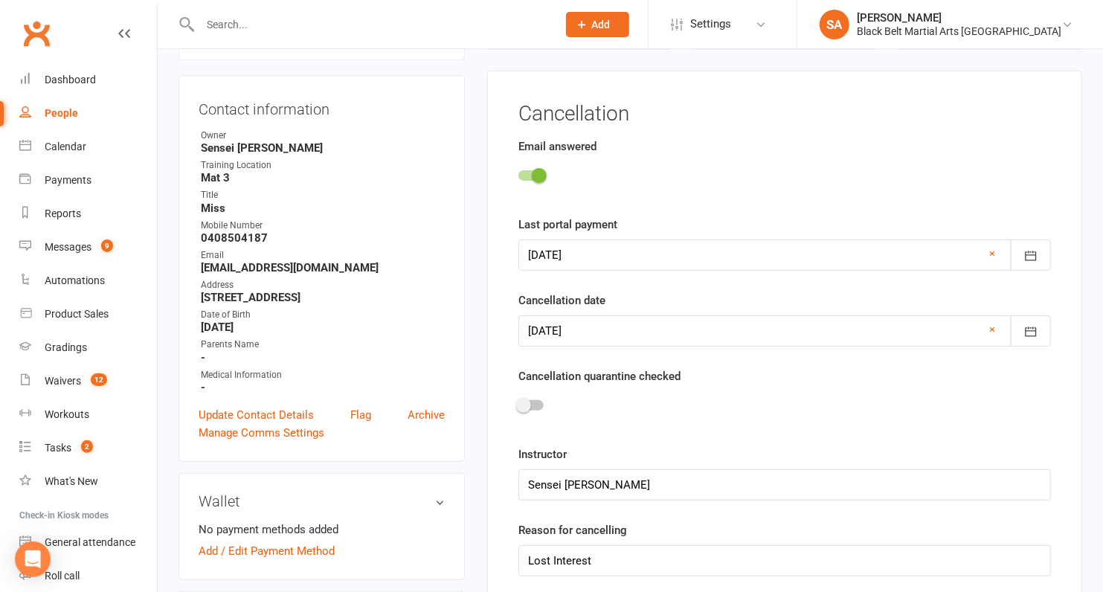
scroll to position [144, 0]
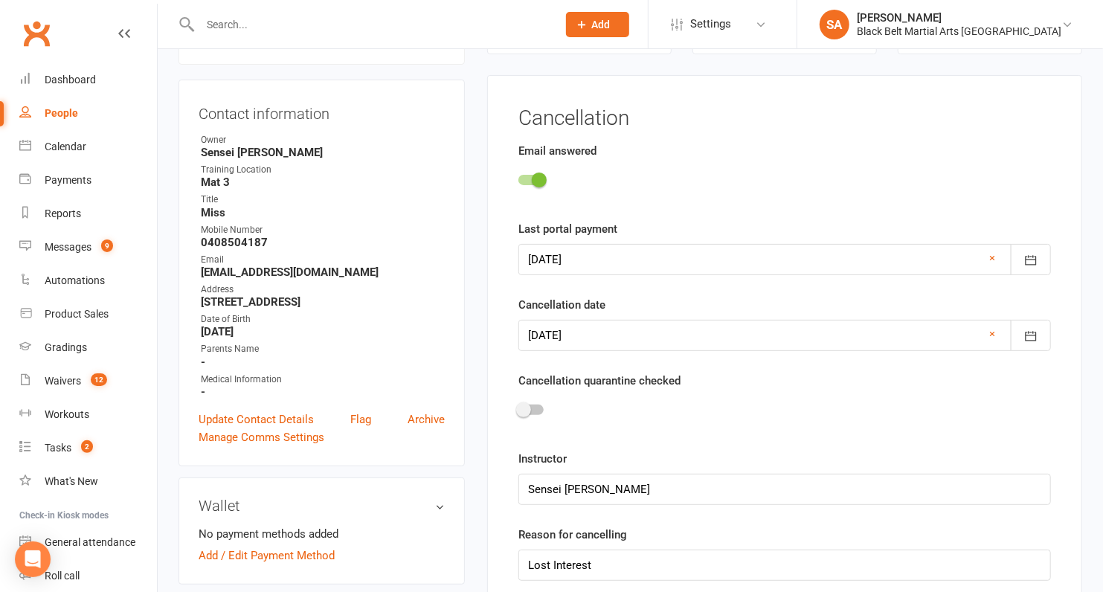
click at [549, 333] on div at bounding box center [785, 335] width 533 height 31
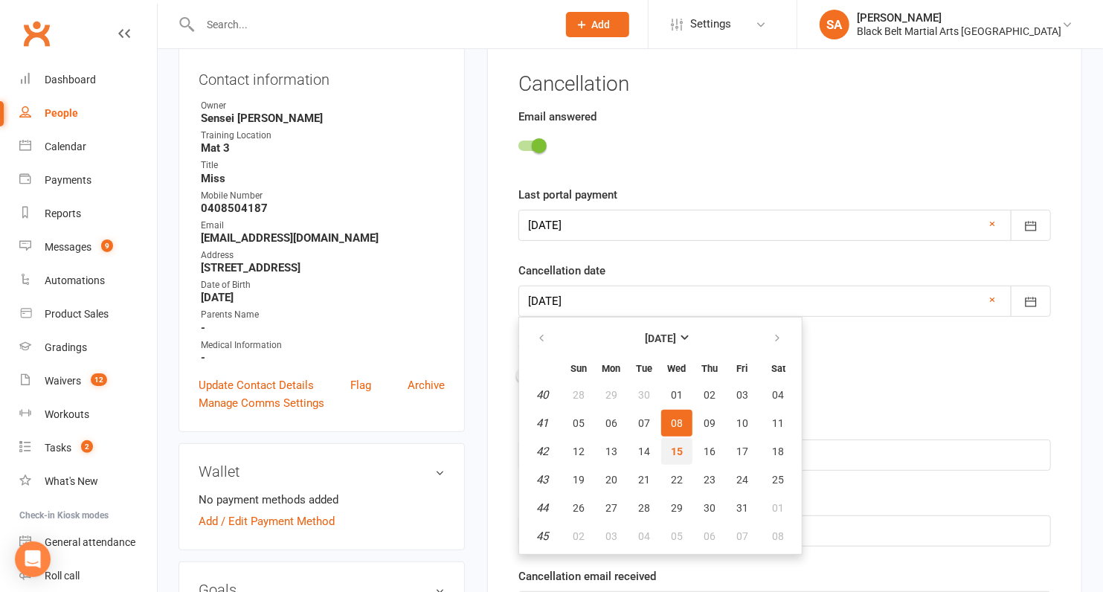
scroll to position [186, 0]
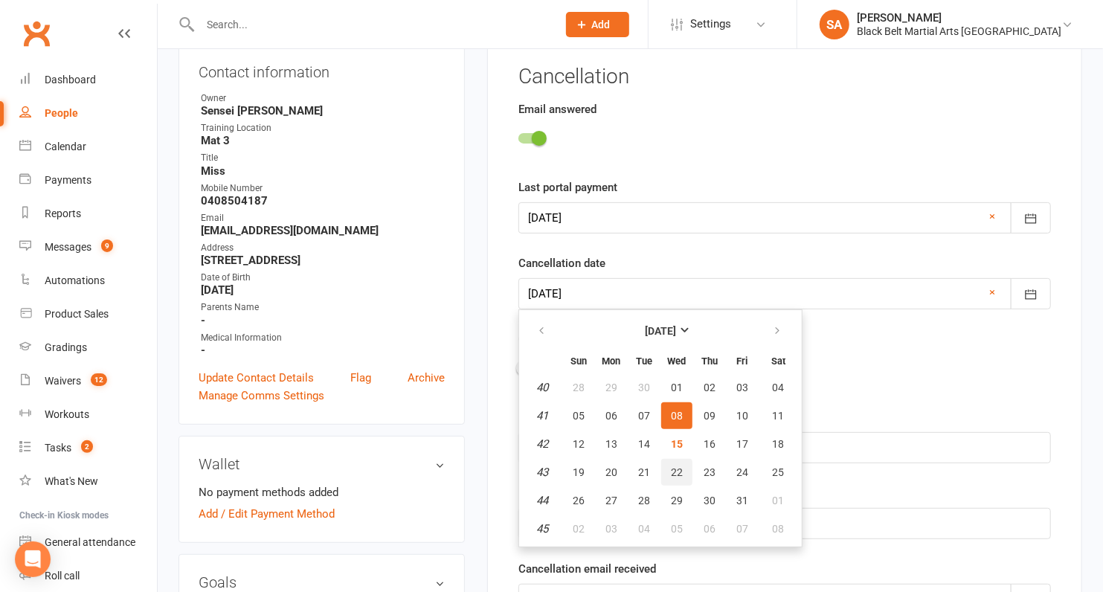
click at [675, 473] on span "22" at bounding box center [677, 472] width 12 height 12
type input "22 Oct 2025"
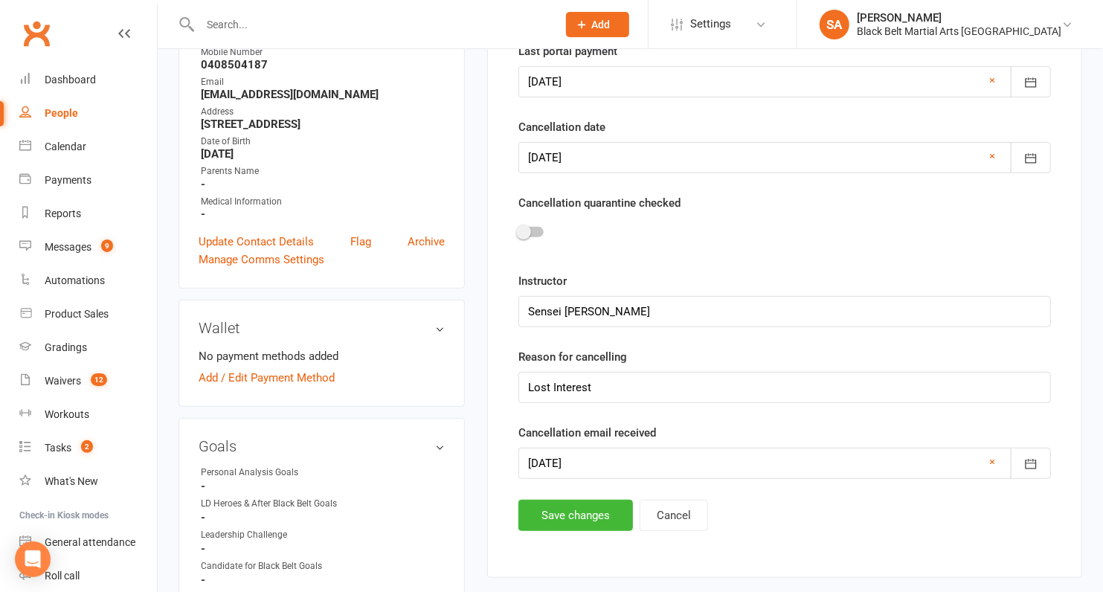
scroll to position [323, 0]
click at [546, 519] on button "Save changes" at bounding box center [576, 514] width 115 height 31
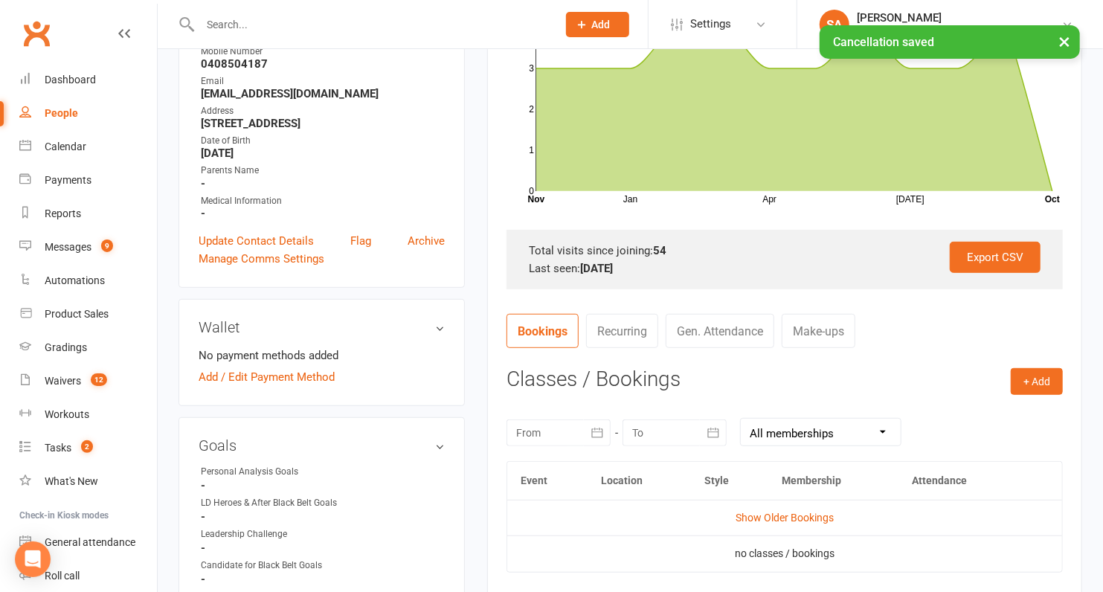
scroll to position [0, 0]
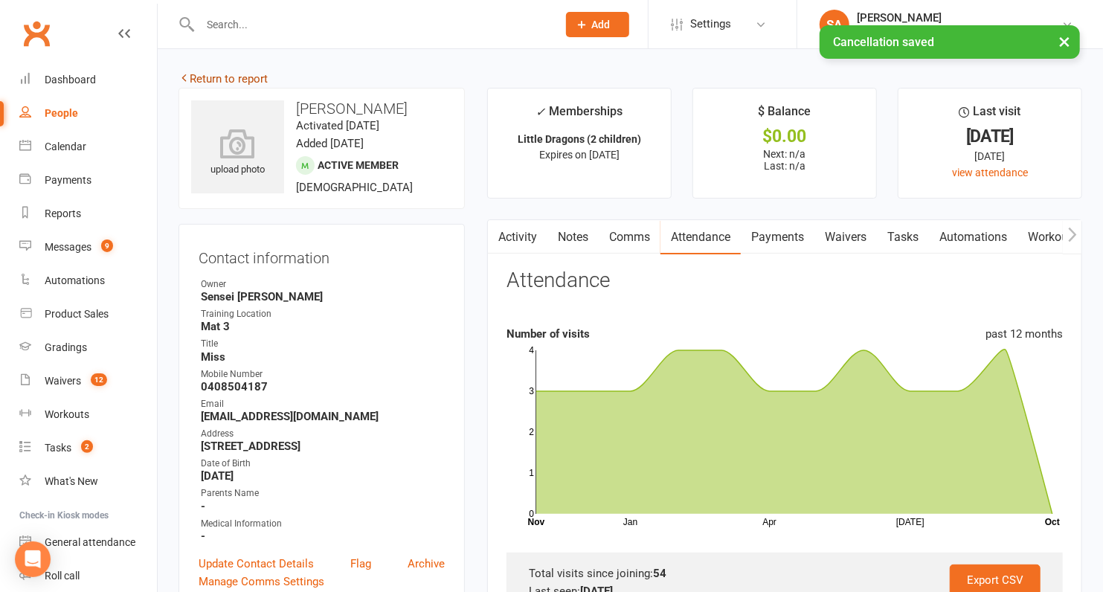
click at [229, 79] on link "Return to report" at bounding box center [223, 78] width 89 height 13
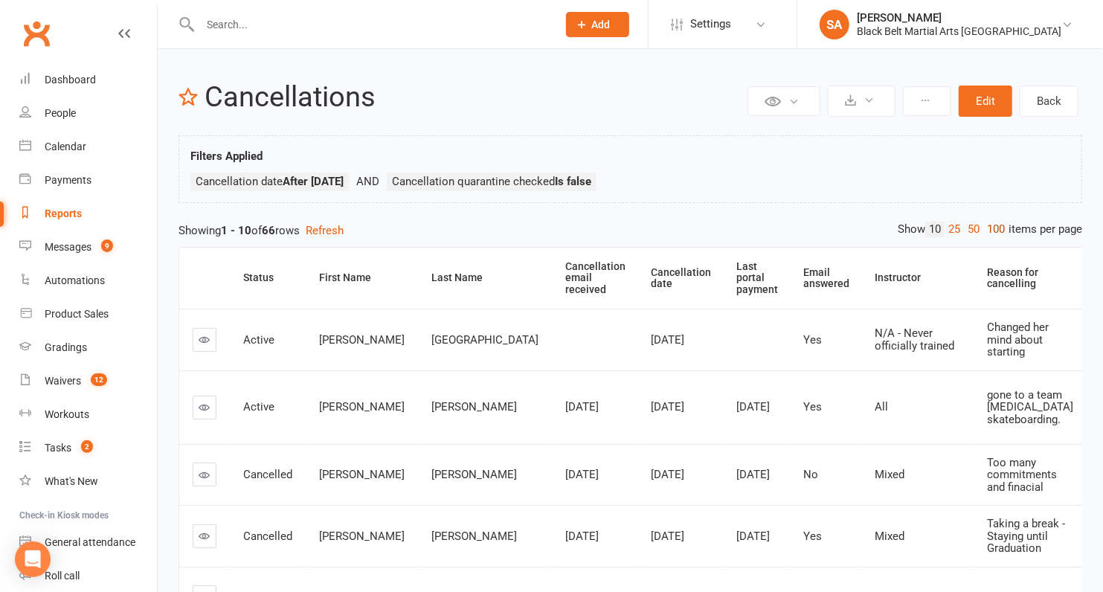
click at [991, 225] on link "100" at bounding box center [995, 230] width 25 height 16
click at [638, 269] on th "Cancellation date" at bounding box center [681, 278] width 86 height 61
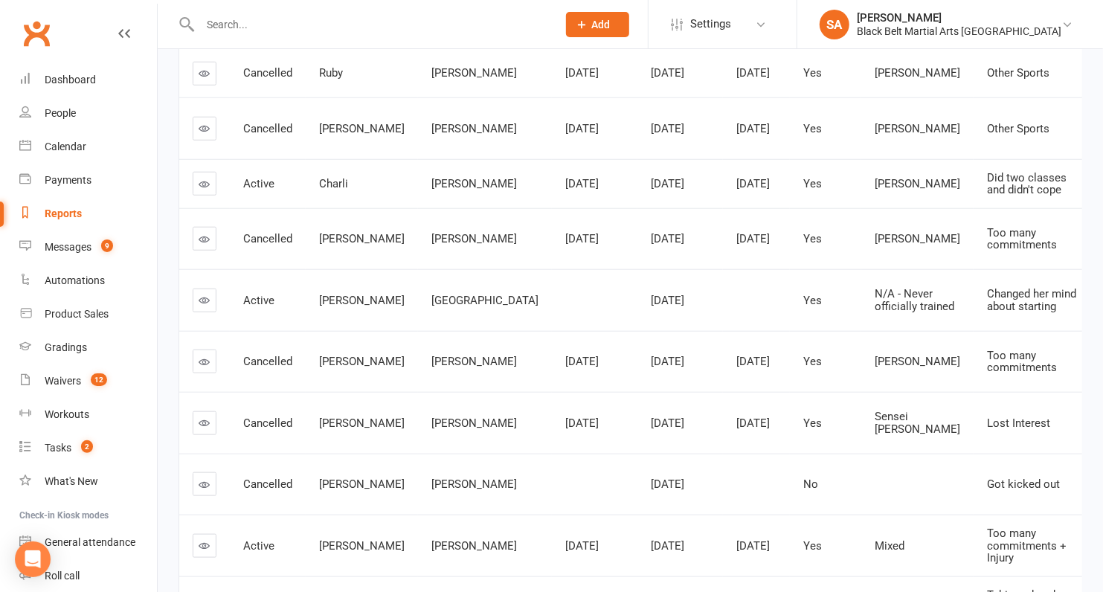
scroll to position [732, 0]
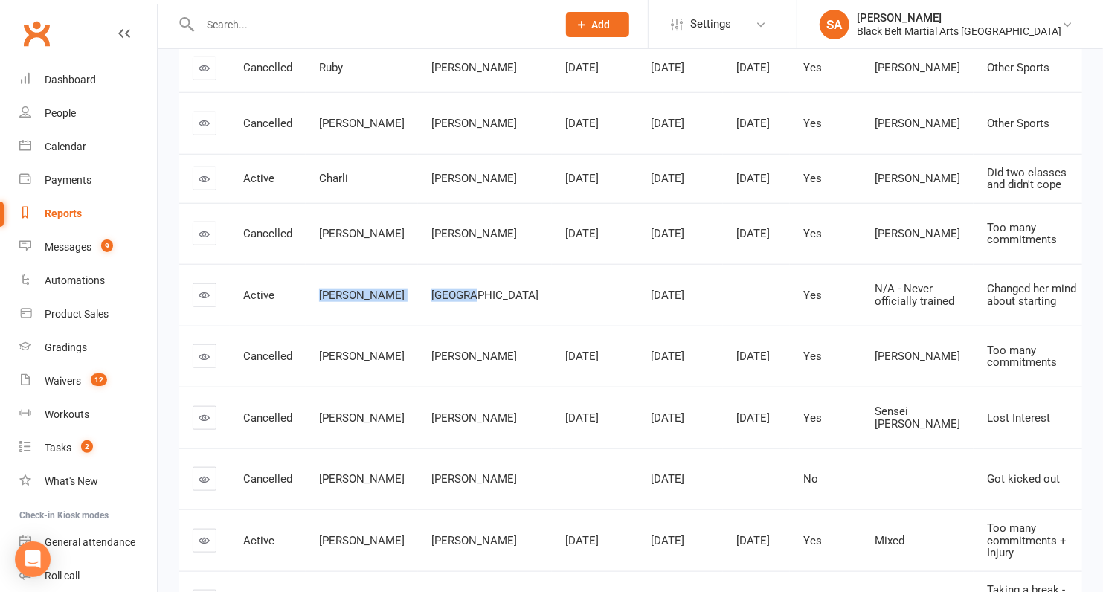
drag, startPoint x: 460, startPoint y: 344, endPoint x: 321, endPoint y: 335, distance: 139.4
click at [321, 326] on tr "Active Sarah Ireland Oct 8, 2025 Yes N/A - Never officially trained Changed her…" at bounding box center [765, 295] width 1172 height 62
copy tr "Sarah Ireland"
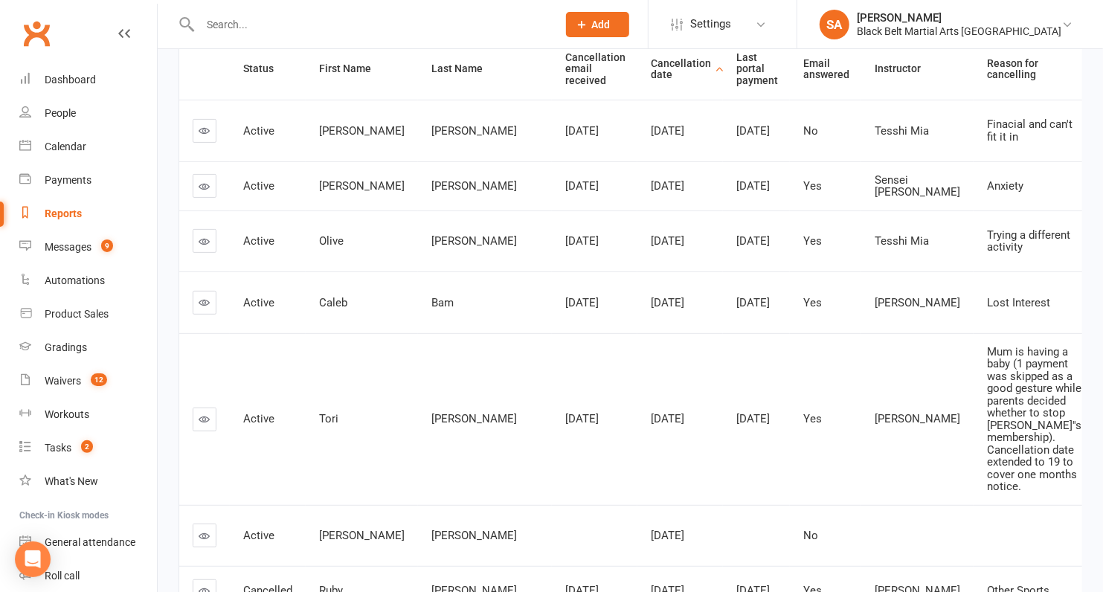
scroll to position [36, 0]
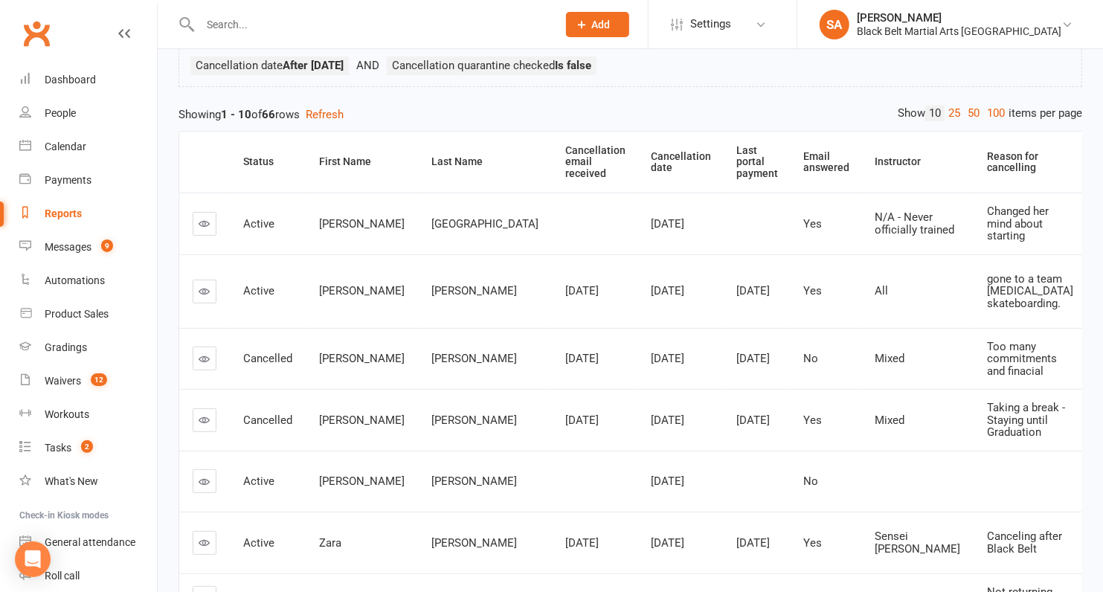
scroll to position [109, 0]
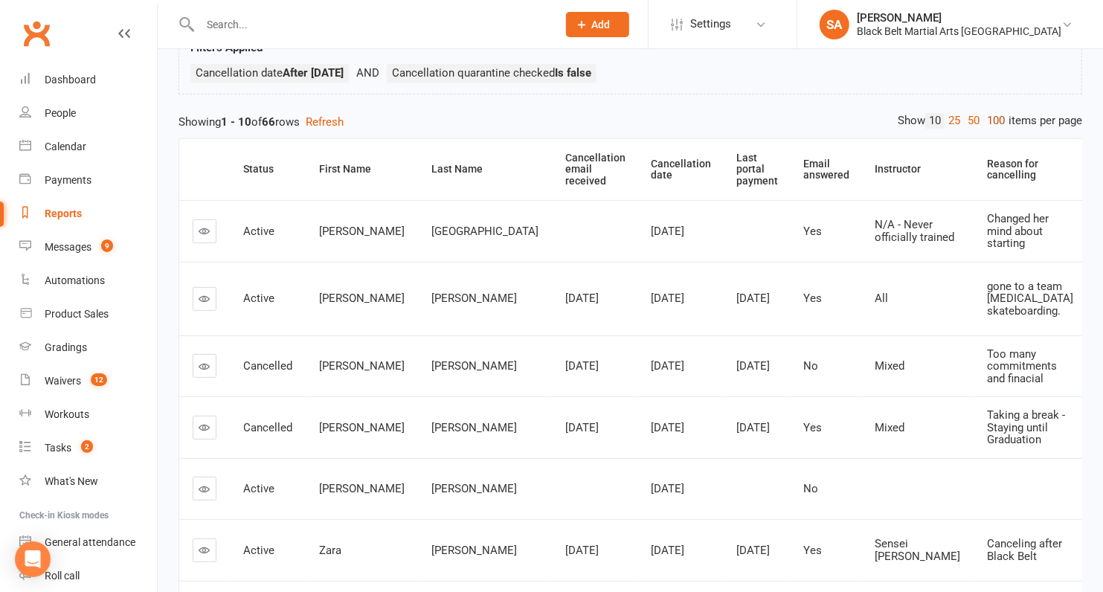
click at [998, 115] on link "100" at bounding box center [995, 121] width 25 height 16
click at [638, 161] on th "Cancellation date" at bounding box center [681, 169] width 86 height 61
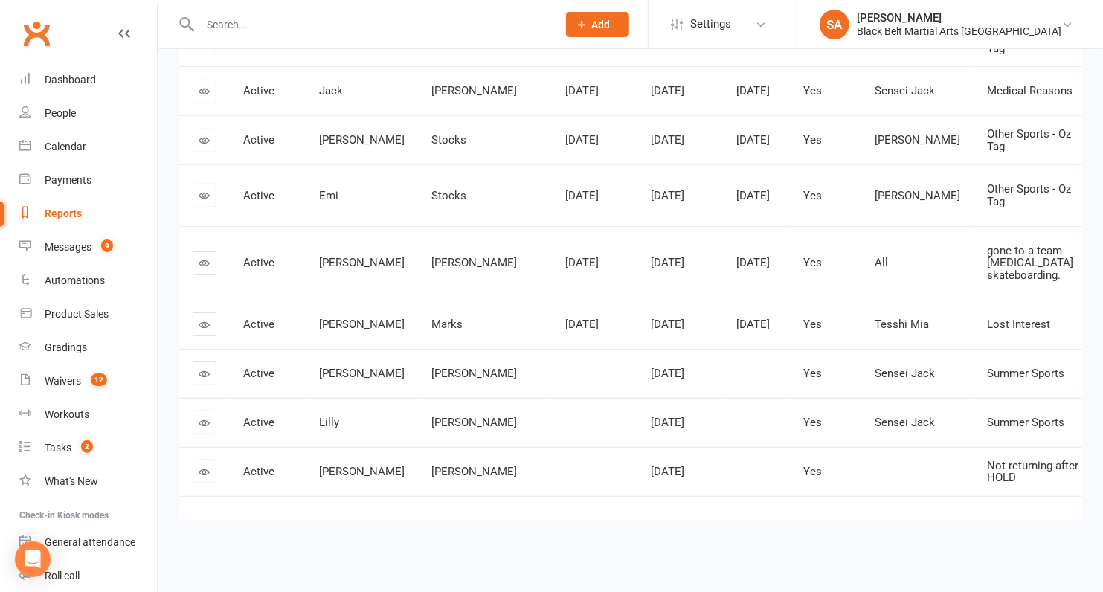
scroll to position [3727, 0]
